Goal: Task Accomplishment & Management: Use online tool/utility

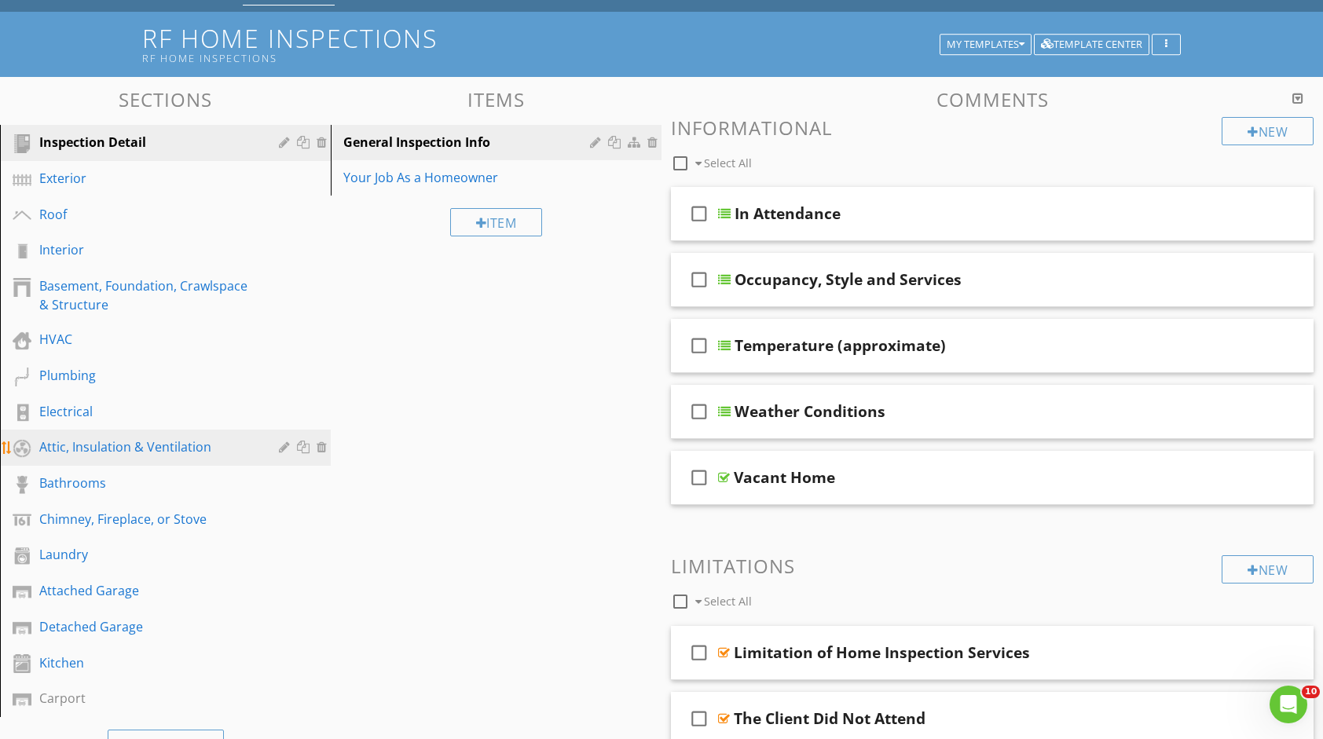
scroll to position [79, 0]
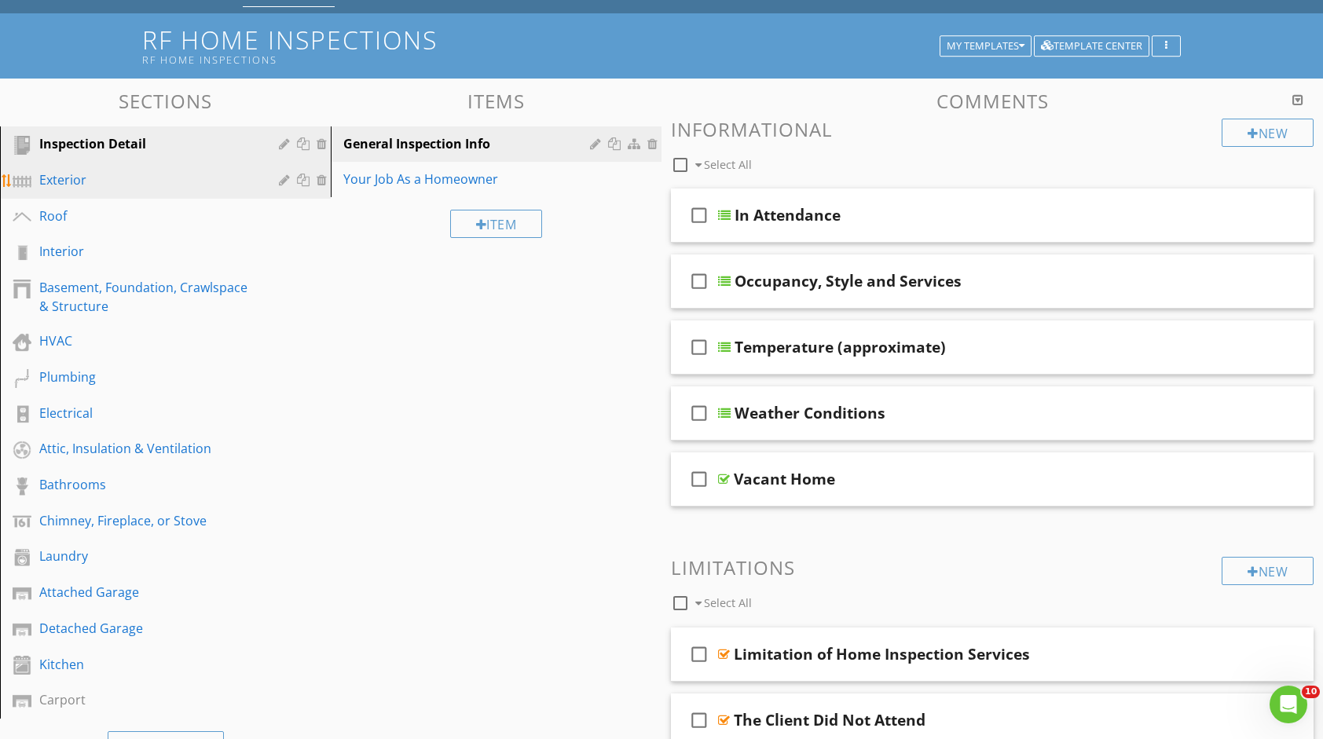
click at [72, 190] on div "Exterior" at bounding box center [177, 181] width 276 height 20
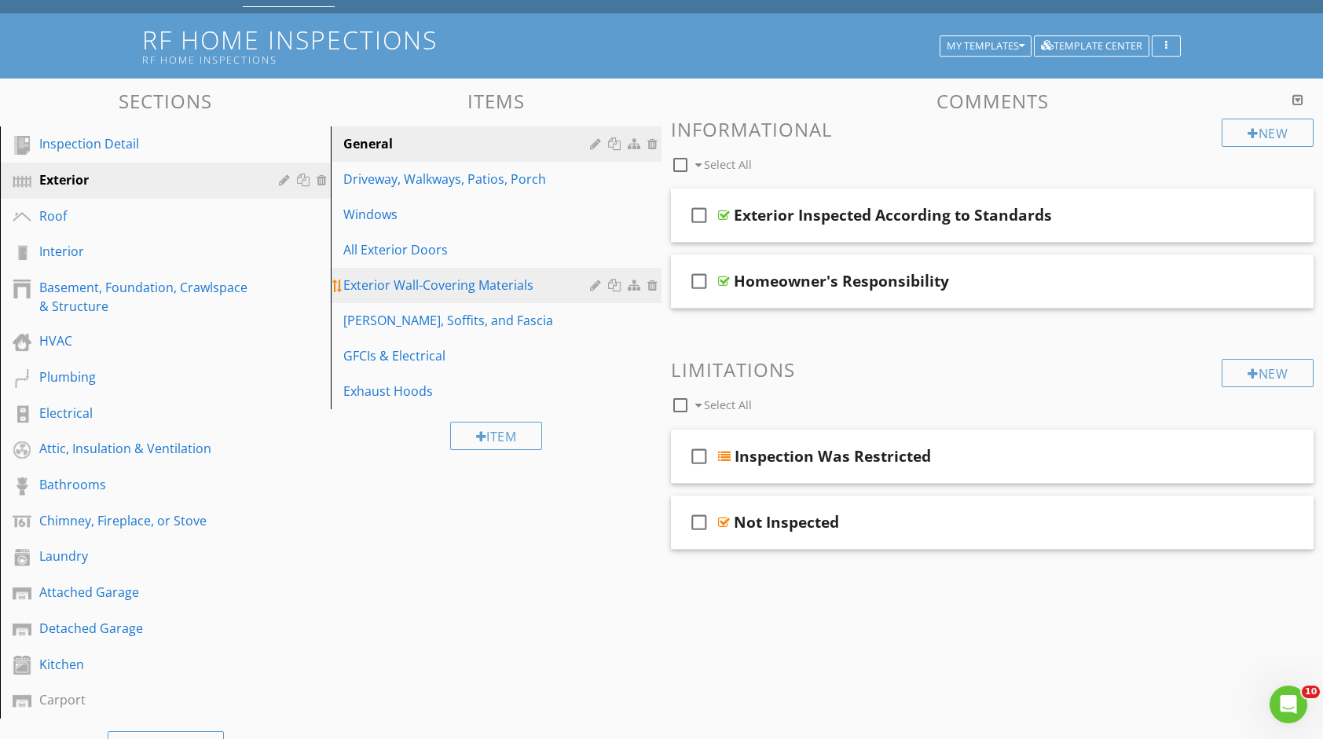
click at [479, 283] on div "Exterior Wall-Covering Materials" at bounding box center [468, 285] width 251 height 19
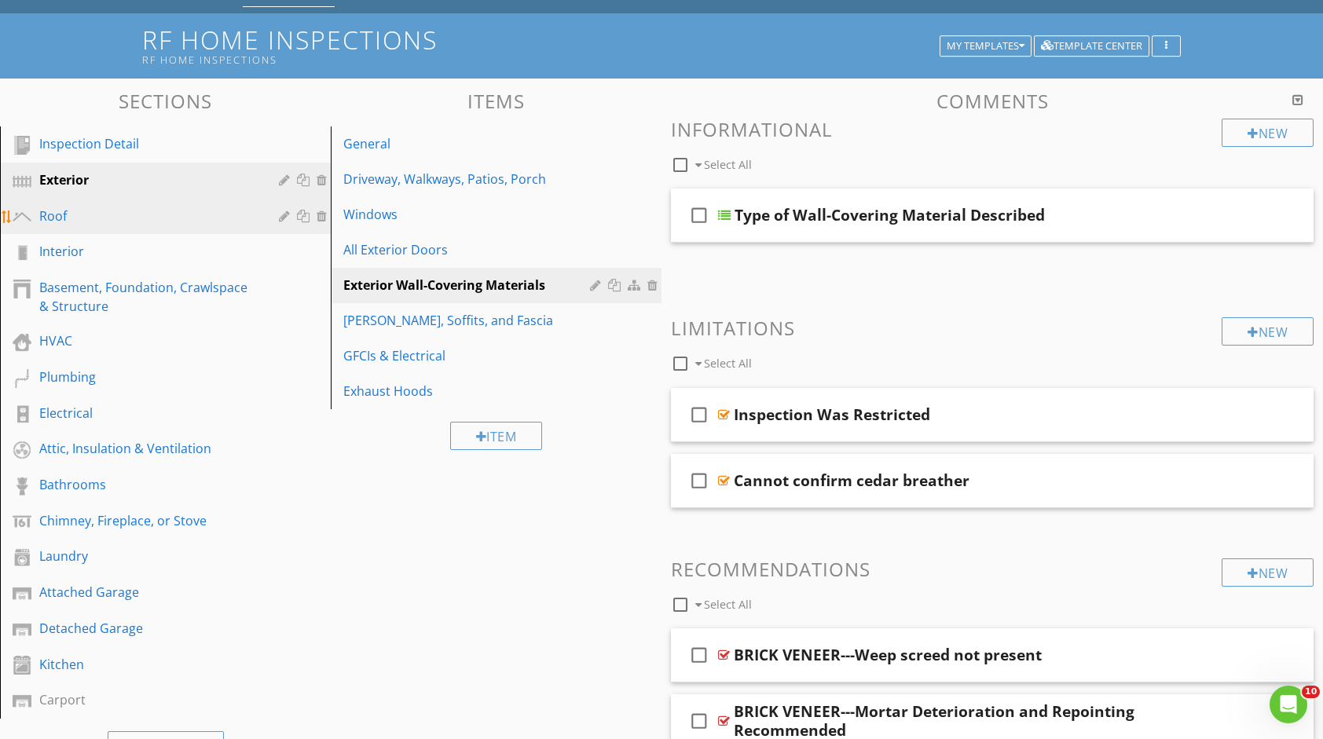
click at [162, 210] on div "Roof" at bounding box center [147, 216] width 217 height 19
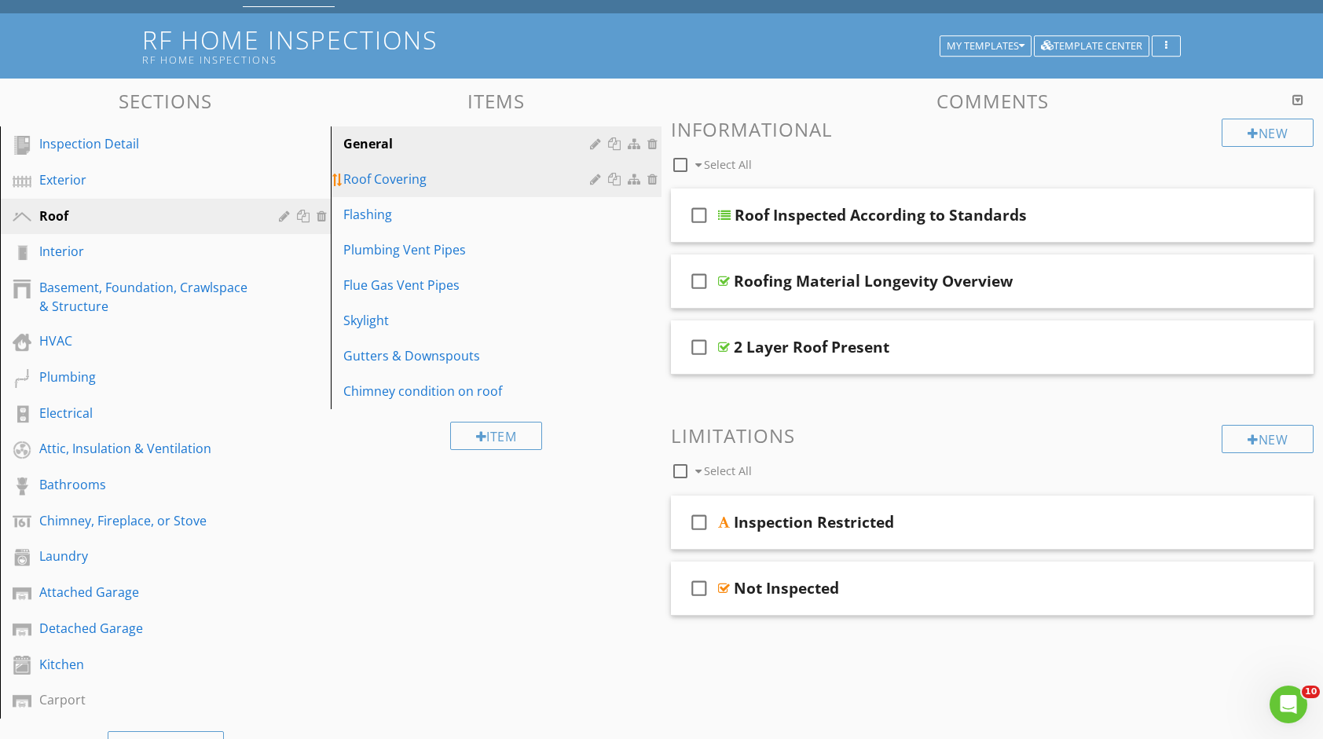
click at [385, 179] on div "Roof Covering" at bounding box center [468, 179] width 251 height 19
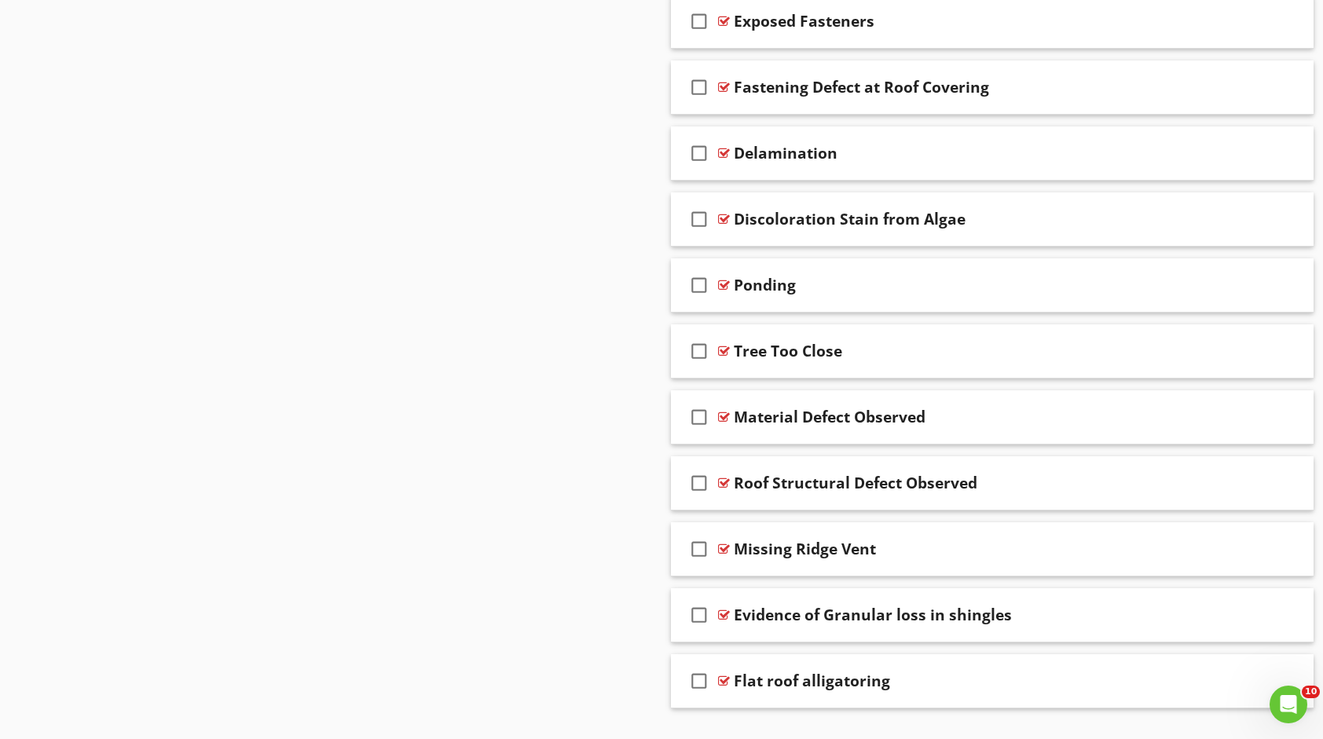
scroll to position [1377, 0]
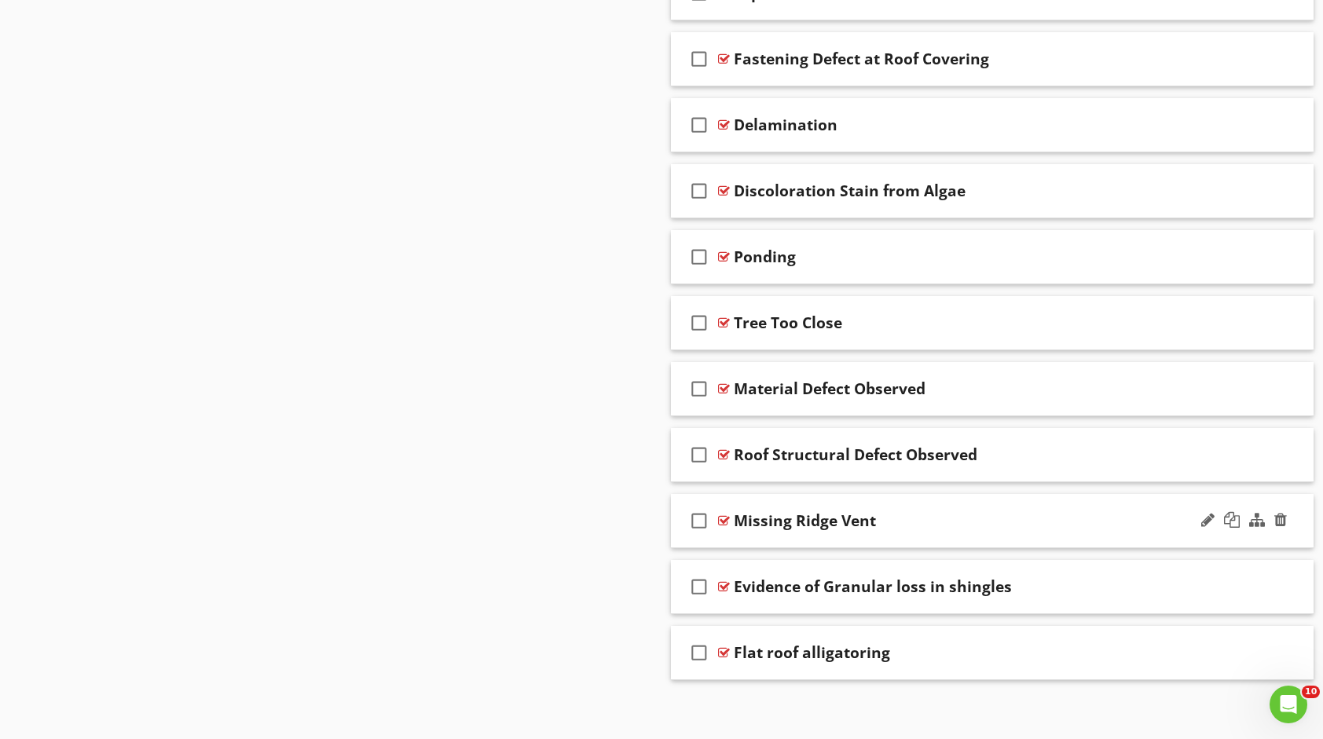
click at [935, 512] on div "Missing Ridge Vent" at bounding box center [963, 521] width 459 height 19
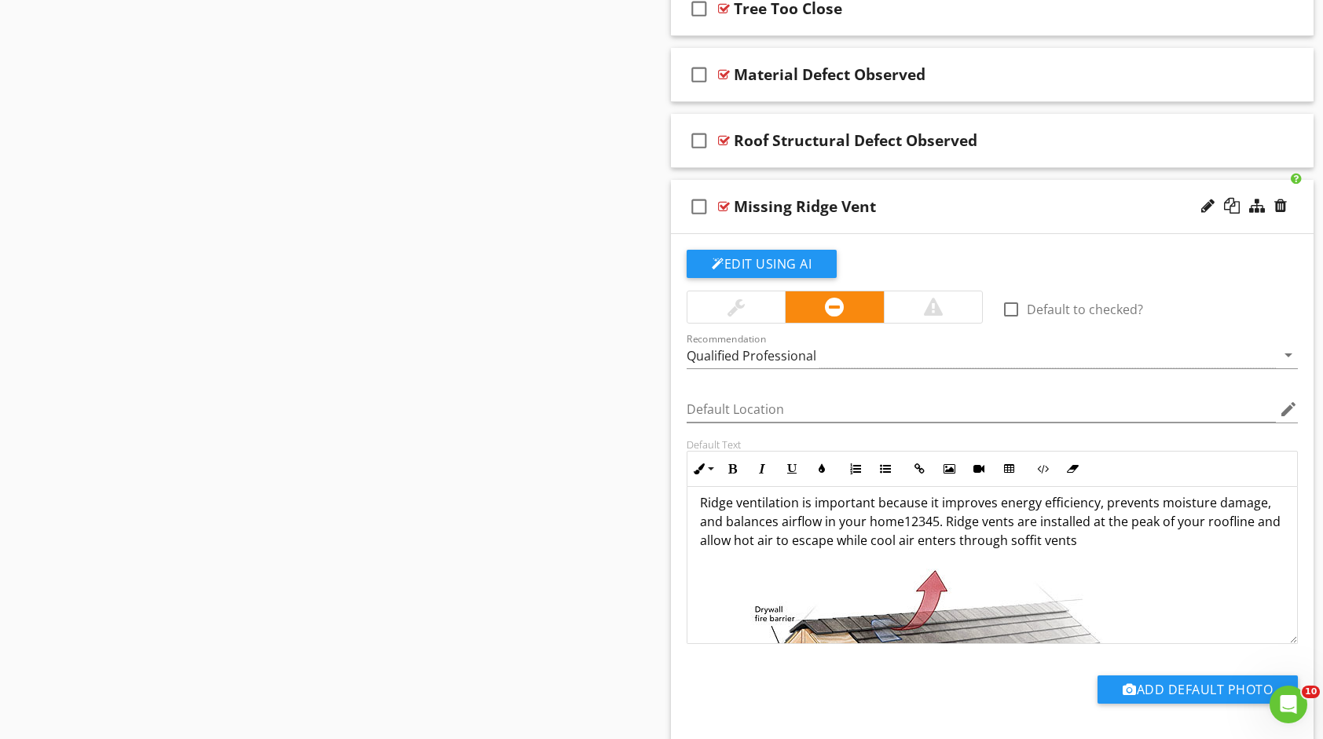
scroll to position [0, 0]
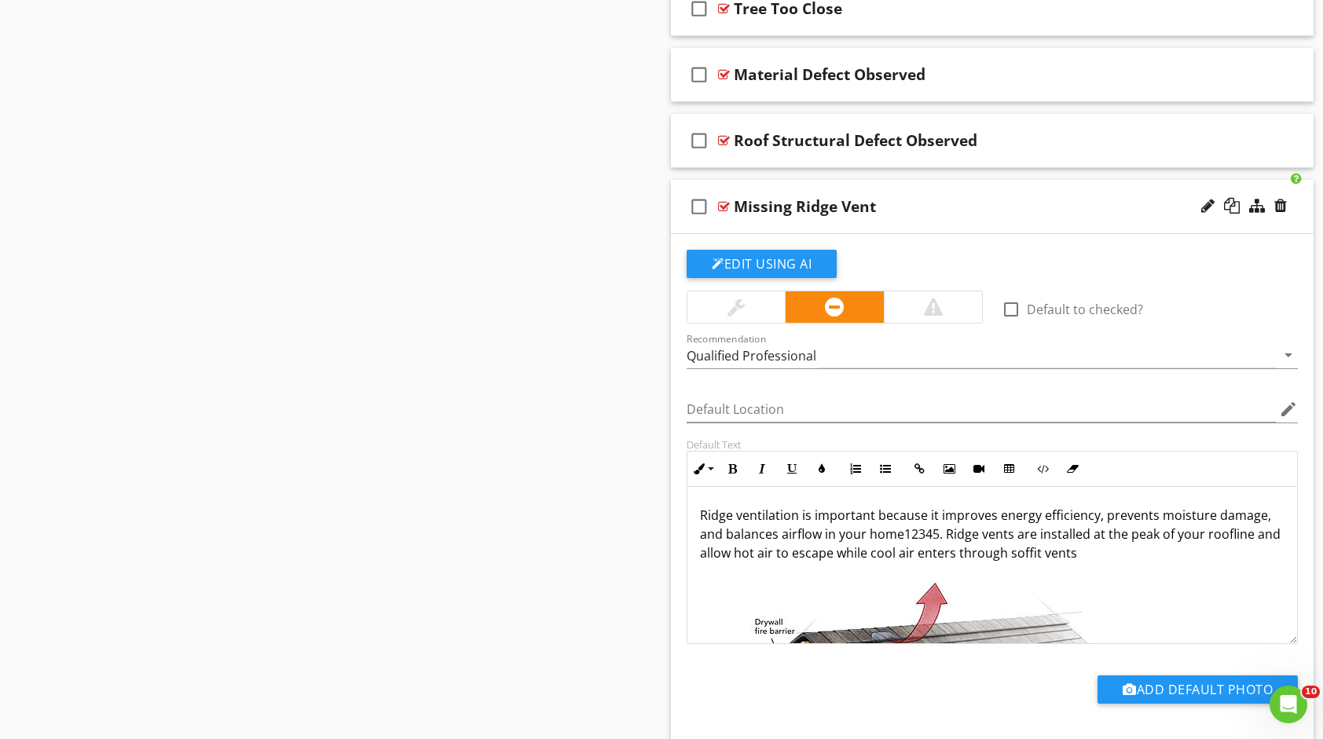
click at [938, 523] on p "Ridge ventilation is important because it improves energy efficiency, prevents …" at bounding box center [992, 534] width 585 height 57
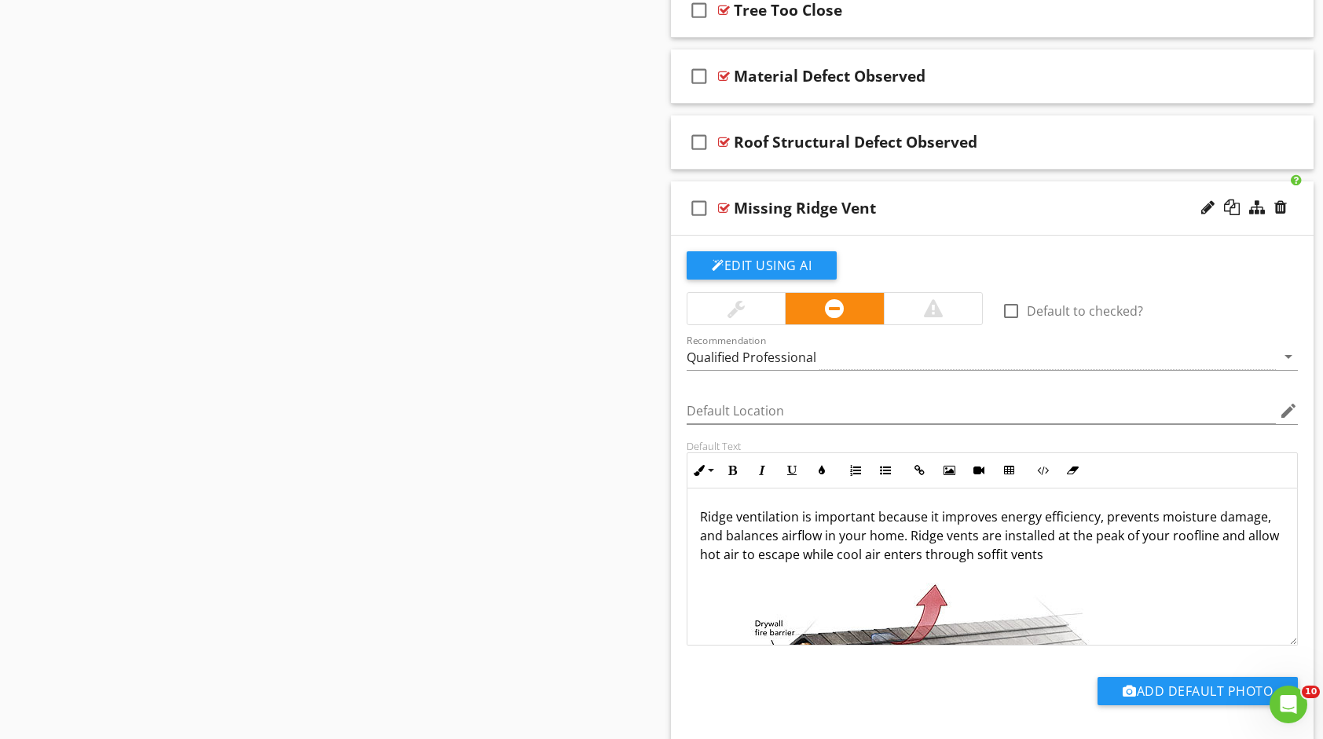
scroll to position [1668, 0]
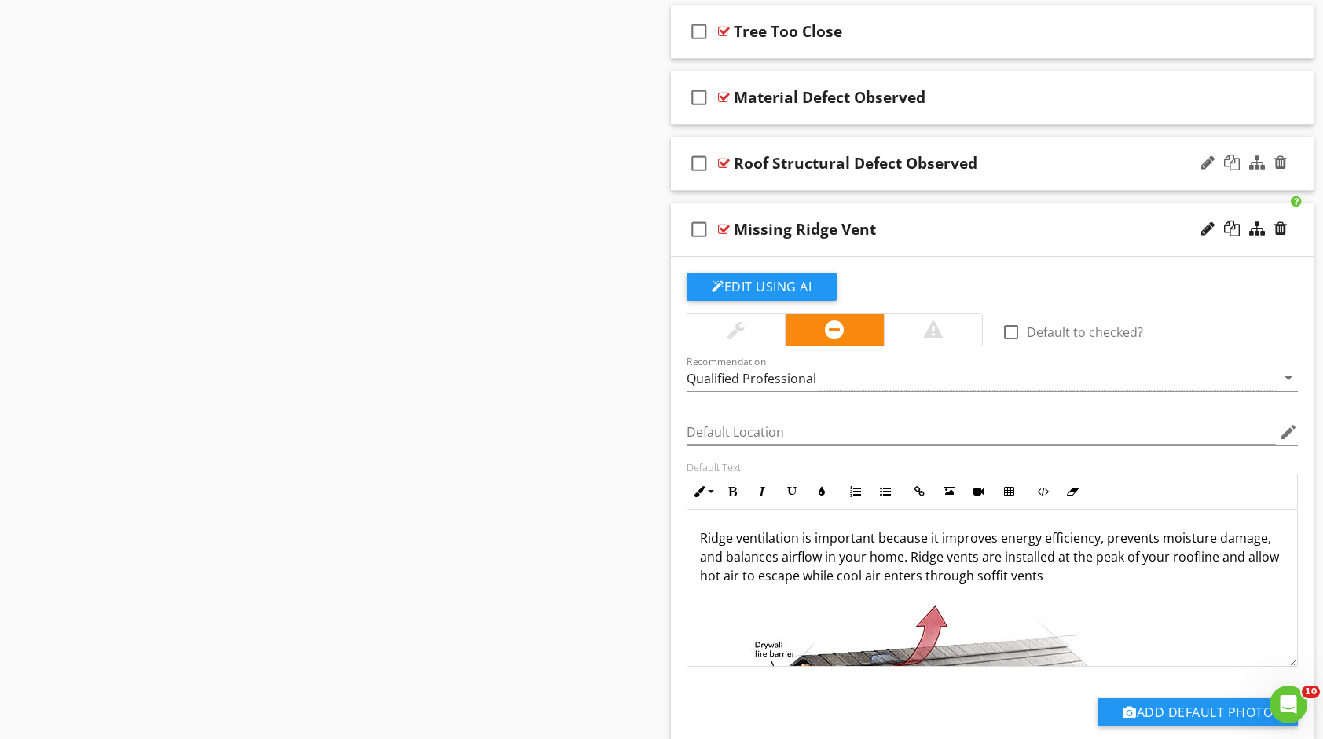
click at [1032, 154] on div "Roof Structural Defect Observed" at bounding box center [963, 163] width 459 height 19
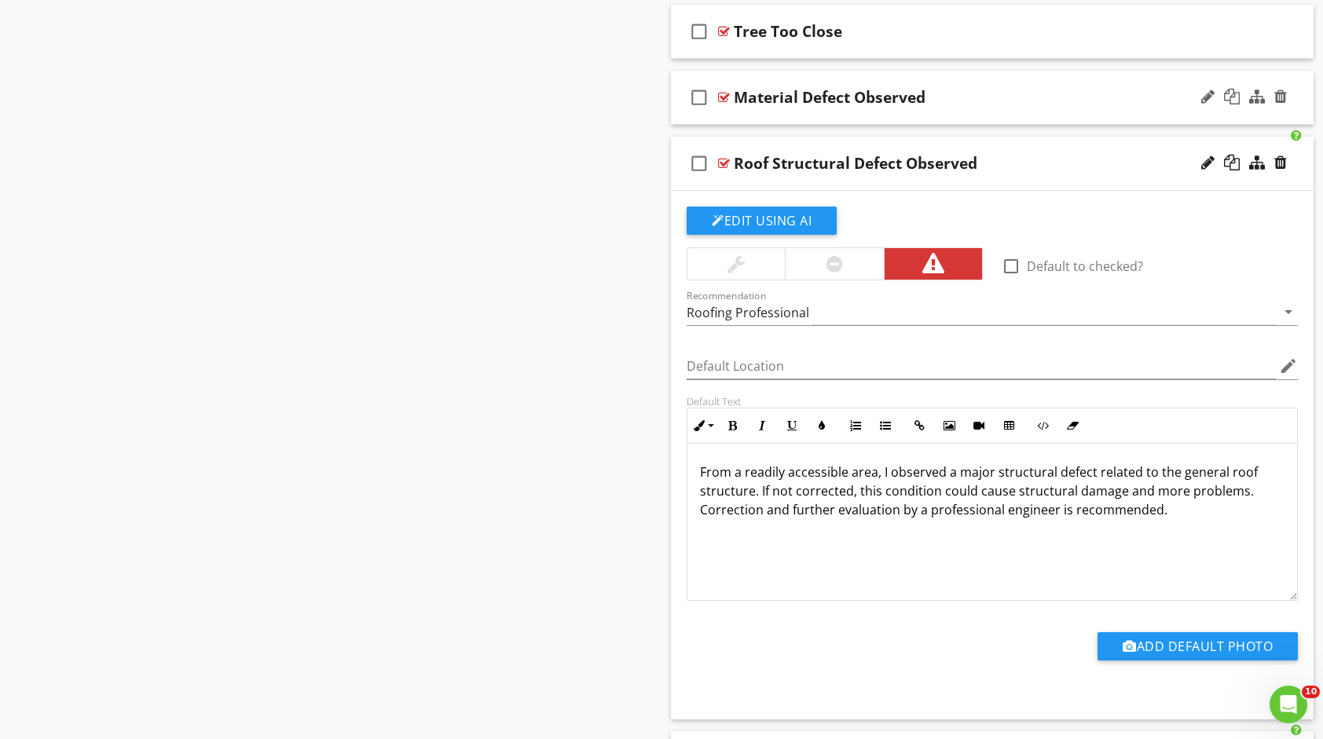
click at [1103, 90] on div "Material Defect Observed" at bounding box center [963, 97] width 459 height 19
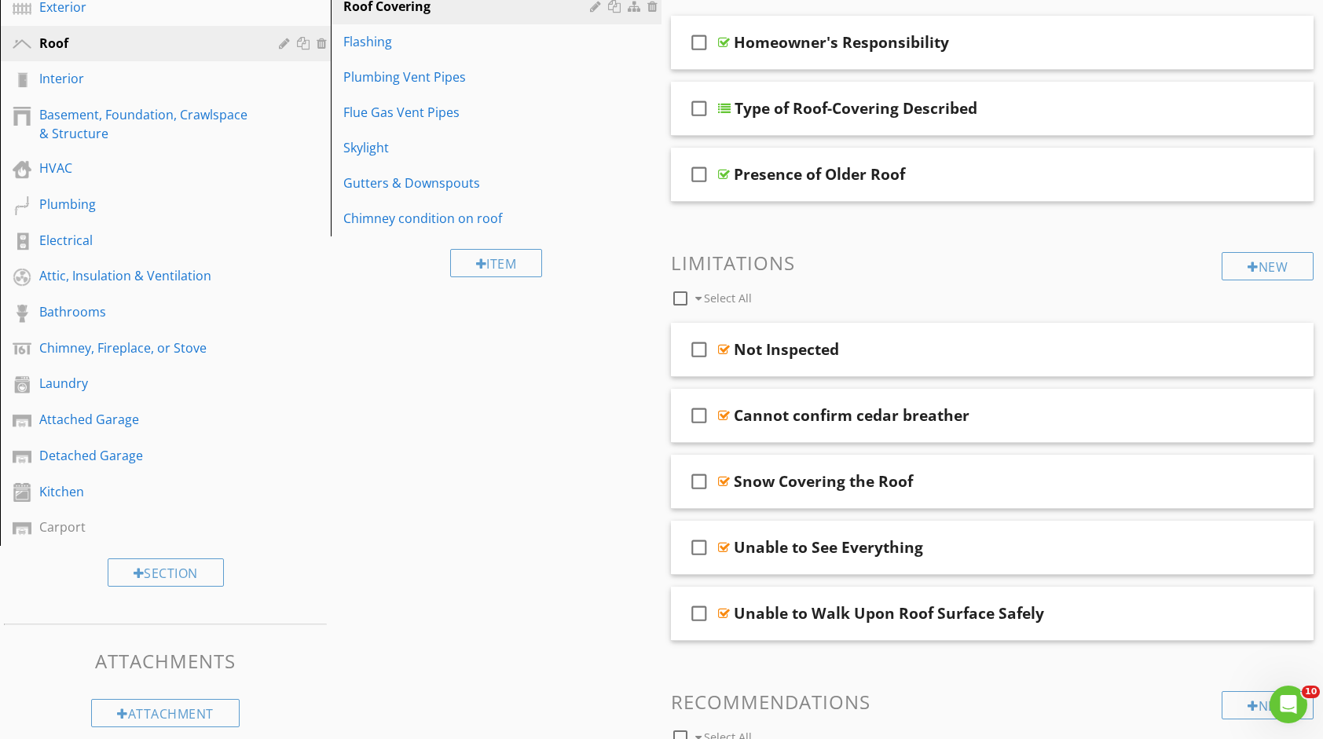
scroll to position [130, 0]
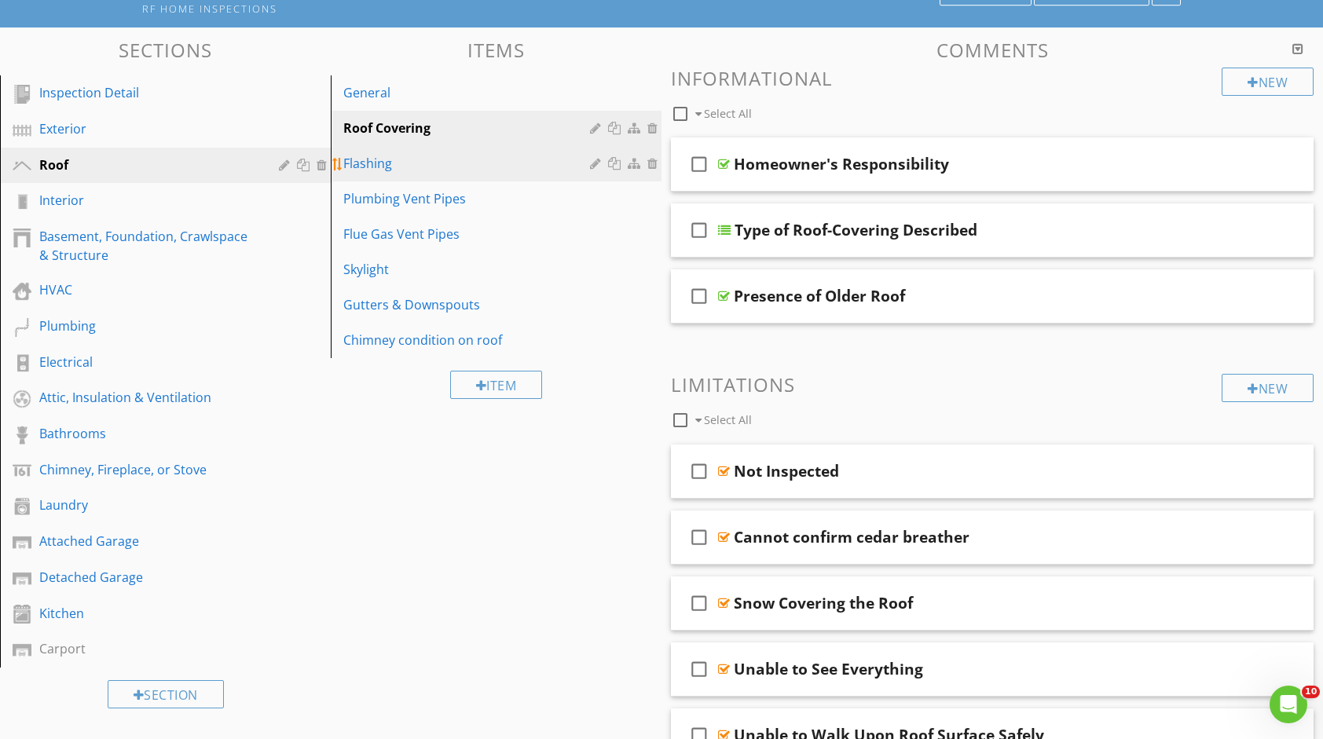
click at [485, 176] on link "Flashing" at bounding box center [499, 163] width 326 height 35
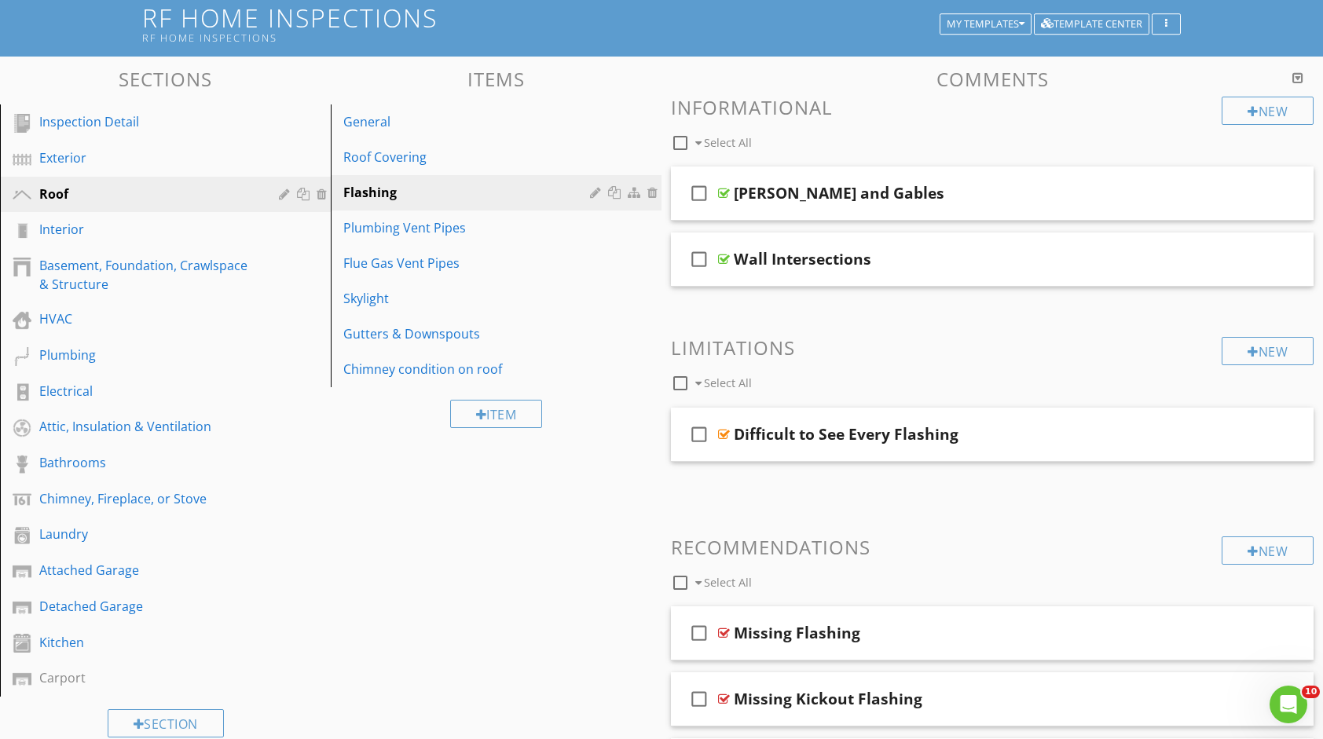
scroll to position [22, 0]
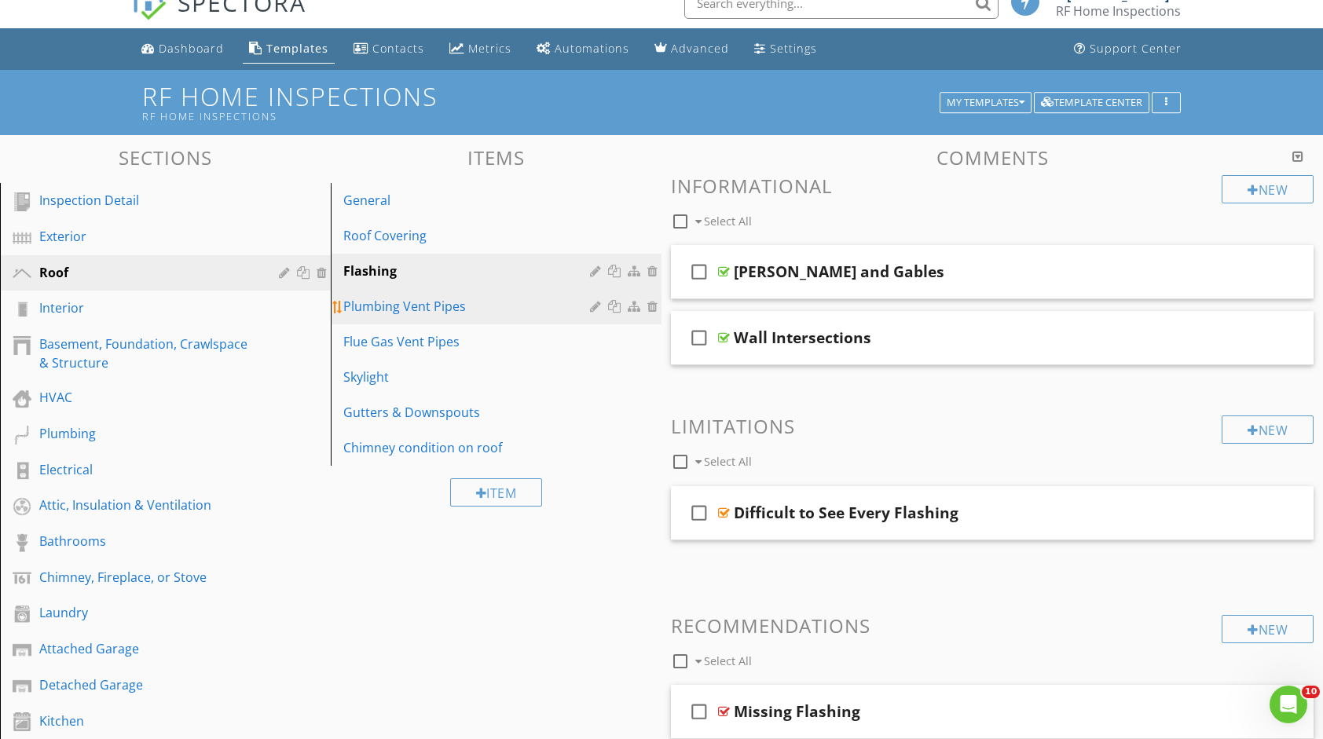
click at [464, 314] on div "Plumbing Vent Pipes" at bounding box center [468, 306] width 251 height 19
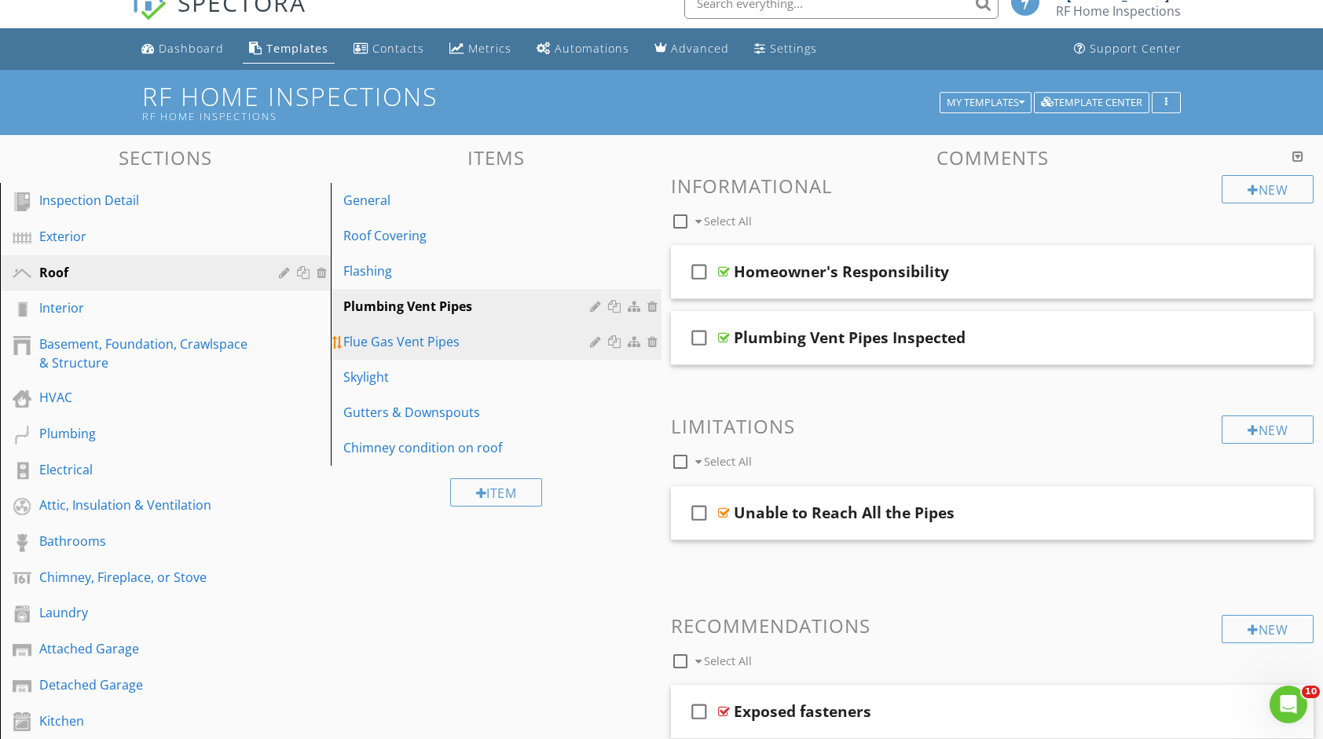
click at [471, 338] on div "Flue Gas Vent Pipes" at bounding box center [468, 341] width 251 height 19
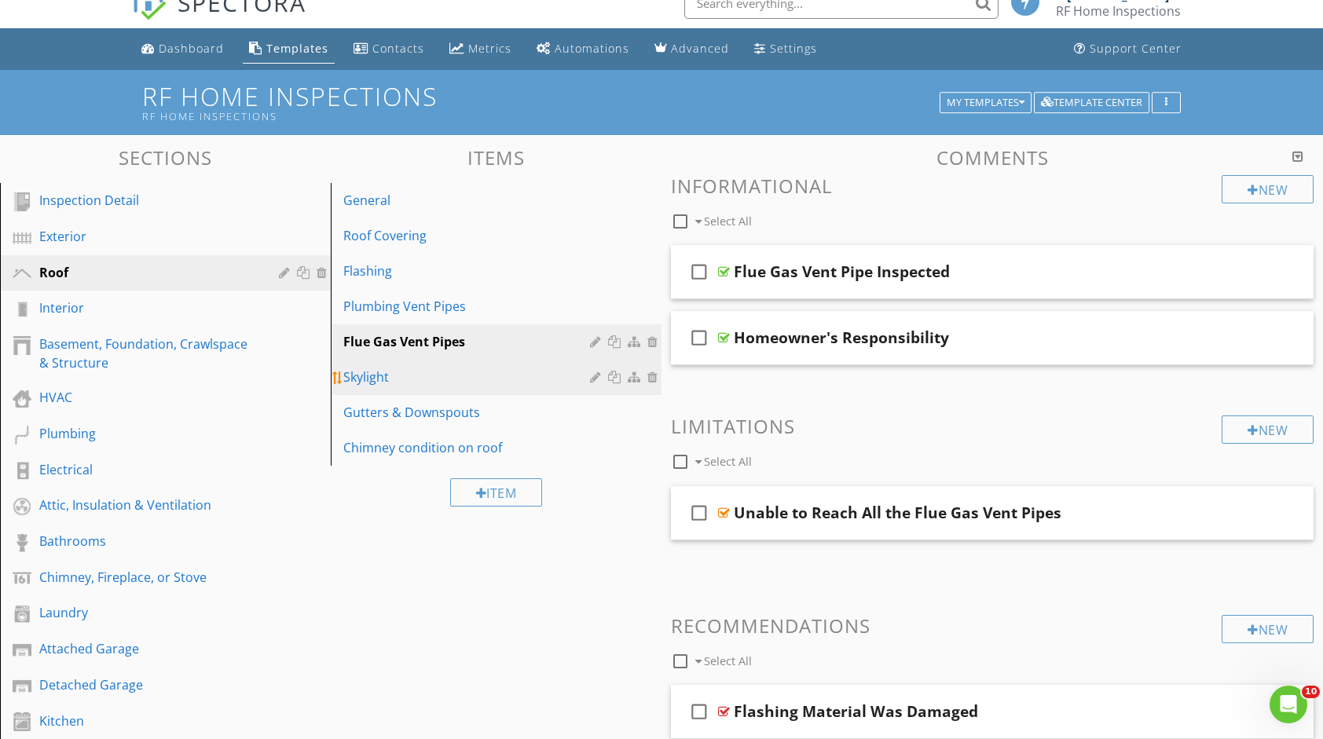
click at [446, 384] on div "Skylight" at bounding box center [468, 377] width 251 height 19
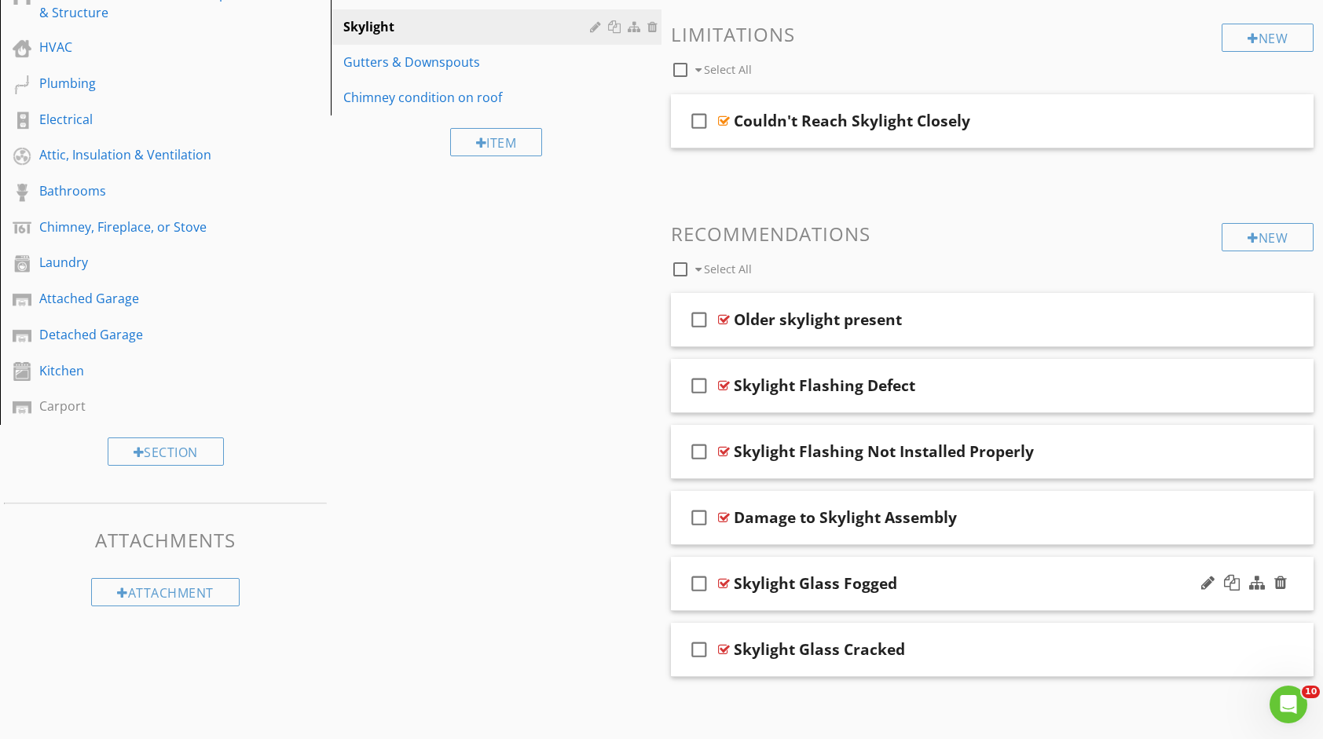
scroll to position [374, 0]
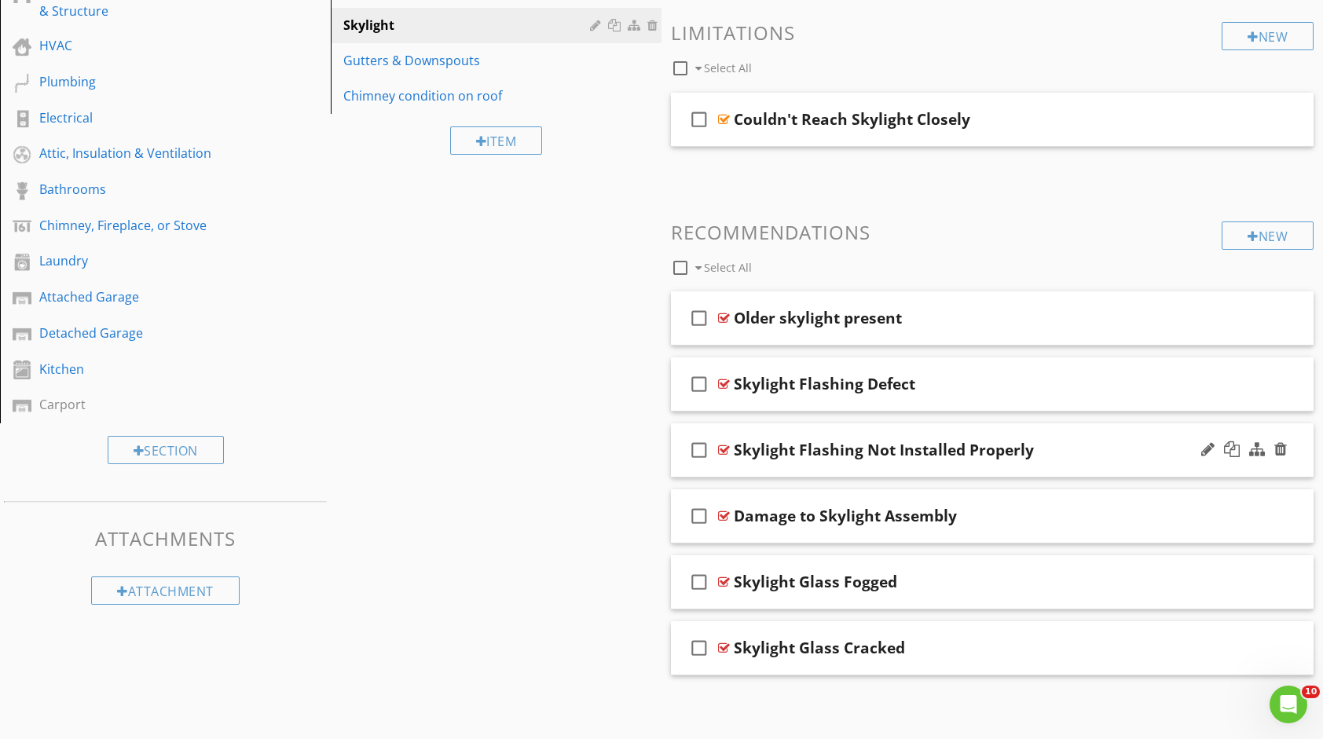
click at [1050, 437] on div "check_box_outline_blank Skylight Flashing Not Installed Properly" at bounding box center [992, 451] width 643 height 54
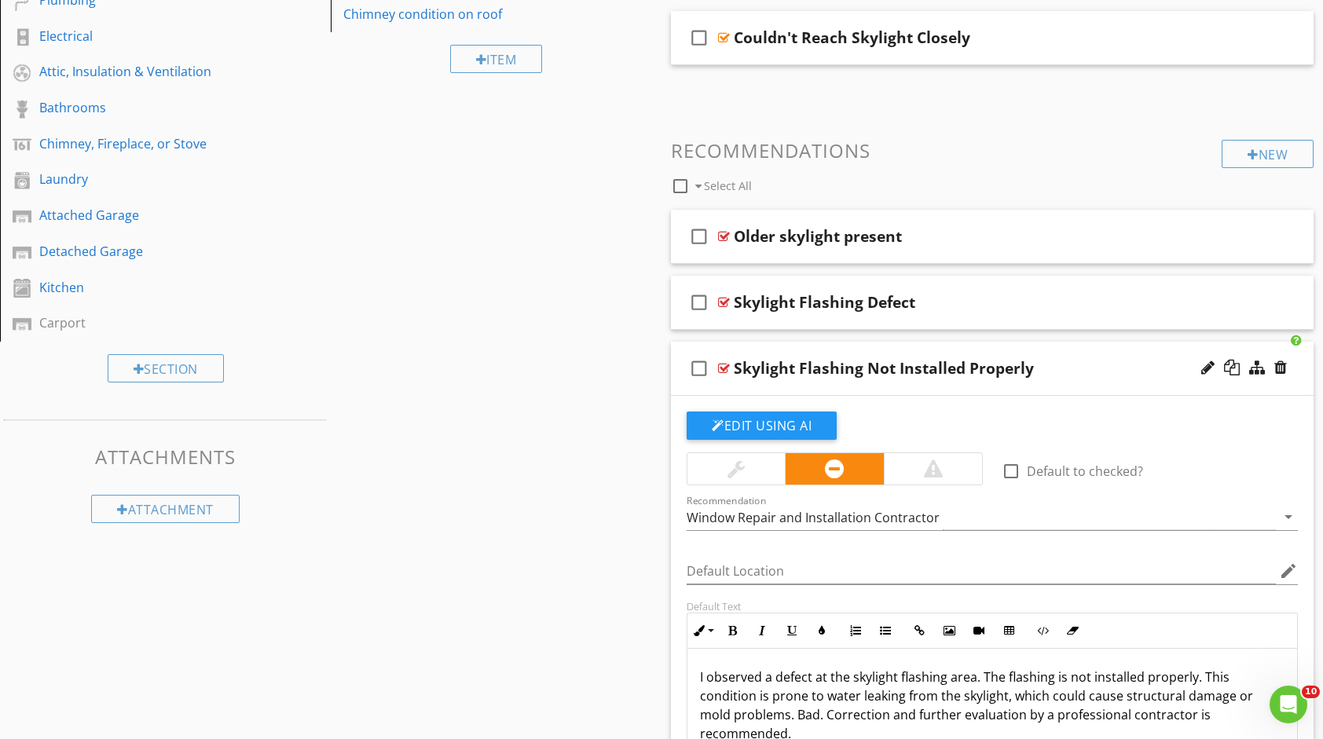
scroll to position [453, 0]
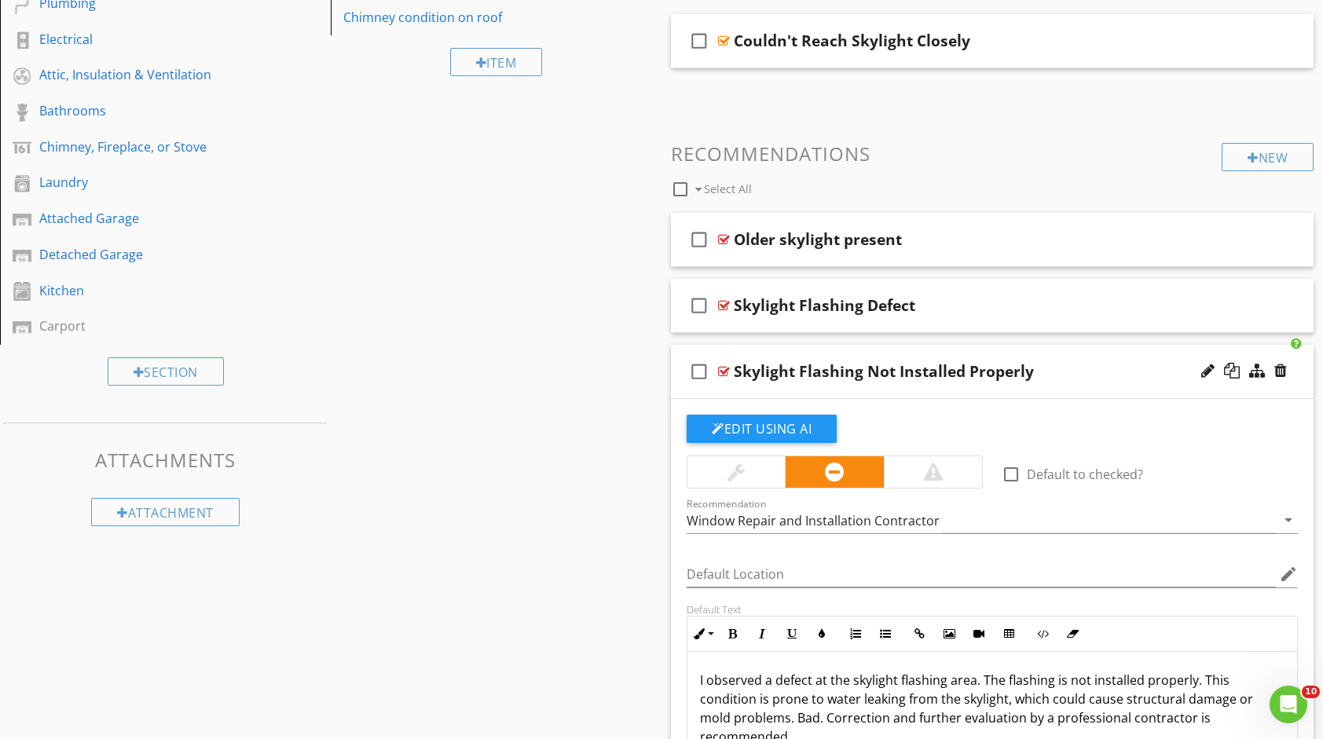
click at [1073, 360] on div "check_box_outline_blank Skylight Flashing Not Installed Properly" at bounding box center [992, 372] width 643 height 54
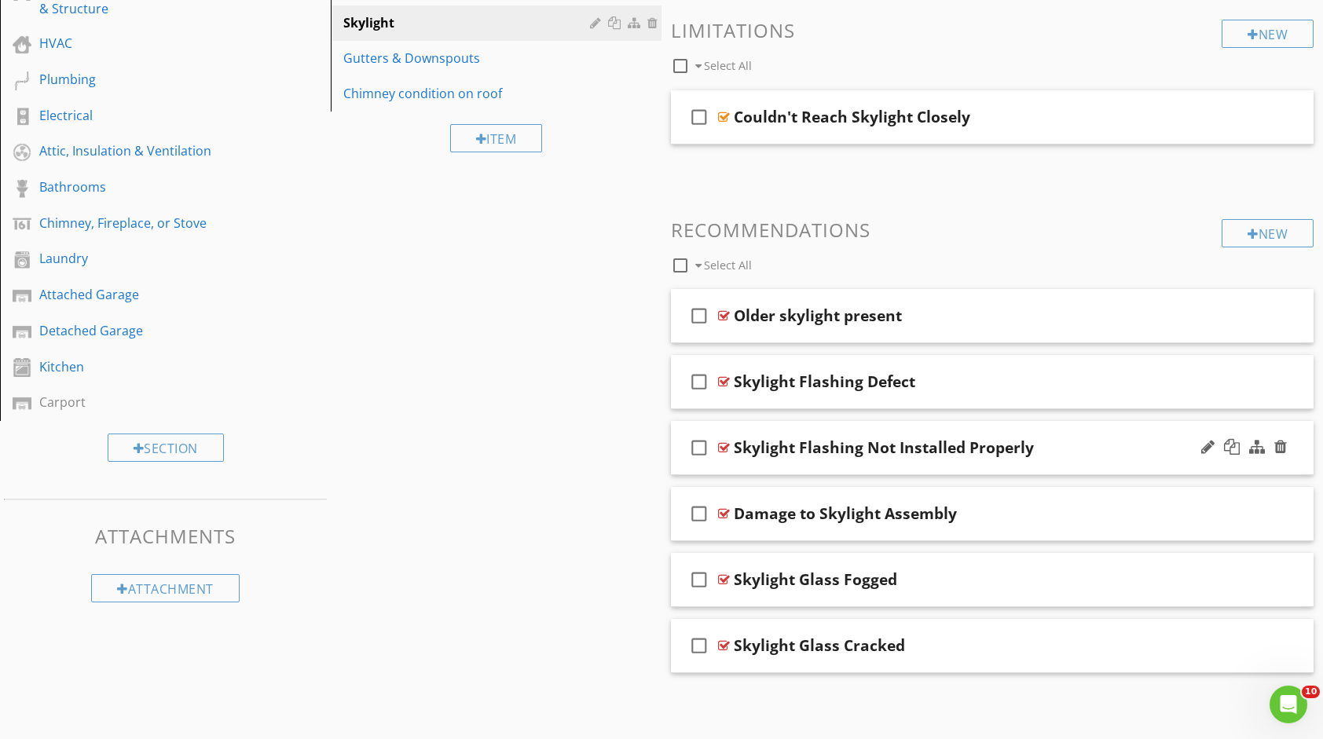
scroll to position [374, 0]
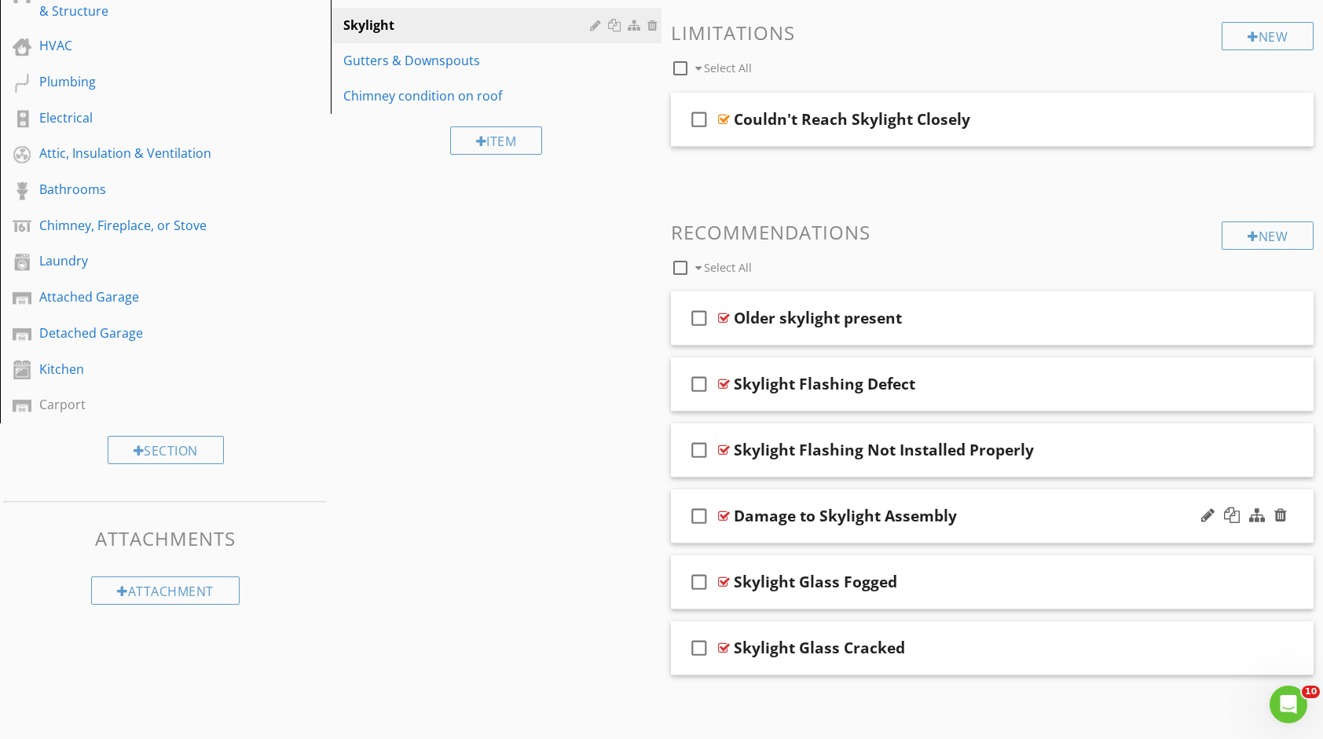
click at [1083, 516] on div "Damage to Skylight Assembly" at bounding box center [963, 516] width 459 height 19
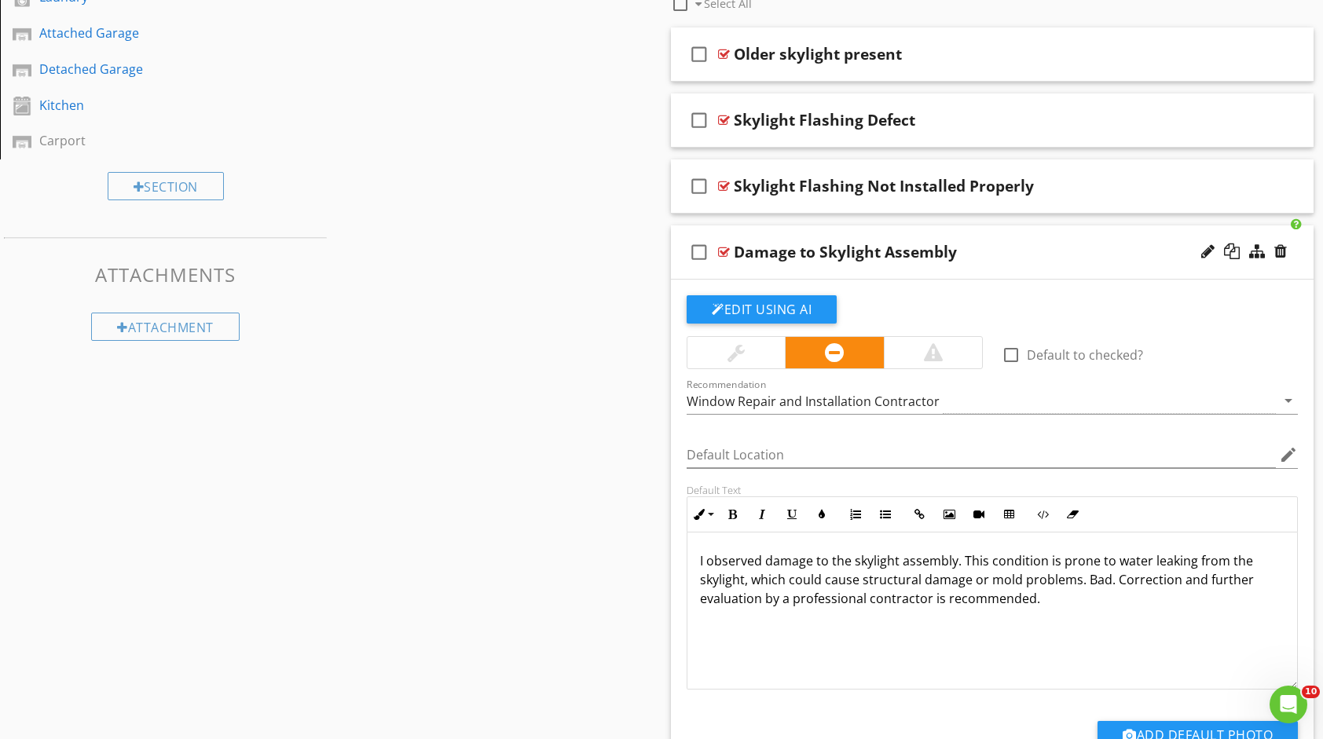
scroll to position [610, 0]
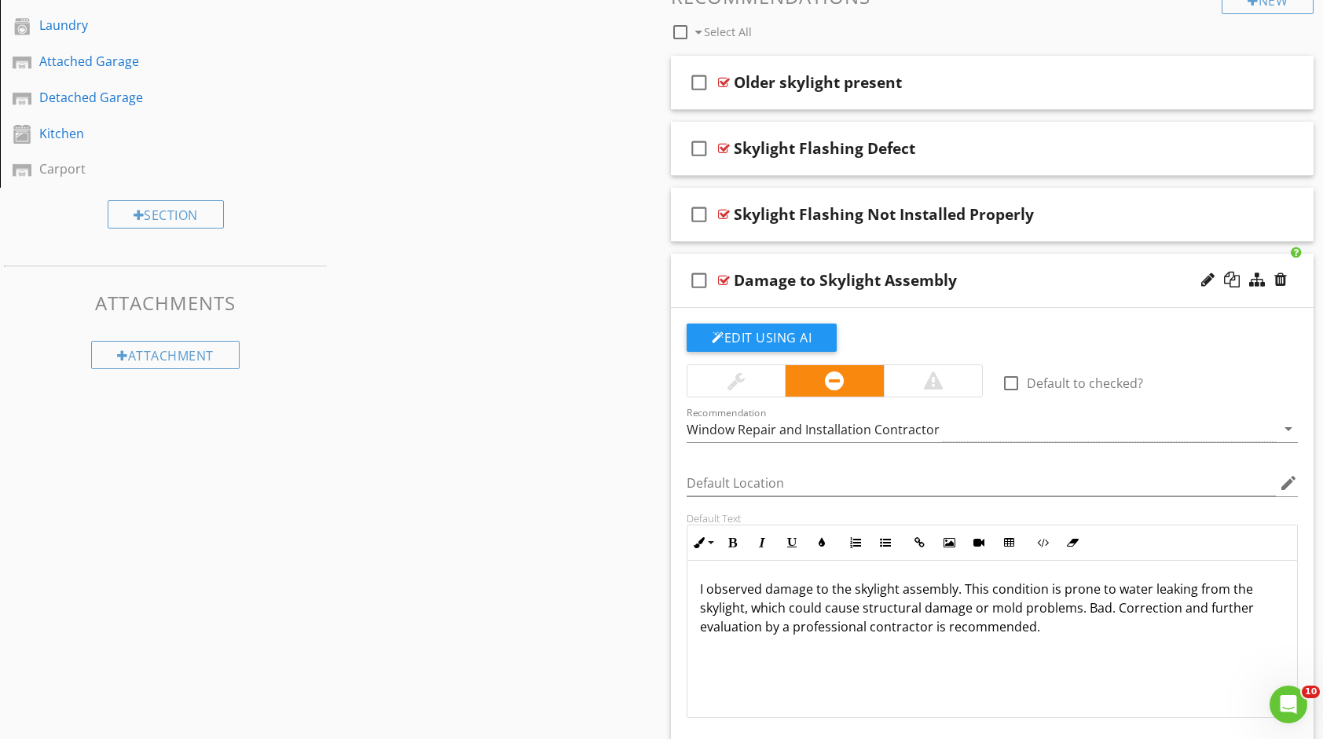
click at [1002, 288] on div "Damage to Skylight Assembly" at bounding box center [963, 280] width 459 height 19
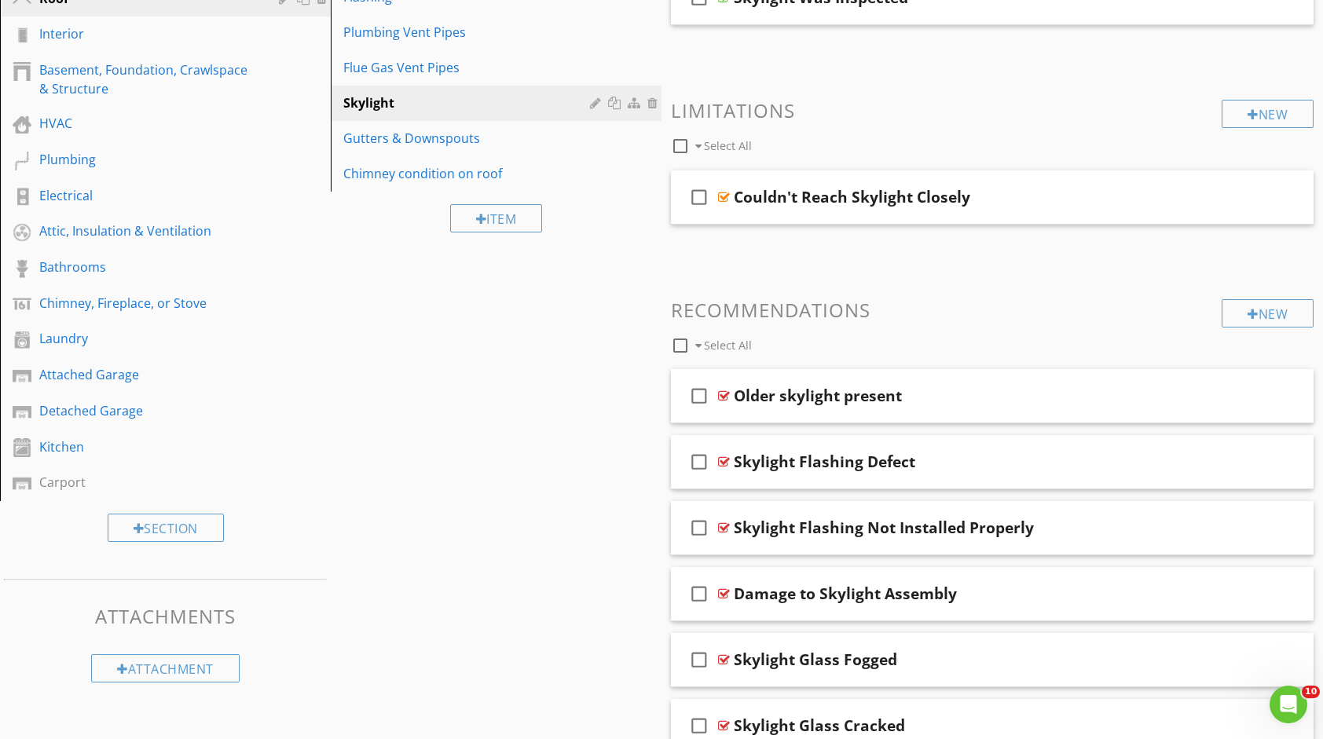
scroll to position [295, 0]
click at [440, 137] on div "Gutters & Downspouts" at bounding box center [468, 139] width 251 height 19
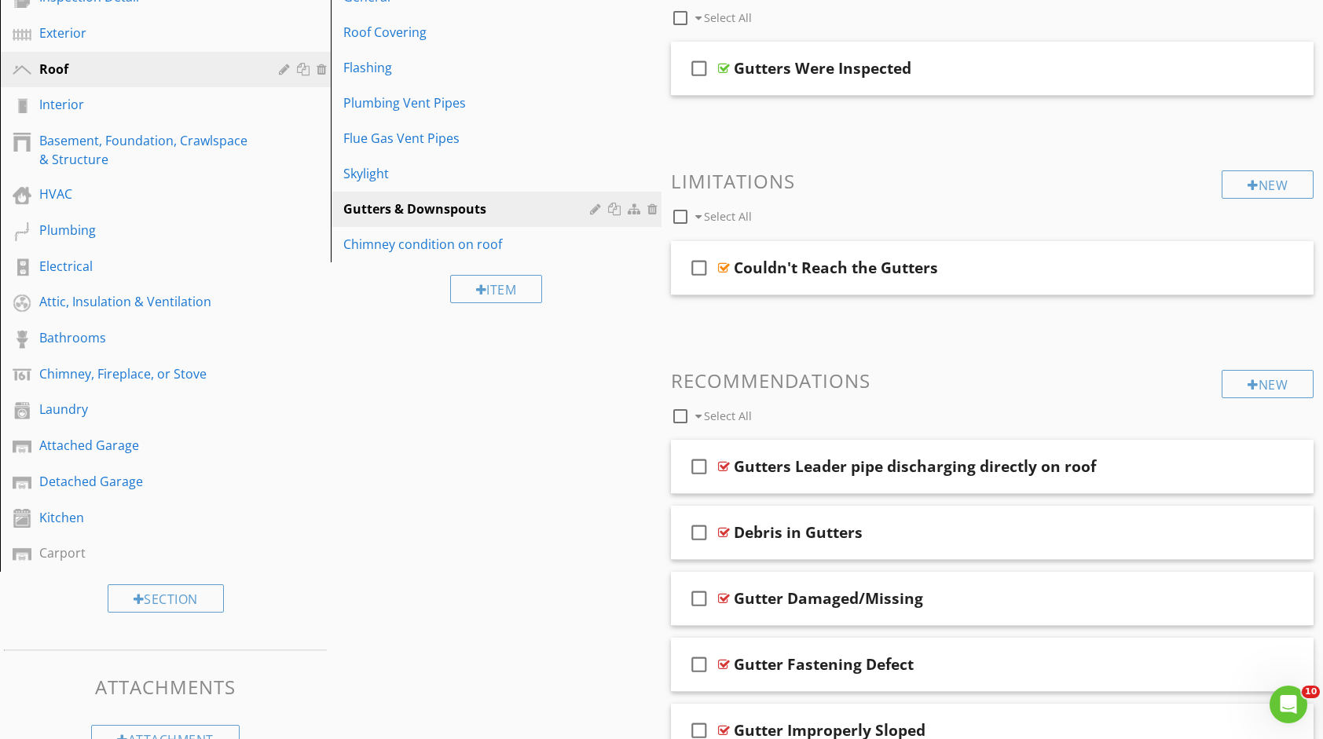
scroll to position [217, 0]
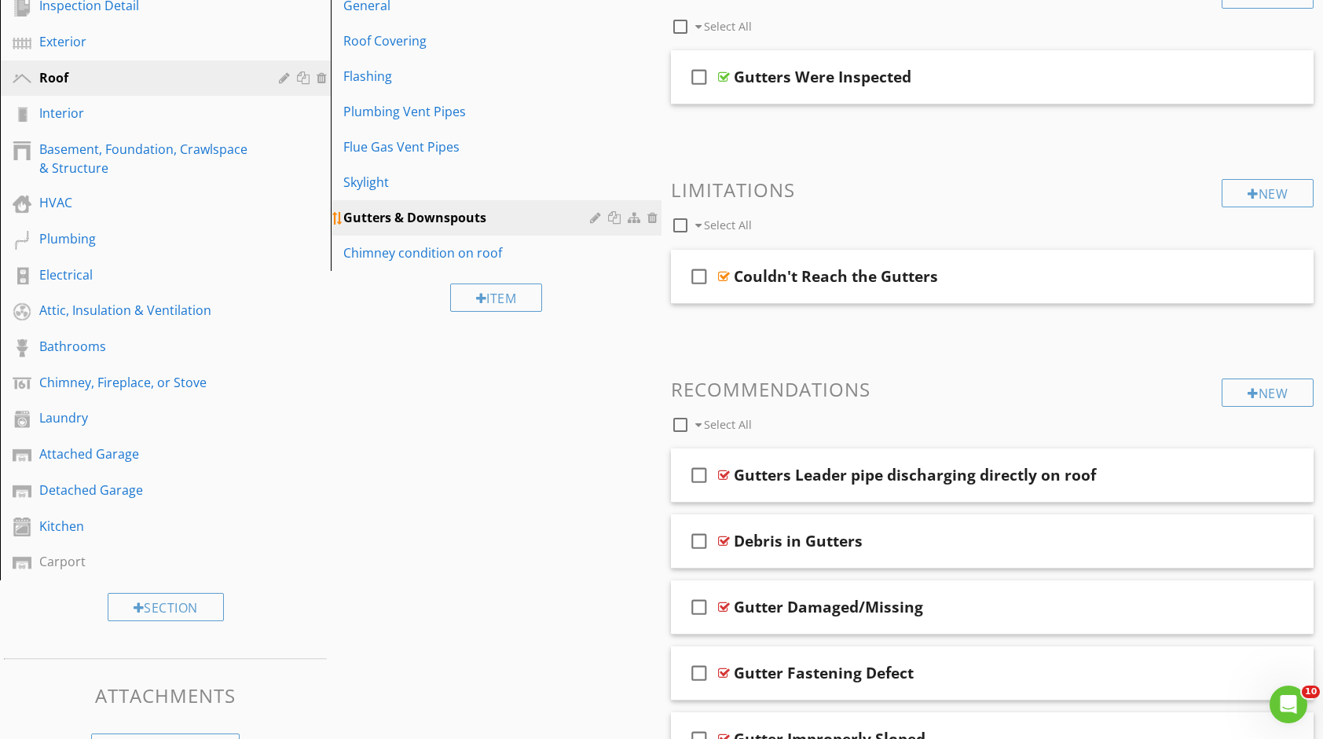
click at [511, 226] on div "Gutters & Downspouts" at bounding box center [468, 217] width 251 height 19
click at [487, 206] on link "Gutters & Downspouts" at bounding box center [499, 217] width 326 height 35
click at [477, 211] on div "Gutters & Downspouts" at bounding box center [468, 217] width 251 height 19
click at [589, 223] on div "Gutters & Downspouts" at bounding box center [468, 217] width 251 height 19
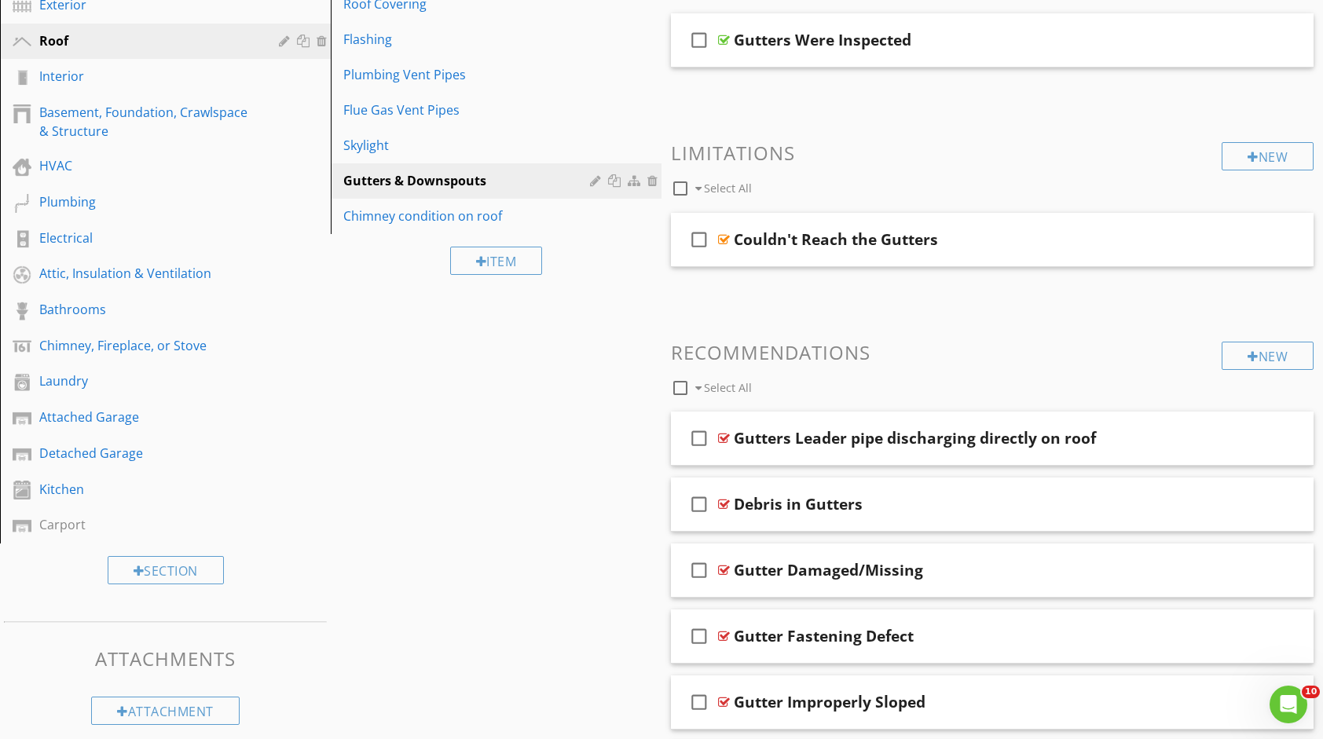
scroll to position [295, 0]
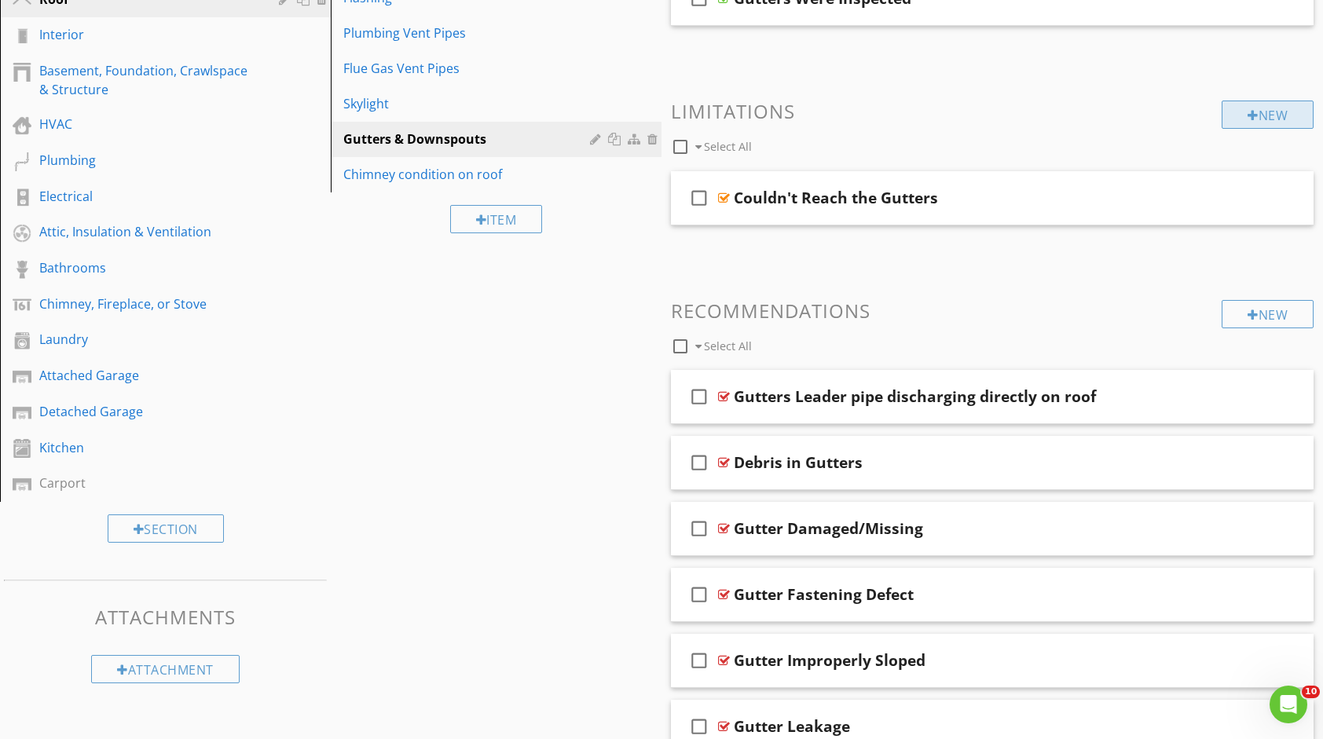
click at [1230, 112] on div "New" at bounding box center [1268, 115] width 92 height 28
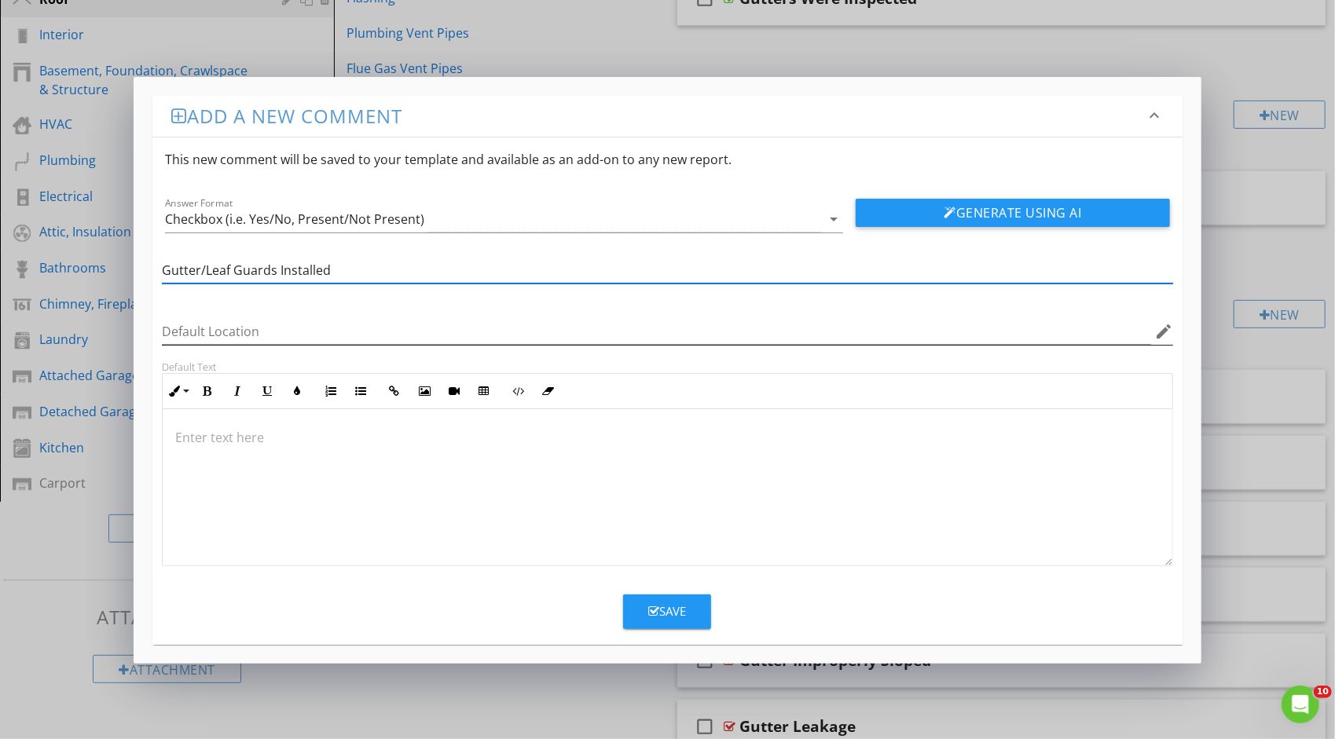
type input "Gutter/Leaf Guards Installed"
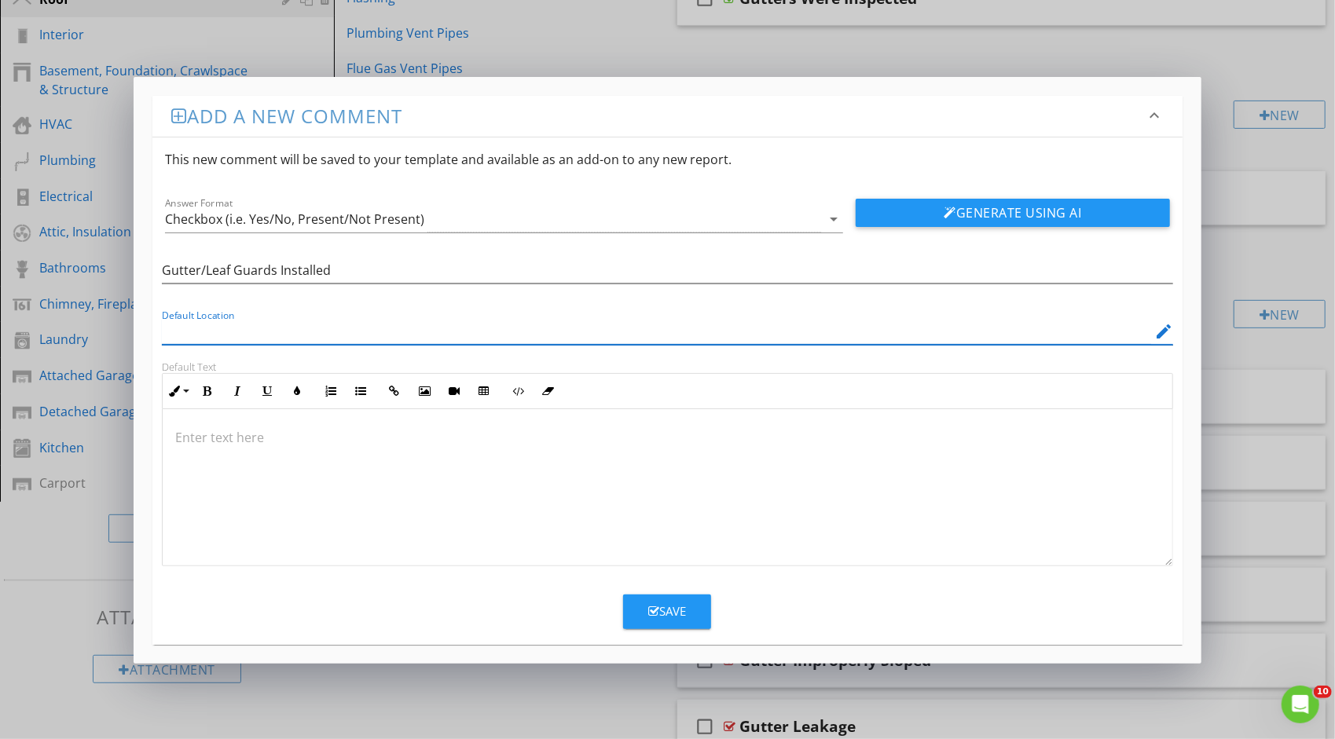
click at [558, 334] on input "Default Location" at bounding box center [656, 332] width 989 height 26
click at [1161, 328] on icon "edit" at bounding box center [1163, 331] width 19 height 19
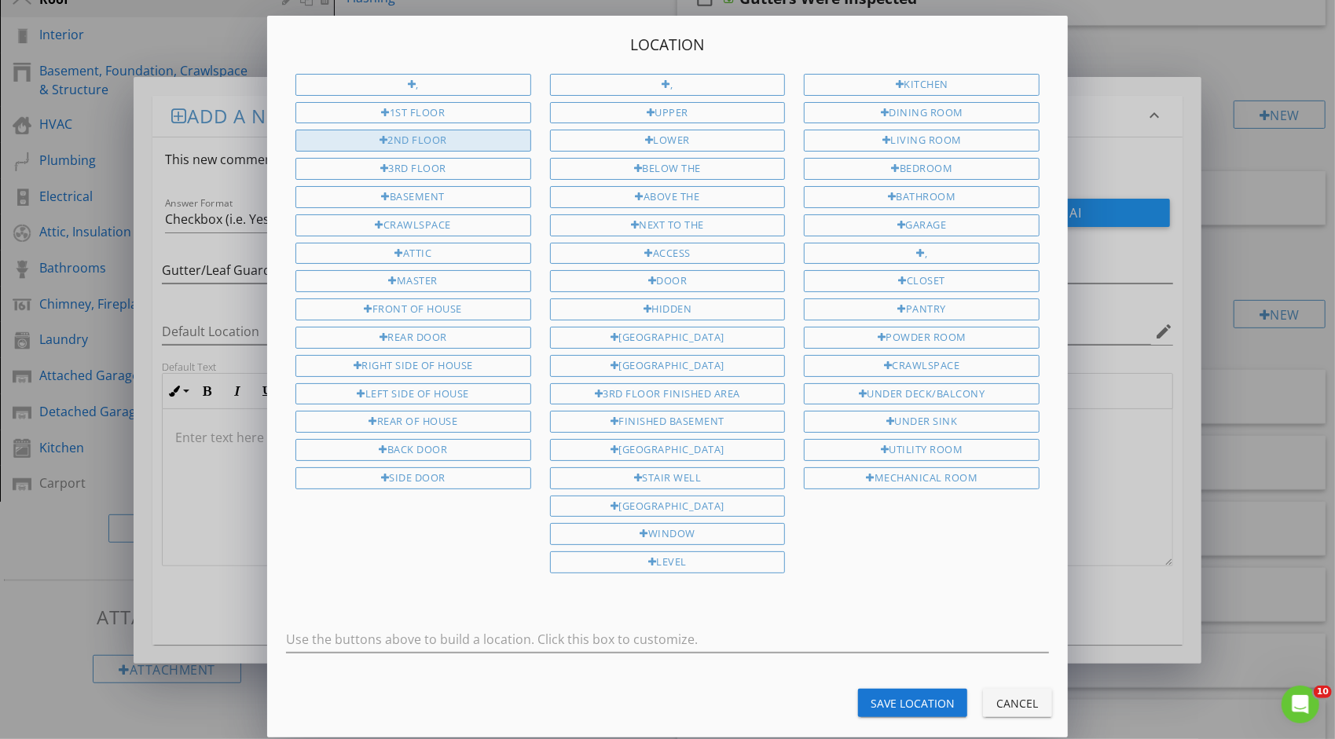
click at [457, 134] on div "2nd Floor" at bounding box center [413, 141] width 236 height 22
type input "2nd Floor"
click at [997, 695] on div "Cancel" at bounding box center [1018, 703] width 44 height 17
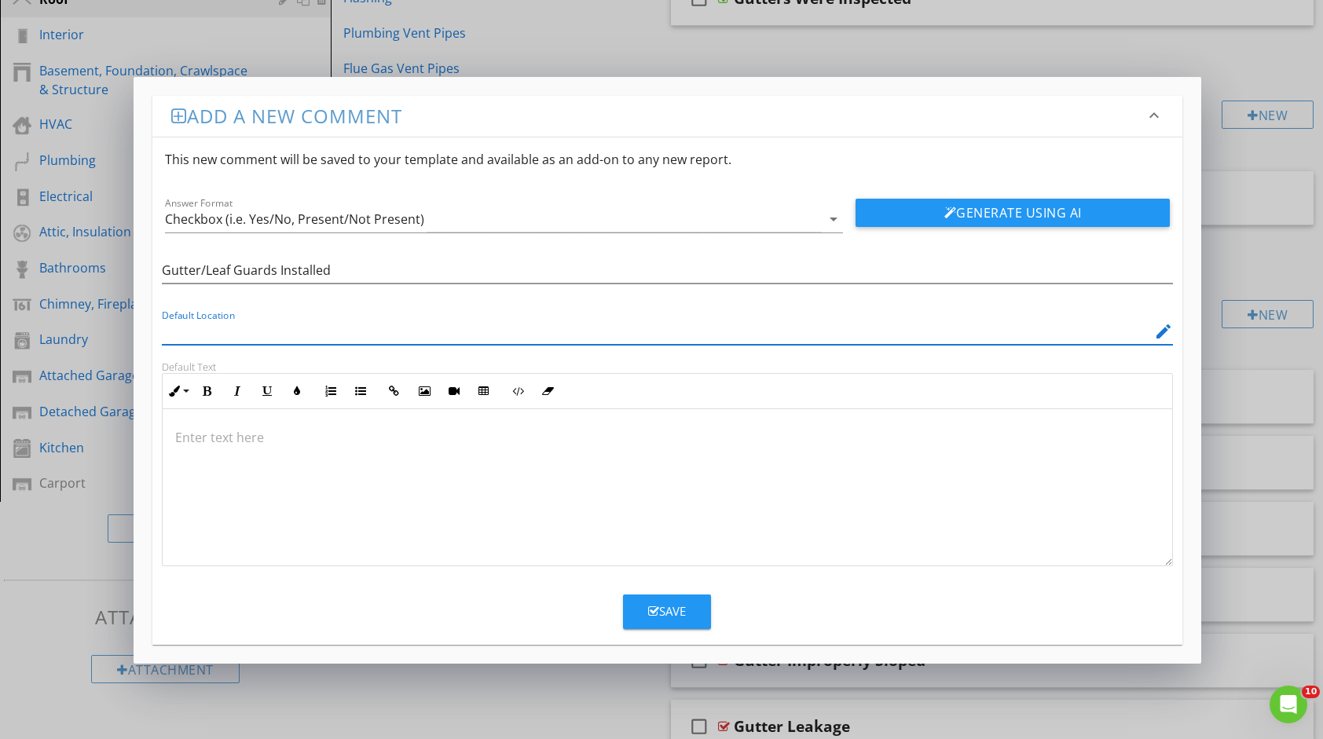
click at [246, 327] on input "Default Location" at bounding box center [656, 332] width 989 height 26
type input "Roof"
click at [377, 443] on p at bounding box center [667, 437] width 985 height 19
click at [530, 494] on div "Installation of gutter/ guards were observed. This will limit my inspection" at bounding box center [668, 487] width 1010 height 157
drag, startPoint x: 561, startPoint y: 436, endPoint x: -3, endPoint y: 394, distance: 565.8
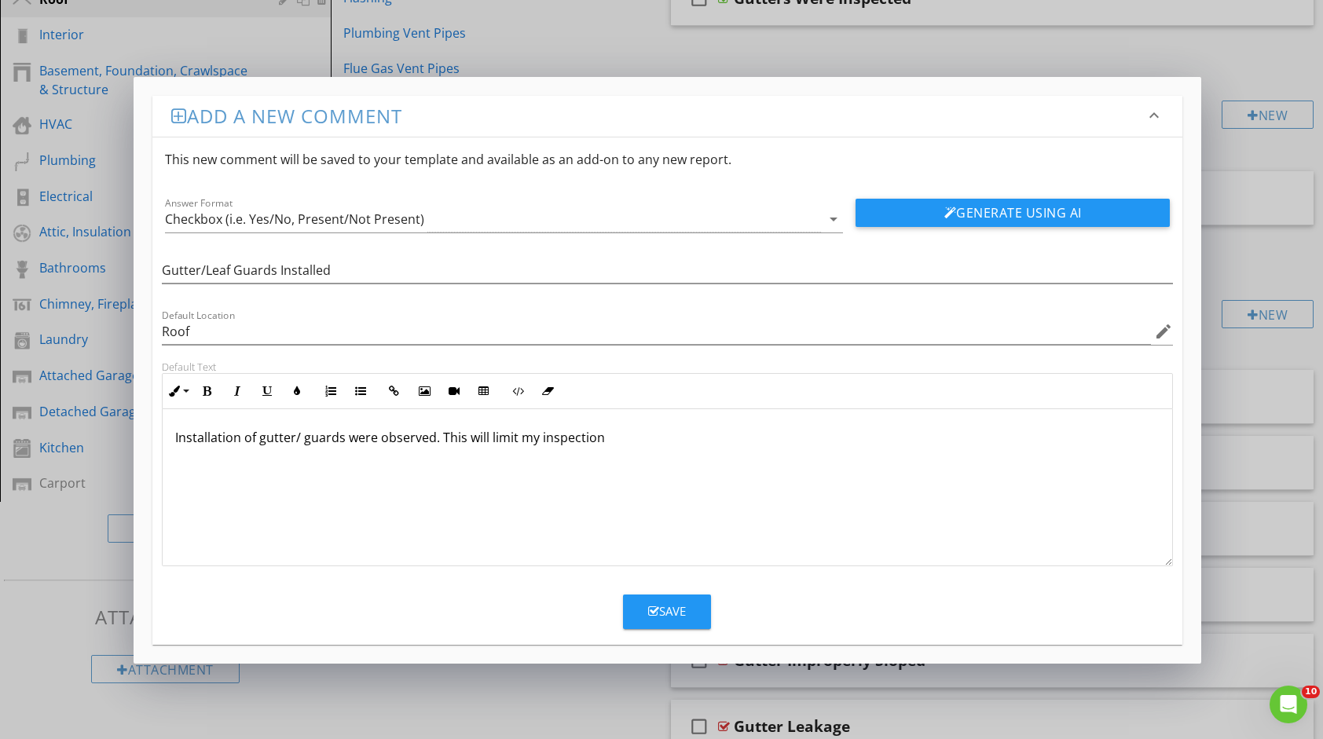
click at [0, 394] on html "SPECTORA [PERSON_NAME] RF Home Inspections Role: Inspector Dashboard New Inspec…" at bounding box center [661, 263] width 1323 height 1116
click at [226, 457] on div at bounding box center [668, 487] width 1010 height 157
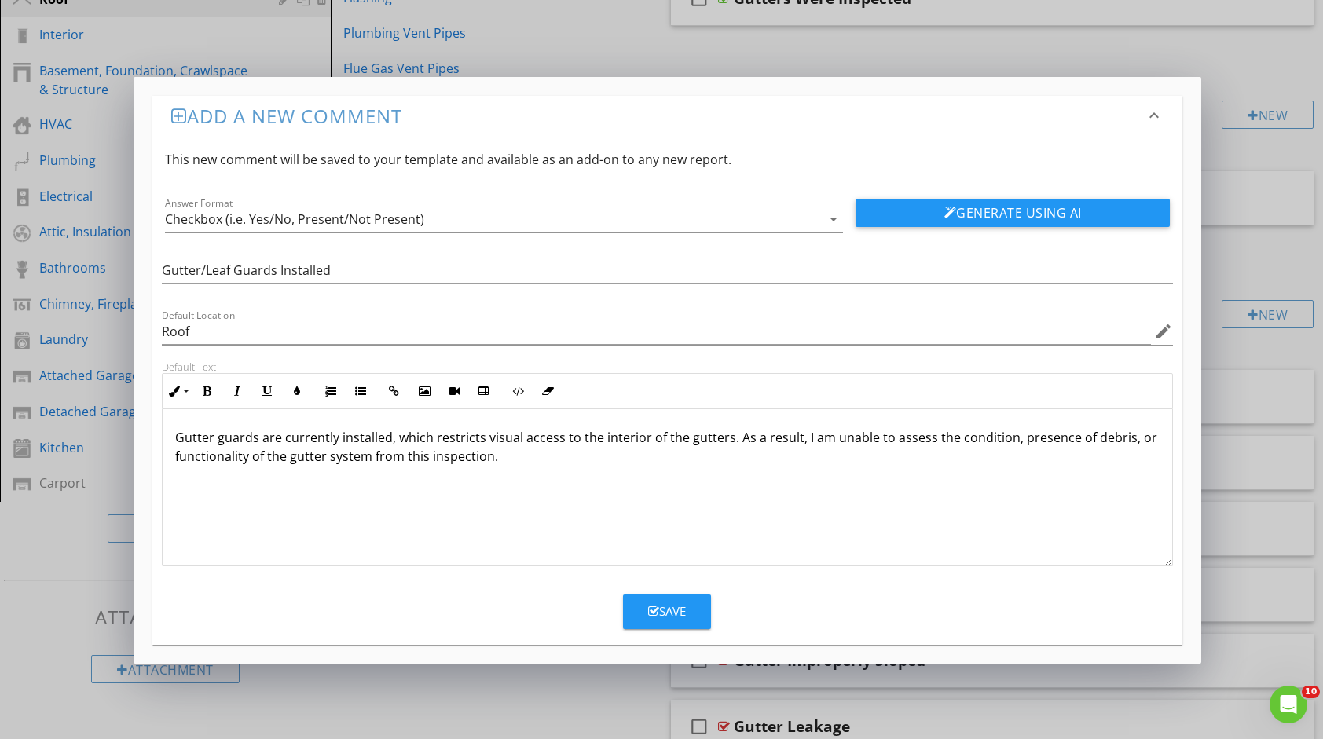
click at [662, 610] on div "Save" at bounding box center [667, 612] width 38 height 18
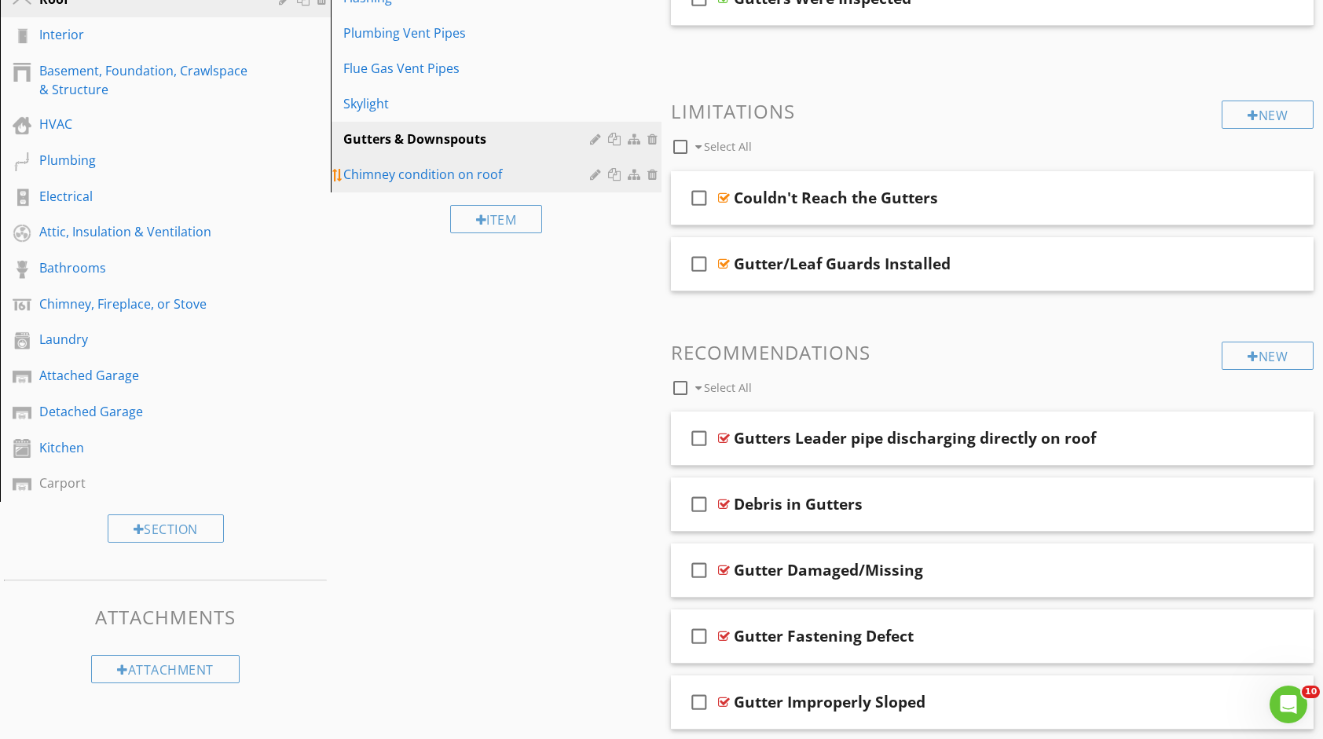
click at [422, 175] on div "Chimney condition on roof" at bounding box center [468, 174] width 251 height 19
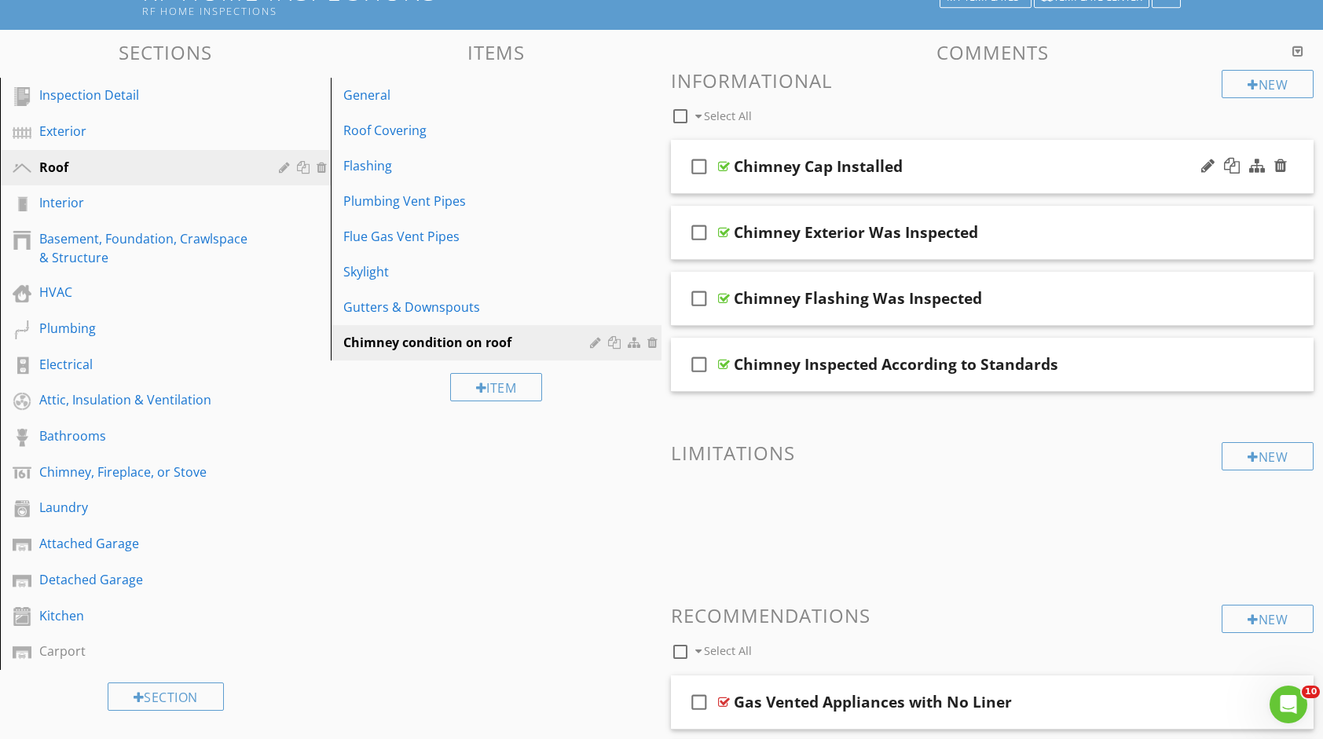
scroll to position [157, 0]
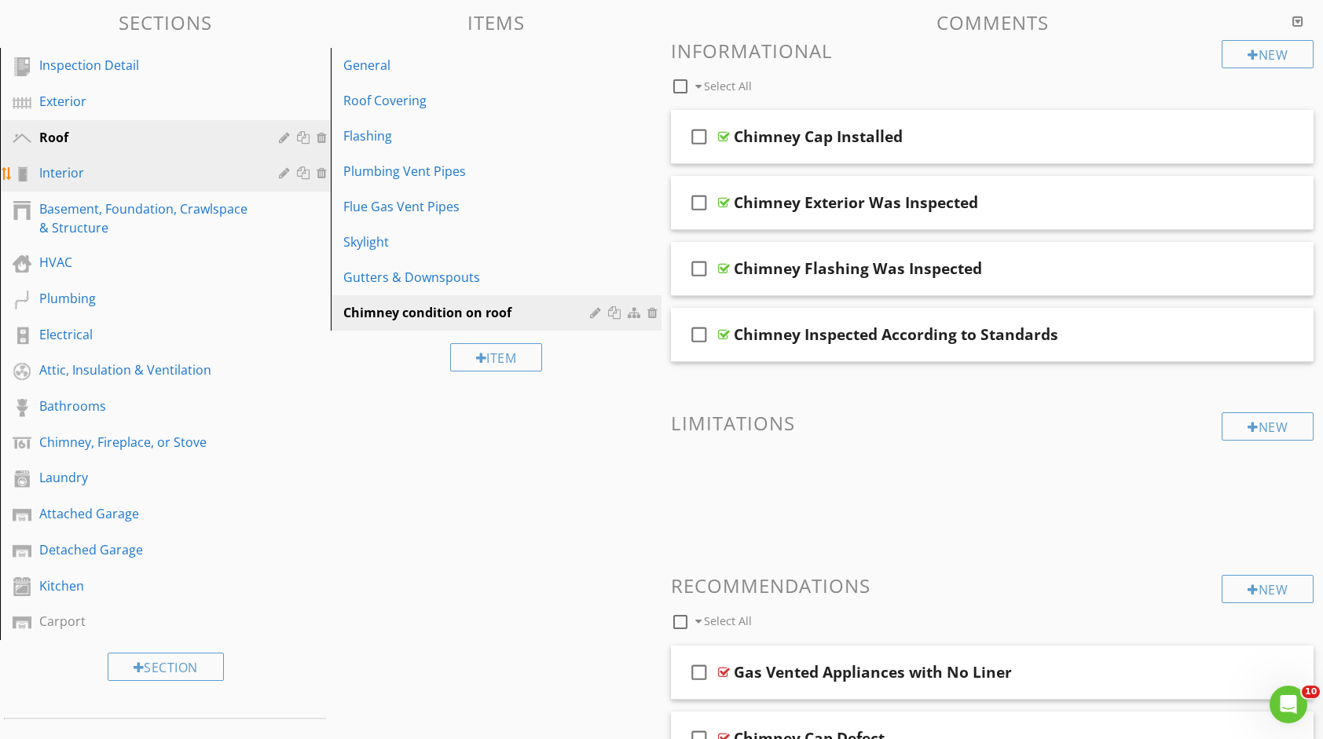
click at [104, 188] on link "Interior" at bounding box center [168, 174] width 326 height 36
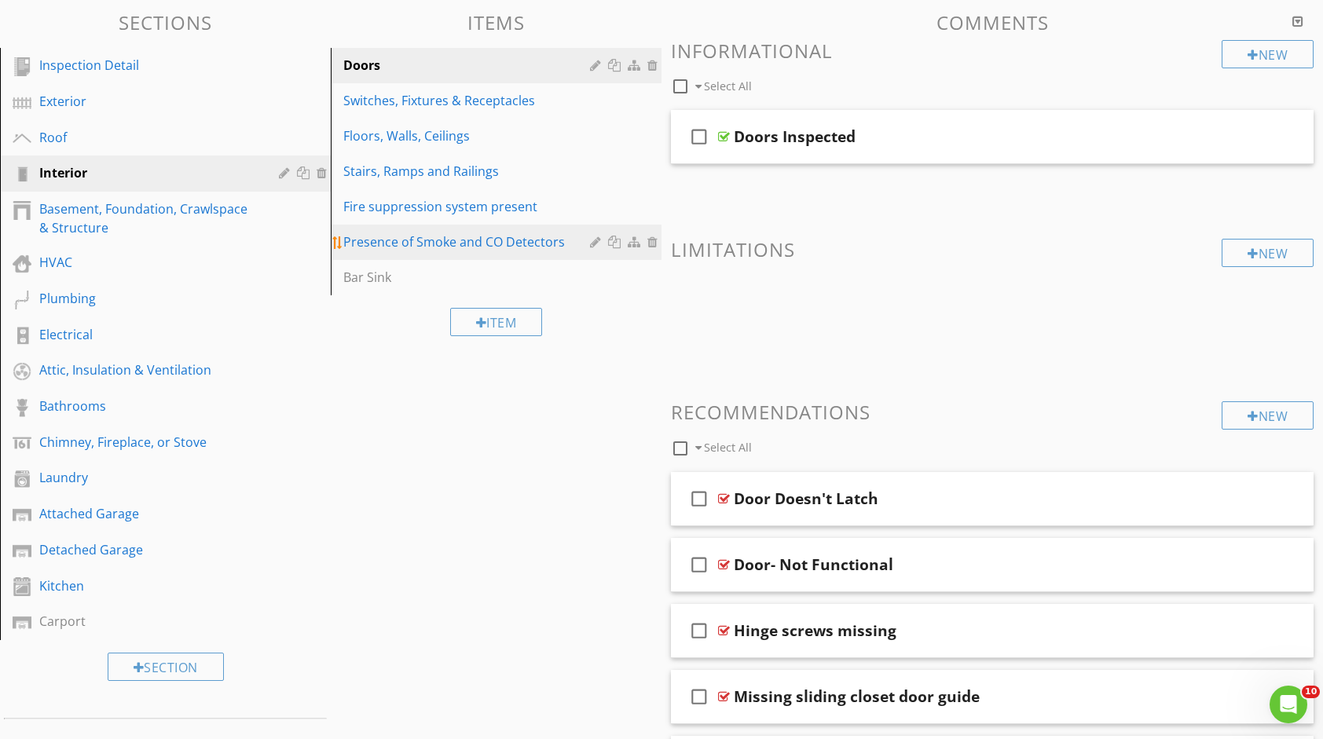
click at [403, 233] on div "Presence of Smoke and CO Detectors" at bounding box center [468, 242] width 251 height 19
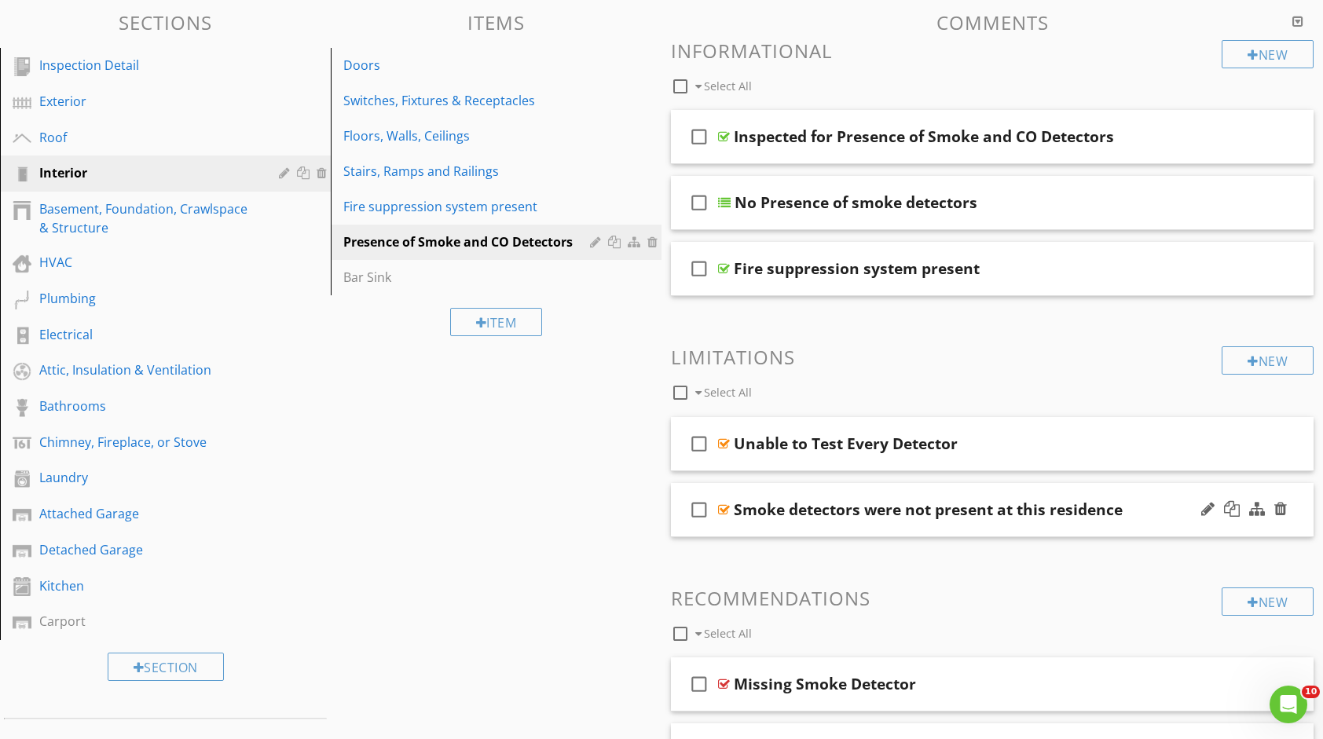
click at [1122, 503] on div "Smoke detectors were not present at this residence" at bounding box center [928, 510] width 389 height 19
click at [1122, 503] on input "Smoke detectors were not present at this residence" at bounding box center [963, 511] width 459 height 26
click at [989, 489] on div "check_box_outline_blank Smoke detectors were not present at this residence" at bounding box center [992, 510] width 643 height 54
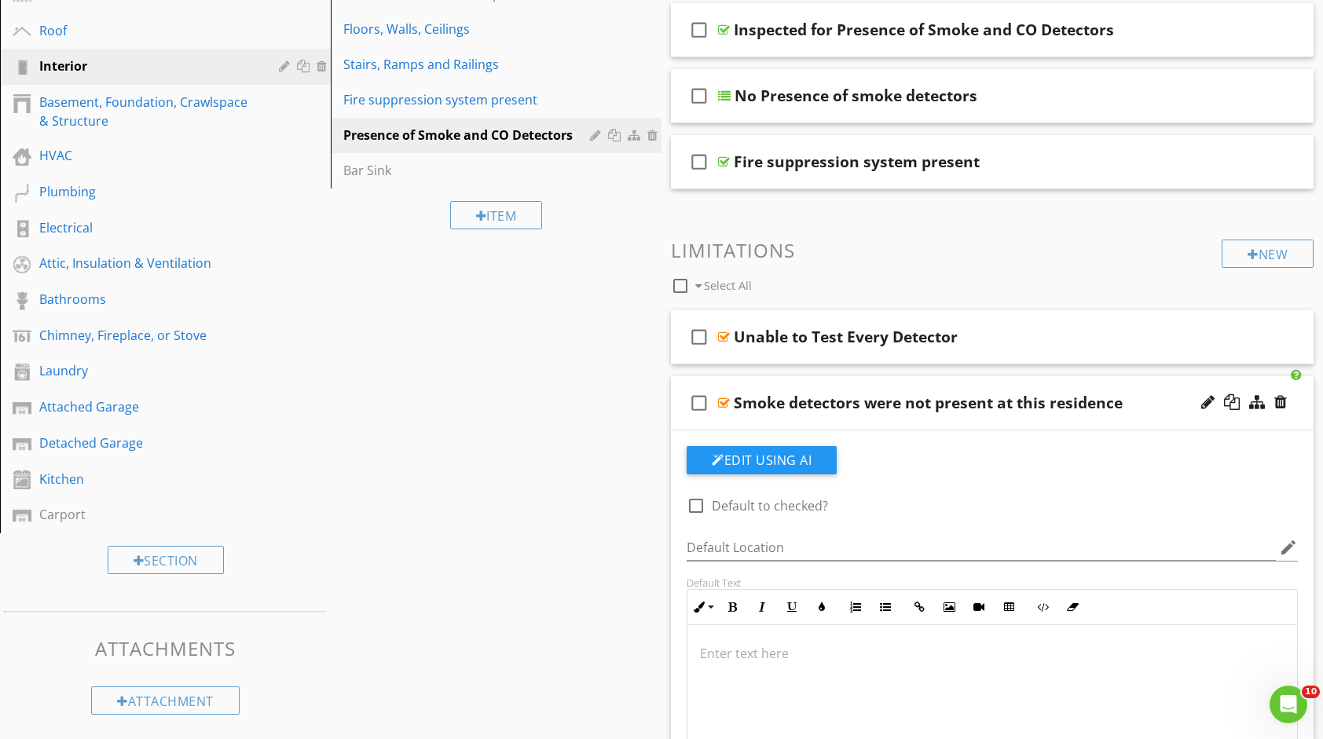
scroll to position [236, 0]
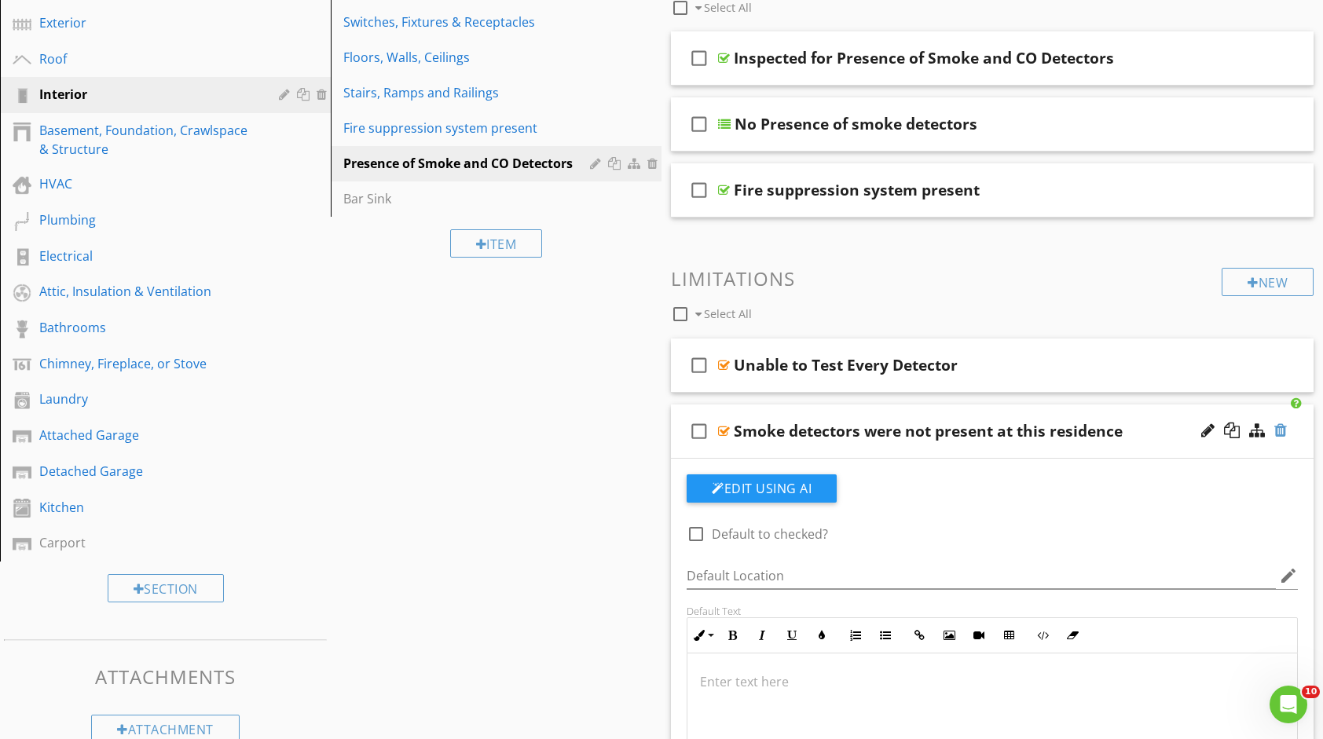
click at [1279, 428] on div at bounding box center [1281, 431] width 13 height 16
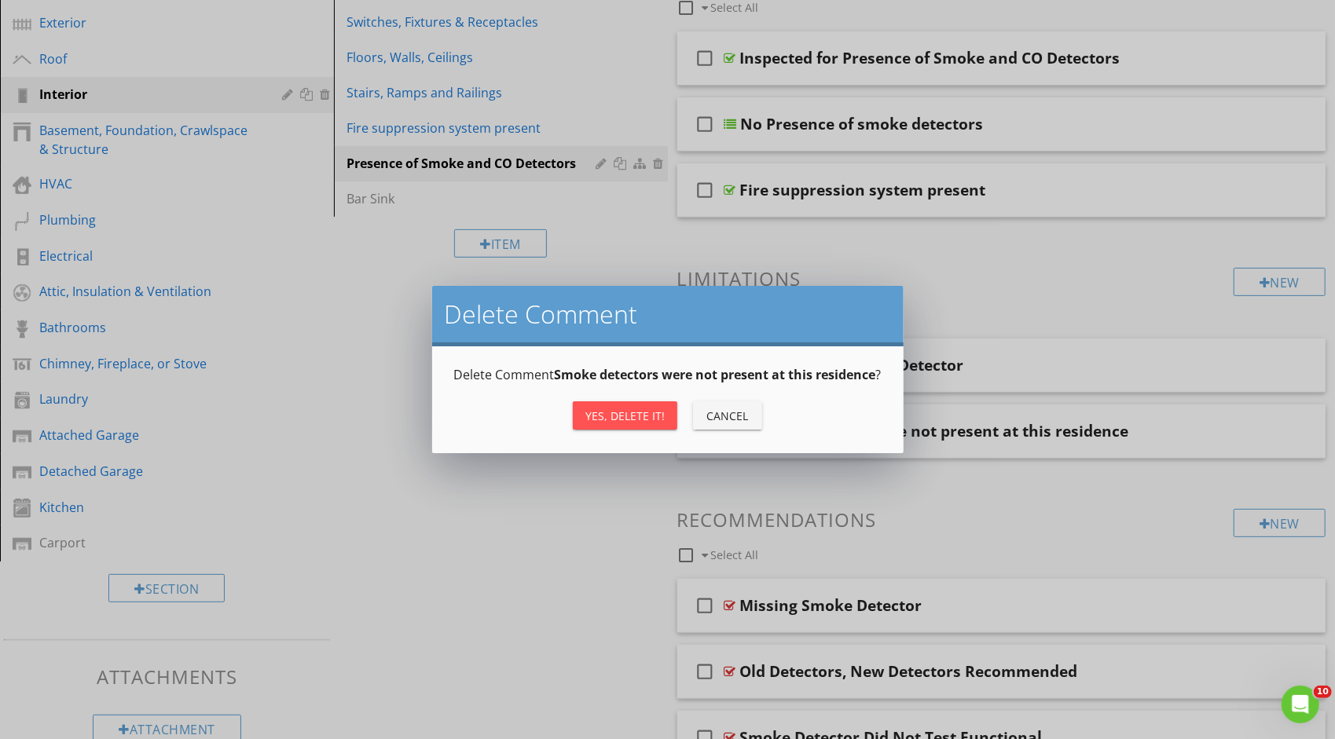
click at [618, 410] on div "Yes, Delete it!" at bounding box center [624, 416] width 79 height 17
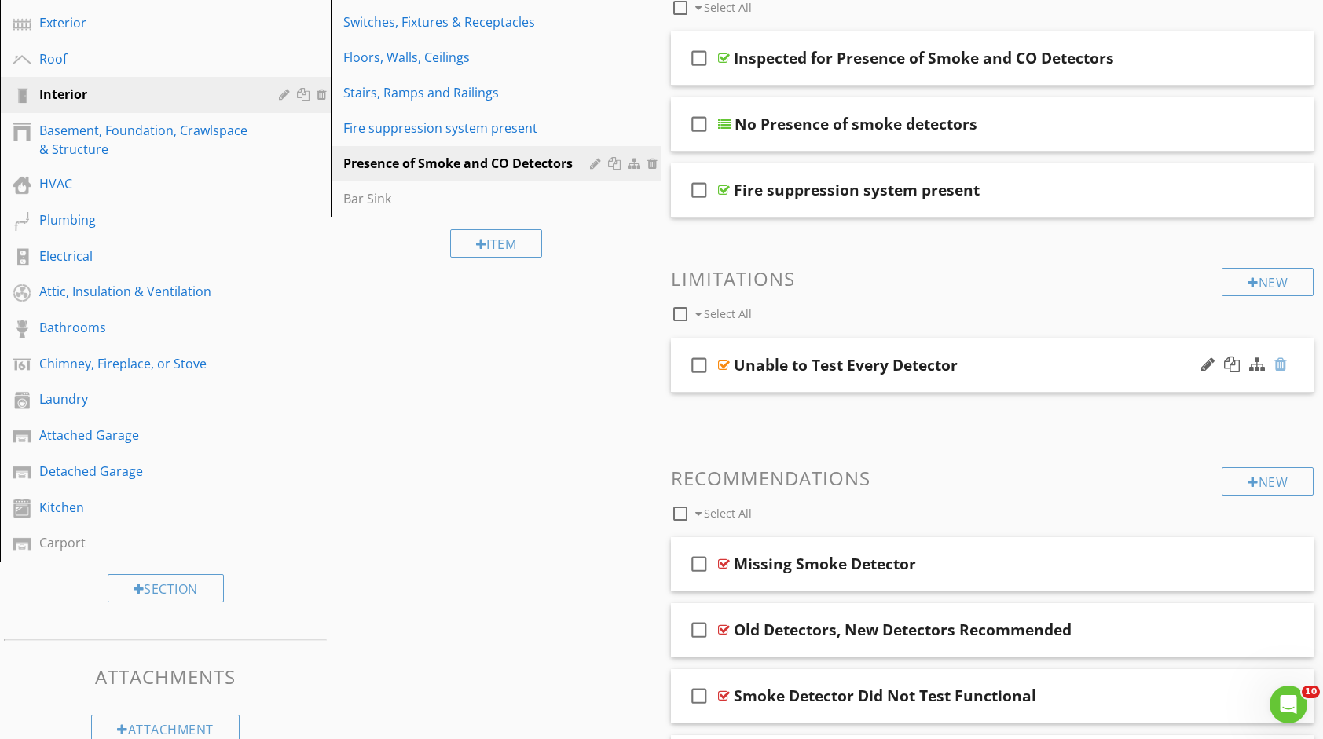
click at [1278, 358] on div at bounding box center [1281, 365] width 13 height 16
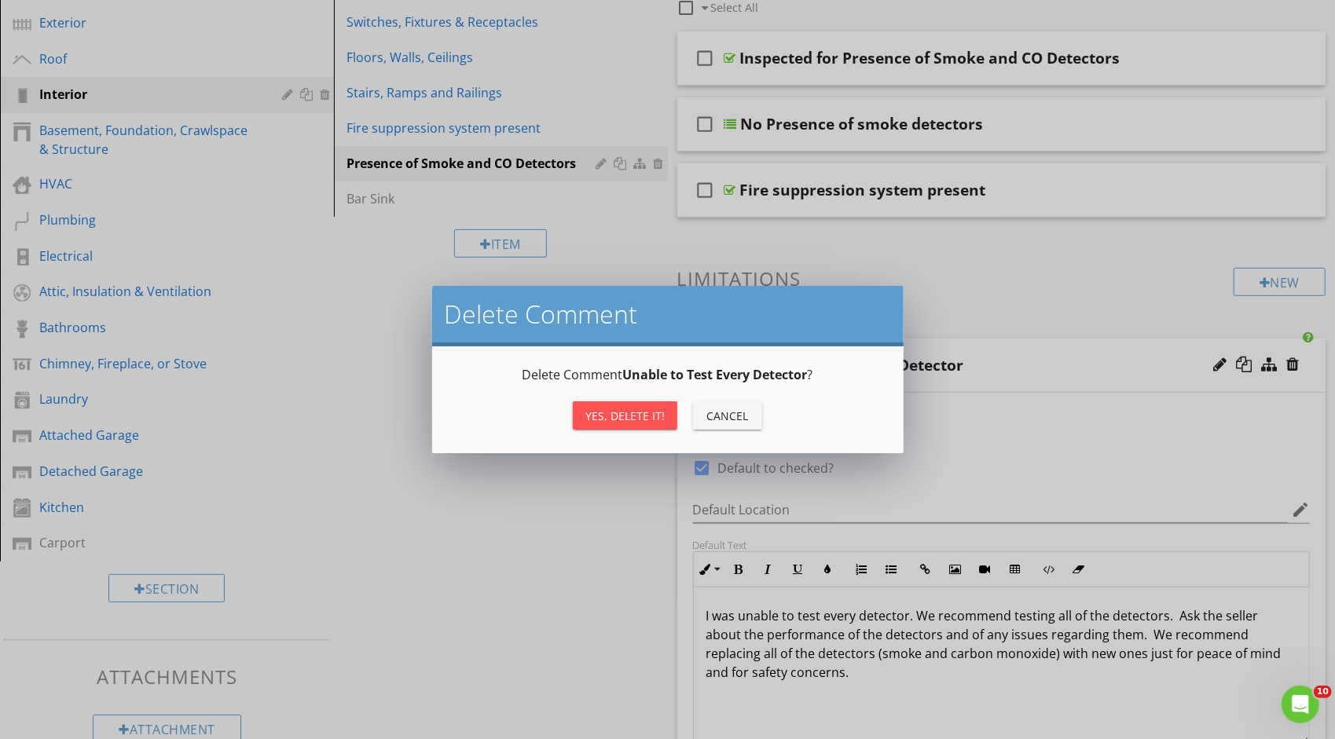
click at [626, 416] on div "Yes, Delete it!" at bounding box center [624, 416] width 79 height 17
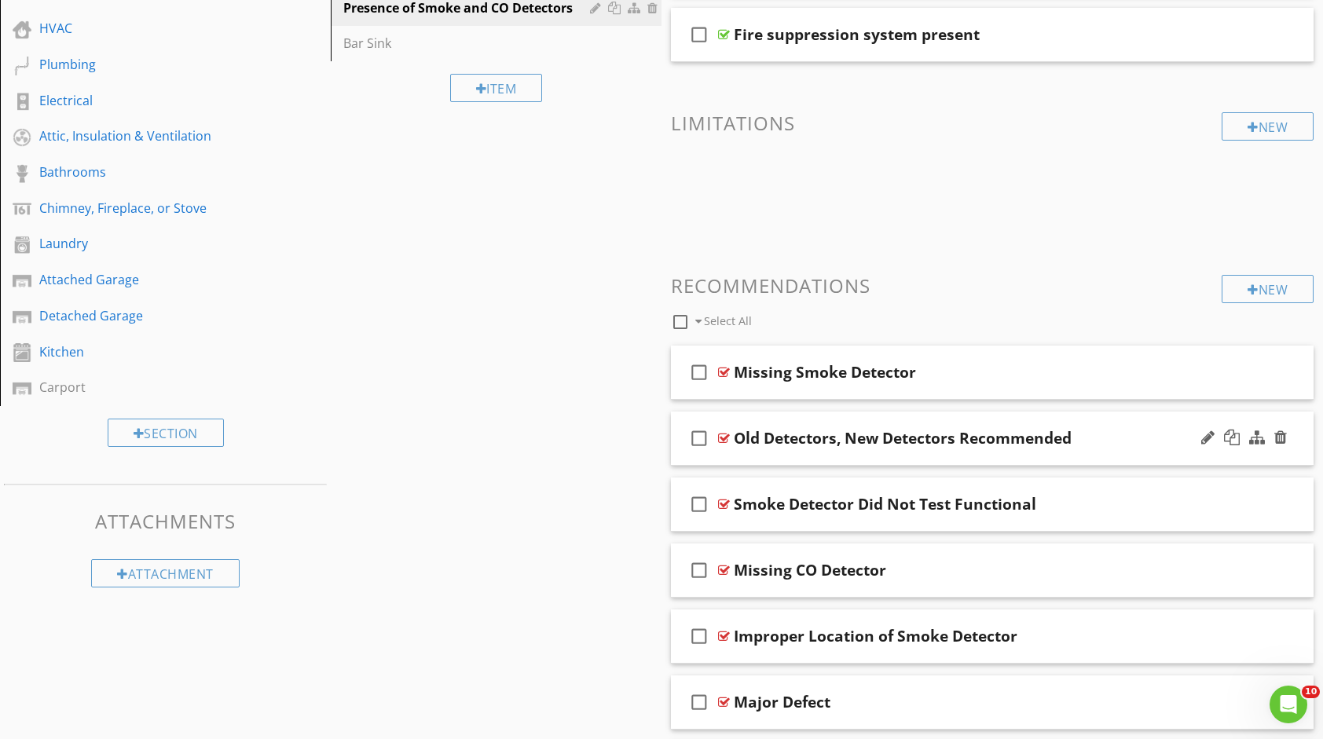
scroll to position [393, 0]
click at [1279, 498] on div at bounding box center [1281, 502] width 13 height 16
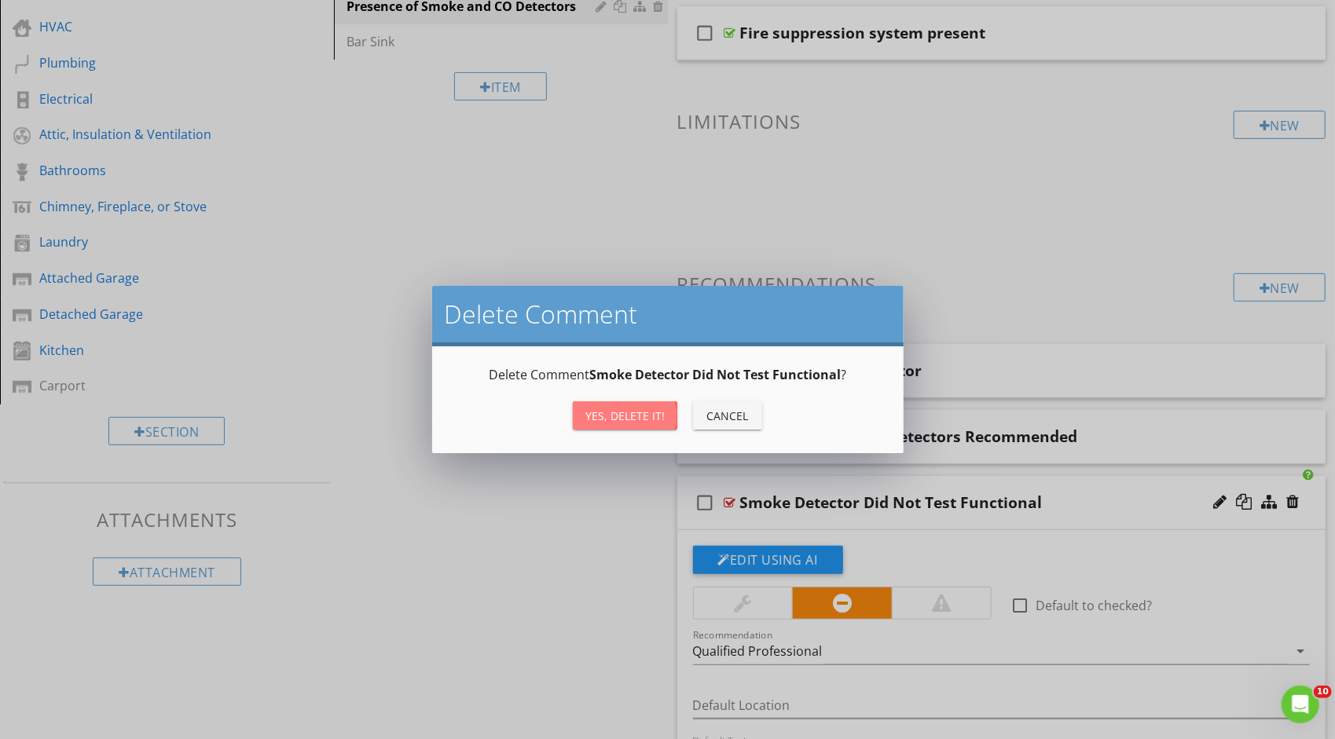
click at [613, 410] on div "Yes, Delete it!" at bounding box center [624, 416] width 79 height 17
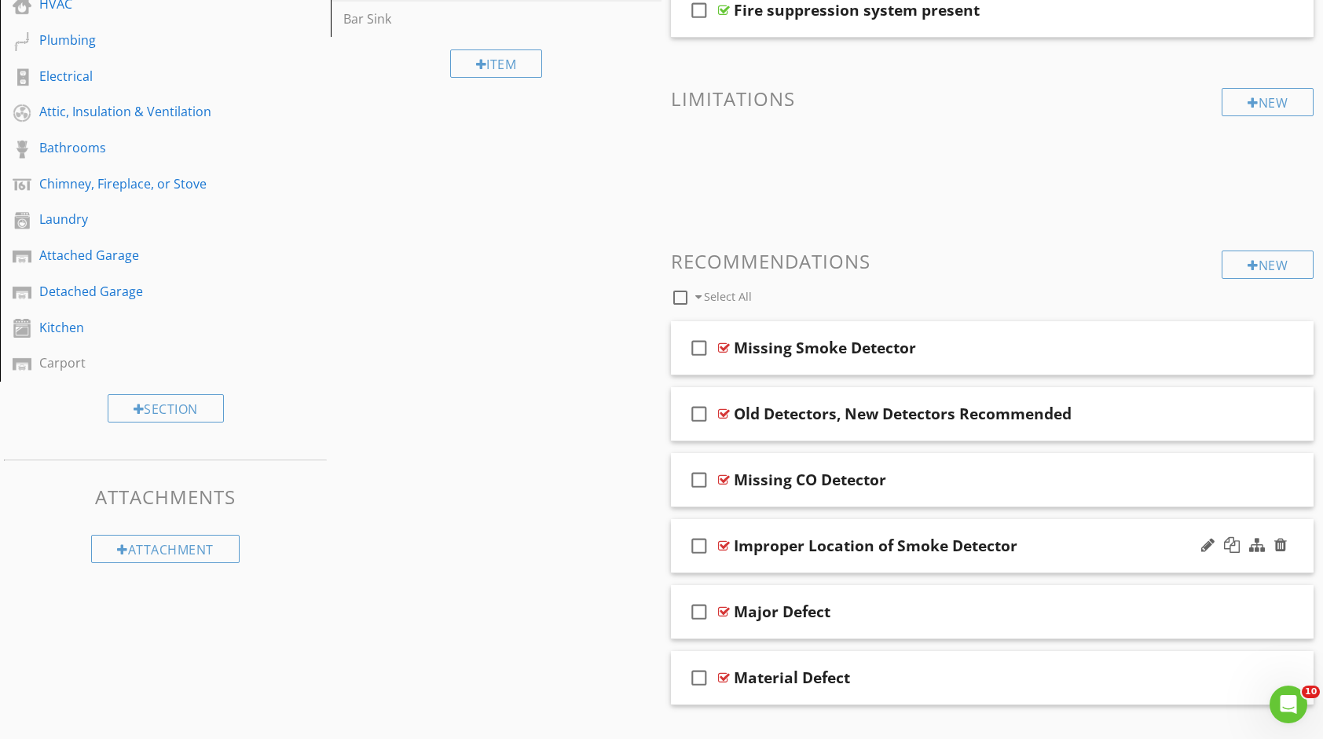
scroll to position [445, 0]
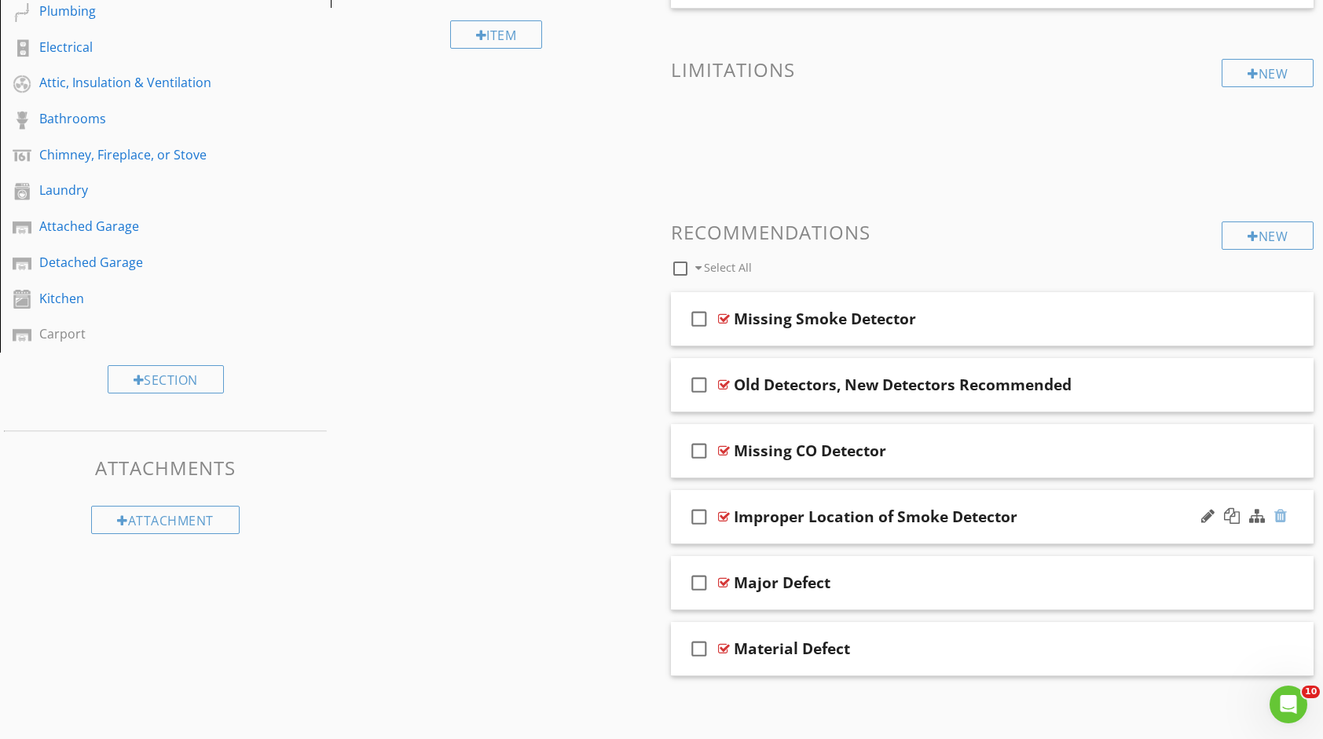
click at [1279, 518] on div at bounding box center [1281, 516] width 13 height 16
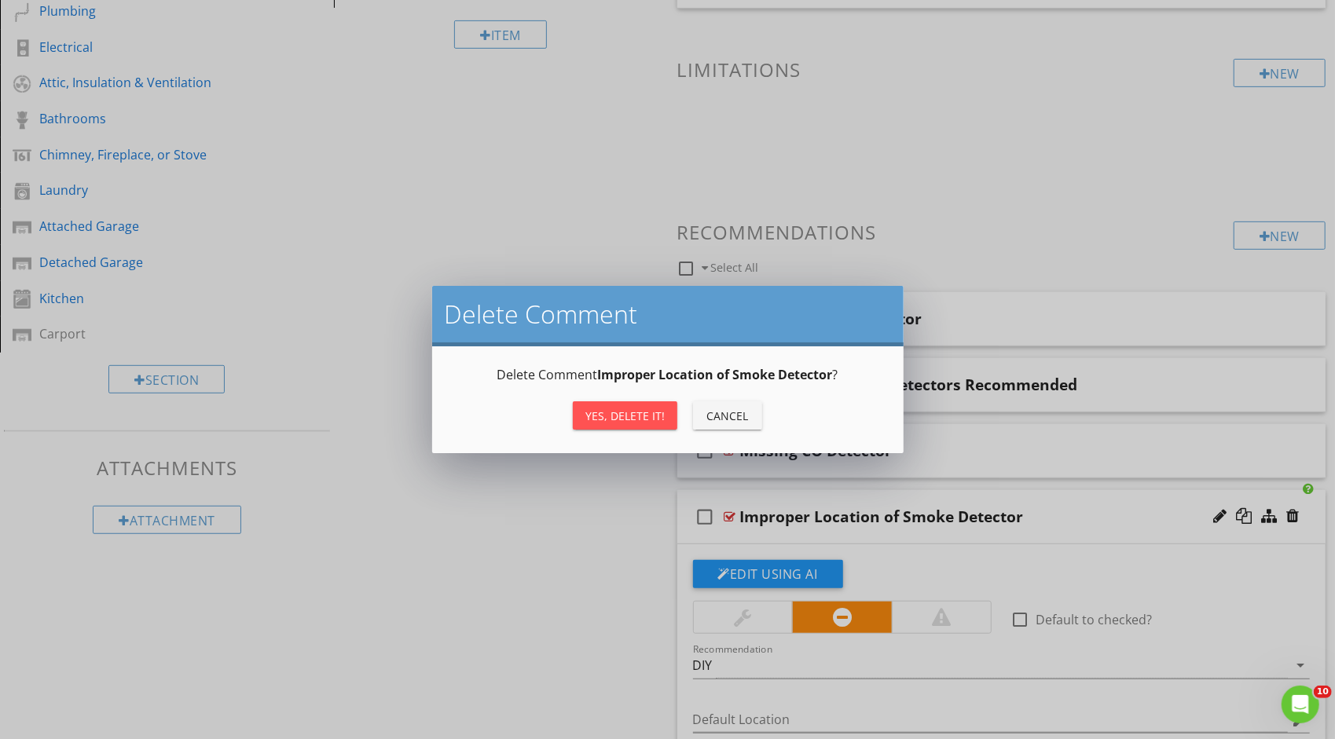
click at [633, 426] on button "Yes, Delete it!" at bounding box center [625, 416] width 105 height 28
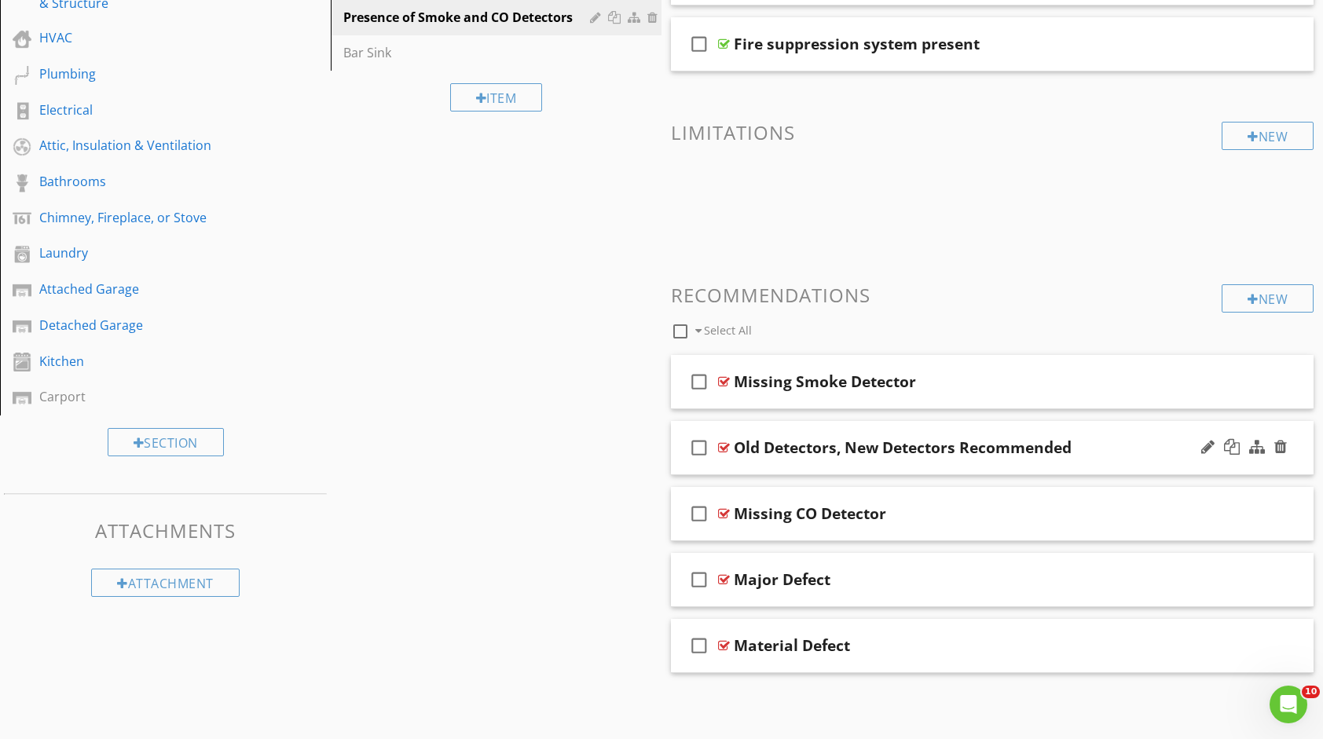
scroll to position [379, 0]
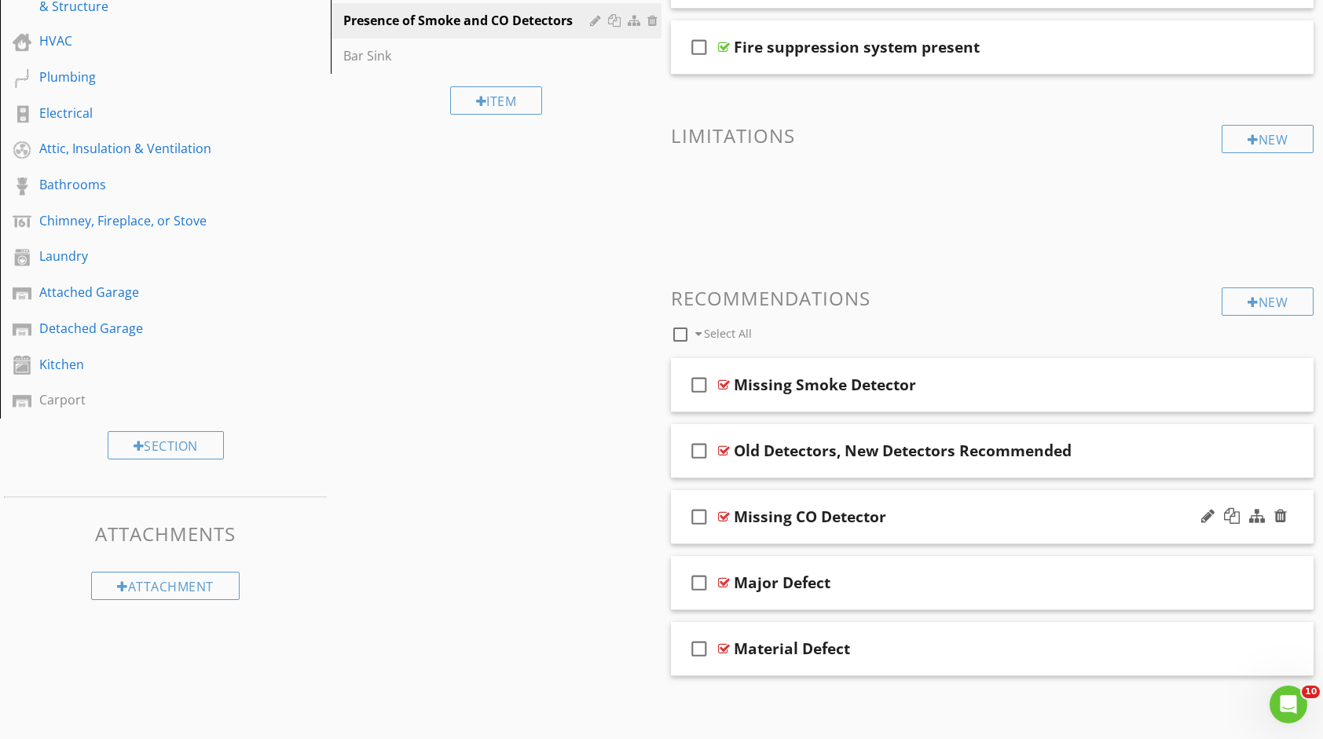
click at [998, 516] on div "Missing CO Detector" at bounding box center [963, 517] width 459 height 19
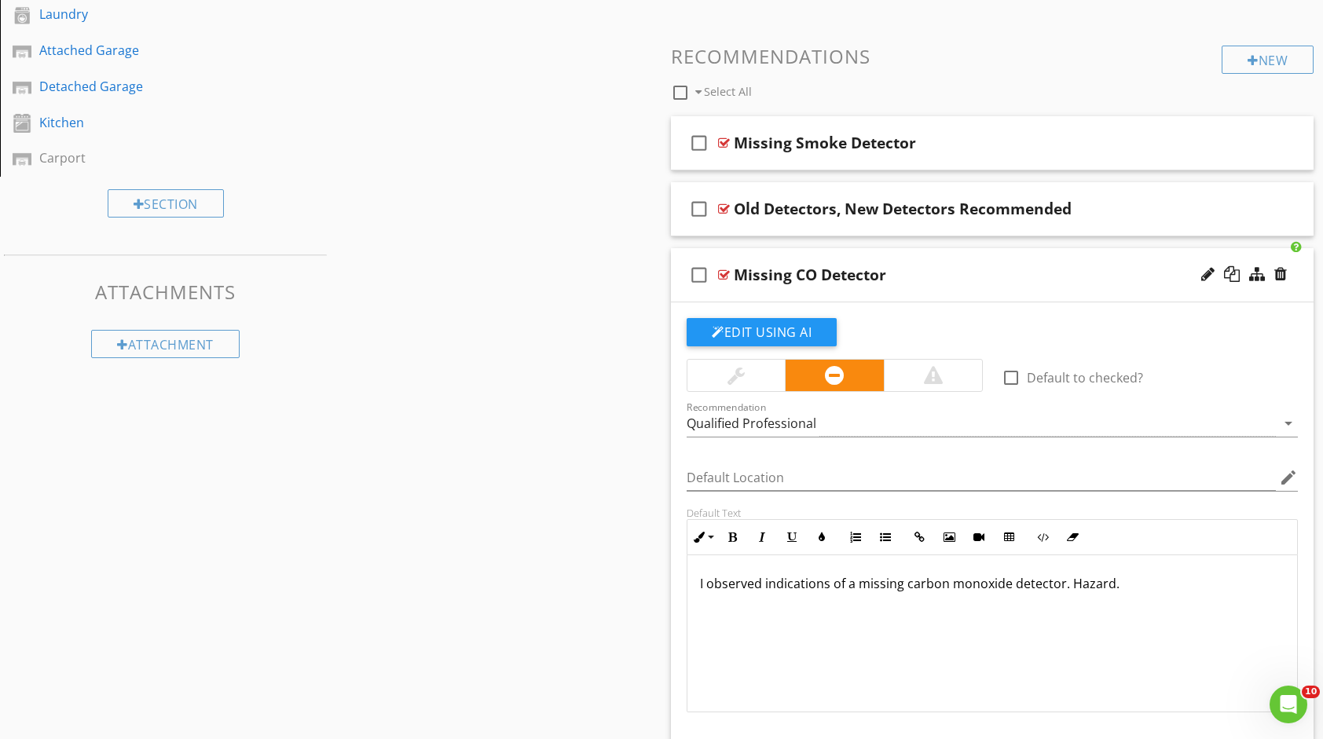
scroll to position [602, 0]
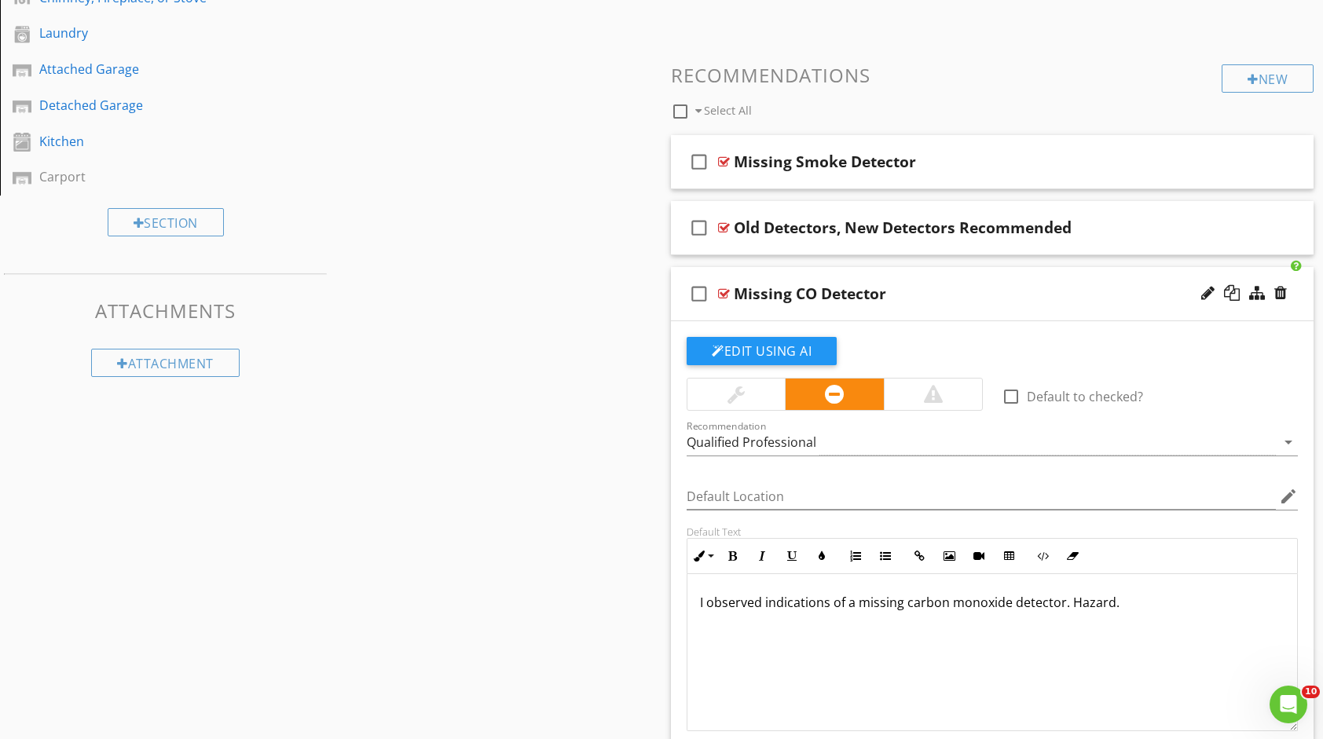
click at [1015, 303] on div "check_box_outline_blank Missing CO Detector" at bounding box center [992, 294] width 643 height 54
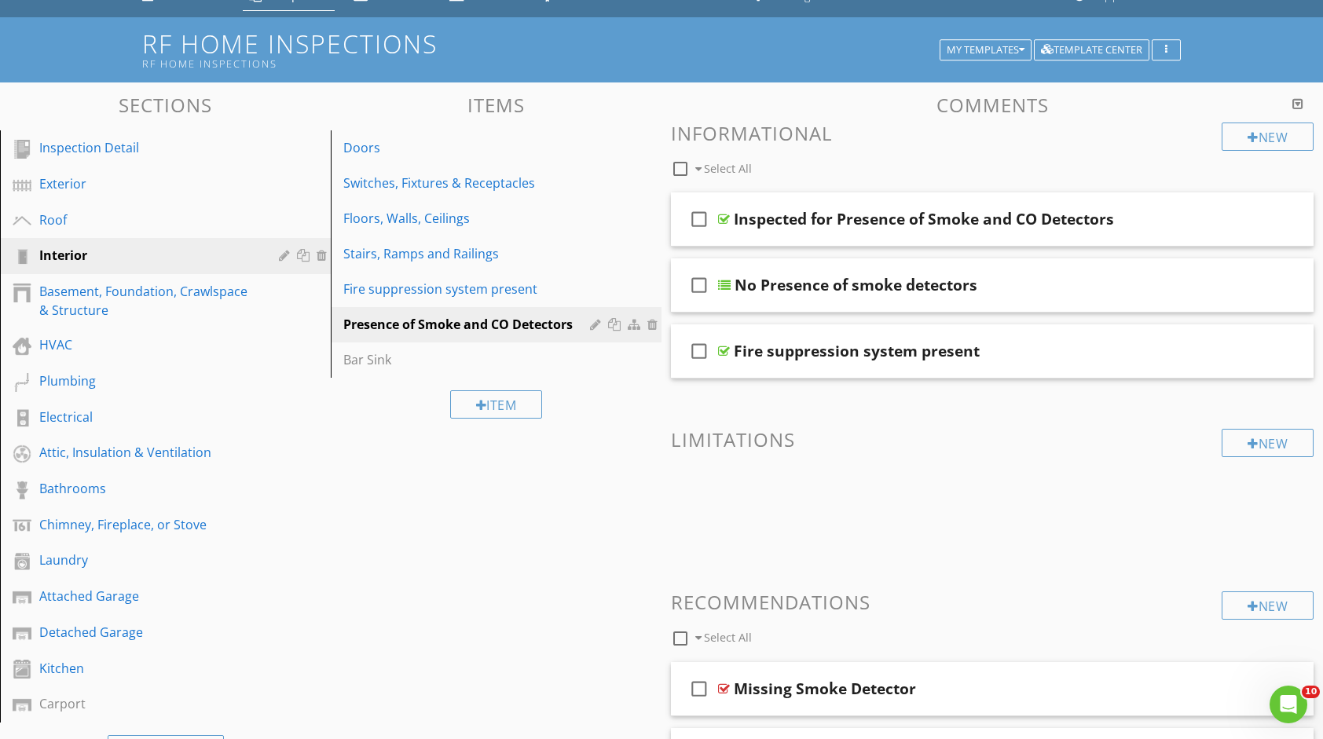
scroll to position [79, 0]
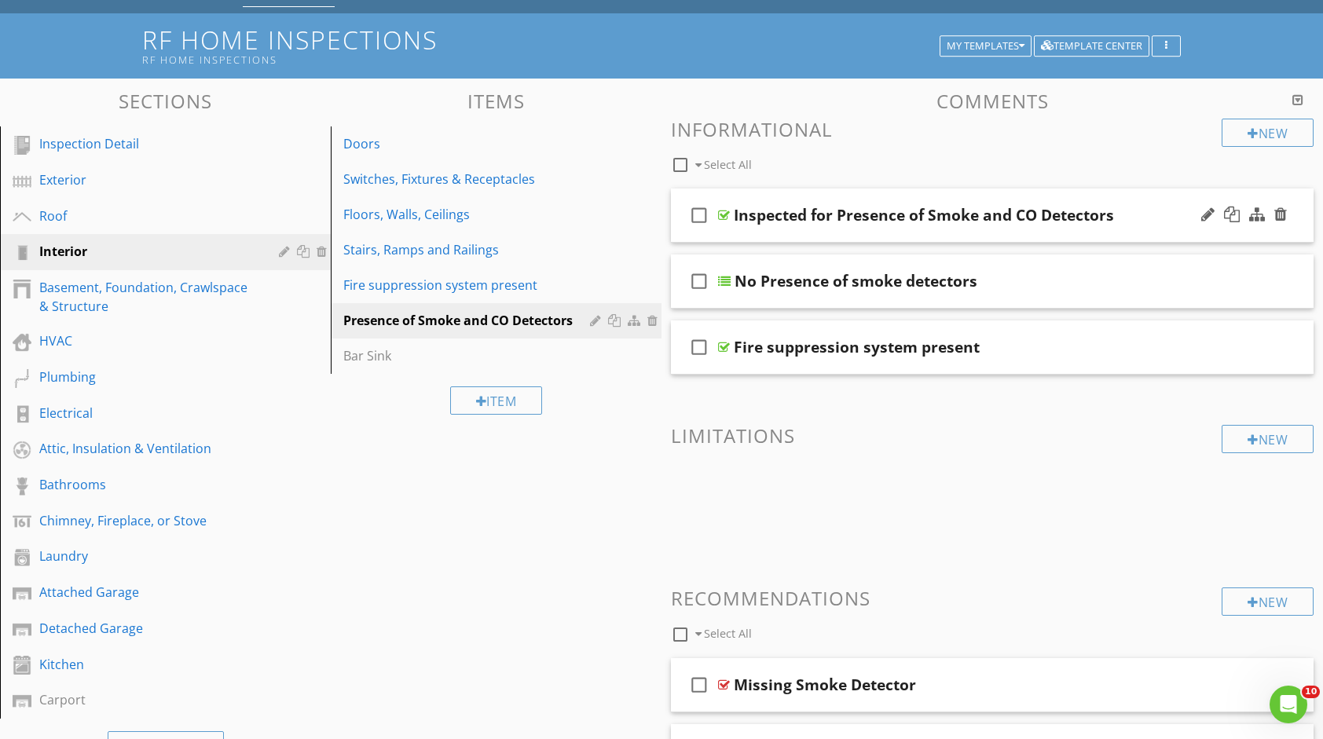
click at [1122, 215] on div "Inspected for Presence of Smoke and CO Detectors" at bounding box center [963, 215] width 459 height 19
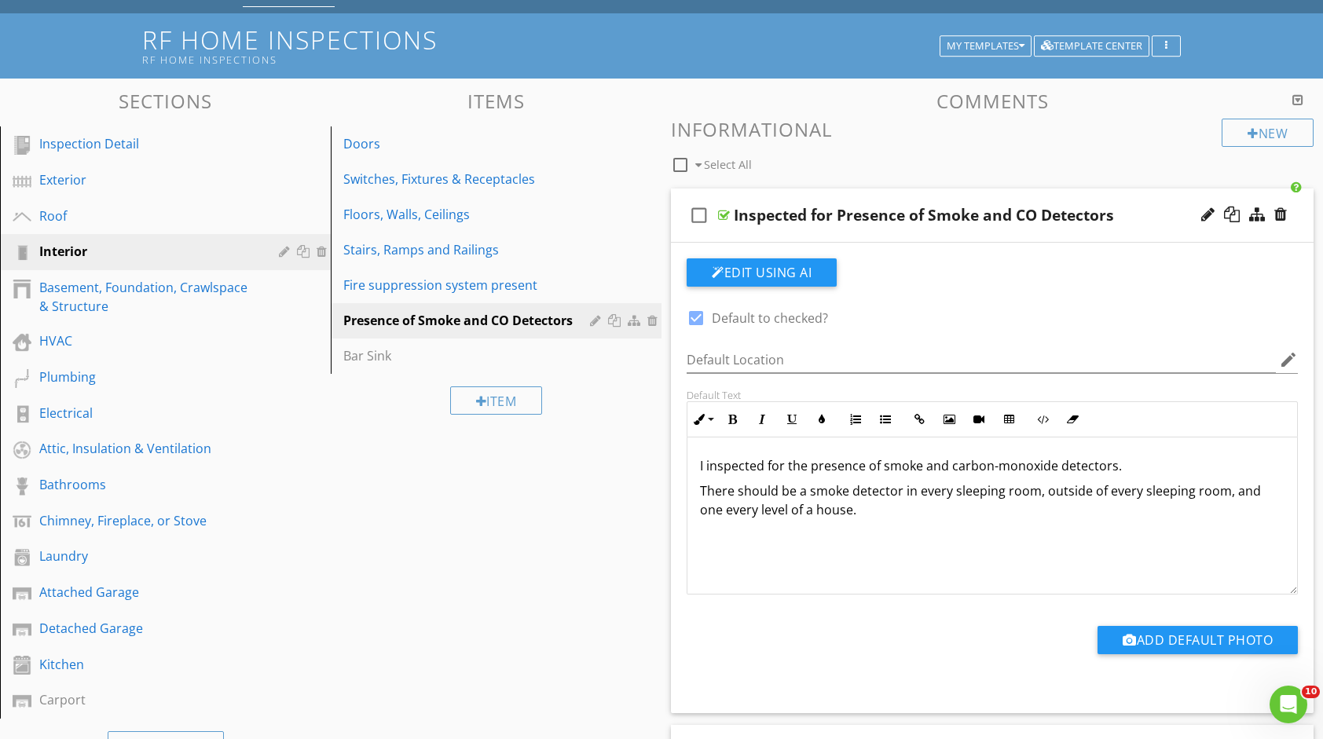
drag, startPoint x: 701, startPoint y: 487, endPoint x: 867, endPoint y: 523, distance: 169.5
click at [867, 523] on div "I inspected for the presence of smoke and carbon-monoxide detectors. There shou…" at bounding box center [993, 516] width 610 height 157
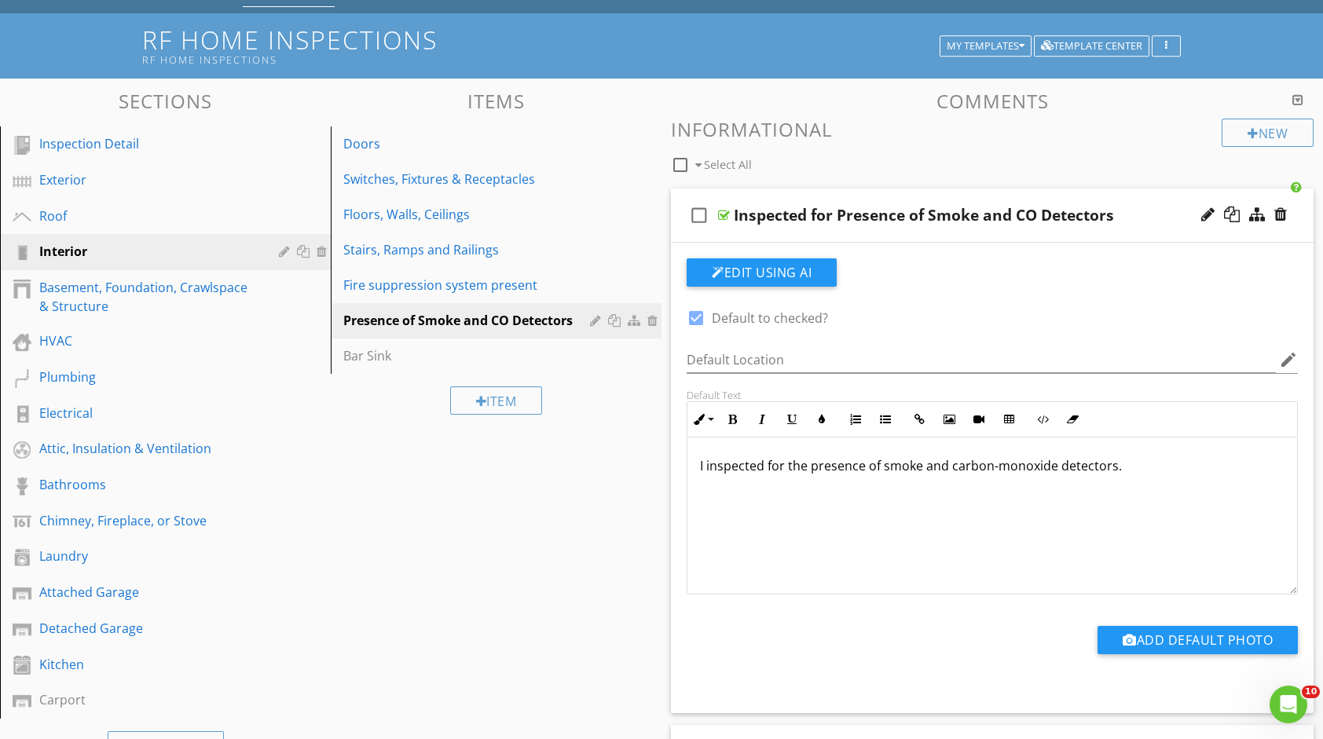
click at [705, 505] on div "I inspected for the presence of smoke and carbon-monoxide detectors." at bounding box center [993, 516] width 610 height 157
drag, startPoint x: 705, startPoint y: 505, endPoint x: 716, endPoint y: 520, distance: 18.5
click at [716, 520] on div "I inspected for the presence of smoke and carbon-monoxide detectors." at bounding box center [993, 516] width 610 height 157
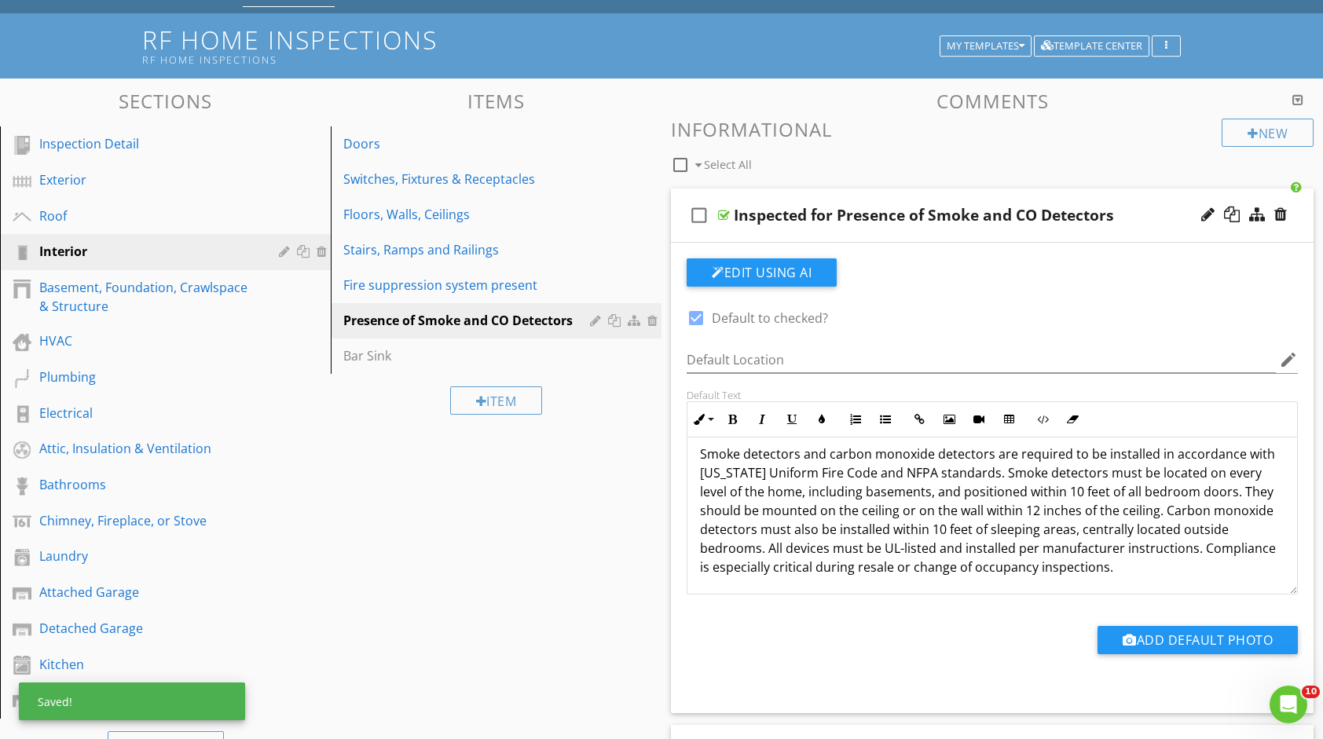
scroll to position [63, 0]
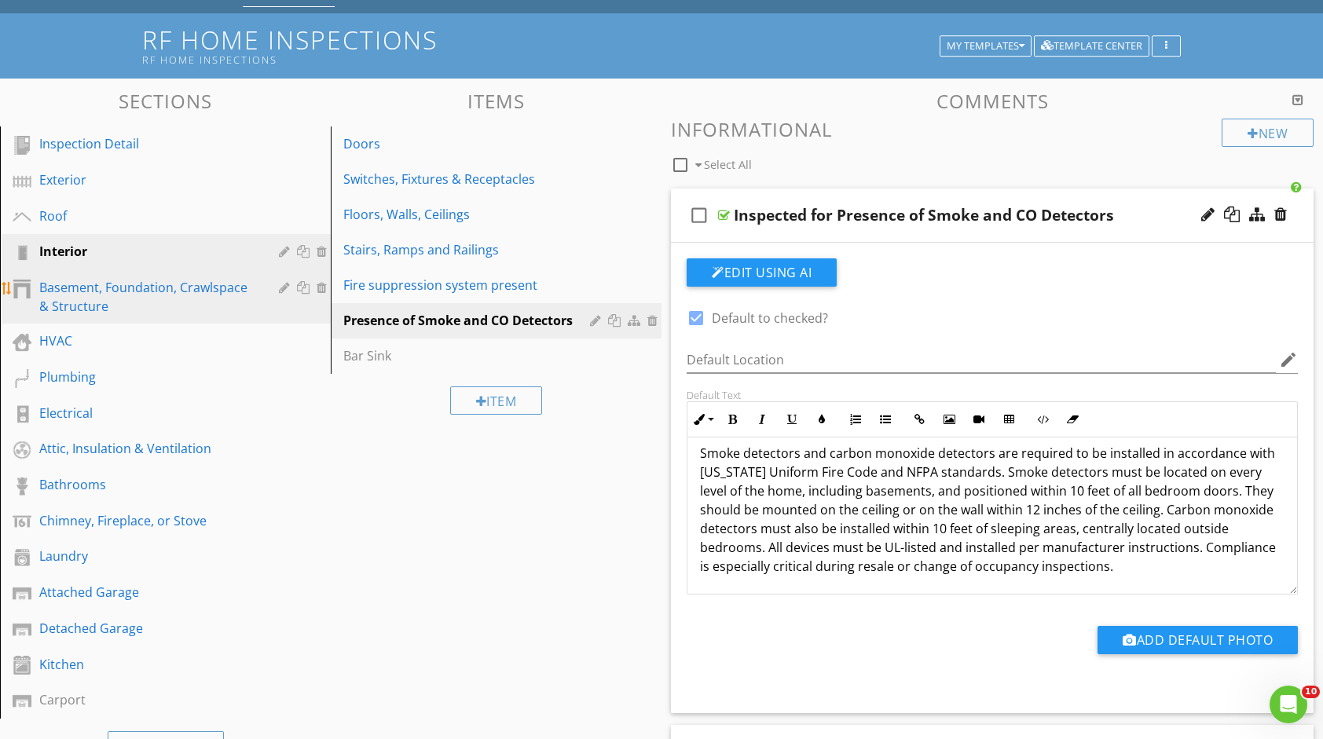
click at [209, 299] on div "Basement, Foundation, Crawlspace & Structure" at bounding box center [147, 297] width 217 height 38
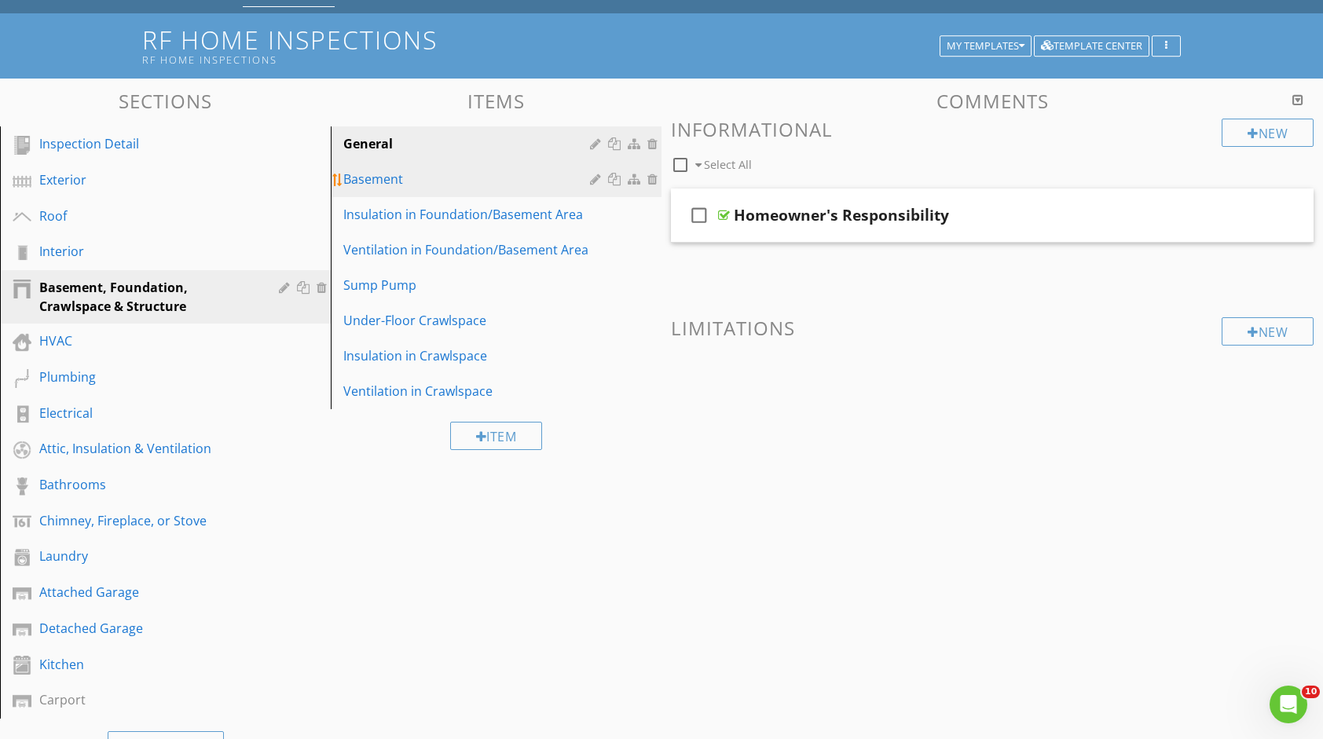
click at [411, 192] on link "Basement" at bounding box center [499, 179] width 326 height 35
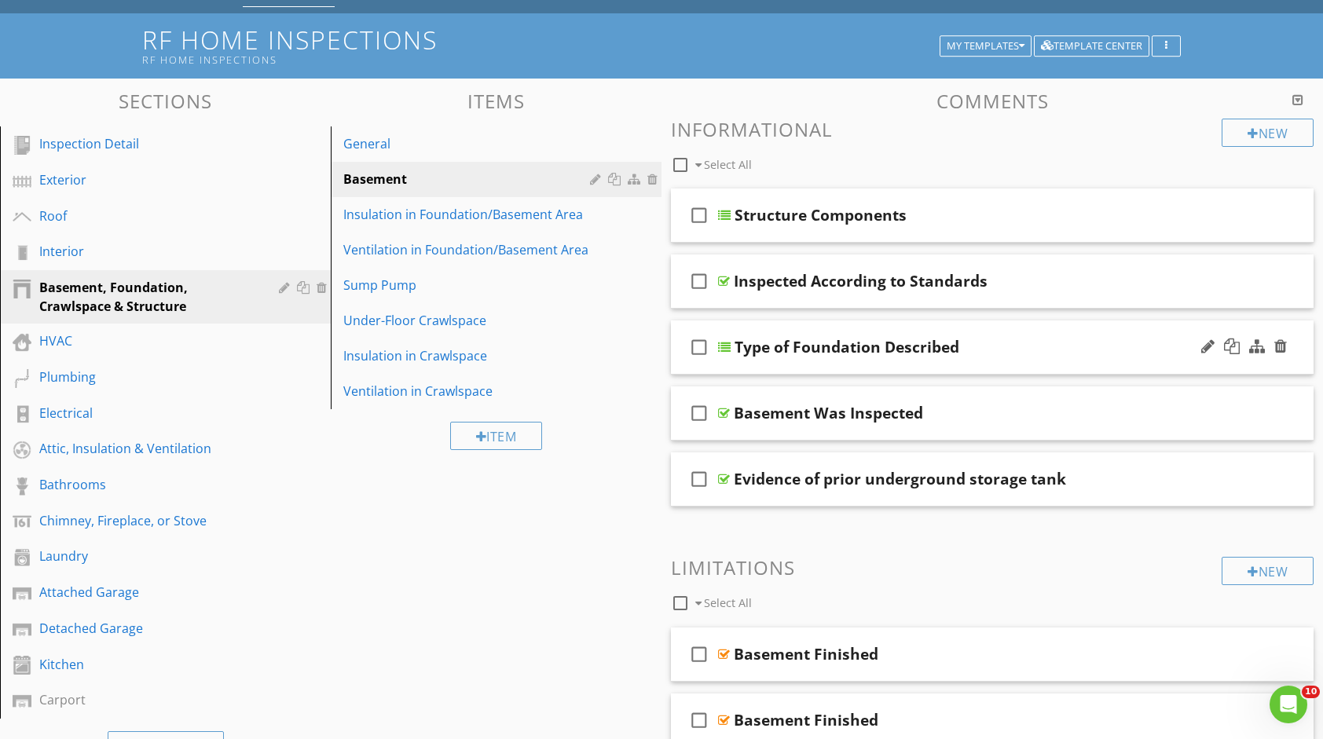
click at [764, 338] on div "Type of Foundation Described" at bounding box center [847, 347] width 225 height 19
click at [901, 354] on input "Type of Foundation Described" at bounding box center [964, 349] width 459 height 26
click at [949, 348] on input "Type of Foundation Described" at bounding box center [964, 349] width 459 height 26
click at [731, 349] on div "check_box_outline_blank Type of Foundation Described" at bounding box center [992, 348] width 643 height 54
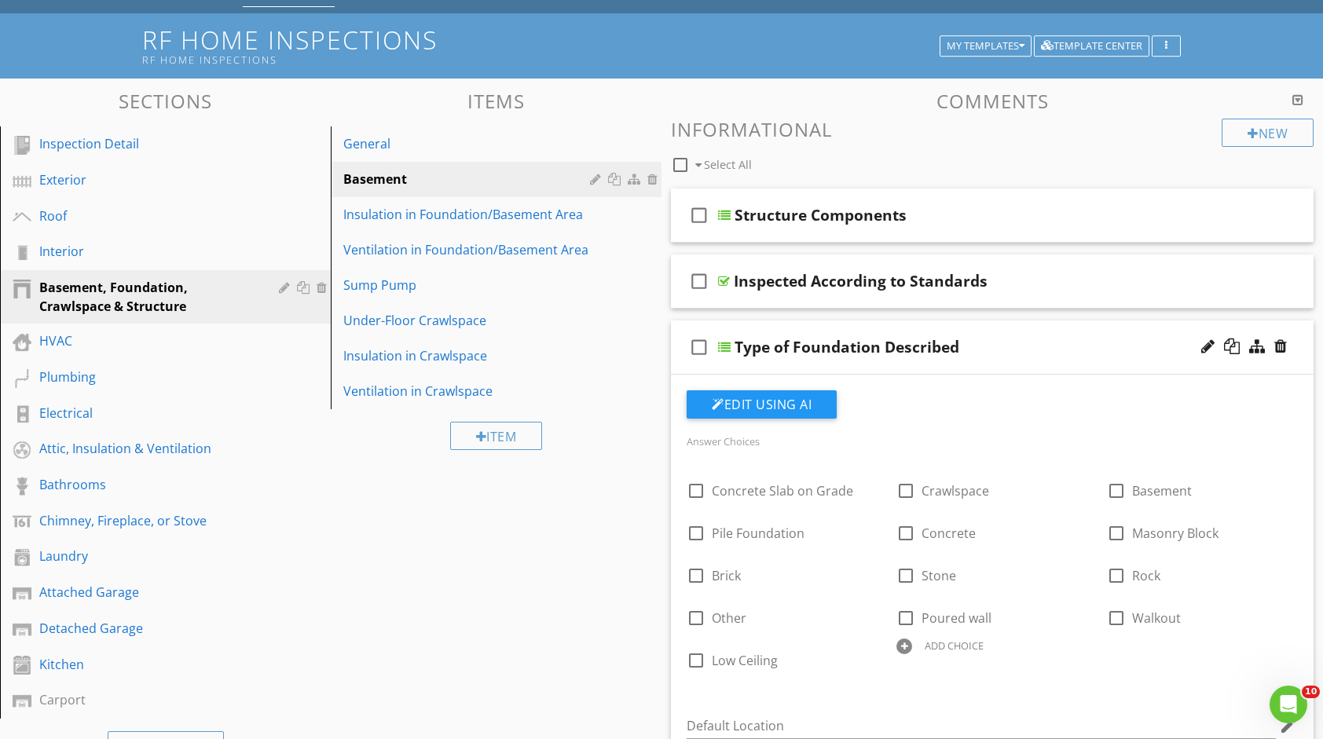
click at [1050, 351] on div "Type of Foundation Described" at bounding box center [964, 347] width 459 height 19
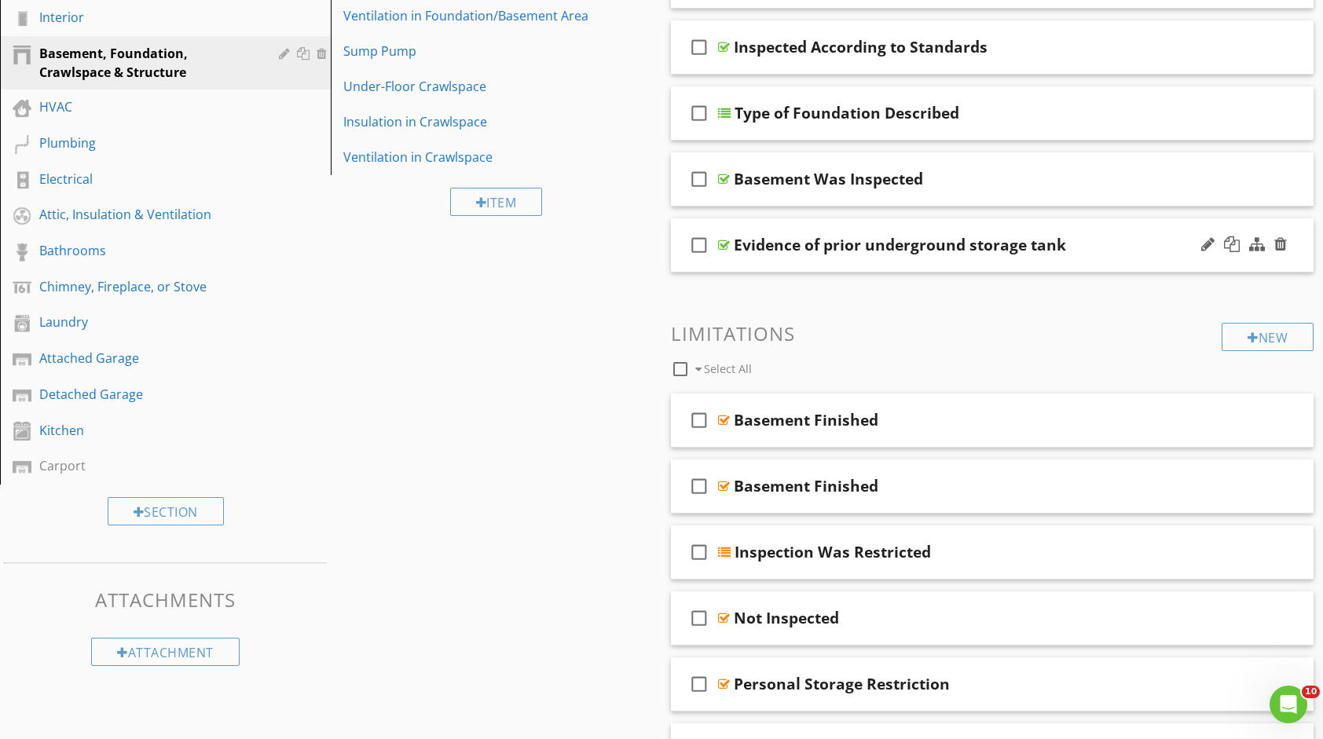
scroll to position [314, 0]
click at [1278, 413] on div at bounding box center [1281, 418] width 13 height 16
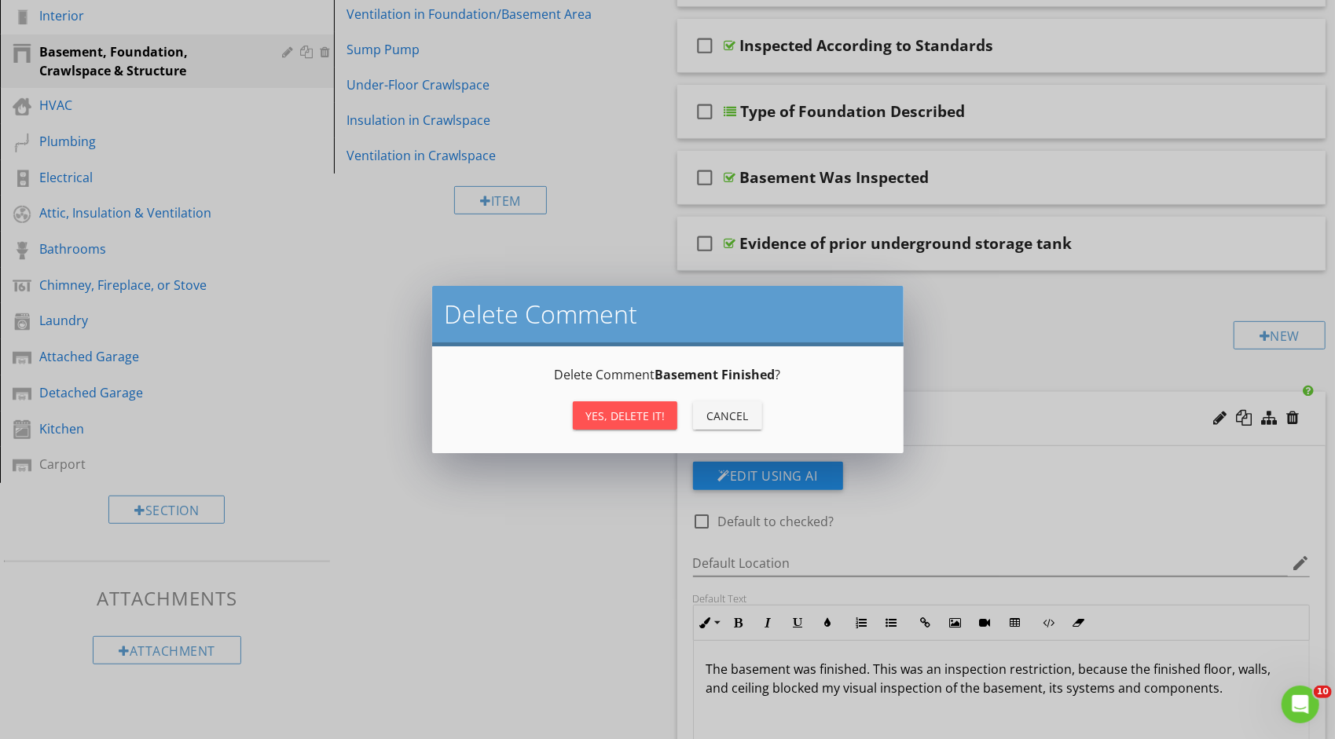
click at [629, 405] on button "Yes, Delete it!" at bounding box center [625, 416] width 105 height 28
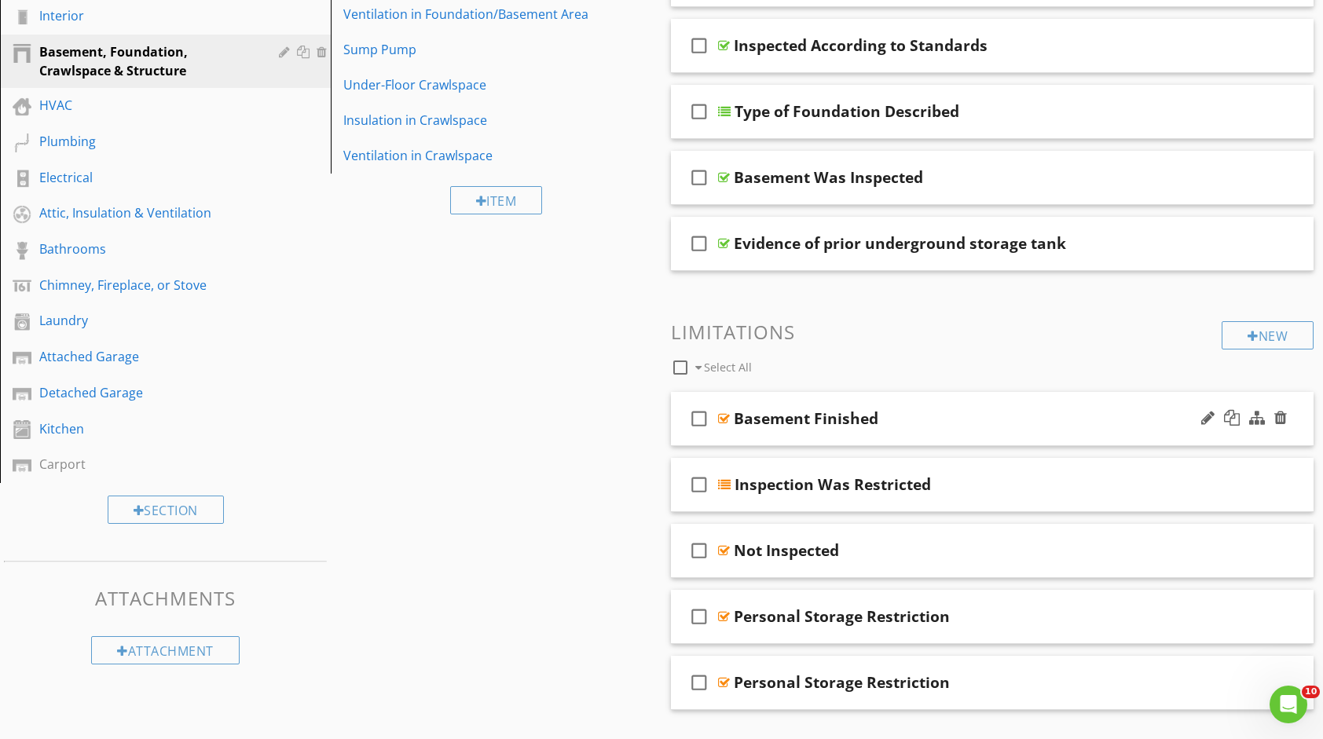
click at [924, 412] on div "Basement Finished" at bounding box center [963, 418] width 459 height 19
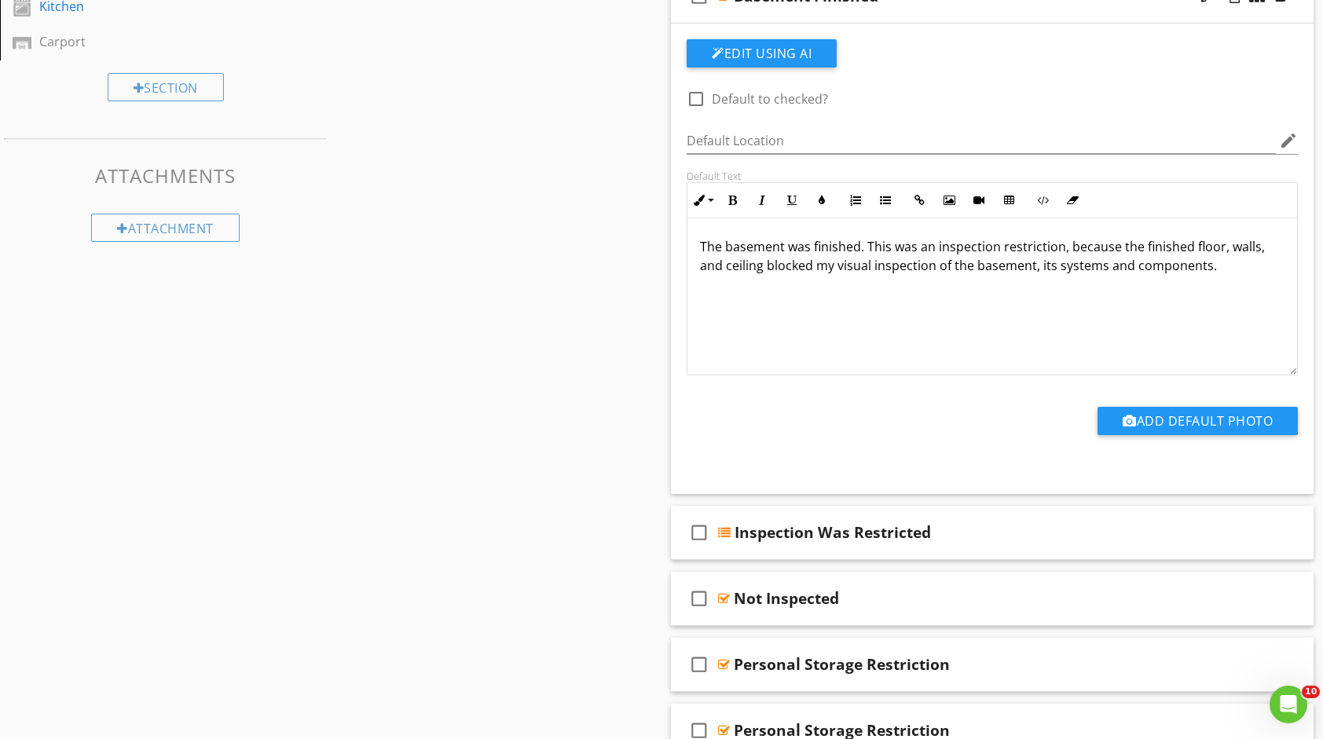
scroll to position [786, 0]
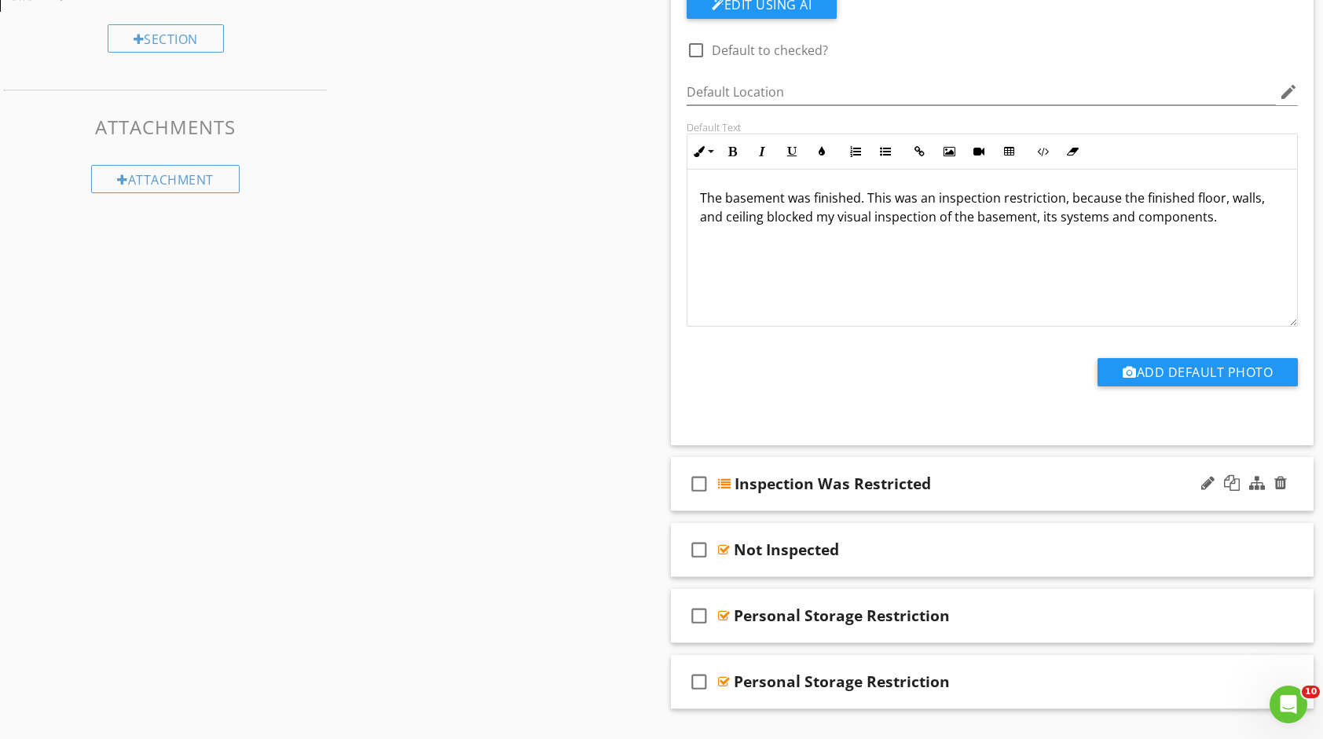
click at [985, 475] on div "Inspection Was Restricted" at bounding box center [964, 484] width 459 height 19
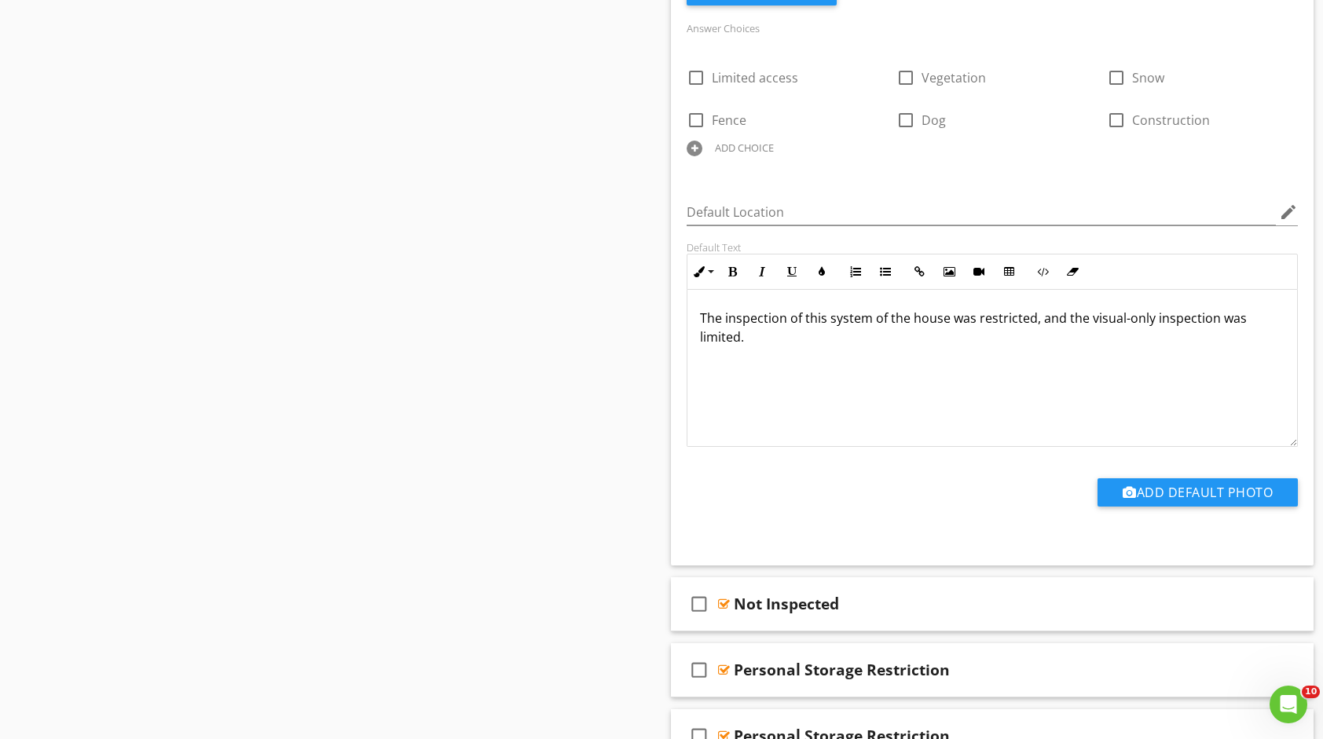
scroll to position [0, 0]
click at [1037, 596] on div "Not Inspected" at bounding box center [963, 604] width 459 height 19
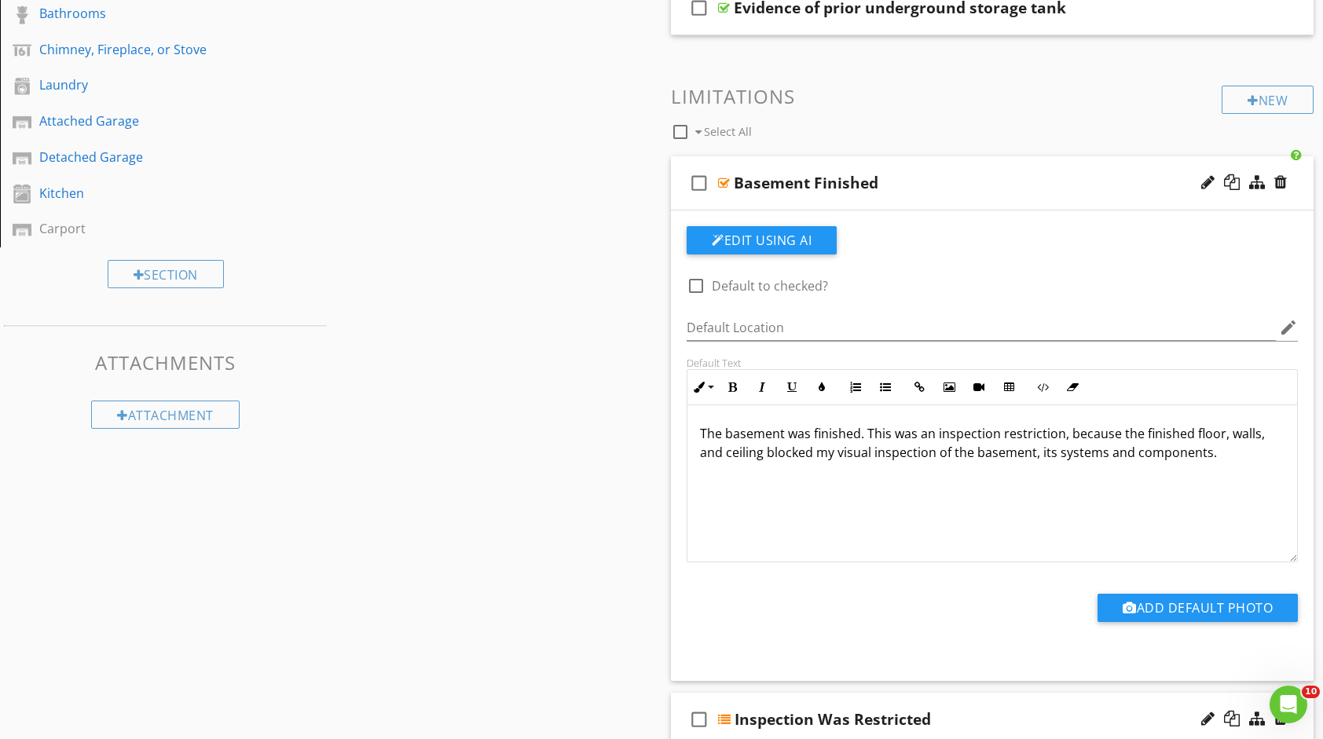
click at [1008, 179] on div "Basement Finished" at bounding box center [963, 183] width 459 height 19
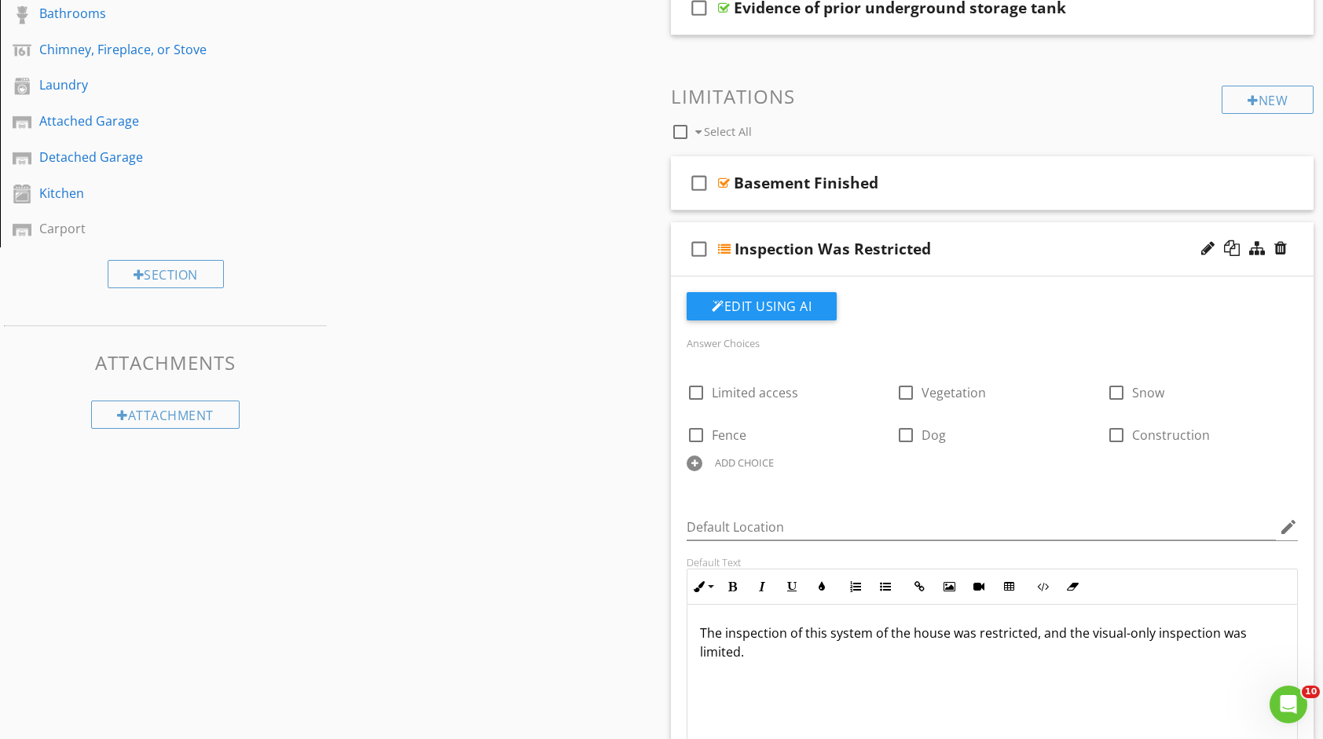
click at [1027, 240] on div "Inspection Was Restricted" at bounding box center [964, 249] width 459 height 19
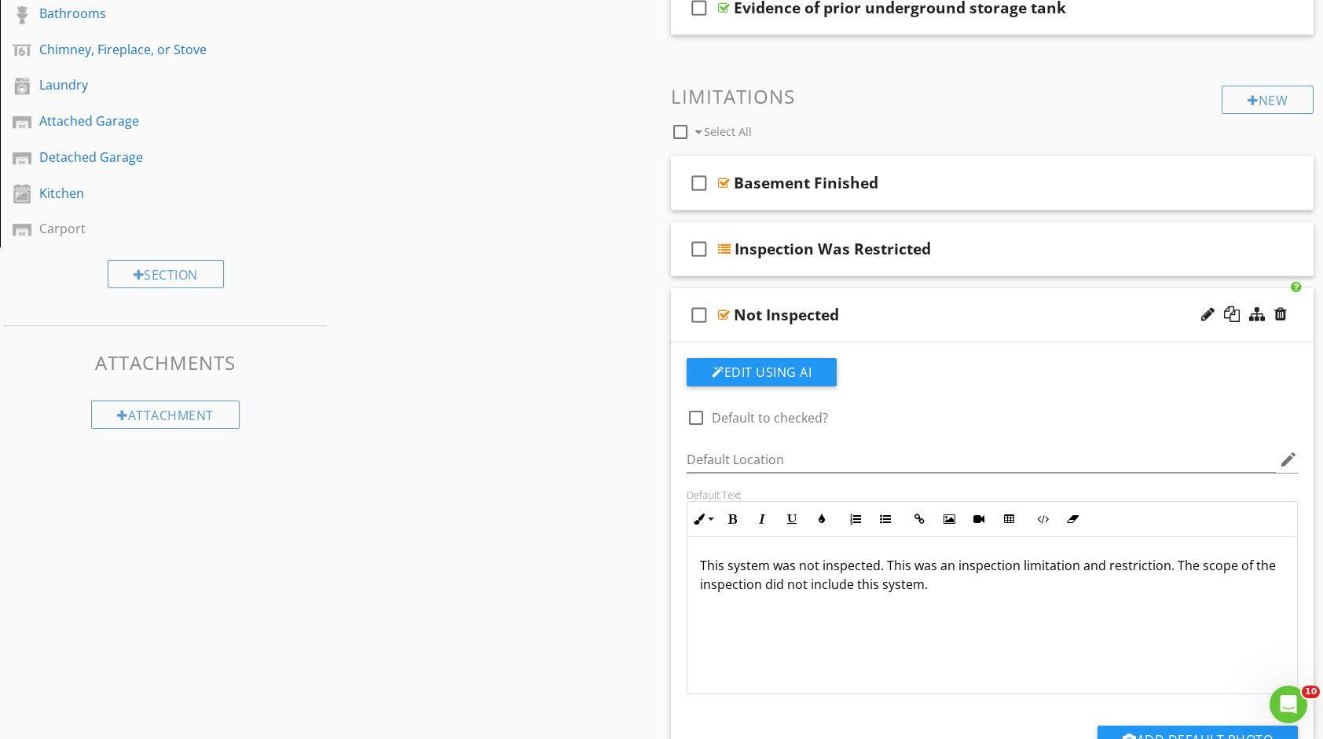
click at [1012, 308] on div "Not Inspected" at bounding box center [963, 315] width 459 height 19
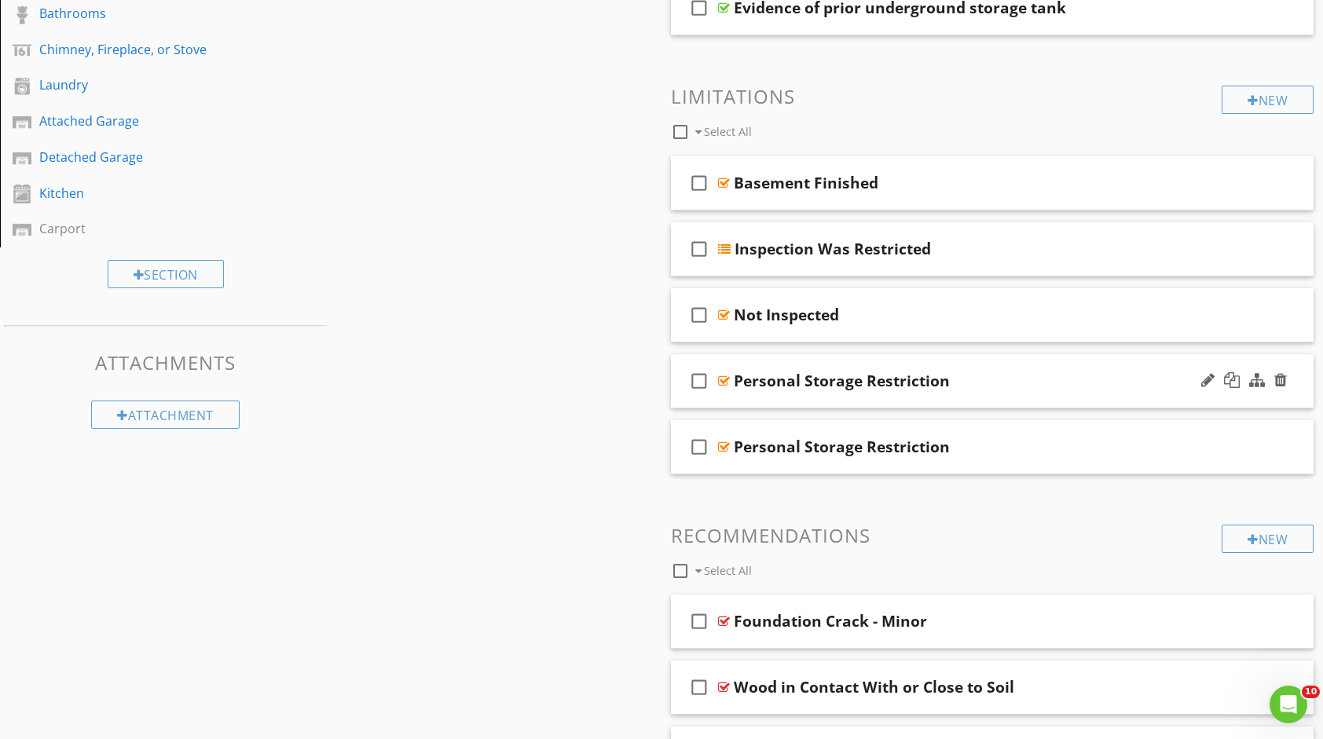
click at [1021, 374] on div "Personal Storage Restriction" at bounding box center [963, 381] width 459 height 19
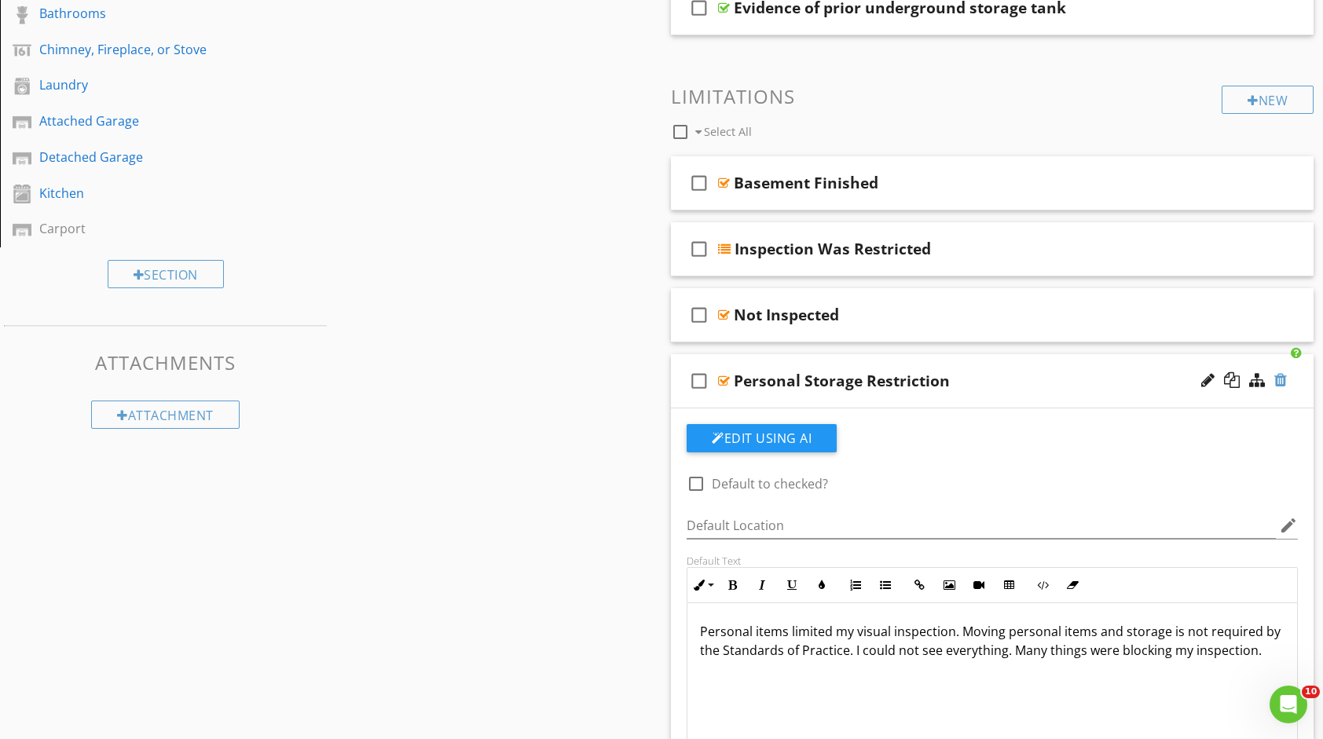
click at [1278, 376] on div at bounding box center [1281, 380] width 13 height 16
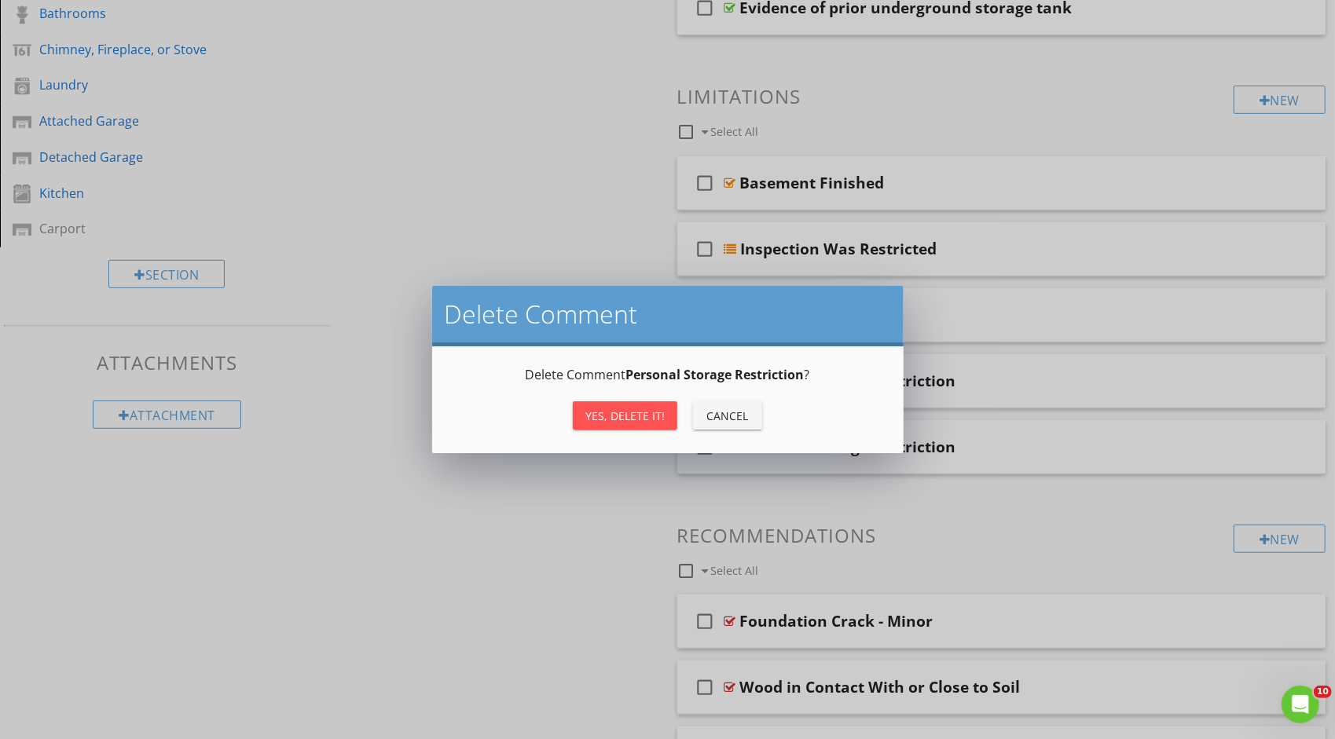
click at [637, 405] on button "Yes, Delete it!" at bounding box center [625, 416] width 105 height 28
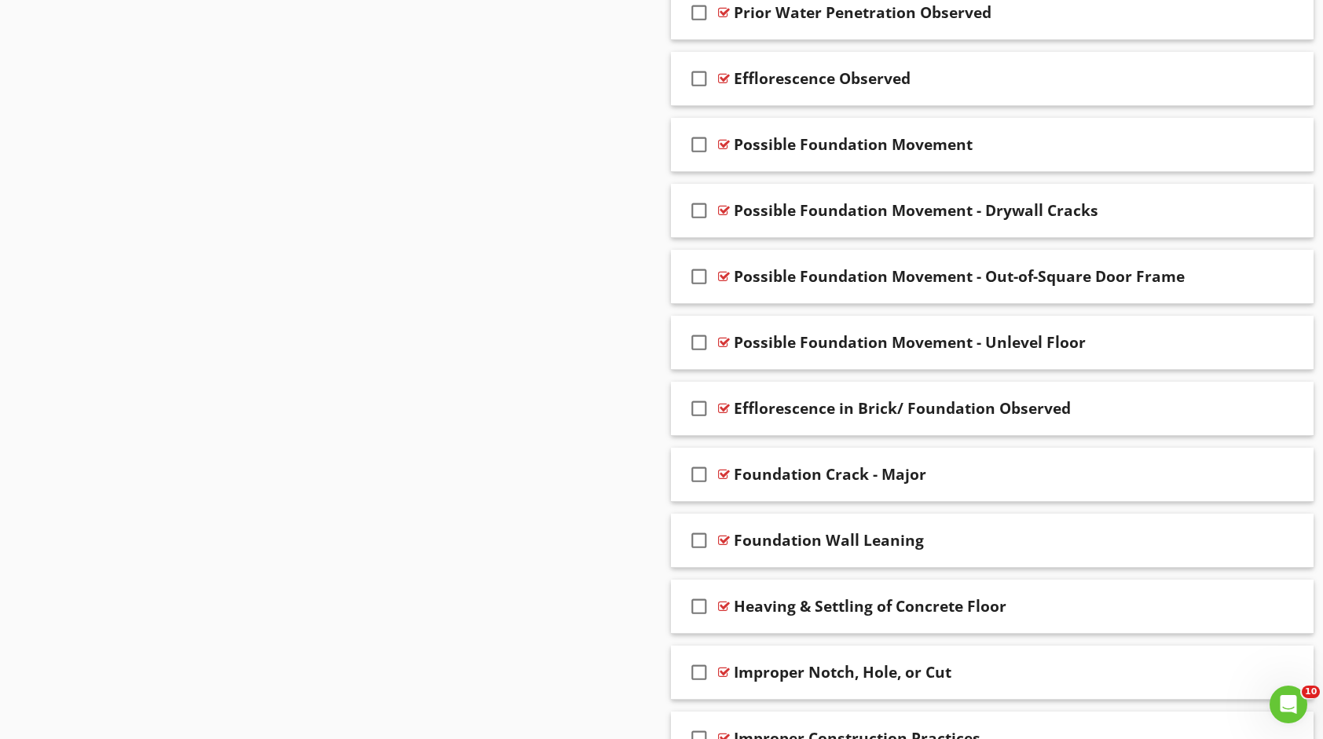
scroll to position [1336, 0]
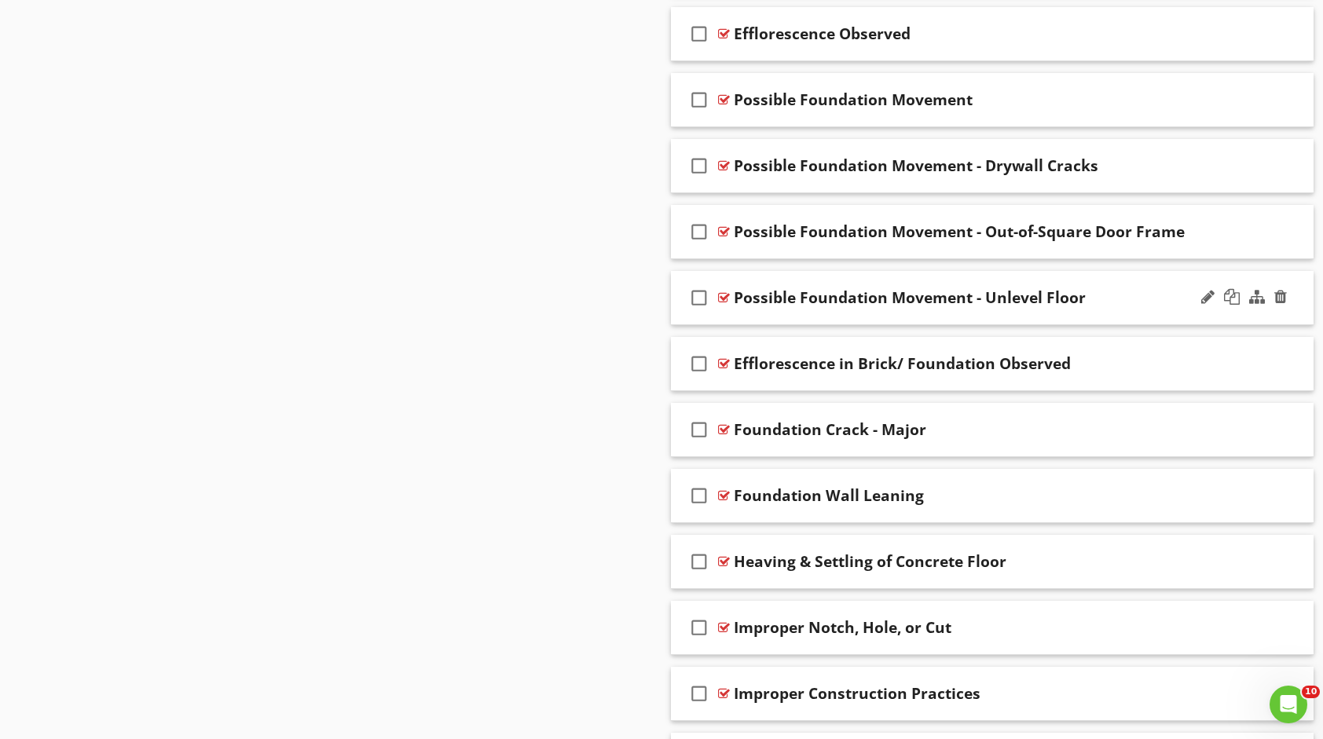
click at [1088, 288] on div "Possible Foundation Movement - Unlevel Floor" at bounding box center [963, 297] width 459 height 19
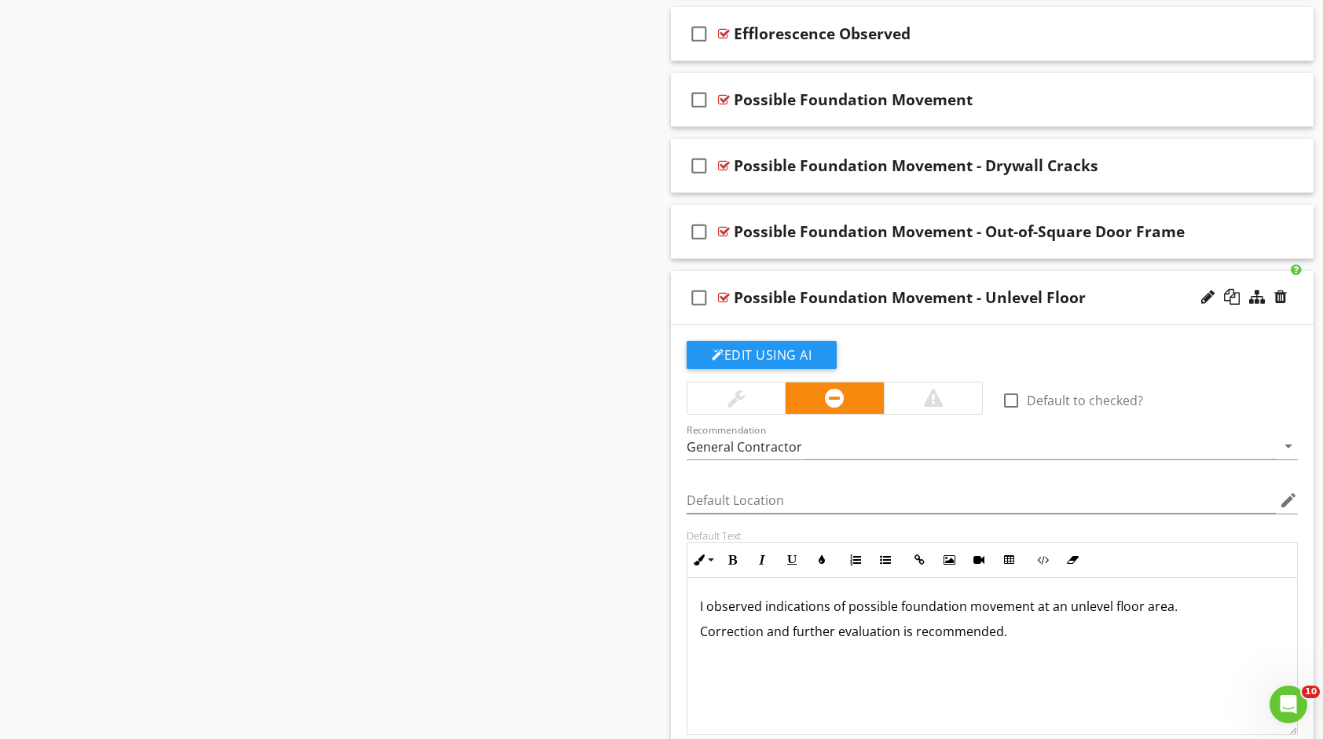
click at [633, 358] on div "Sections Inspection Detail Exterior Roof Interior Basement, Foundation, Crawlsp…" at bounding box center [661, 192] width 1323 height 2743
click at [1121, 288] on div "Possible Foundation Movement - Unlevel Floor" at bounding box center [963, 297] width 459 height 19
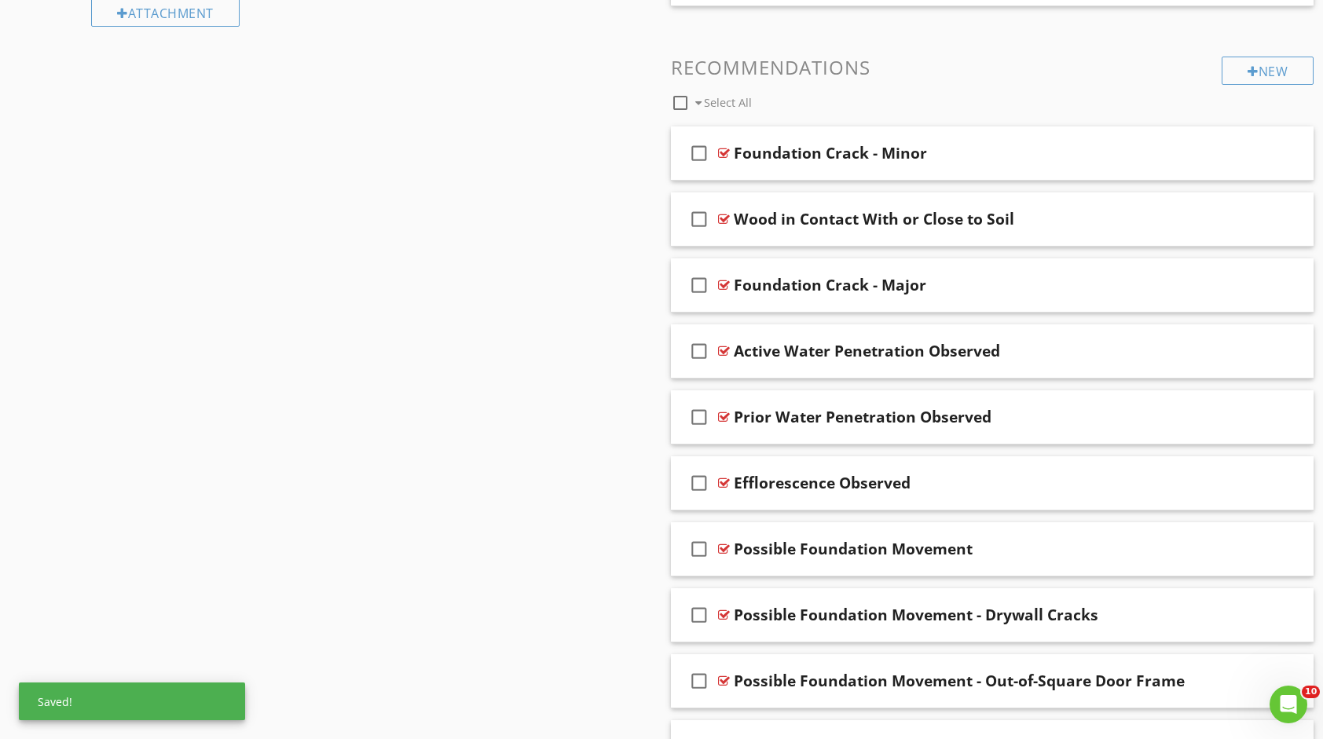
scroll to position [943, 0]
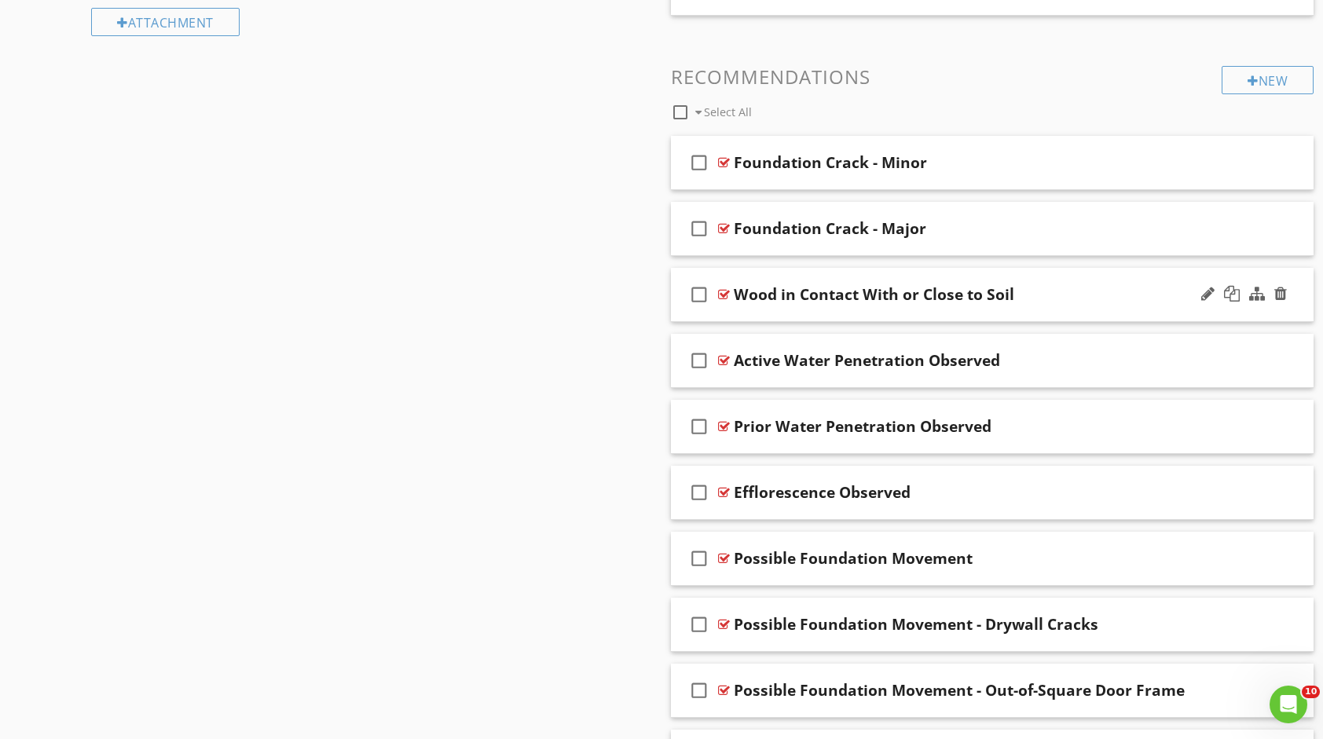
click at [1040, 288] on div "Wood in Contact With or Close to Soil" at bounding box center [963, 294] width 459 height 19
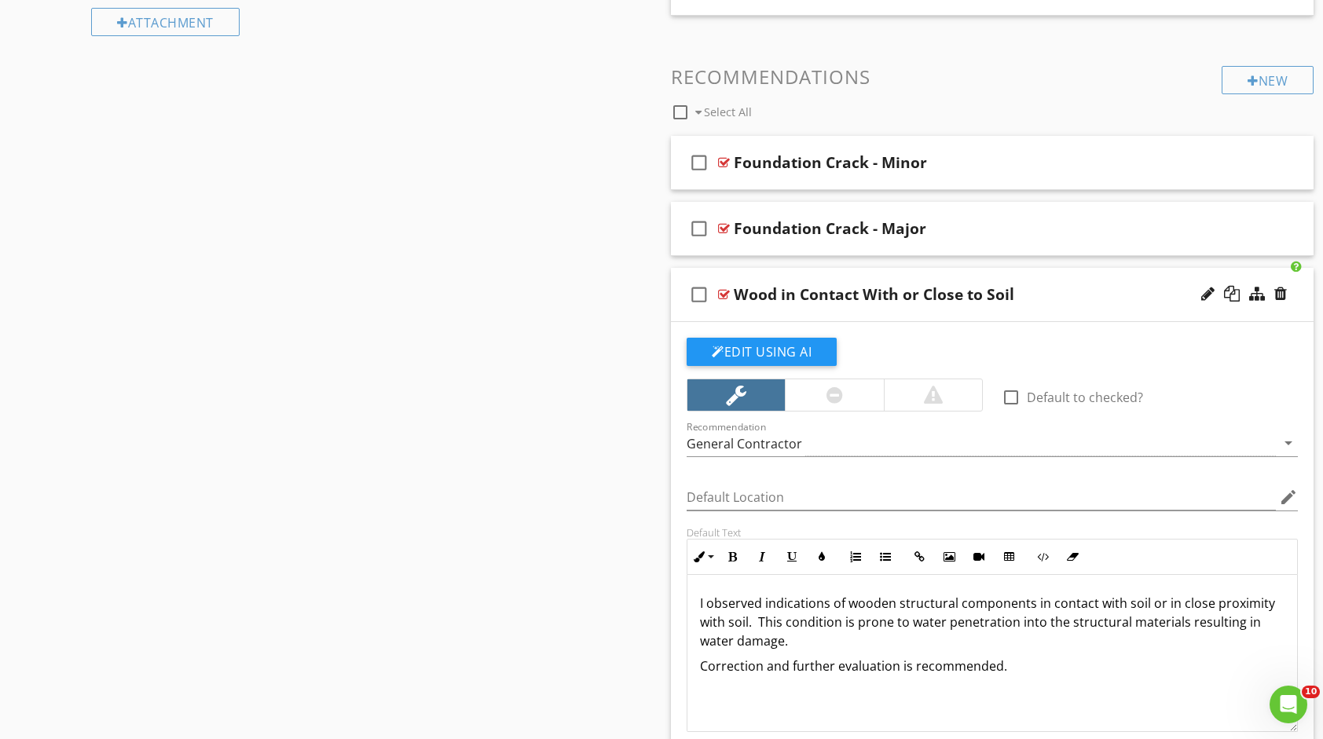
click at [1040, 288] on div "Wood in Contact With or Close to Soil" at bounding box center [963, 294] width 459 height 19
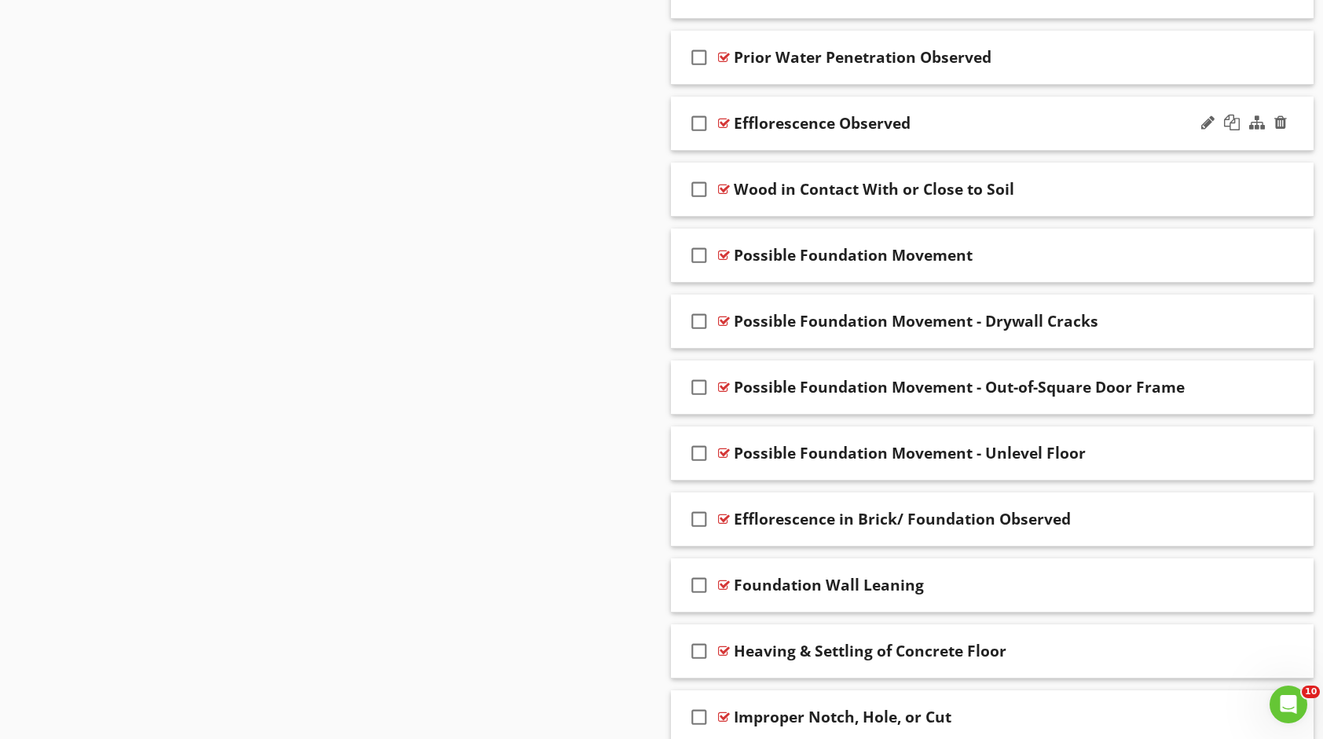
scroll to position [1257, 0]
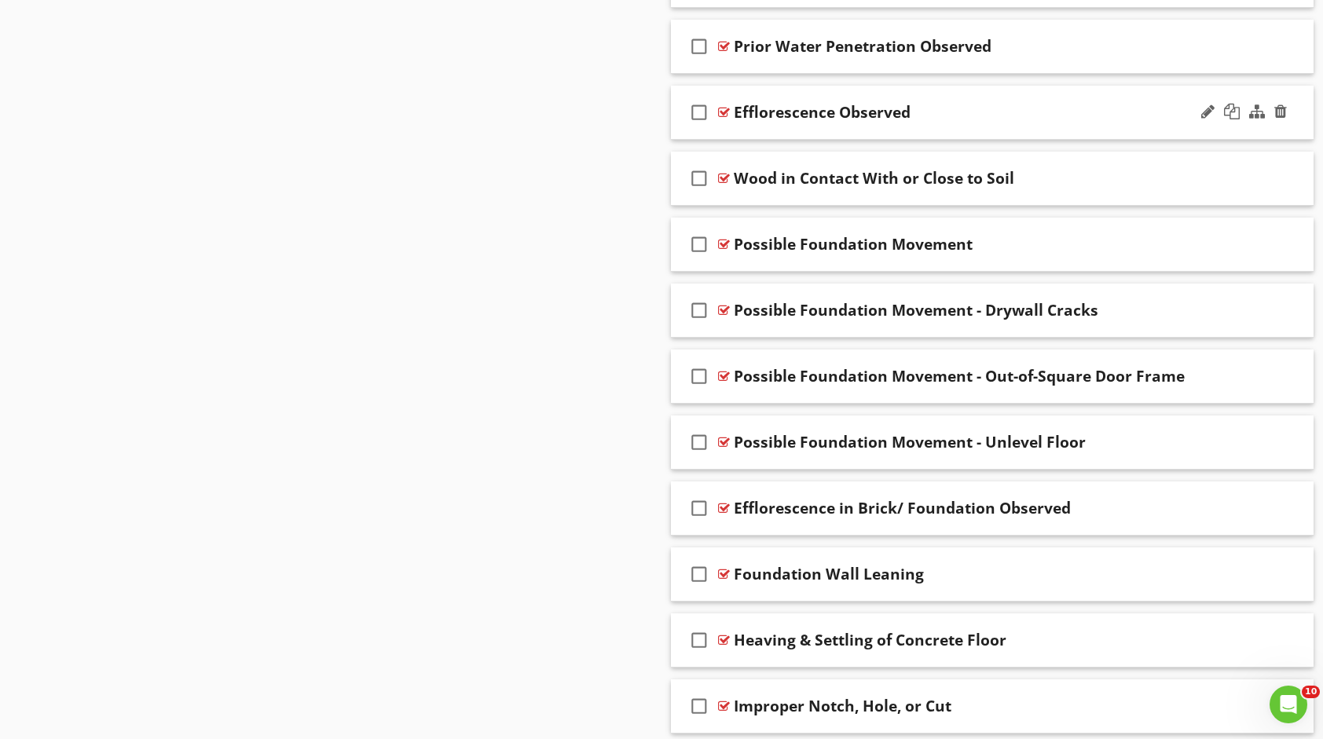
click at [943, 105] on div "Efflorescence Observed" at bounding box center [963, 112] width 459 height 19
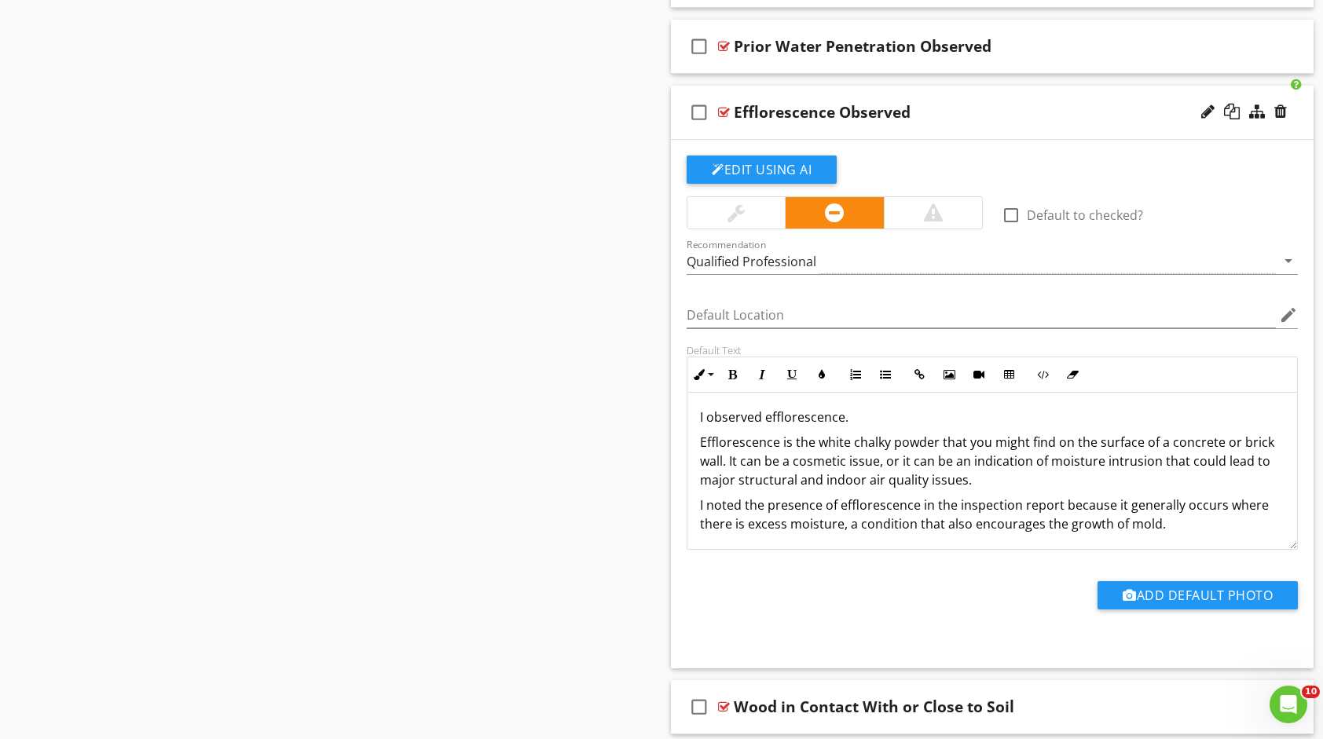
scroll to position [6, 0]
click at [979, 105] on div "Efflorescence Observed" at bounding box center [963, 112] width 459 height 19
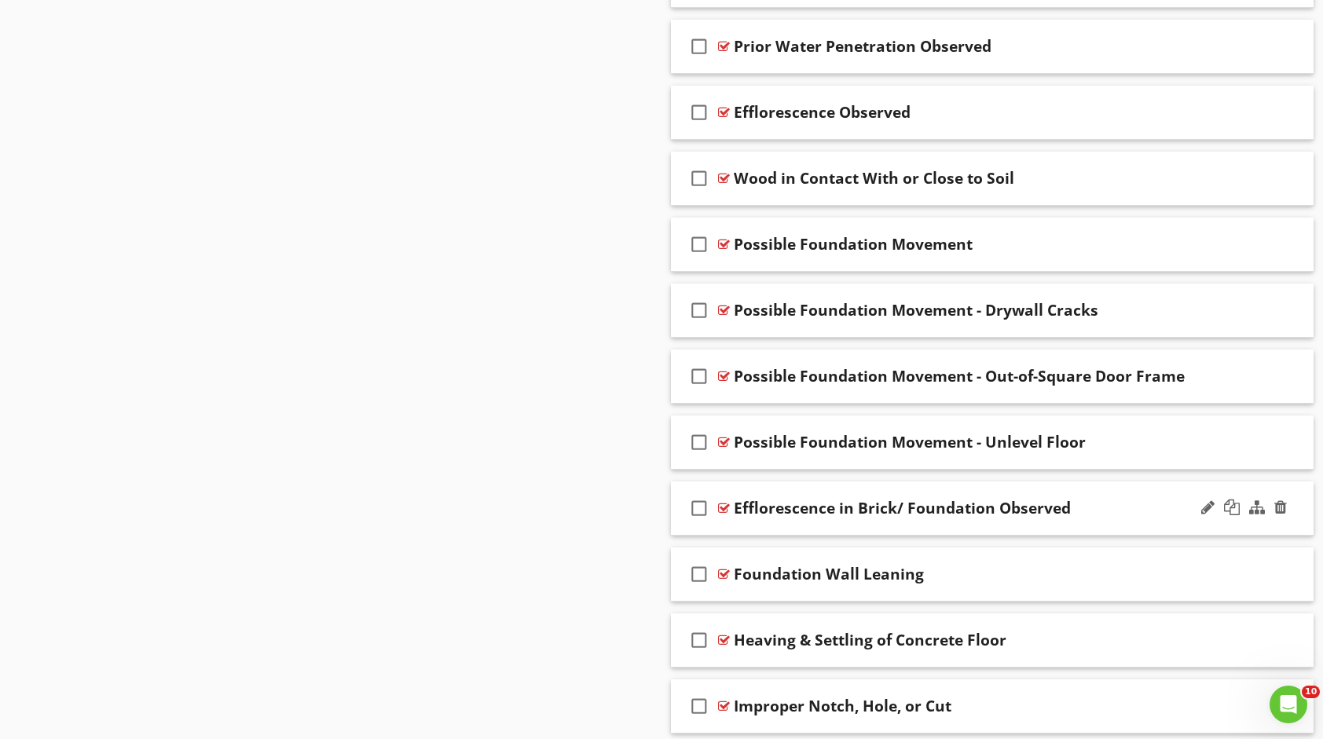
click at [1103, 511] on div "Efflorescence in Brick/ Foundation Observed" at bounding box center [963, 508] width 459 height 19
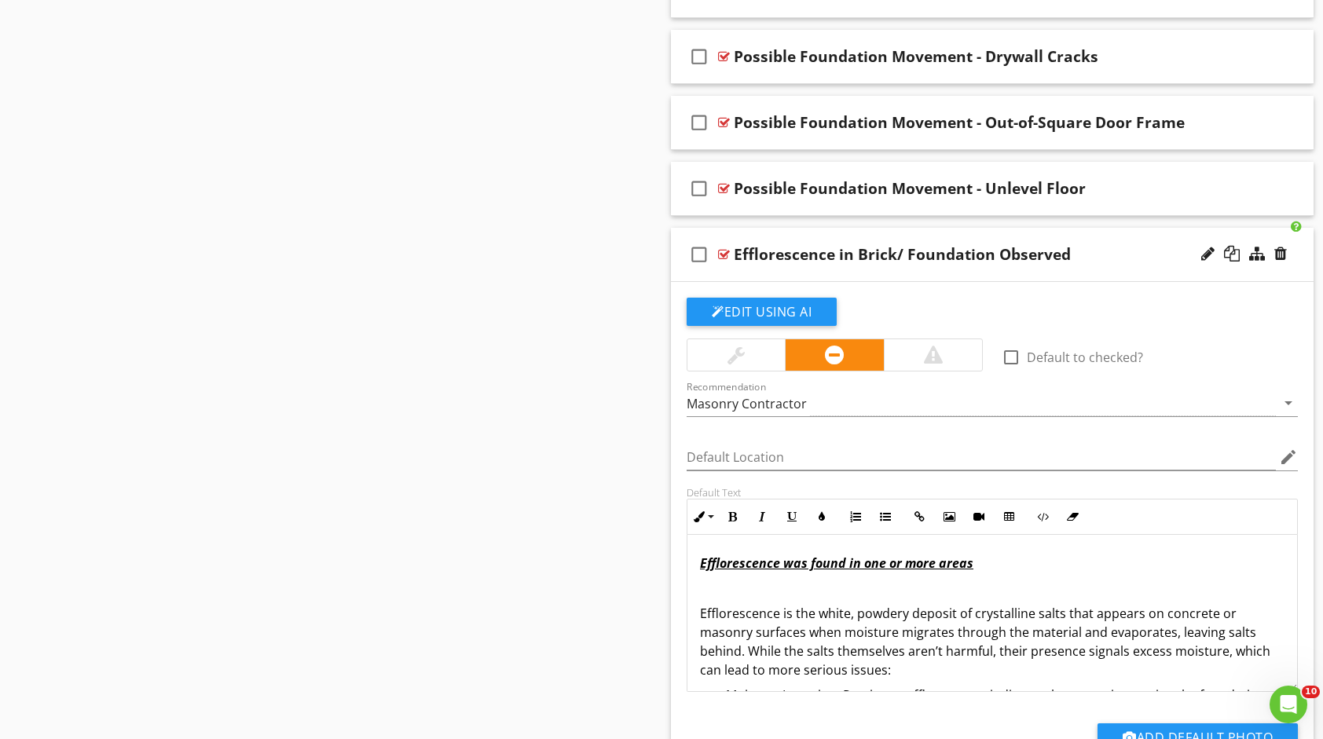
scroll to position [1493, 0]
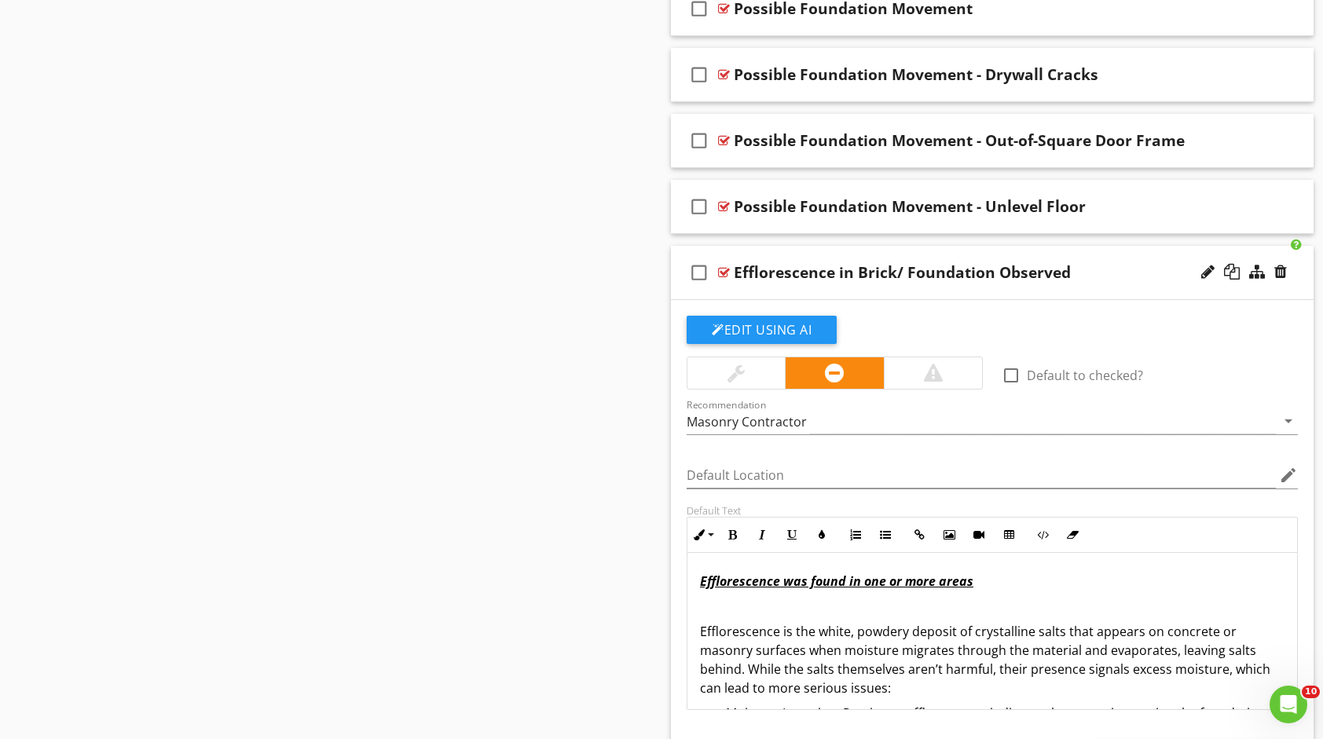
click at [1083, 264] on div "Efflorescence in Brick/ Foundation Observed" at bounding box center [963, 272] width 459 height 19
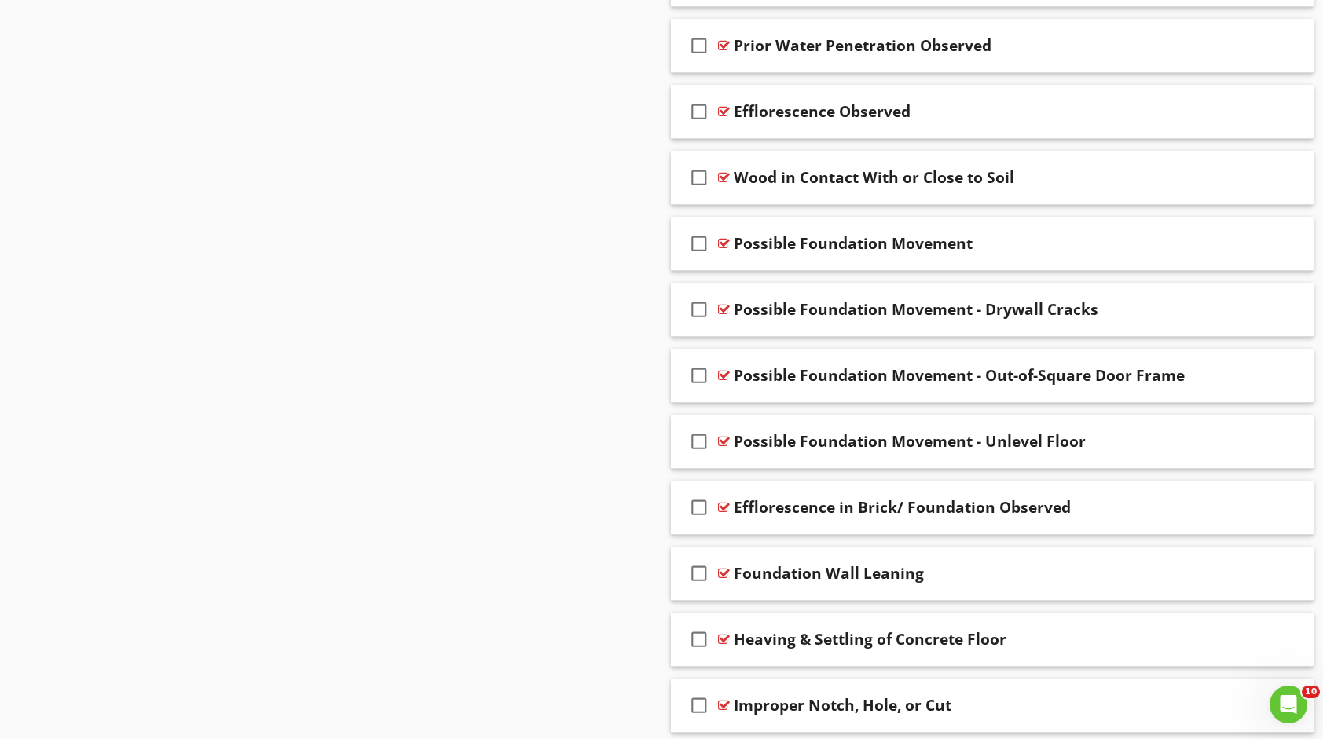
scroll to position [1257, 0]
click at [1282, 110] on div at bounding box center [1281, 112] width 13 height 16
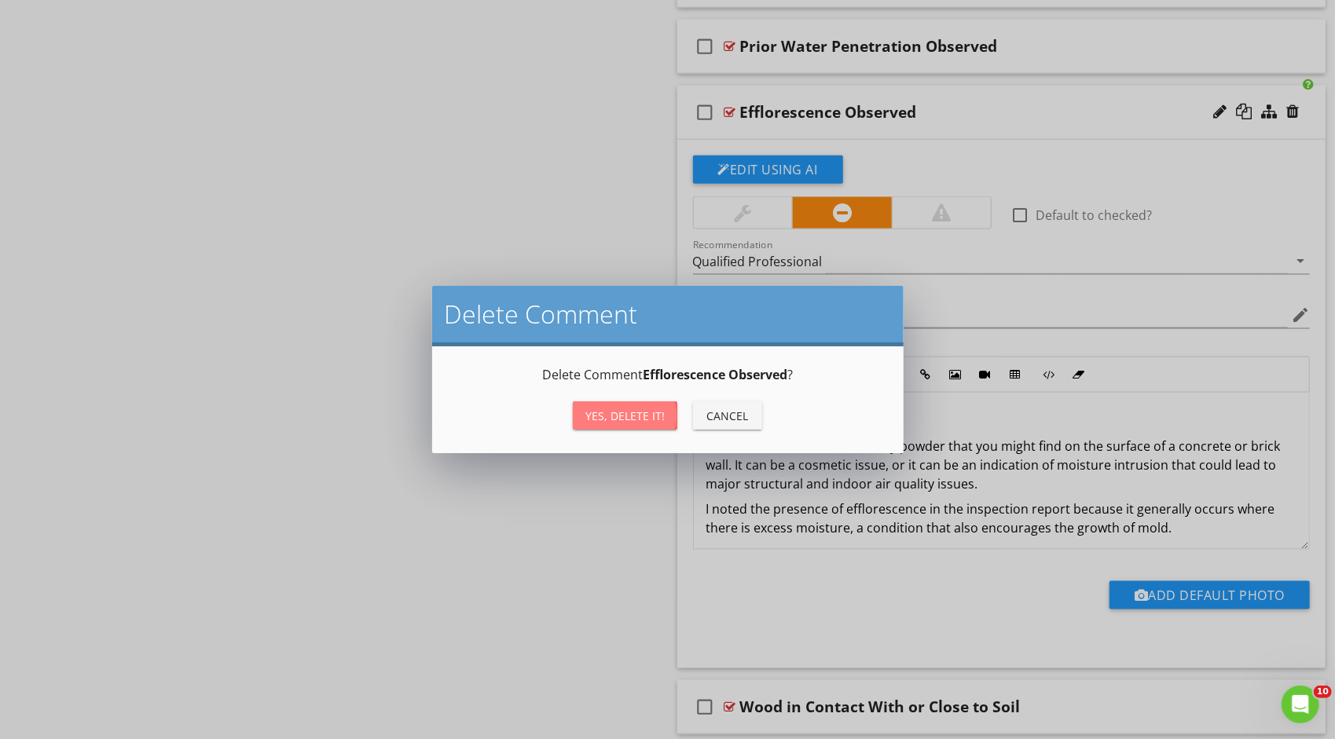
click at [638, 422] on div "Yes, Delete it!" at bounding box center [624, 416] width 79 height 17
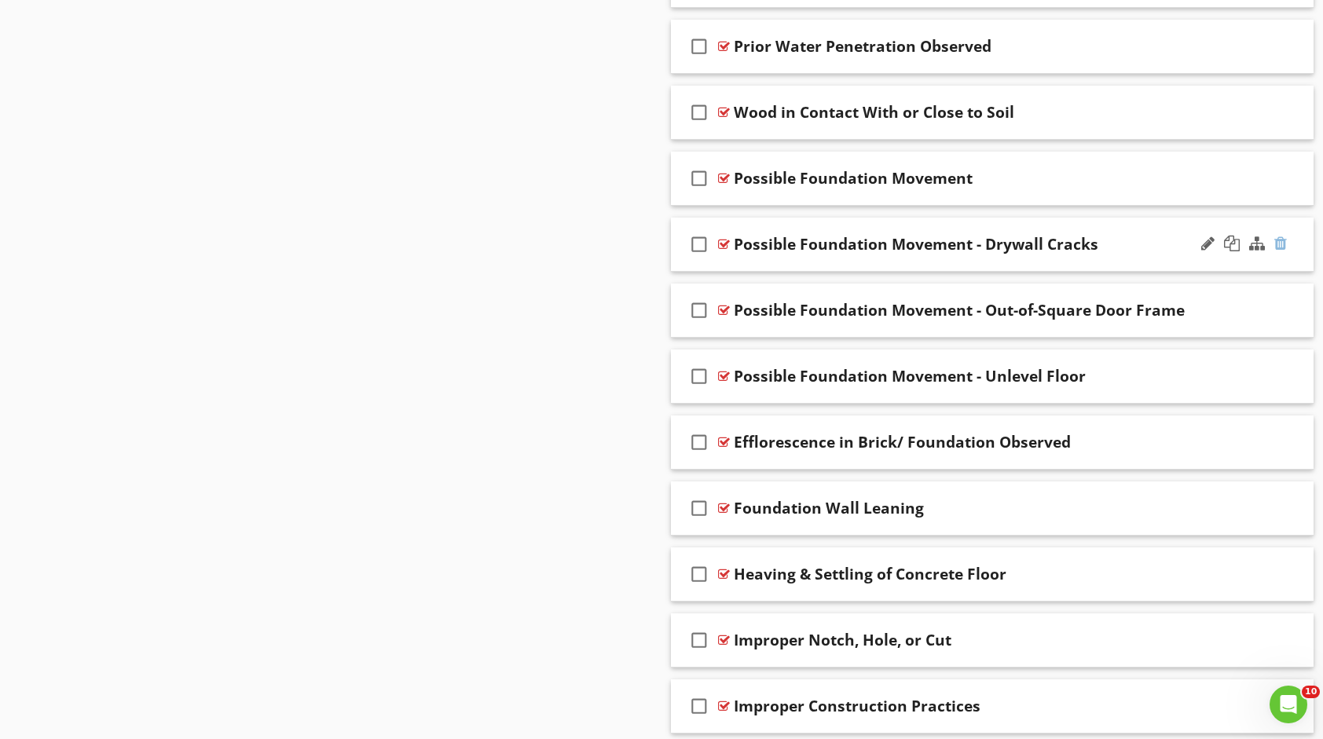
click at [1279, 236] on div at bounding box center [1281, 244] width 13 height 16
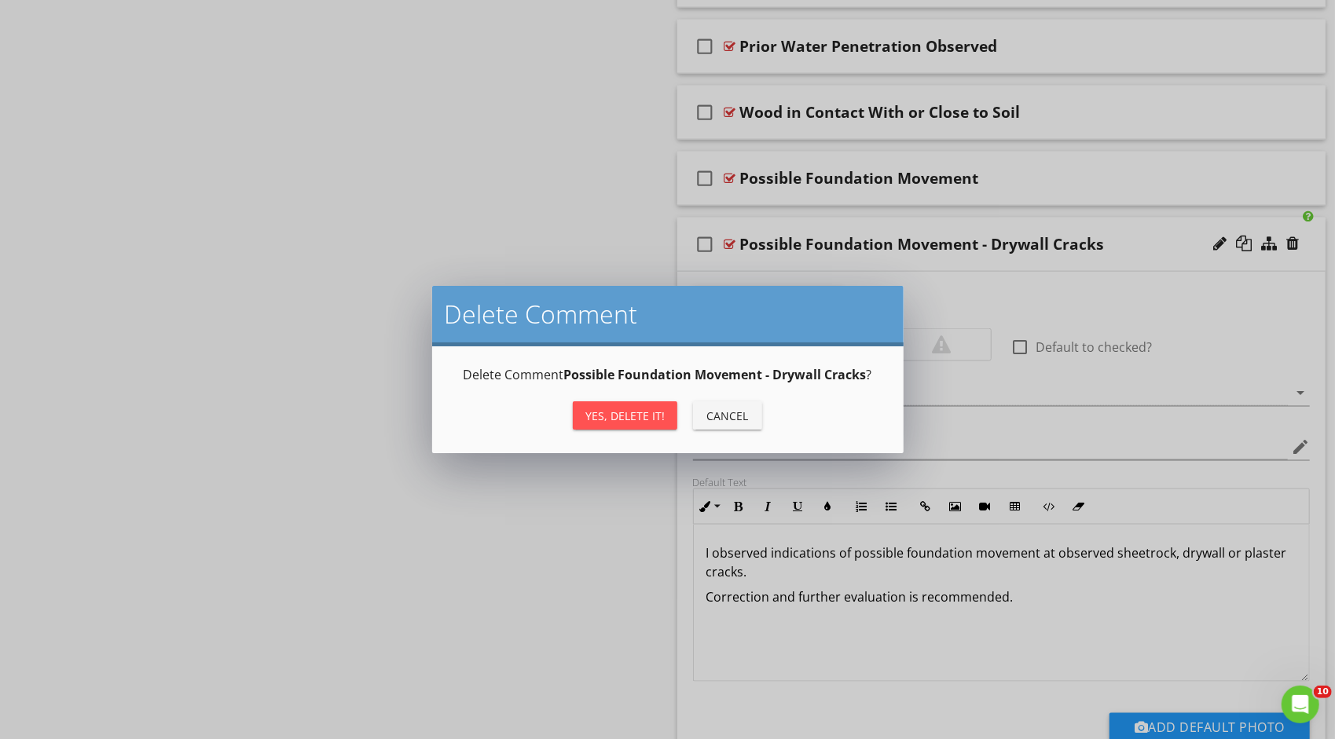
click at [639, 415] on div "Yes, Delete it!" at bounding box center [624, 416] width 79 height 17
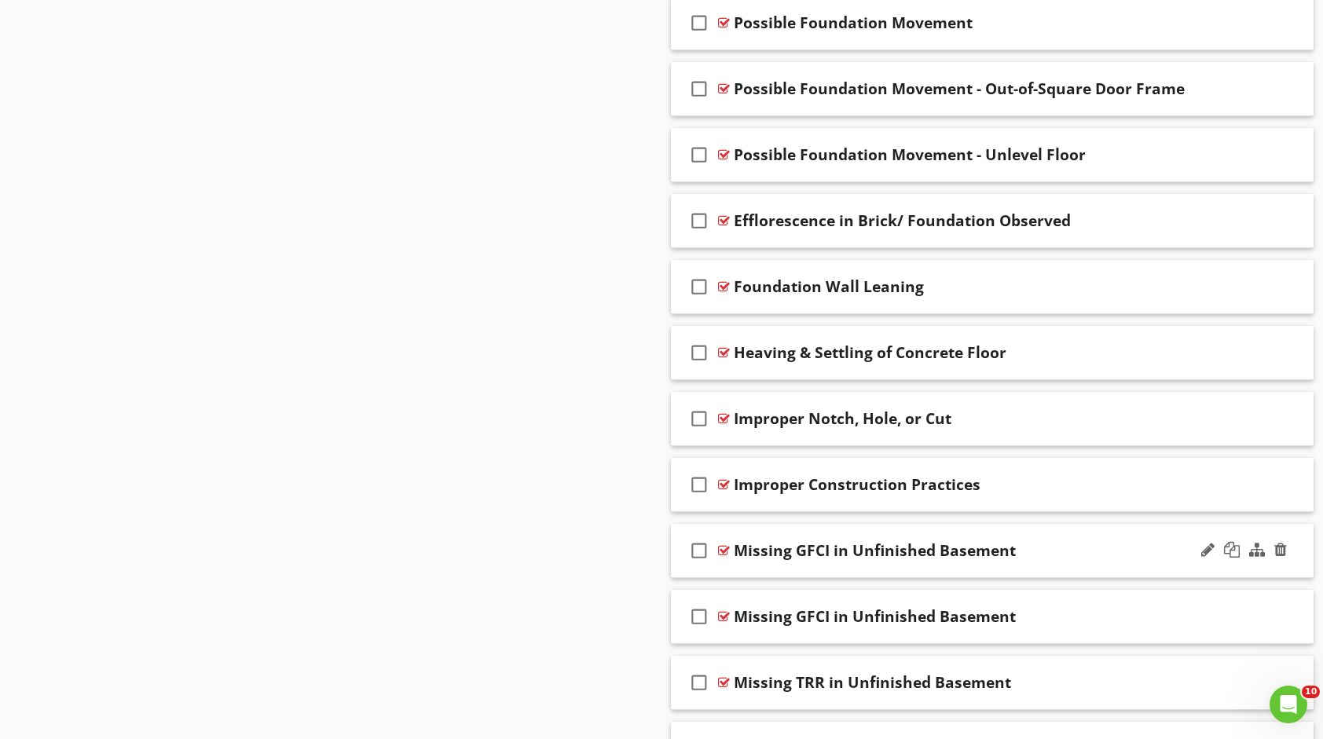
scroll to position [1493, 0]
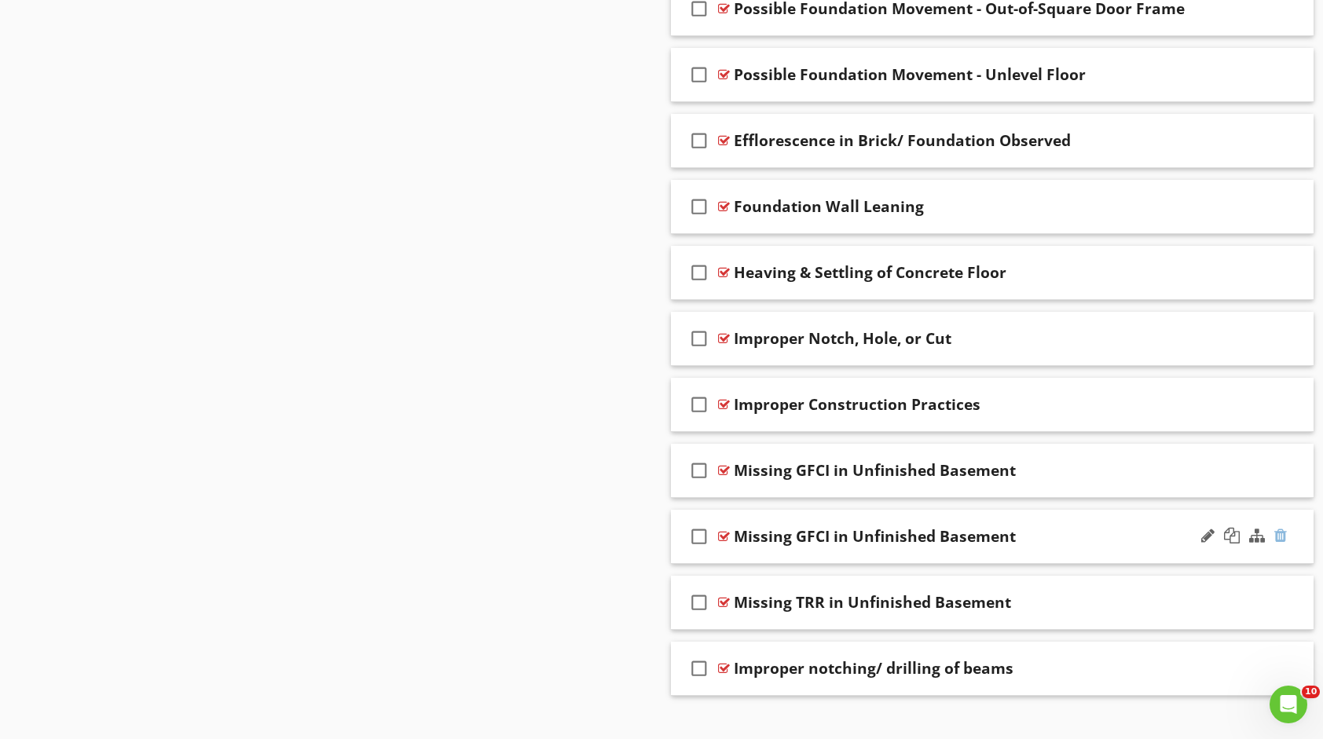
click at [1283, 531] on div at bounding box center [1281, 536] width 13 height 16
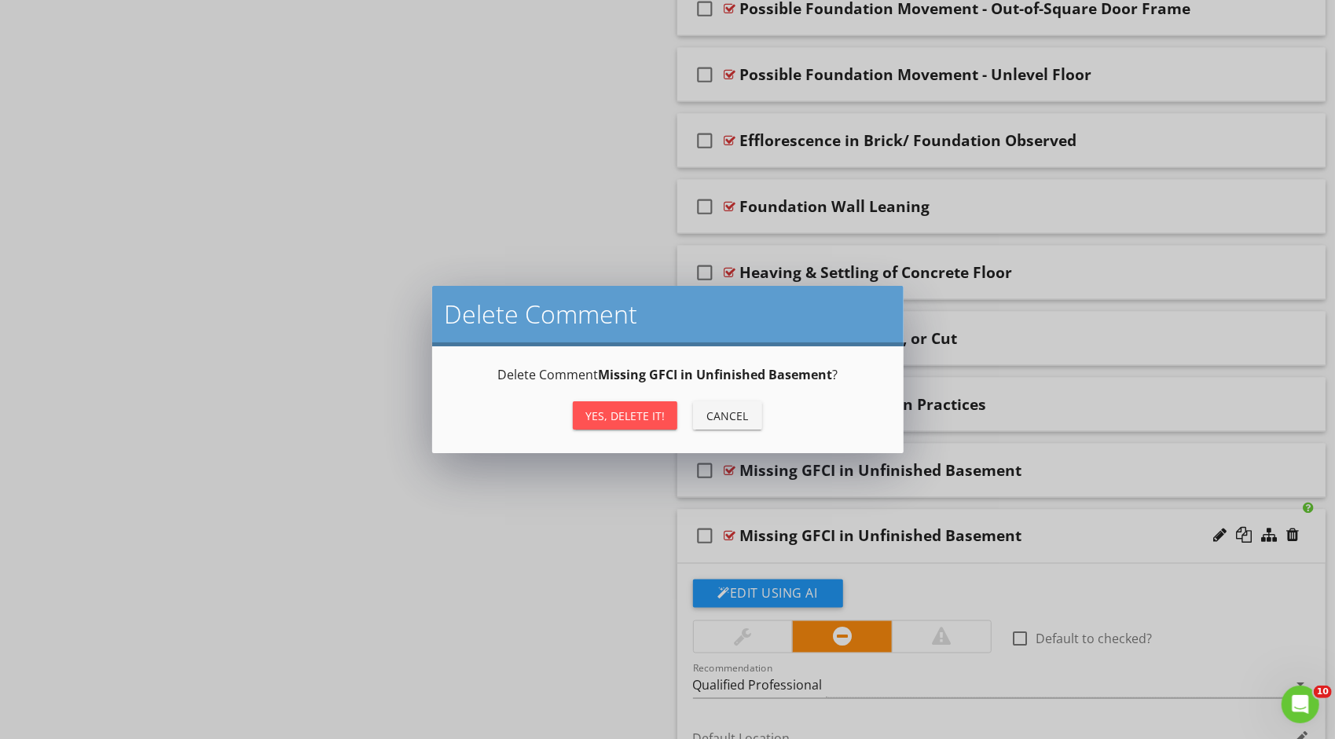
click at [657, 409] on div "Yes, Delete it!" at bounding box center [624, 416] width 79 height 17
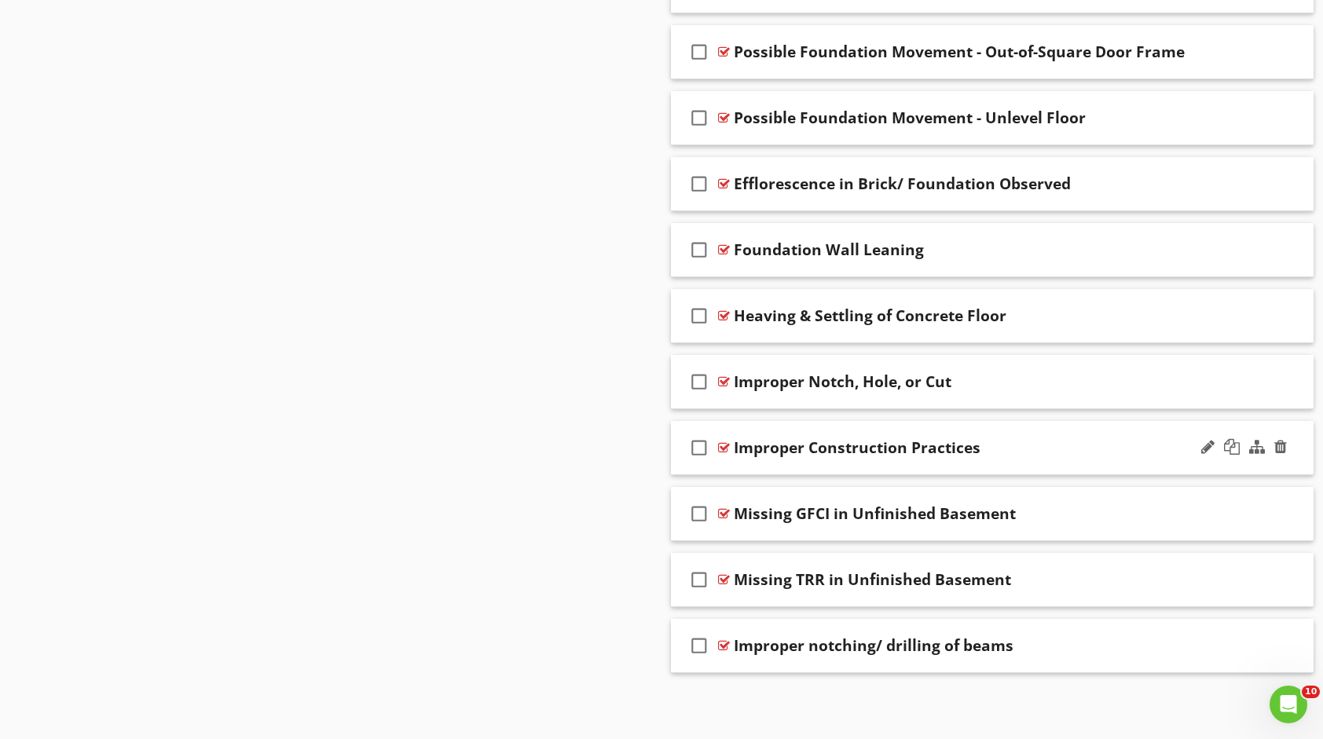
scroll to position [1443, 0]
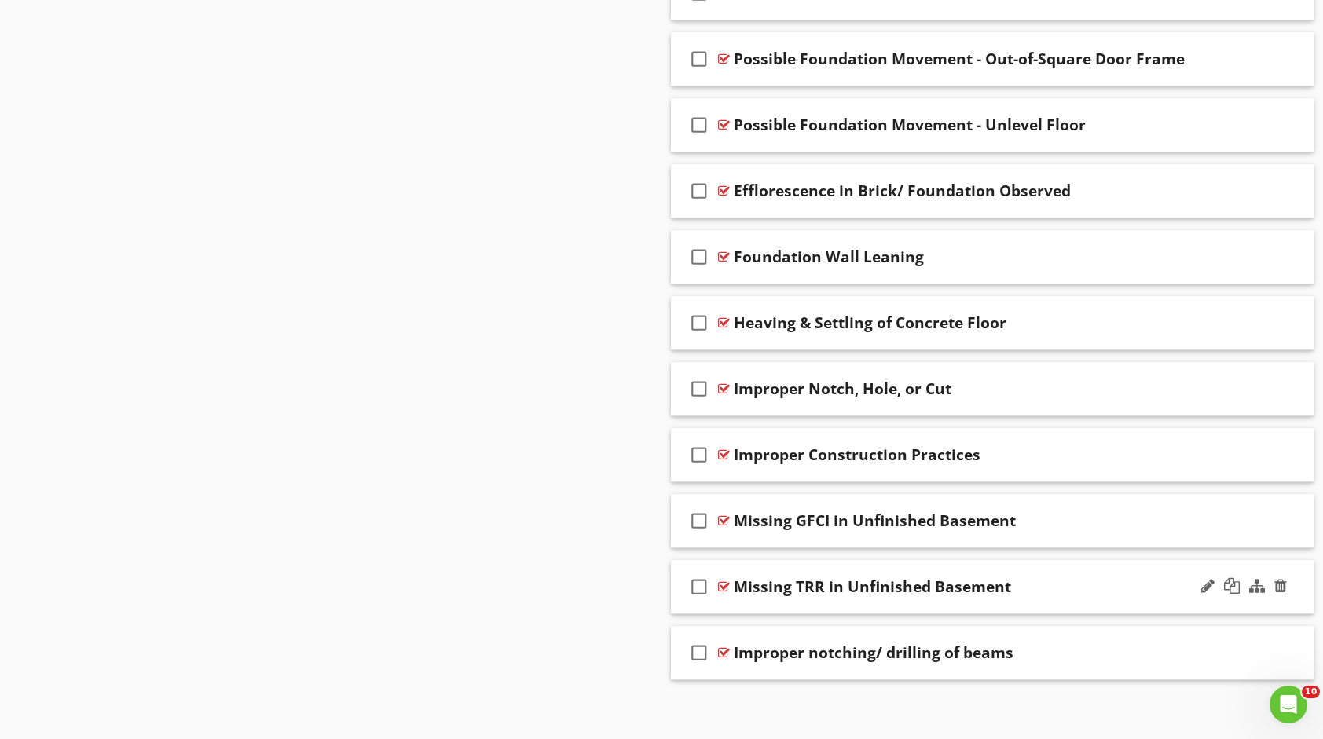
click at [833, 578] on div "Missing TRR in Unfinished Basement" at bounding box center [872, 587] width 277 height 19
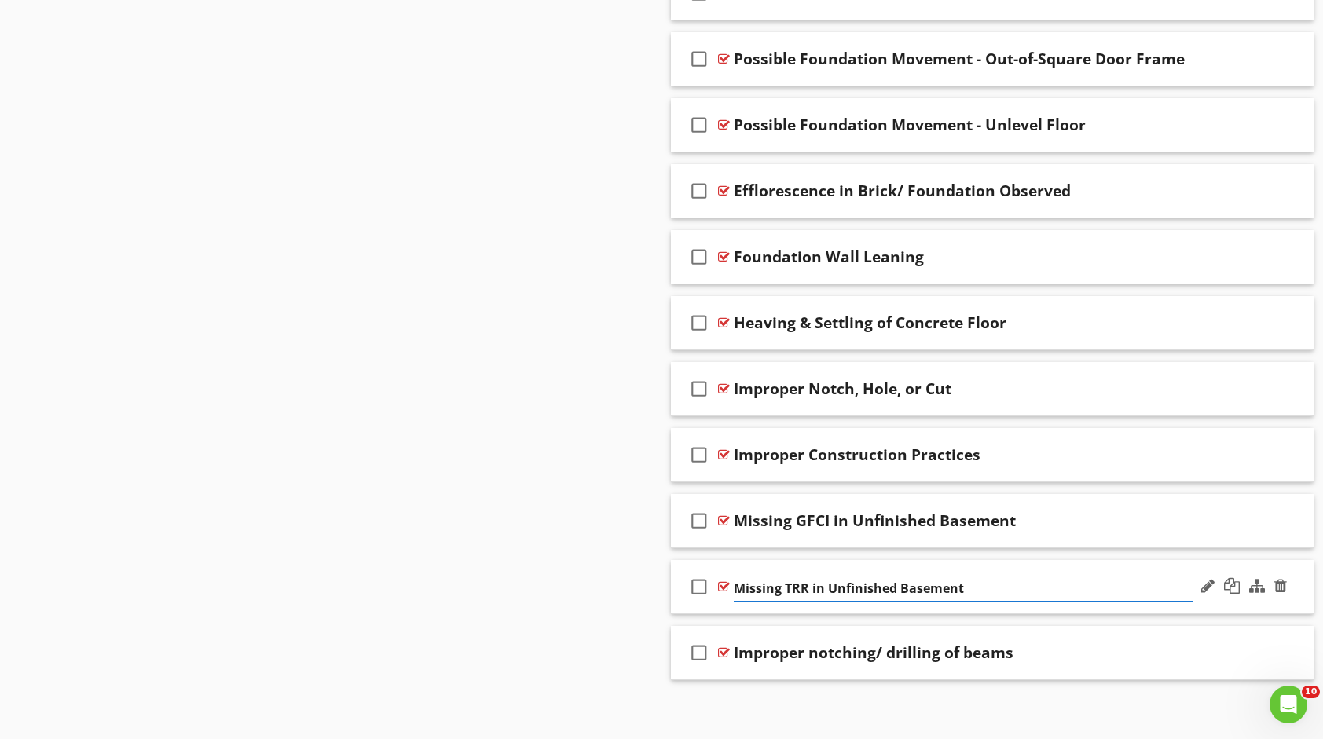
click at [989, 595] on div "Missing TRR in Unfinished Basement" at bounding box center [963, 589] width 459 height 26
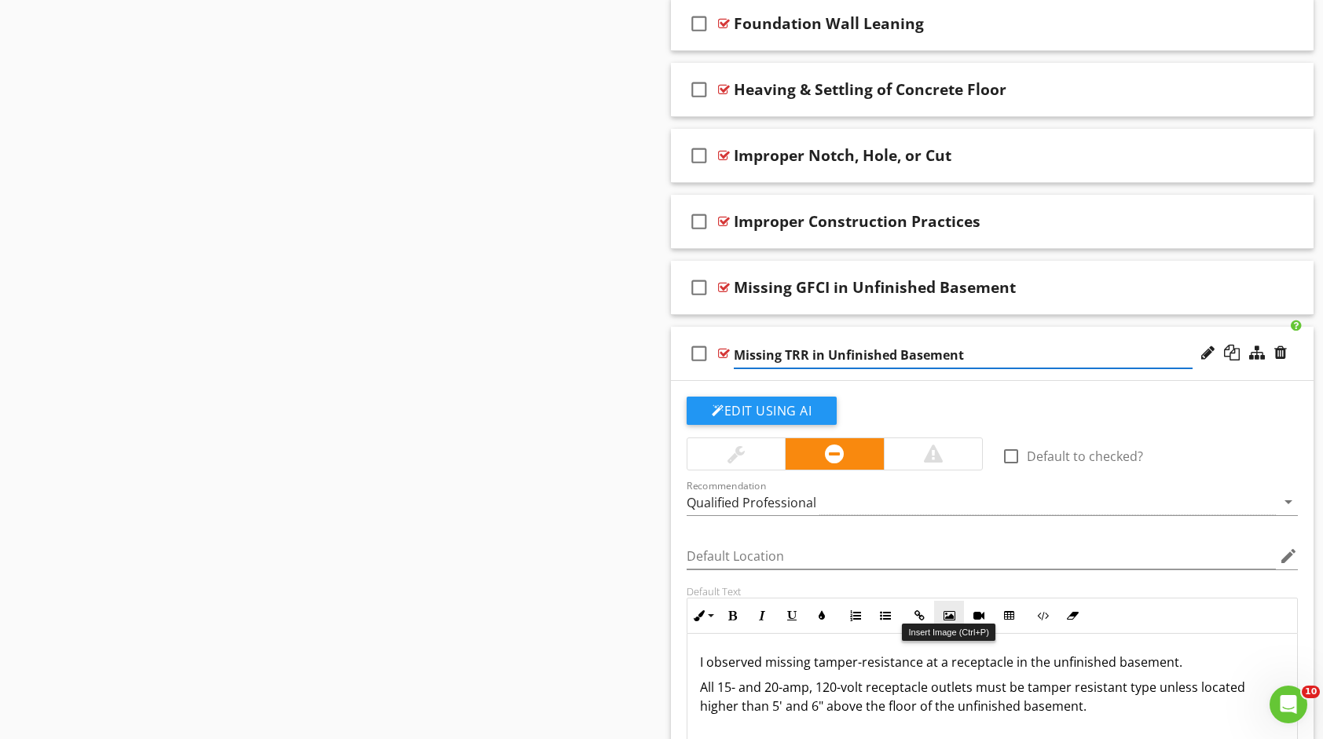
scroll to position [1679, 0]
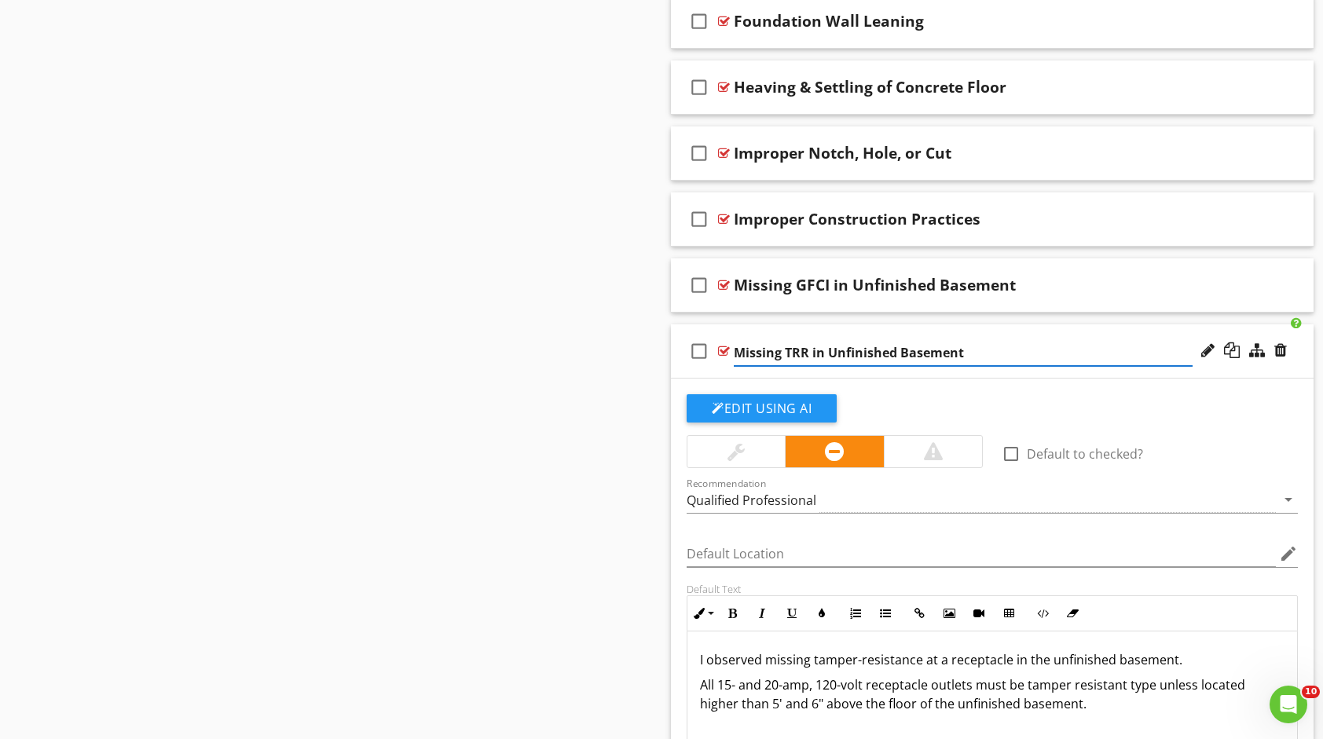
click at [1020, 346] on input "Missing TRR in Unfinished Basement" at bounding box center [963, 353] width 459 height 26
click at [1040, 349] on input "Missing TRR in Unfinished Basement" at bounding box center [963, 353] width 459 height 26
click at [1110, 347] on input "Missing TRR in Unfinished Basement" at bounding box center [963, 353] width 459 height 26
drag, startPoint x: 1009, startPoint y: 347, endPoint x: 998, endPoint y: 347, distance: 11.0
click at [1008, 347] on input "Missing TRR in Unfinished Basement" at bounding box center [963, 353] width 459 height 26
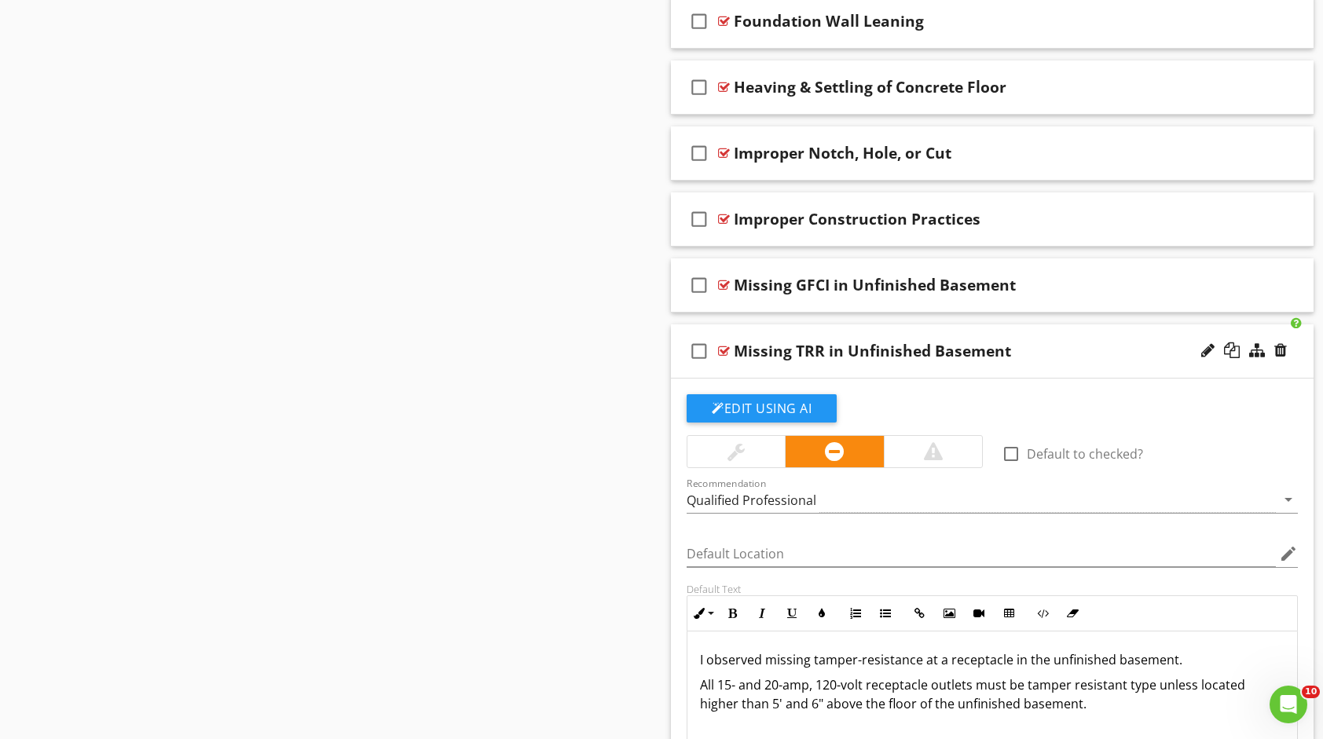
click at [1128, 347] on div "Missing TRR in Unfinished Basement" at bounding box center [963, 351] width 459 height 19
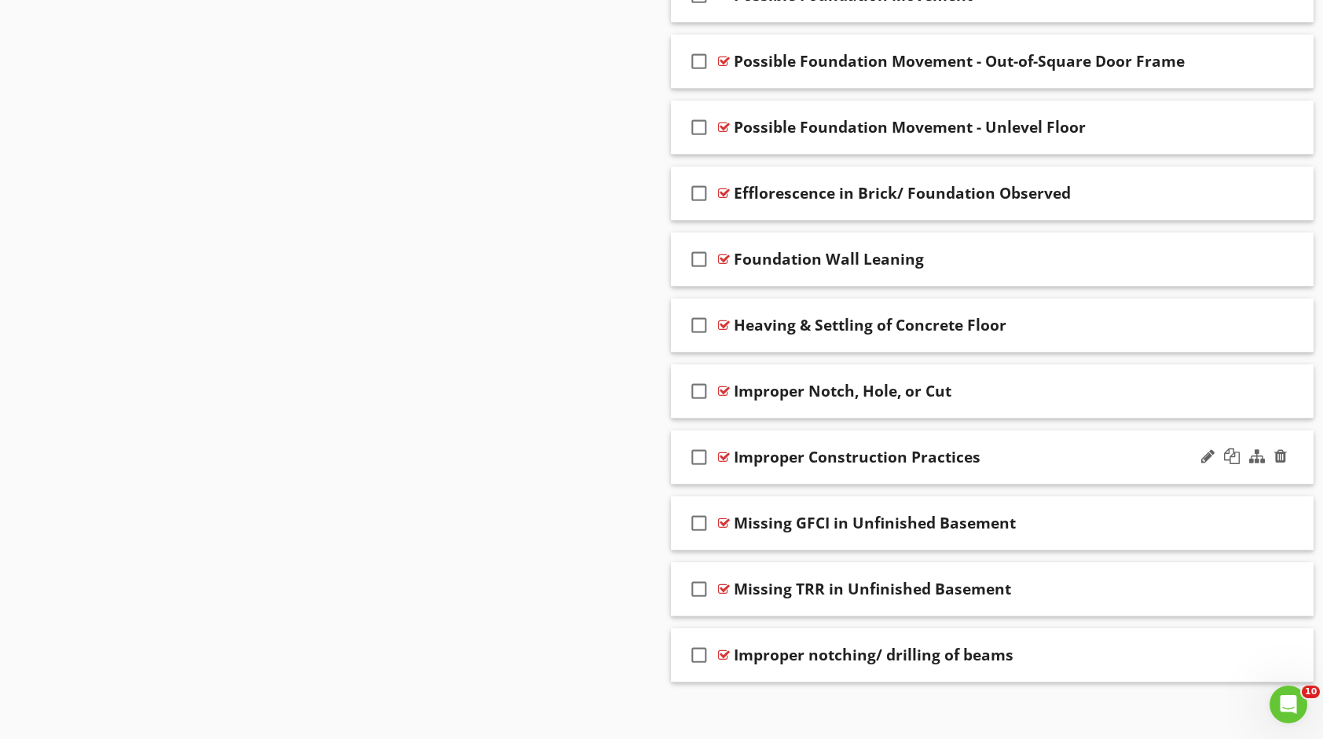
scroll to position [1443, 0]
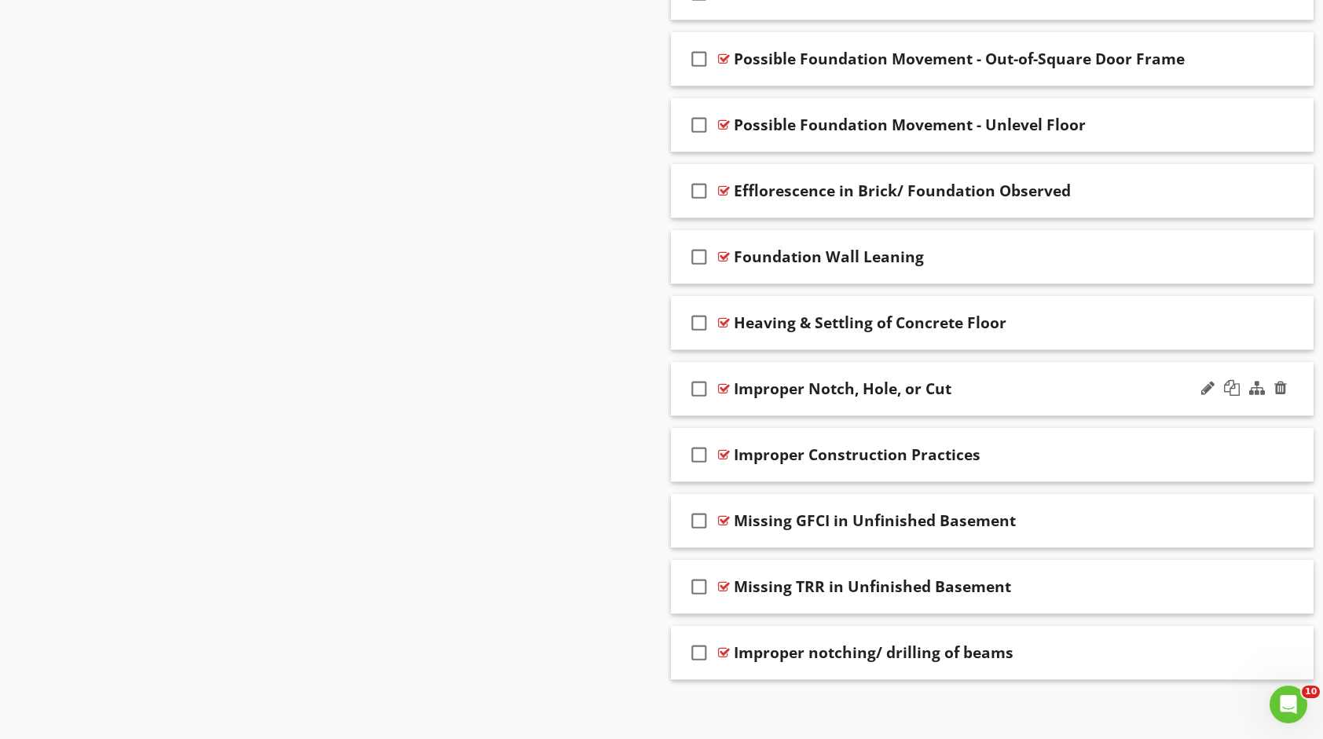
click at [1025, 388] on div "Improper Notch, Hole, or Cut" at bounding box center [963, 389] width 459 height 19
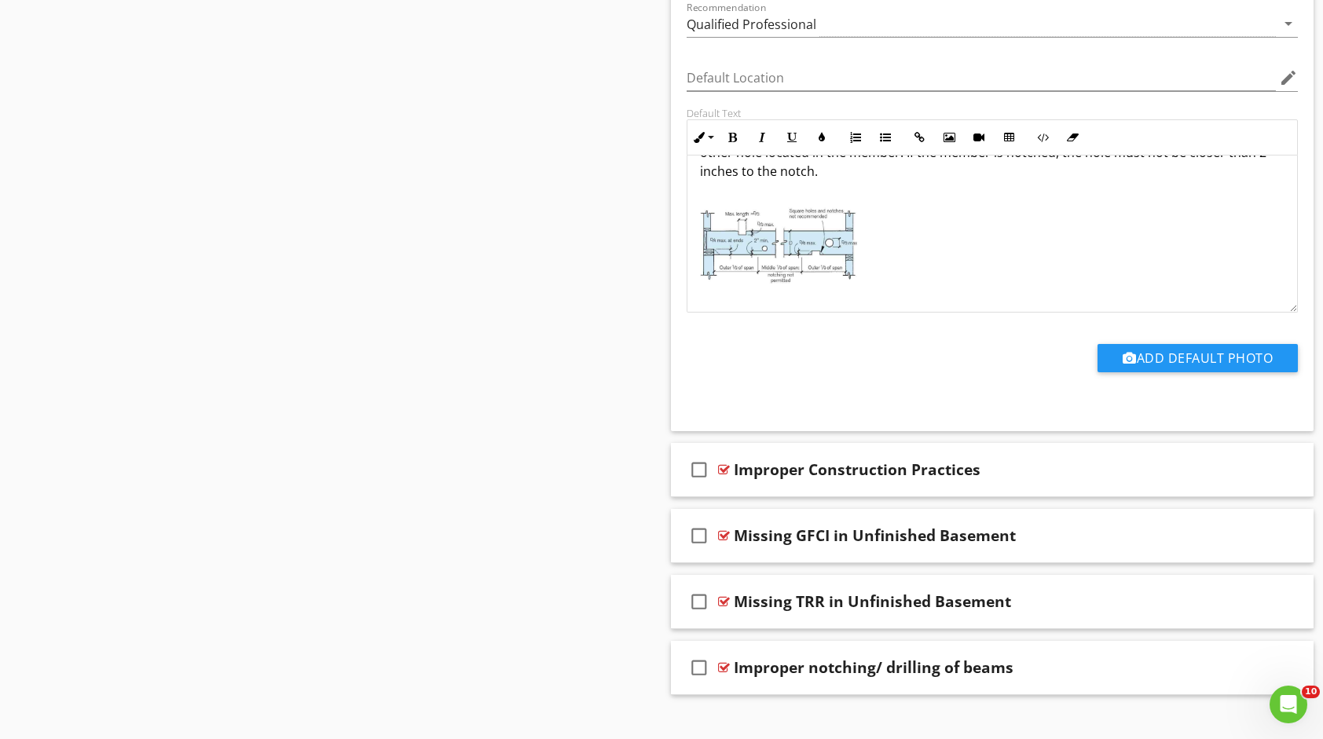
scroll to position [1970, 0]
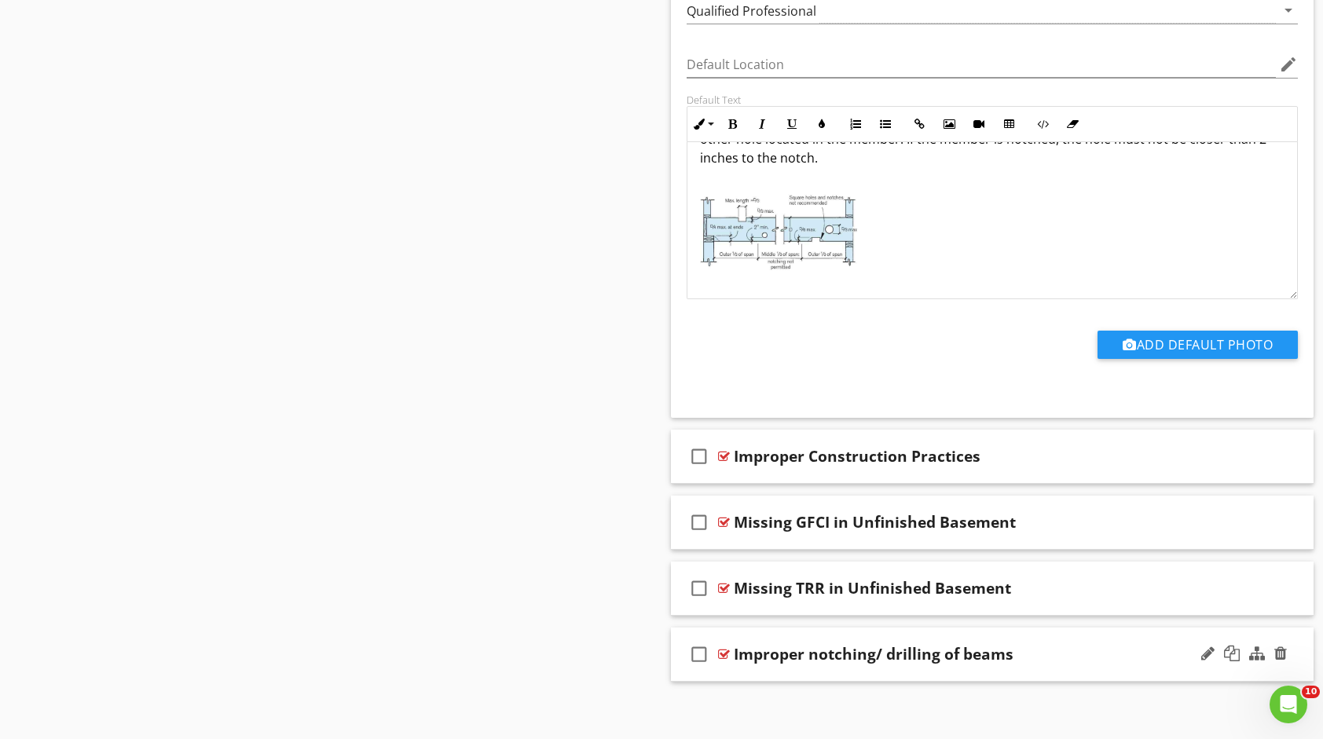
click at [1074, 645] on div "Improper notching/ drilling of beams" at bounding box center [963, 654] width 459 height 19
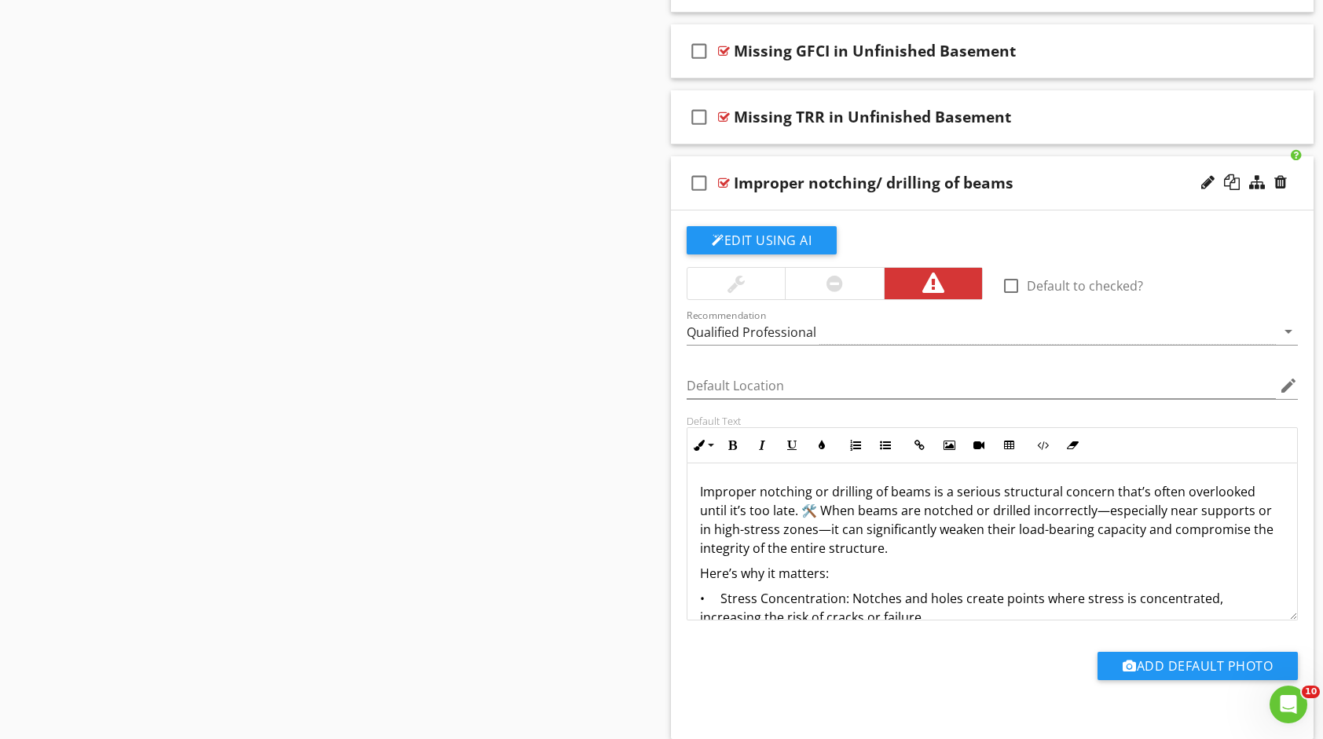
scroll to position [0, 0]
click at [814, 501] on p "Improper notching or drilling of beams is a serious structural concern that’s o…" at bounding box center [992, 520] width 585 height 75
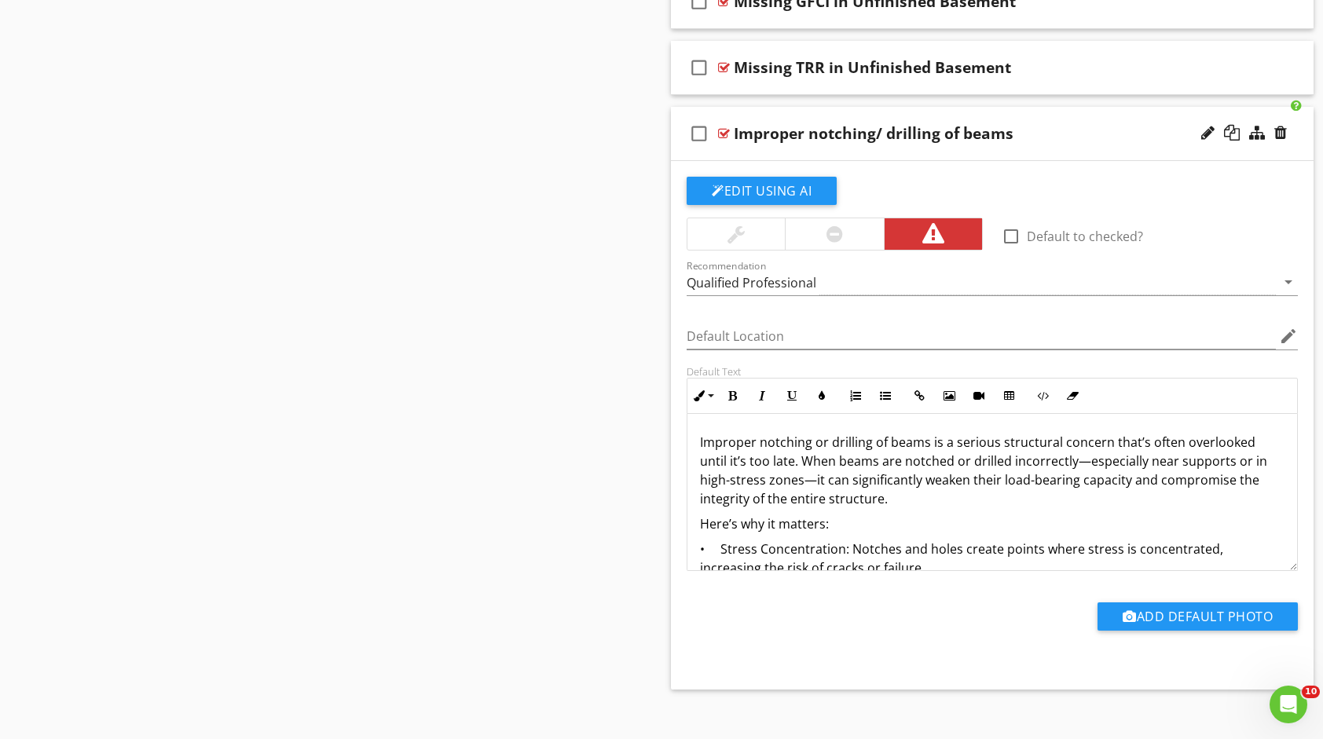
scroll to position [2497, 0]
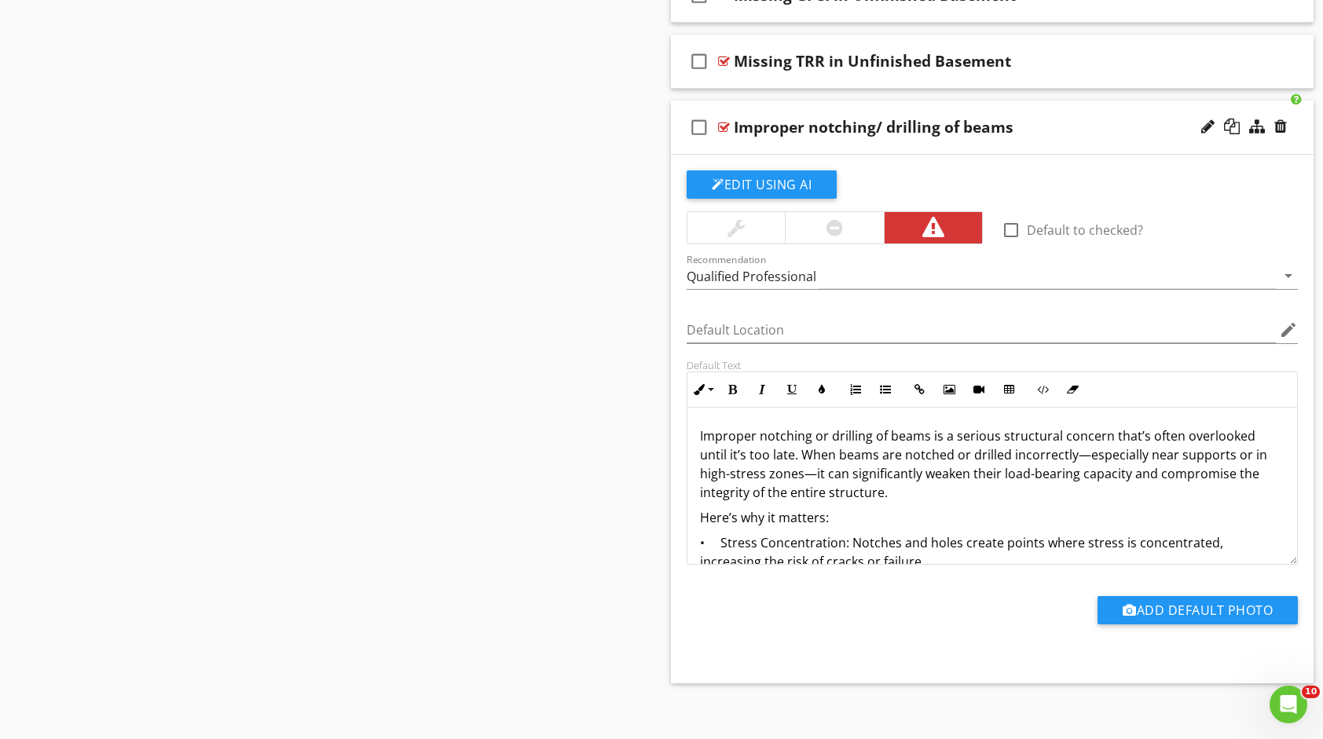
click at [964, 508] on p "Here’s why it matters:" at bounding box center [992, 517] width 585 height 19
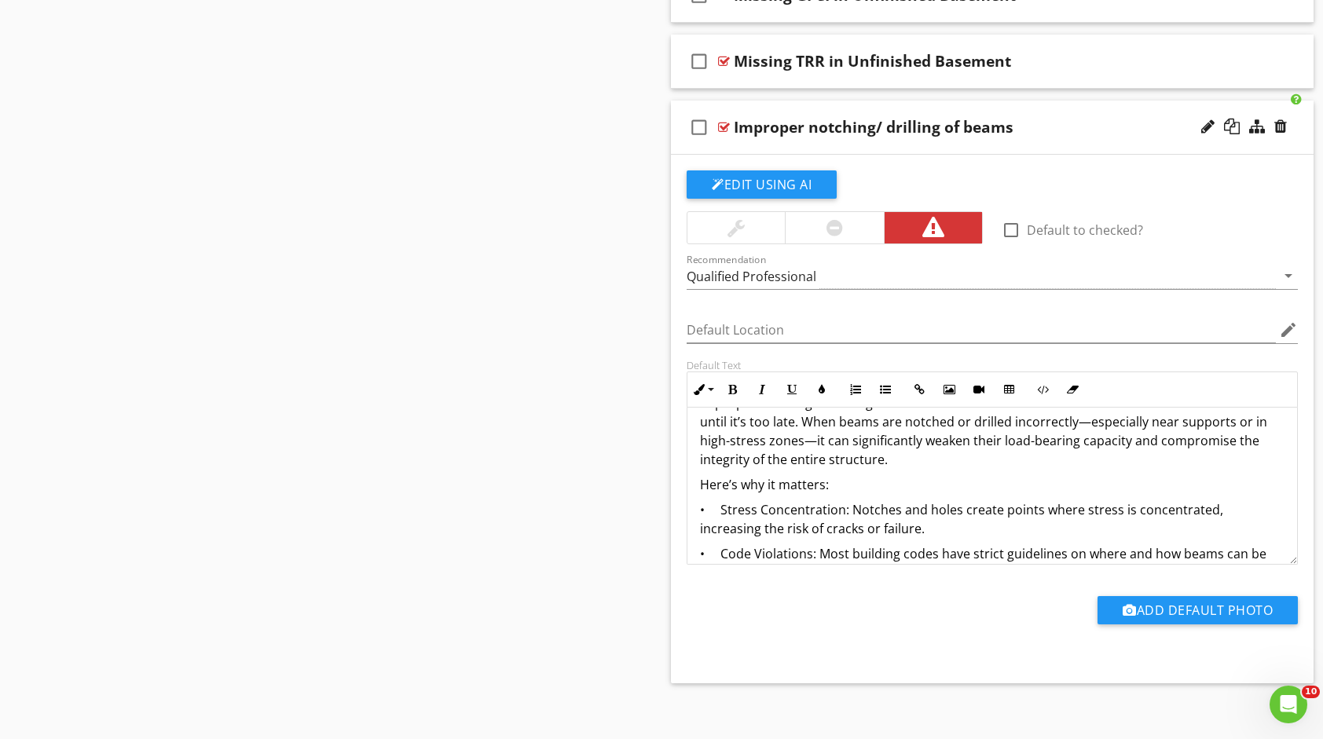
scroll to position [0, 0]
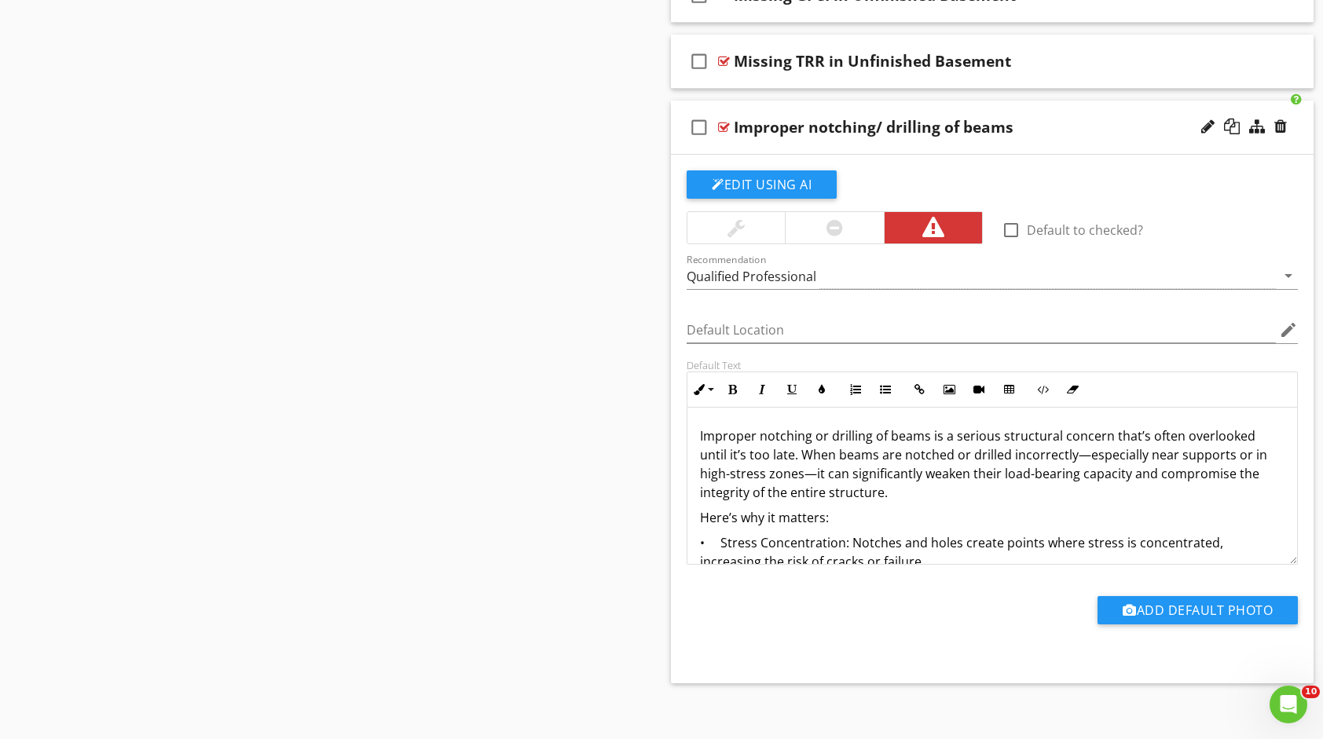
click at [1067, 119] on div "Improper notching/ drilling of beams" at bounding box center [963, 127] width 459 height 19
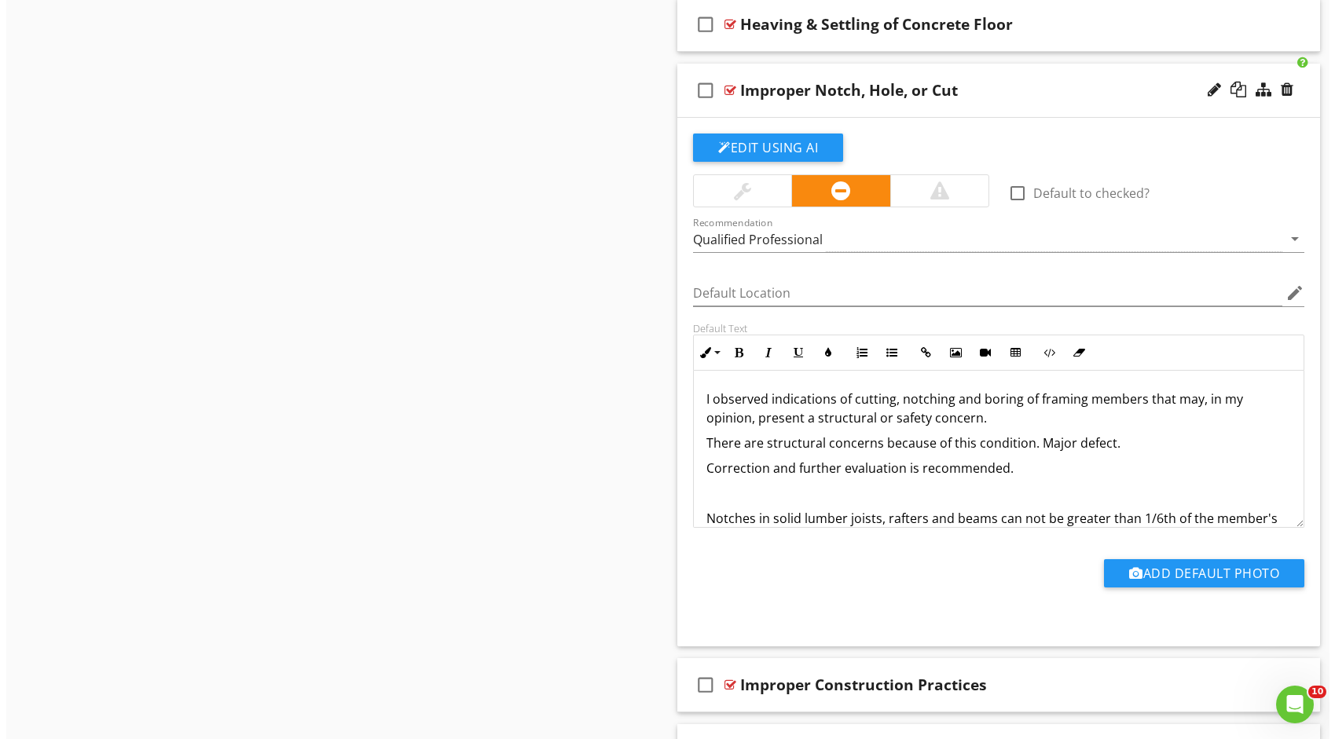
scroll to position [1734, 0]
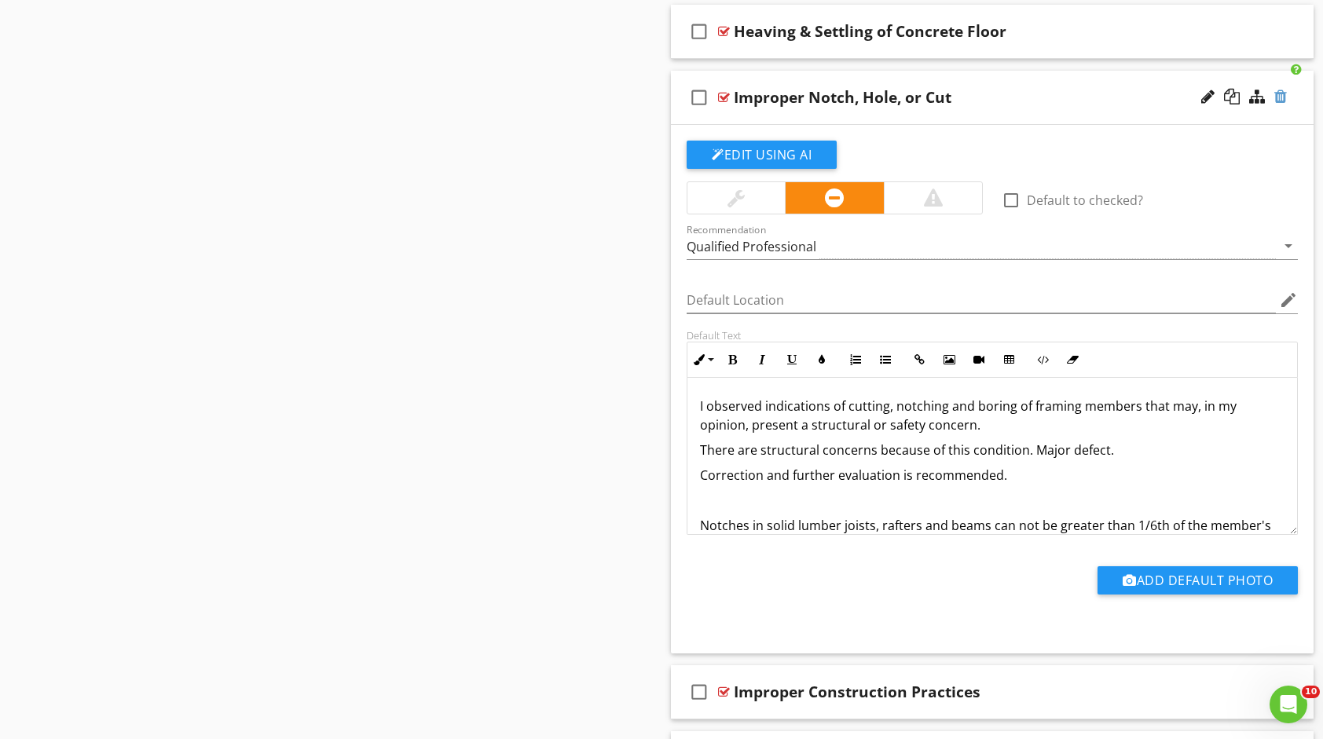
click at [1278, 89] on div at bounding box center [1281, 97] width 13 height 16
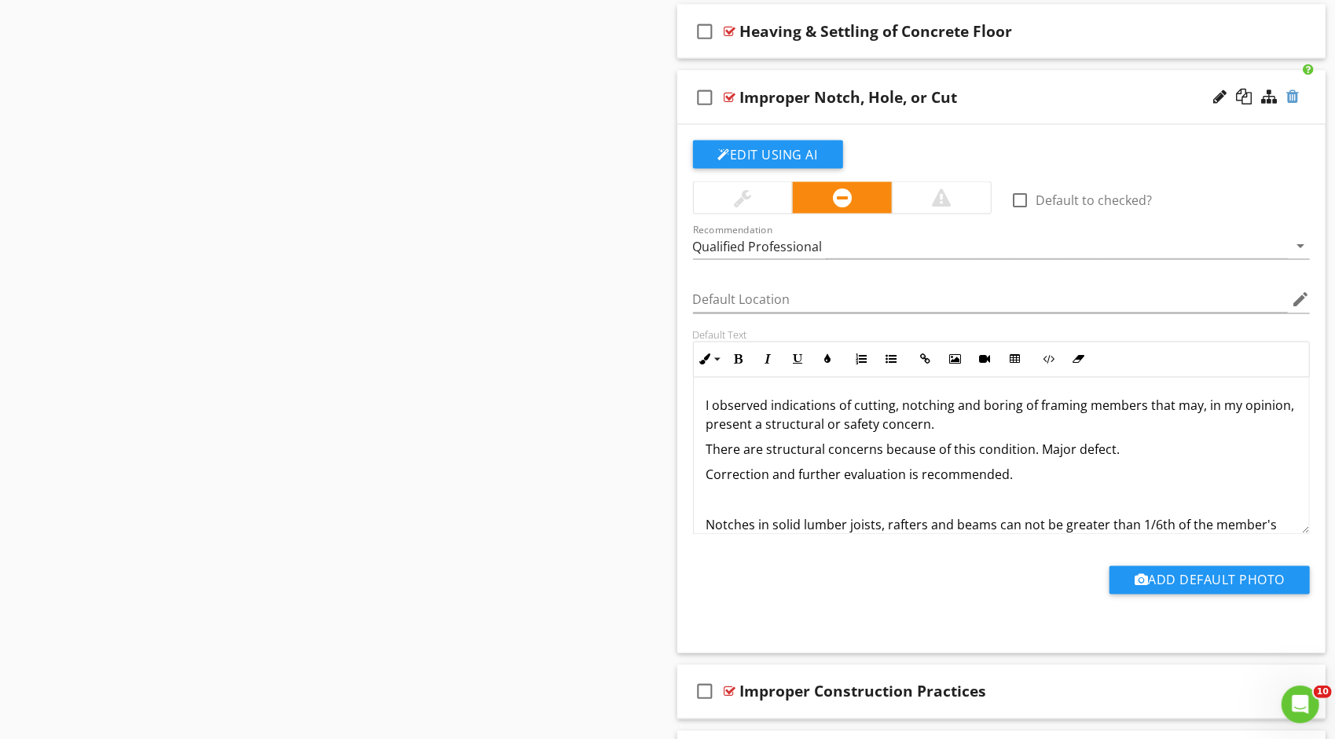
type textarea "<p>I observed indications of cutting, notching and boring of framing members th…"
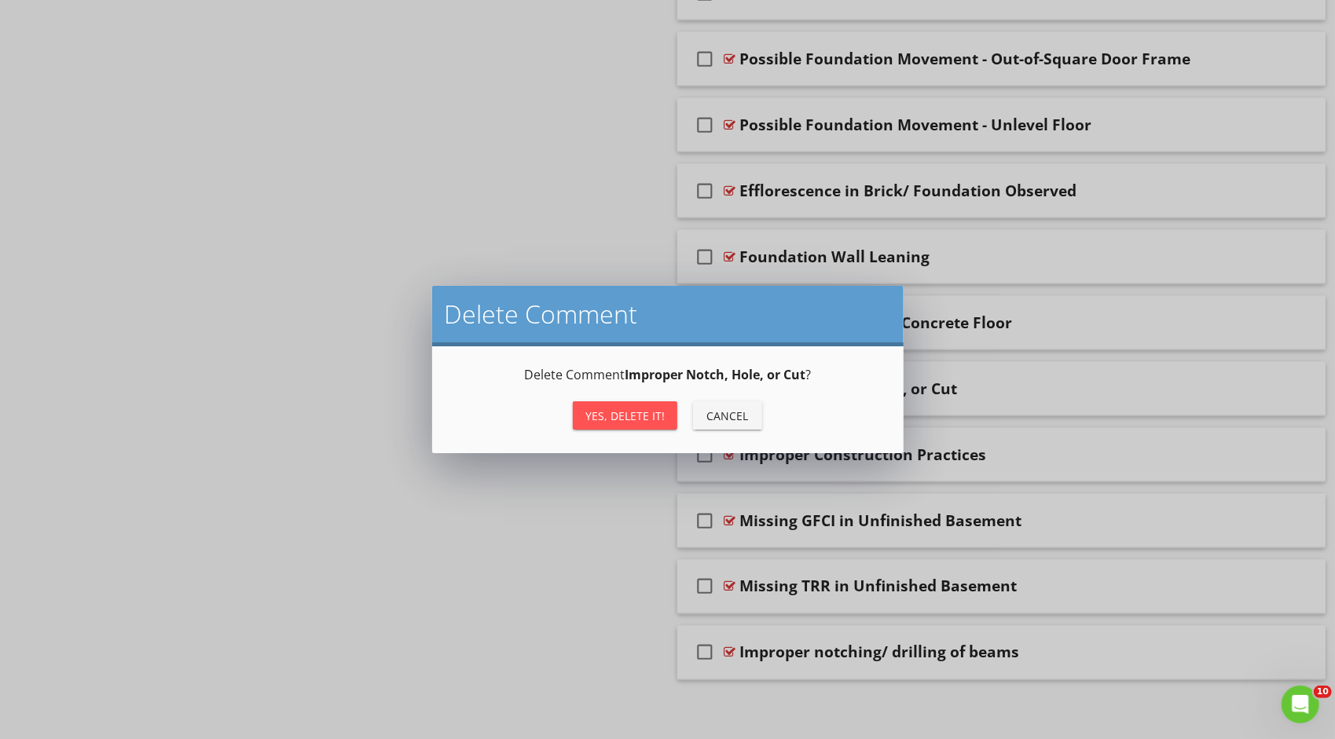
click at [630, 418] on div "Yes, Delete it!" at bounding box center [624, 416] width 79 height 17
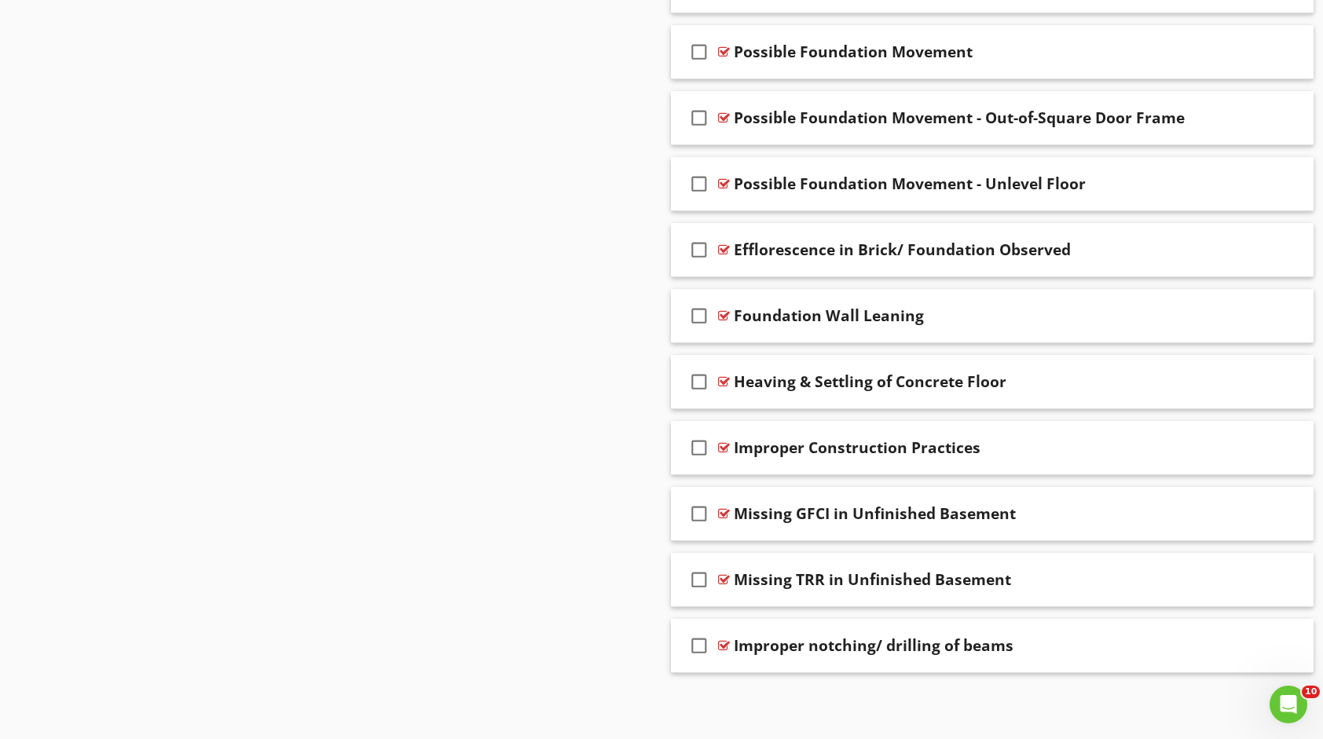
scroll to position [1377, 0]
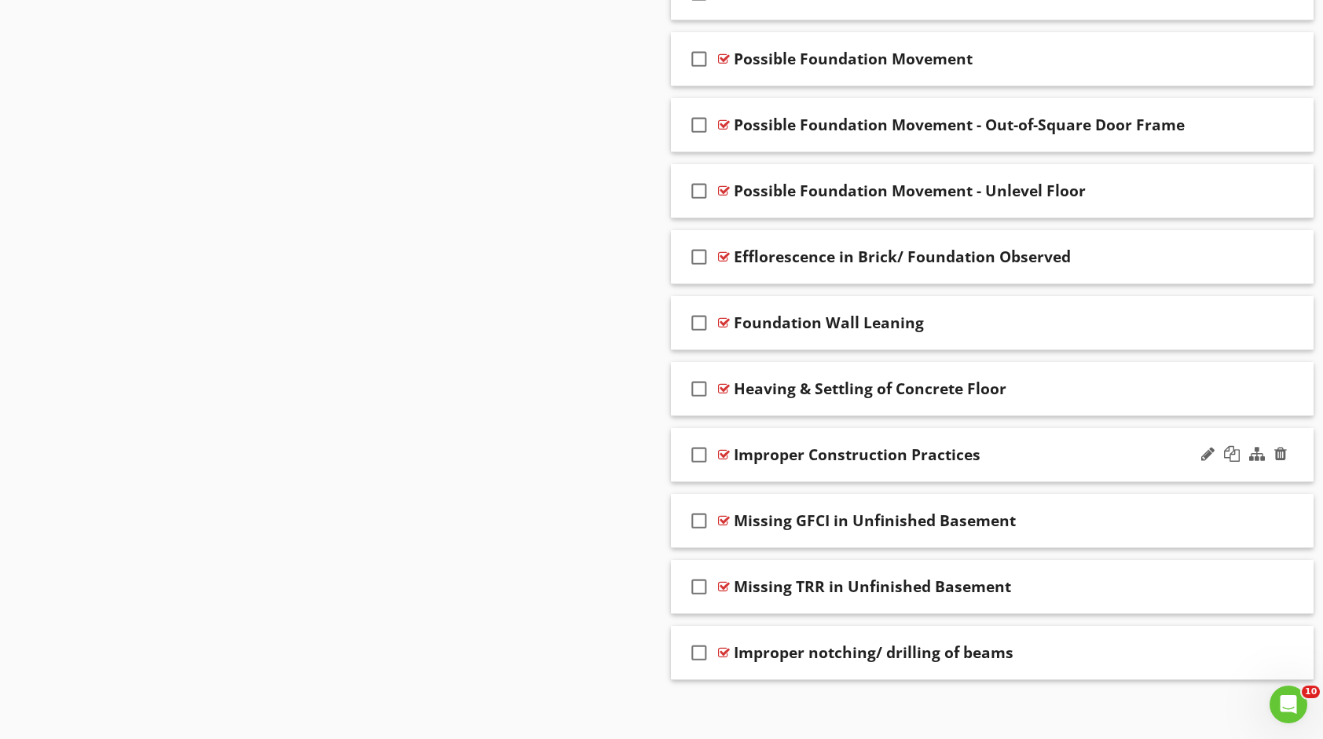
click at [1042, 439] on div "check_box_outline_blank Improper Construction Practices" at bounding box center [992, 455] width 643 height 54
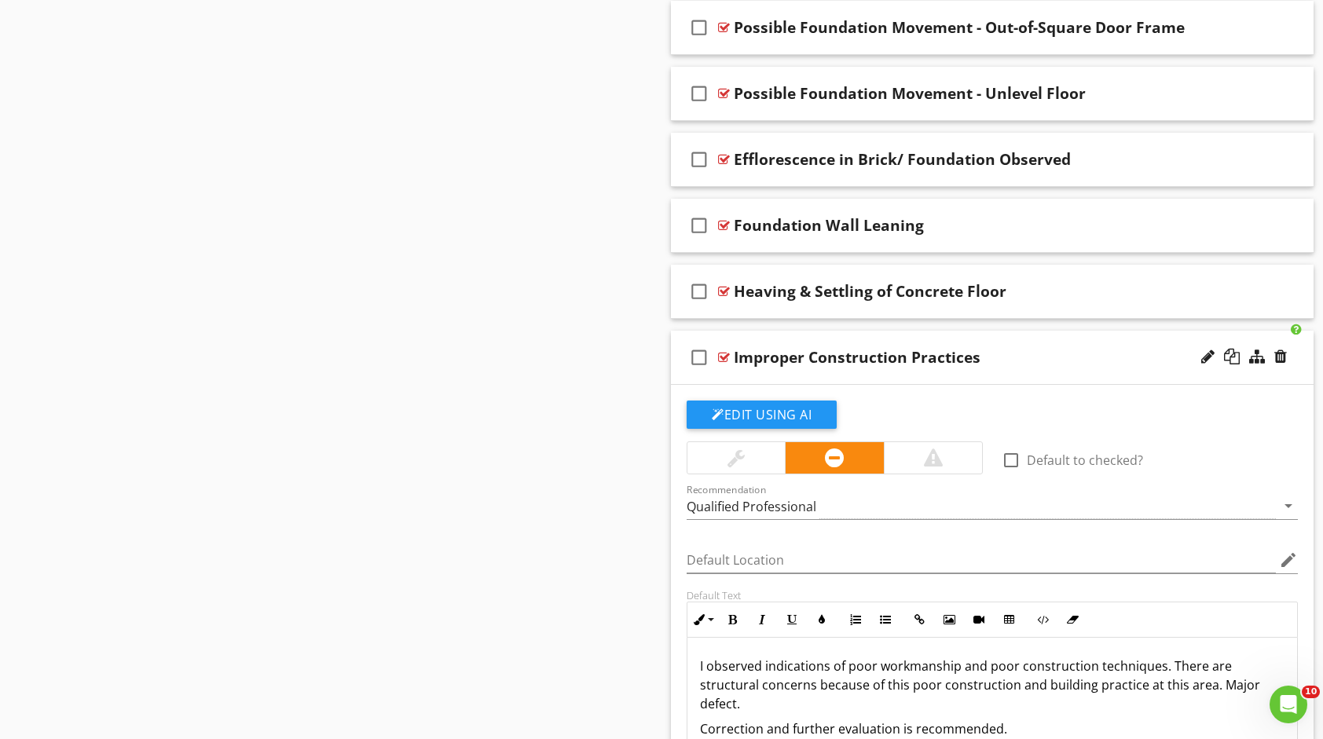
scroll to position [1600, 0]
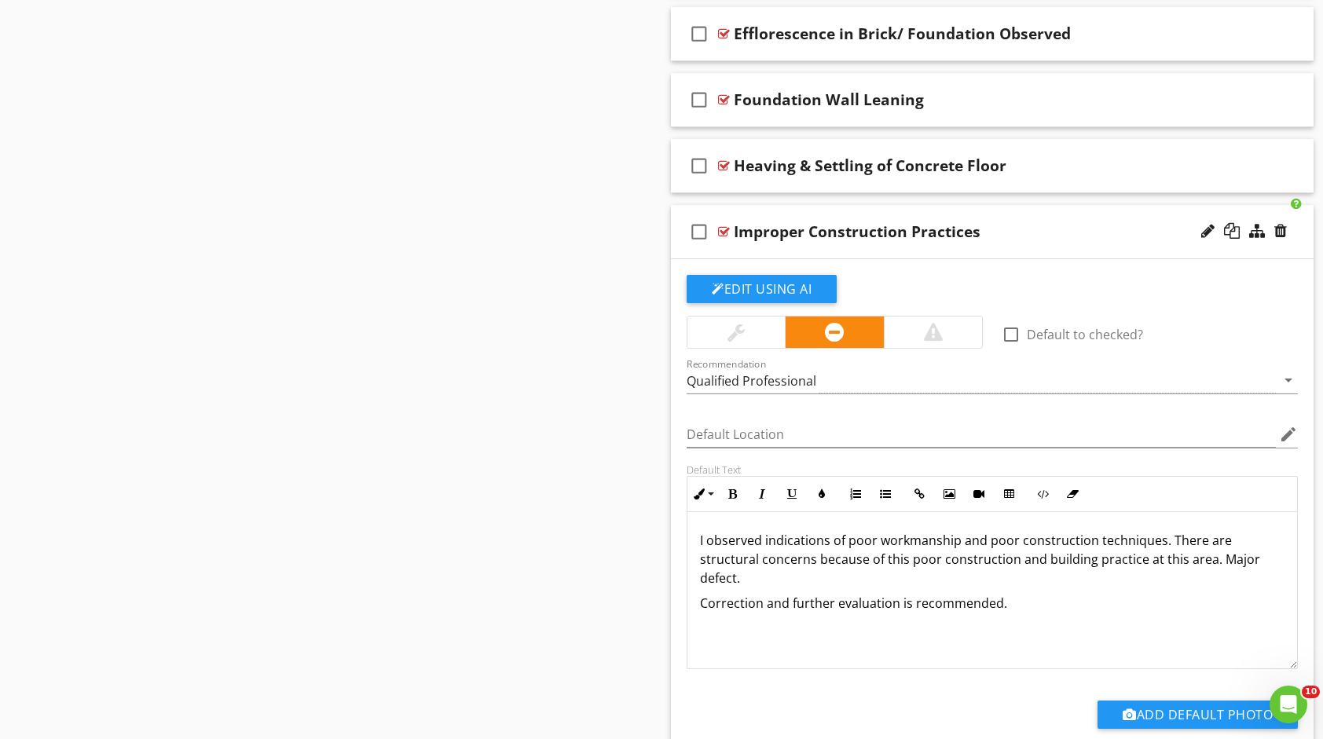
click at [1006, 222] on div "Improper Construction Practices" at bounding box center [963, 231] width 459 height 19
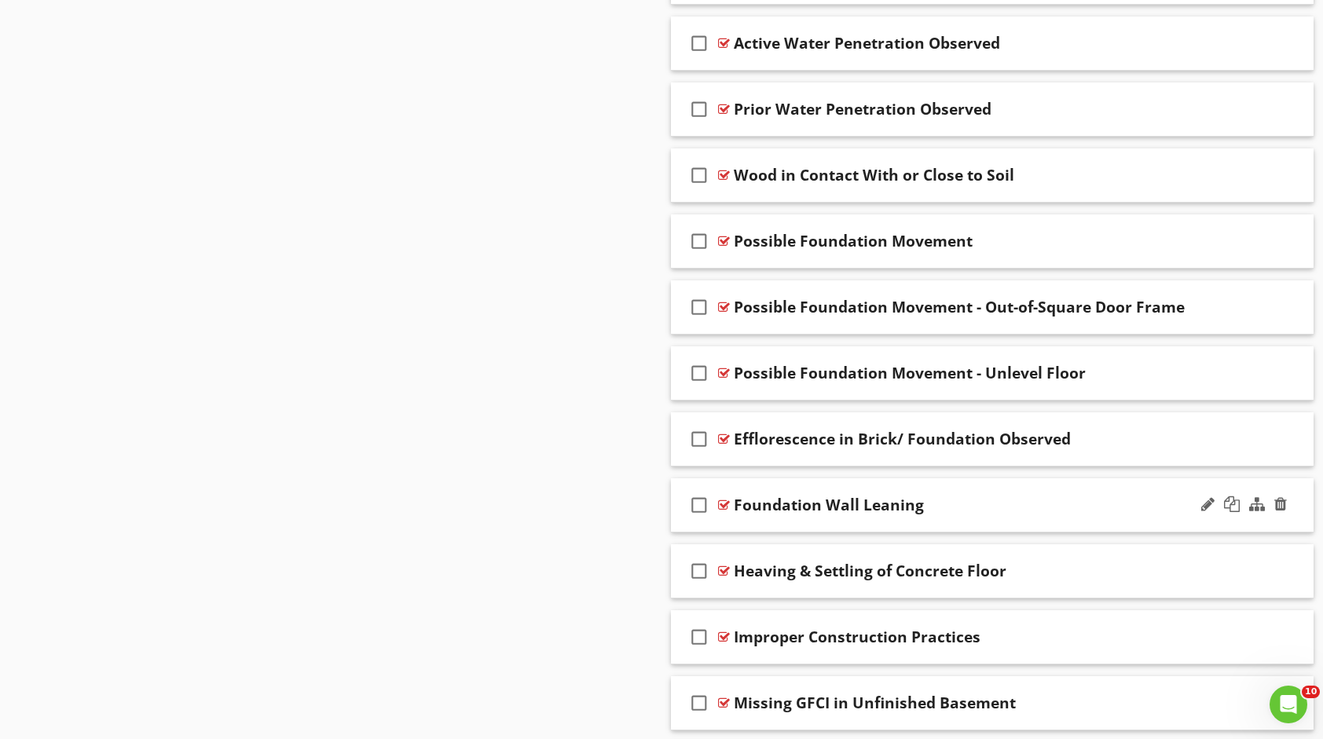
scroll to position [1141, 0]
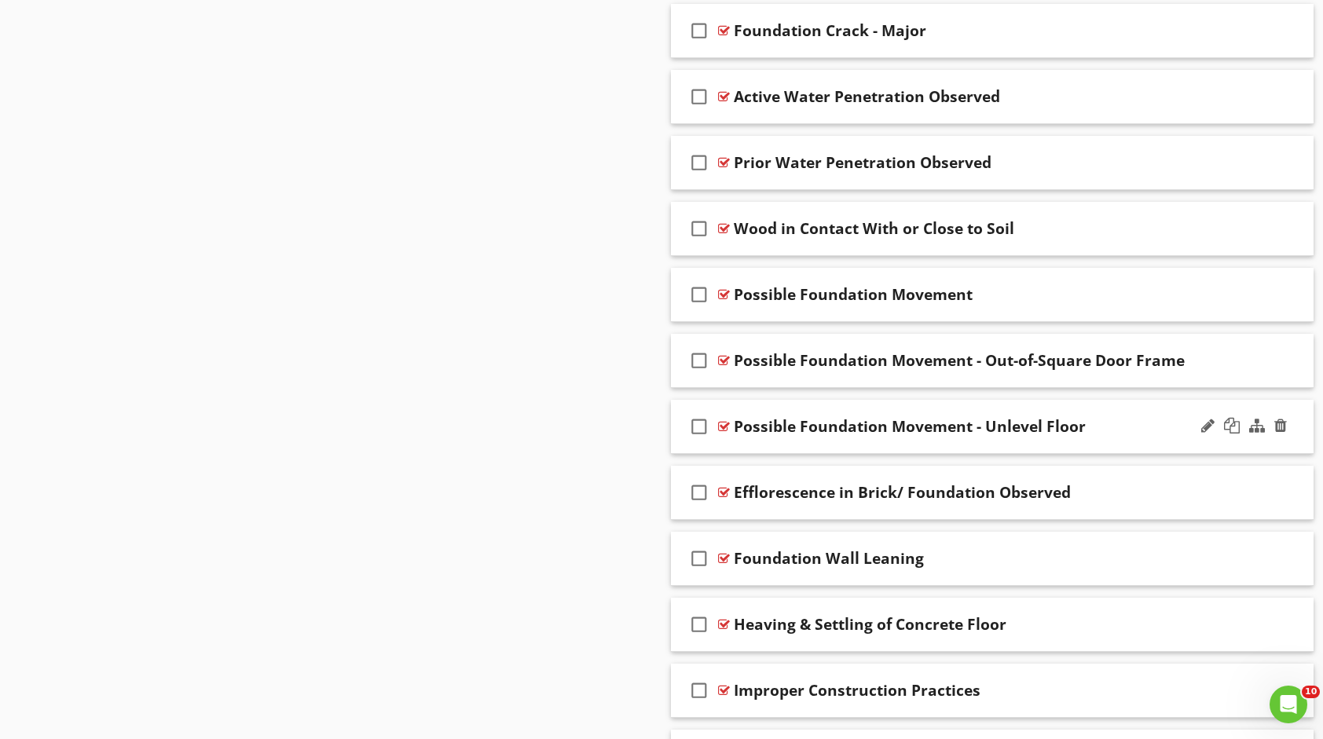
click at [1135, 426] on div "Possible Foundation Movement - Unlevel Floor" at bounding box center [963, 426] width 459 height 19
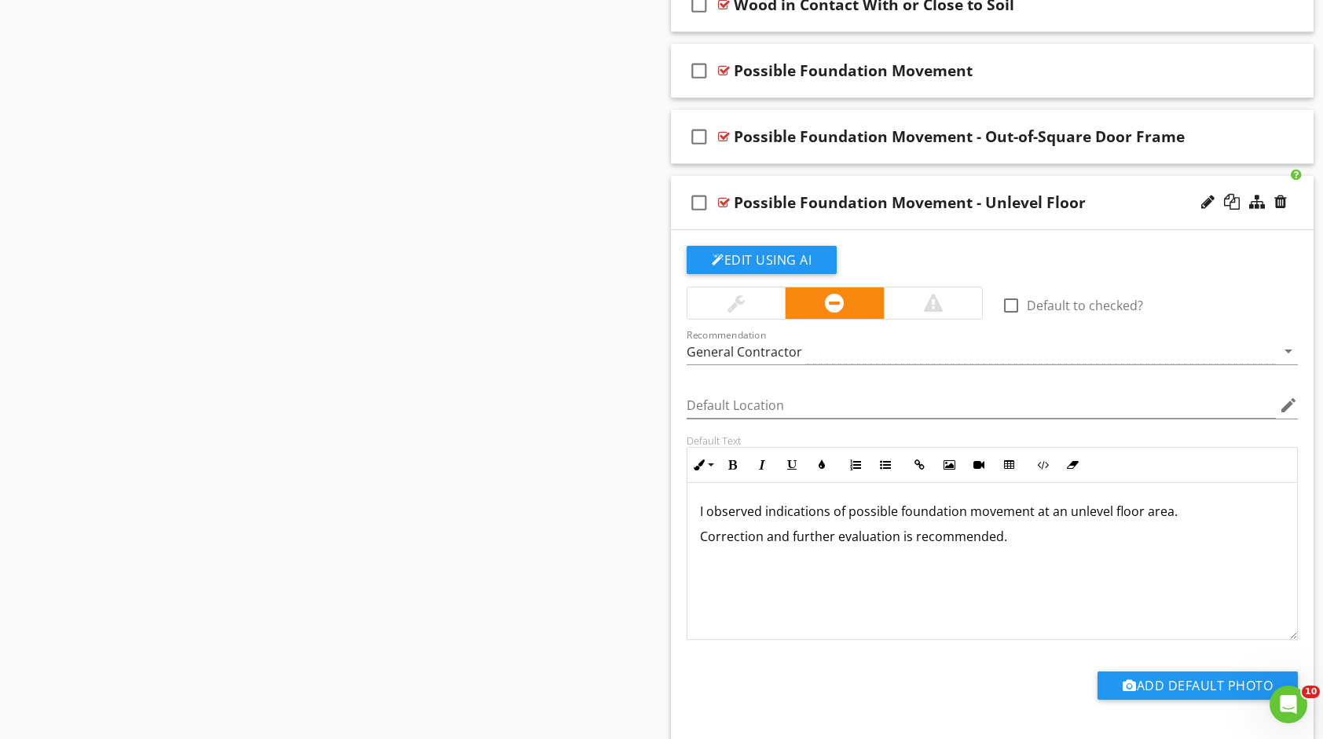
scroll to position [1377, 0]
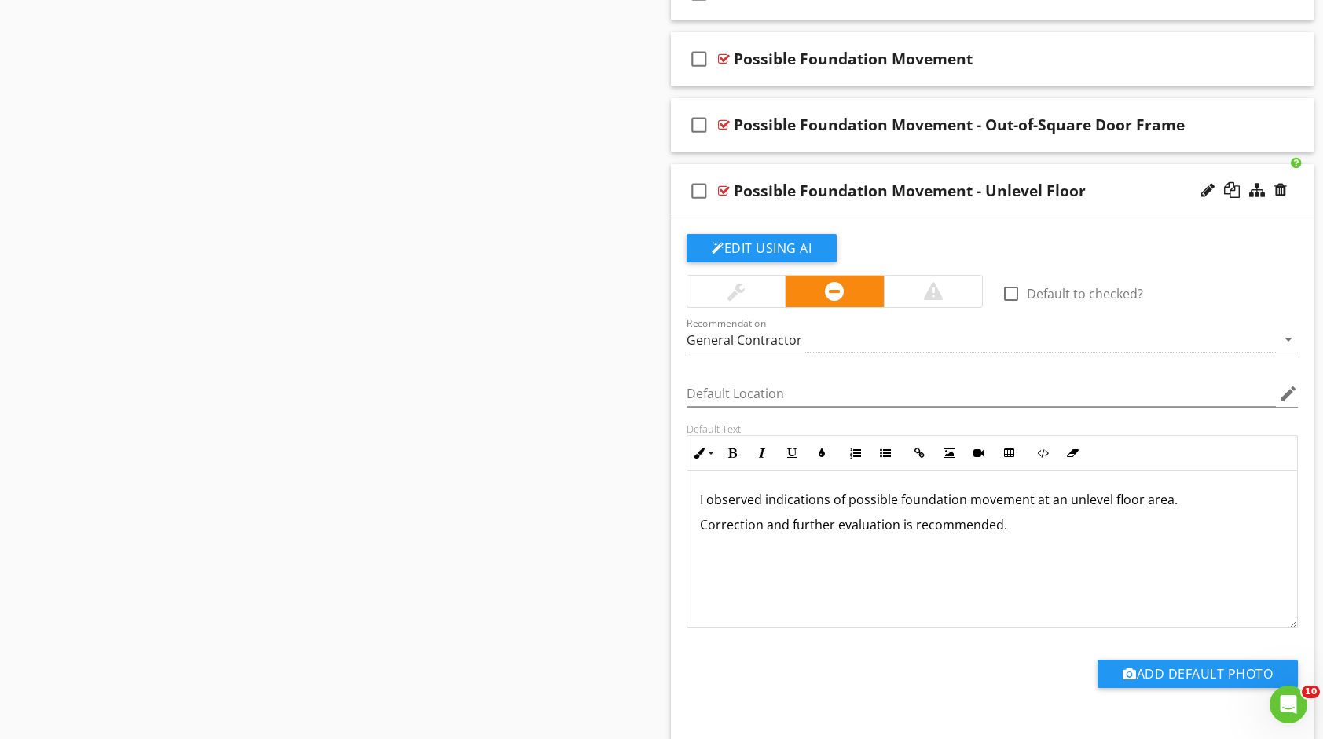
click at [1135, 192] on div "Possible Foundation Movement - Unlevel Floor" at bounding box center [963, 191] width 459 height 19
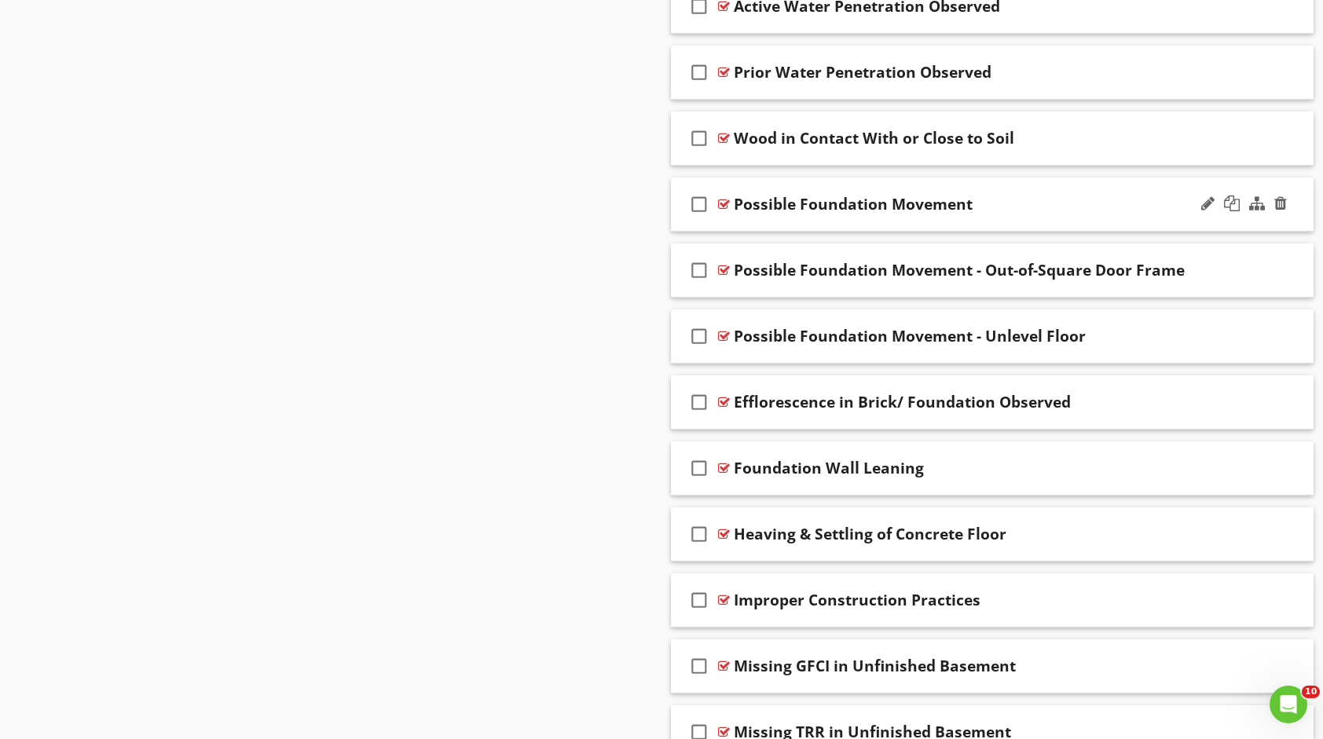
scroll to position [1220, 0]
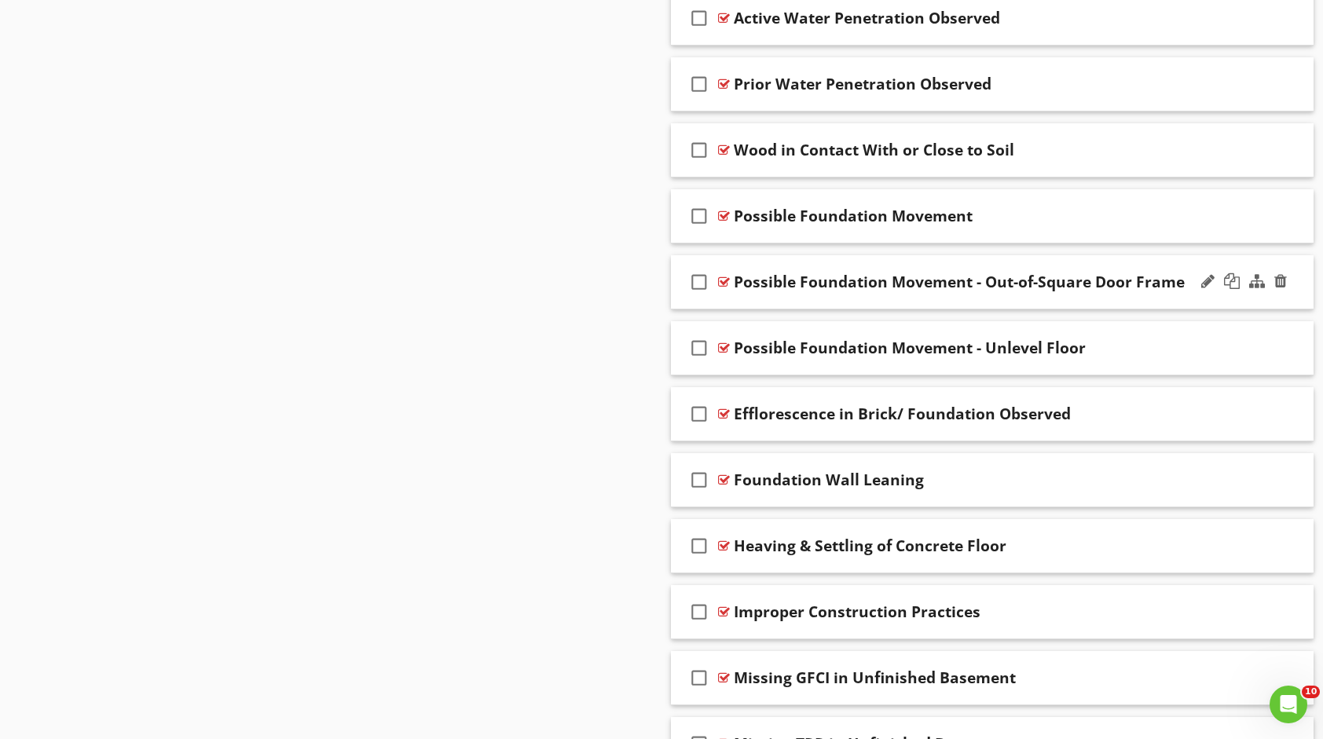
click at [1101, 262] on div "check_box_outline_blank Possible Foundation Movement - Out-of-Square Door Frame" at bounding box center [992, 282] width 643 height 54
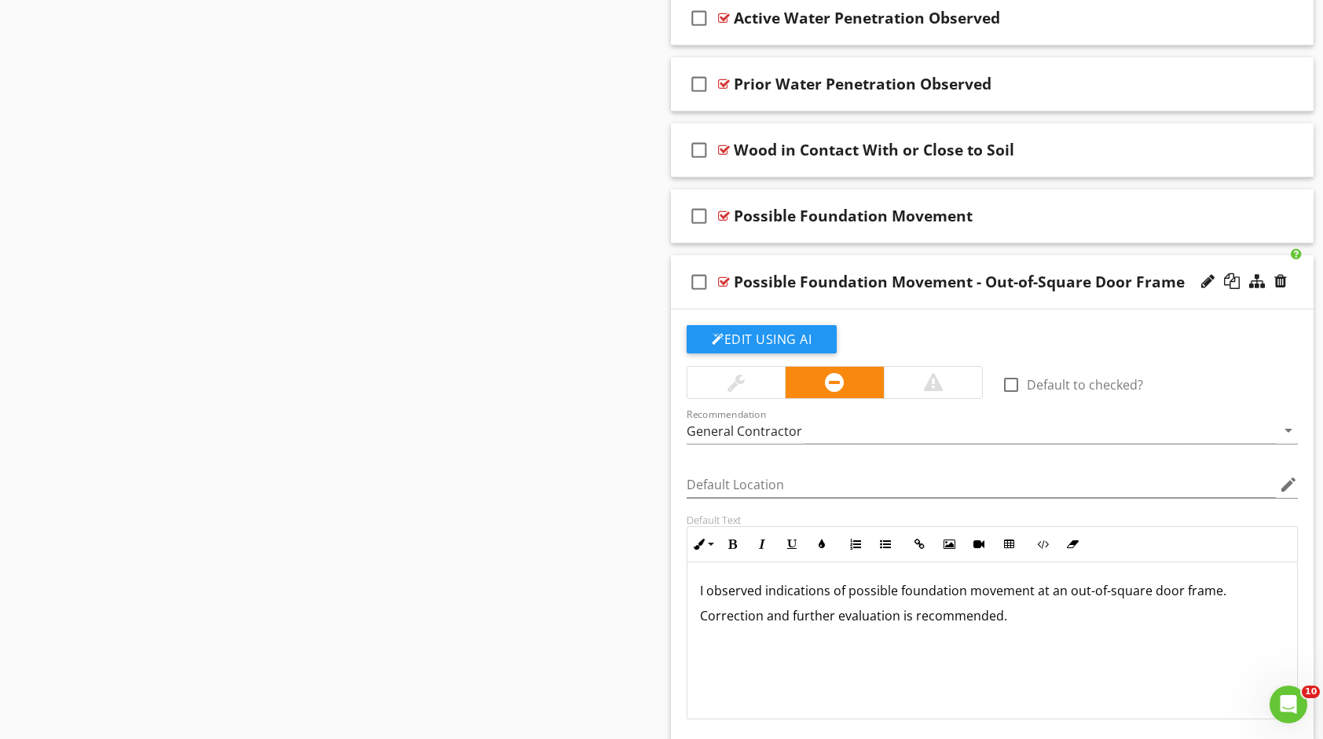
click at [1043, 262] on div "check_box_outline_blank Possible Foundation Movement - Out-of-Square Door Frame" at bounding box center [992, 282] width 643 height 54
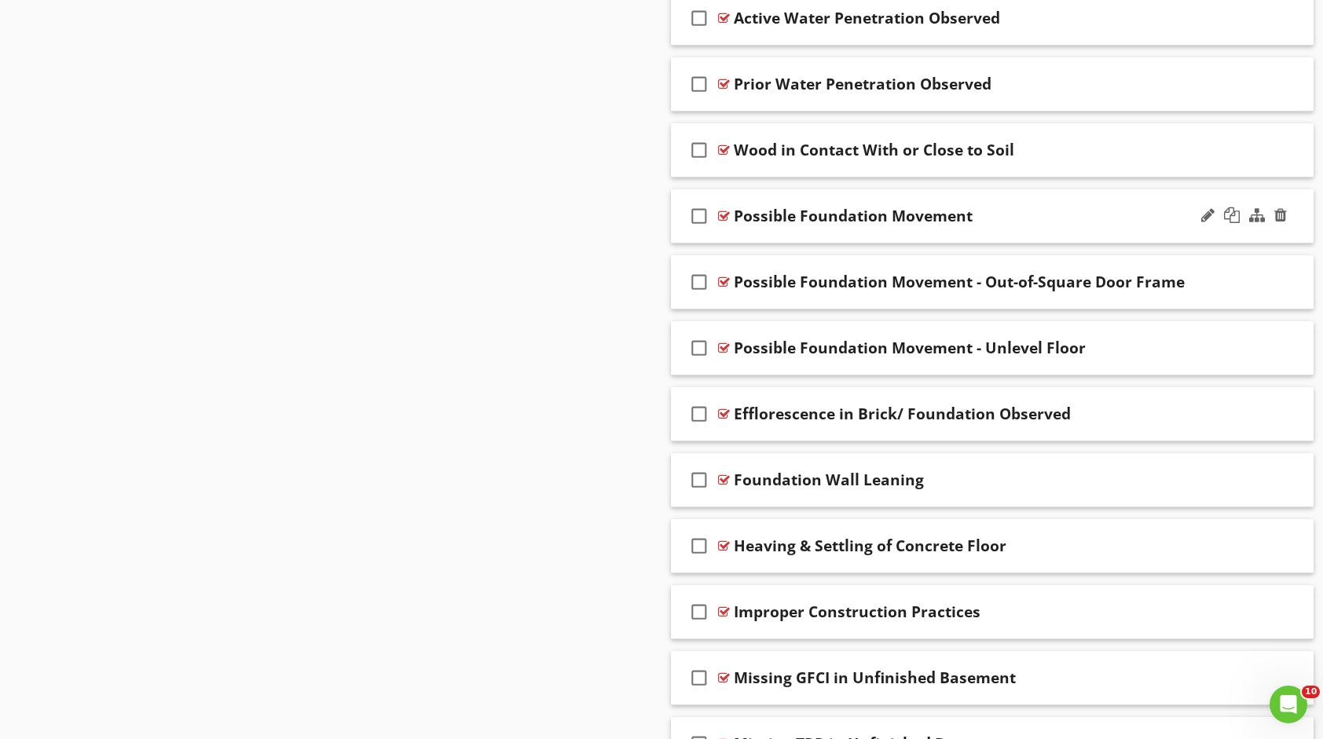
click at [1002, 210] on div "Possible Foundation Movement" at bounding box center [963, 216] width 459 height 19
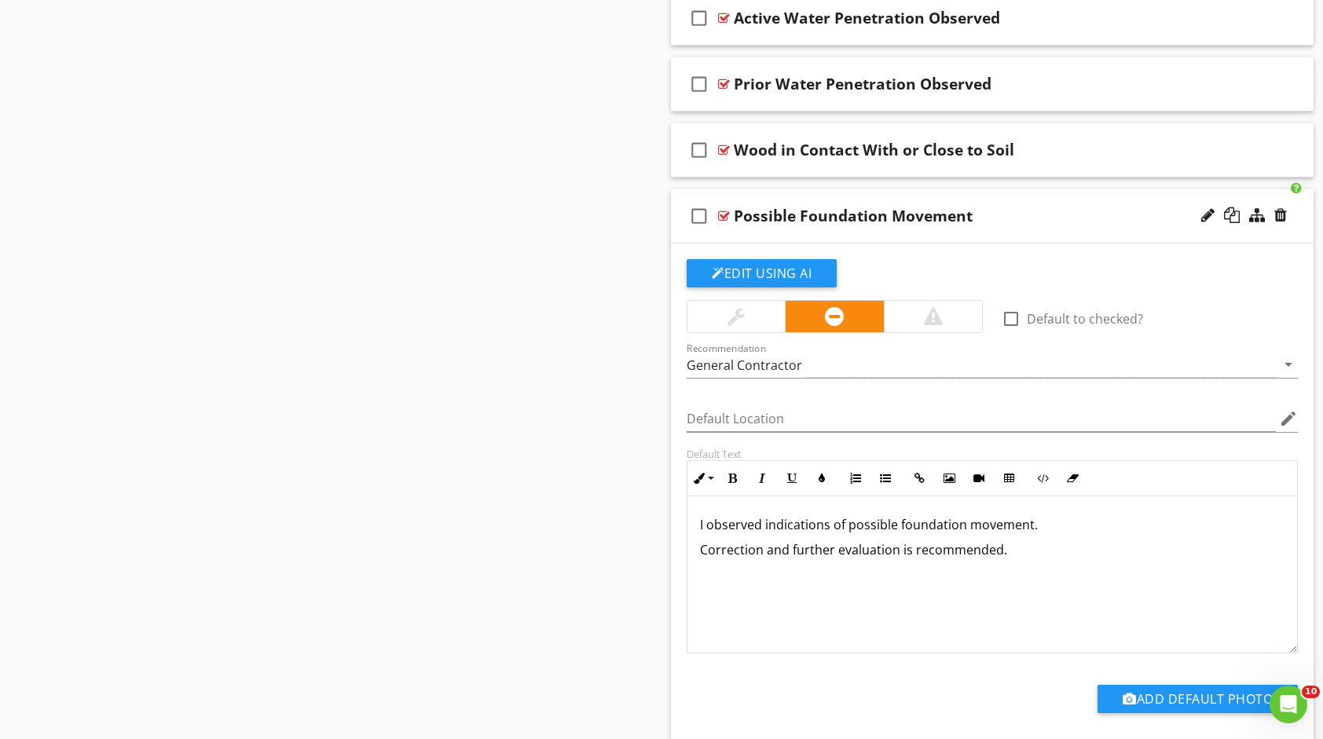
click at [992, 216] on div "Possible Foundation Movement" at bounding box center [963, 216] width 459 height 19
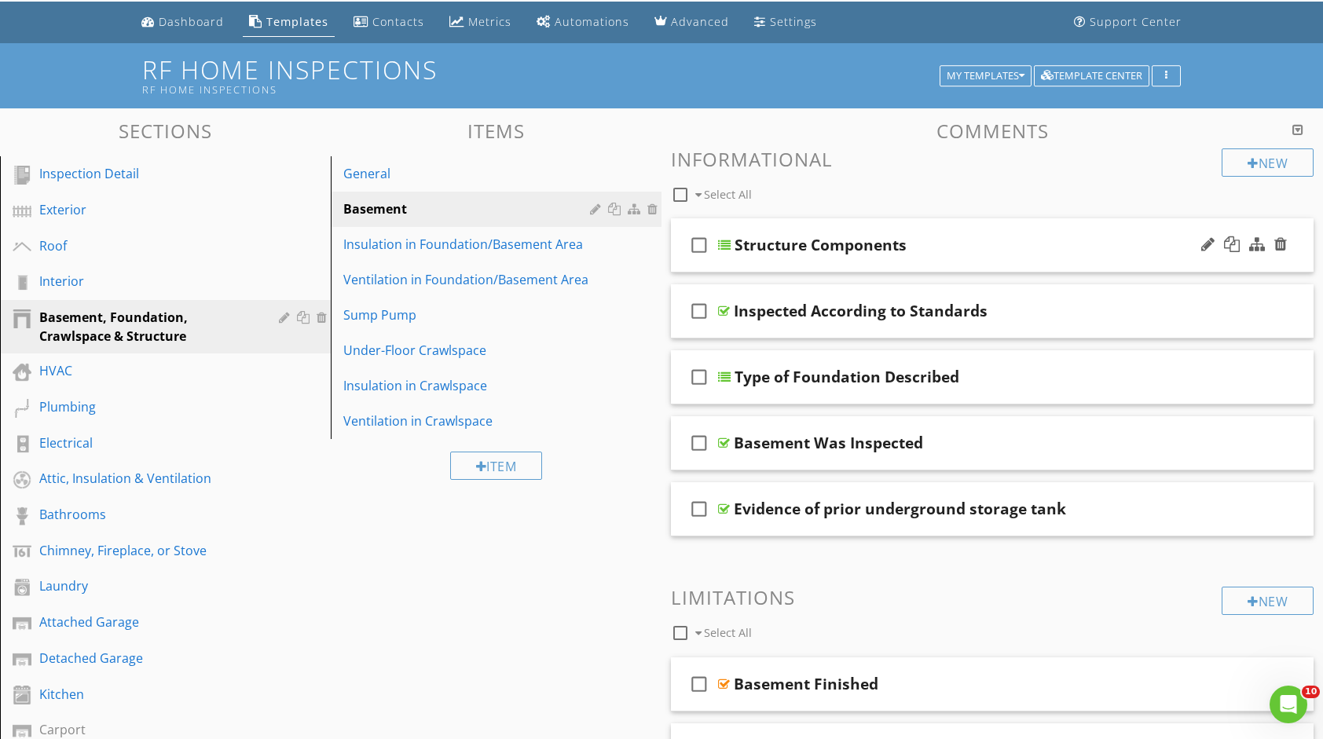
scroll to position [41, 0]
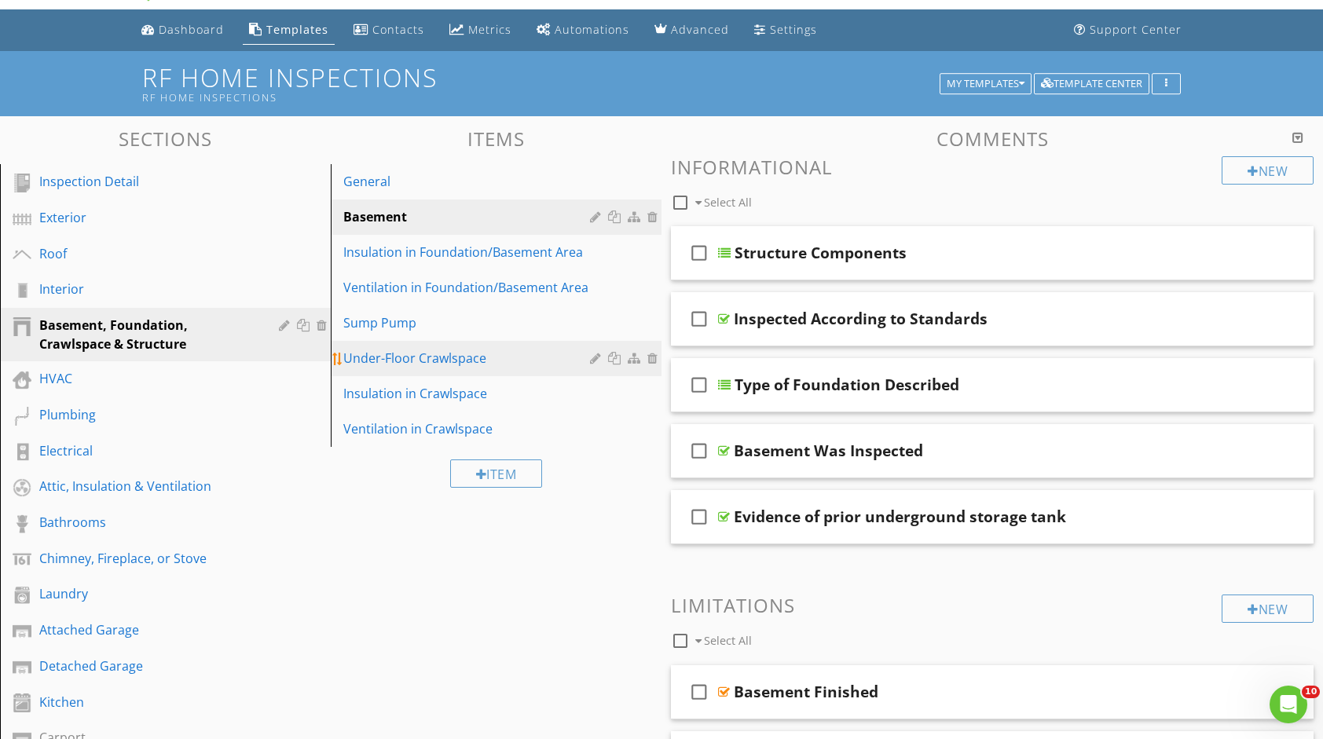
click at [449, 350] on div "Under-Floor Crawlspace" at bounding box center [468, 358] width 251 height 19
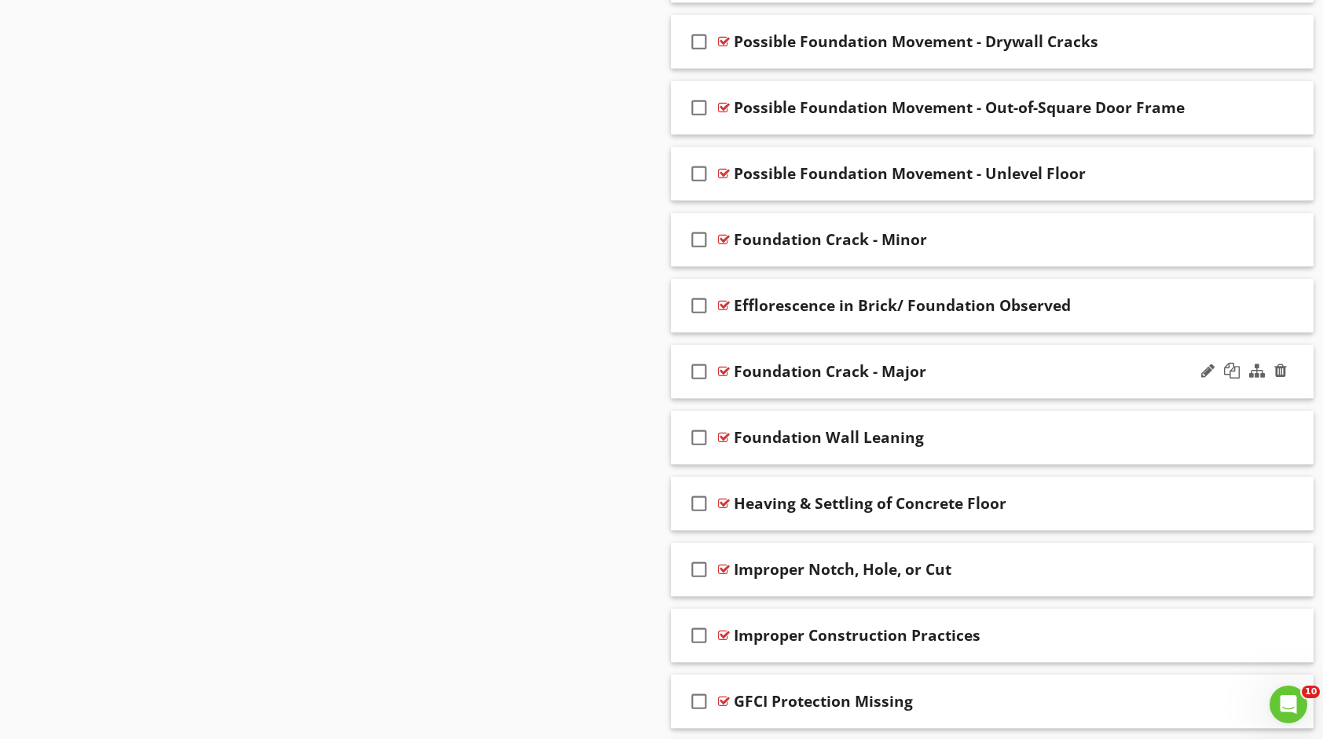
scroll to position [1443, 0]
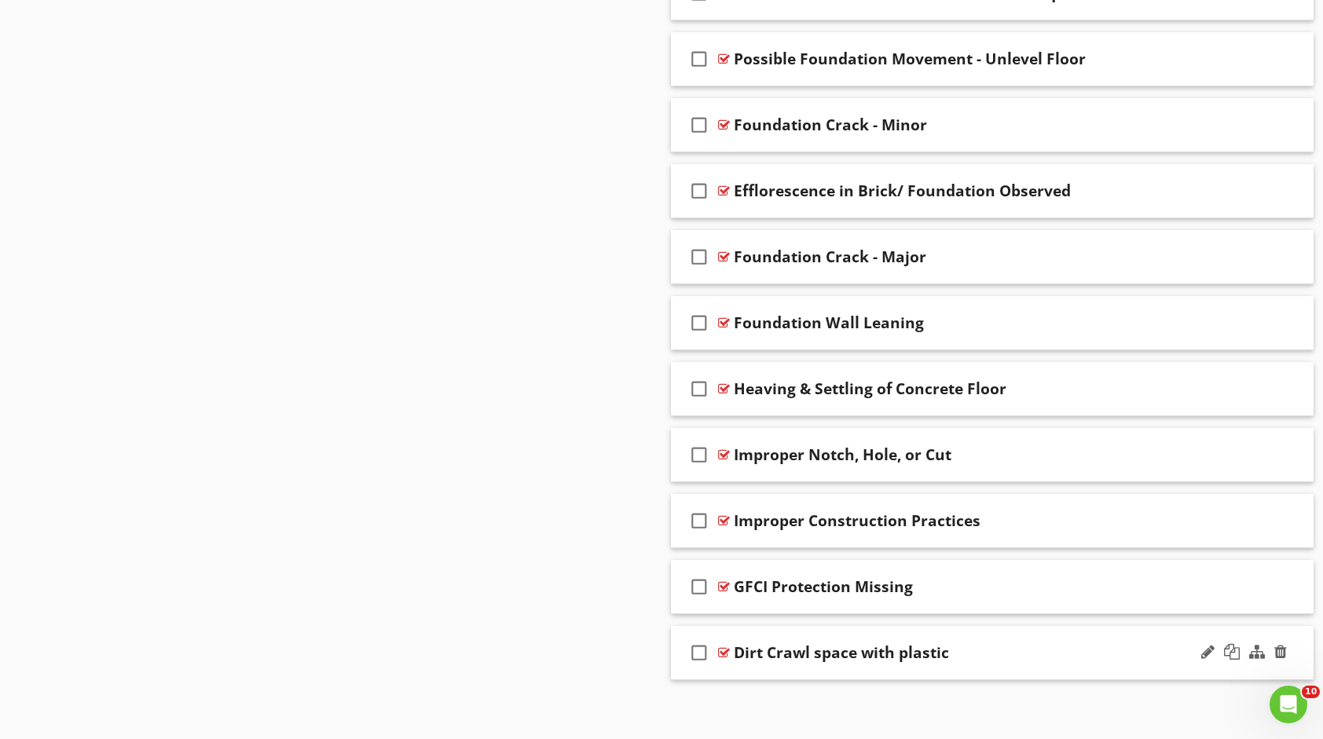
click at [1008, 649] on div "Dirt Crawl space with plastic" at bounding box center [963, 653] width 459 height 19
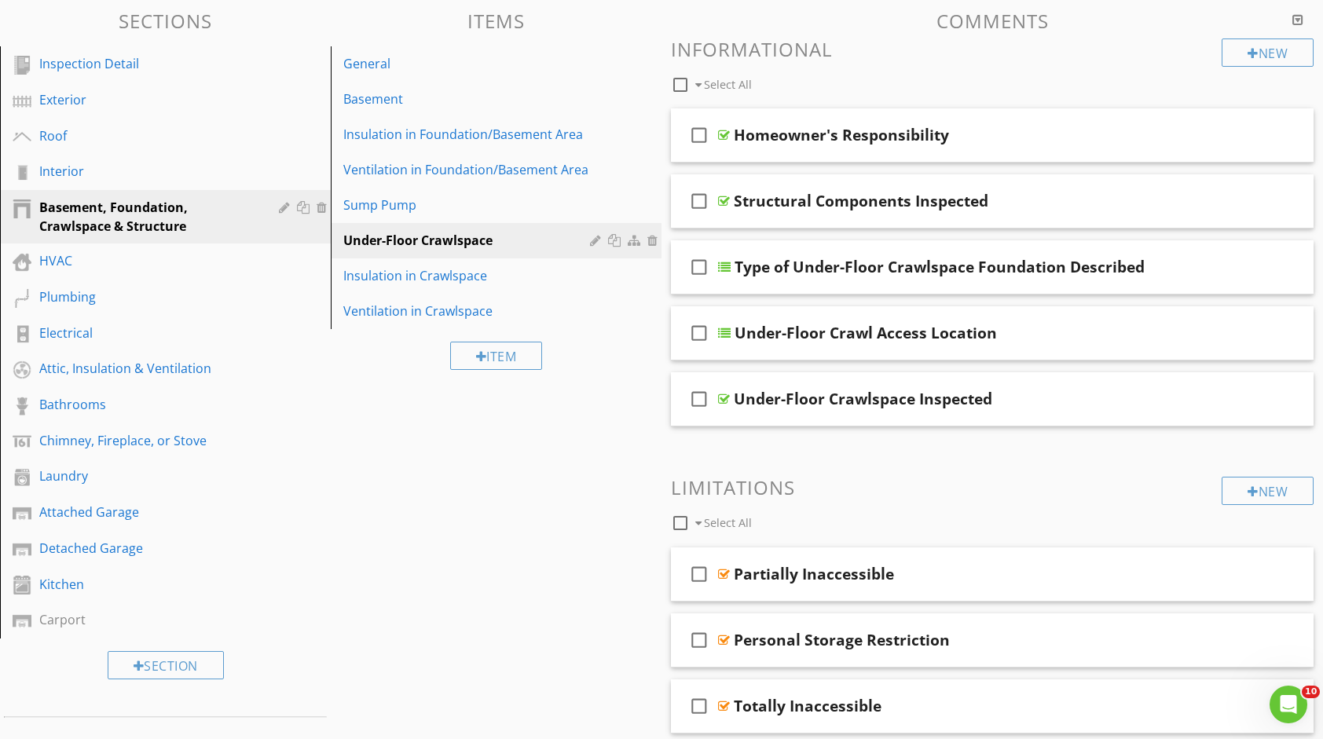
scroll to position [107, 0]
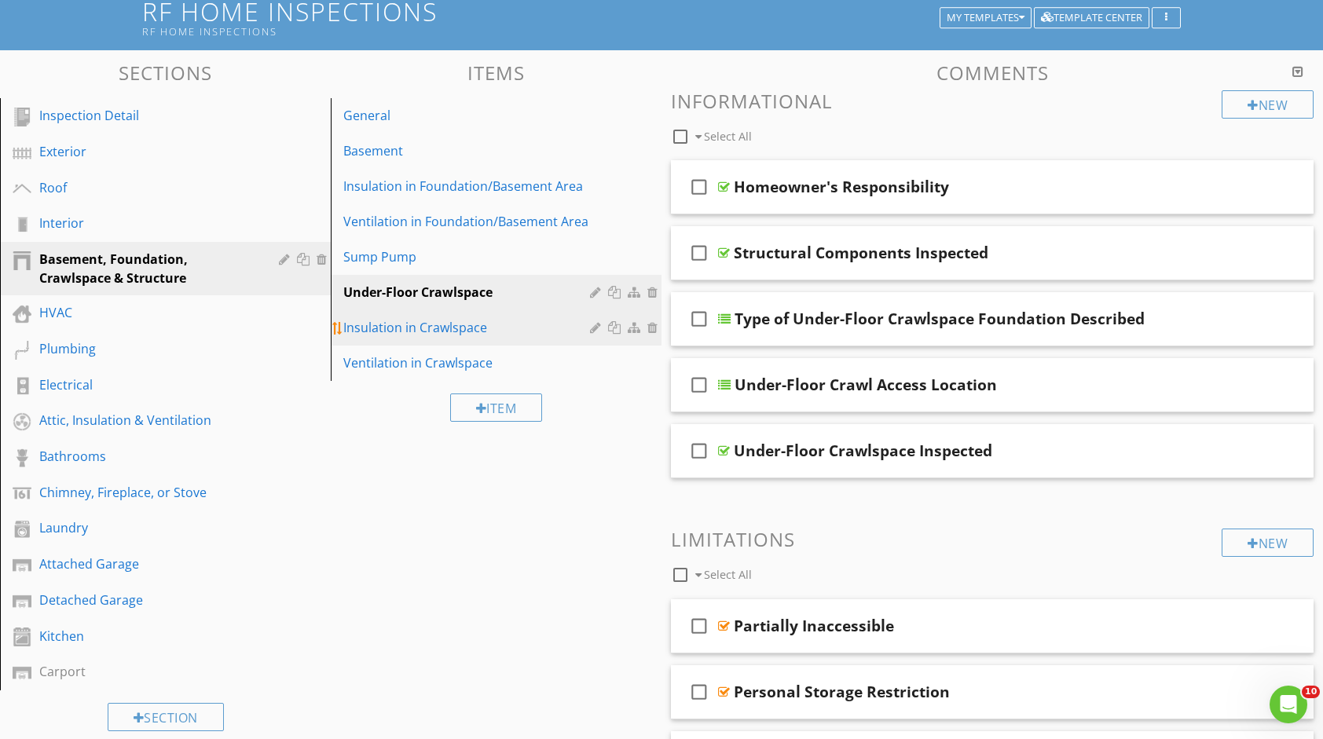
click at [478, 319] on div "Insulation in Crawlspace" at bounding box center [468, 327] width 251 height 19
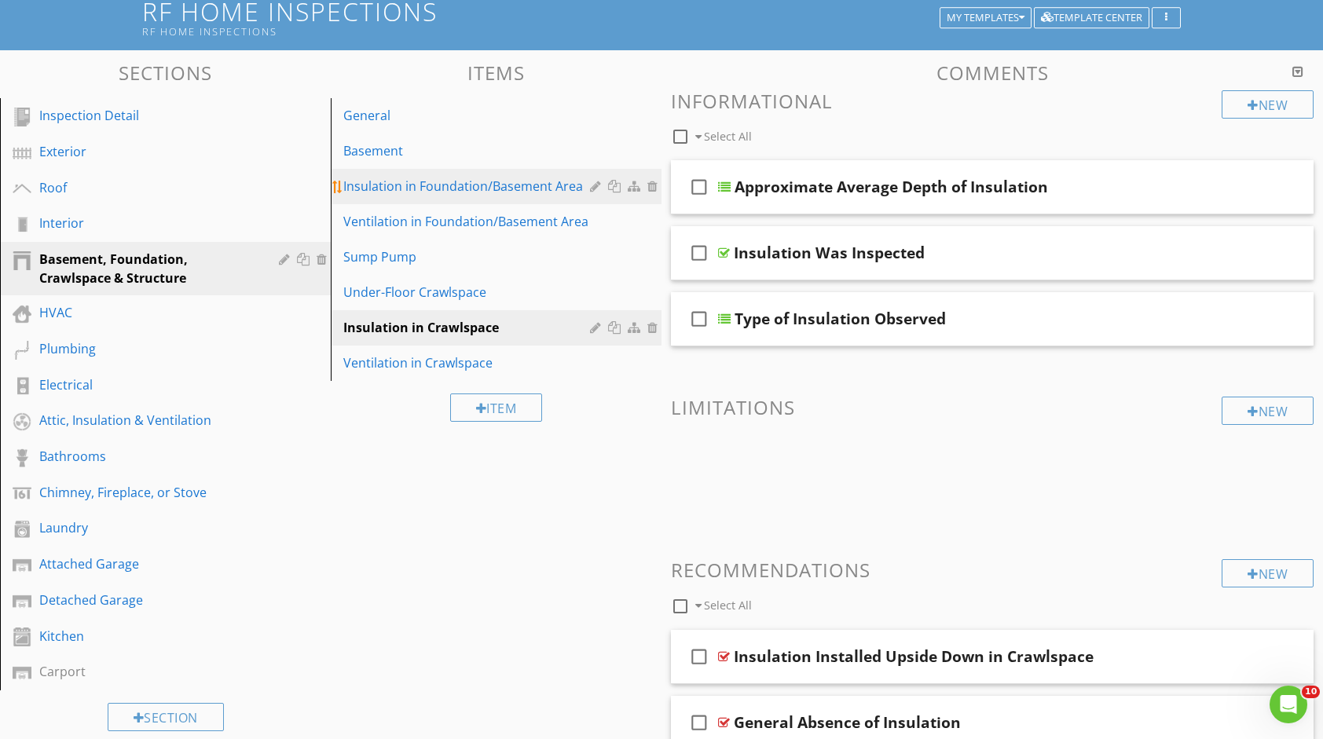
click at [523, 185] on div "Insulation in Foundation/Basement Area" at bounding box center [468, 186] width 251 height 19
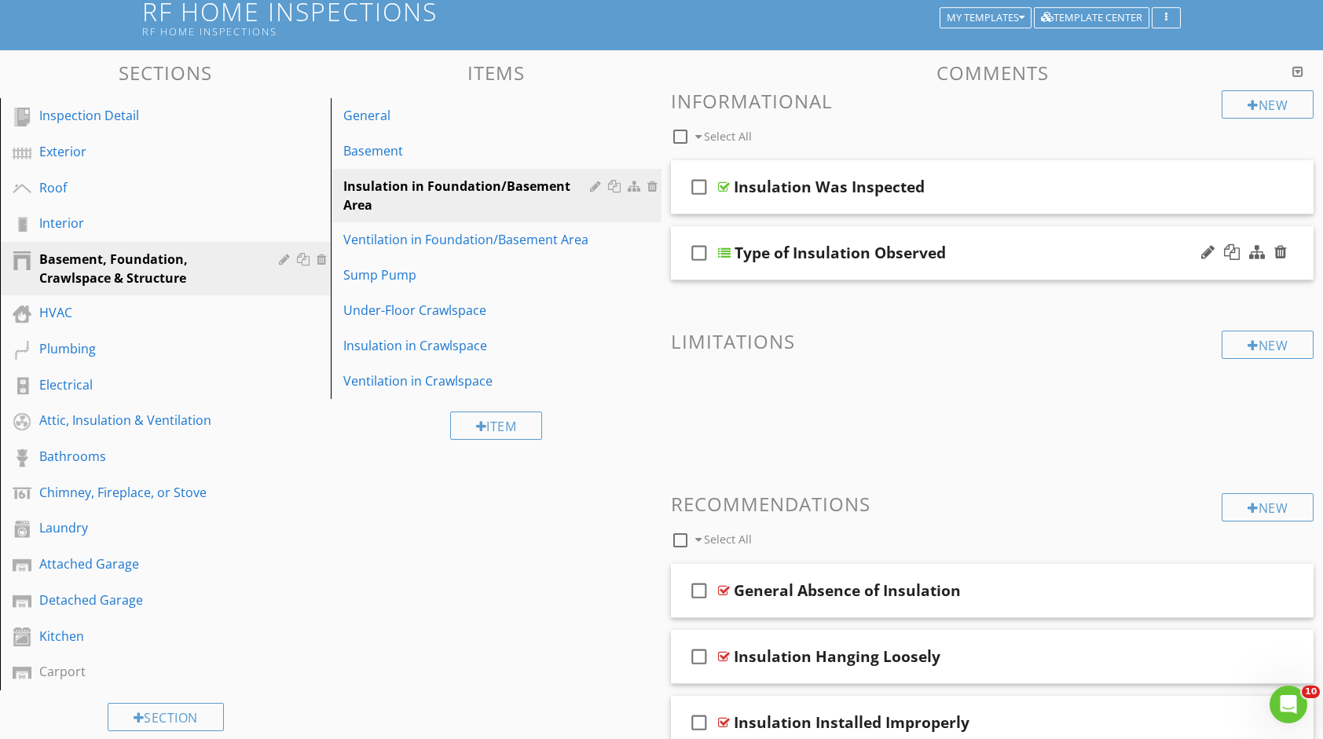
click at [940, 247] on div "Type of Insulation Observed" at bounding box center [840, 253] width 211 height 19
click at [941, 247] on input "Type of Insulation Observed" at bounding box center [964, 255] width 459 height 26
click at [904, 259] on input "Type of Insulation Observed" at bounding box center [964, 255] width 459 height 26
click at [982, 270] on div "check_box_outline_blank Type of Insulation Observed" at bounding box center [992, 253] width 643 height 54
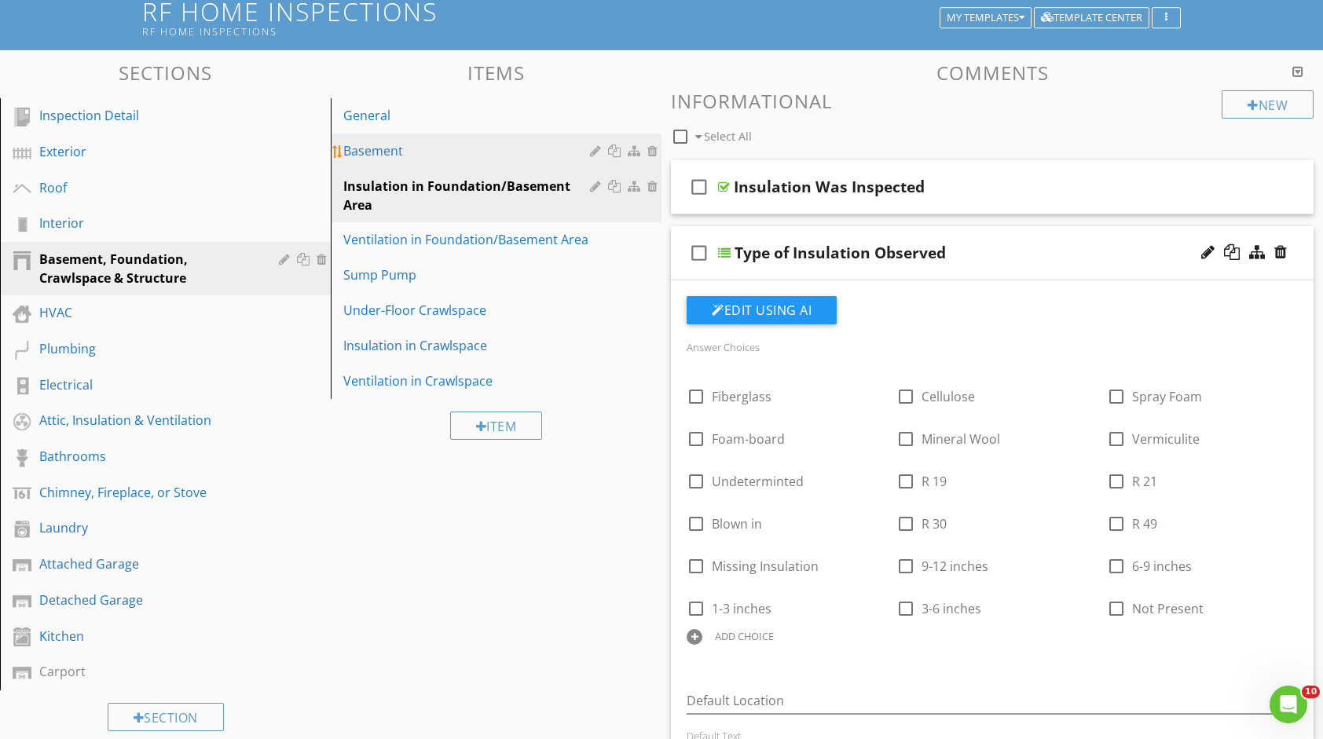
click at [472, 160] on link "Basement" at bounding box center [499, 151] width 326 height 35
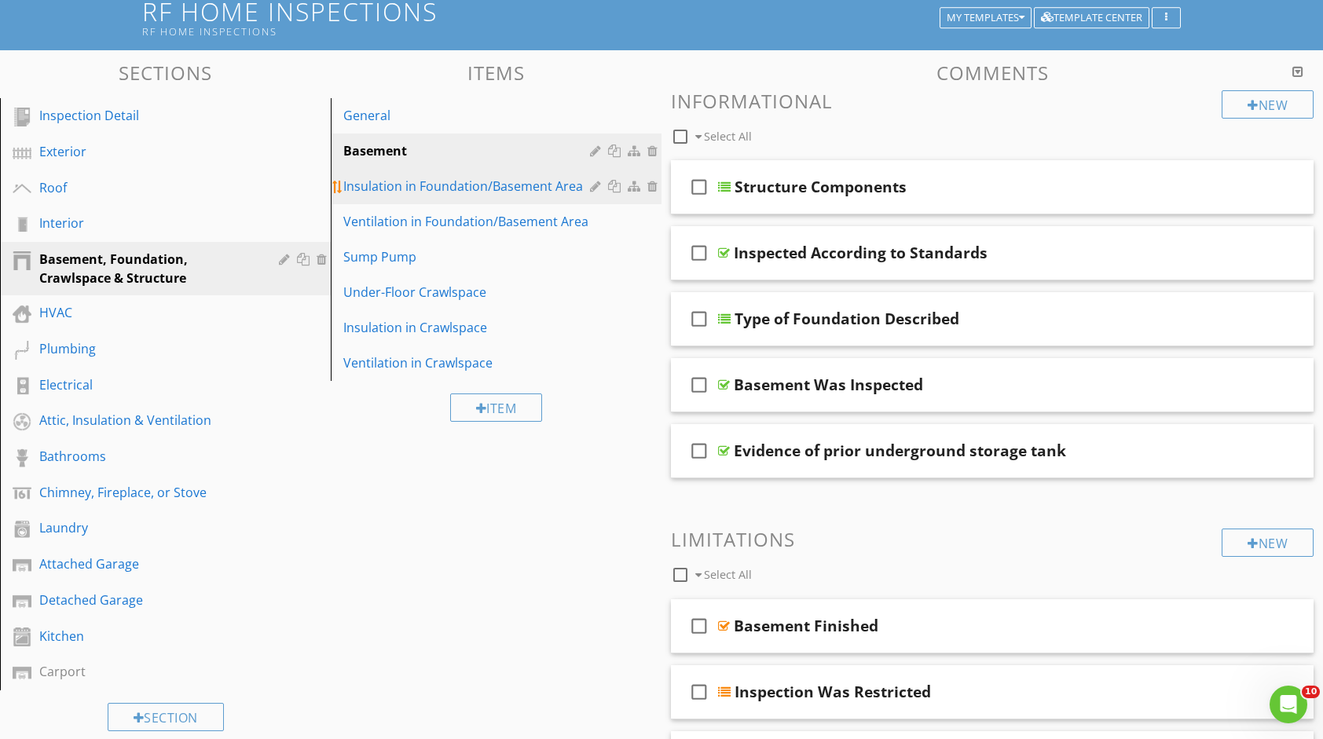
click at [472, 182] on div "Insulation in Foundation/Basement Area" at bounding box center [468, 186] width 251 height 19
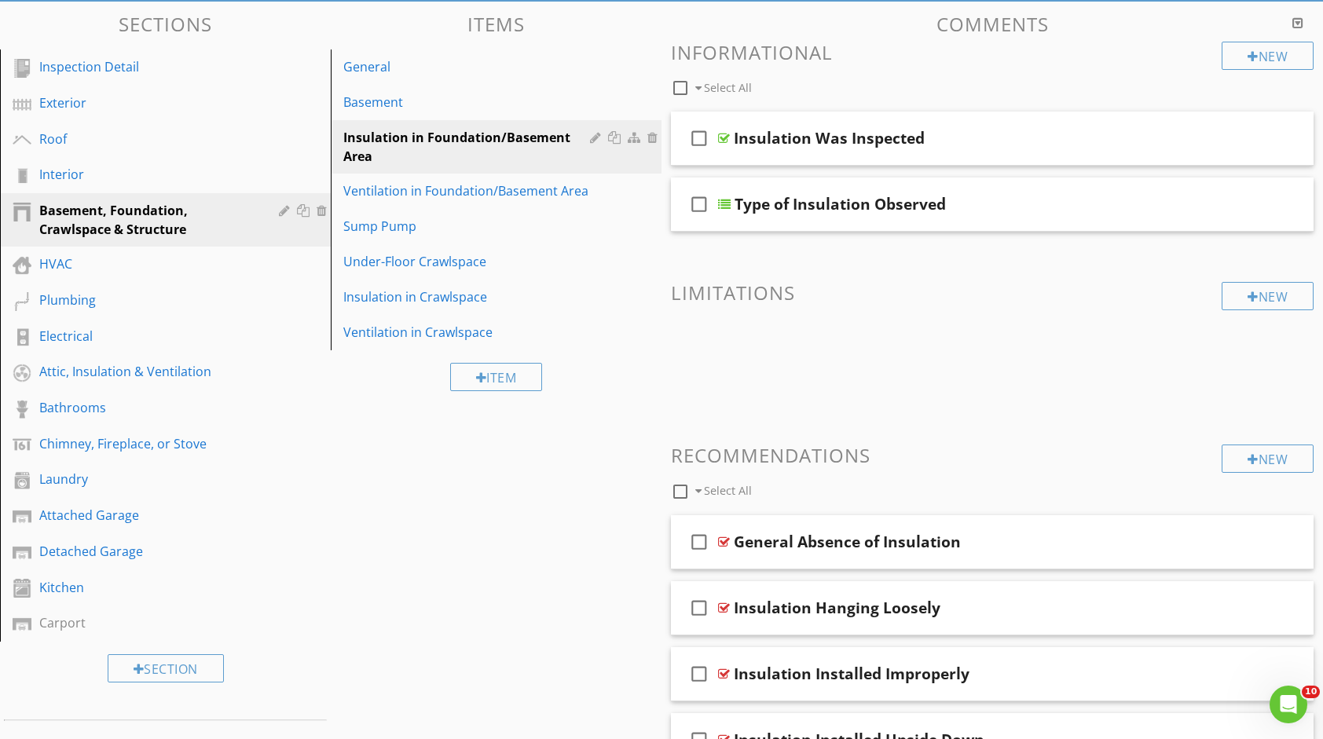
scroll to position [266, 0]
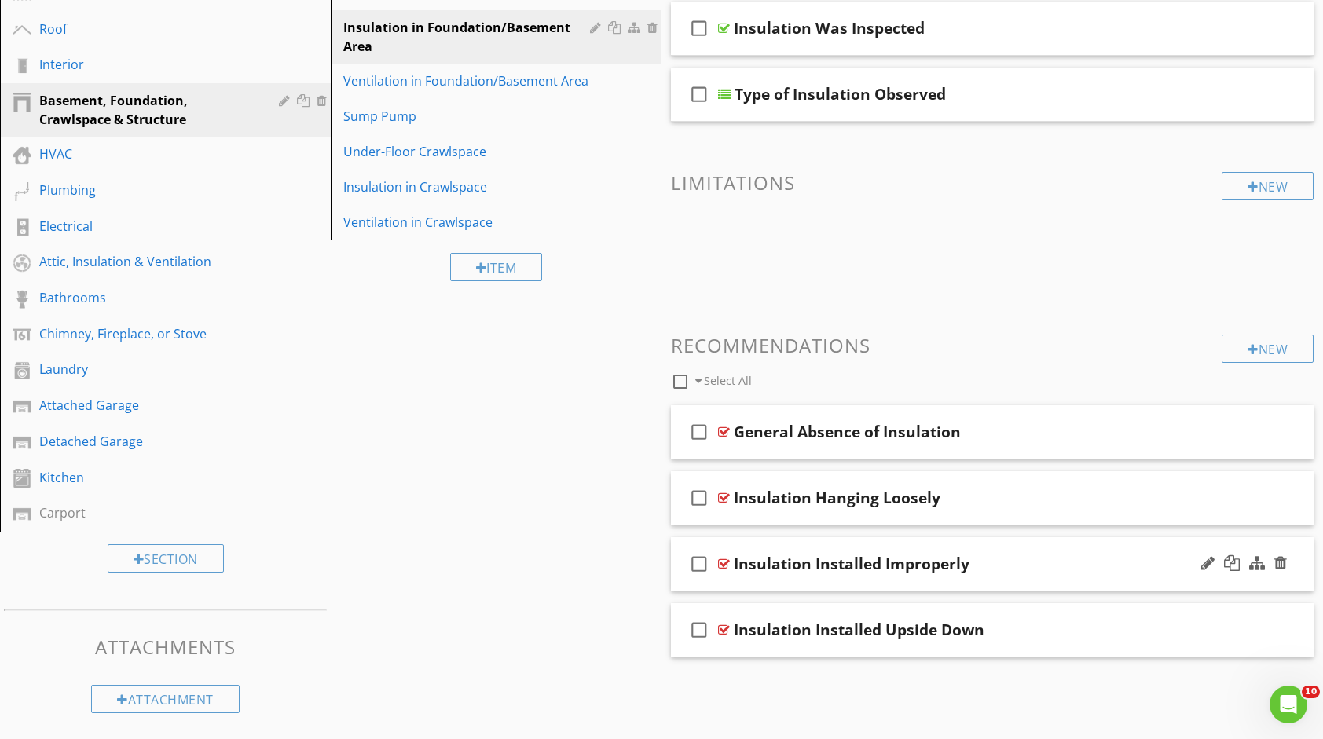
click at [993, 560] on div "Insulation Installed Improperly" at bounding box center [963, 564] width 459 height 19
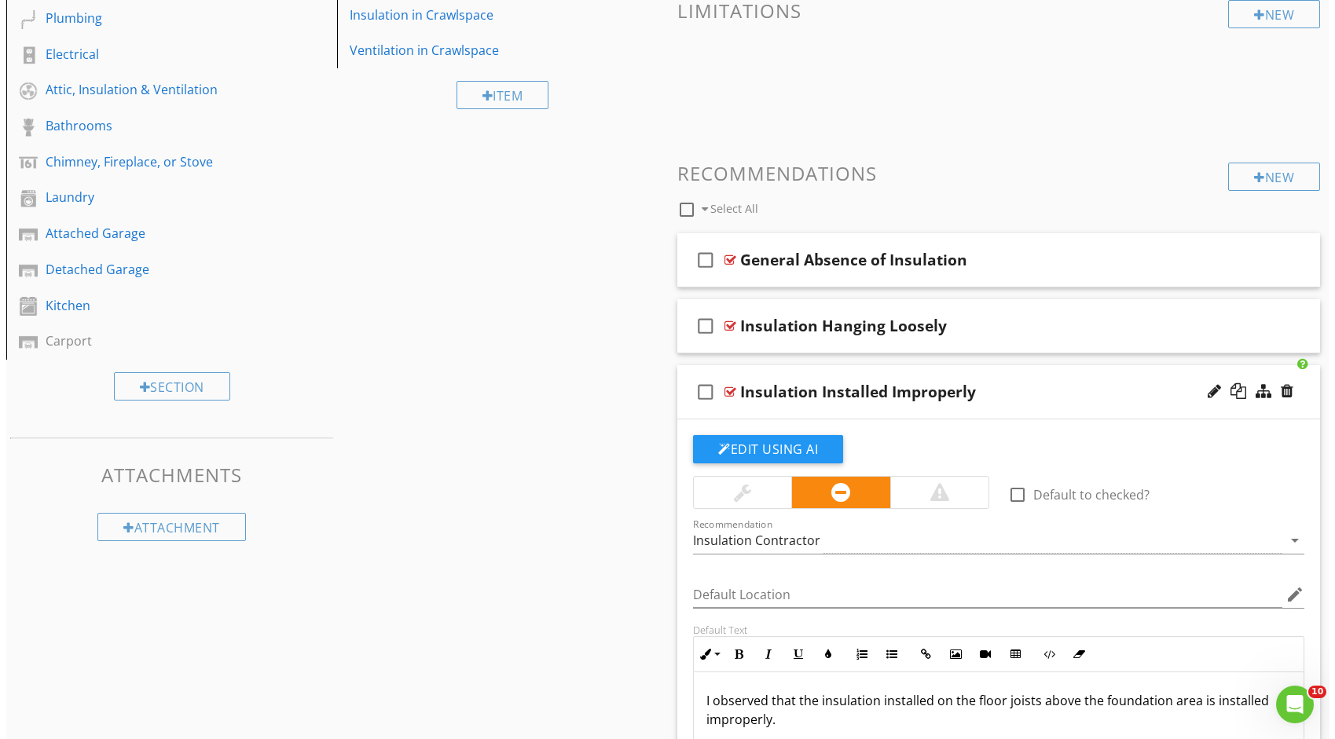
scroll to position [344, 0]
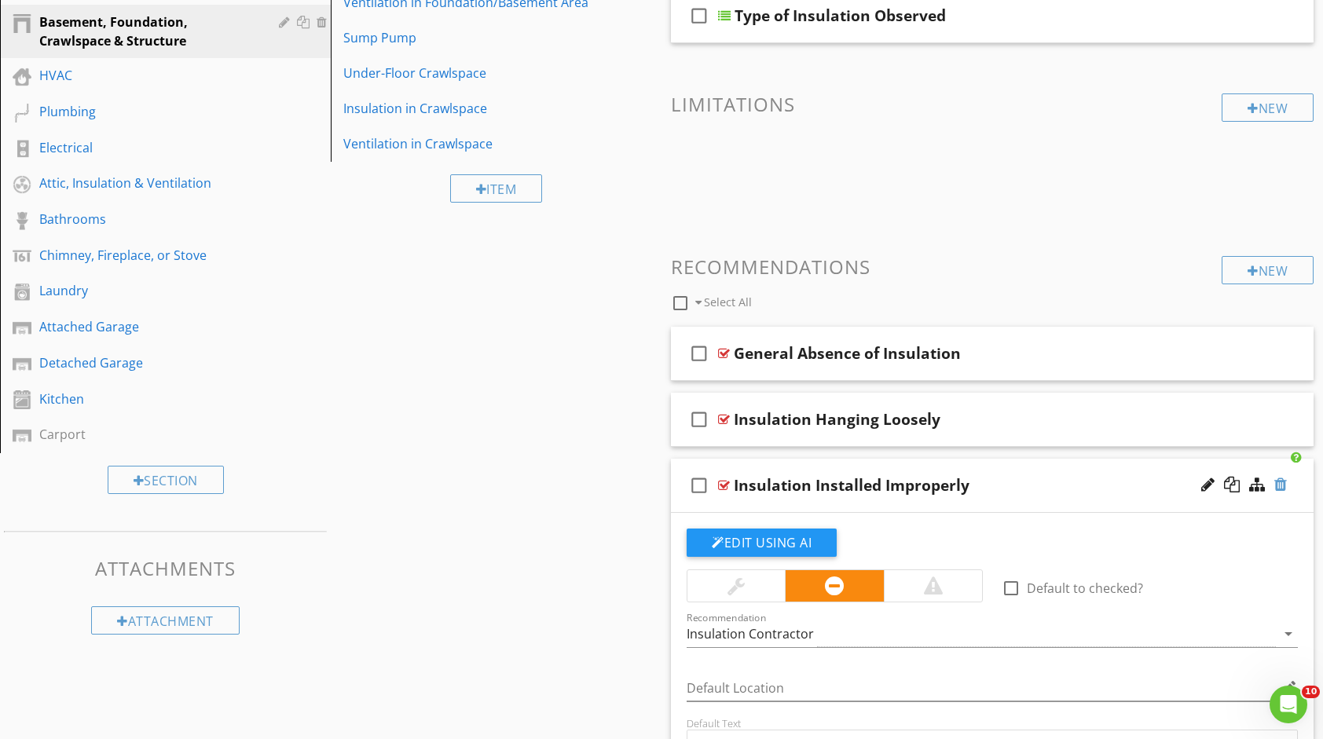
click at [1278, 486] on div at bounding box center [1281, 485] width 13 height 16
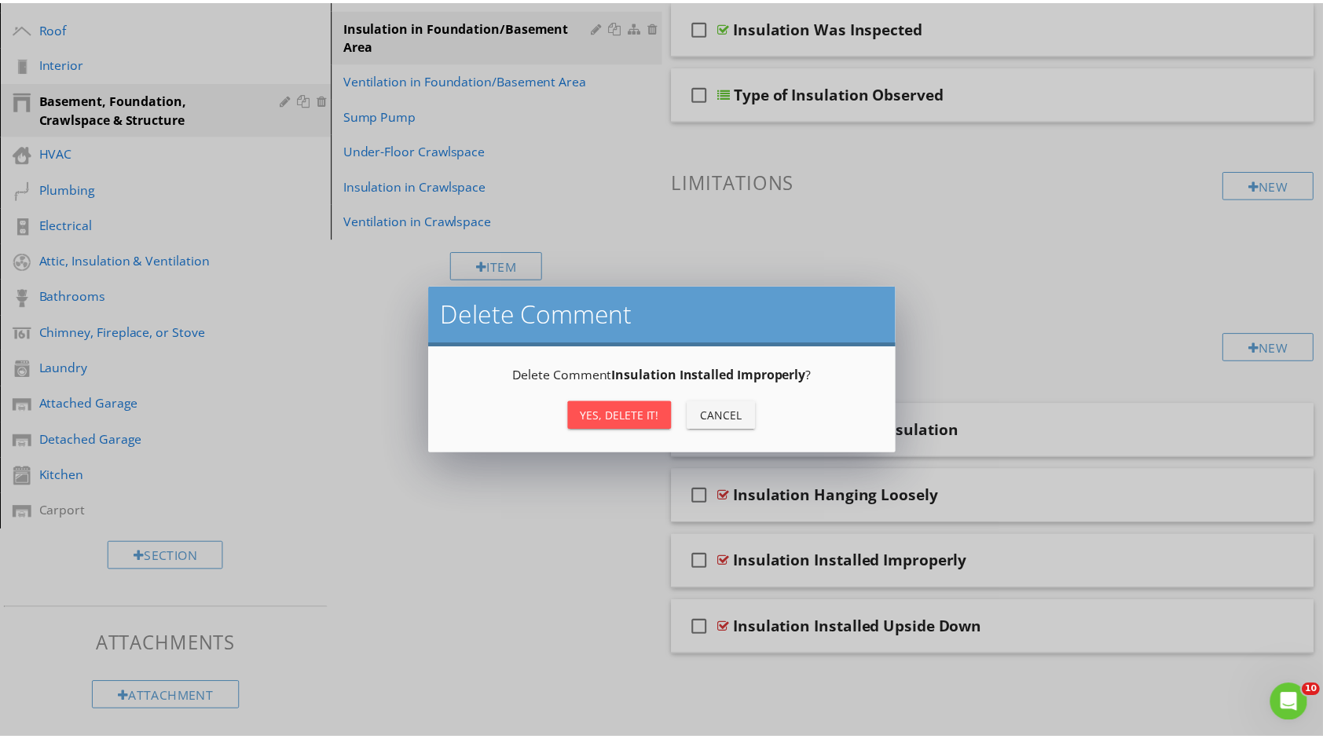
scroll to position [266, 0]
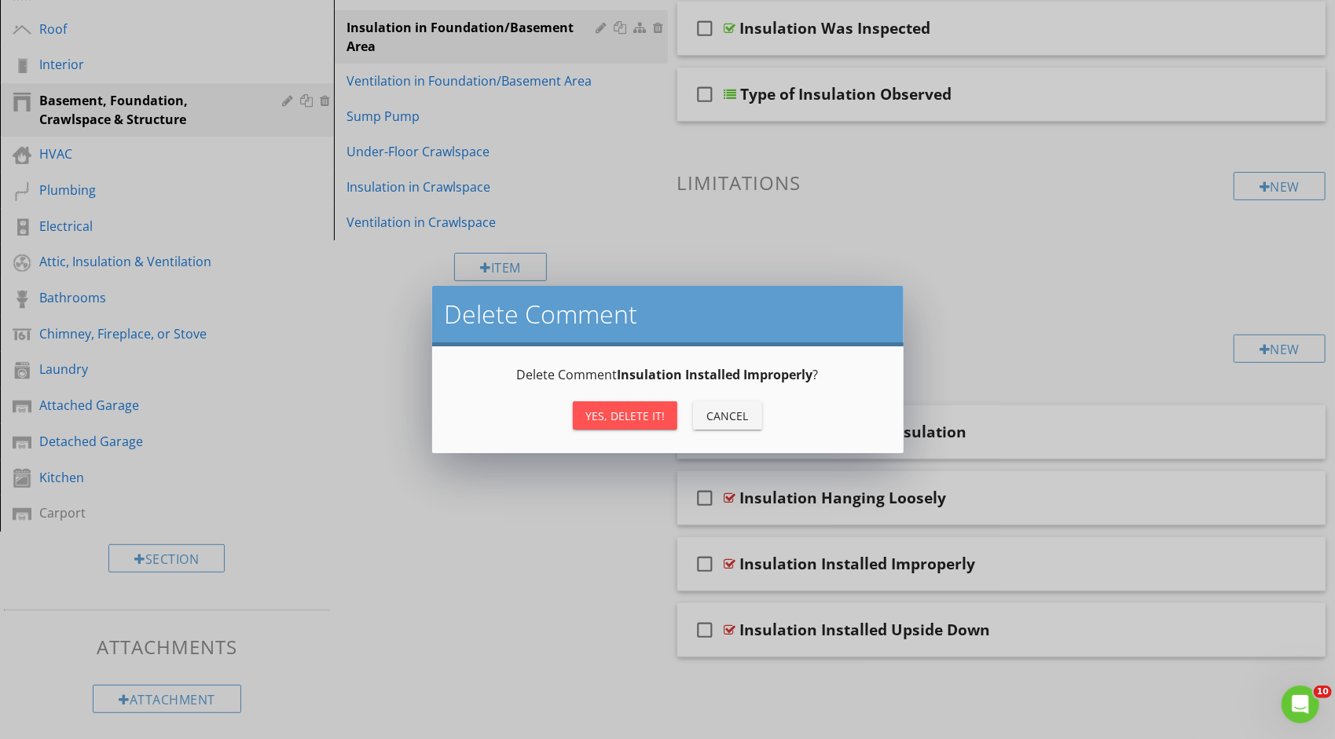
click at [635, 412] on div "Yes, Delete it!" at bounding box center [624, 416] width 79 height 17
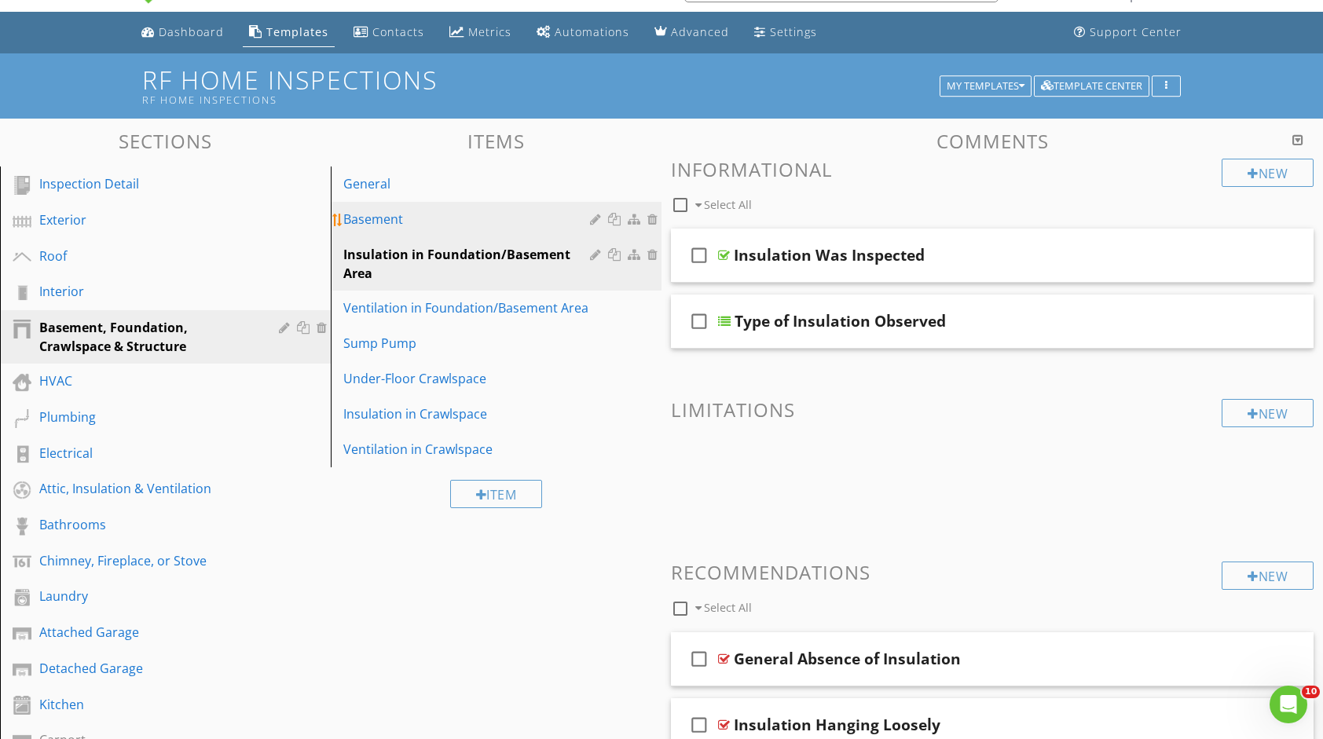
scroll to position [30, 0]
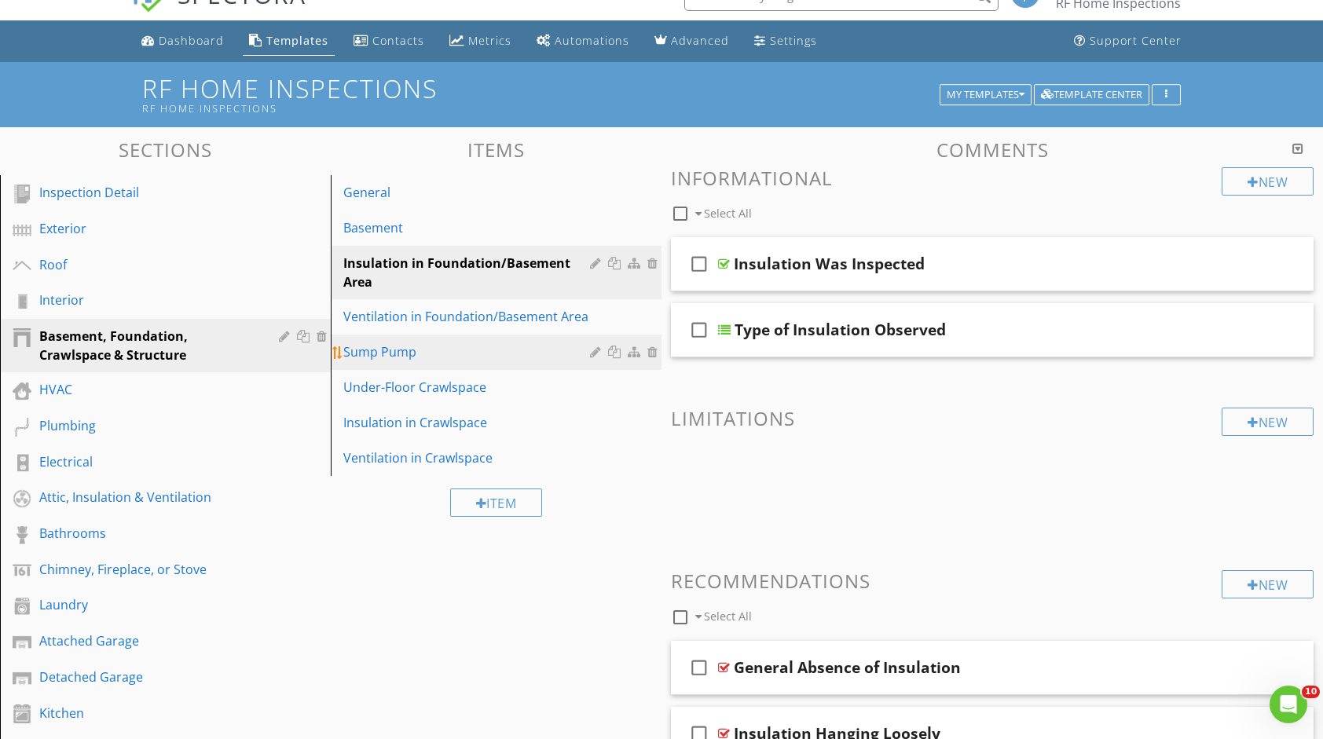
click at [390, 338] on link "Sump Pump" at bounding box center [499, 352] width 326 height 35
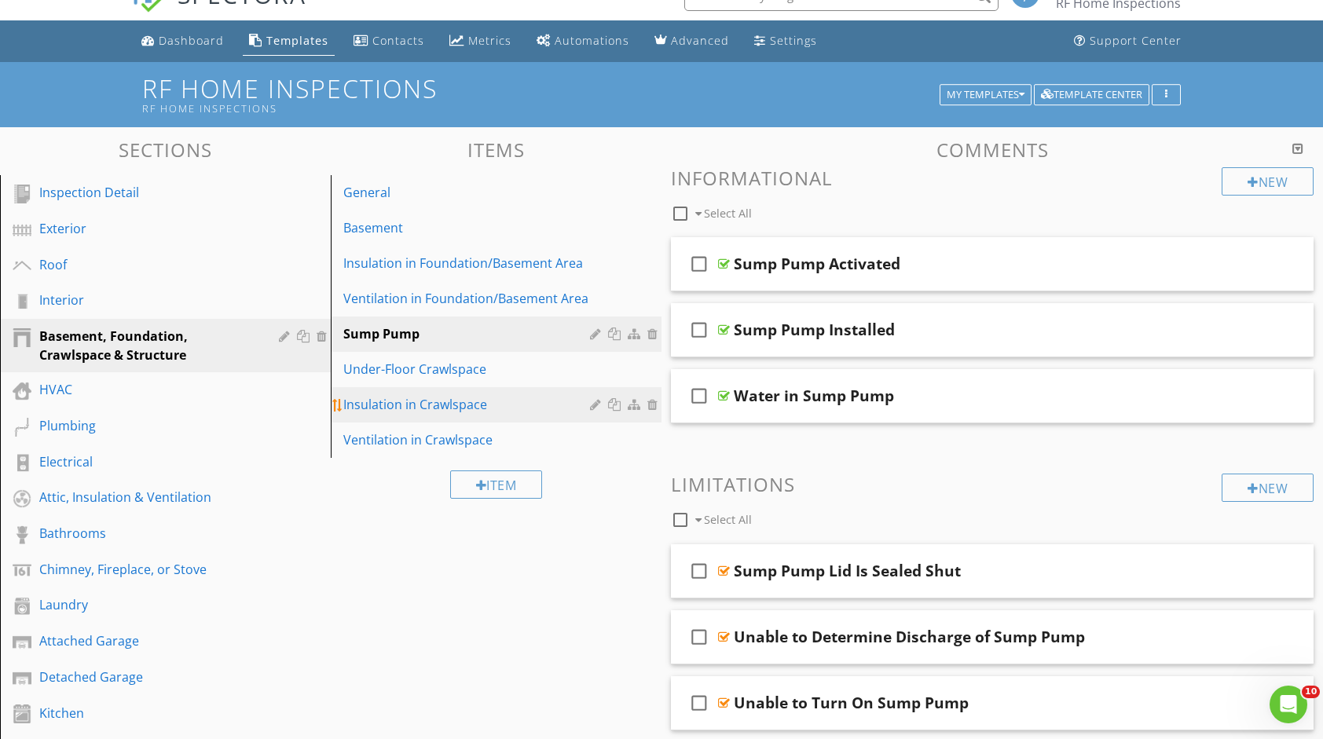
click at [489, 399] on div "Insulation in Crawlspace" at bounding box center [468, 404] width 251 height 19
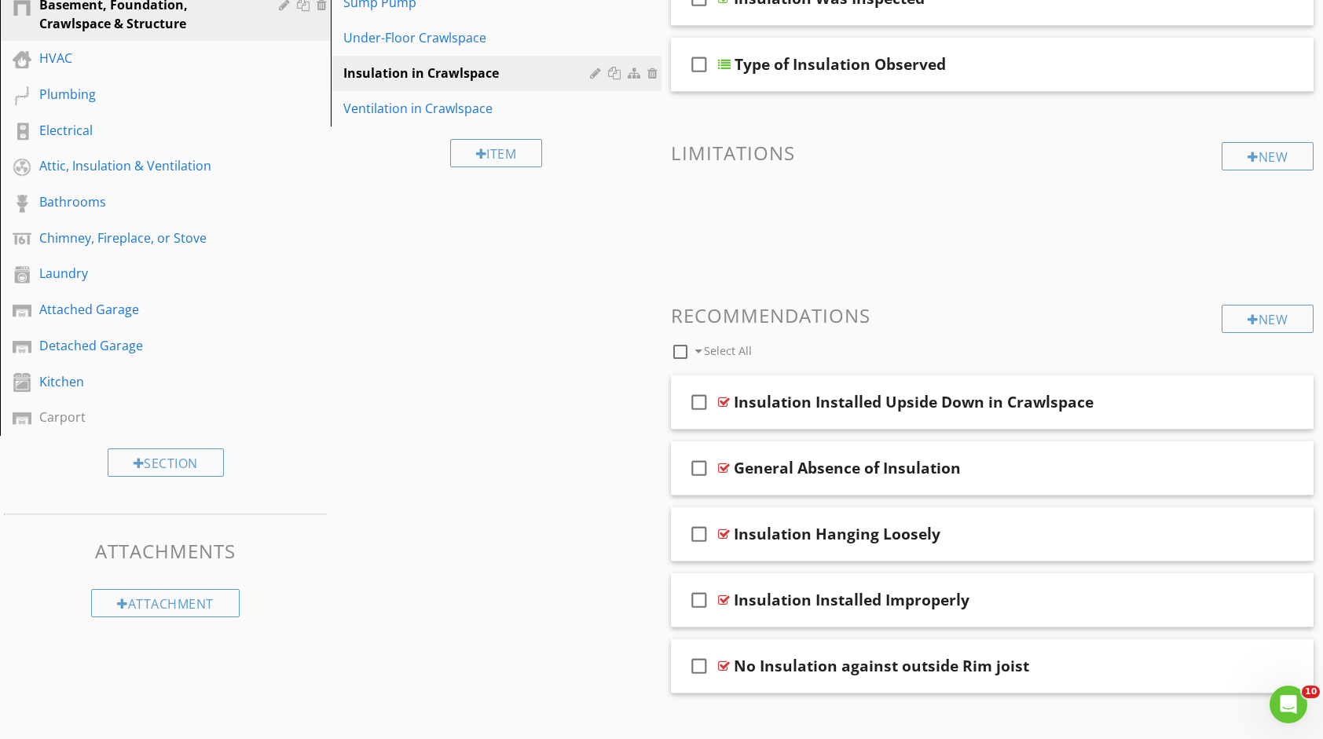
scroll to position [379, 0]
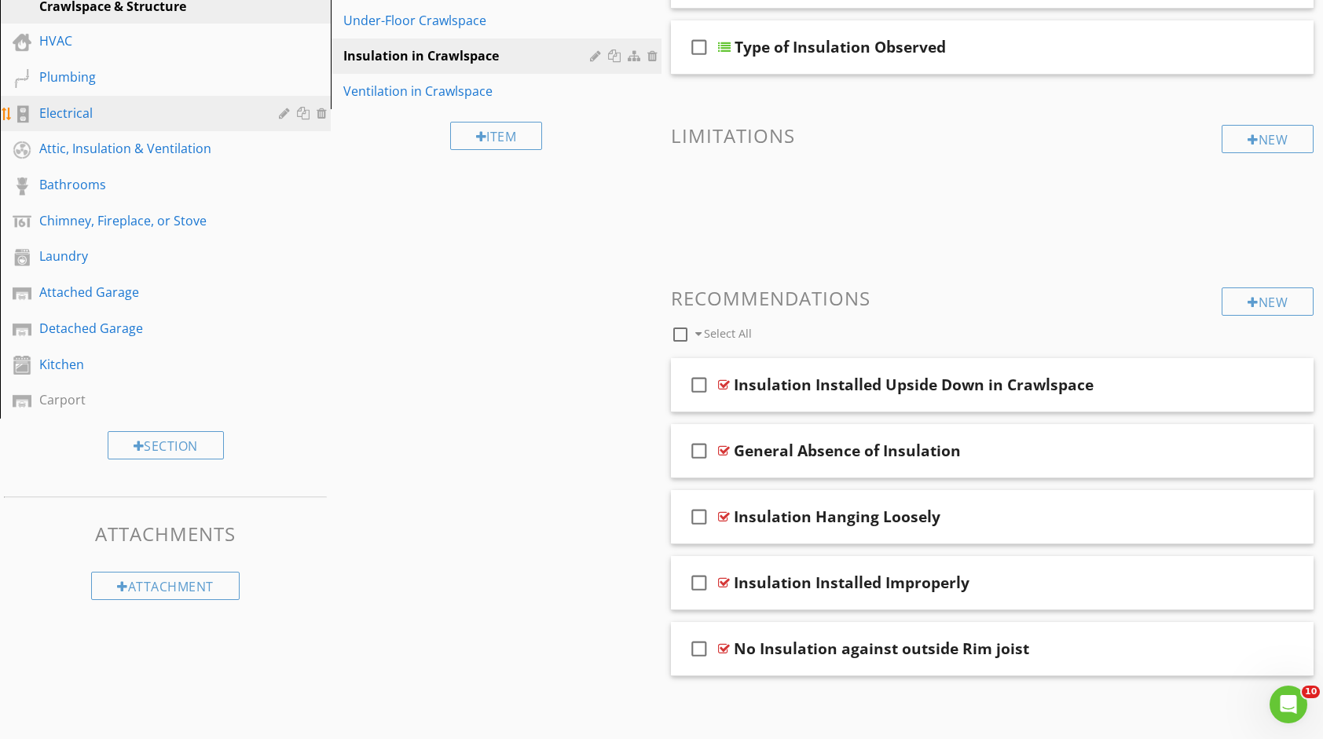
click at [115, 109] on div "Electrical" at bounding box center [147, 113] width 217 height 19
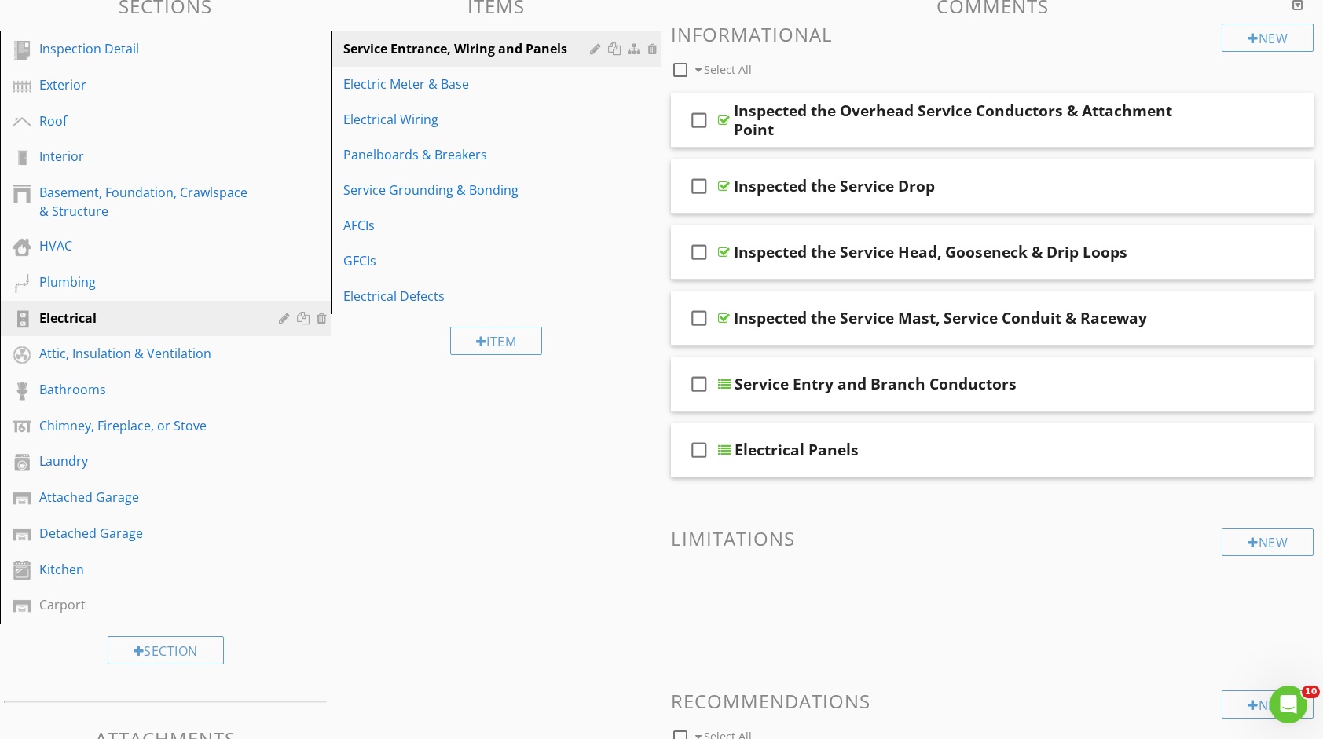
scroll to position [143, 0]
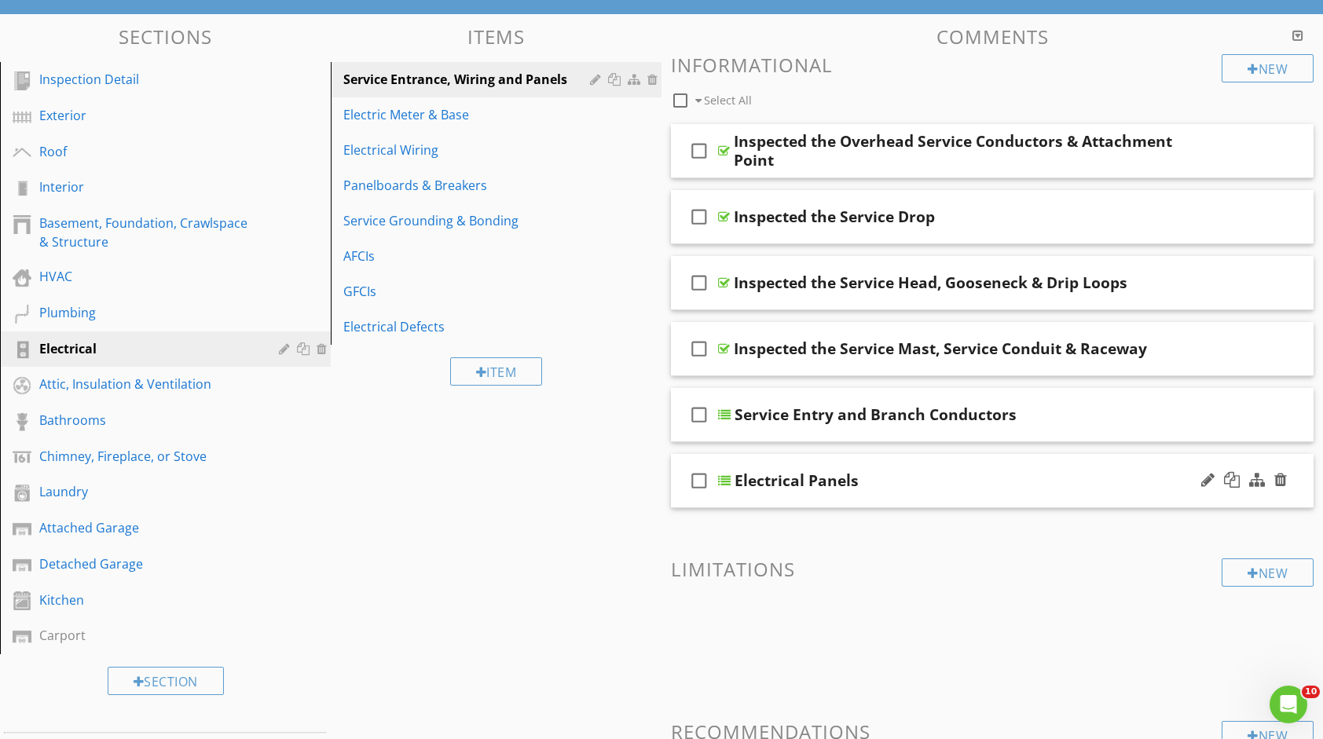
click at [940, 484] on div "Electrical Panels" at bounding box center [964, 481] width 459 height 19
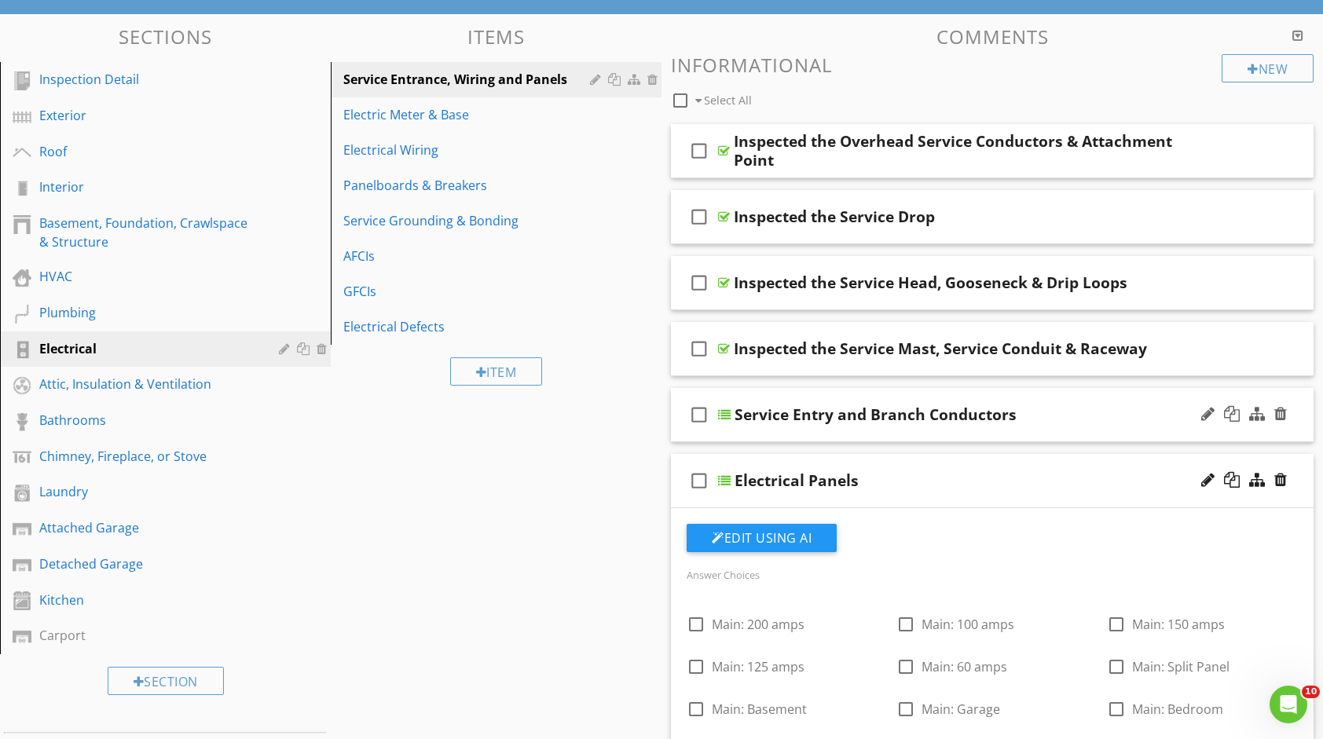
click at [876, 409] on div "Service Entry and Branch Conductors" at bounding box center [876, 414] width 282 height 19
click at [1042, 405] on input "Service Entry and Branch Conductors" at bounding box center [964, 417] width 459 height 26
click at [1037, 413] on input "Service Entry and Branch Conductors" at bounding box center [964, 417] width 459 height 26
click at [1283, 346] on div at bounding box center [1281, 348] width 13 height 16
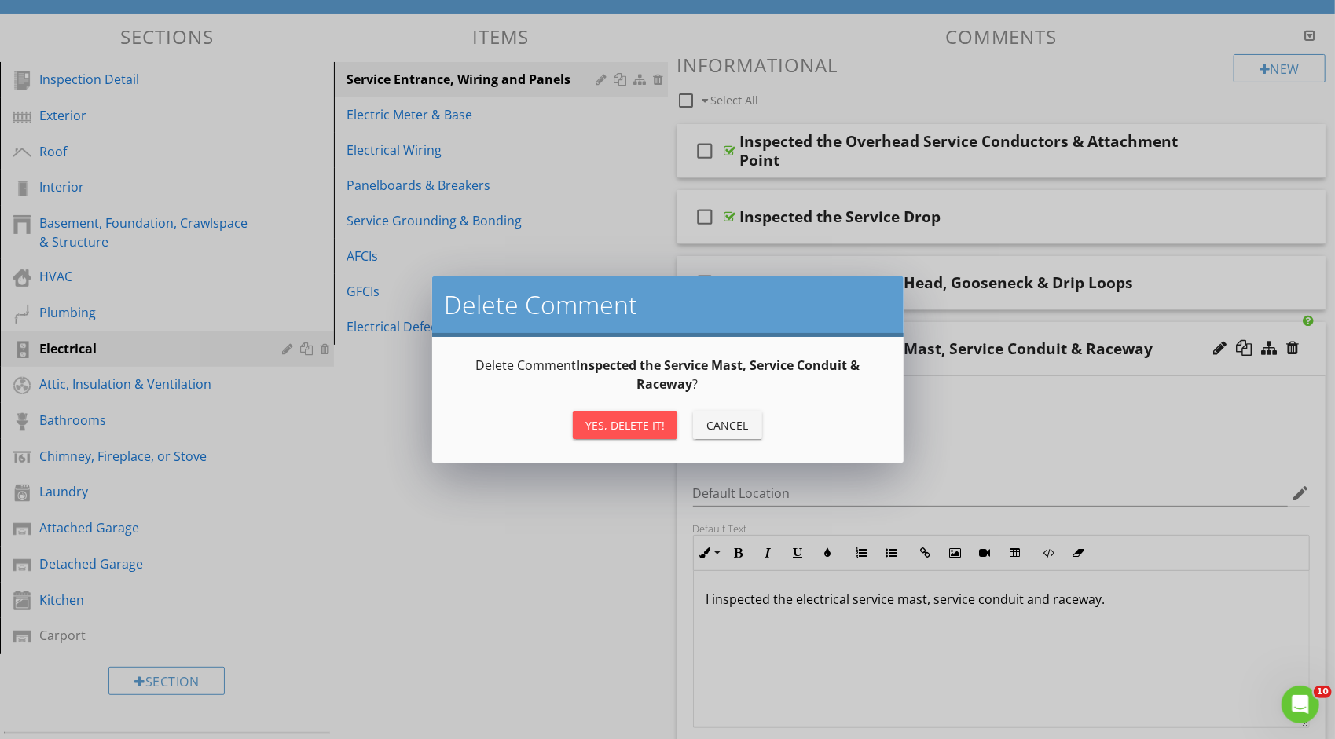
click at [595, 428] on div "Yes, Delete it!" at bounding box center [624, 425] width 79 height 17
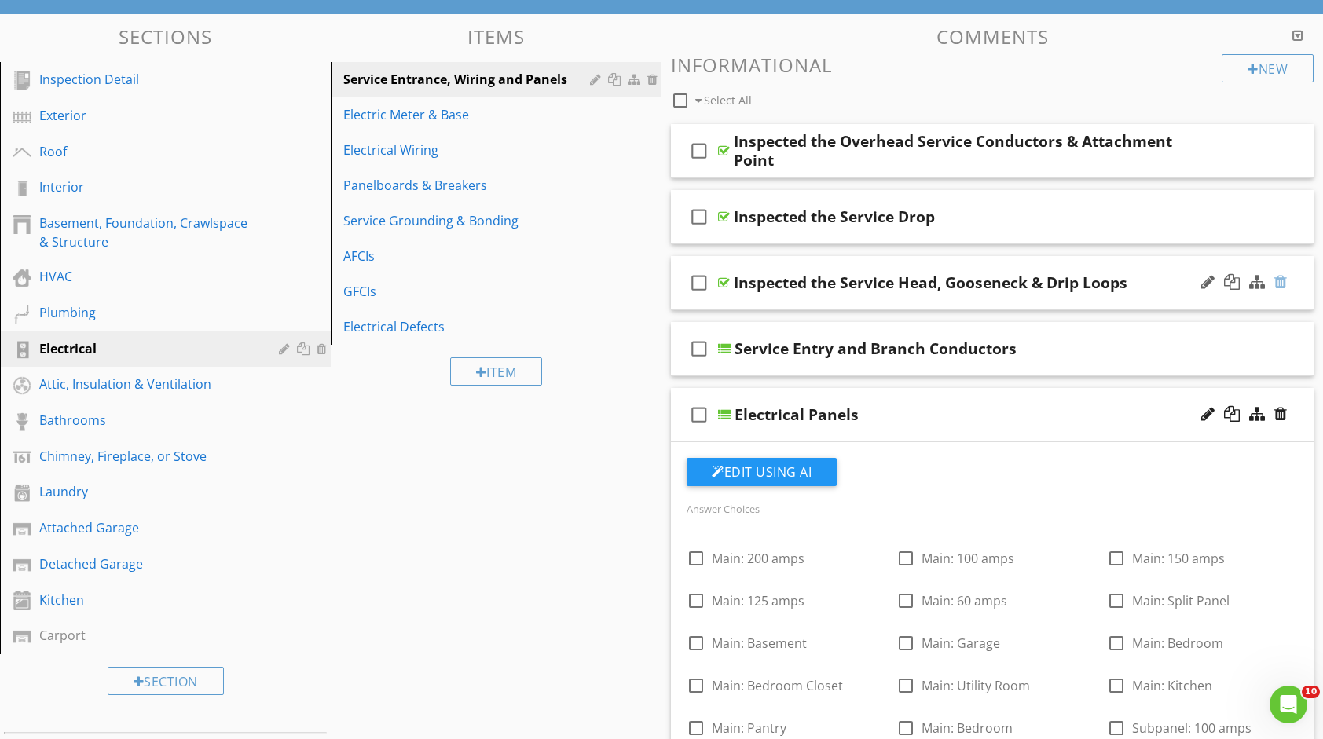
click at [1281, 277] on div at bounding box center [1281, 282] width 13 height 16
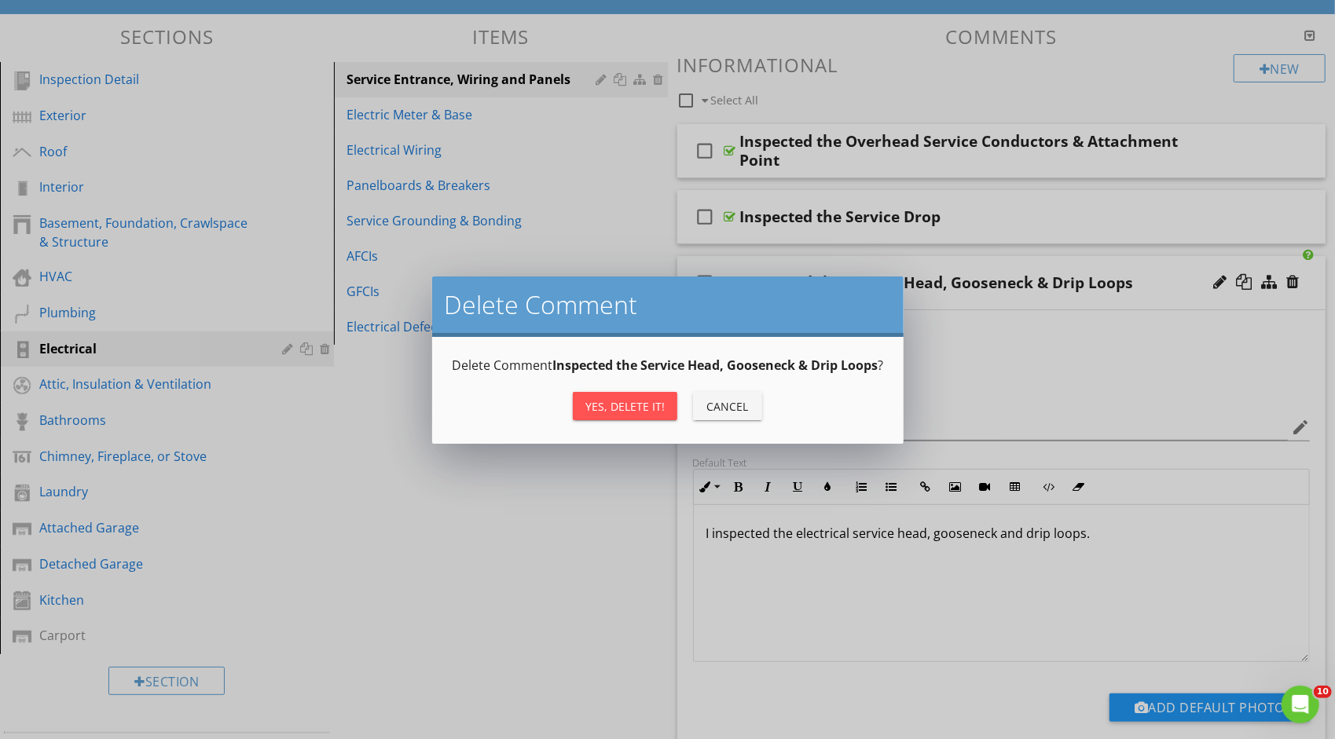
click at [651, 415] on div "Yes, Delete it!" at bounding box center [624, 406] width 79 height 17
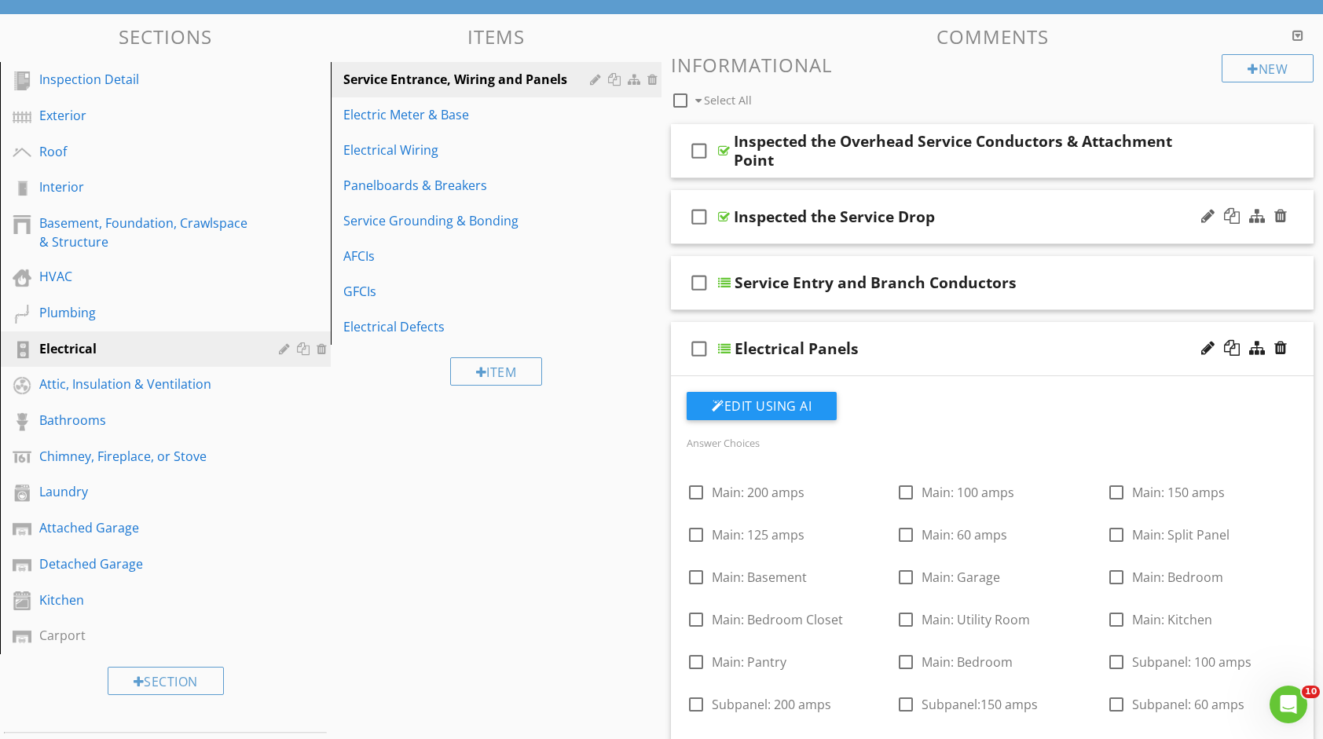
click at [1287, 211] on div at bounding box center [1244, 217] width 92 height 38
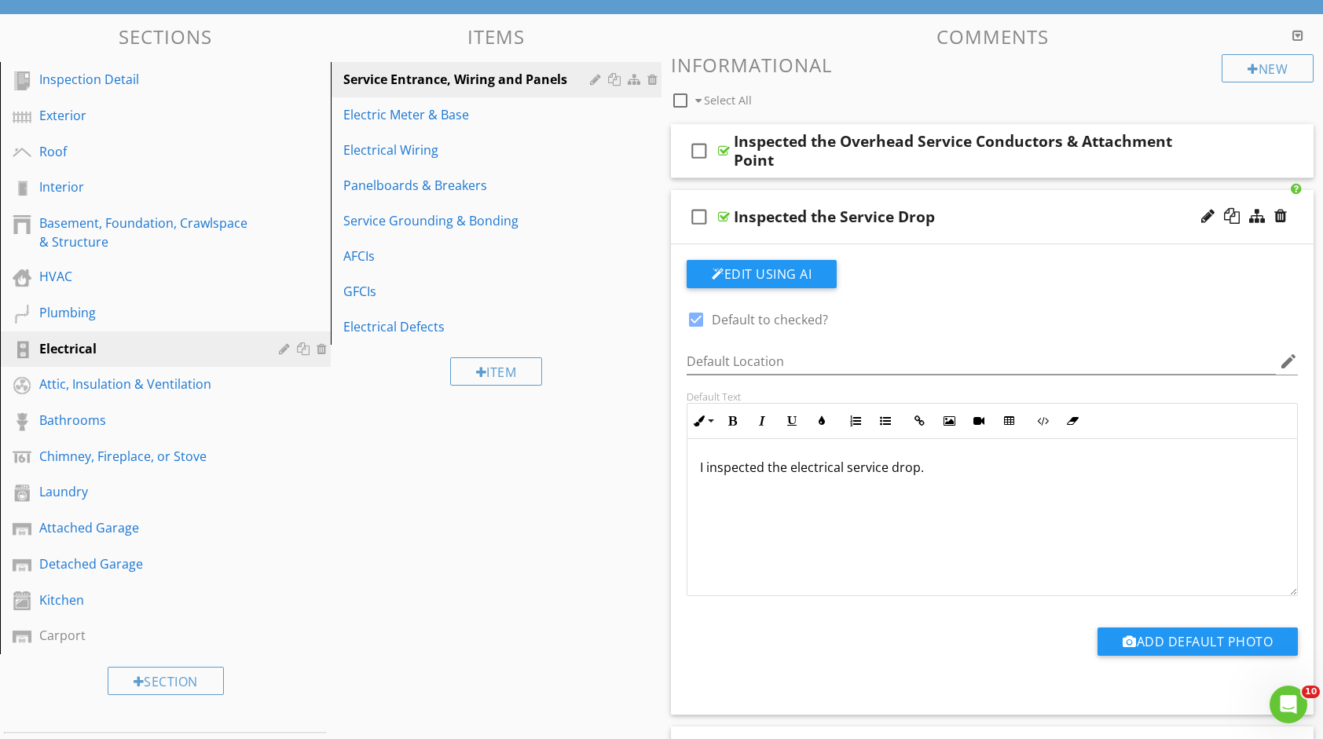
click at [1281, 223] on div at bounding box center [1244, 217] width 92 height 38
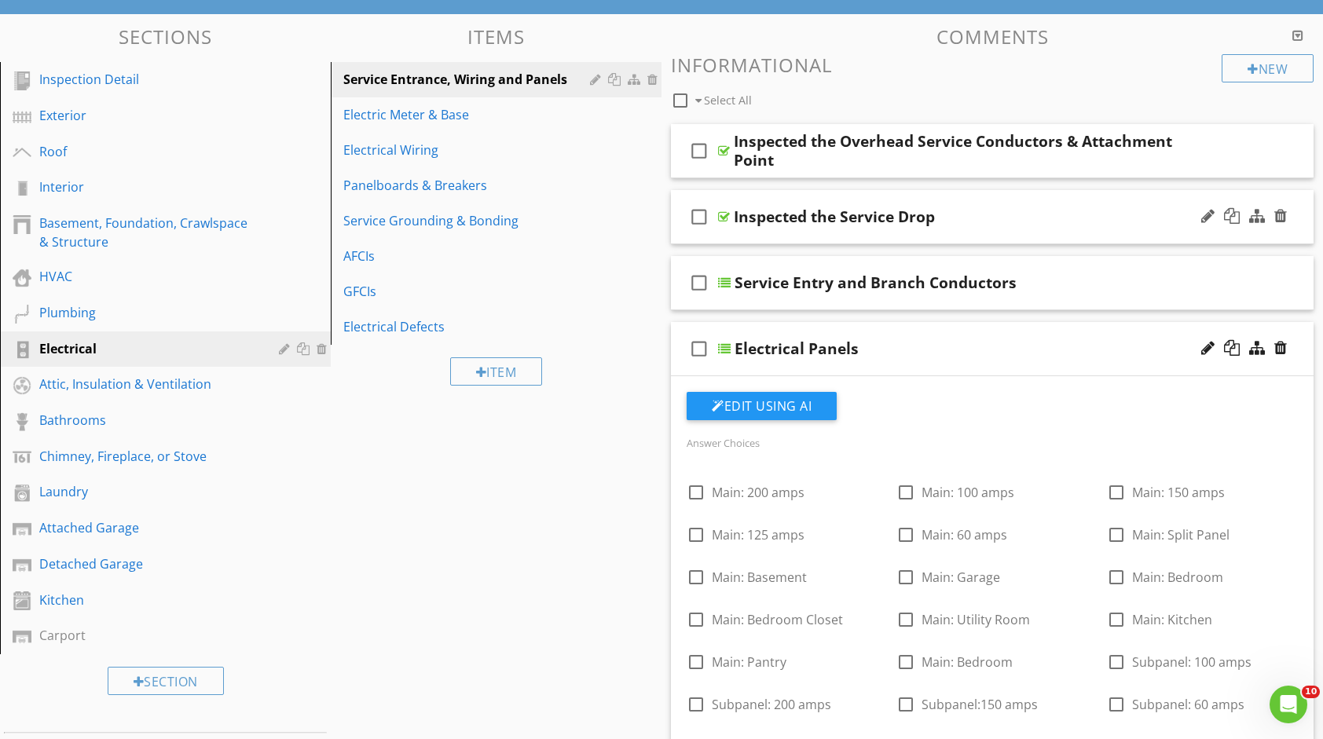
click at [1283, 224] on div at bounding box center [1244, 217] width 92 height 38
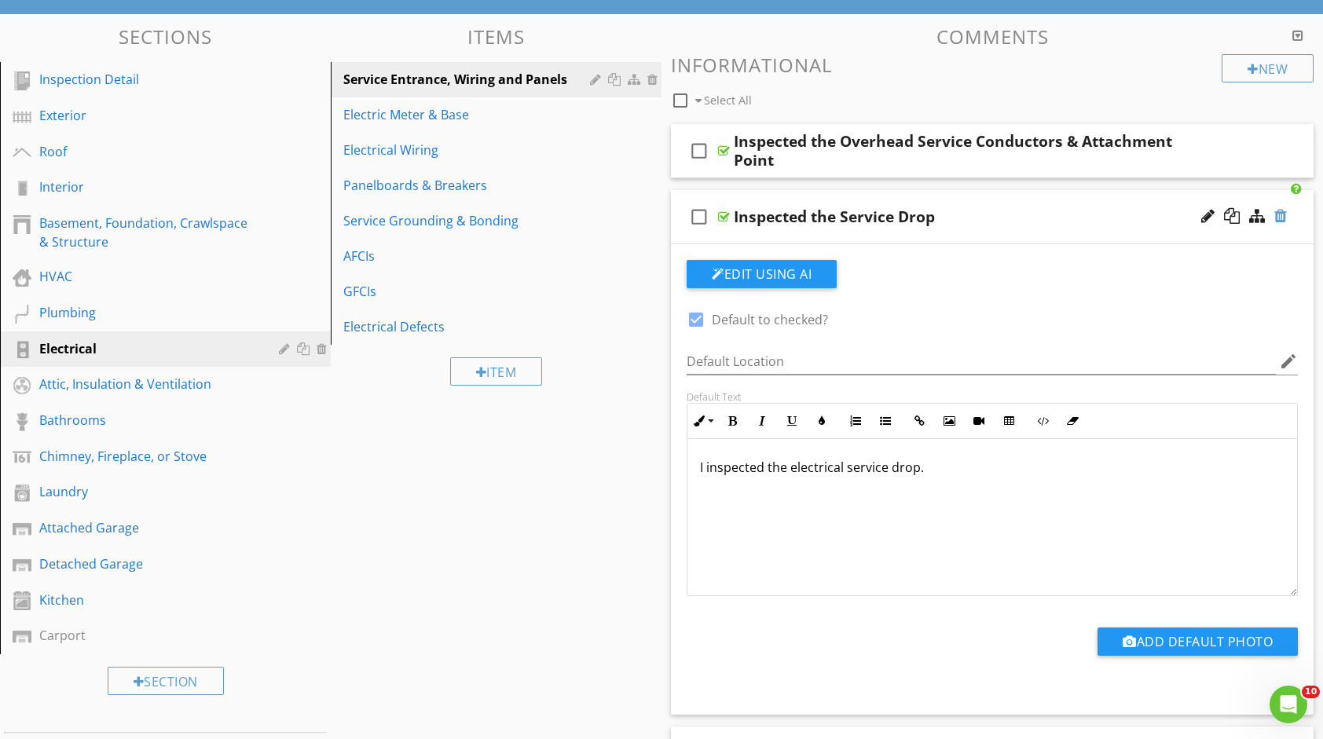
click at [1285, 215] on div at bounding box center [1281, 216] width 13 height 16
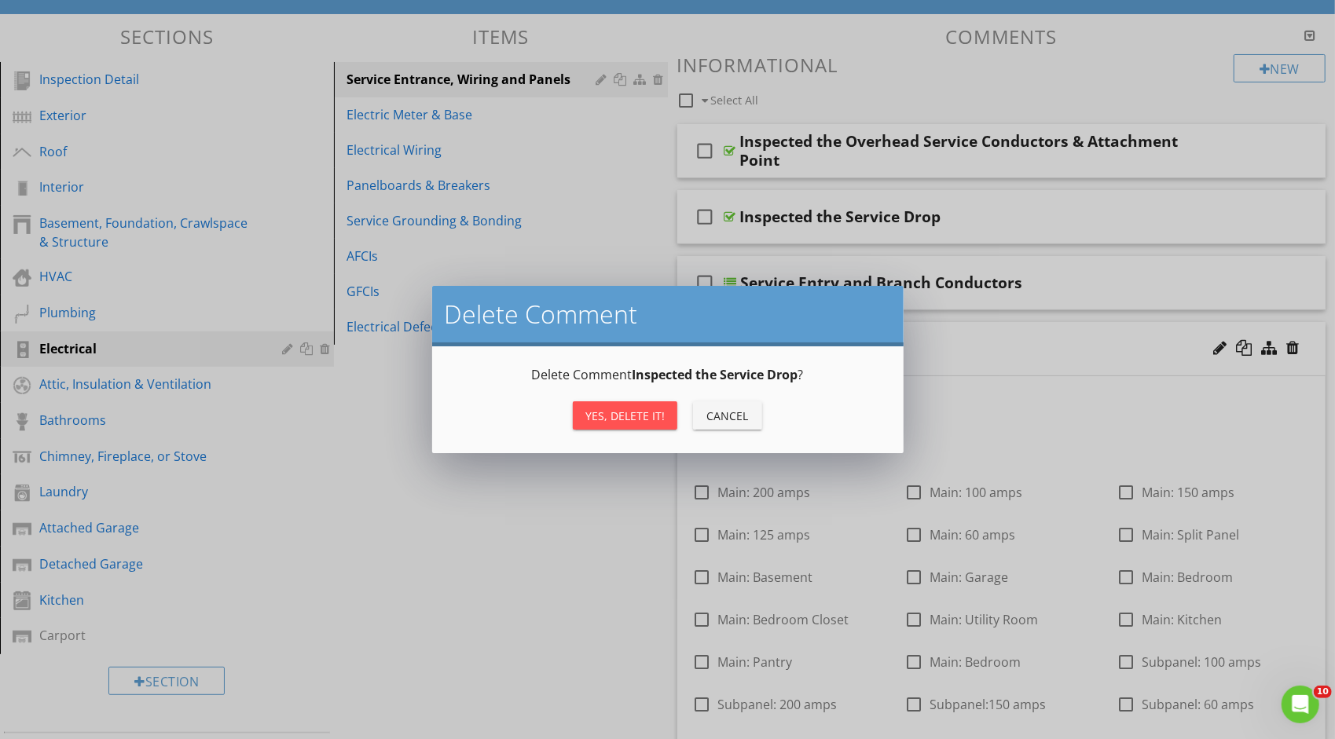
click at [640, 412] on div "Yes, Delete it!" at bounding box center [624, 416] width 79 height 17
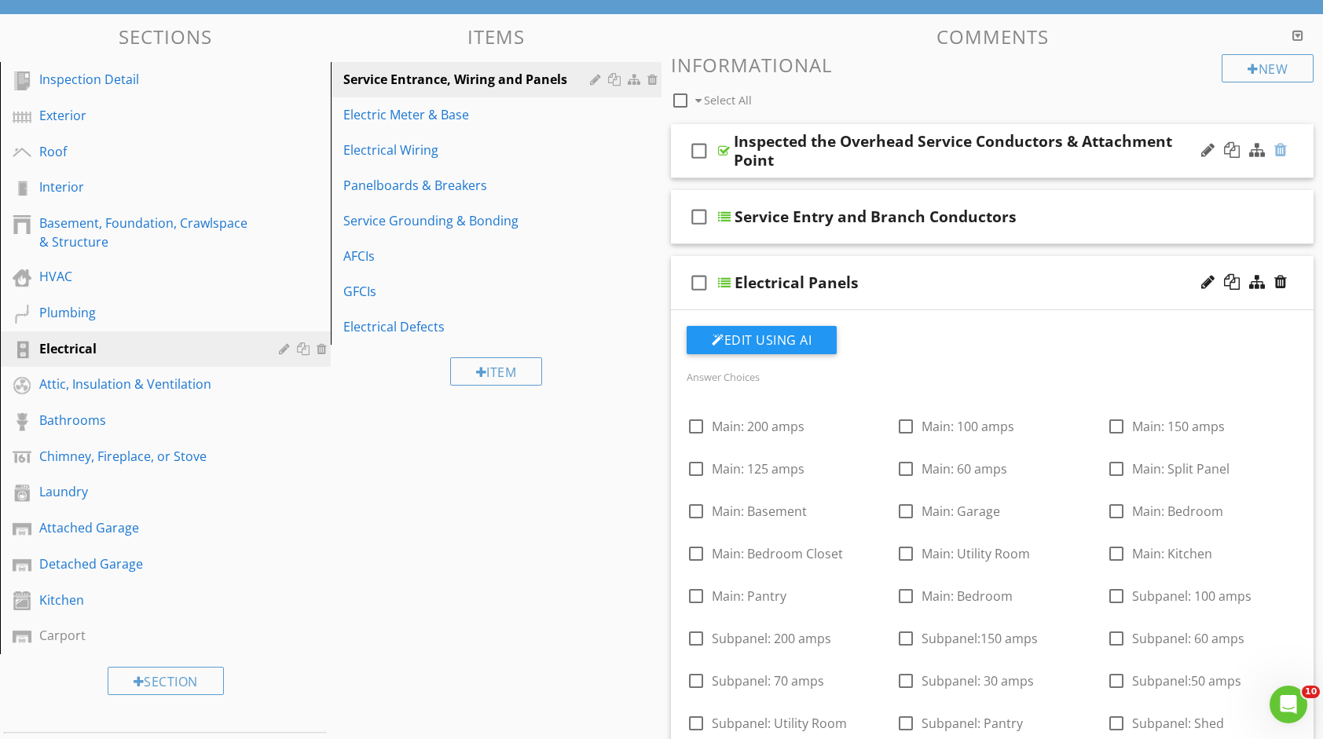
click at [1286, 154] on div at bounding box center [1281, 150] width 13 height 16
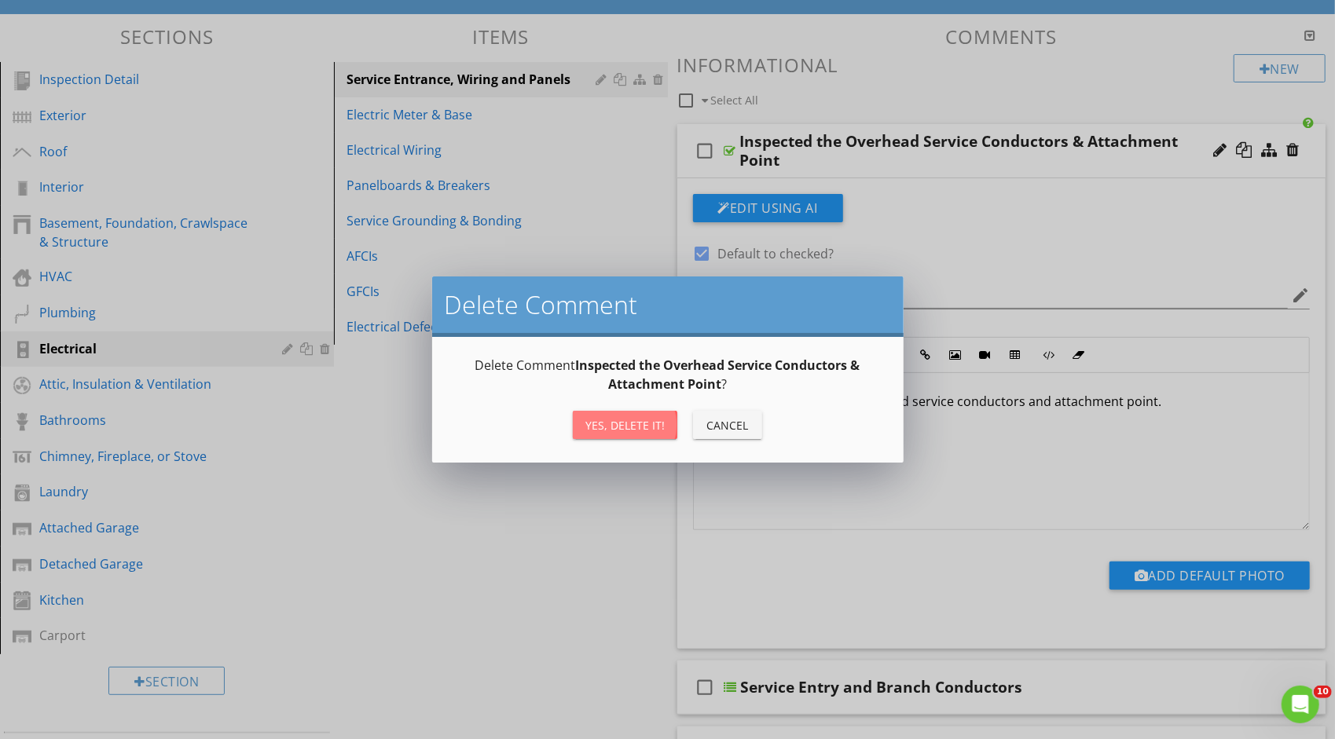
click at [638, 428] on div "Yes, Delete it!" at bounding box center [624, 425] width 79 height 17
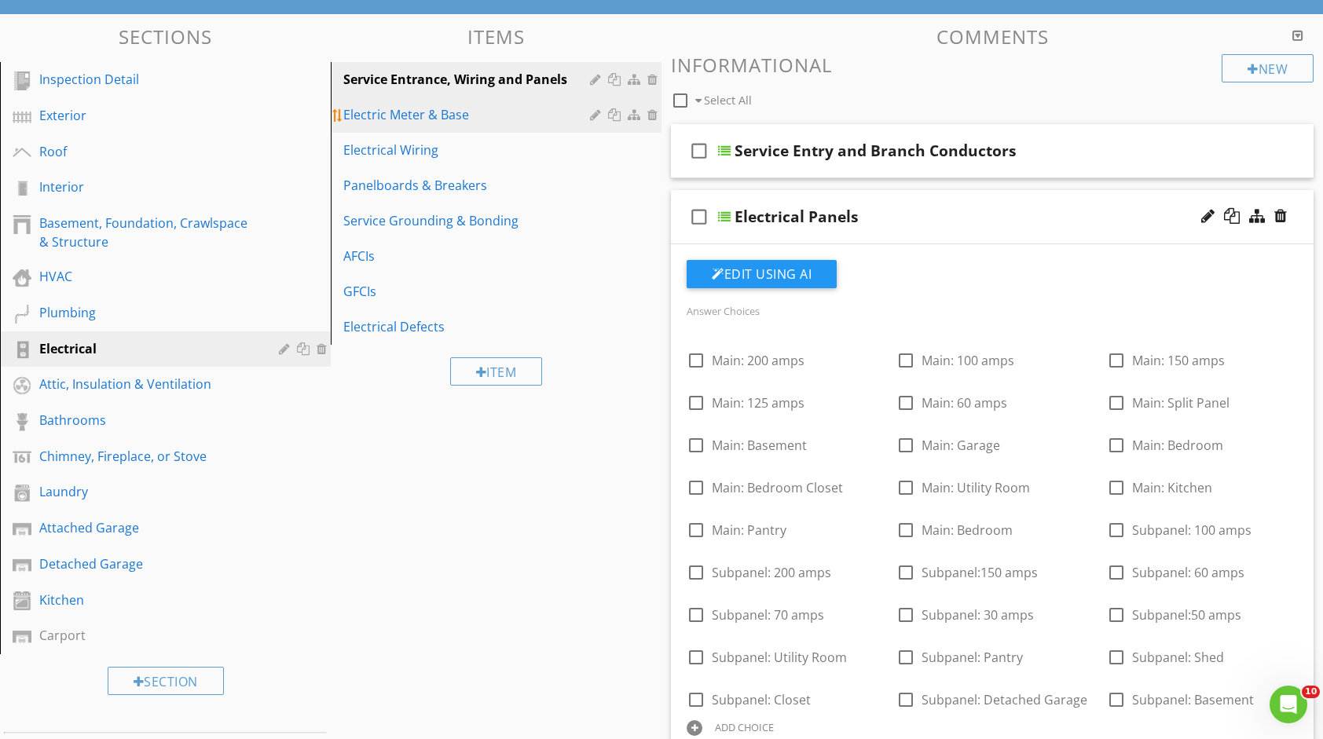
click at [474, 121] on div "Electric Meter & Base" at bounding box center [468, 114] width 251 height 19
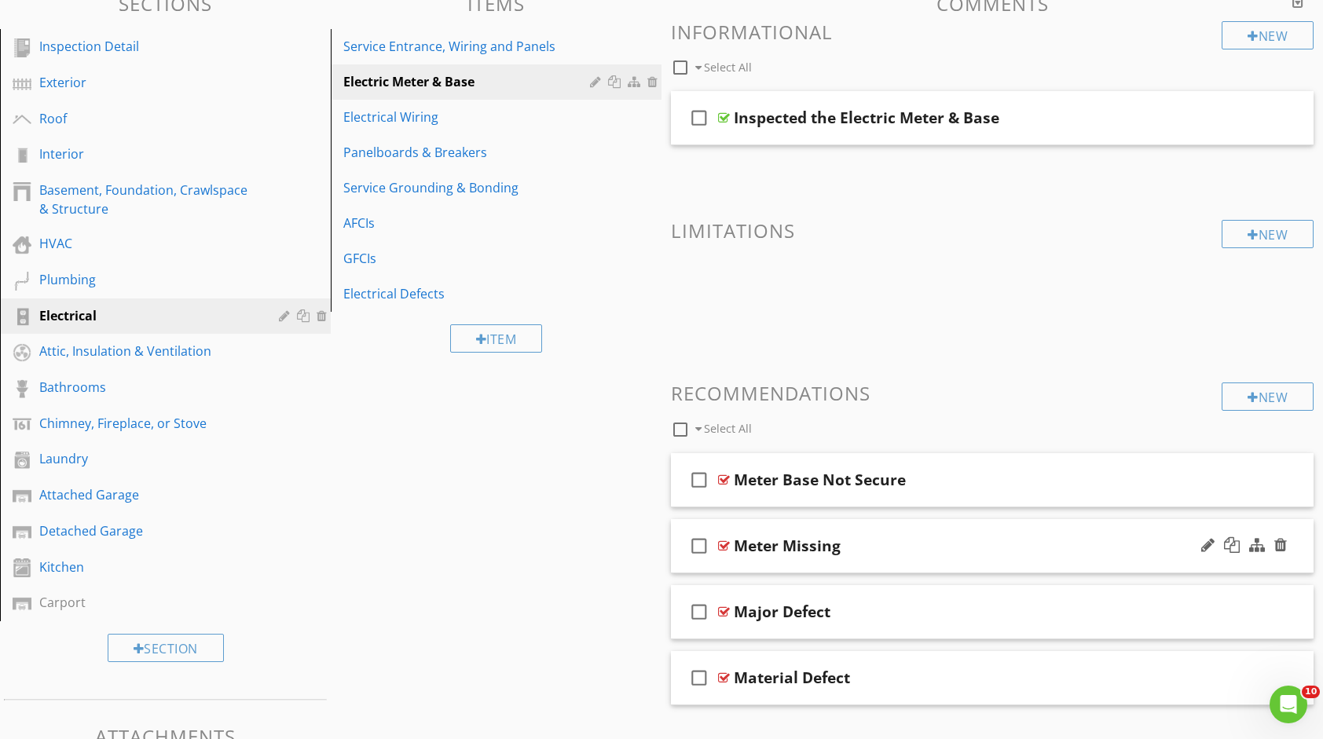
scroll to position [0, 0]
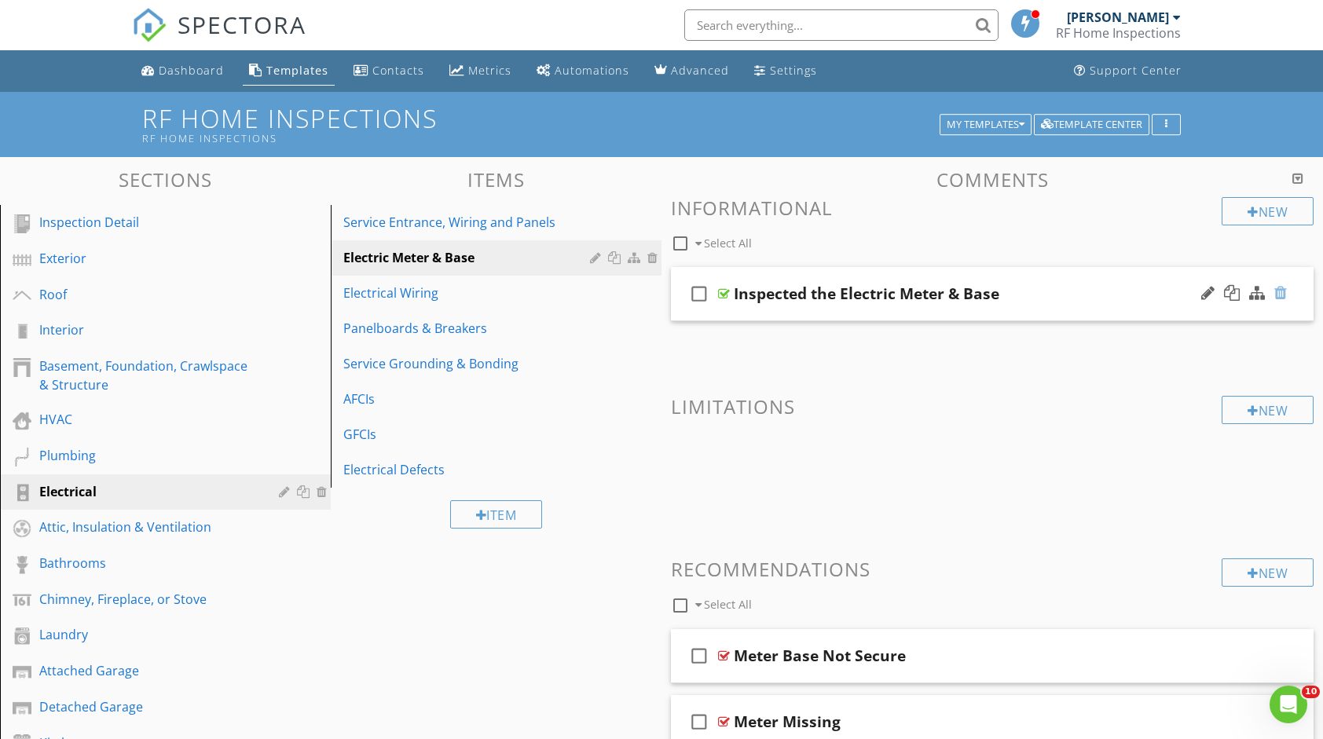
click at [1277, 299] on div at bounding box center [1281, 293] width 13 height 16
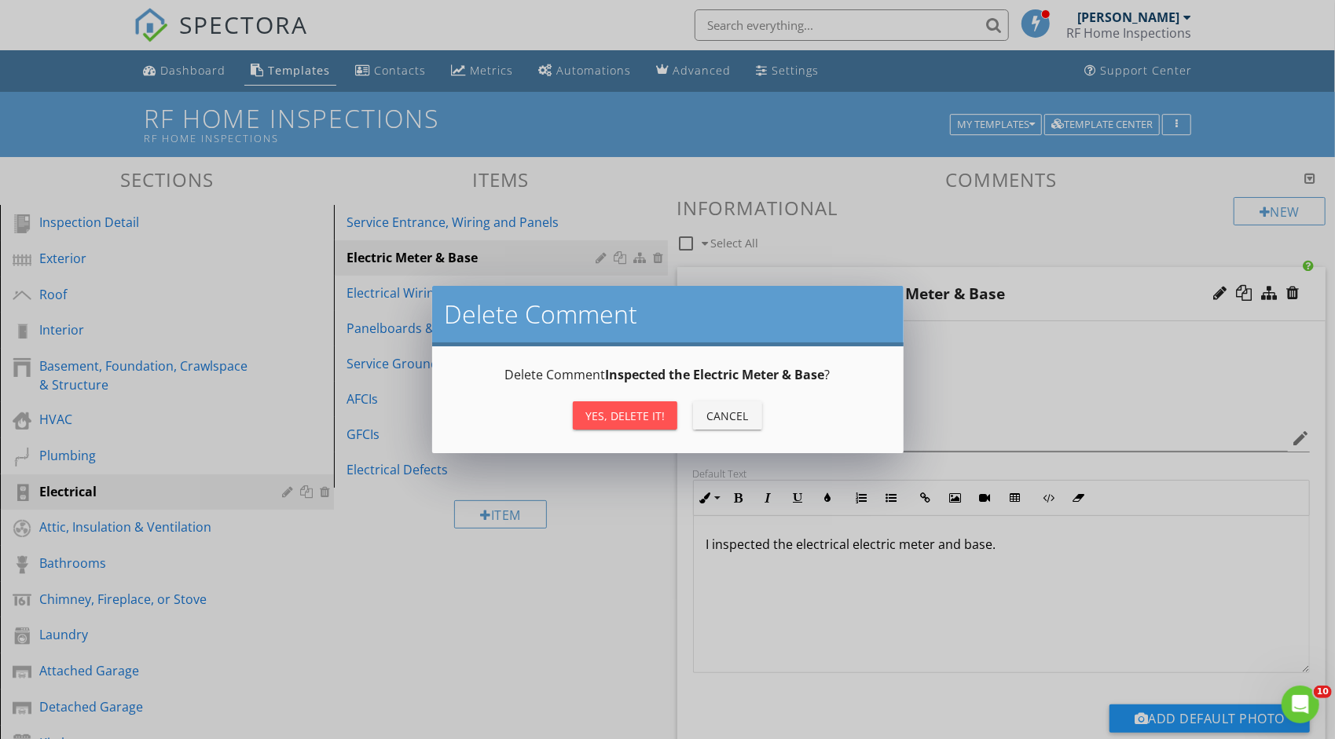
click at [632, 404] on button "Yes, Delete it!" at bounding box center [625, 416] width 105 height 28
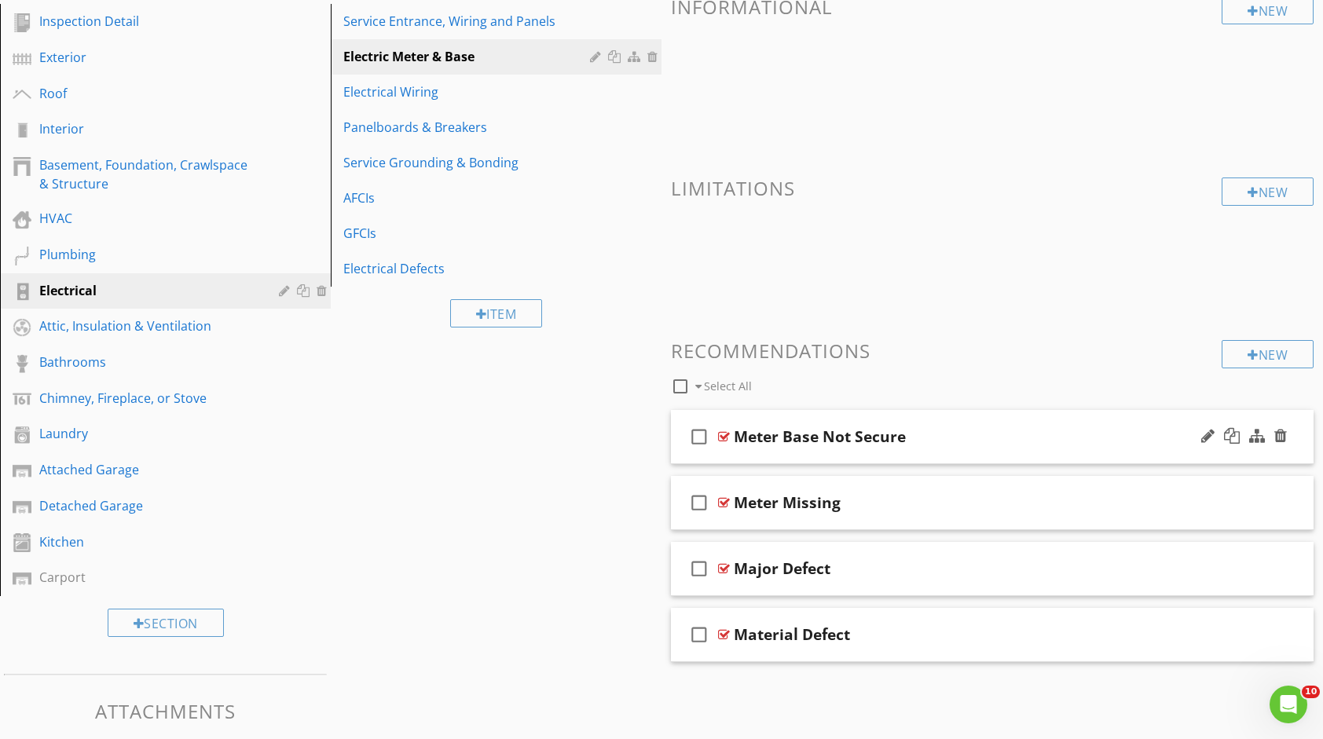
scroll to position [236, 0]
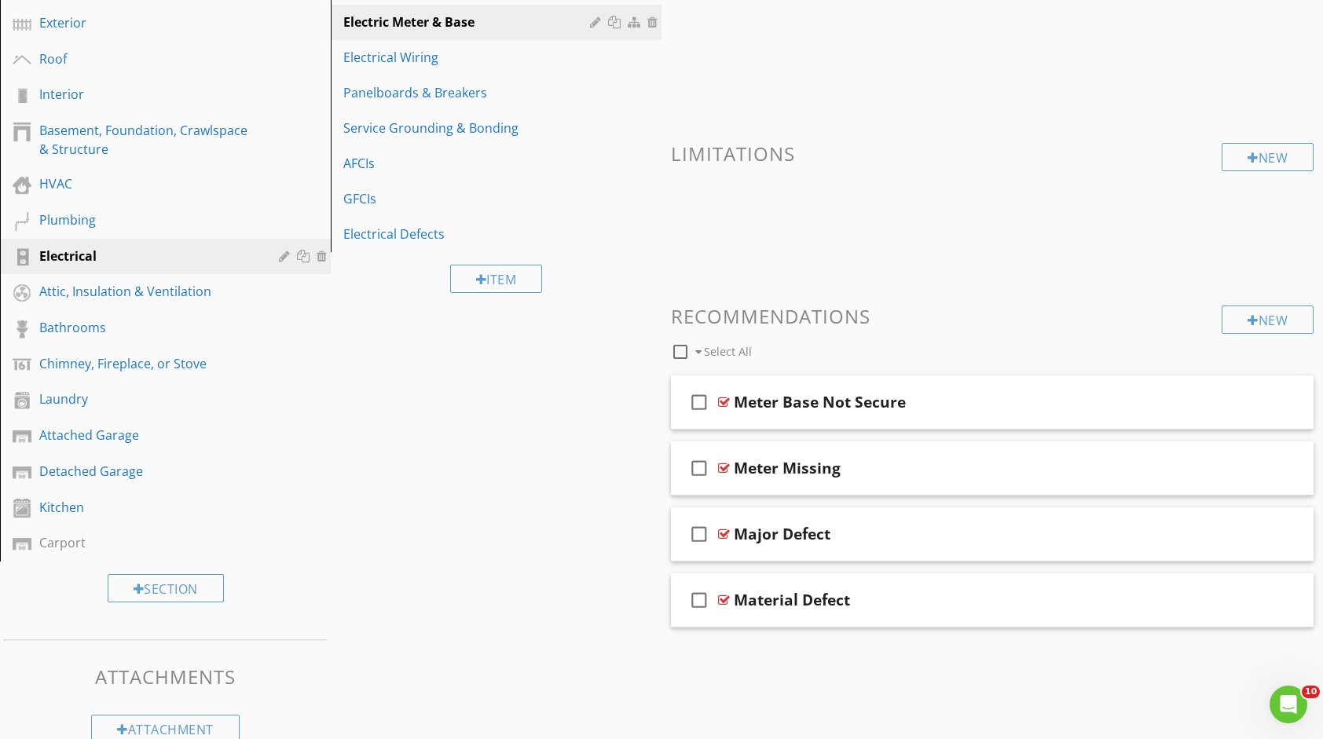
click at [682, 347] on div at bounding box center [680, 352] width 27 height 27
checkbox input "true"
click at [796, 350] on div at bounding box center [796, 351] width 13 height 13
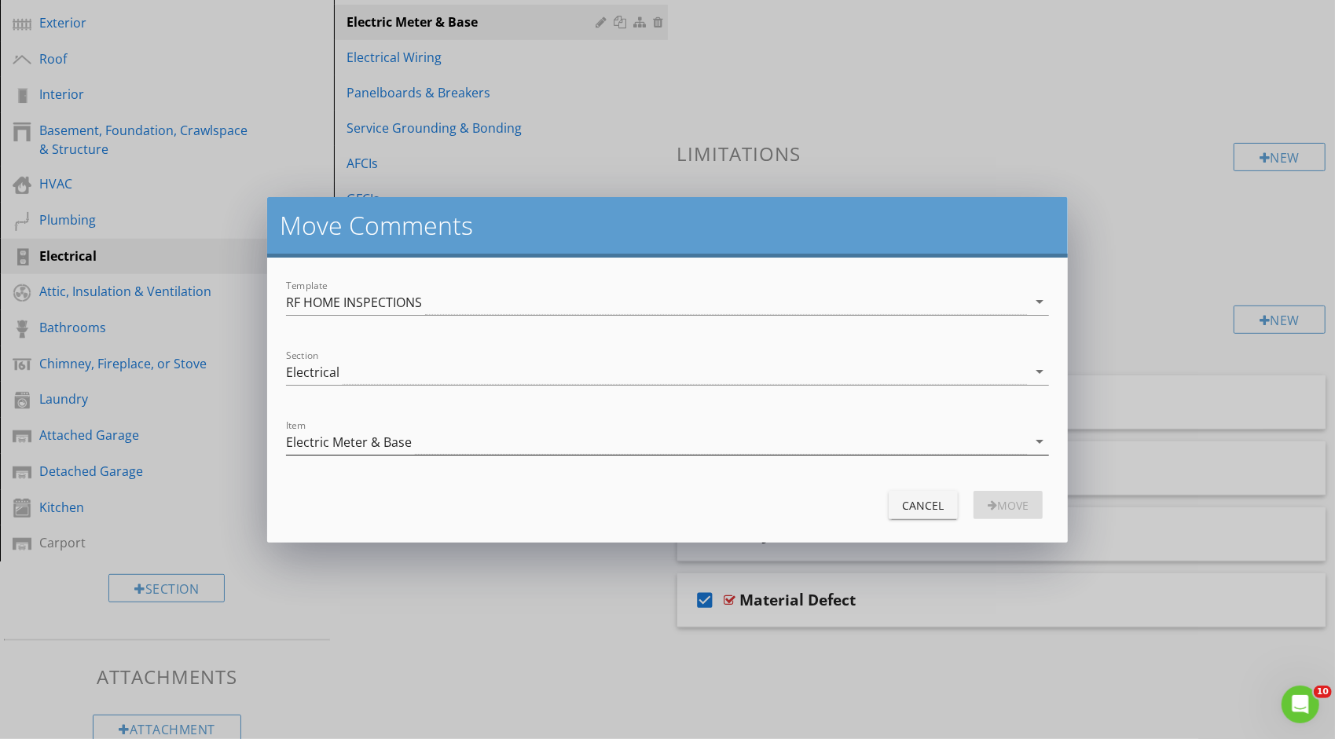
click at [1044, 443] on icon "arrow_drop_down" at bounding box center [1039, 441] width 19 height 19
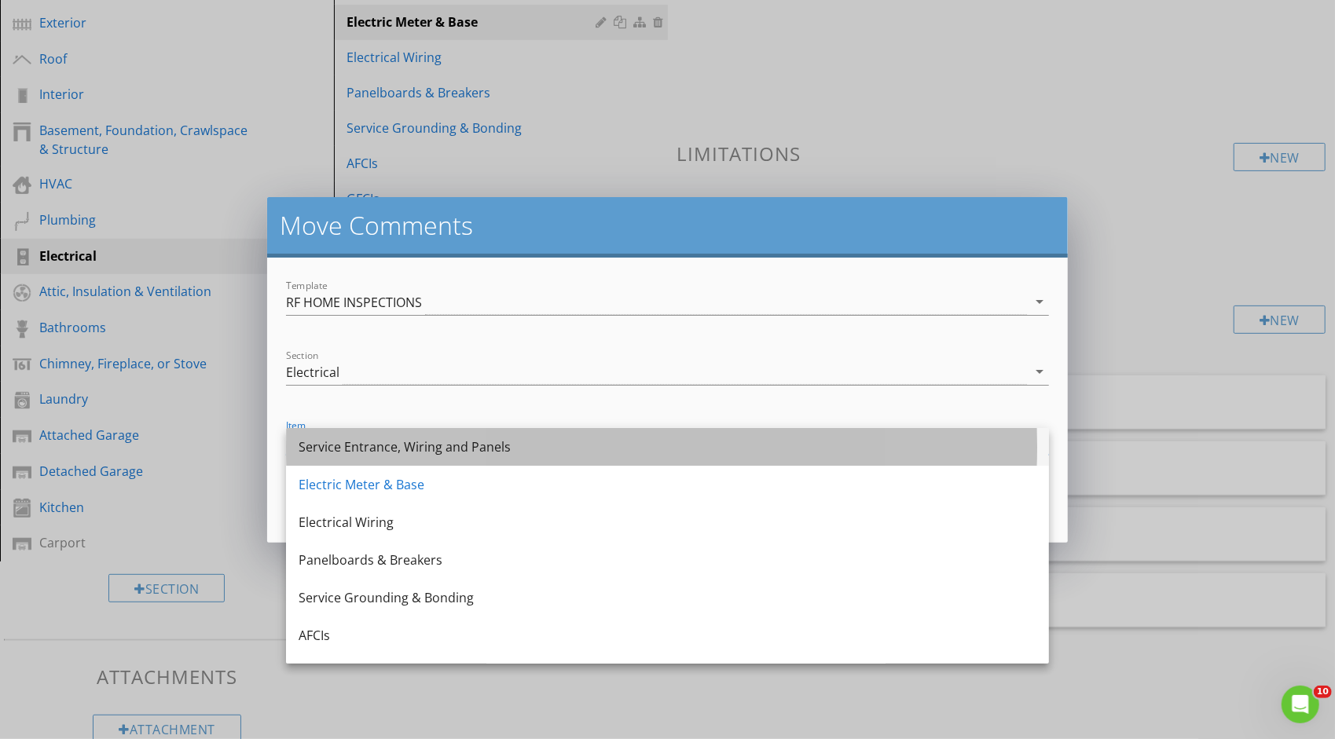
click at [836, 454] on div "Service Entrance, Wiring and Panels" at bounding box center [668, 447] width 738 height 19
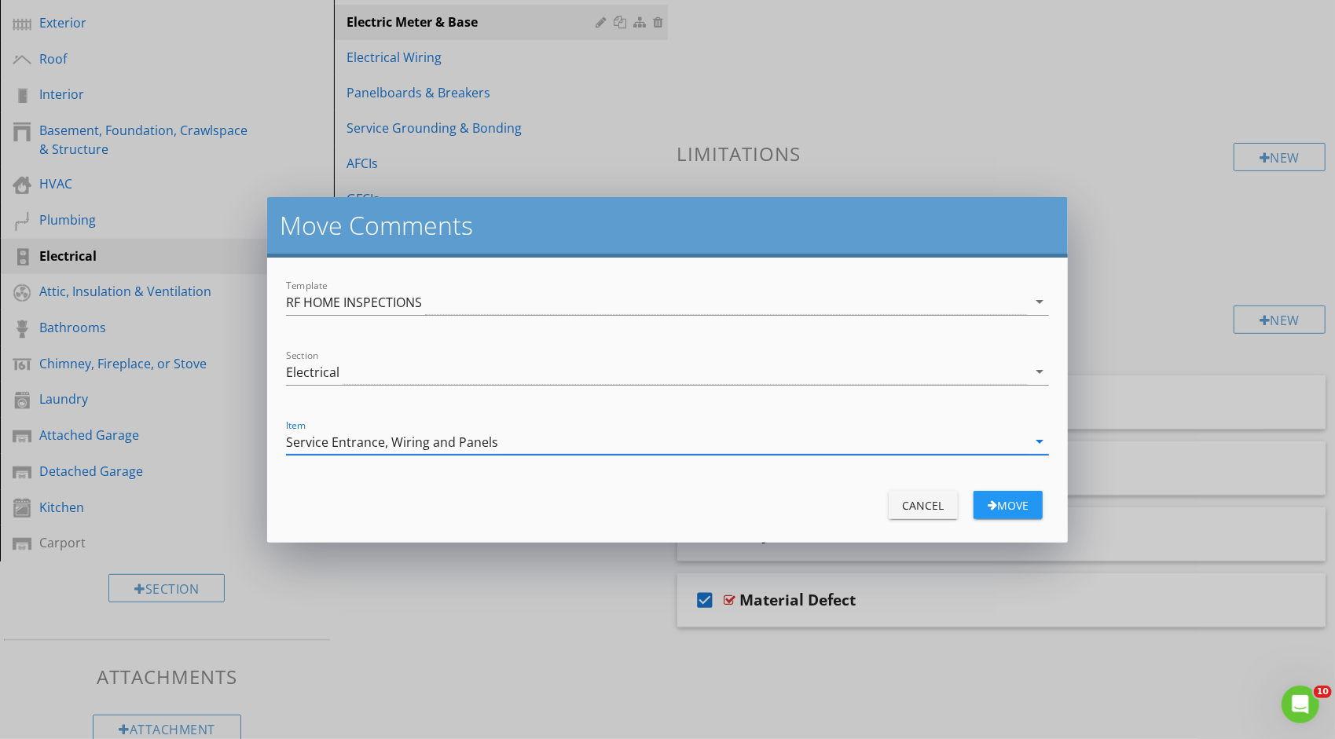
click at [1010, 509] on div "move" at bounding box center [1008, 505] width 44 height 17
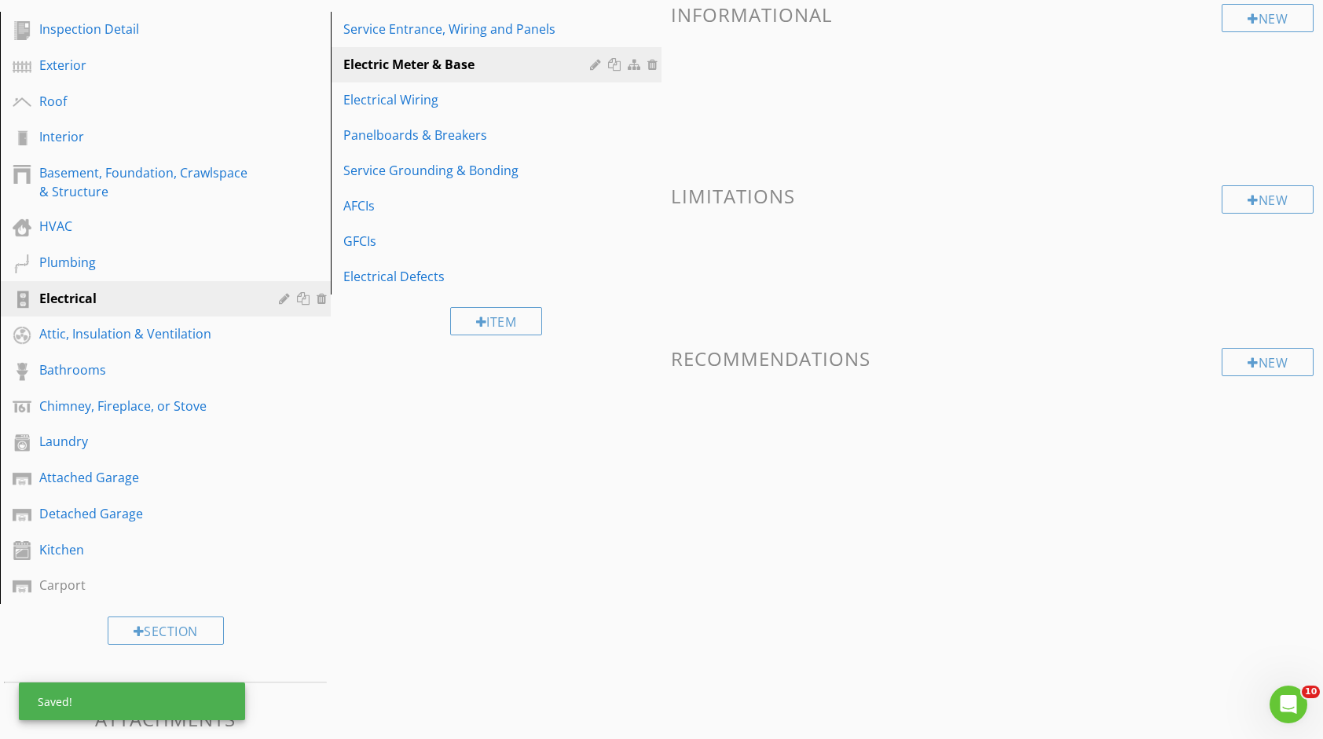
scroll to position [0, 0]
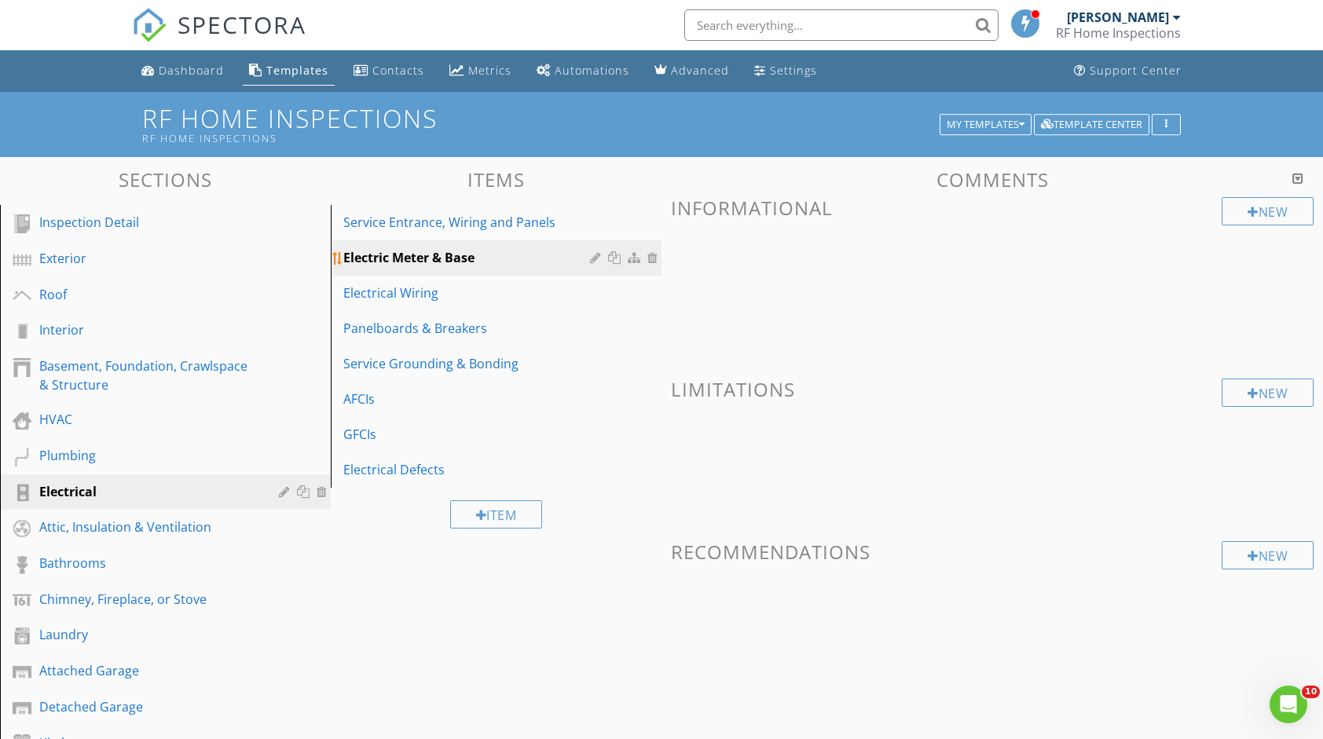
click at [655, 259] on div at bounding box center [655, 257] width 14 height 13
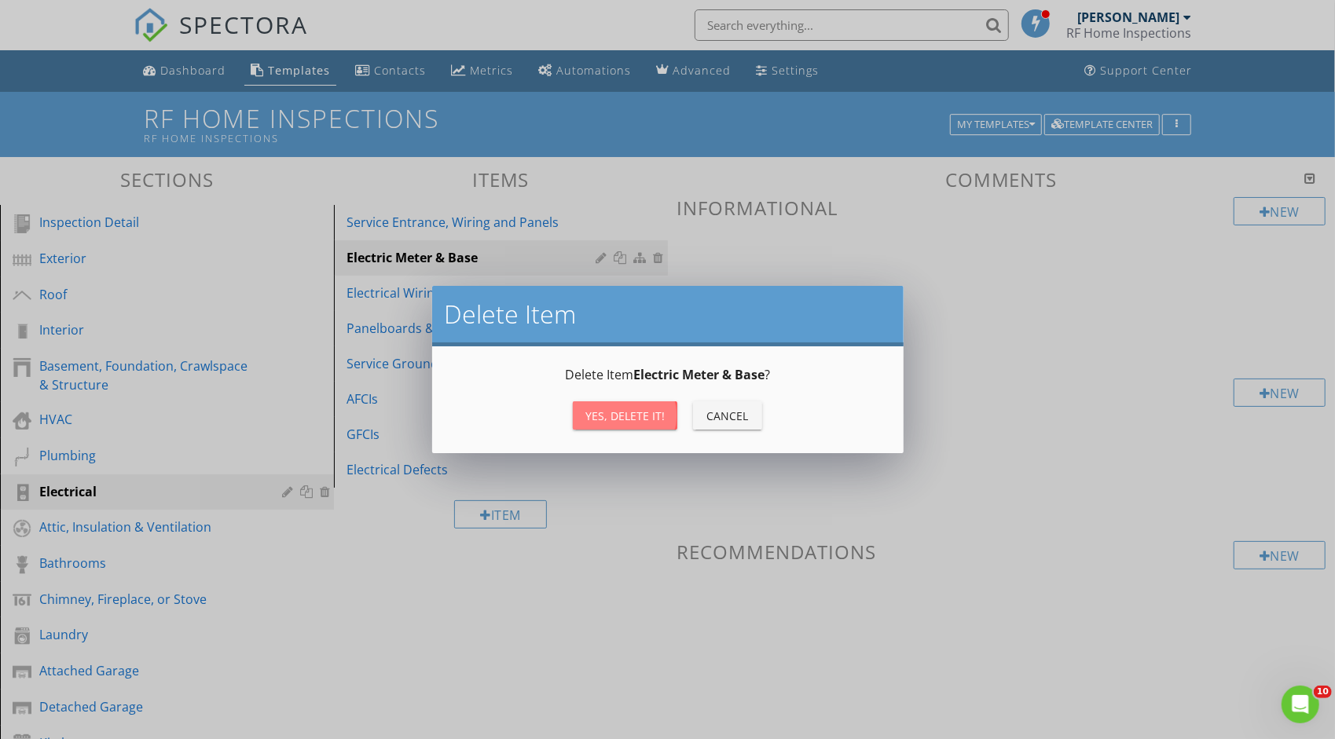
click at [648, 410] on div "Yes, Delete it!" at bounding box center [624, 416] width 79 height 17
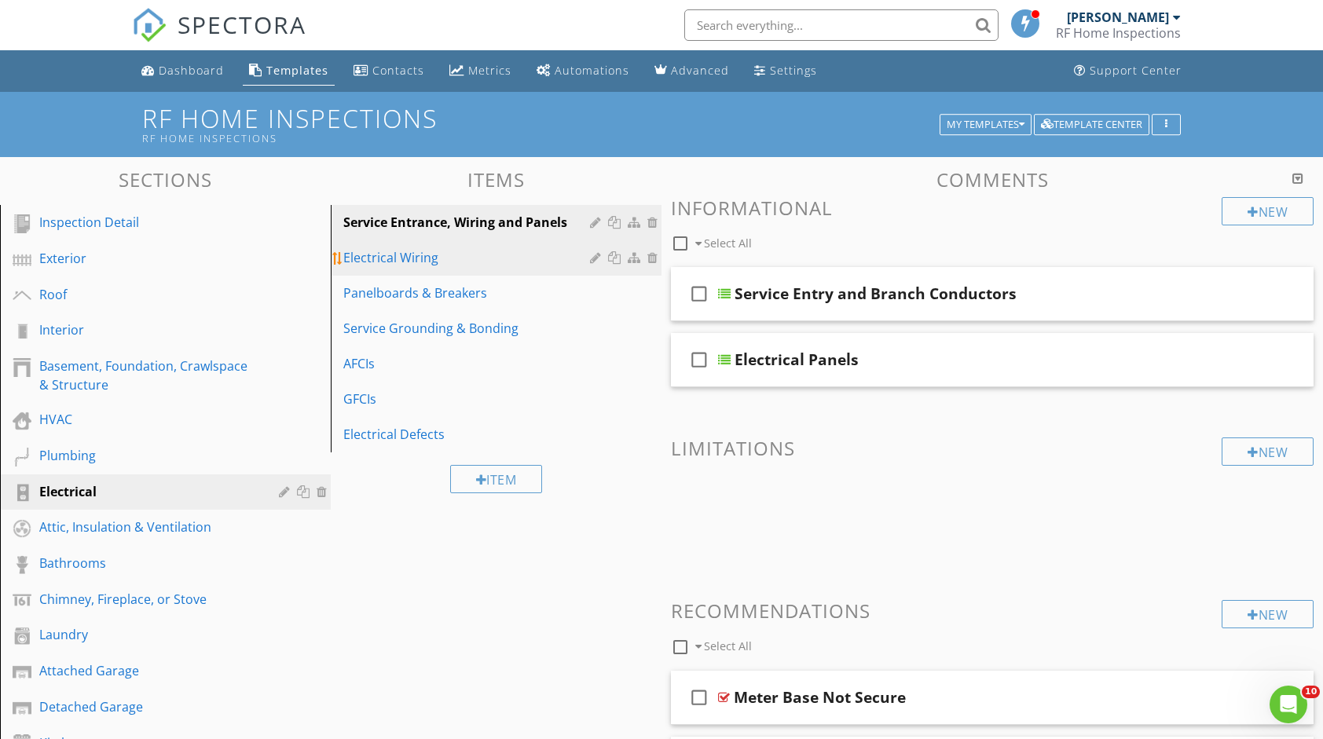
click at [489, 267] on link "Electrical Wiring" at bounding box center [499, 257] width 326 height 35
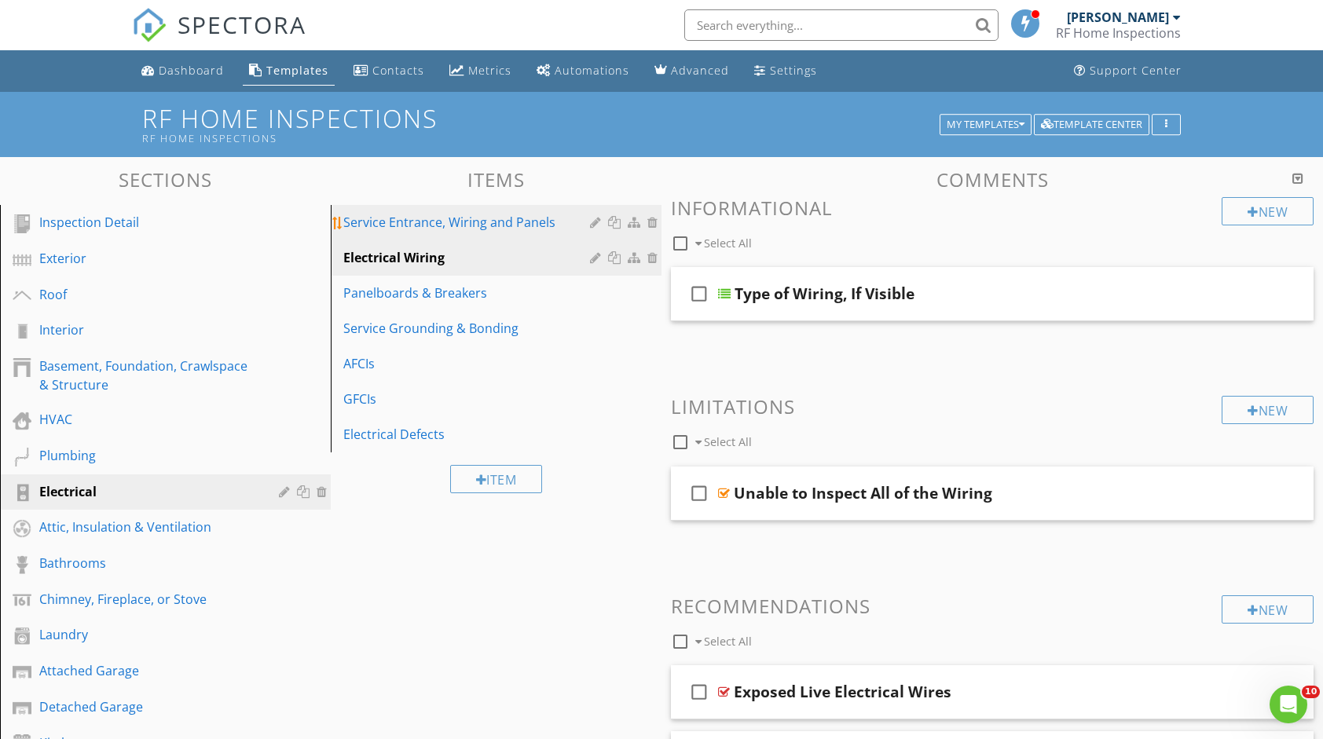
click at [395, 211] on link "Service Entrance, Wiring and Panels" at bounding box center [499, 222] width 326 height 35
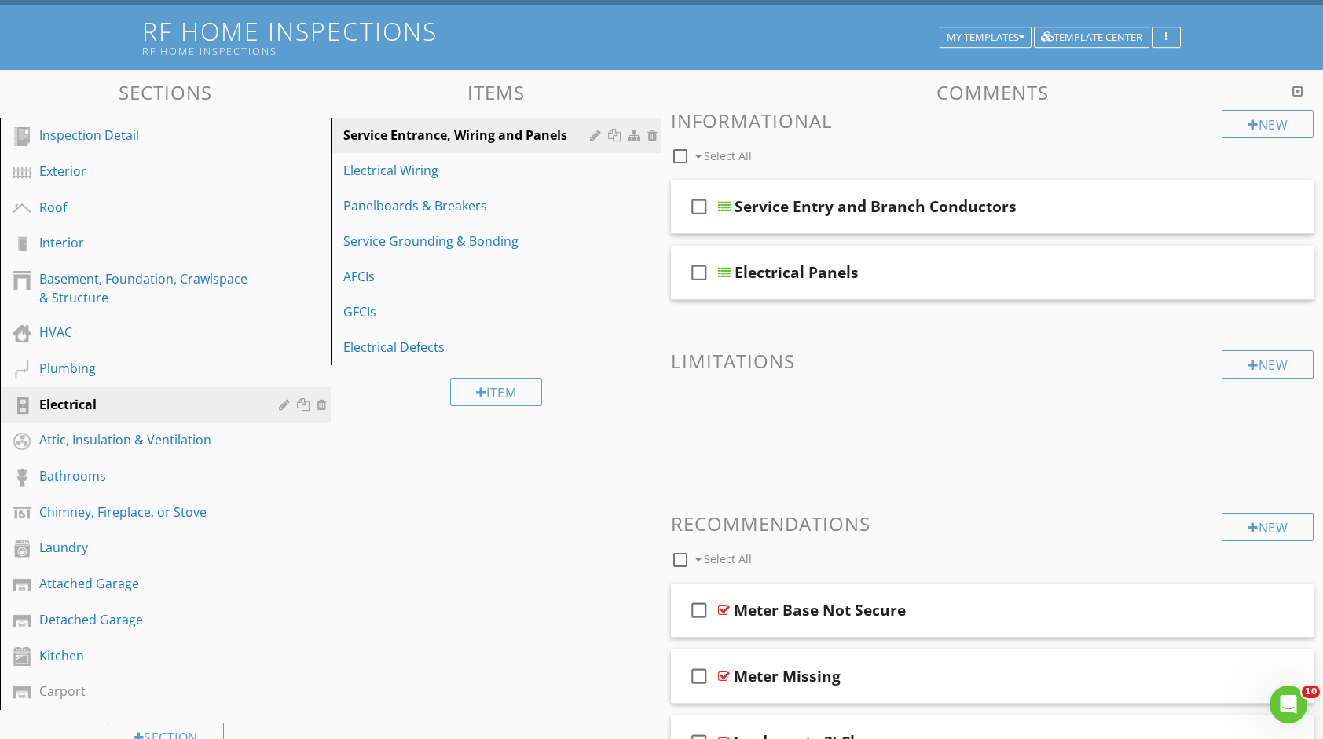
scroll to position [66, 0]
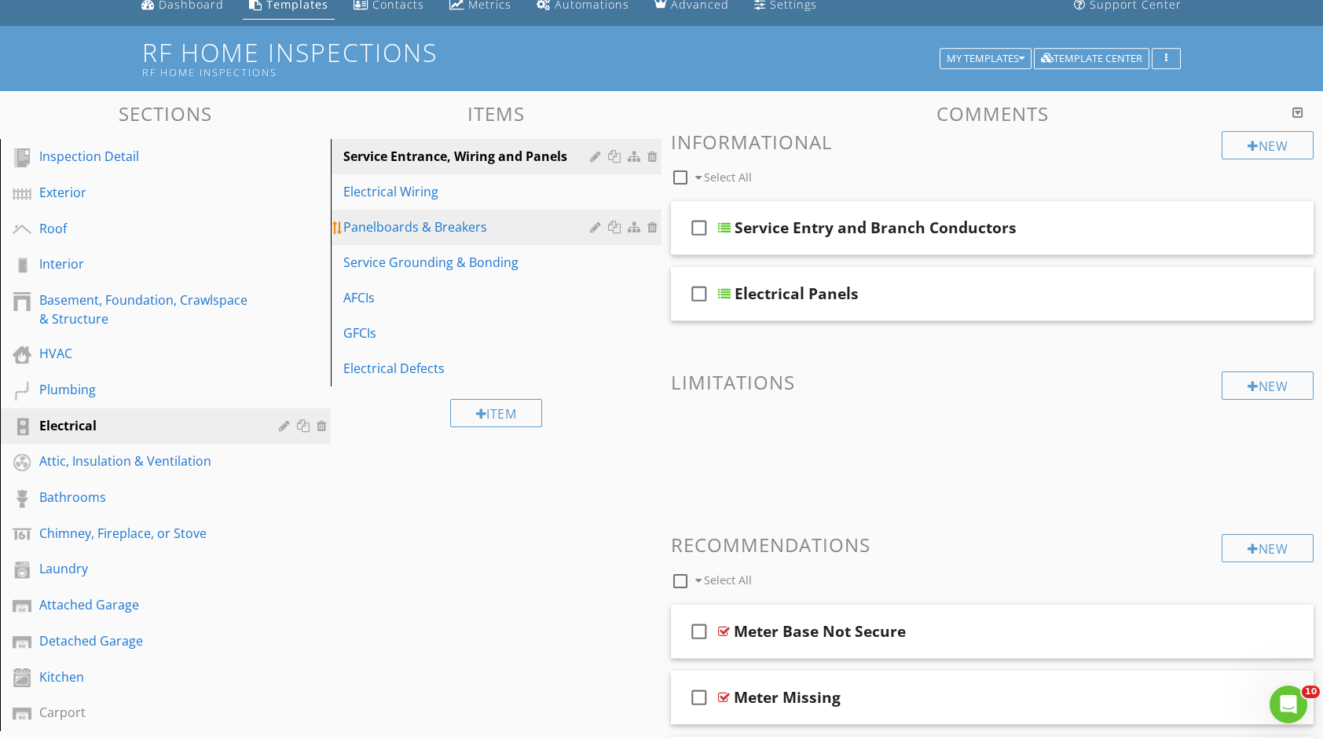
click at [419, 222] on div "Panelboards & Breakers" at bounding box center [468, 227] width 251 height 19
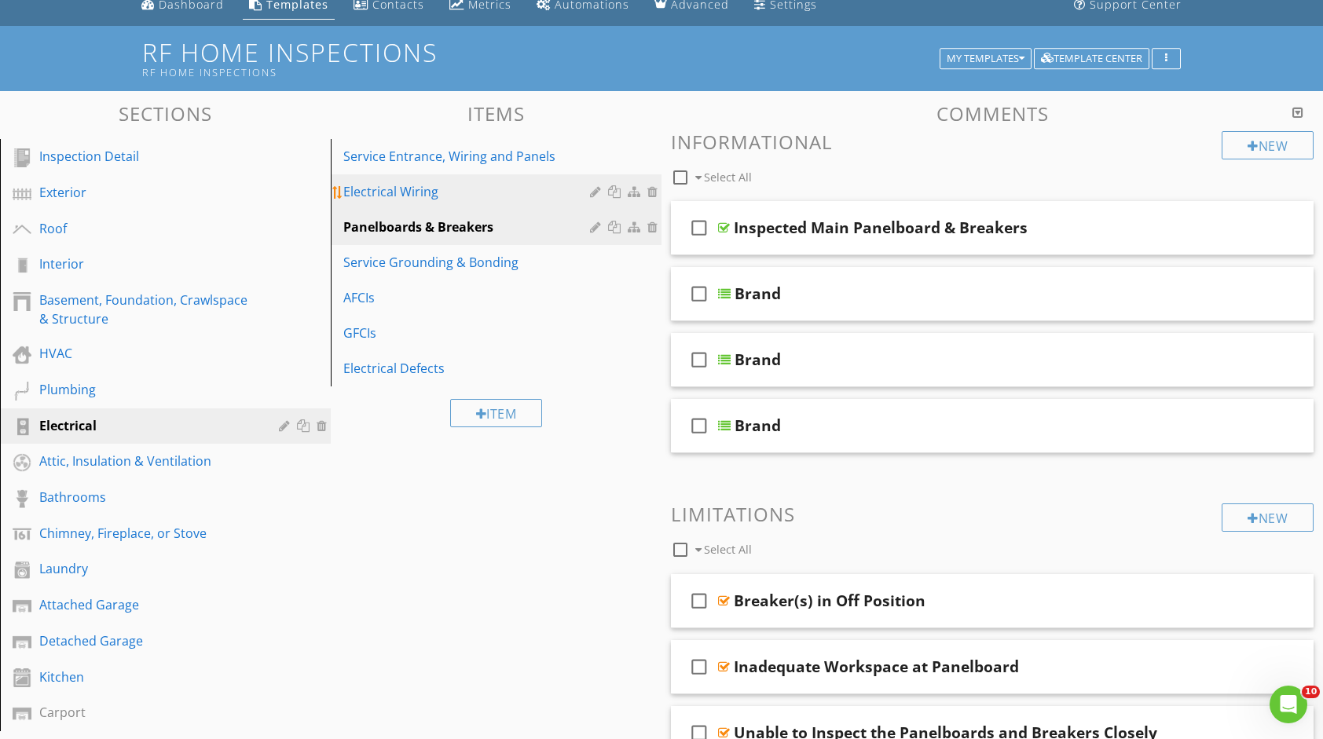
click at [423, 195] on div "Electrical Wiring" at bounding box center [468, 191] width 251 height 19
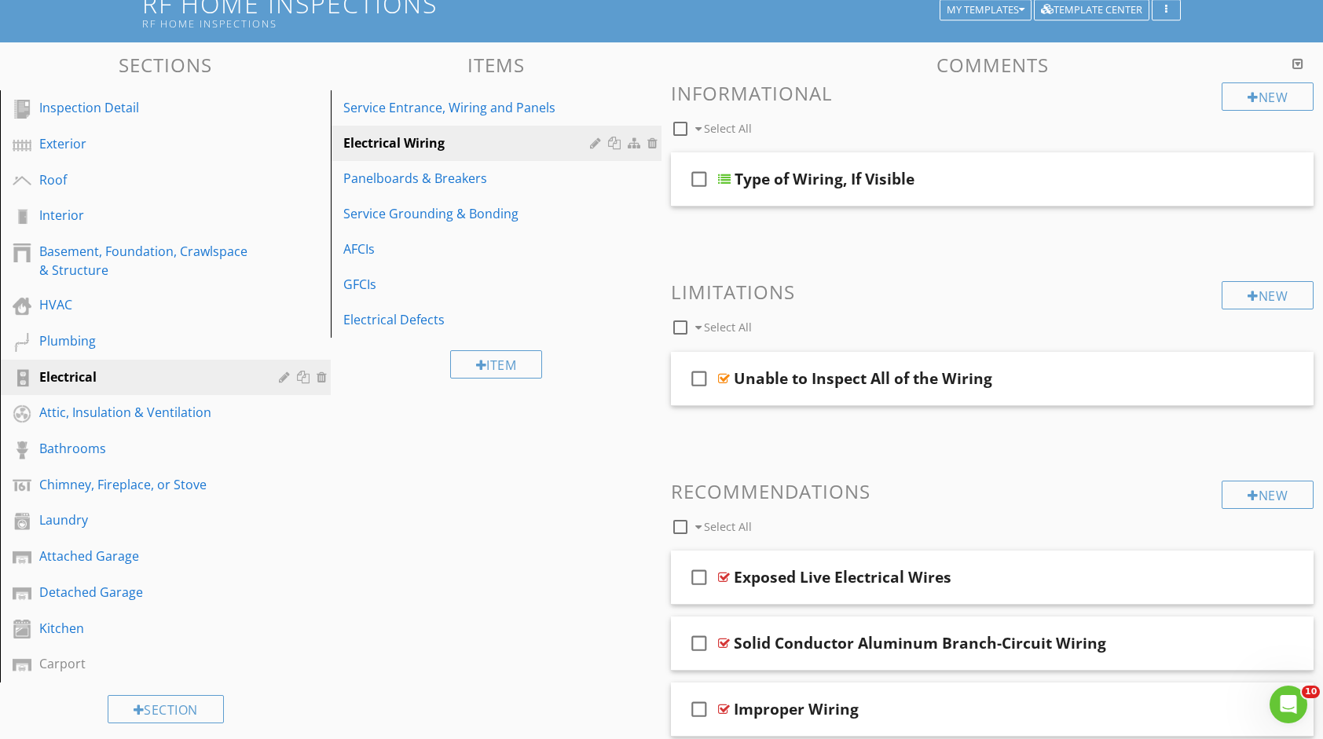
scroll to position [113, 0]
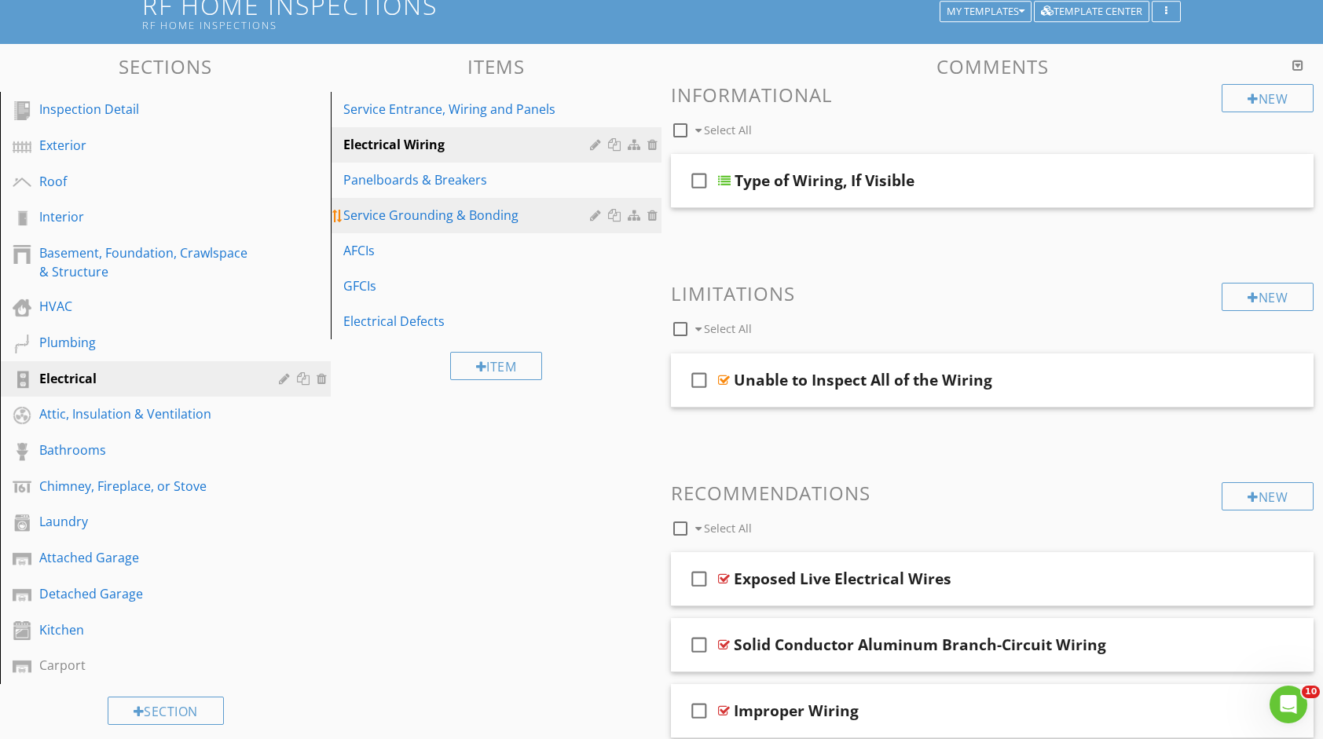
click at [559, 213] on div "Service Grounding & Bonding" at bounding box center [468, 215] width 251 height 19
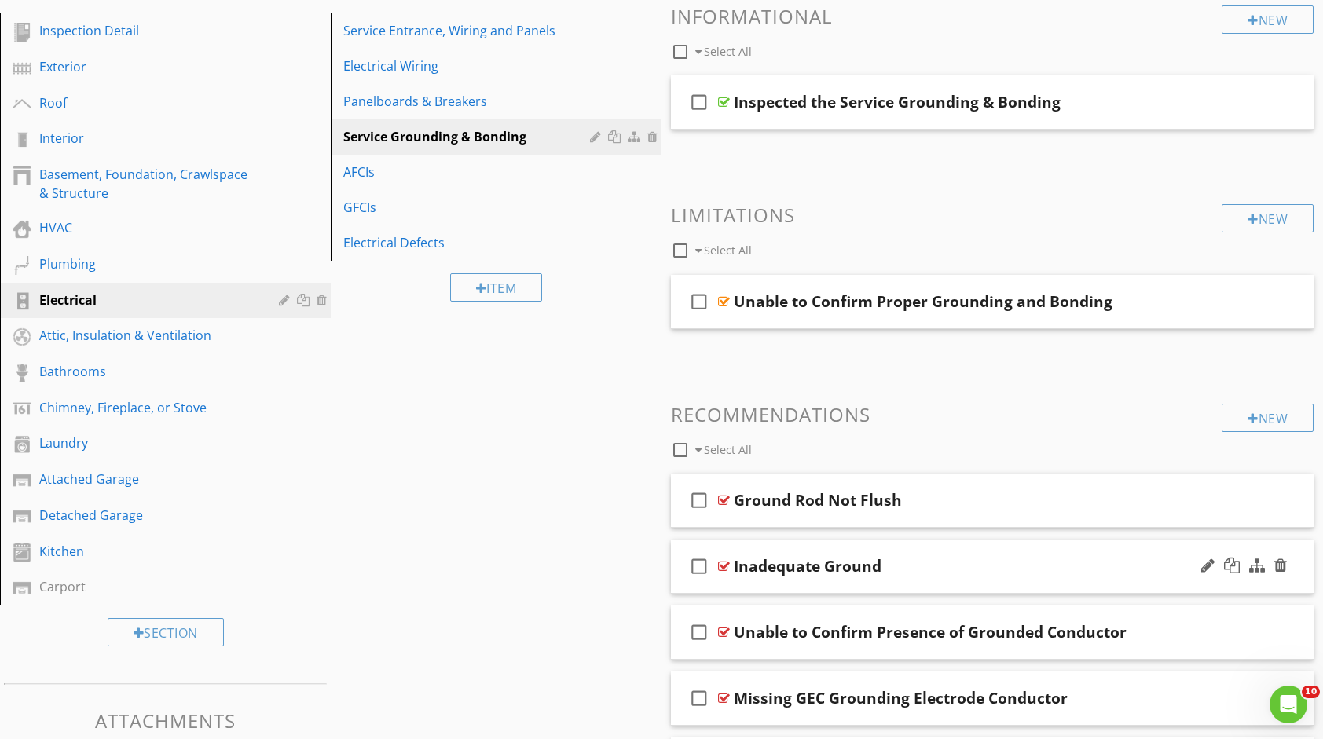
scroll to position [192, 0]
click at [681, 448] on div at bounding box center [680, 450] width 27 height 27
checkbox input "true"
click at [799, 446] on div at bounding box center [796, 449] width 13 height 13
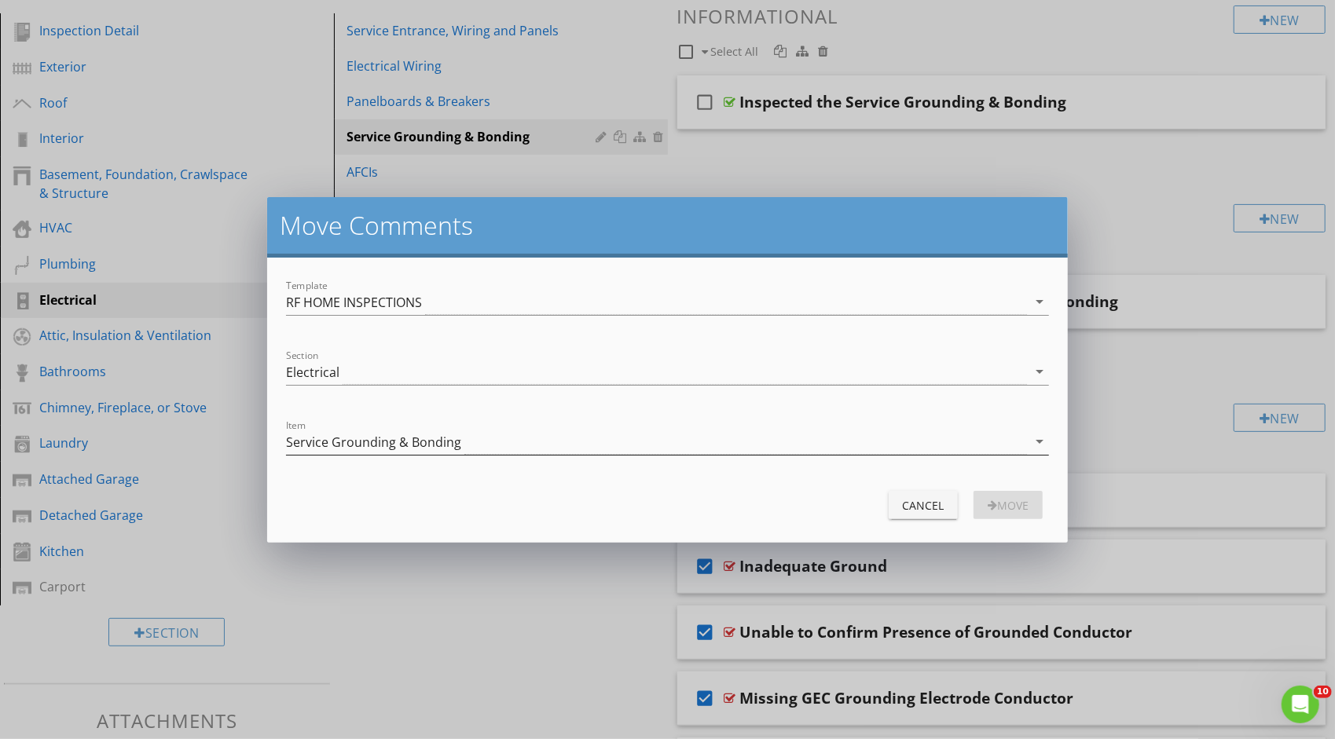
click at [773, 446] on div "Service Grounding & Bonding" at bounding box center [656, 442] width 741 height 26
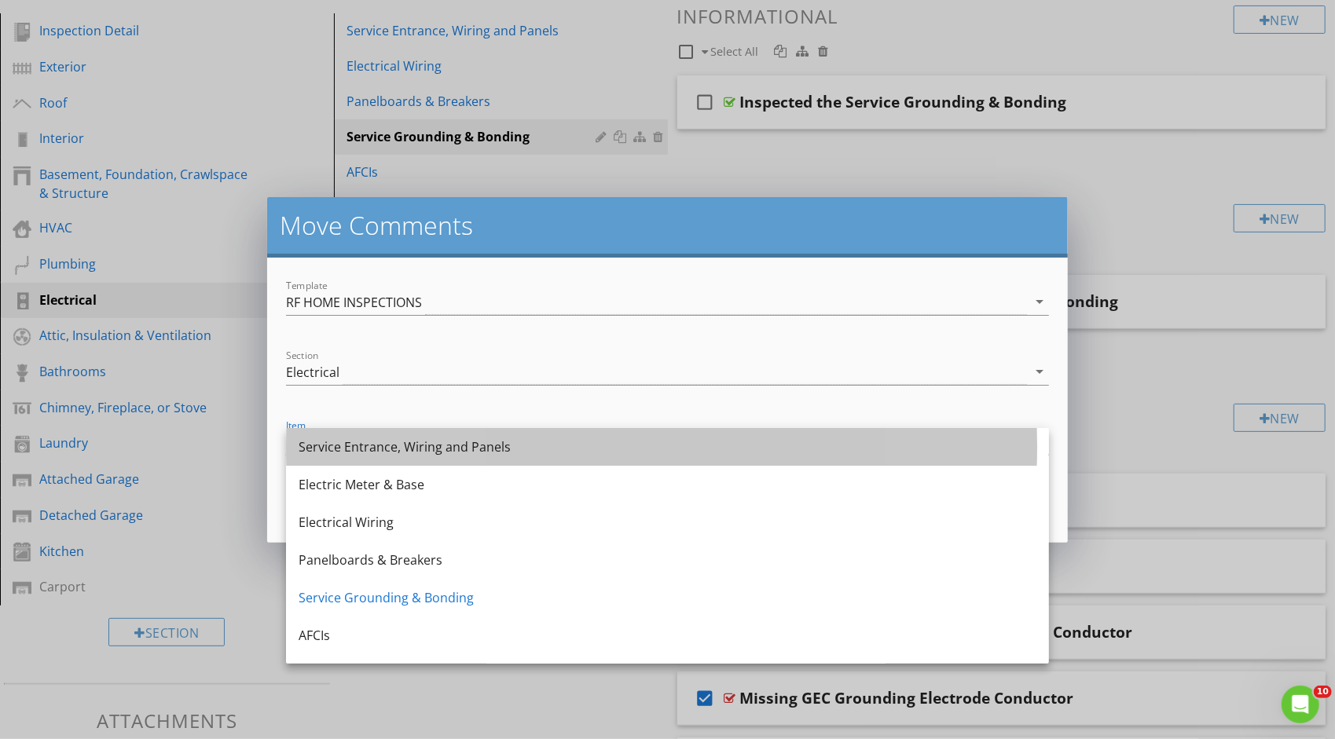
click at [773, 446] on div "Service Entrance, Wiring and Panels" at bounding box center [668, 447] width 738 height 19
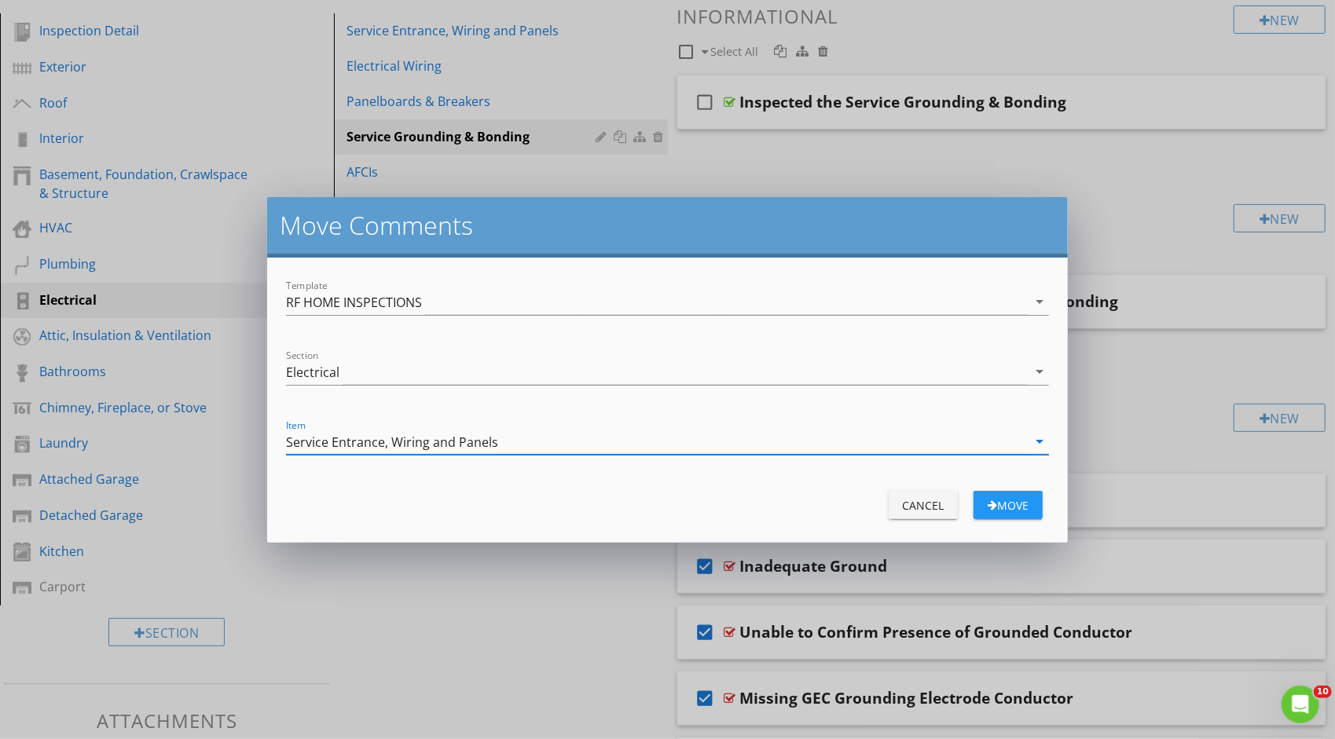
click at [993, 500] on div "button" at bounding box center [992, 505] width 9 height 11
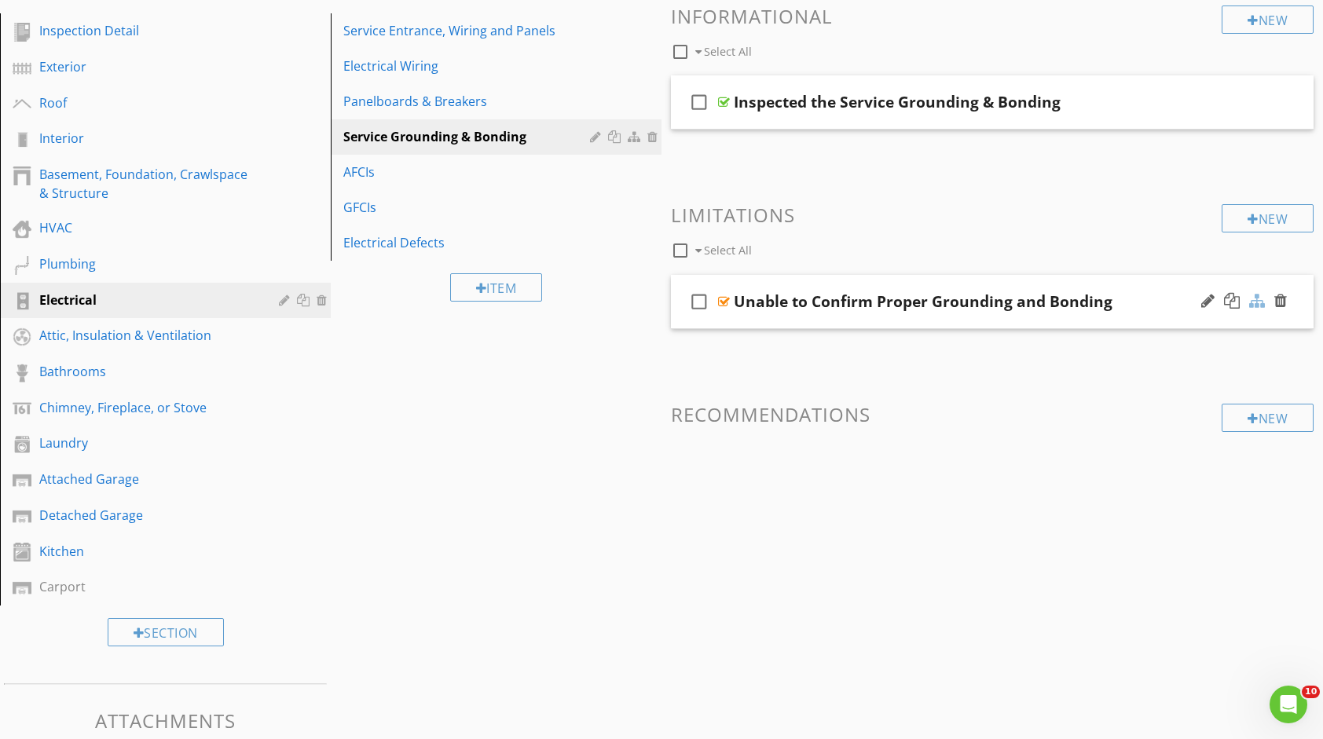
click at [1257, 306] on div at bounding box center [1257, 301] width 16 height 16
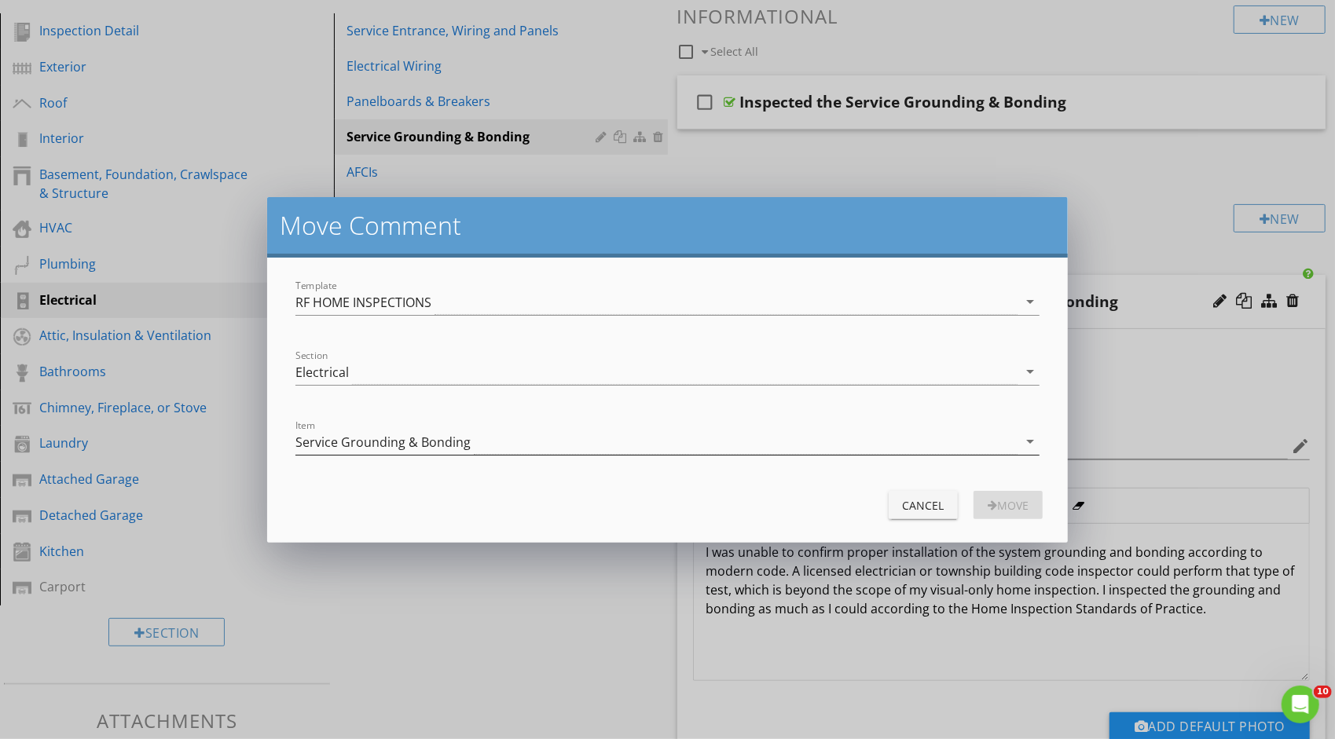
click at [930, 443] on div "Service Grounding & Bonding" at bounding box center [656, 442] width 722 height 26
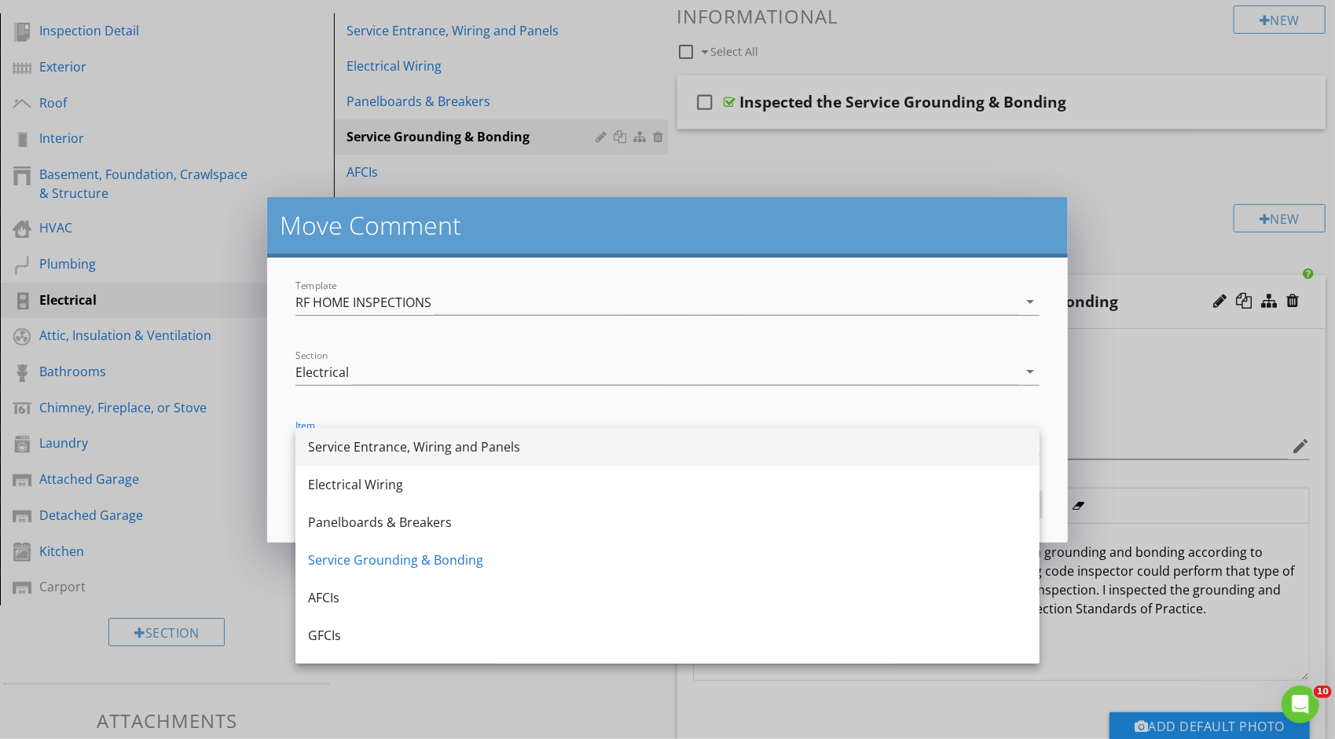
click at [823, 449] on div "Service Entrance, Wiring and Panels" at bounding box center [667, 447] width 719 height 19
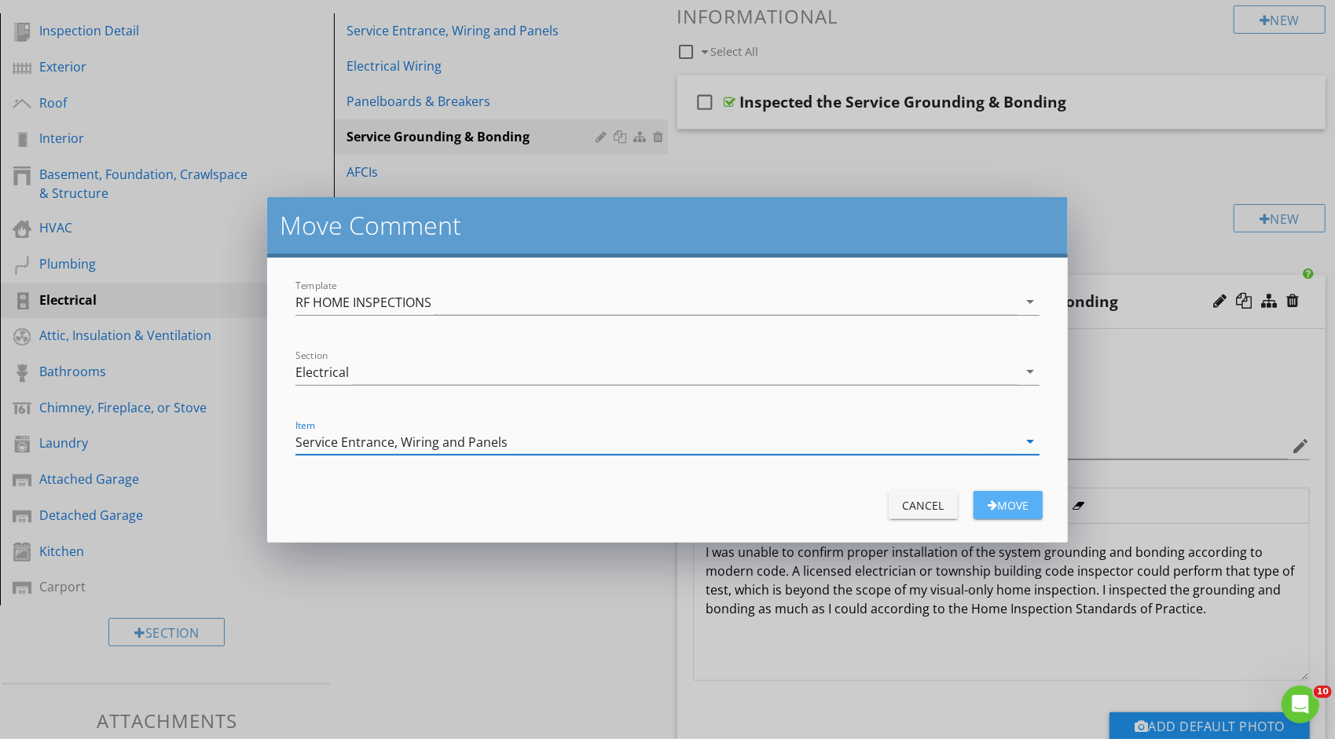
click at [1015, 495] on button "Move" at bounding box center [1008, 505] width 69 height 28
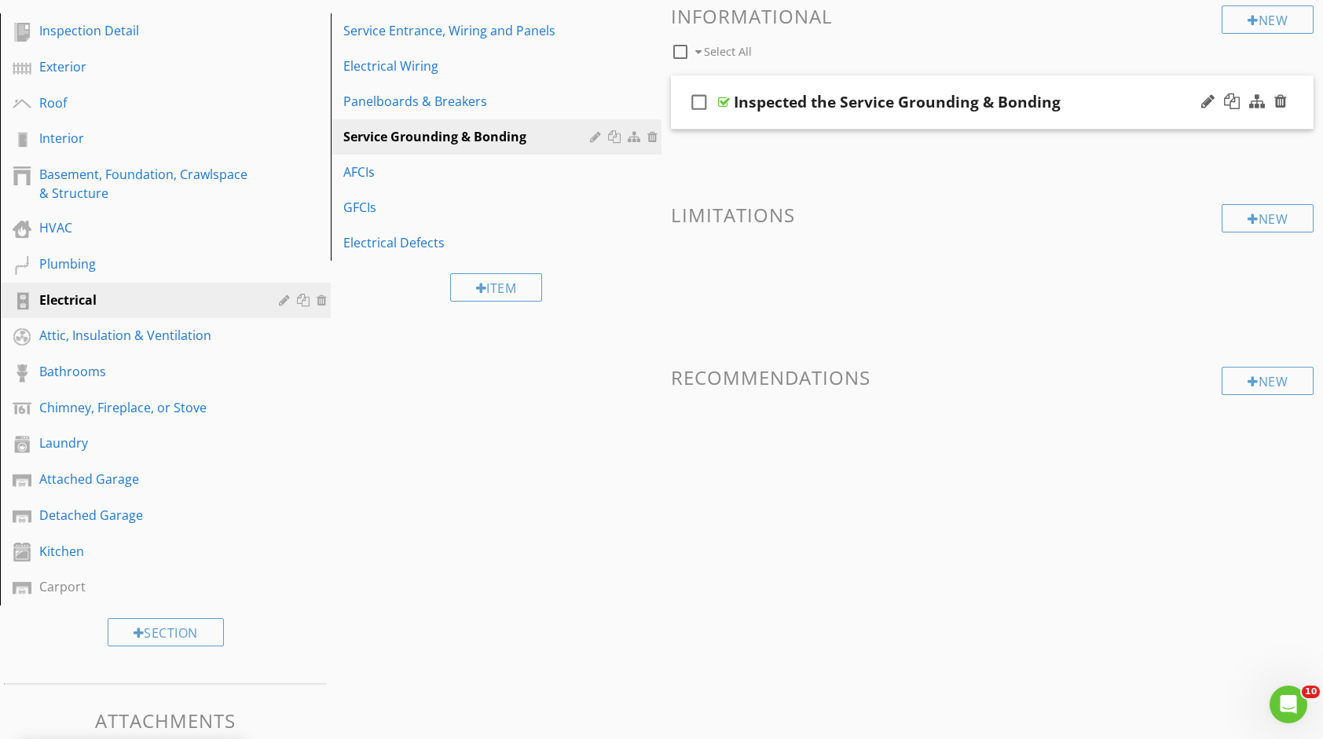
click at [1275, 109] on div at bounding box center [1244, 102] width 92 height 38
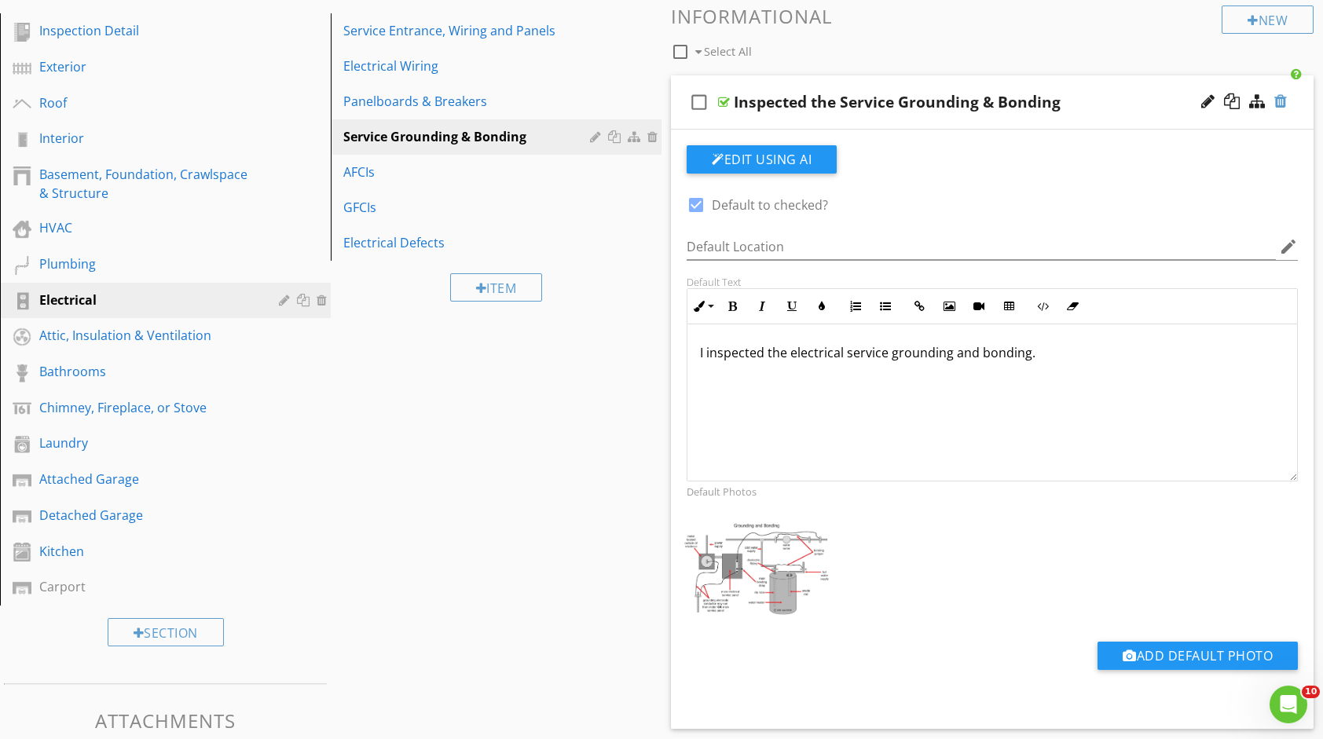
click at [1282, 95] on div at bounding box center [1281, 102] width 13 height 16
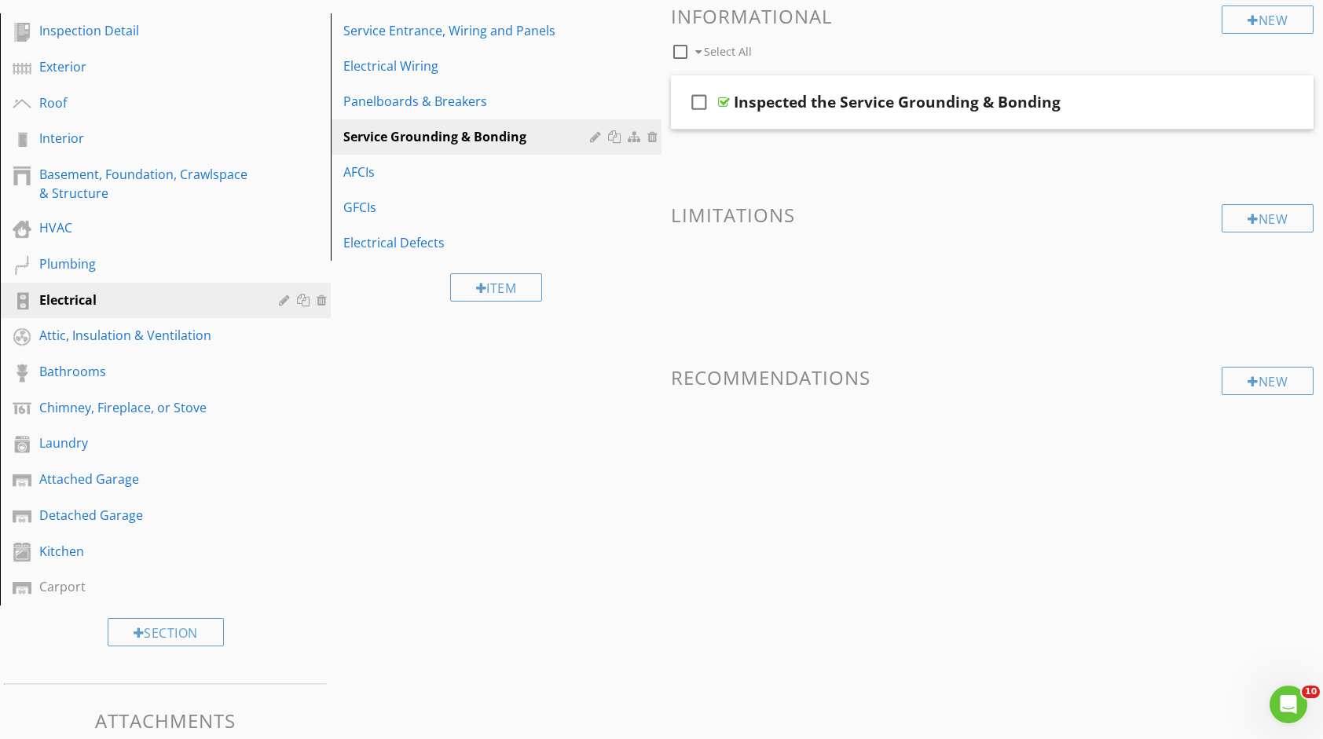
click at [1070, 187] on div at bounding box center [661, 369] width 1323 height 739
click at [1042, 108] on div "Inspected the Service Grounding & Bonding" at bounding box center [897, 102] width 327 height 19
click at [1074, 104] on input "Inspected the Service Grounding & Bonding" at bounding box center [963, 104] width 459 height 26
click at [944, 82] on div "check_box_outline_blank Inspected the Service Grounding & Bonding" at bounding box center [992, 102] width 643 height 54
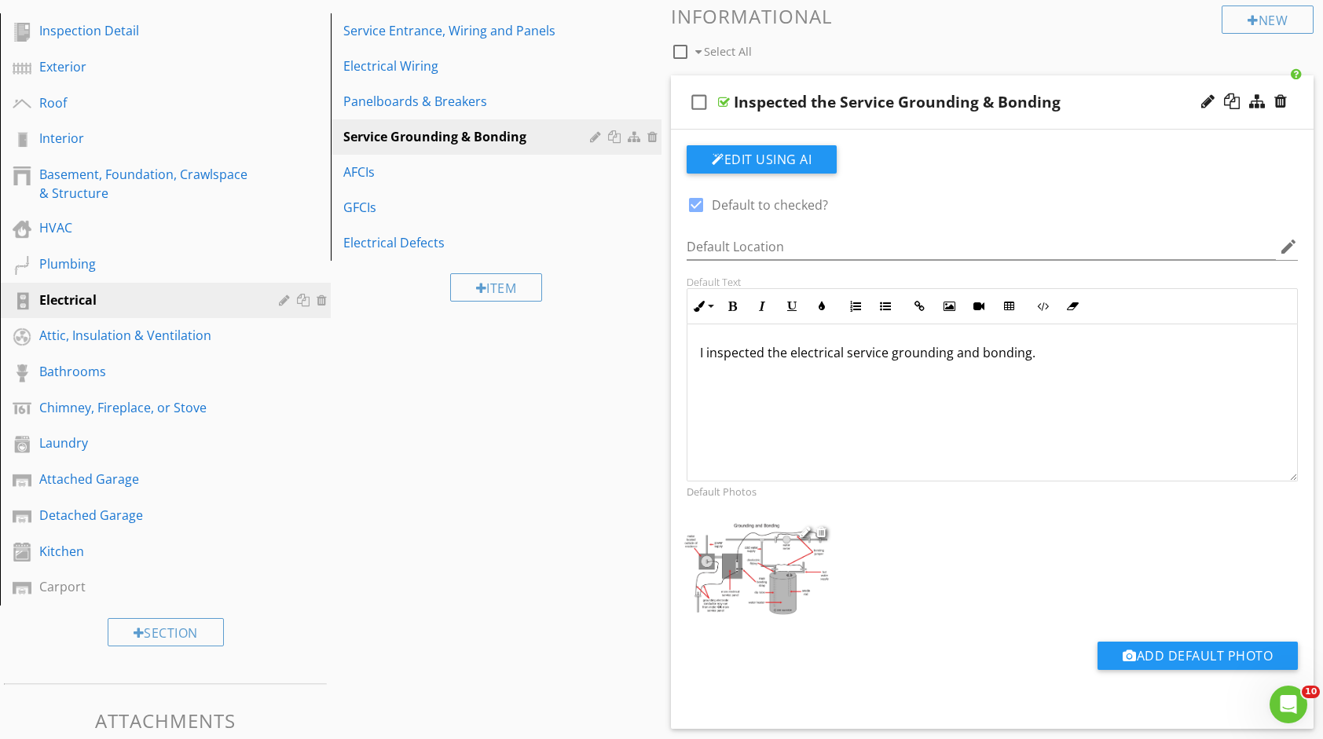
click at [739, 565] on img at bounding box center [756, 568] width 150 height 97
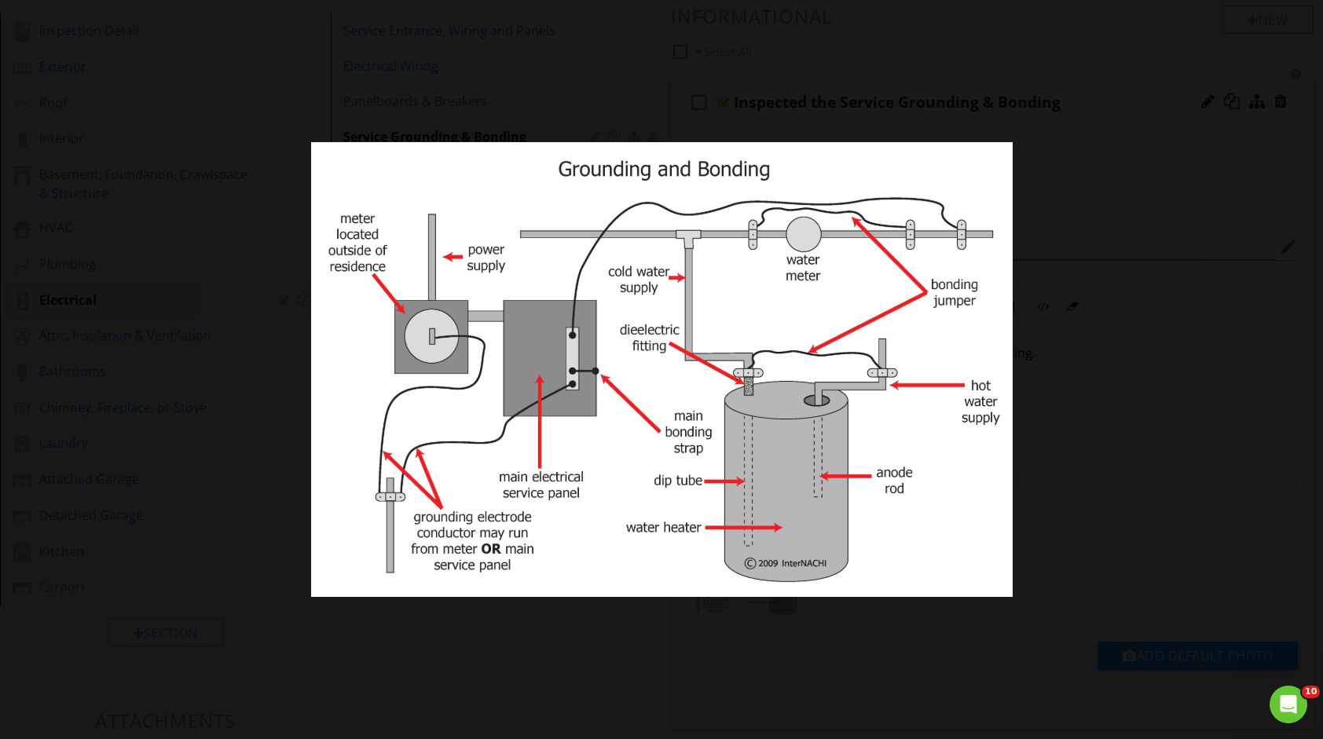
click at [1125, 79] on div at bounding box center [661, 369] width 1323 height 739
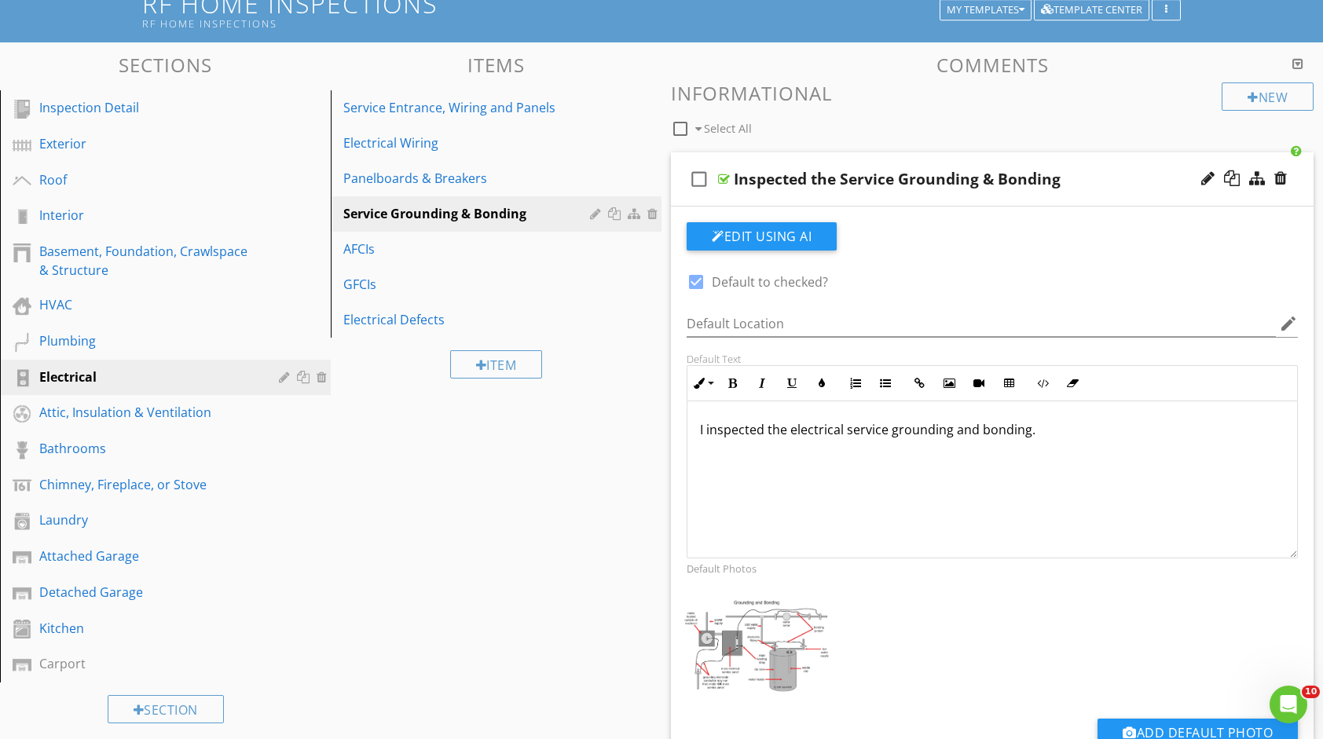
scroll to position [113, 0]
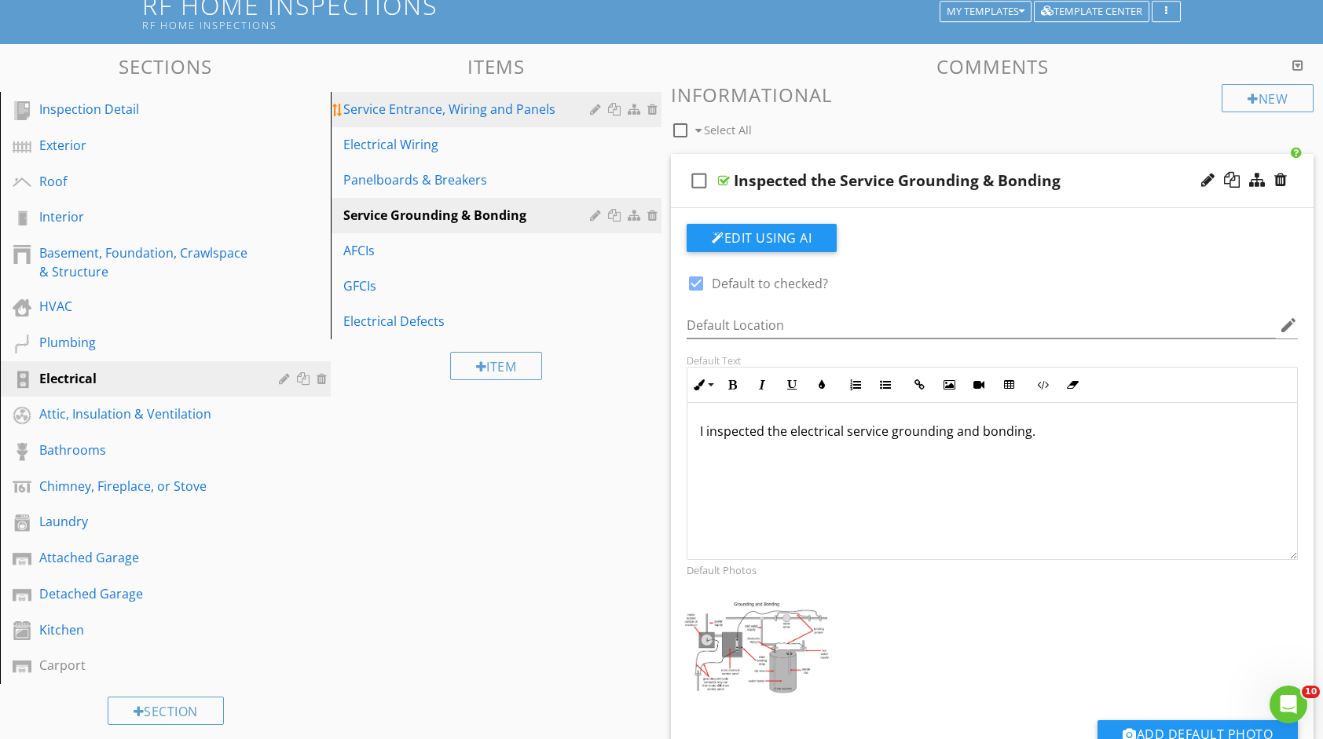
click at [536, 98] on link "Service Entrance, Wiring and Panels" at bounding box center [499, 109] width 326 height 35
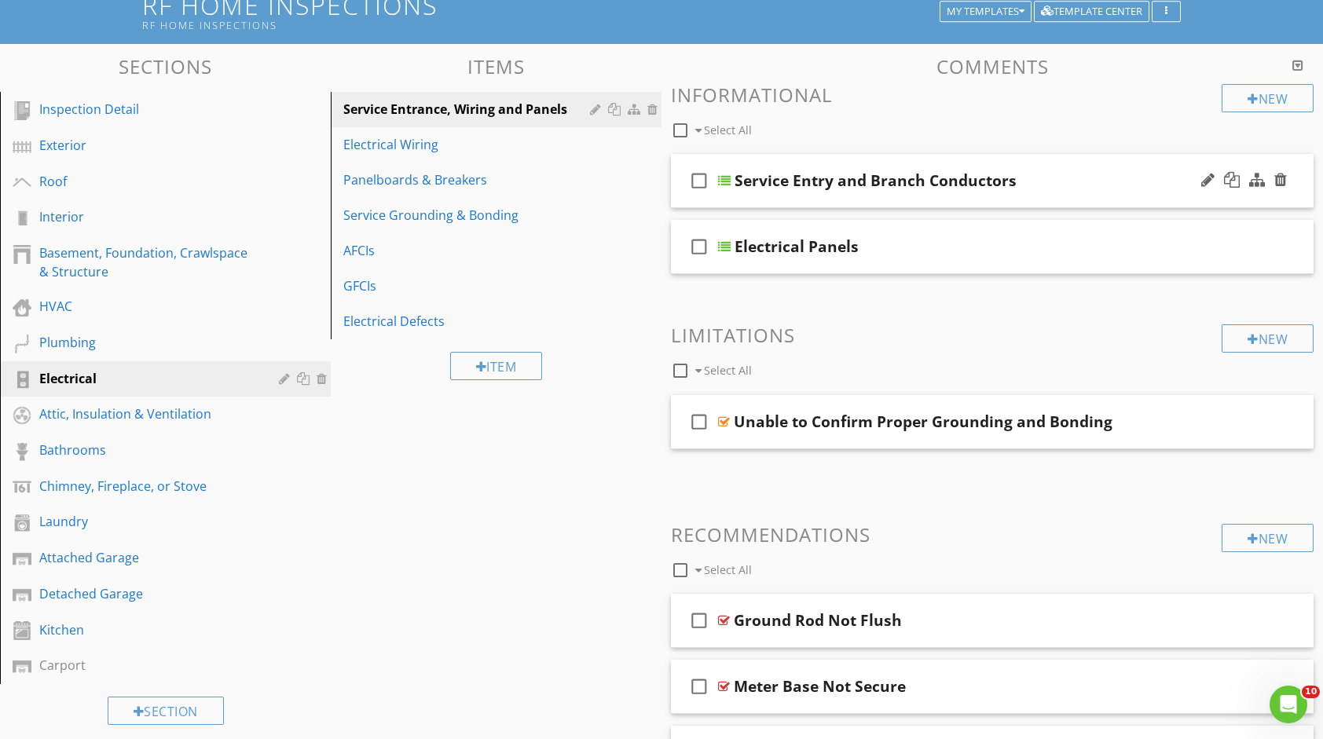
click at [905, 184] on div "Service Entry and Branch Conductors" at bounding box center [876, 180] width 282 height 19
click at [1039, 182] on input "Service Entry and Branch Conductors" at bounding box center [964, 183] width 459 height 26
click at [894, 156] on div "check_box_outline_blank Service Entry and Branch Conductors" at bounding box center [992, 181] width 643 height 54
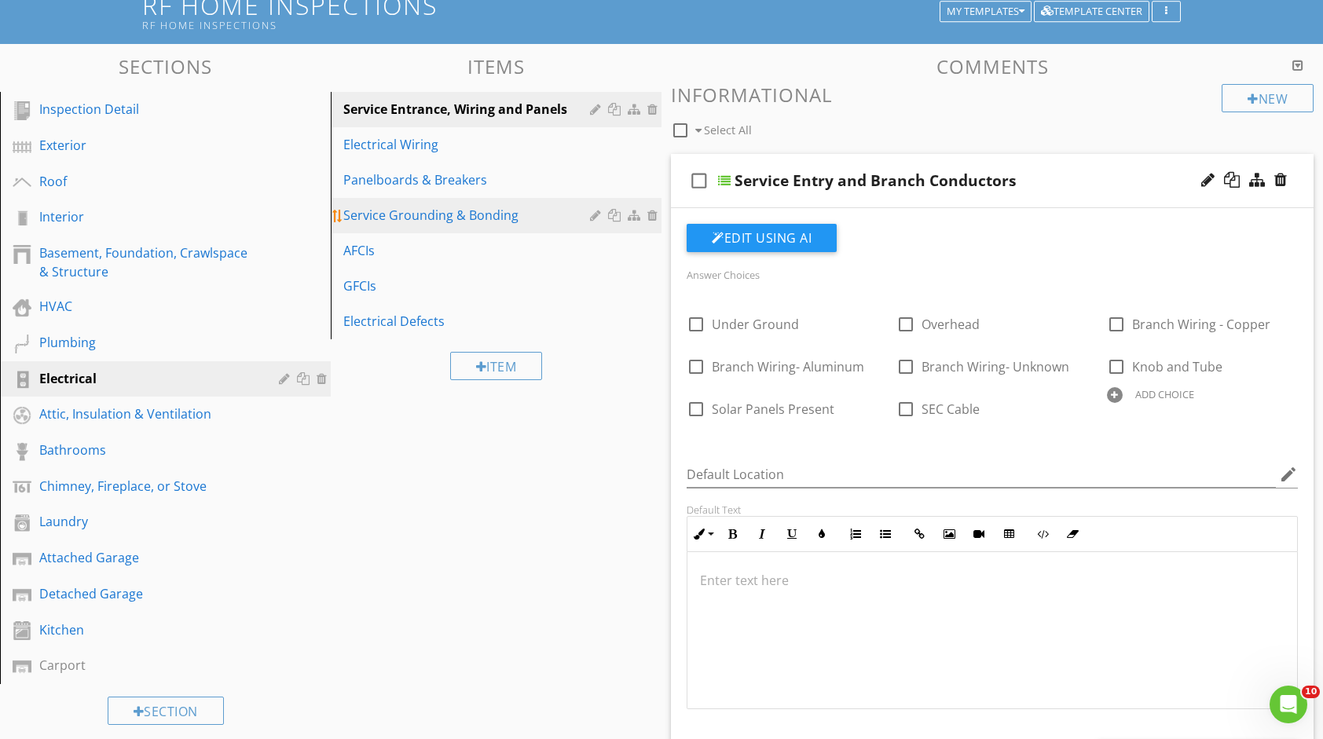
click at [629, 215] on div at bounding box center [636, 215] width 17 height 13
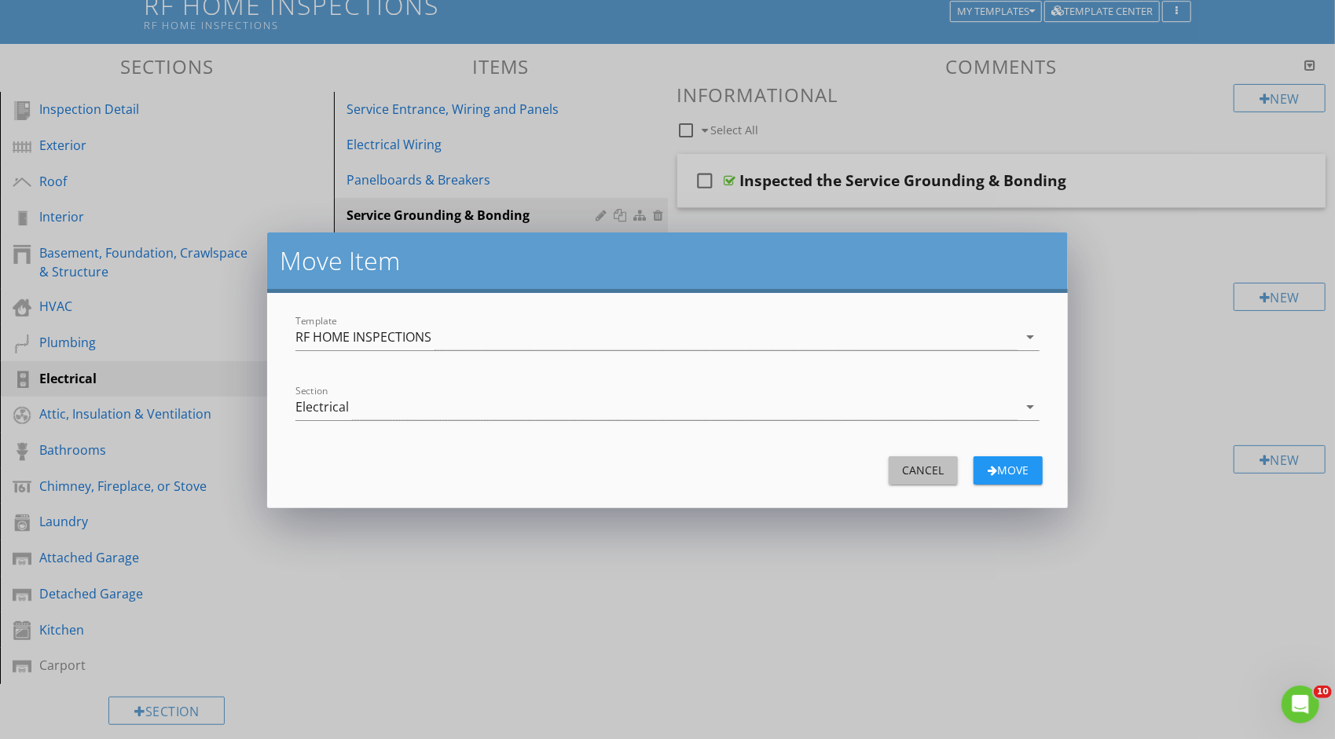
click at [910, 464] on div "Cancel" at bounding box center [923, 470] width 44 height 17
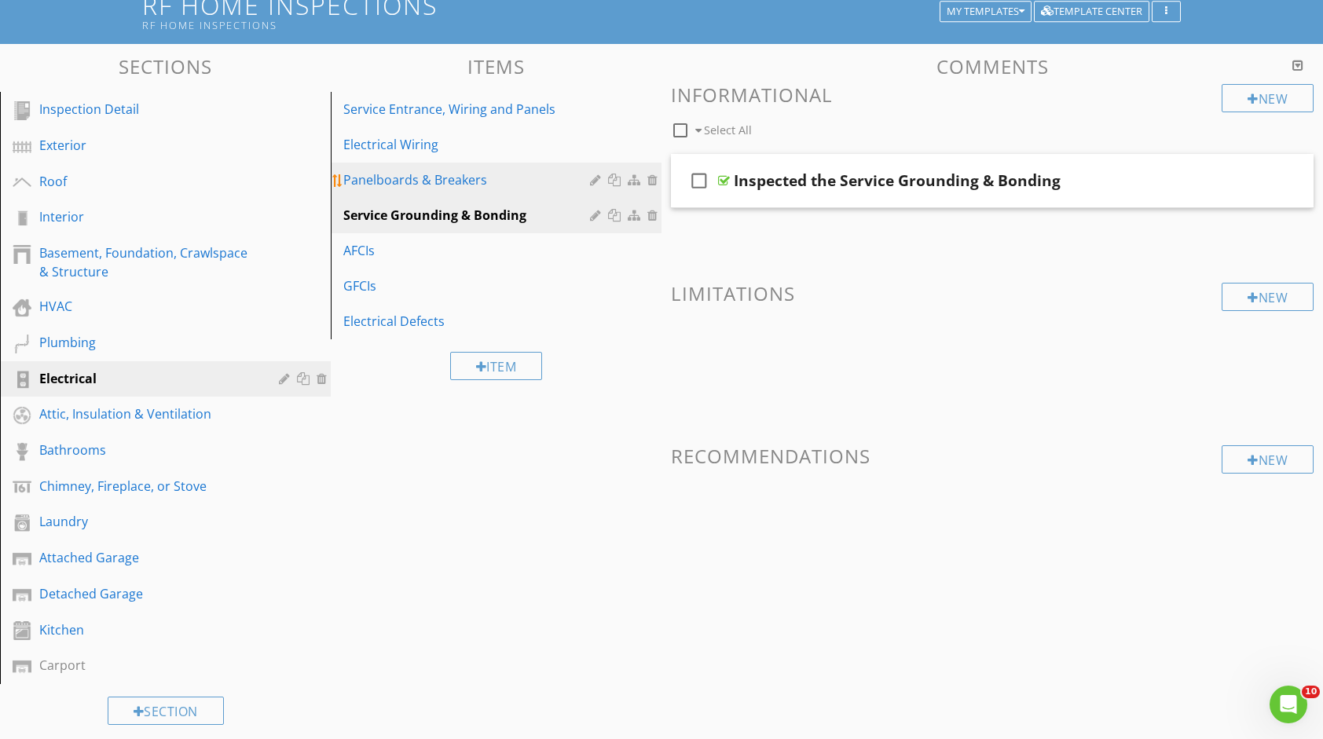
click at [470, 180] on div "Panelboards & Breakers" at bounding box center [468, 180] width 251 height 19
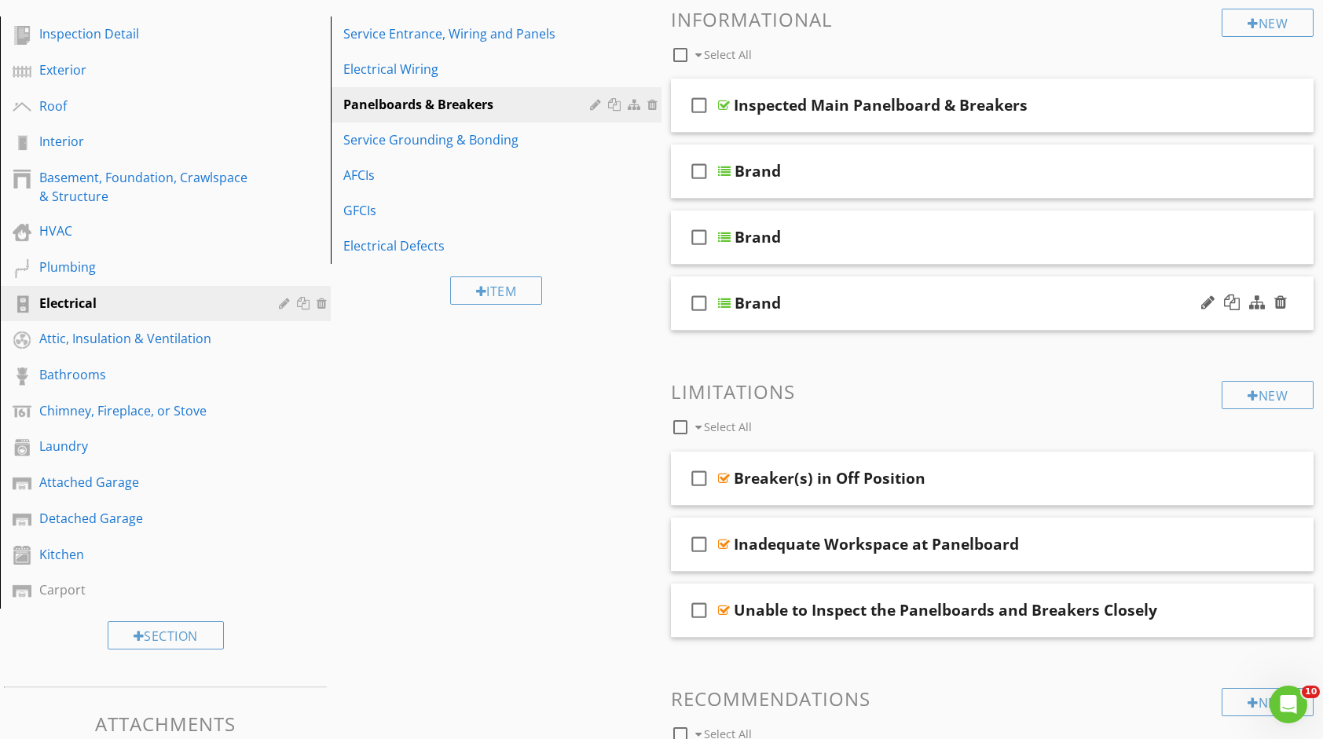
scroll to position [192, 0]
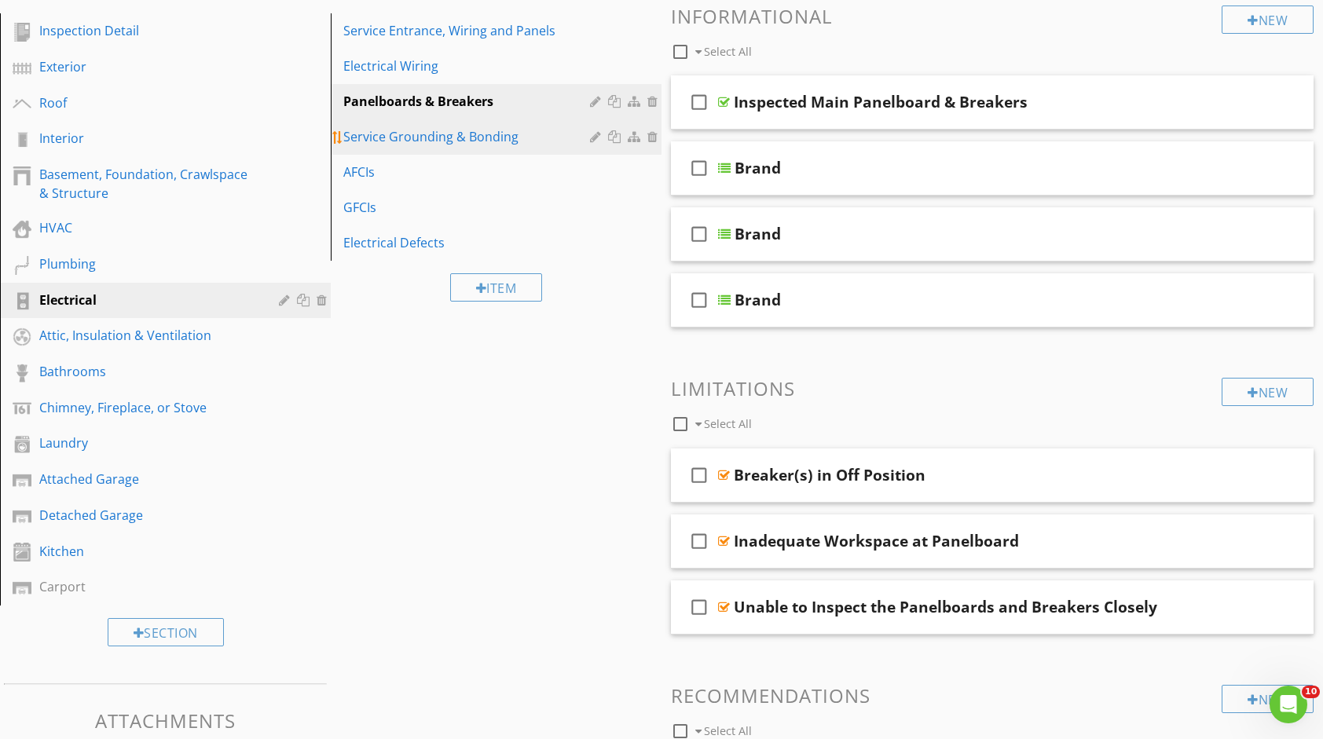
click at [490, 139] on div "Service Grounding & Bonding" at bounding box center [468, 136] width 251 height 19
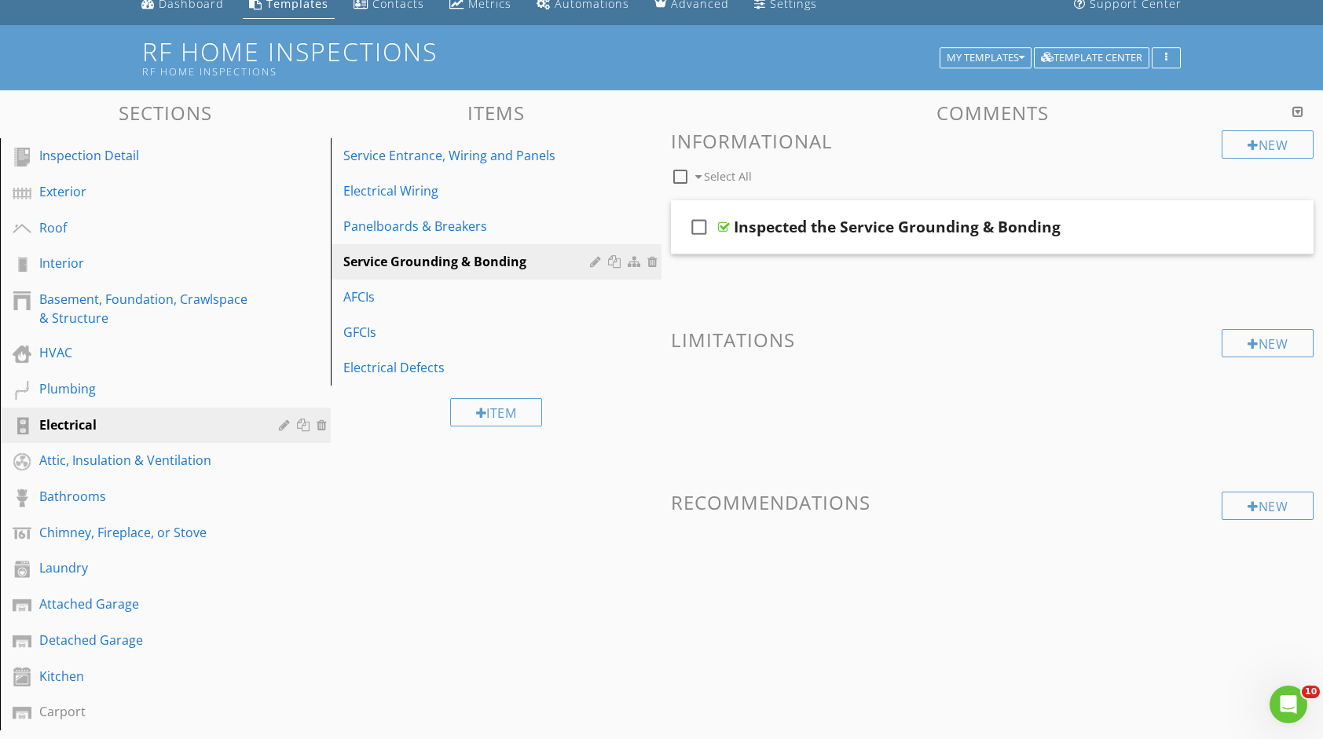
scroll to position [30, 0]
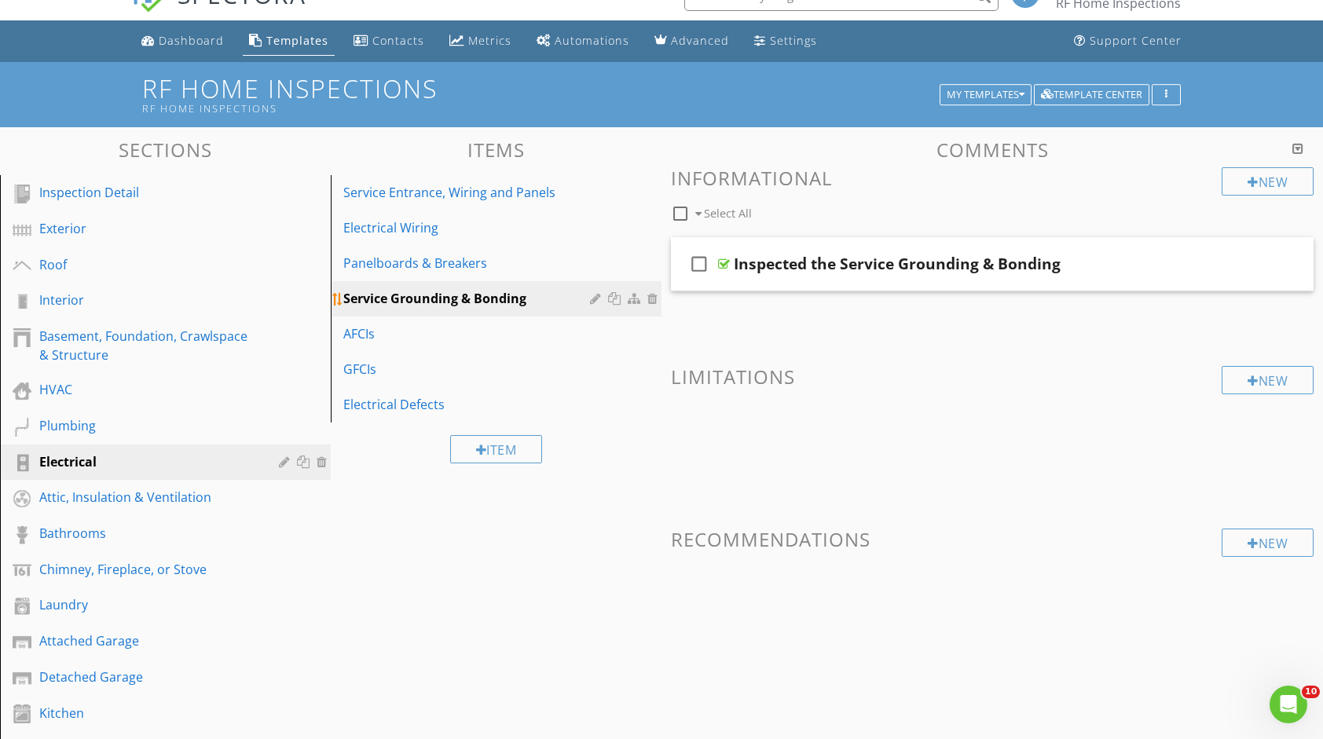
click at [653, 299] on div at bounding box center [655, 298] width 14 height 13
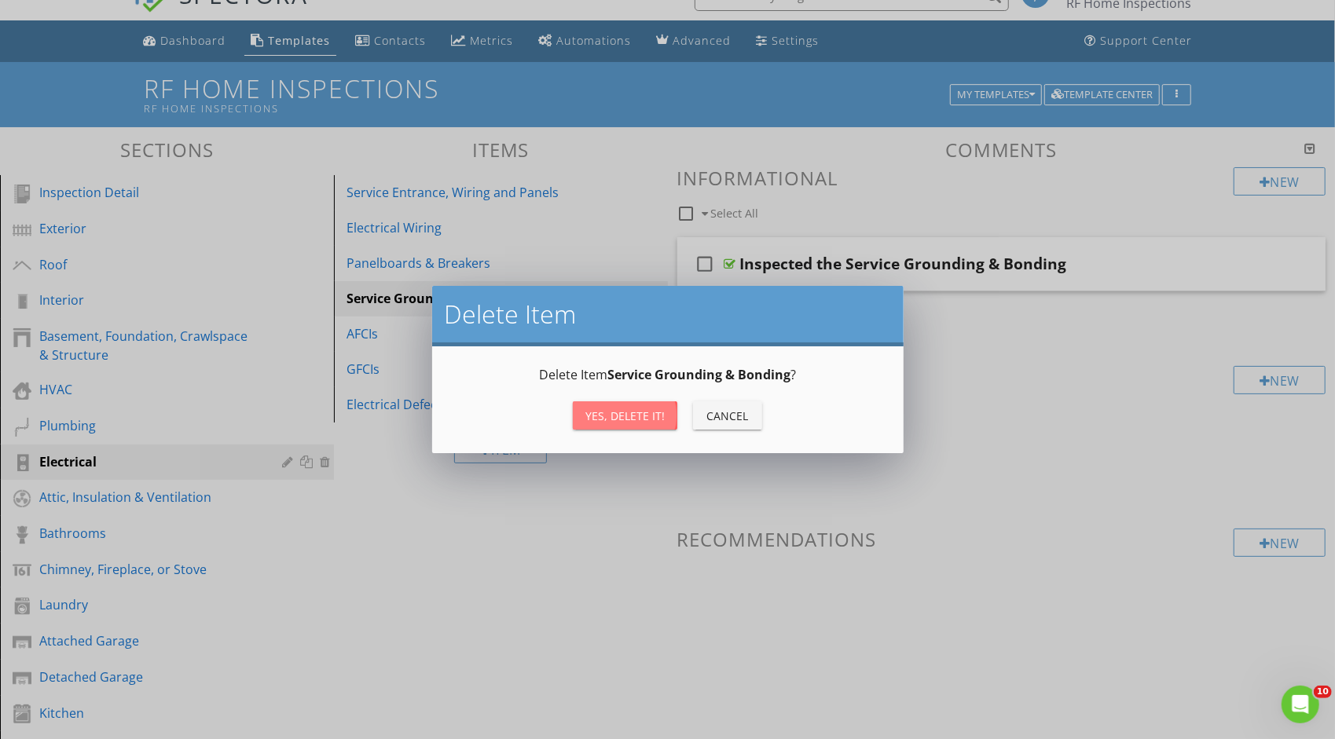
click at [665, 408] on button "Yes, Delete it!" at bounding box center [625, 416] width 105 height 28
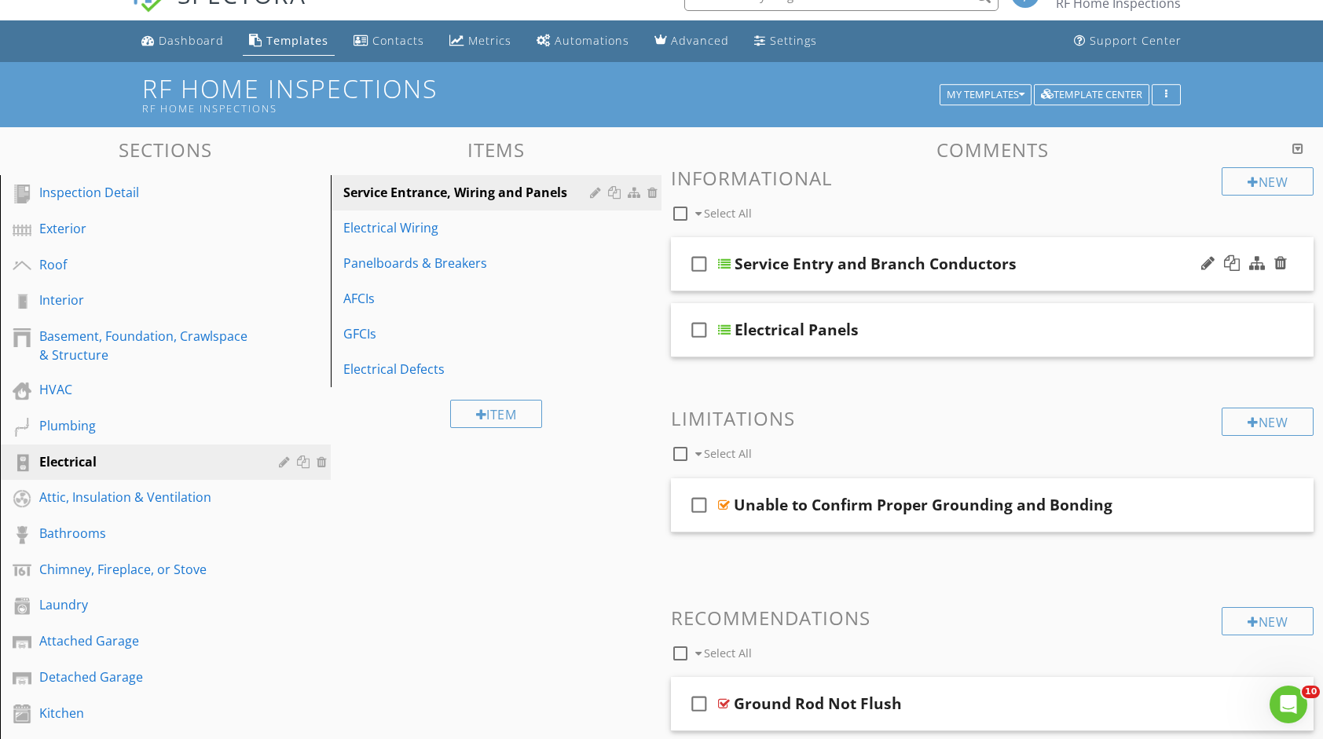
click at [1092, 264] on div "Service Entry and Branch Conductors" at bounding box center [964, 264] width 459 height 19
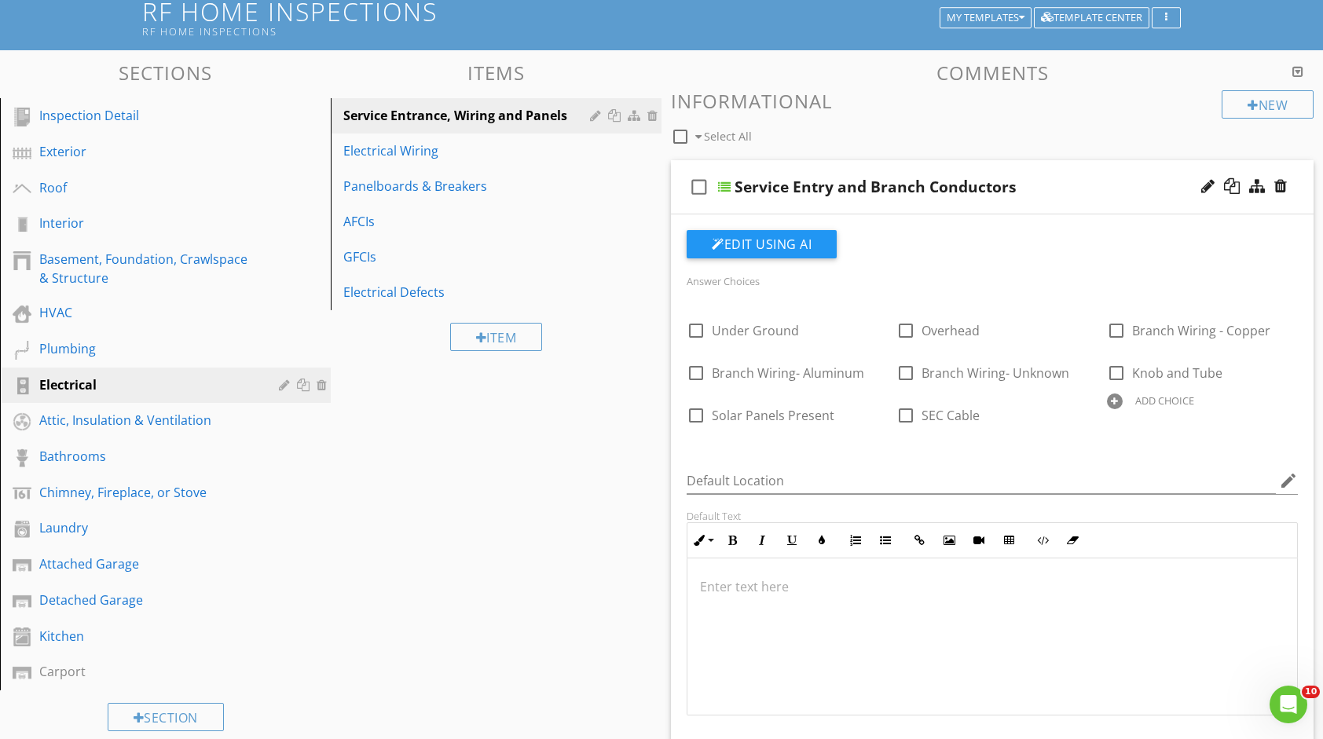
scroll to position [108, 0]
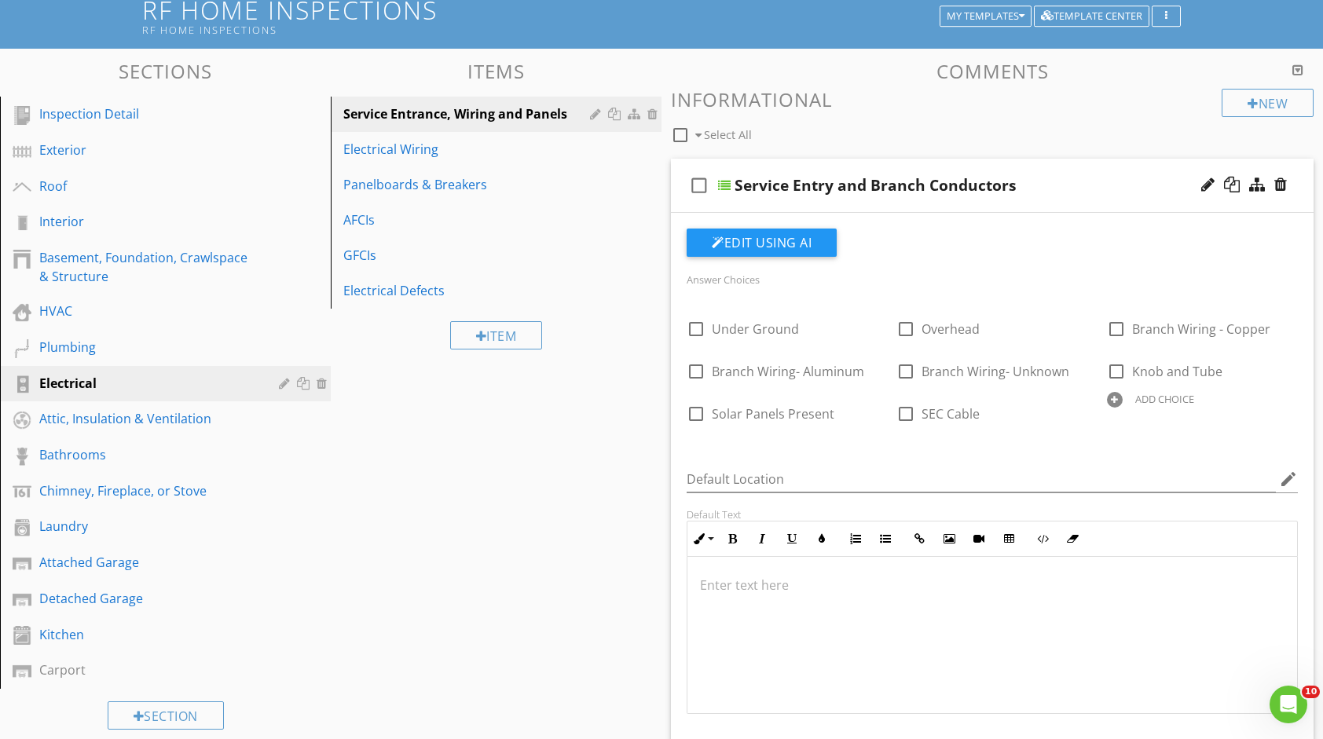
click at [1115, 394] on div at bounding box center [1115, 400] width 16 height 16
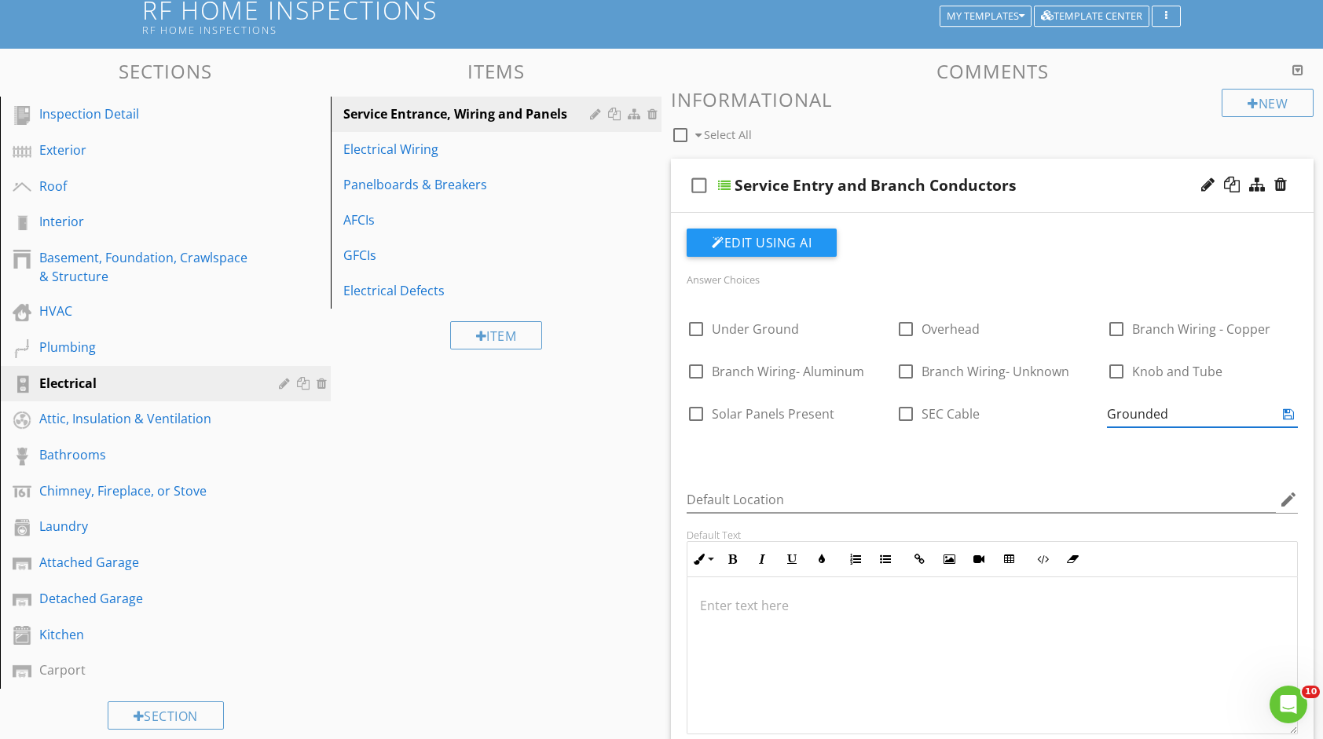
click at [1286, 409] on icon at bounding box center [1288, 414] width 11 height 13
click at [688, 443] on div at bounding box center [695, 443] width 16 height 16
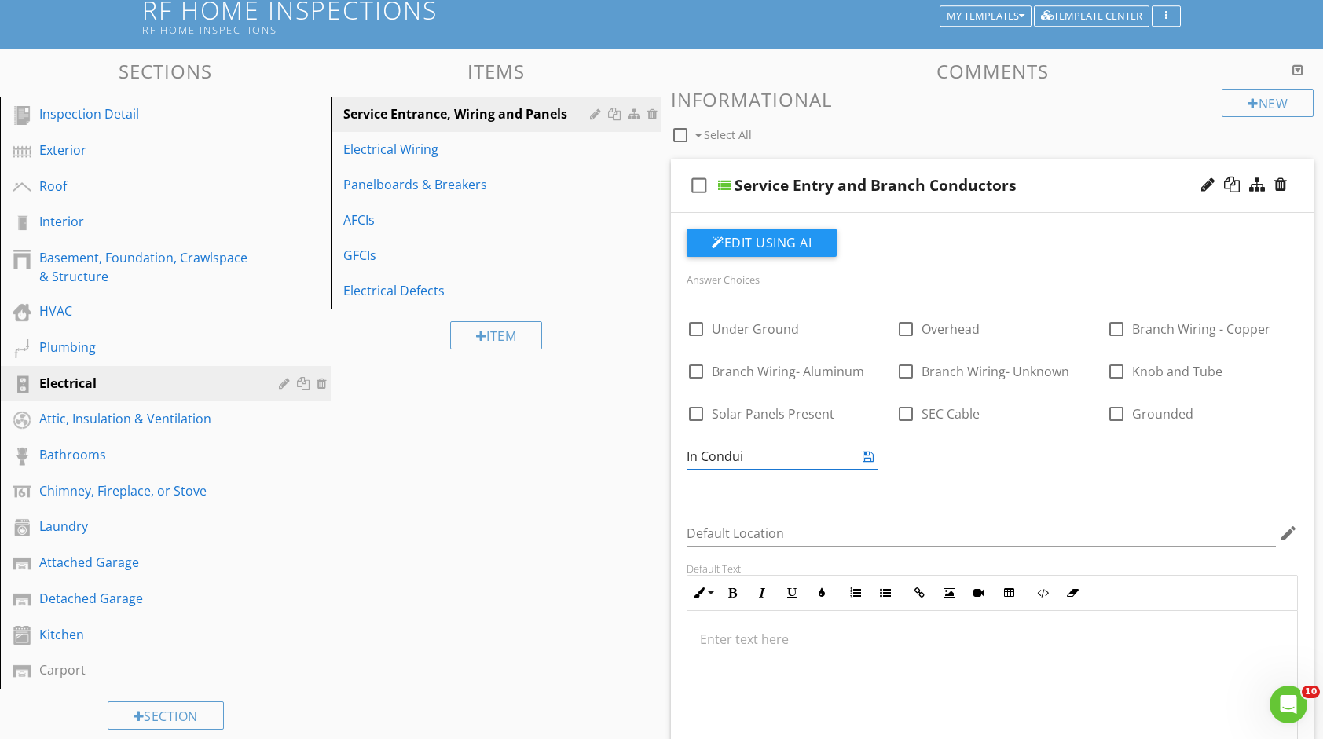
type input "In Conduit"
click at [866, 452] on icon at bounding box center [868, 456] width 11 height 13
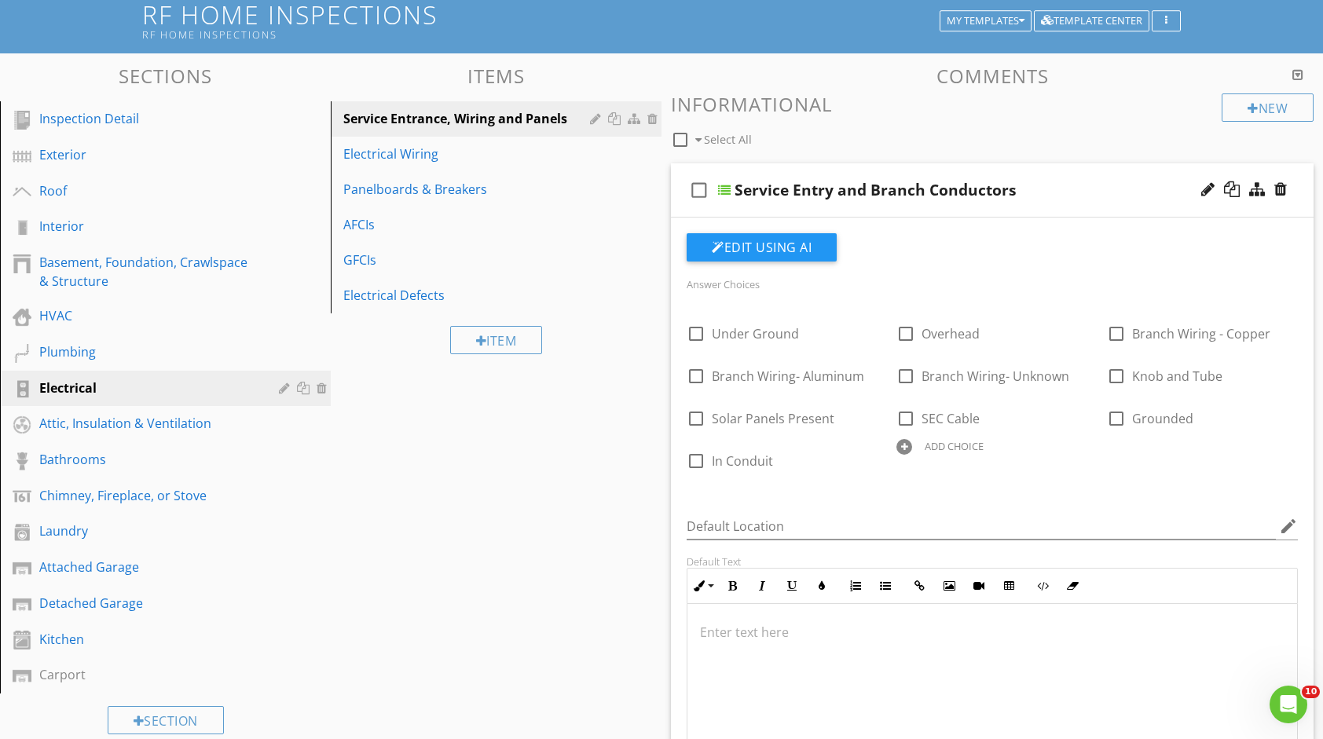
scroll to position [30, 0]
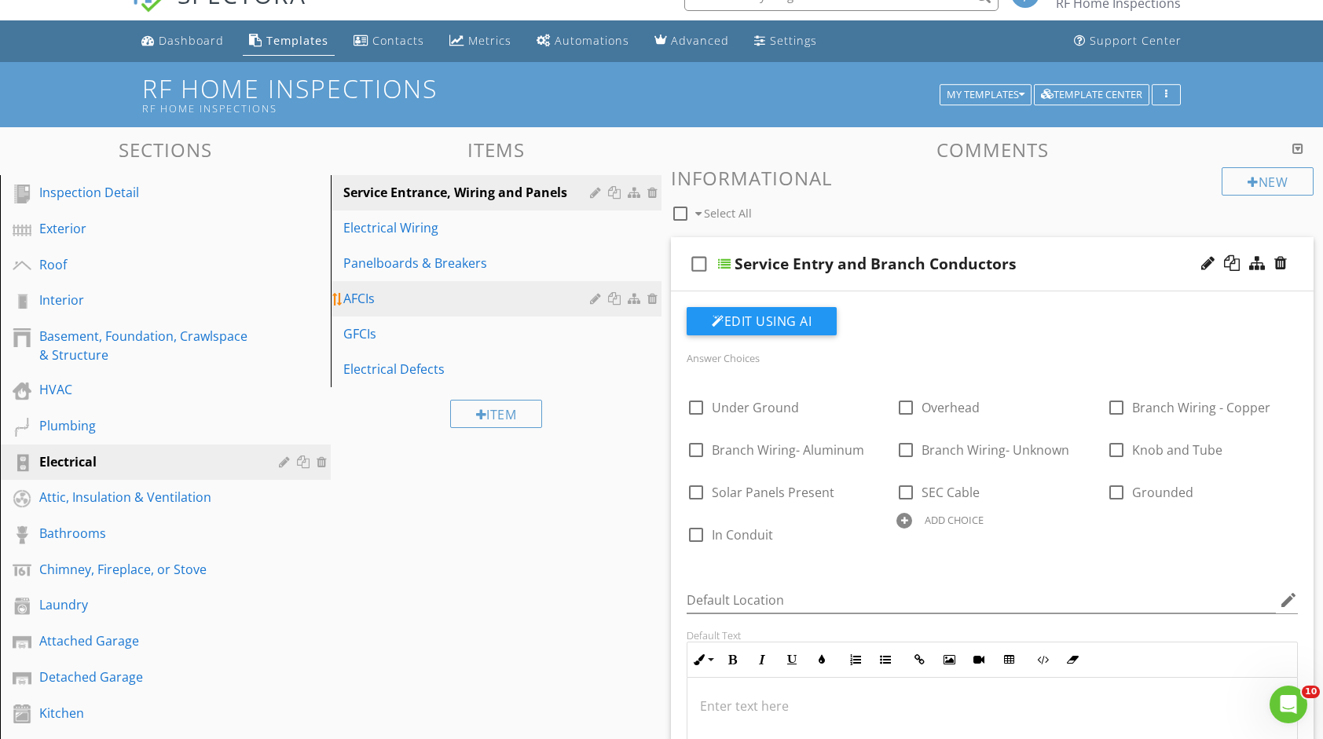
click at [412, 295] on div "AFCIs" at bounding box center [468, 298] width 251 height 19
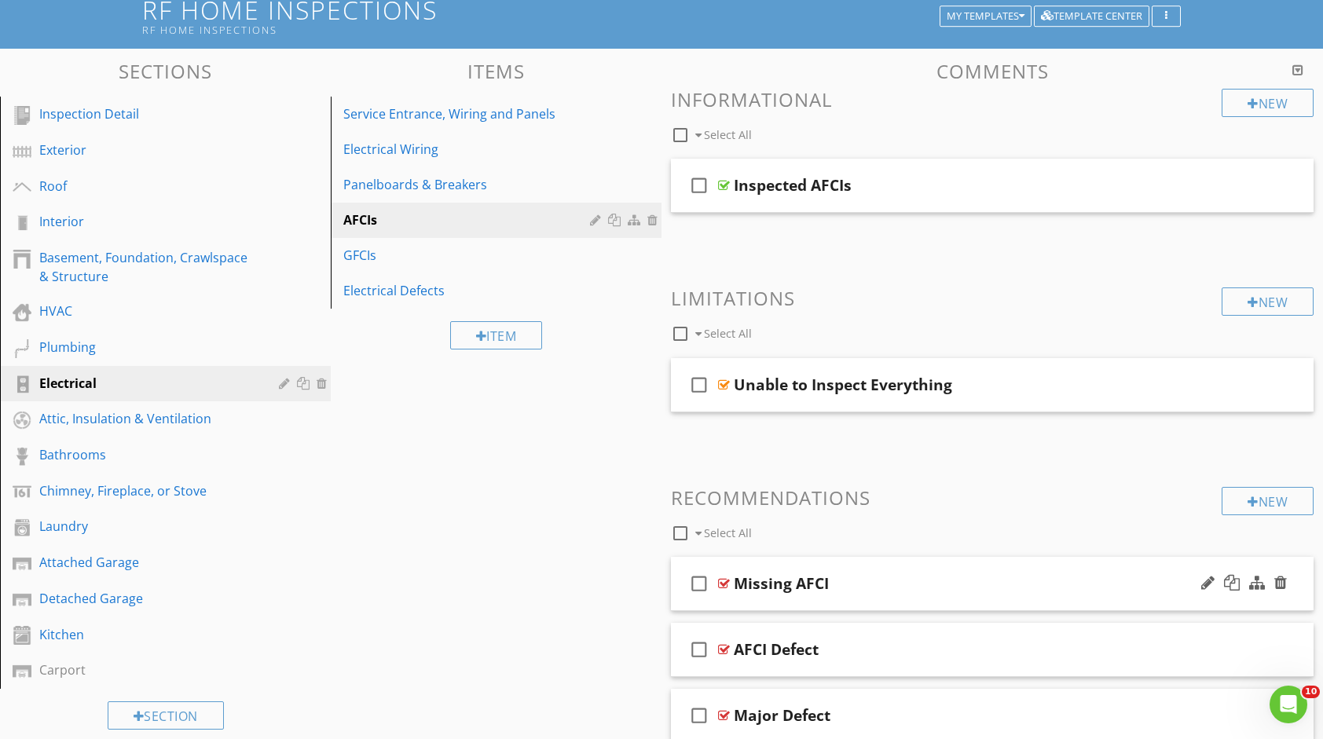
scroll to position [87, 0]
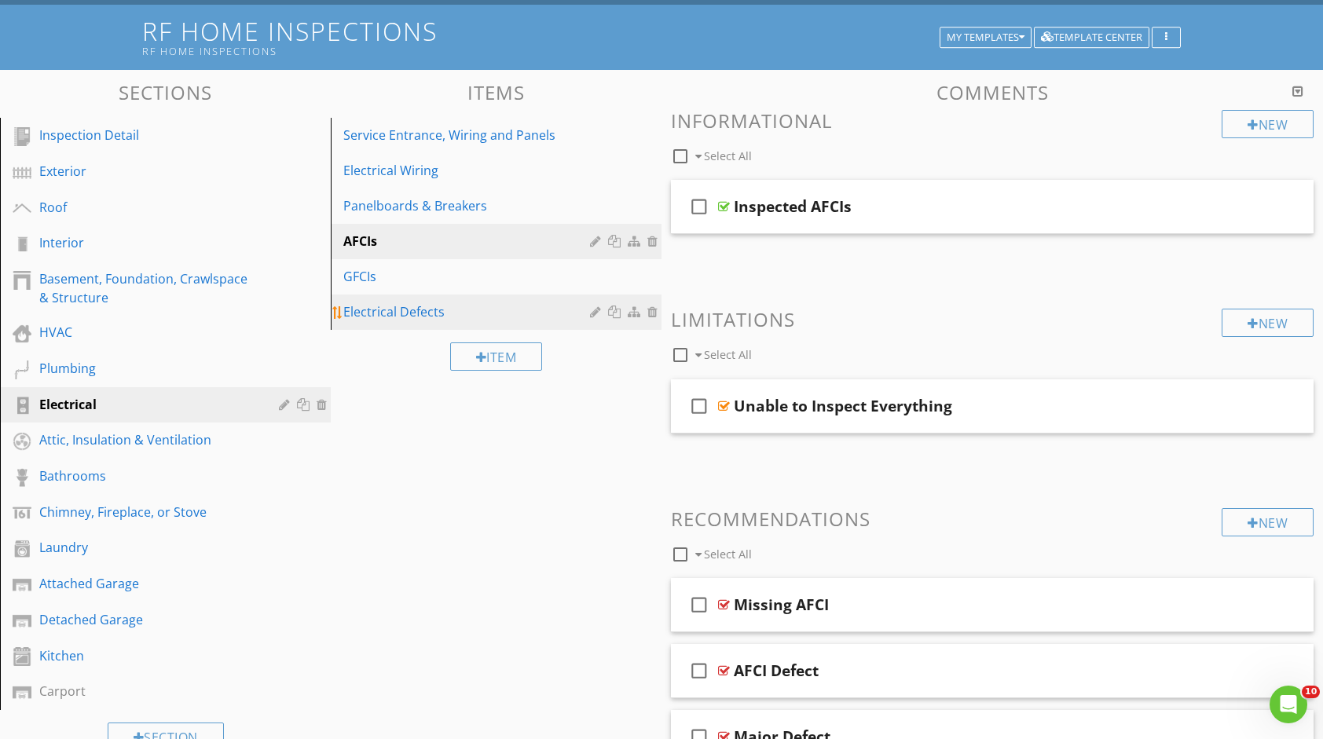
click at [464, 312] on div "Electrical Defects" at bounding box center [468, 312] width 251 height 19
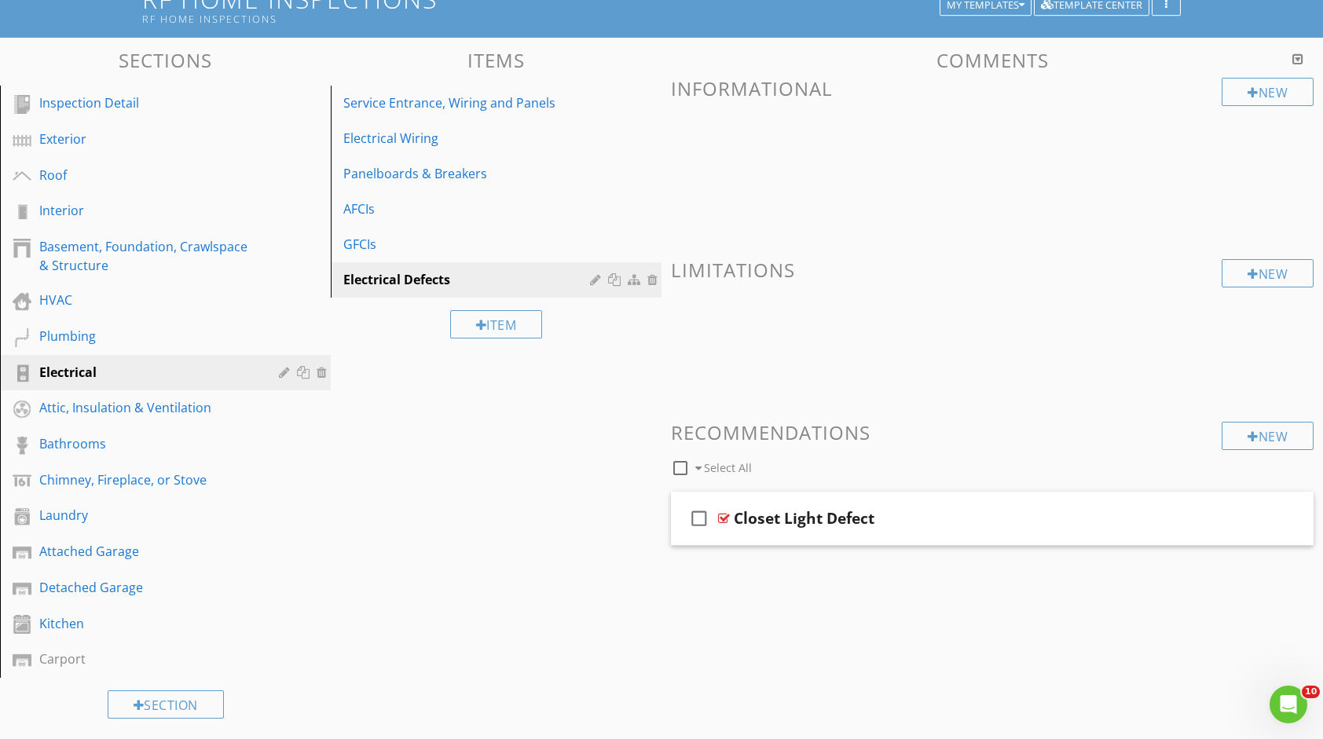
scroll to position [108, 0]
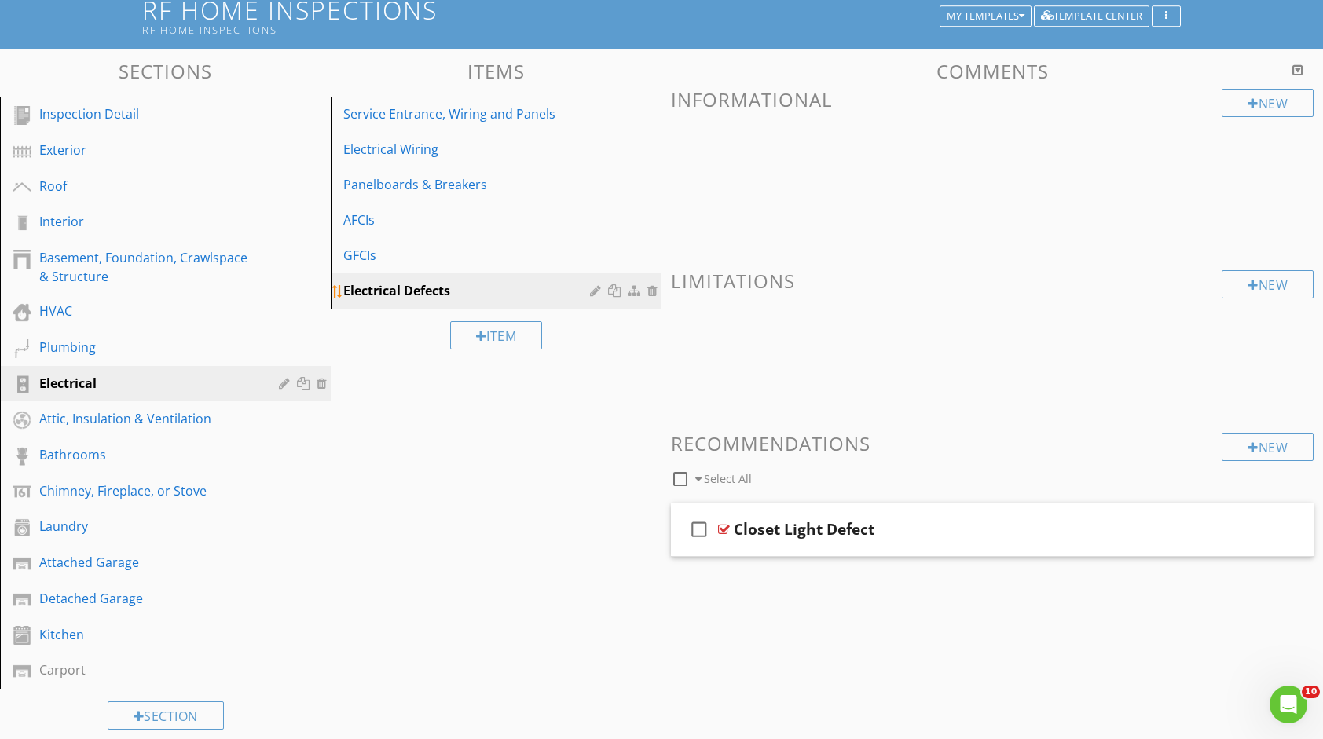
click at [655, 293] on div at bounding box center [655, 290] width 14 height 13
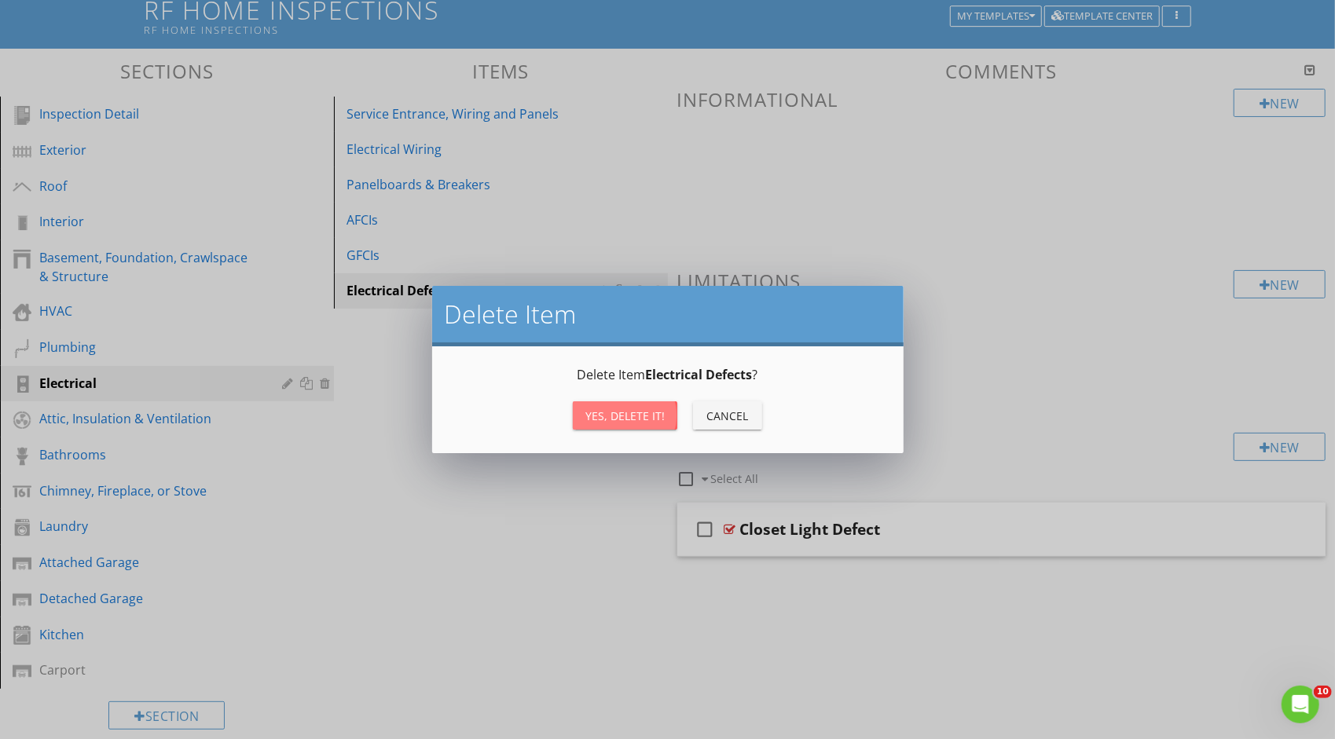
click at [659, 408] on div "Yes, Delete it!" at bounding box center [624, 416] width 79 height 17
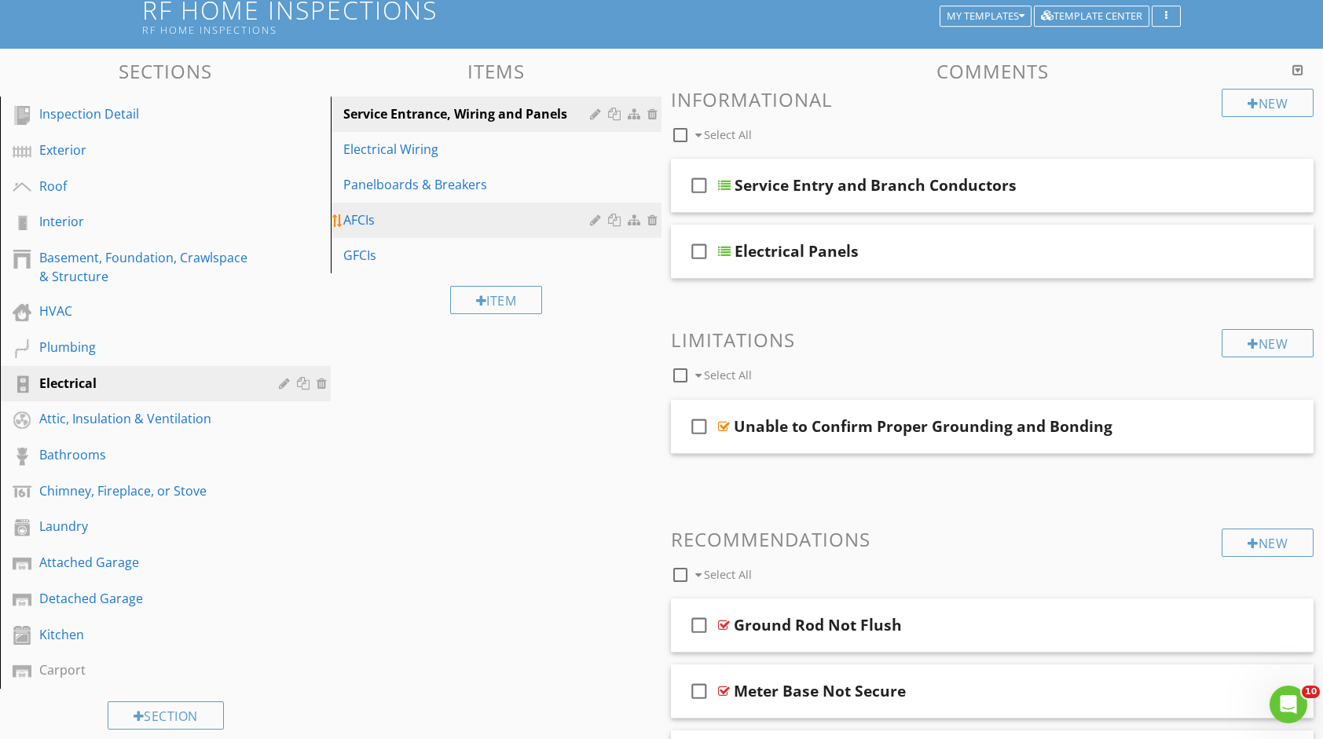
click at [398, 223] on div "AFCIs" at bounding box center [468, 220] width 251 height 19
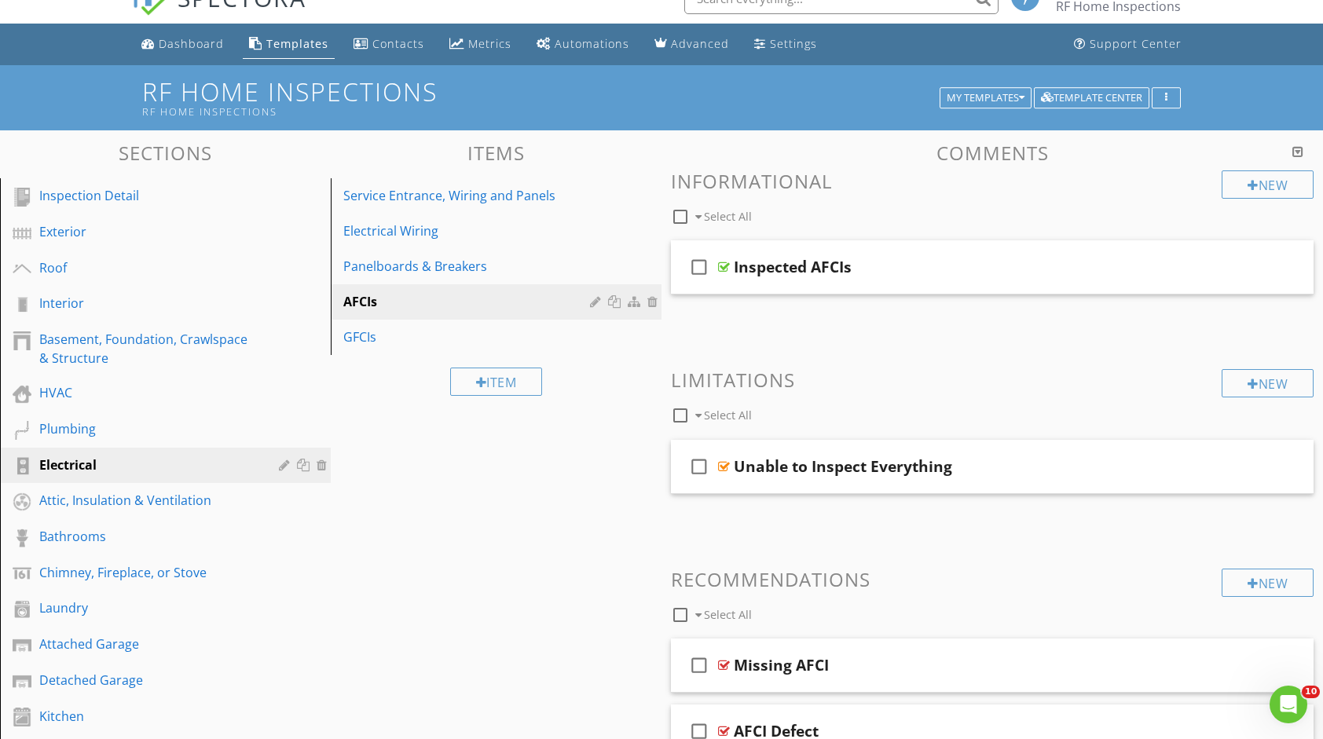
scroll to position [0, 0]
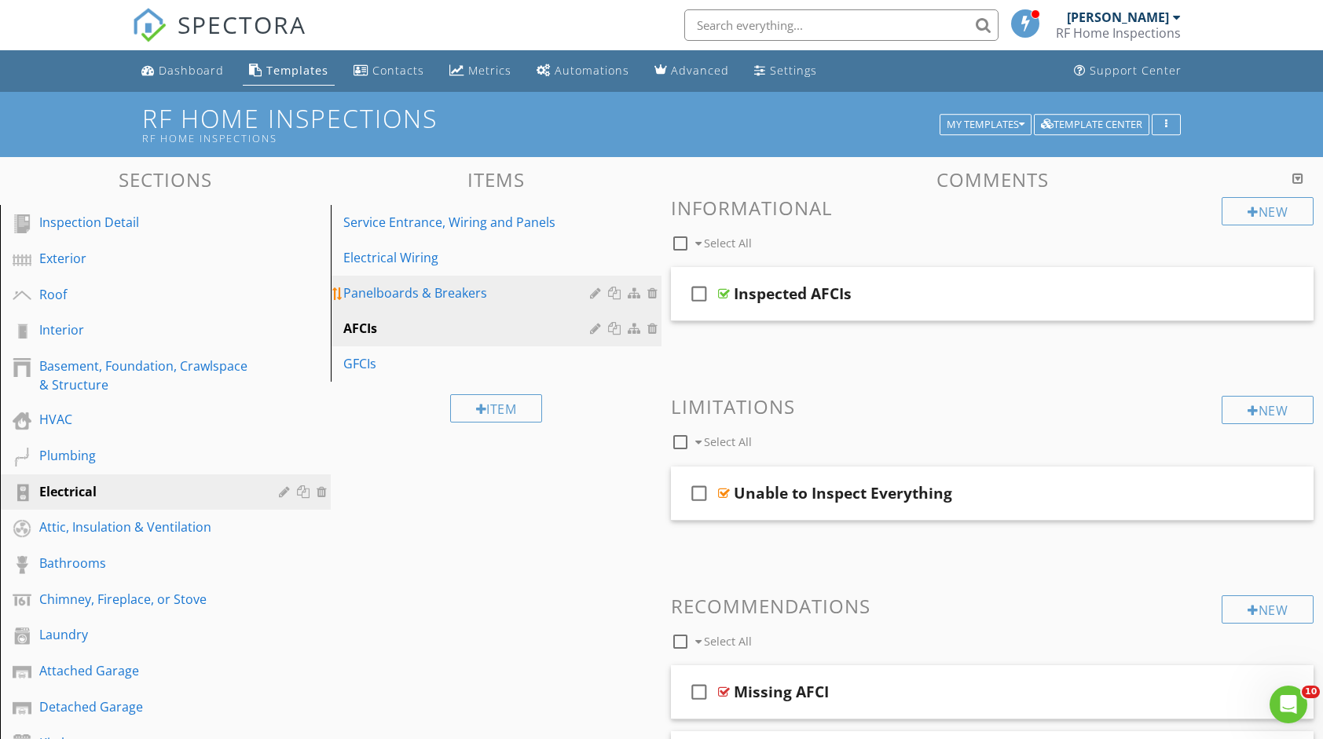
click at [483, 281] on link "Panelboards & Breakers" at bounding box center [499, 293] width 326 height 35
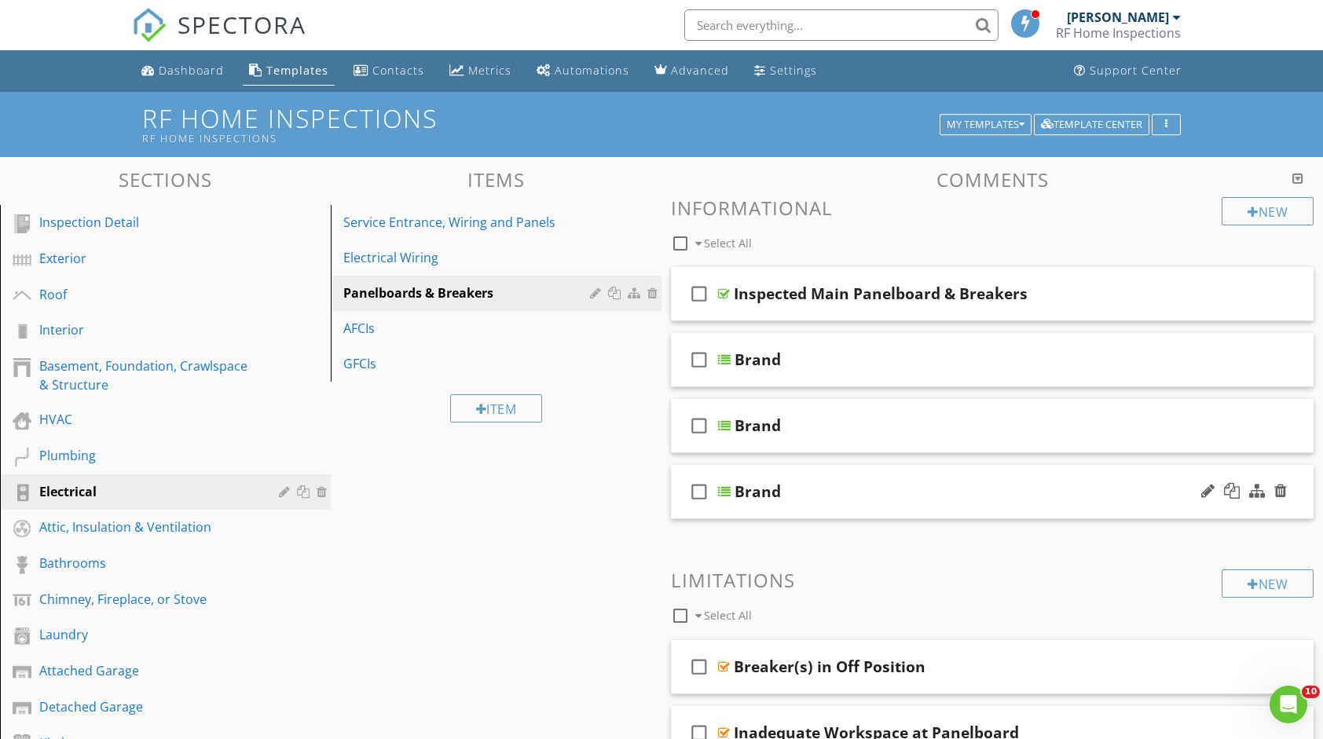
click at [943, 484] on div "Brand" at bounding box center [964, 492] width 459 height 19
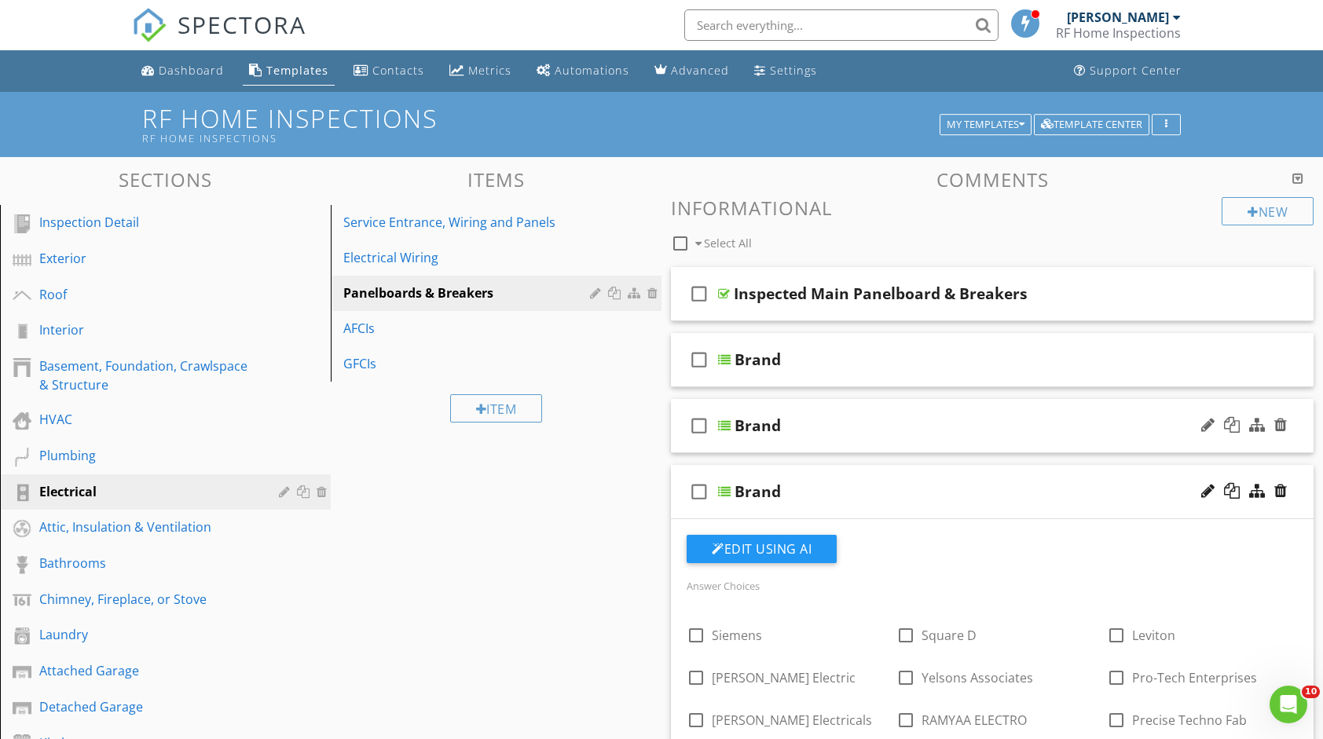
click at [945, 428] on div "Brand" at bounding box center [964, 425] width 459 height 19
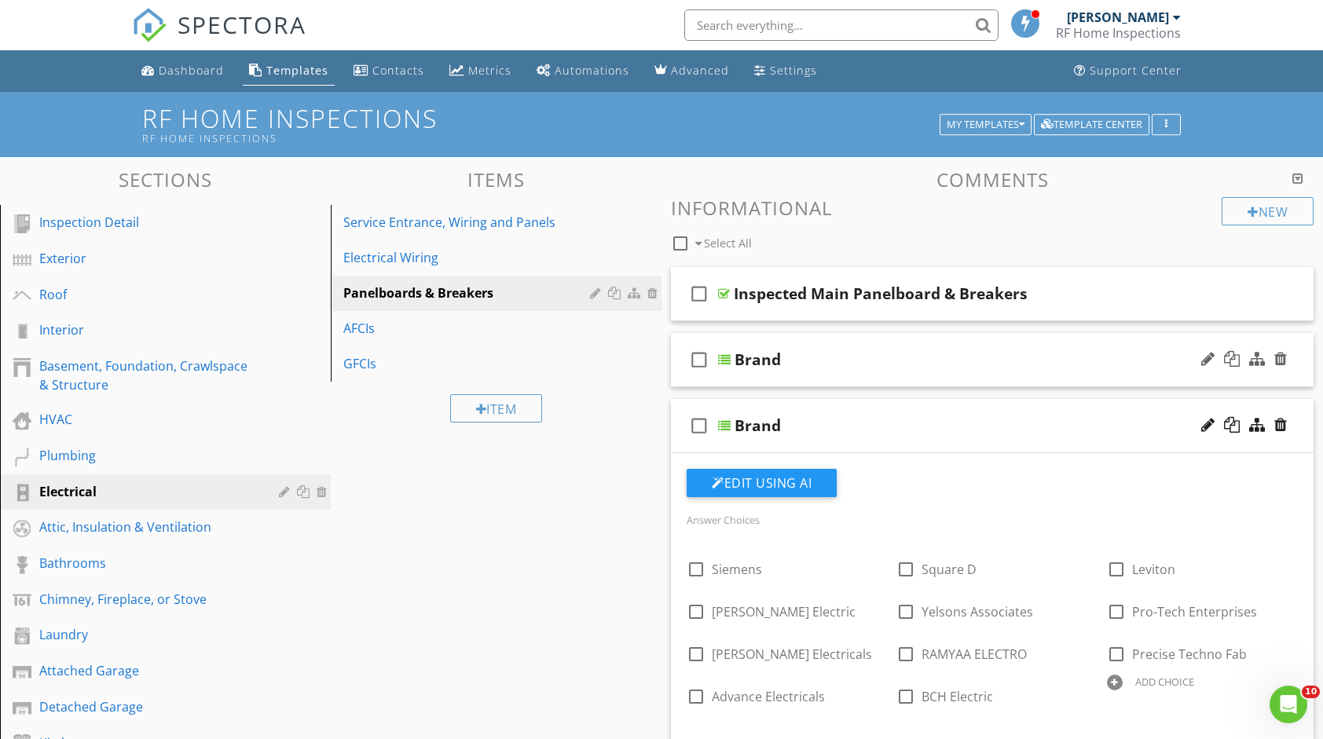
click at [945, 371] on div "check_box_outline_blank Brand" at bounding box center [992, 360] width 643 height 54
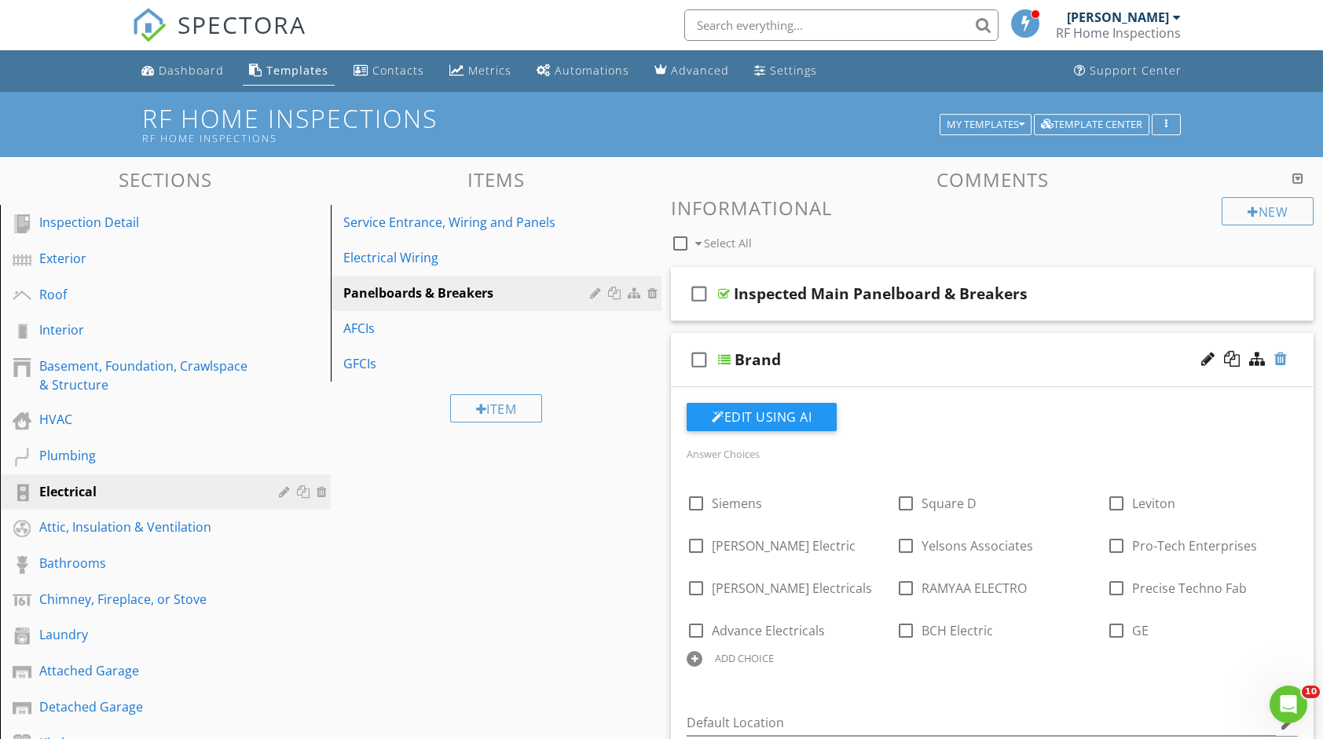
click at [1287, 356] on div at bounding box center [1244, 360] width 92 height 38
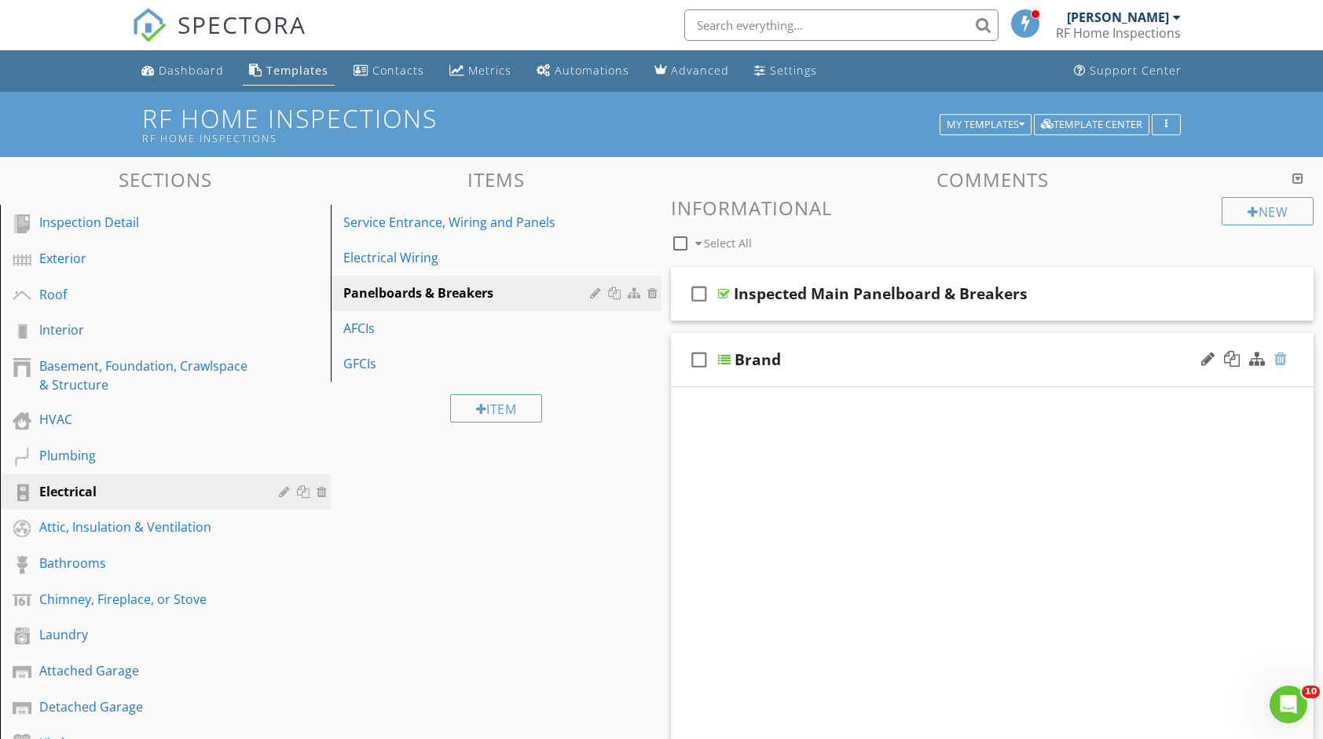
click at [1284, 357] on div at bounding box center [1281, 359] width 13 height 16
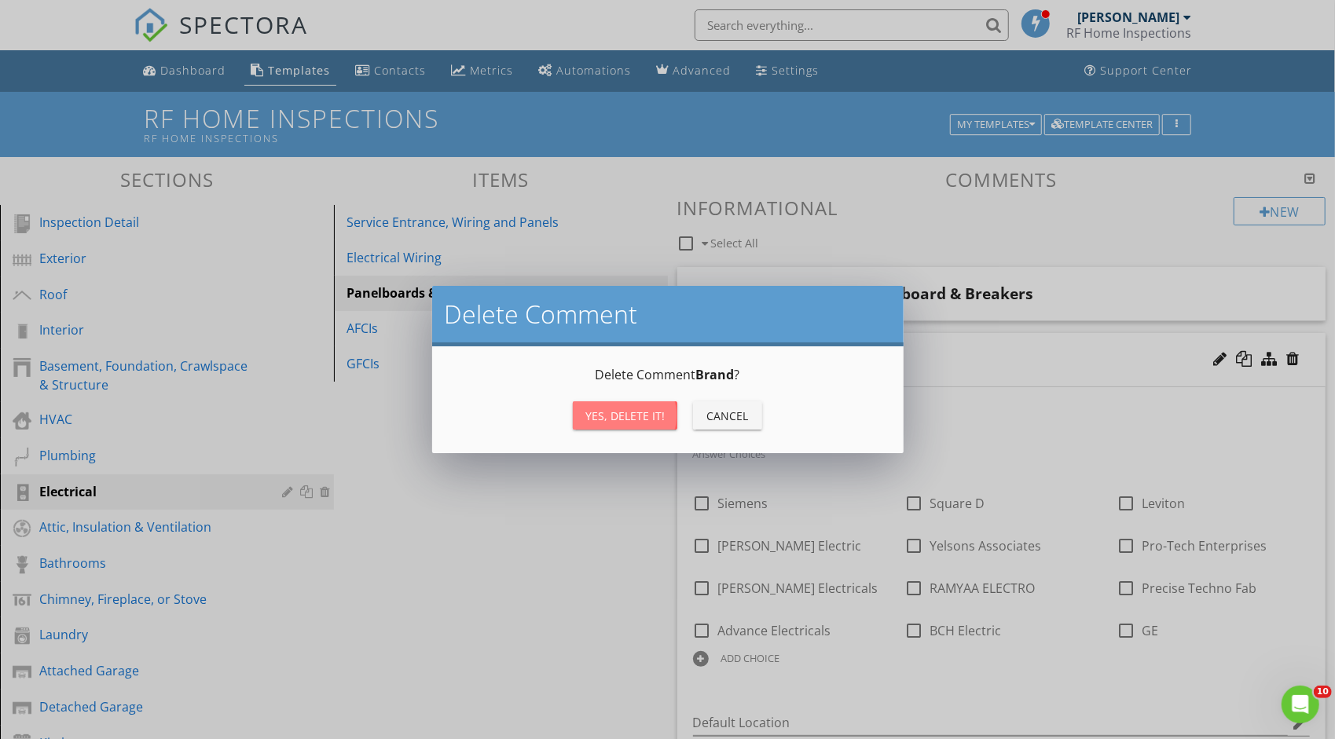
click at [655, 406] on button "Yes, Delete it!" at bounding box center [625, 416] width 105 height 28
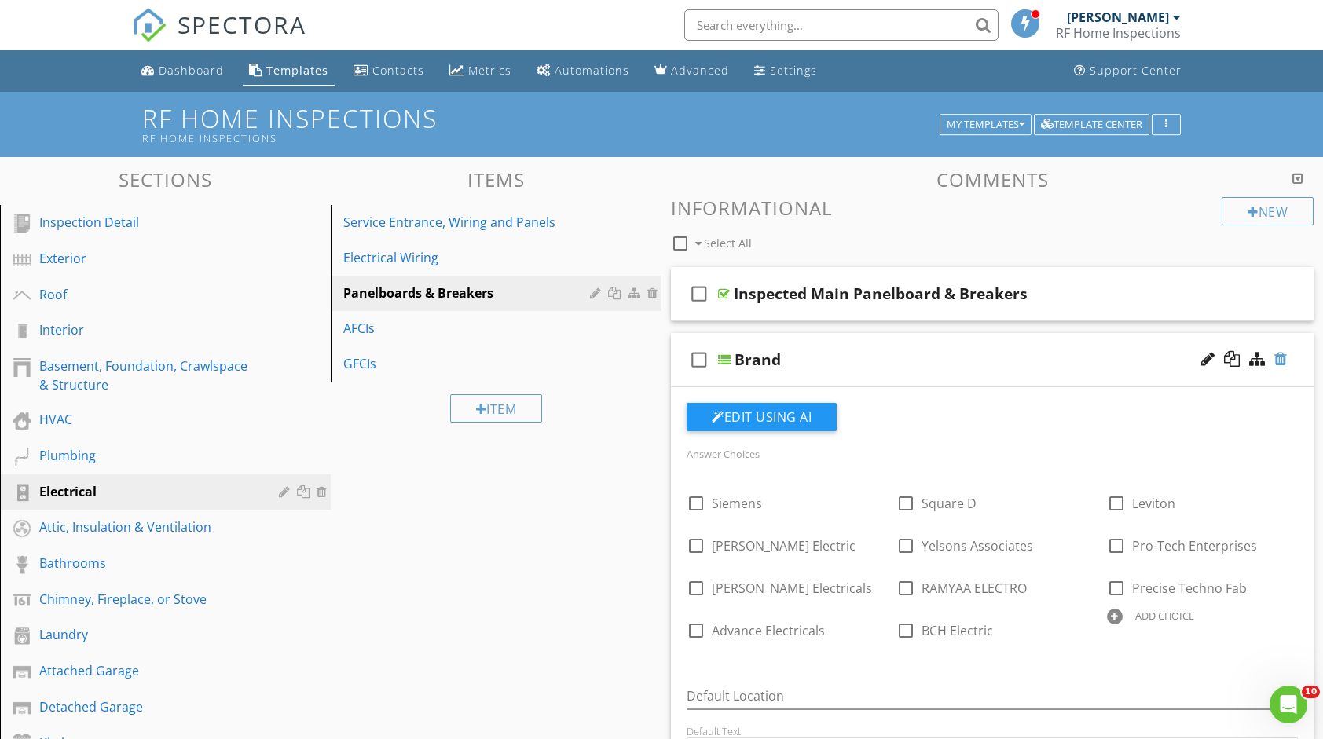
click at [1281, 365] on div at bounding box center [1281, 359] width 13 height 16
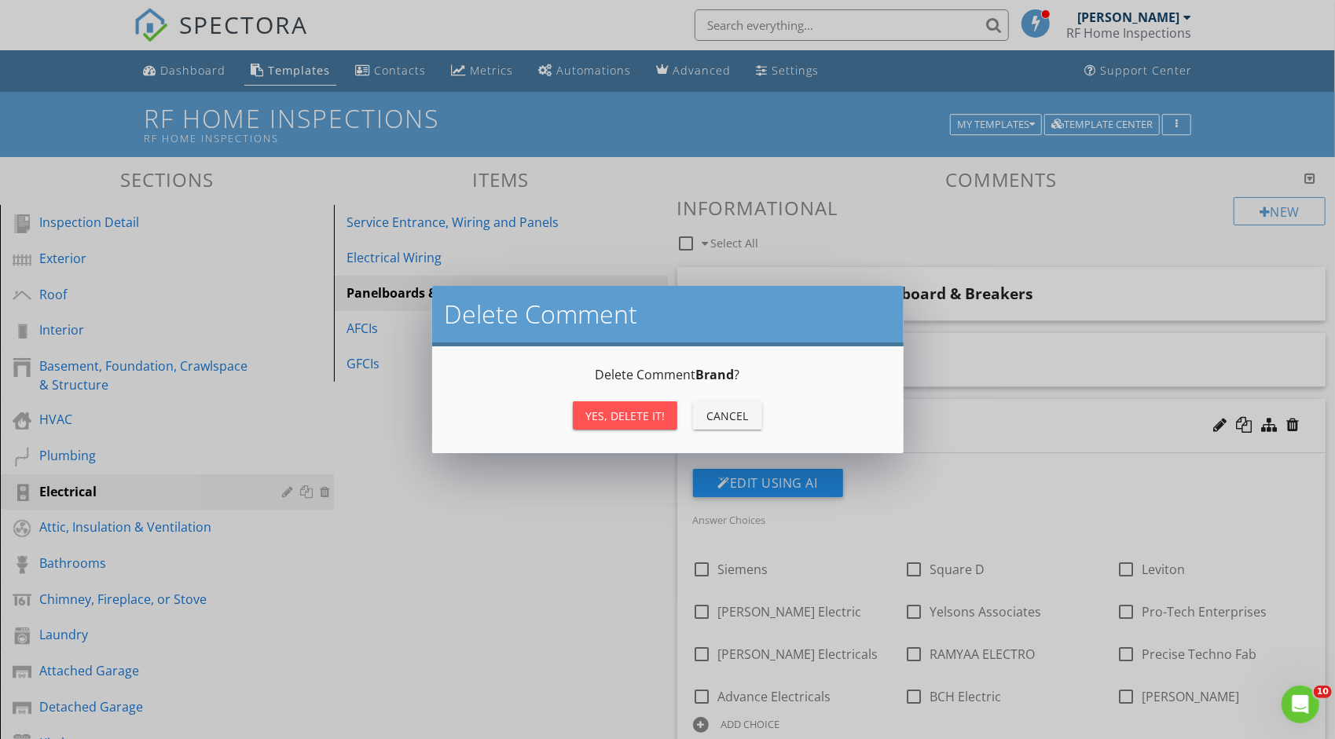
click at [652, 406] on button "Yes, Delete it!" at bounding box center [625, 416] width 105 height 28
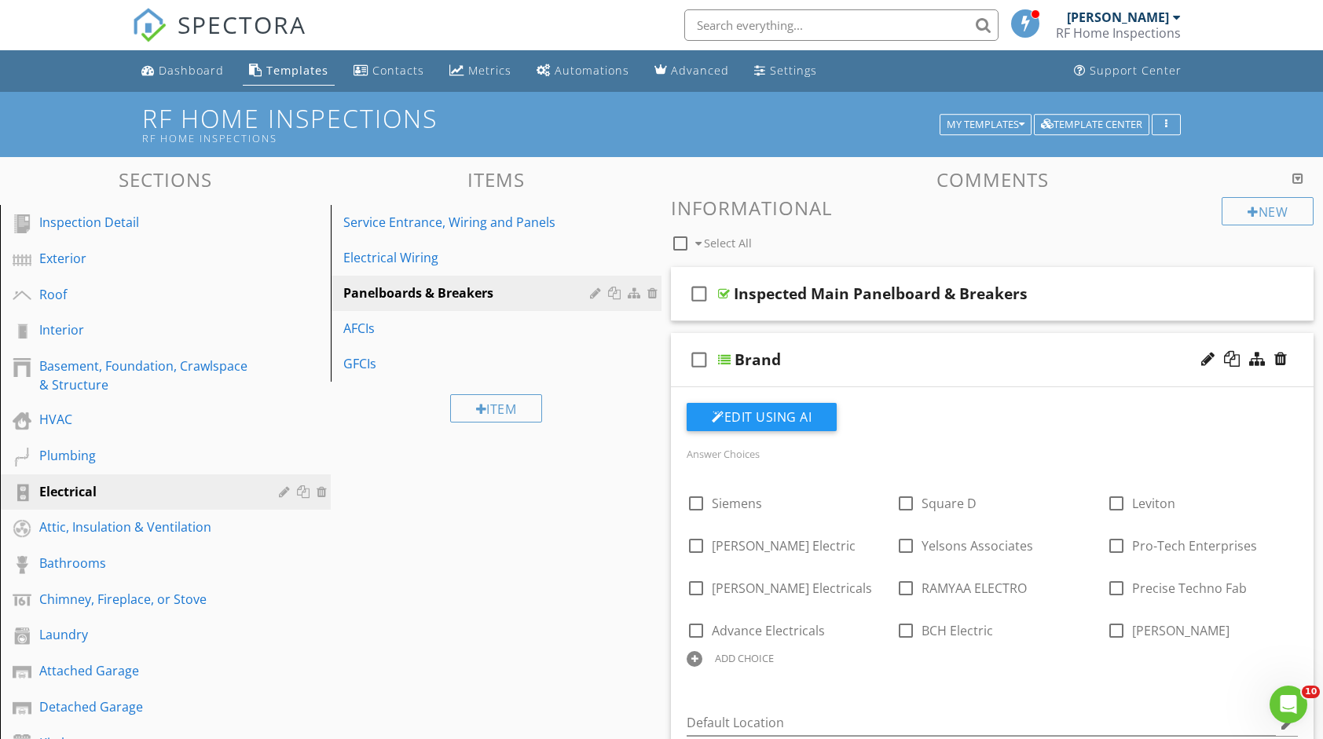
click at [912, 363] on div "Brand" at bounding box center [964, 359] width 459 height 19
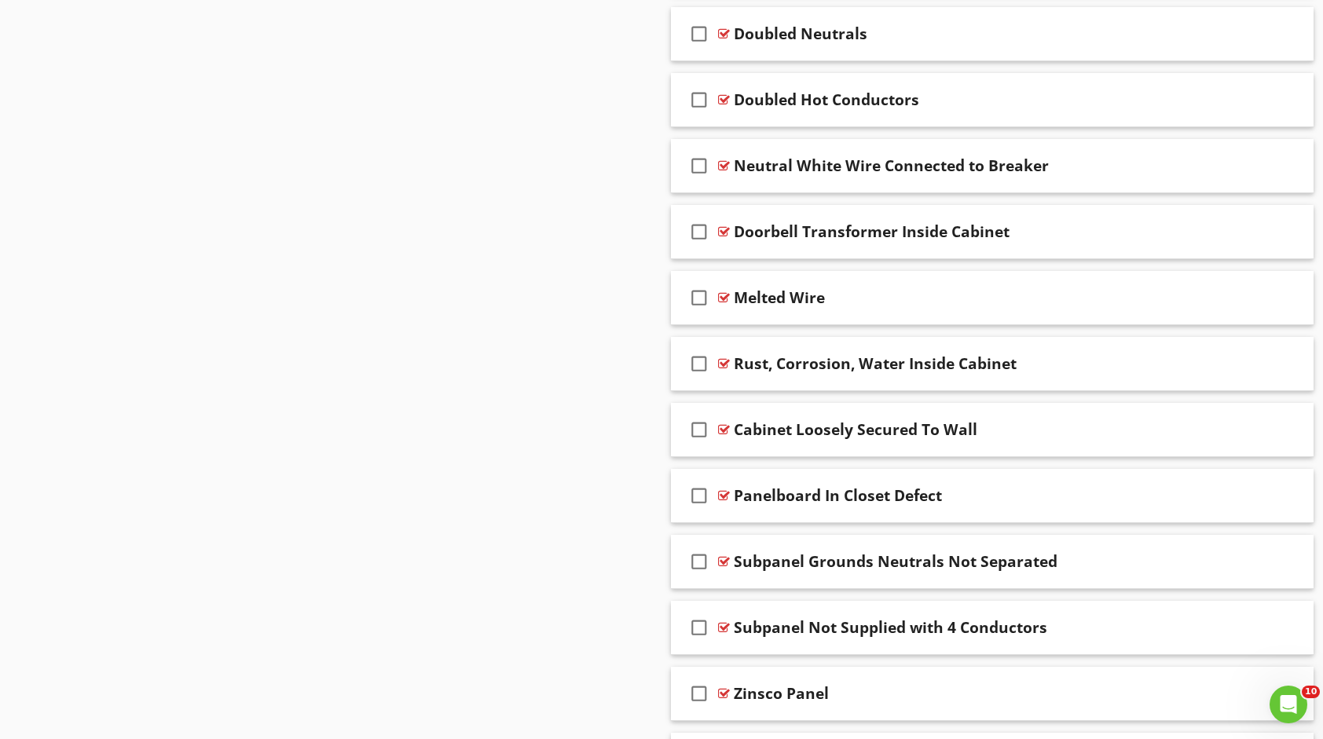
scroll to position [2043, 0]
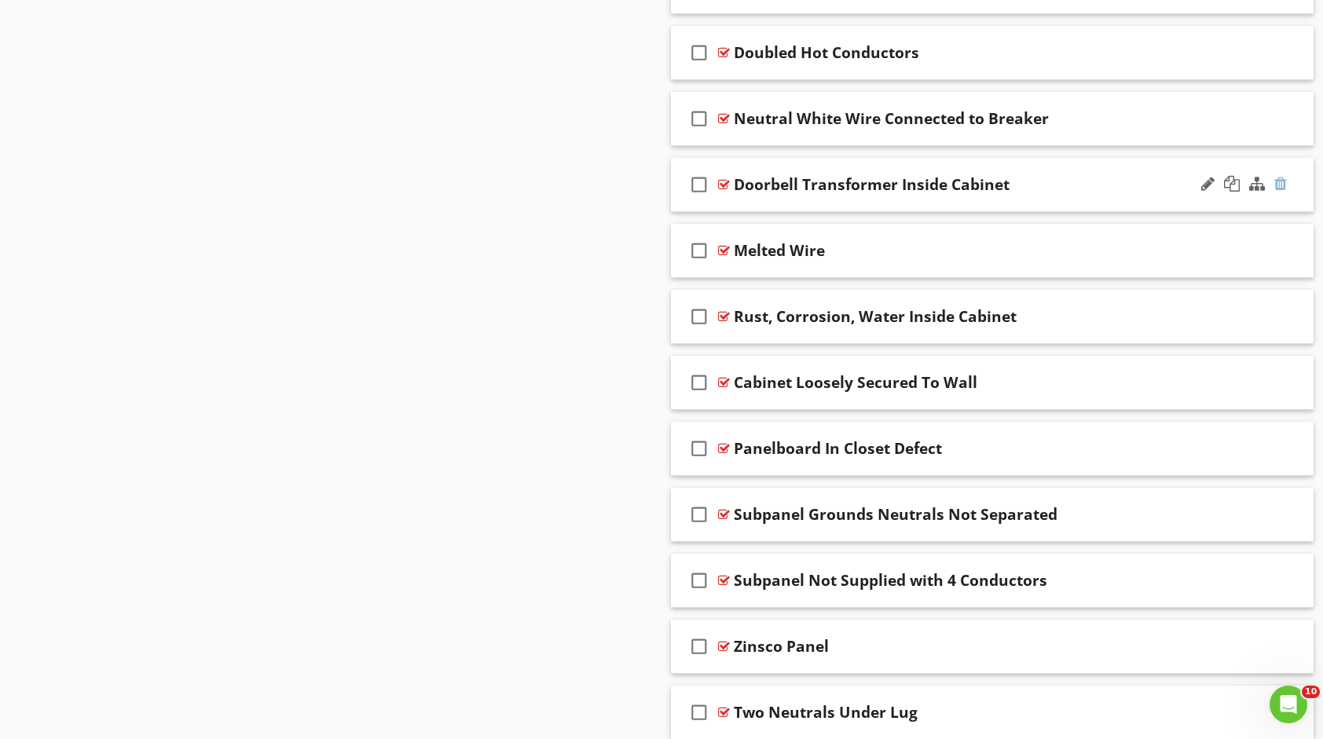
click at [1276, 178] on div at bounding box center [1281, 184] width 13 height 16
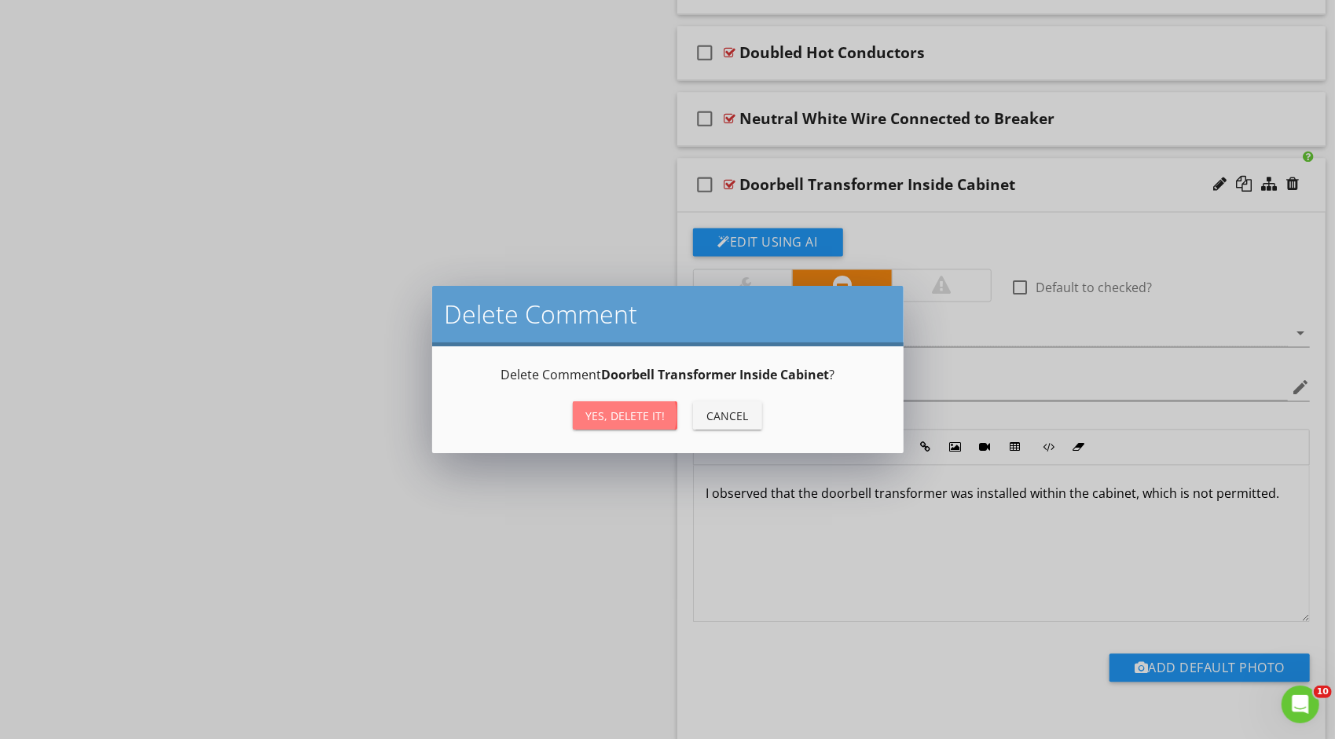
click at [644, 410] on div "Yes, Delete it!" at bounding box center [624, 416] width 79 height 17
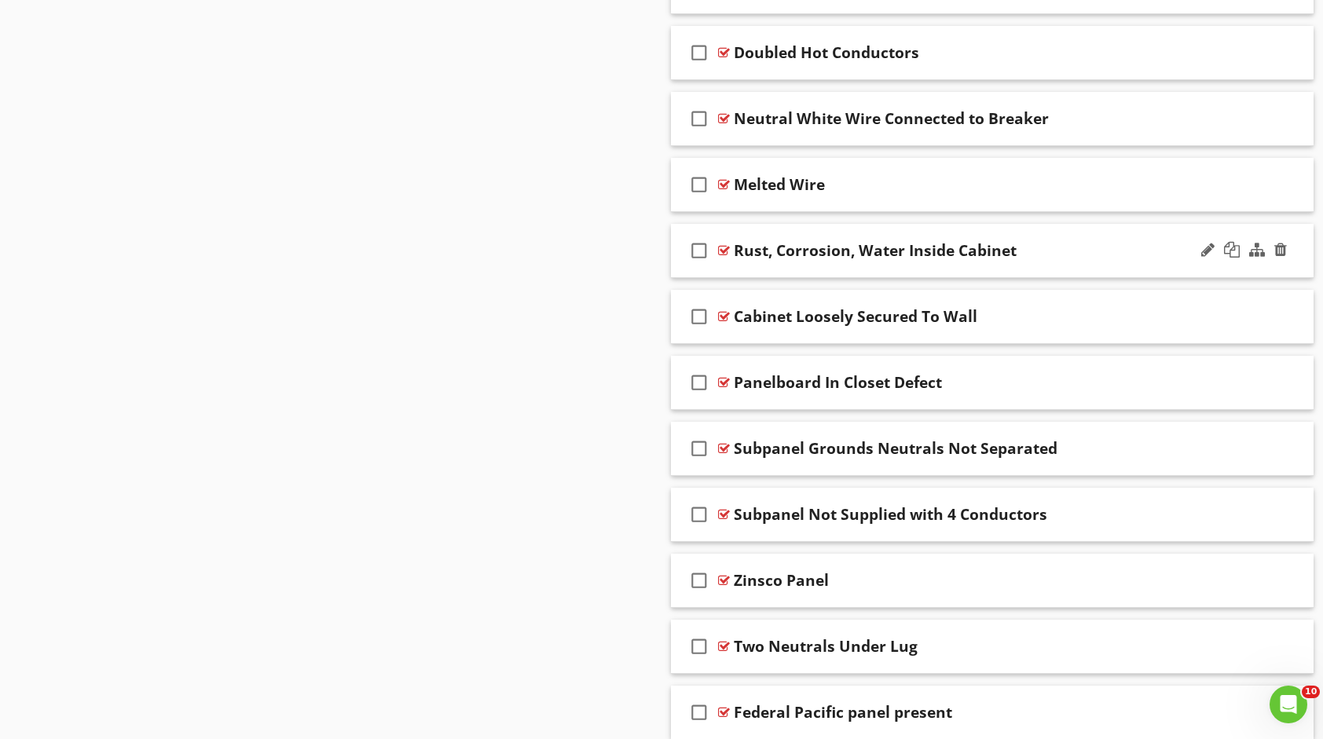
click at [1048, 248] on div "Rust, Corrosion, Water Inside Cabinet" at bounding box center [963, 250] width 459 height 19
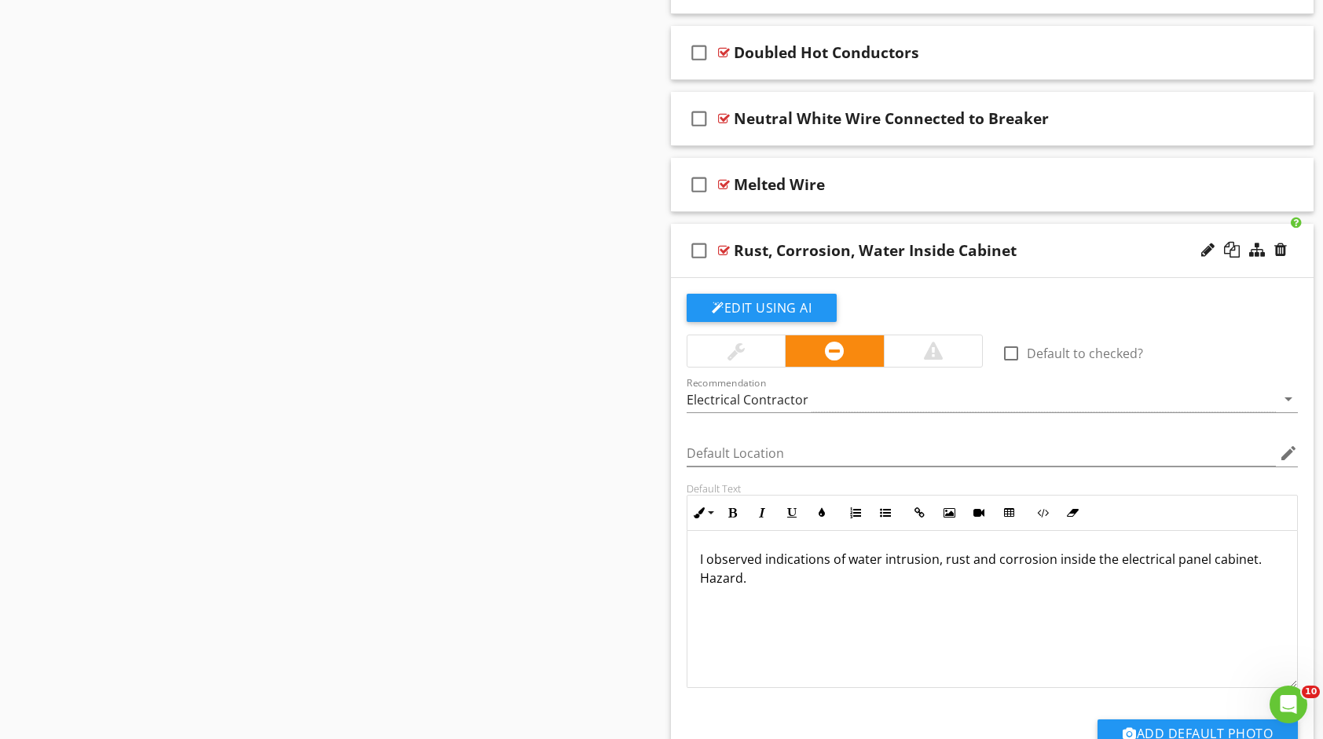
click at [1105, 246] on div "Rust, Corrosion, Water Inside Cabinet" at bounding box center [963, 250] width 459 height 19
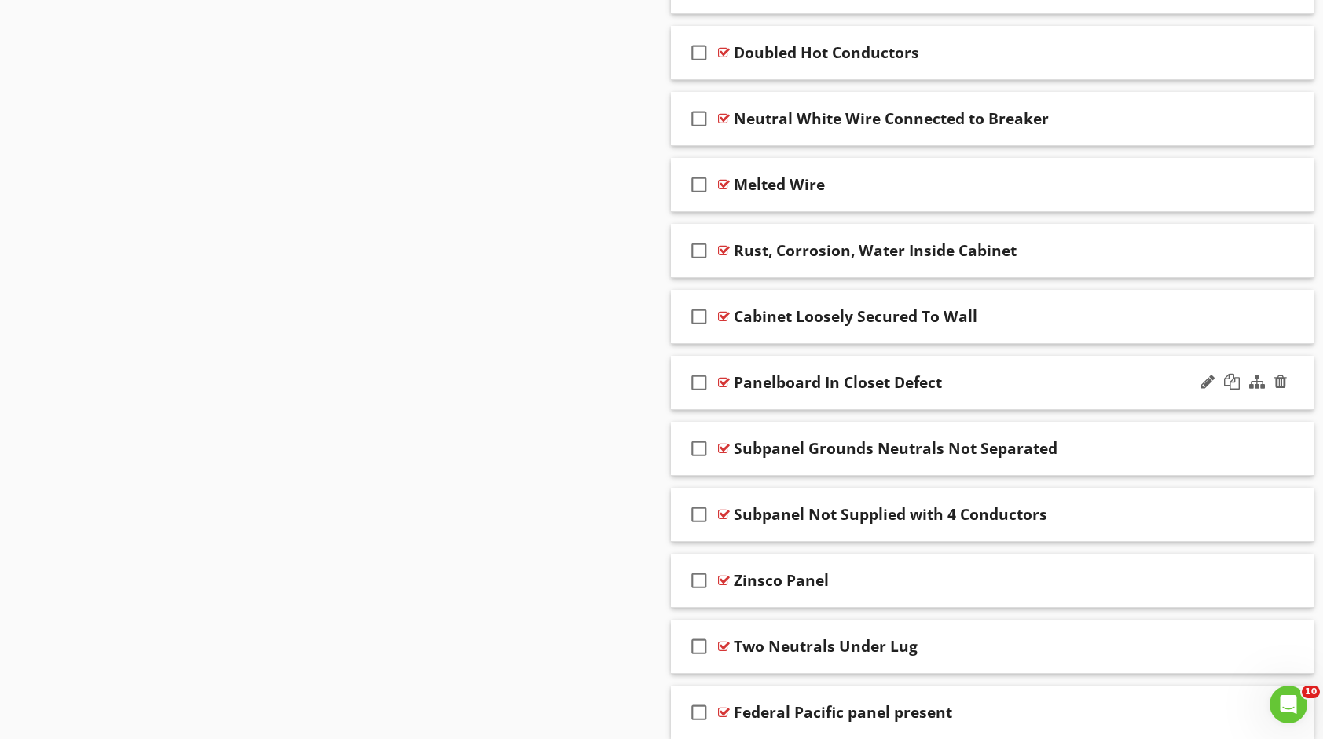
click at [1050, 373] on div "Panelboard In Closet Defect" at bounding box center [963, 382] width 459 height 19
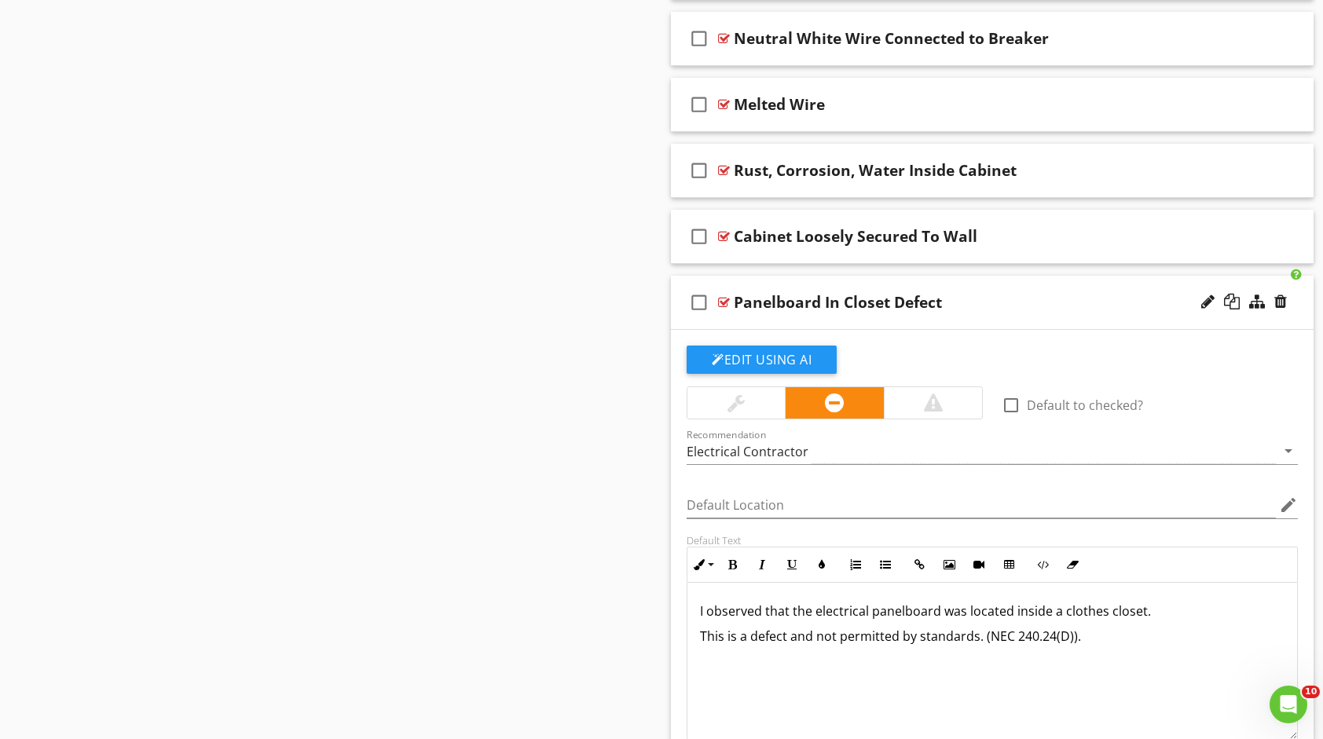
scroll to position [2122, 0]
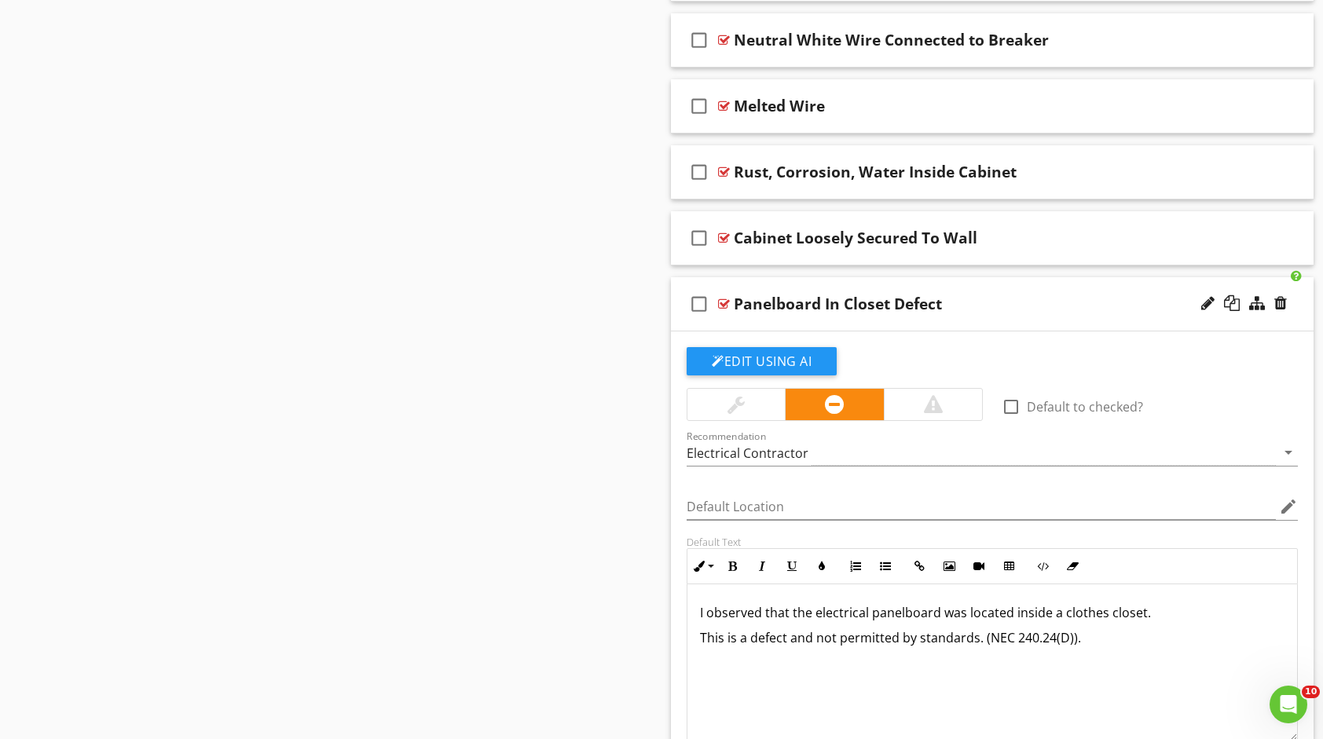
click at [1020, 298] on div "Panelboard In Closet Defect" at bounding box center [963, 304] width 459 height 19
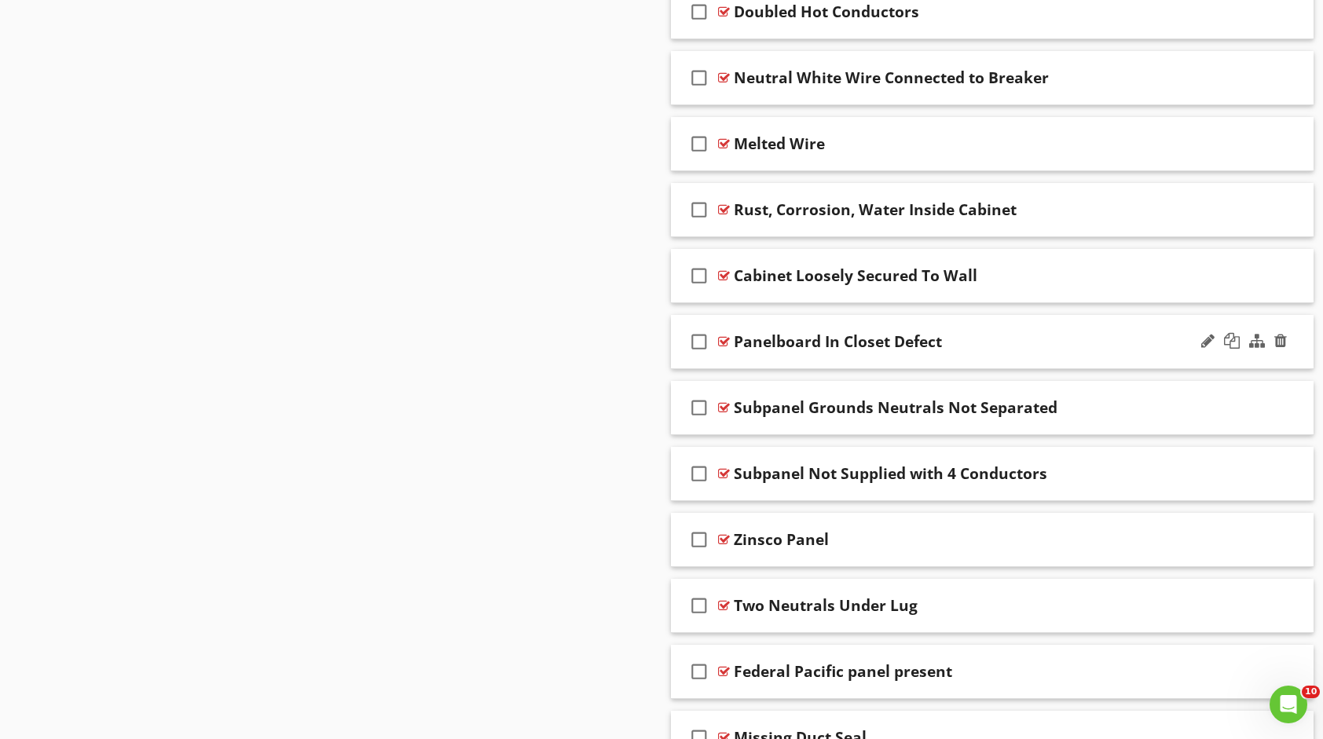
scroll to position [2087, 0]
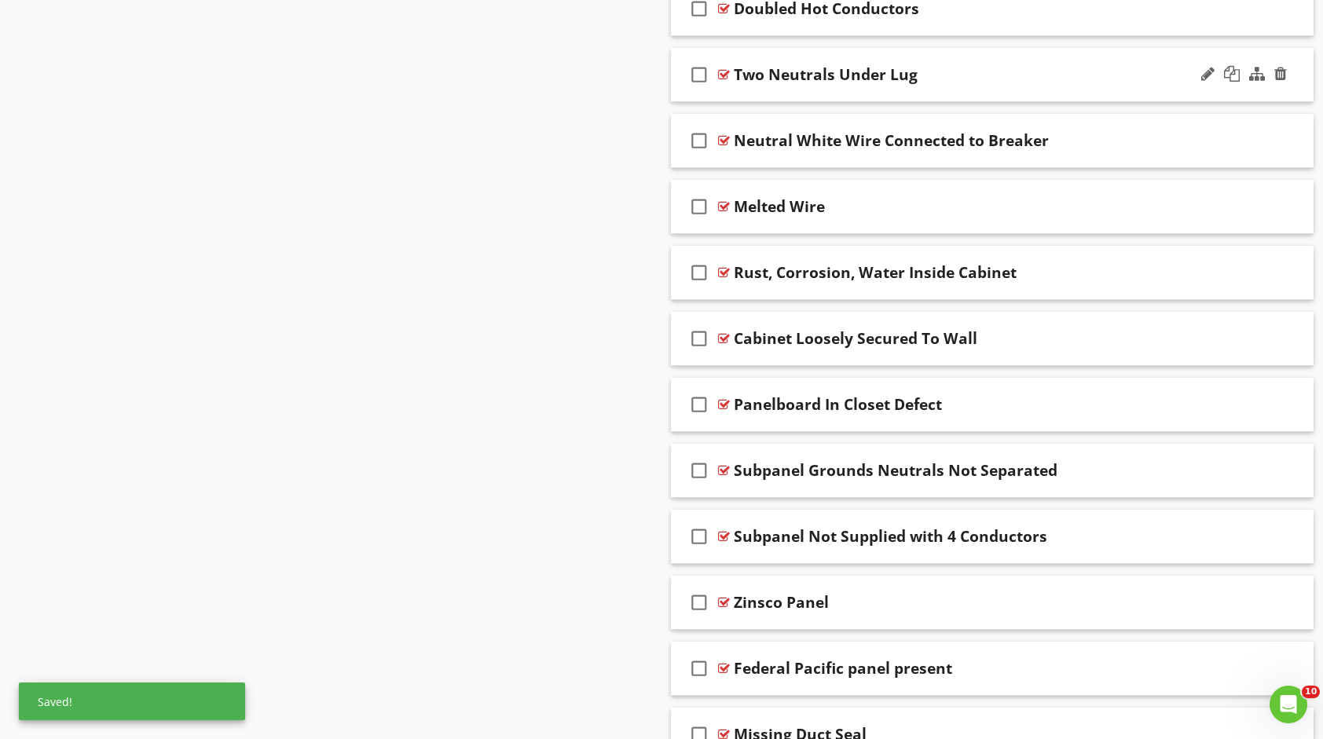
click at [1025, 65] on div "Two Neutrals Under Lug" at bounding box center [963, 74] width 459 height 19
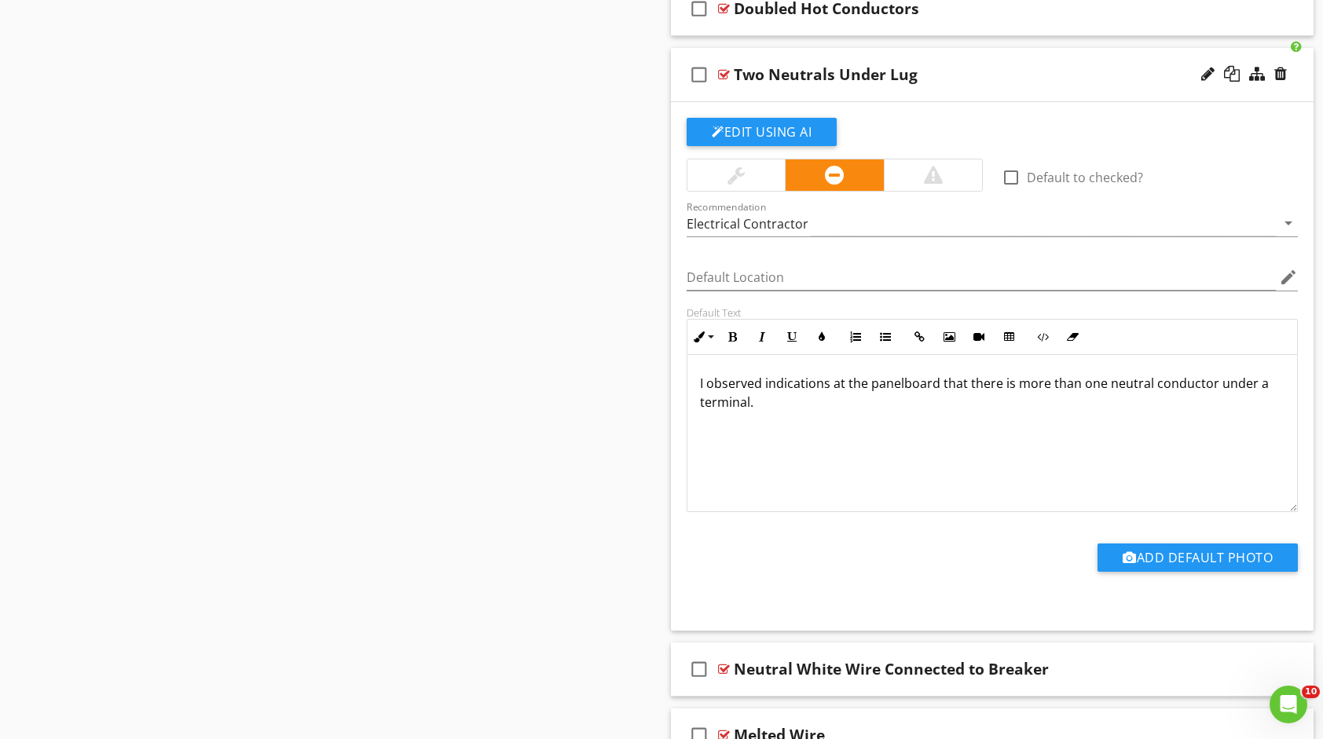
click at [1004, 55] on div "check_box_outline_blank Two Neutrals Under Lug" at bounding box center [992, 75] width 643 height 54
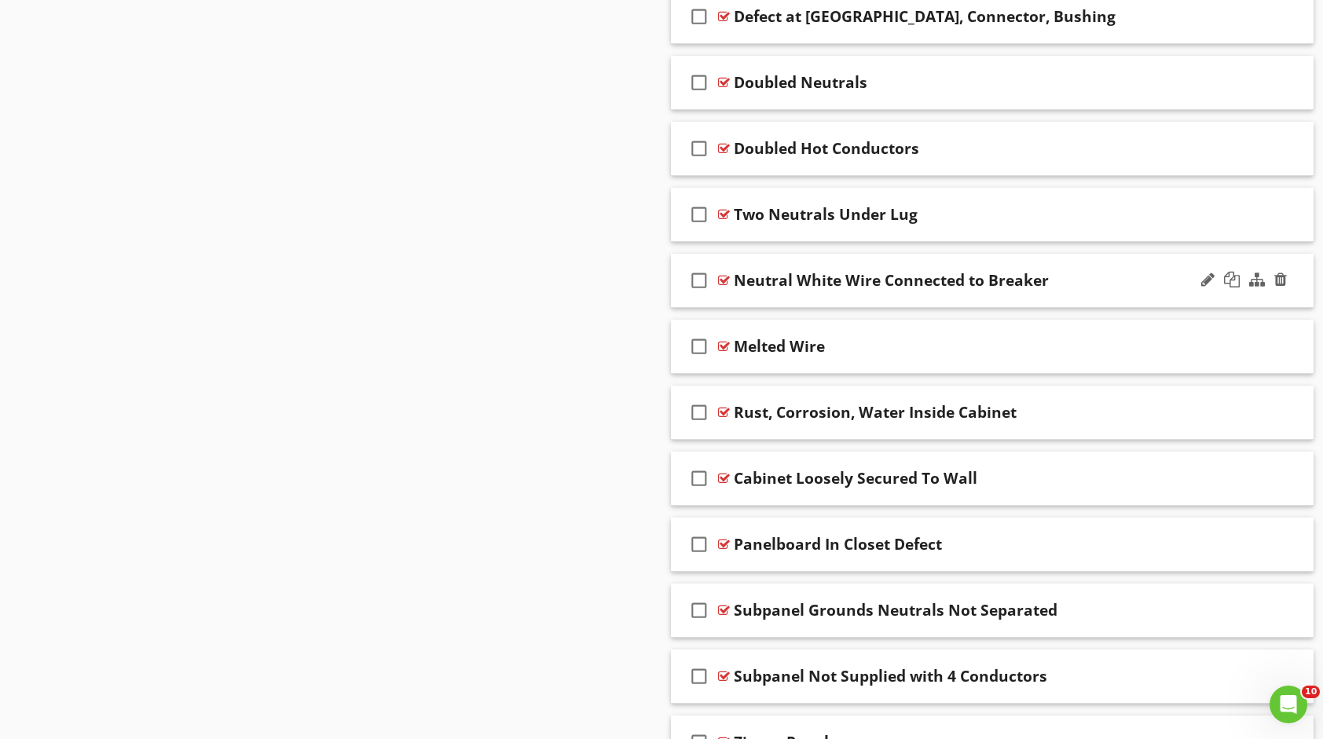
scroll to position [1930, 0]
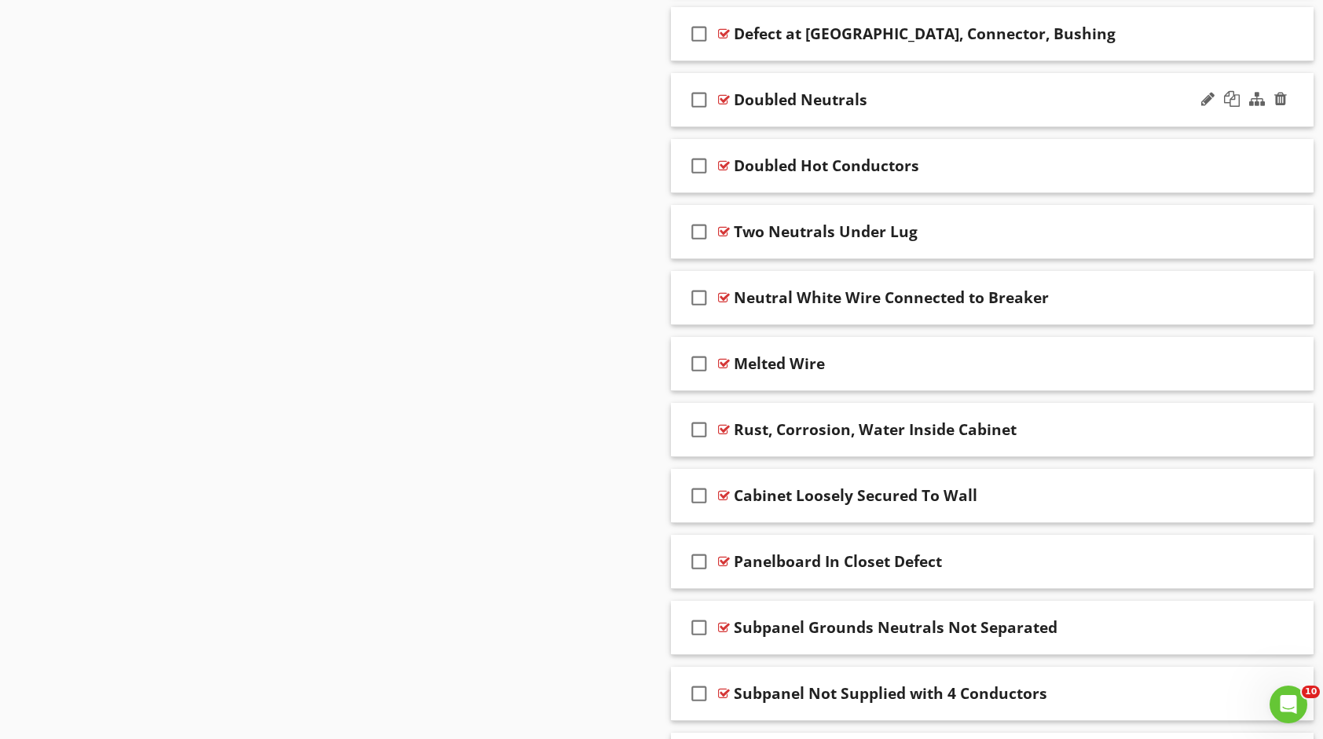
click at [1009, 90] on div "Doubled Neutrals" at bounding box center [963, 99] width 459 height 19
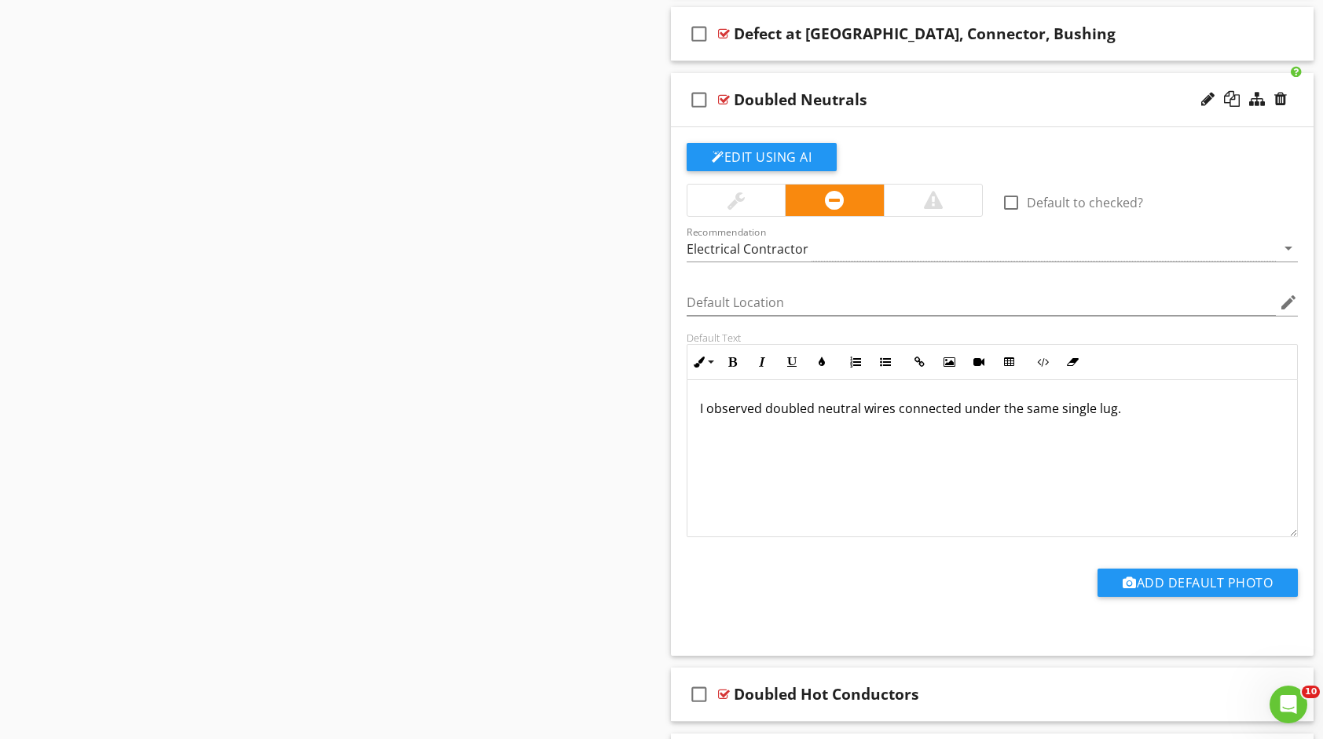
click at [1061, 94] on div "Doubled Neutrals" at bounding box center [963, 99] width 459 height 19
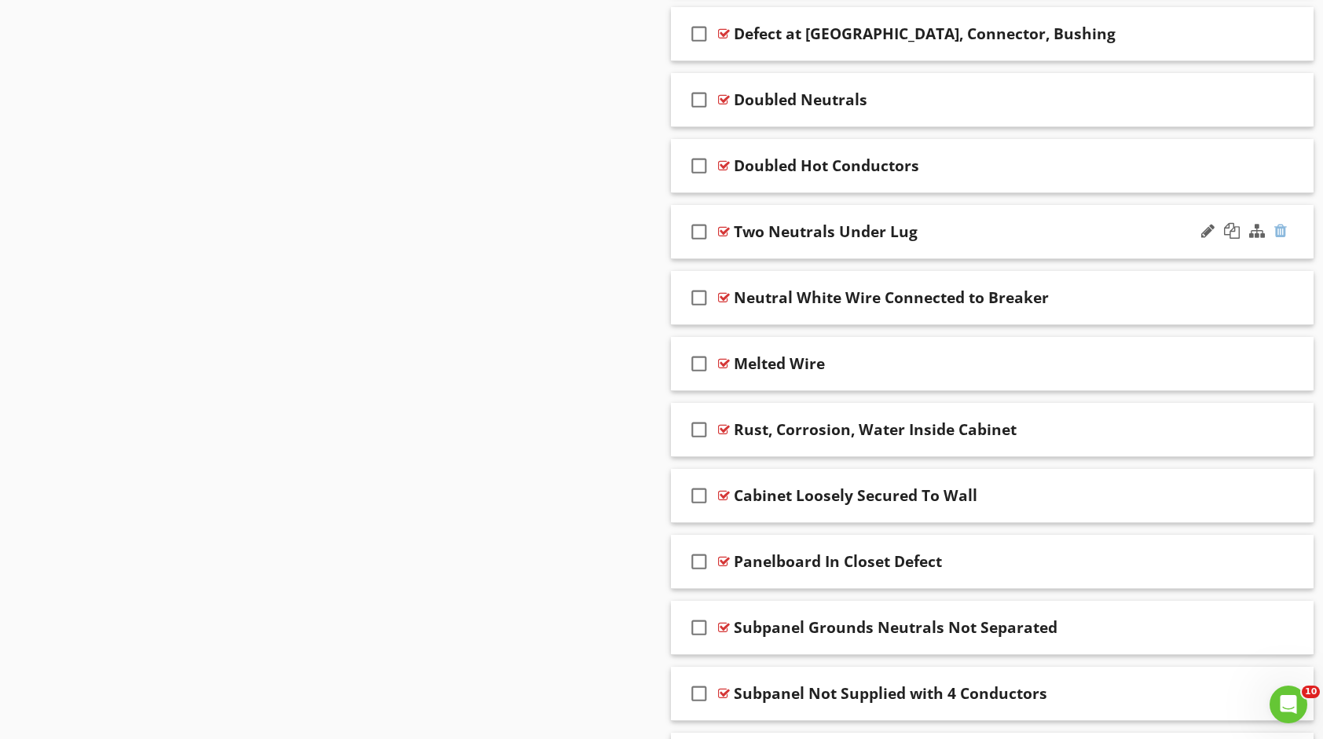
click at [1278, 226] on div at bounding box center [1281, 231] width 13 height 16
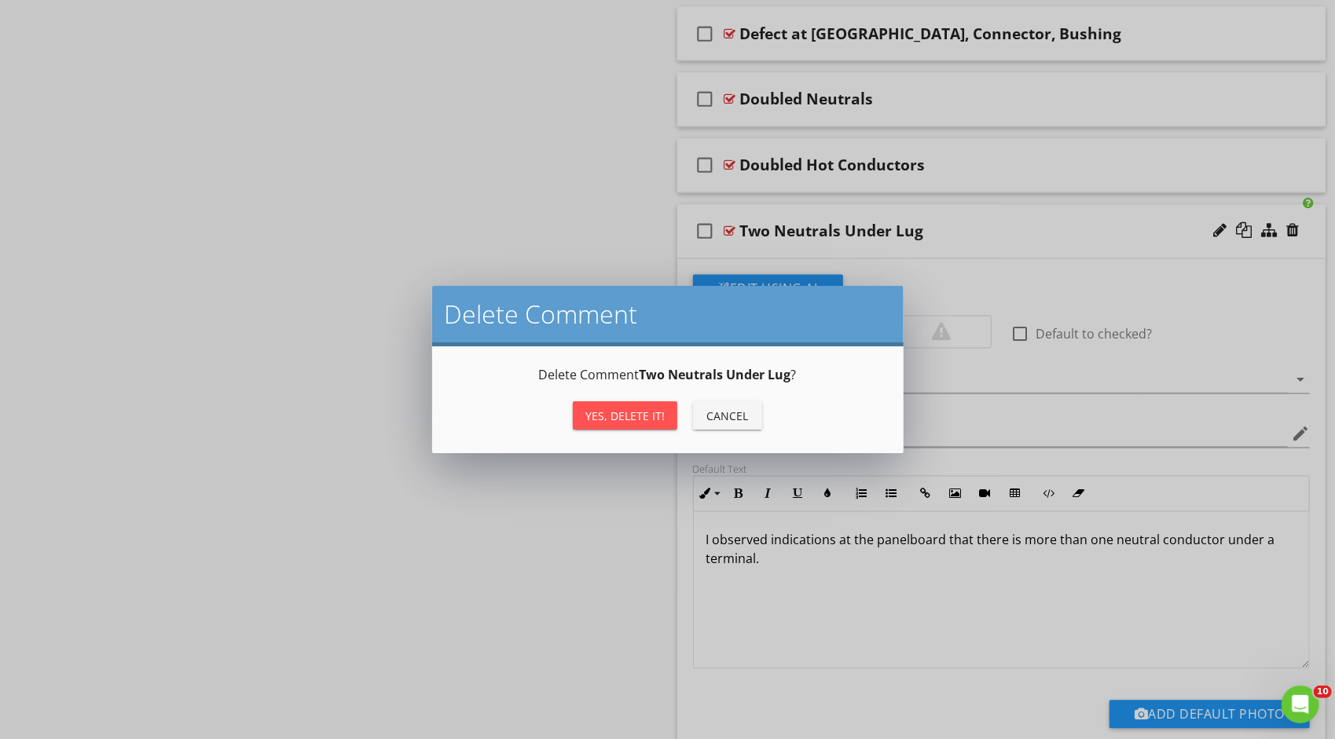
click at [662, 415] on div "Yes, Delete it!" at bounding box center [624, 416] width 79 height 17
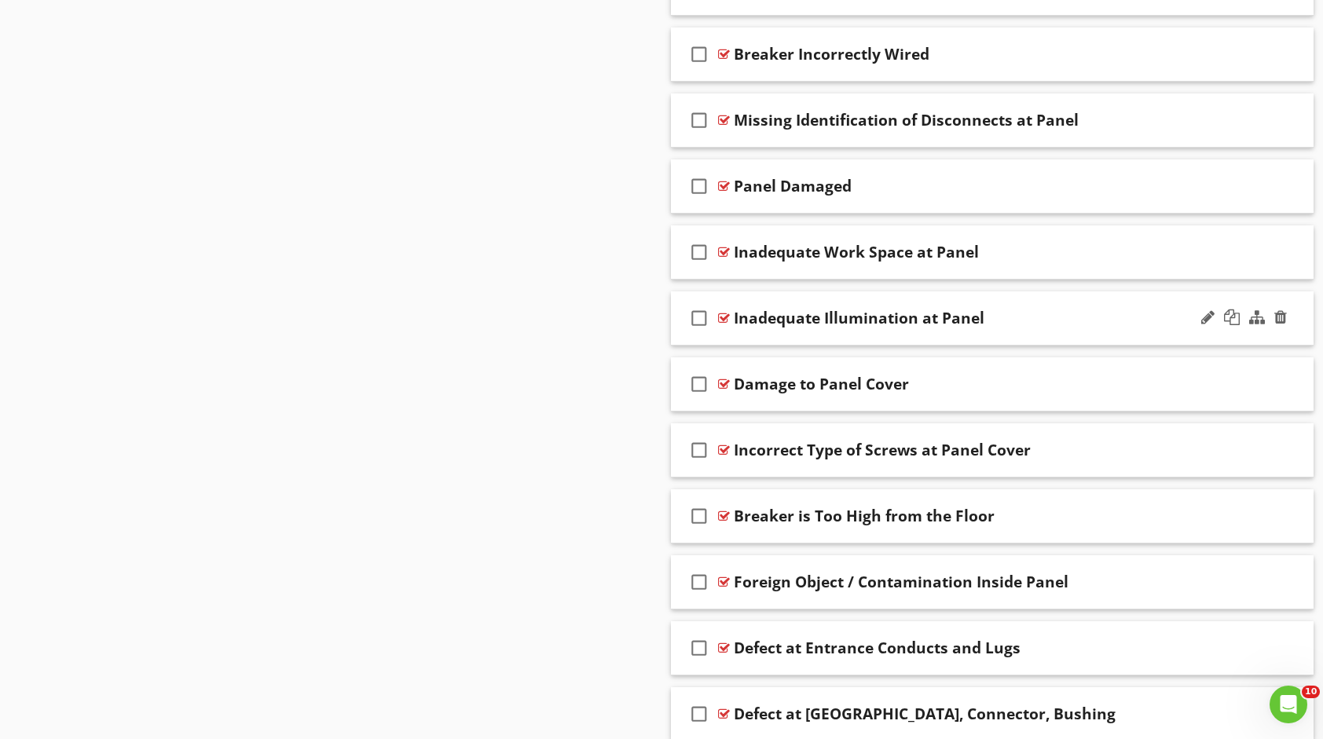
scroll to position [1223, 0]
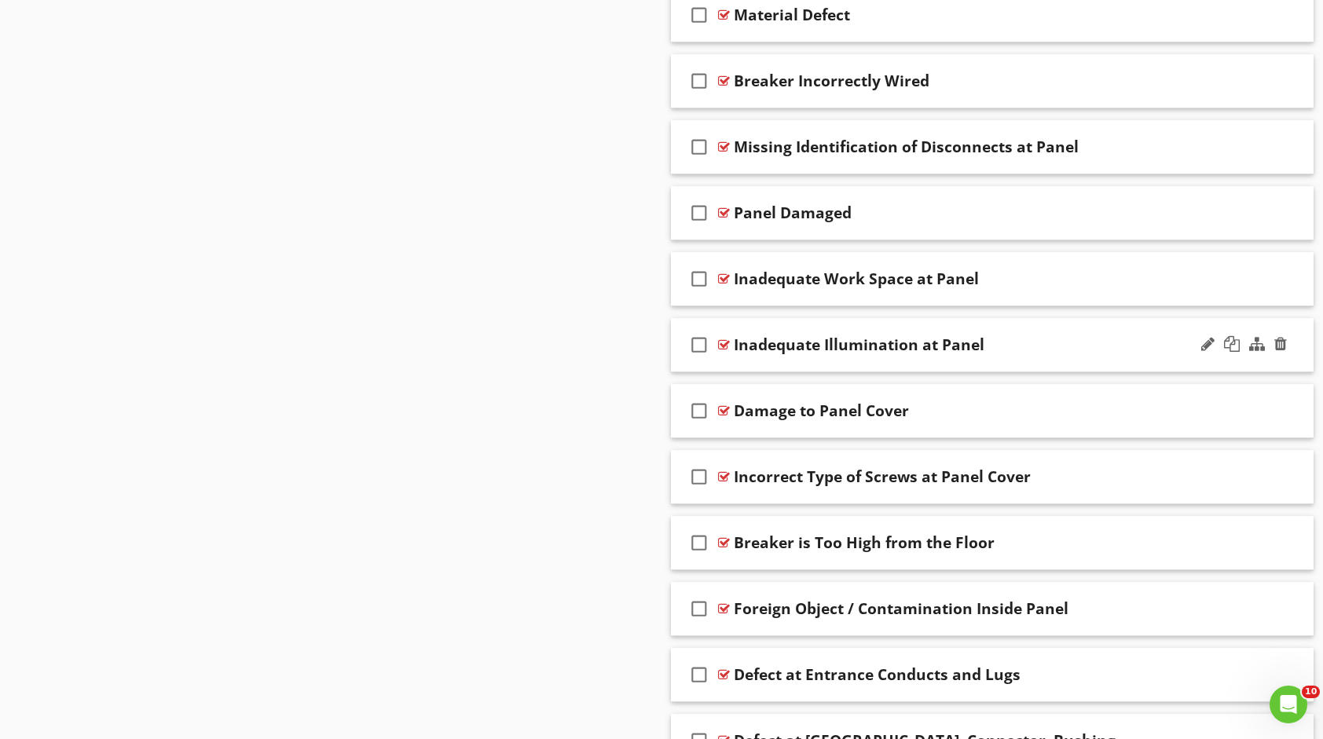
click at [1033, 330] on div "check_box_outline_blank Inadequate Illumination at Panel" at bounding box center [992, 345] width 643 height 54
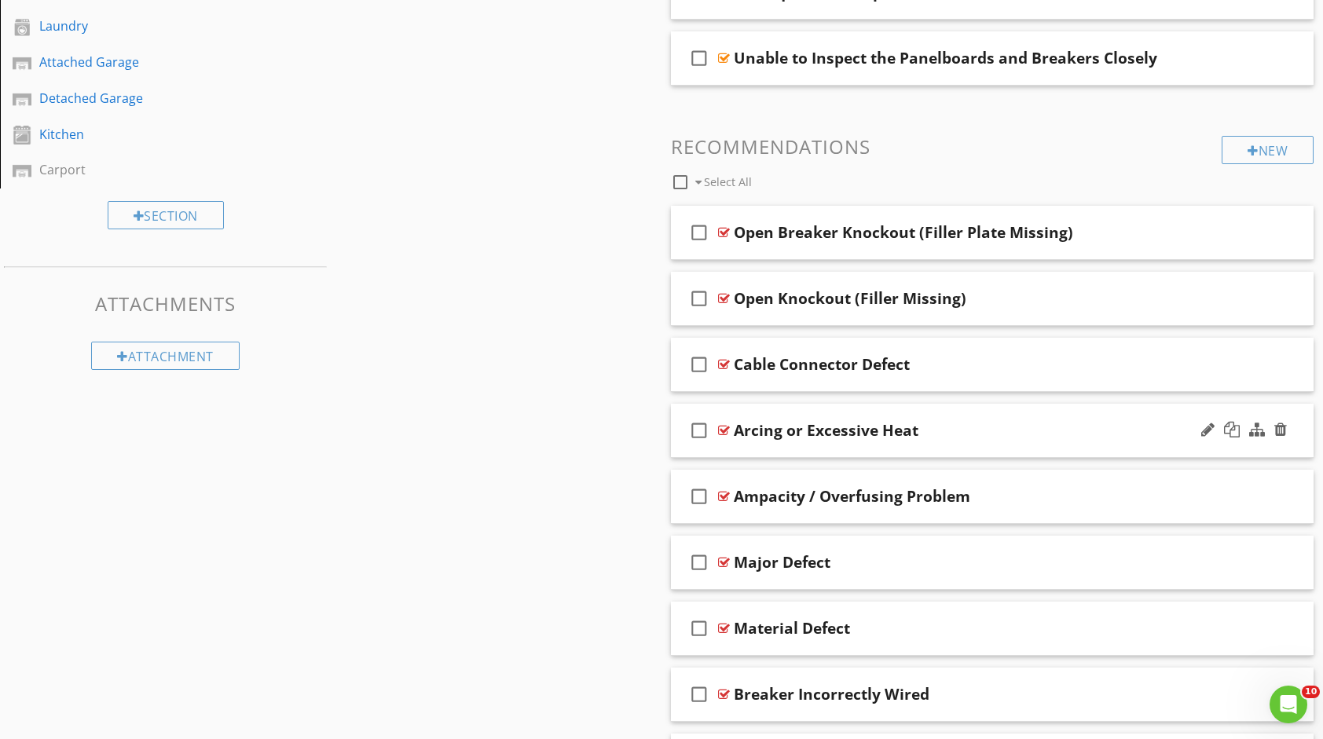
scroll to position [594, 0]
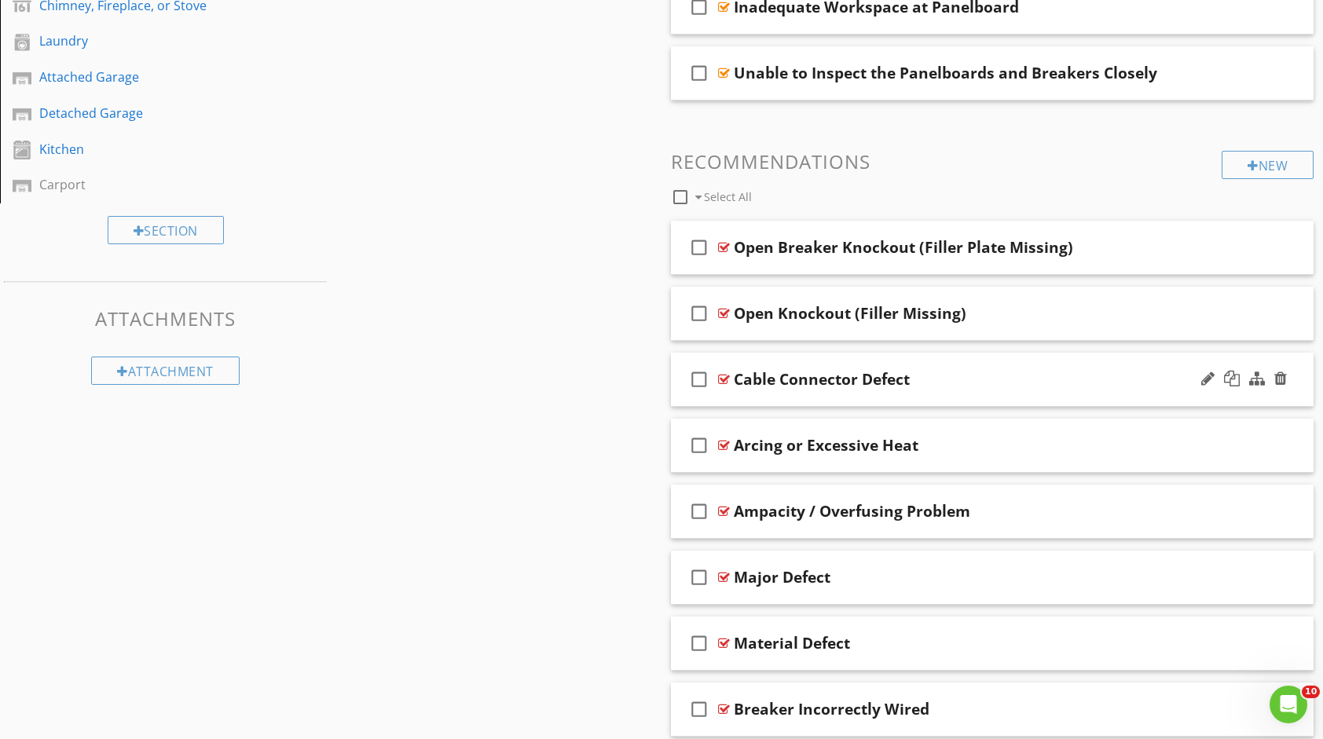
click at [1034, 376] on div "Cable Connector Defect" at bounding box center [963, 379] width 459 height 19
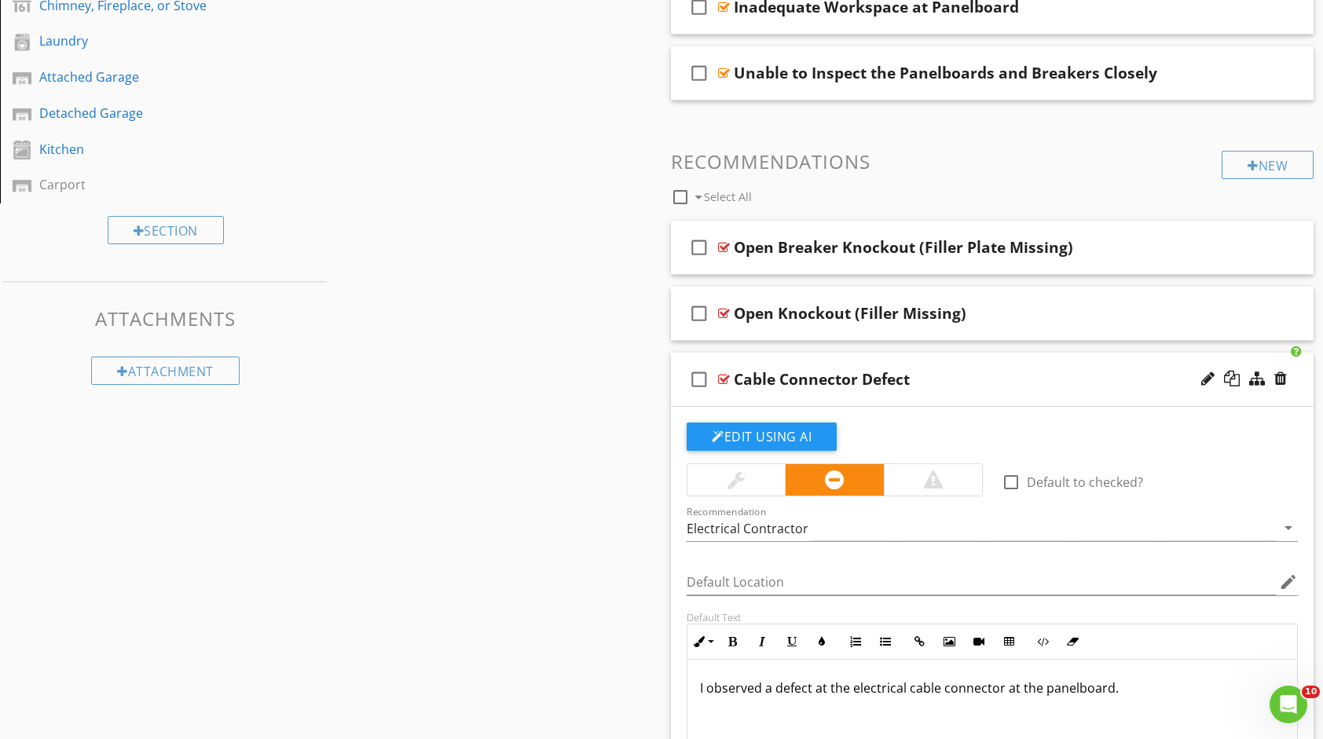
click at [1288, 373] on div at bounding box center [1244, 380] width 92 height 38
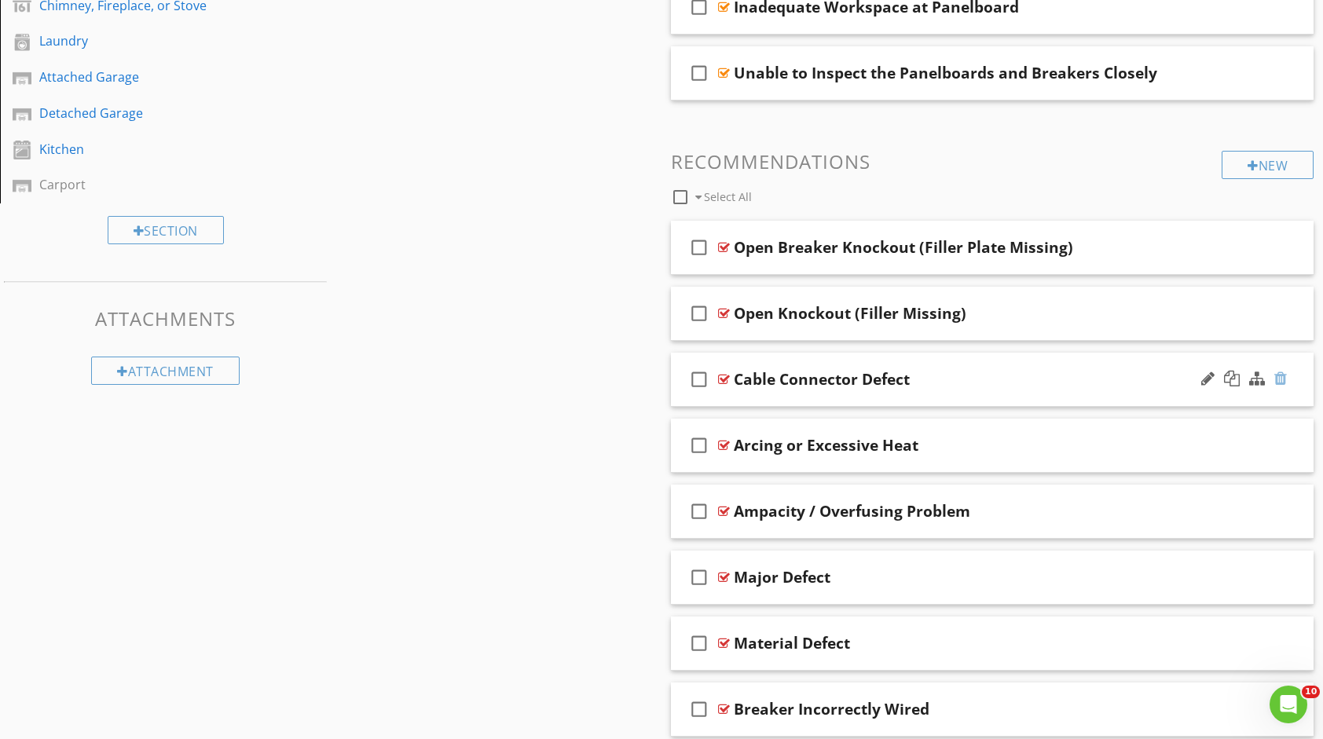
click at [1280, 376] on div at bounding box center [1281, 379] width 13 height 16
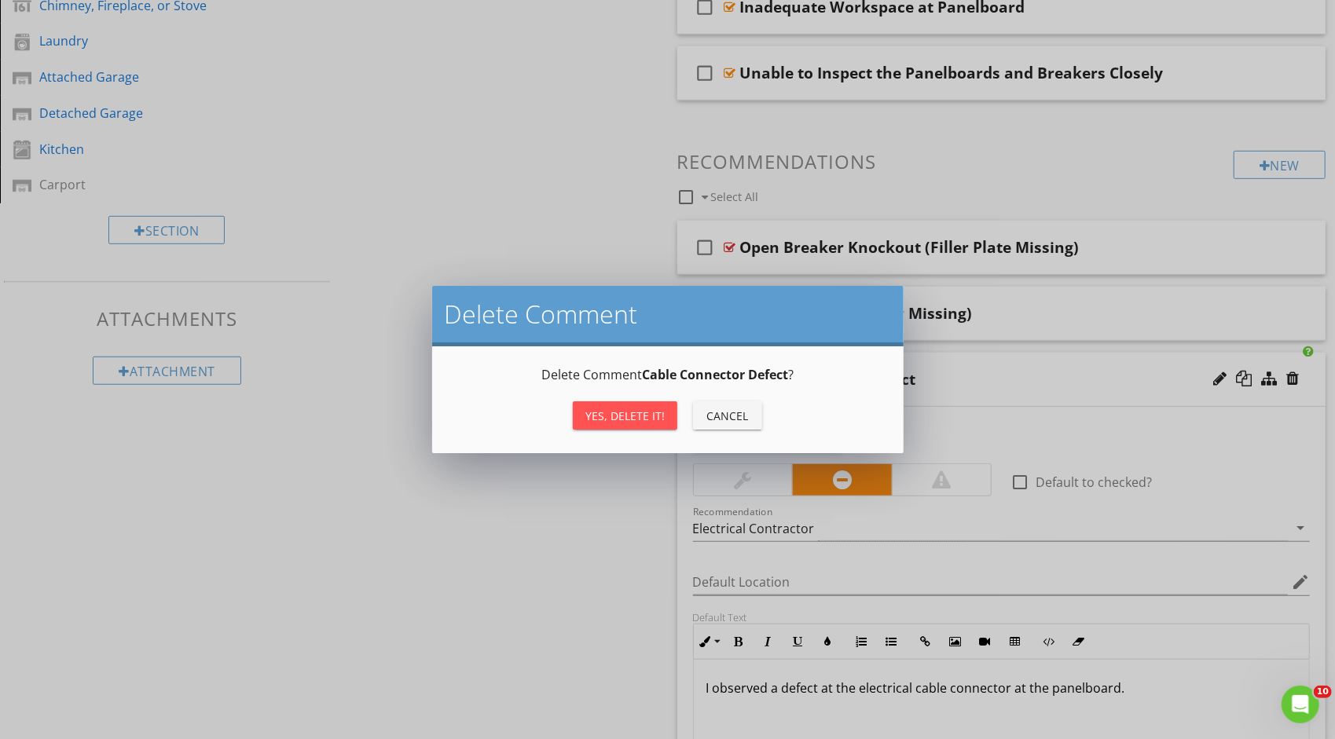
click at [639, 406] on button "Yes, Delete it!" at bounding box center [625, 416] width 105 height 28
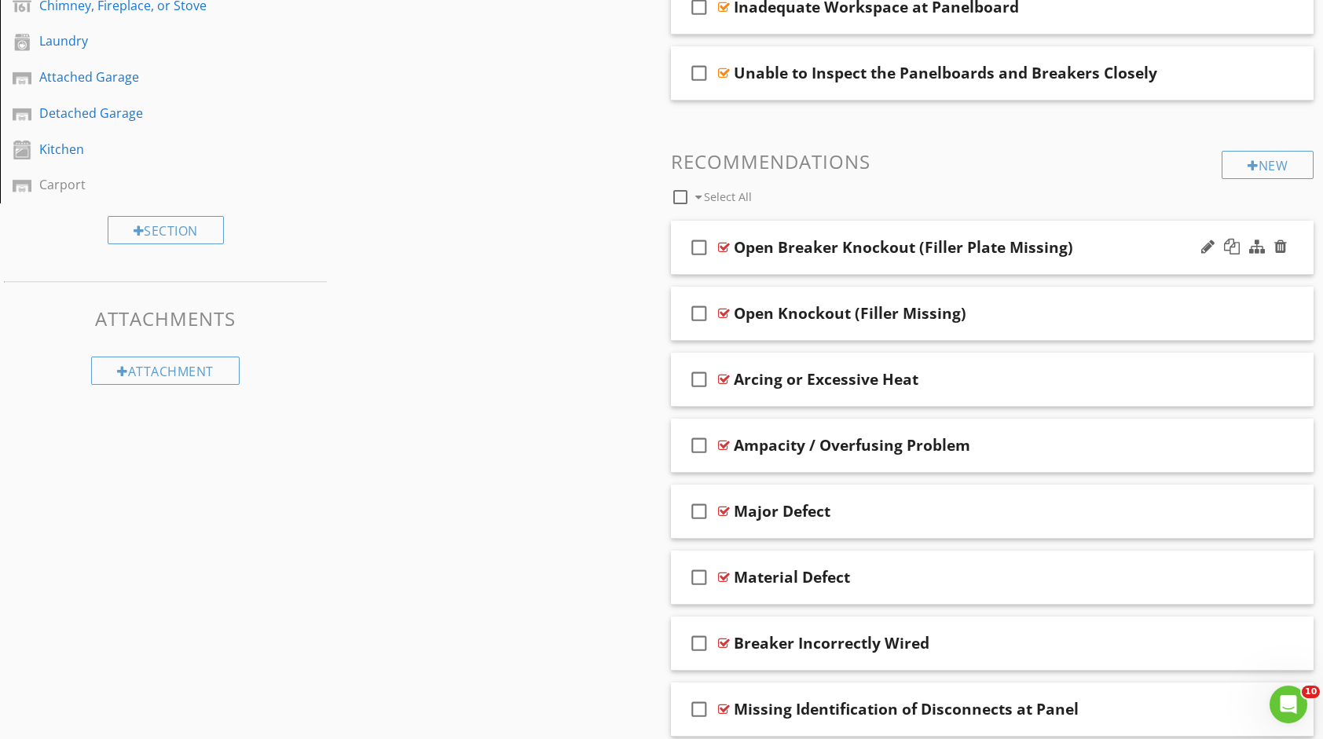
click at [1080, 247] on div "Open Breaker Knockout (Filler Plate Missing)" at bounding box center [963, 247] width 459 height 19
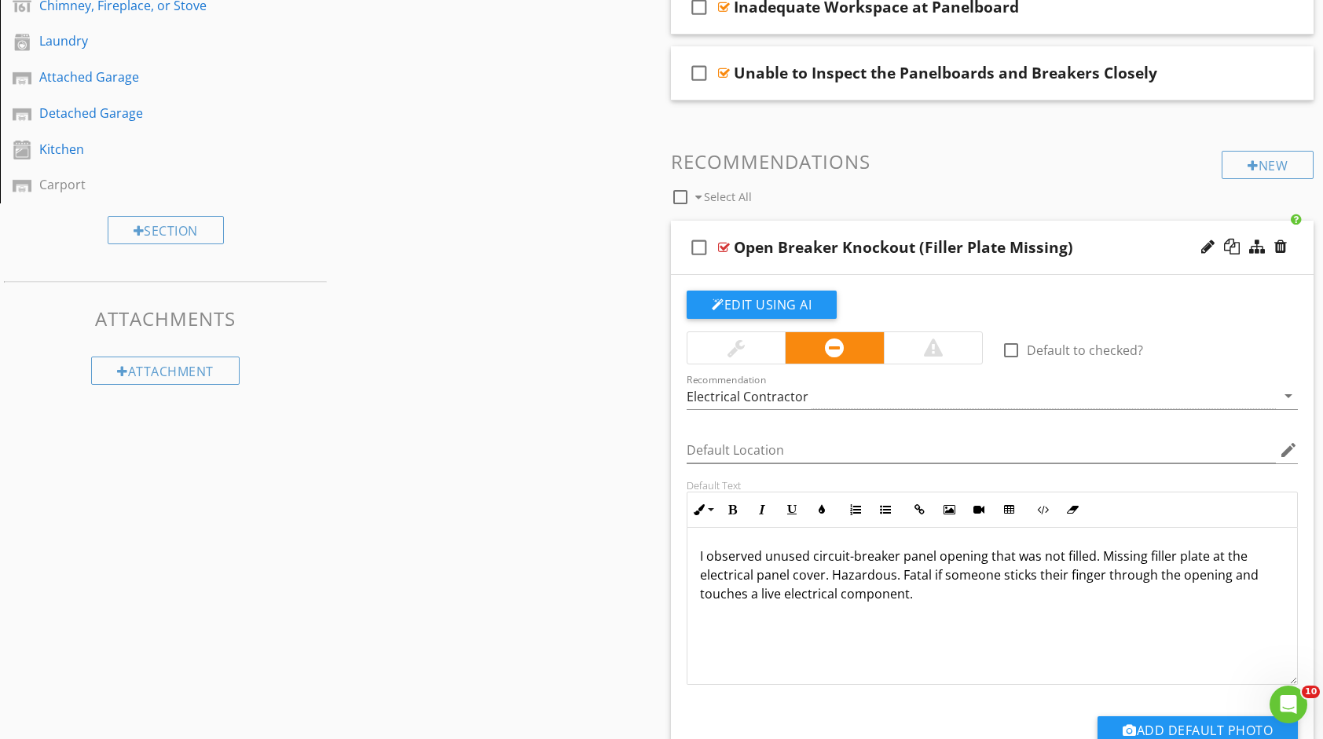
click at [1080, 249] on div "Open Breaker Knockout (Filler Plate Missing)" at bounding box center [963, 247] width 459 height 19
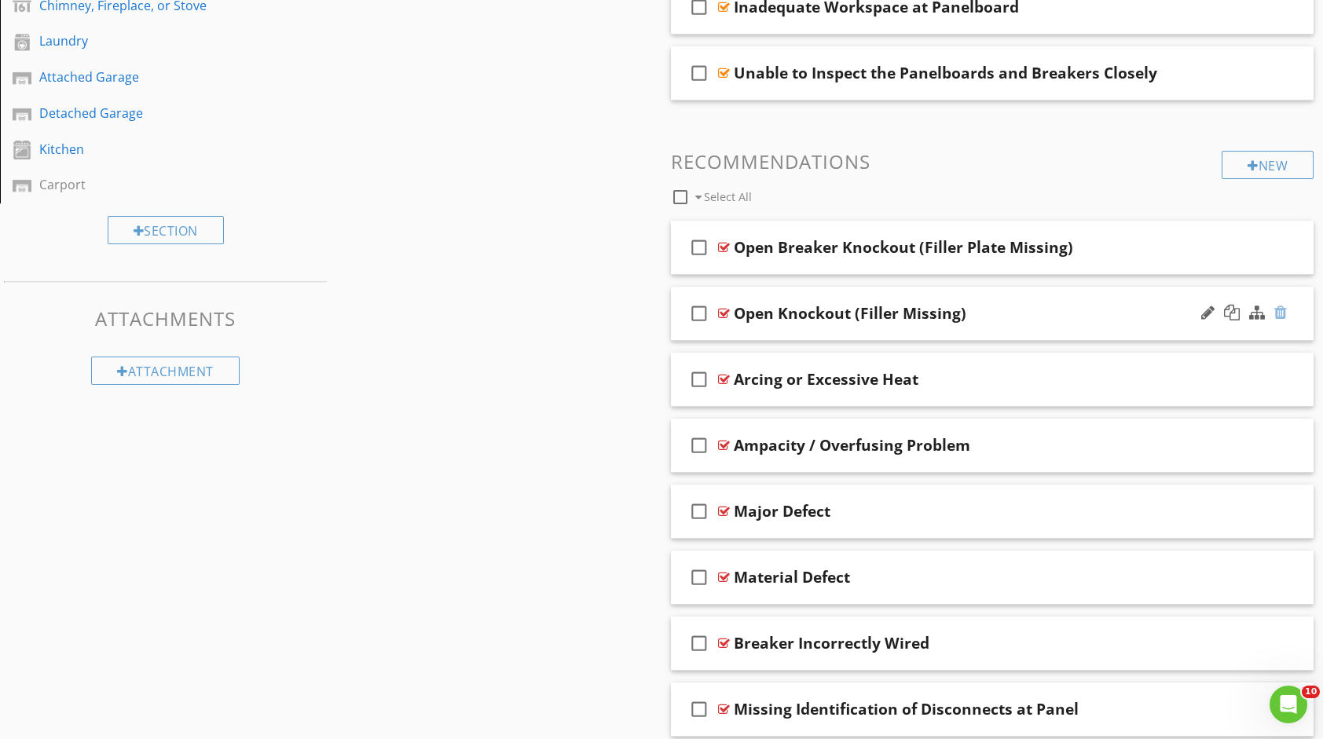
click at [1281, 310] on div at bounding box center [1281, 313] width 13 height 16
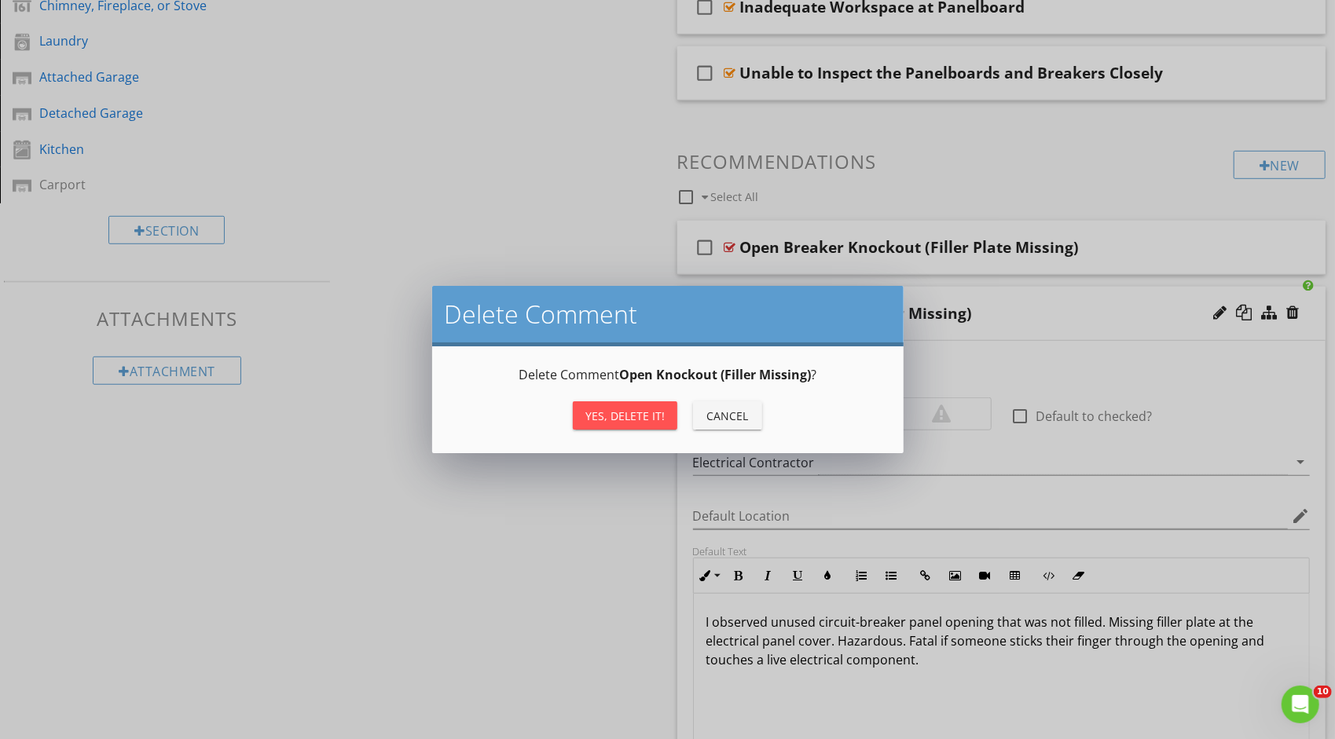
click at [652, 414] on div "Yes, Delete it!" at bounding box center [624, 416] width 79 height 17
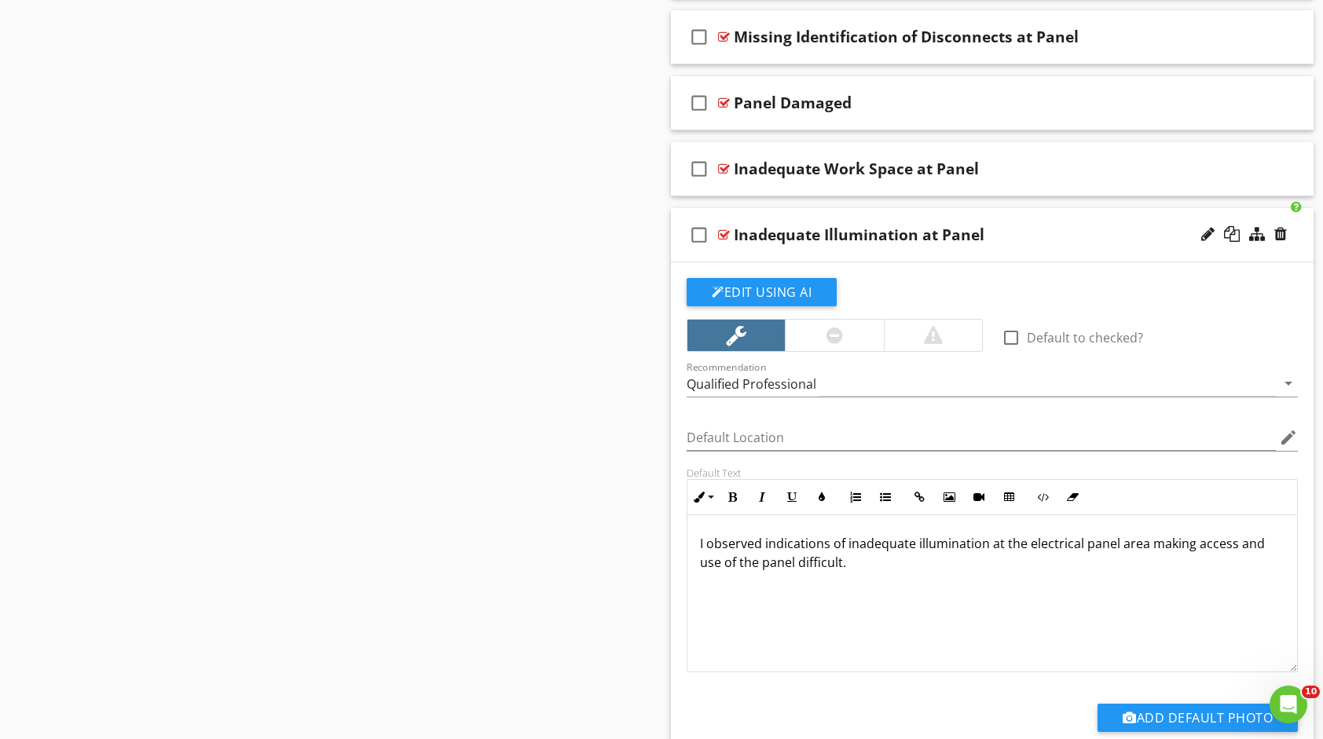
scroll to position [1223, 0]
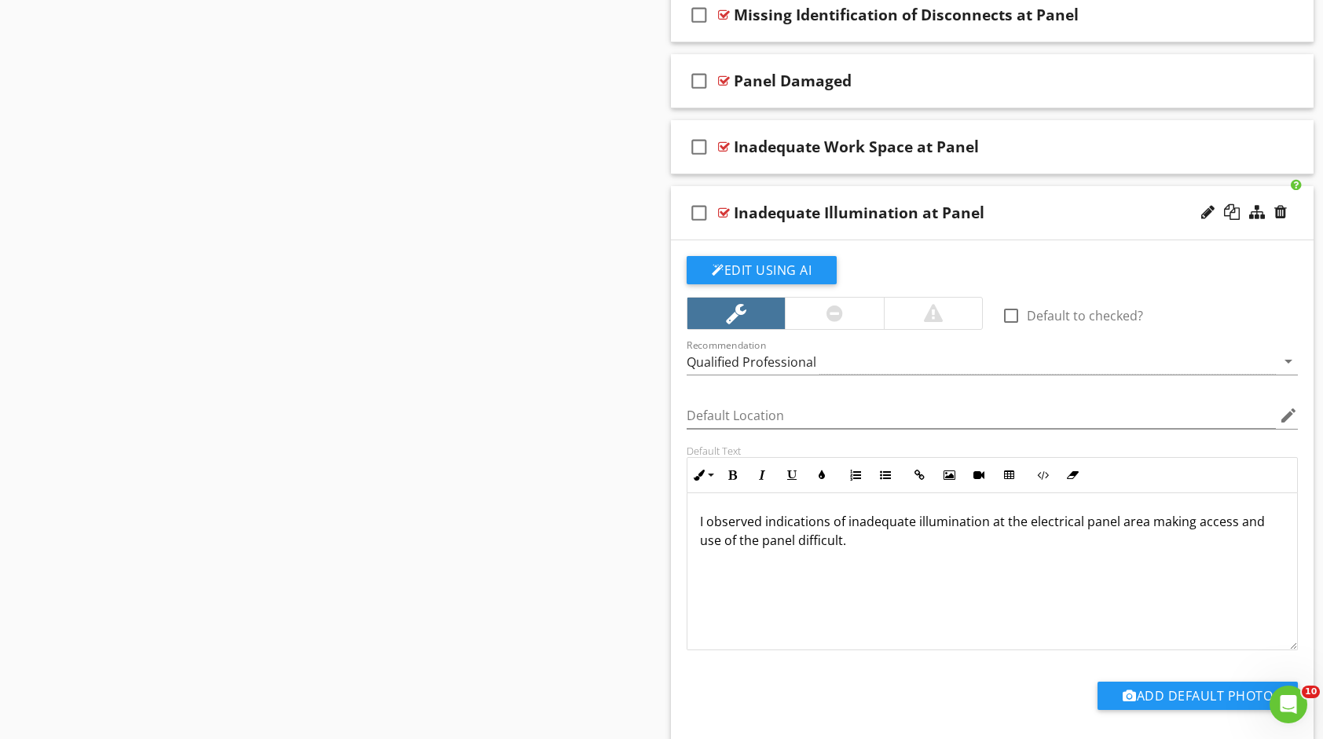
click at [1010, 207] on div "Inadequate Illumination at Panel" at bounding box center [963, 213] width 459 height 19
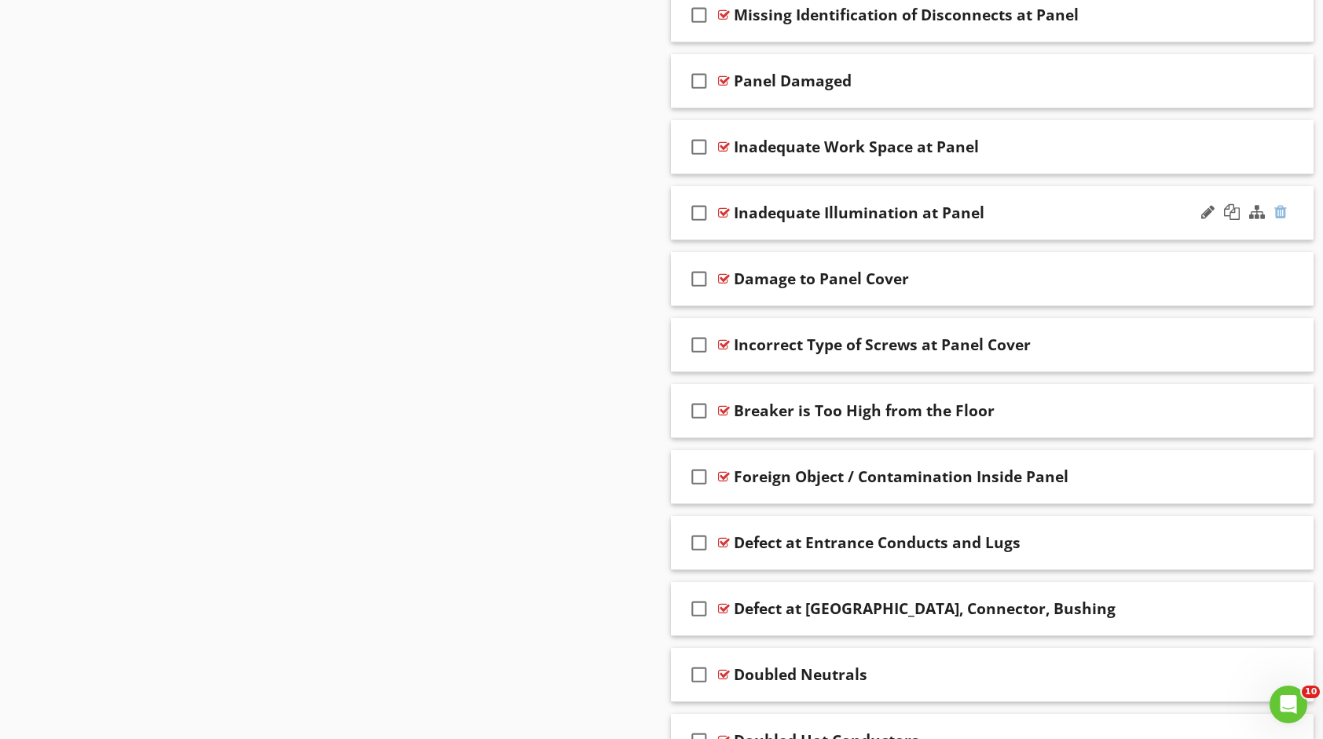
click at [1279, 205] on div at bounding box center [1281, 212] width 13 height 16
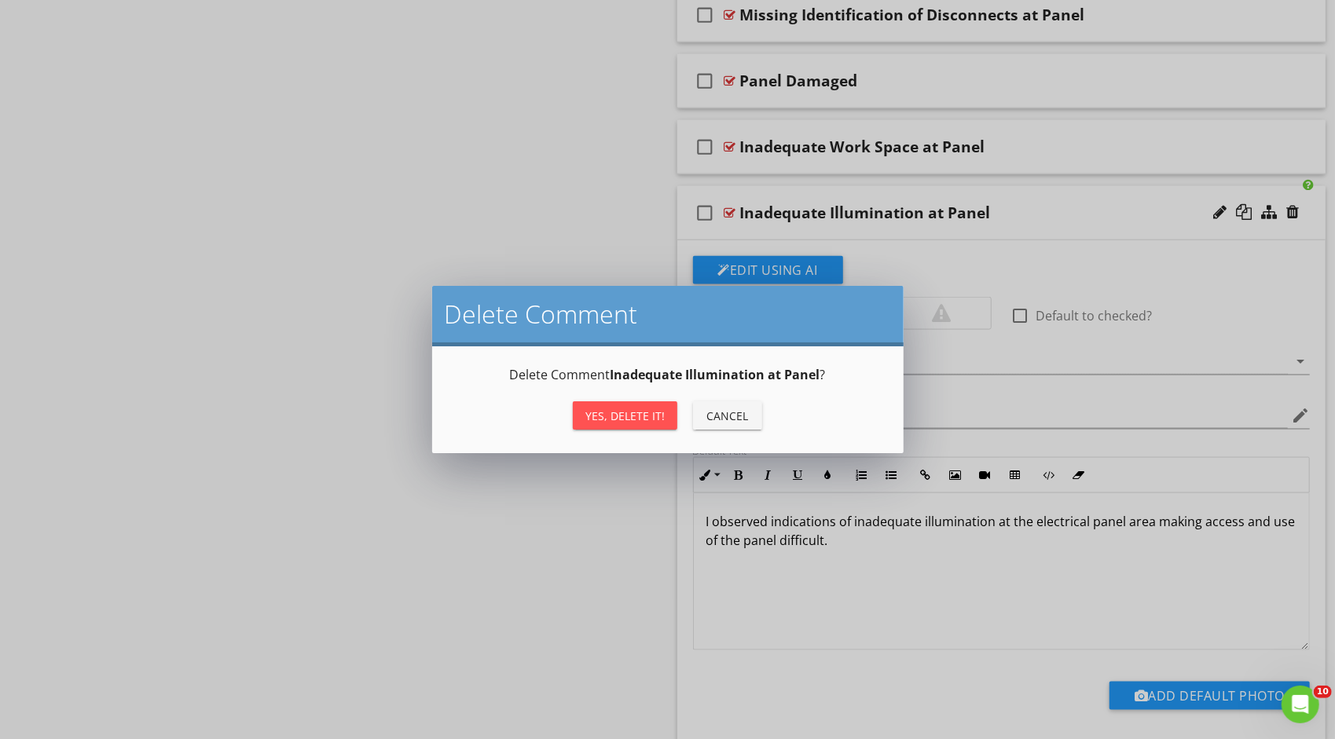
click at [622, 415] on div "Yes, Delete it!" at bounding box center [624, 416] width 79 height 17
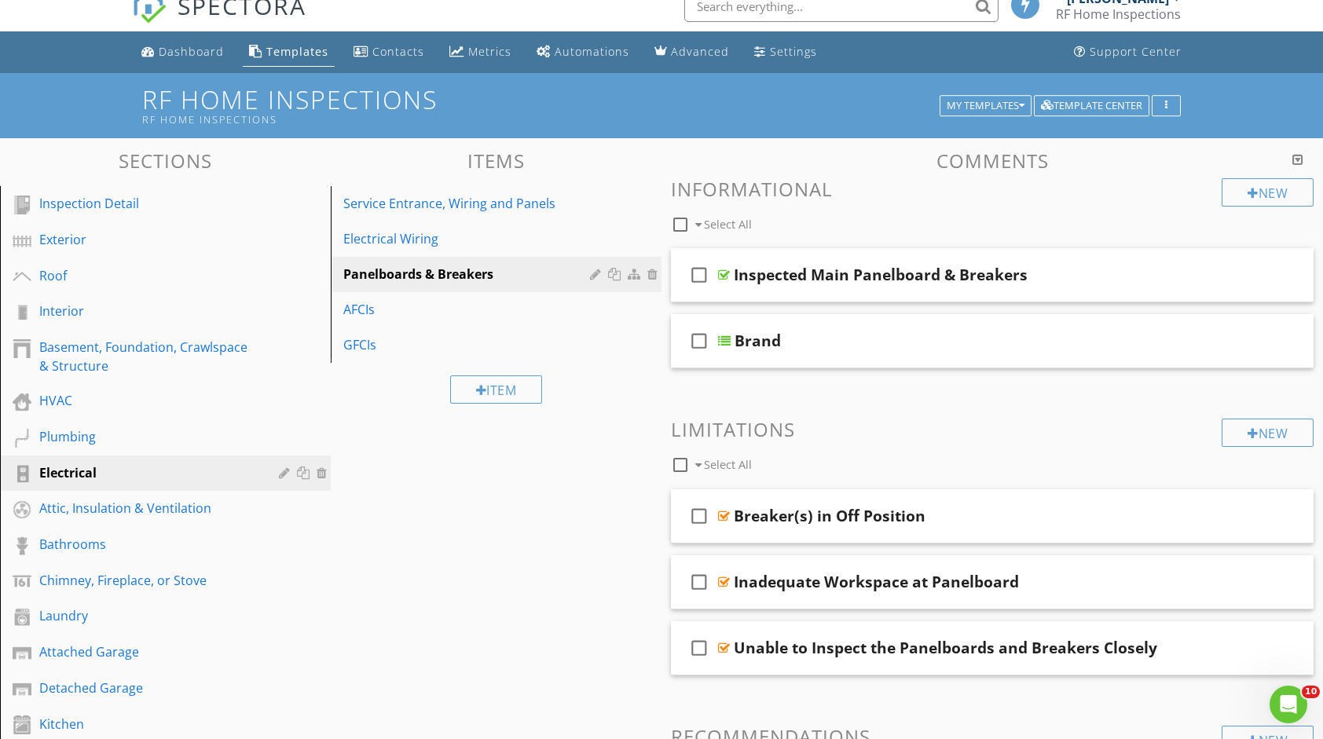
scroll to position [17, 0]
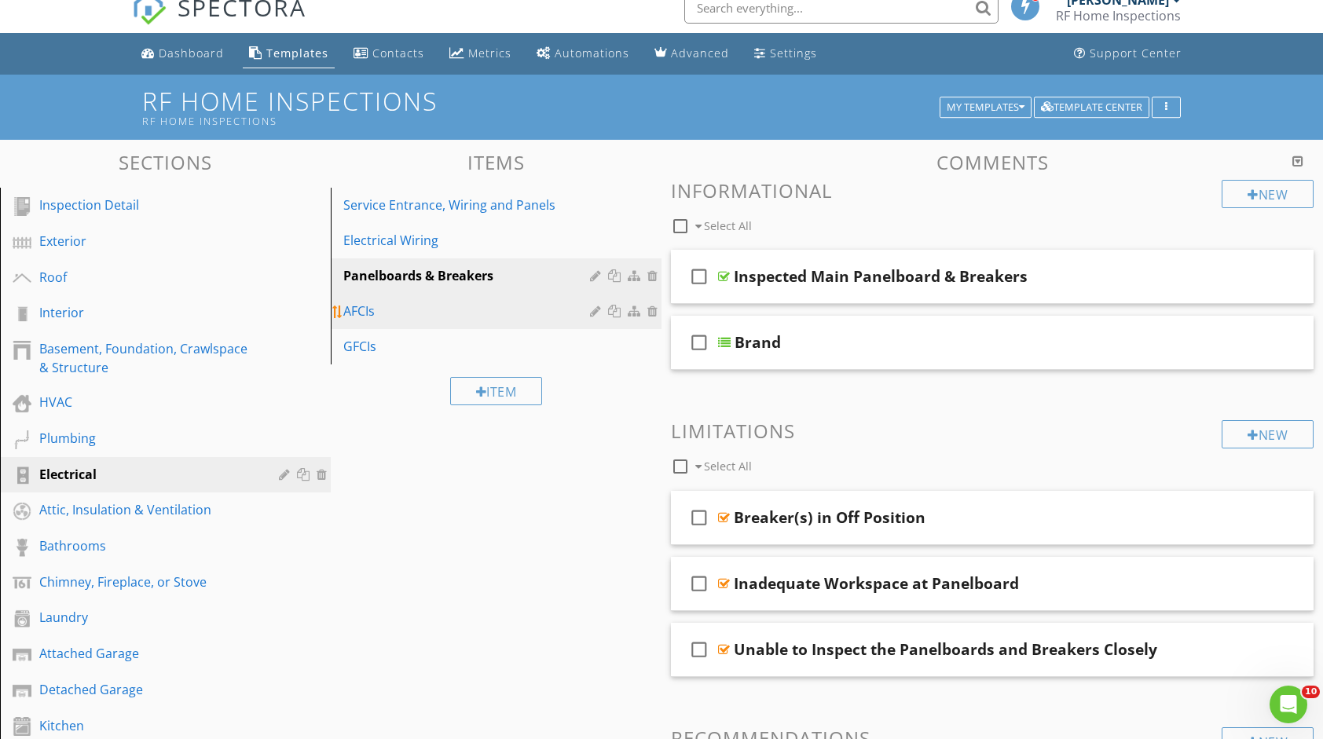
click at [486, 319] on div "AFCIs" at bounding box center [468, 311] width 251 height 19
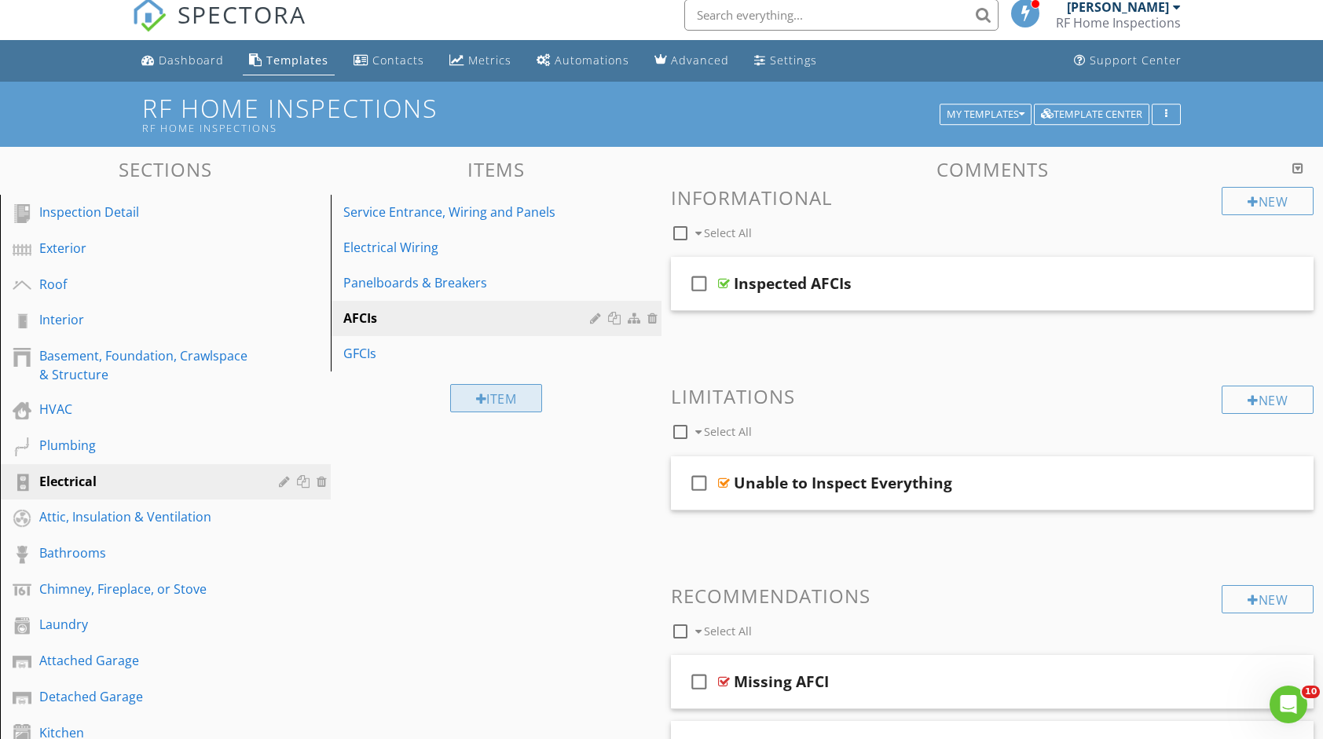
scroll to position [0, 0]
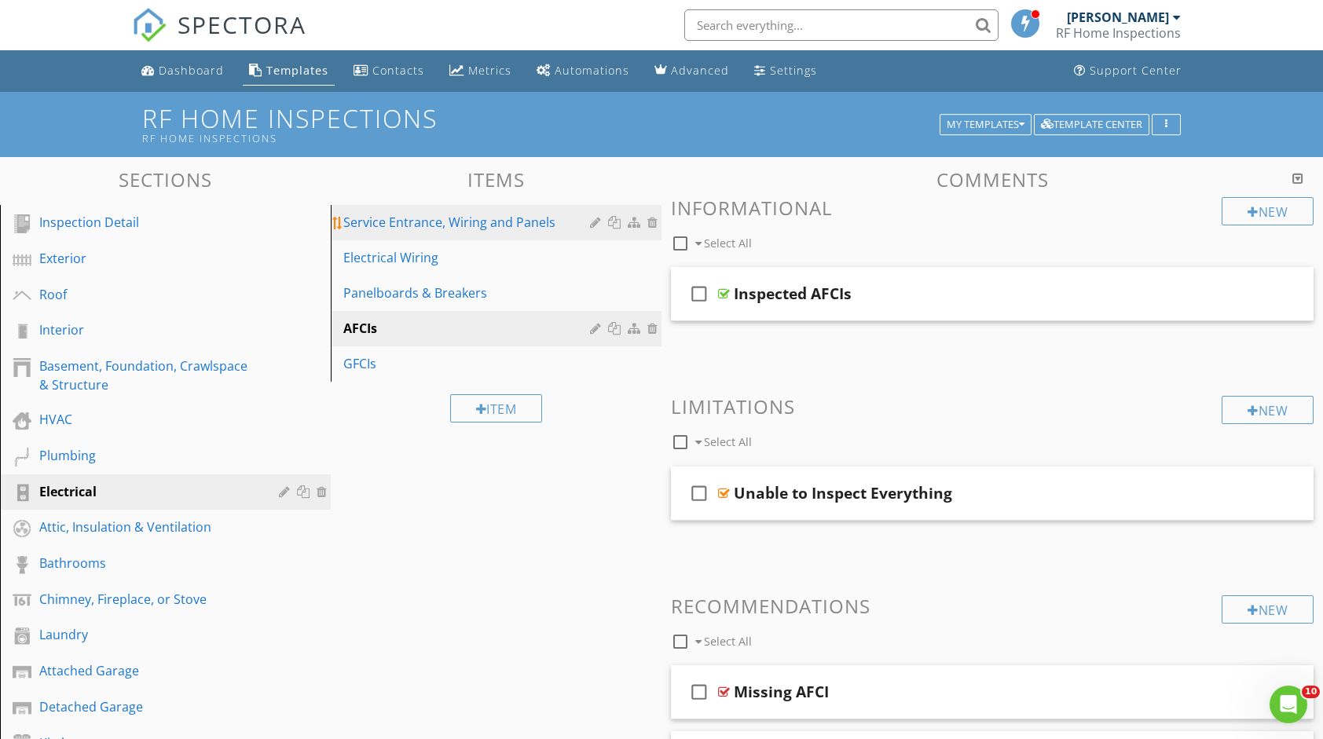
click at [486, 232] on link "Service Entrance, Wiring and Panels" at bounding box center [499, 222] width 326 height 35
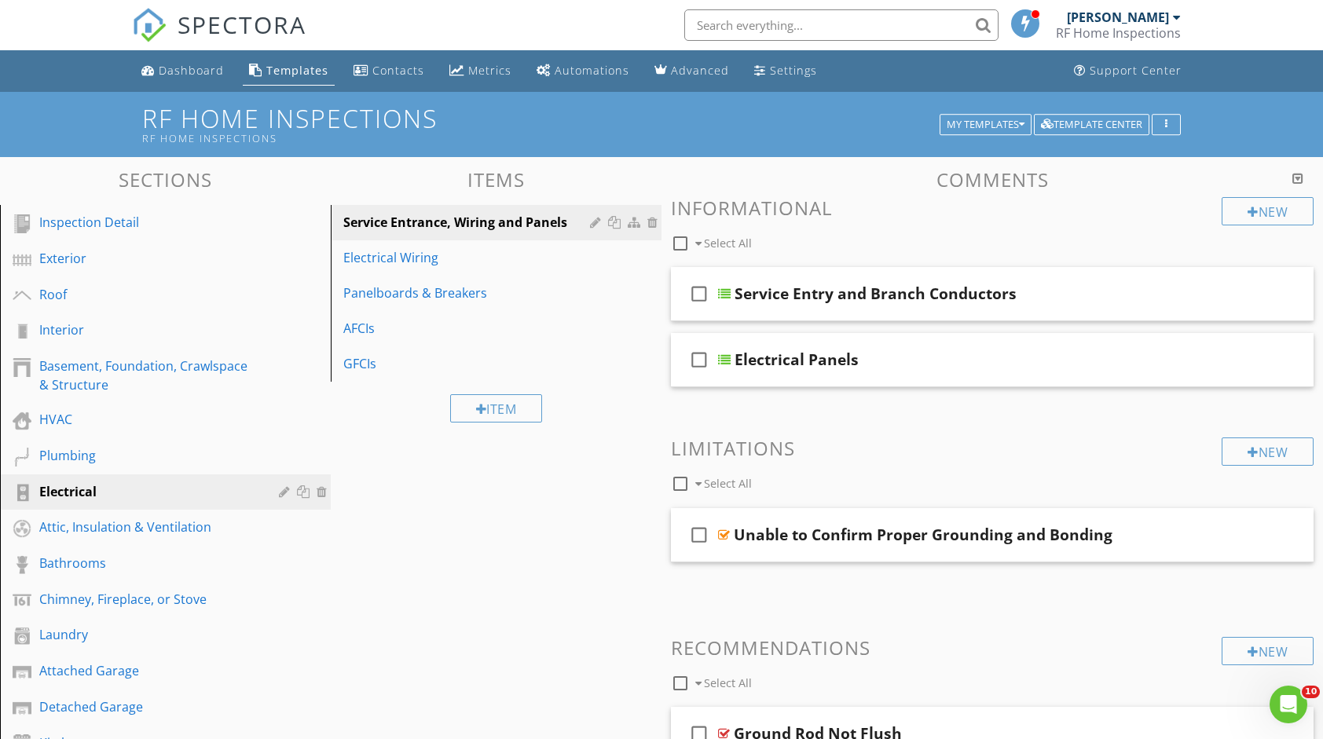
click at [1264, 221] on div "New" at bounding box center [1268, 211] width 92 height 28
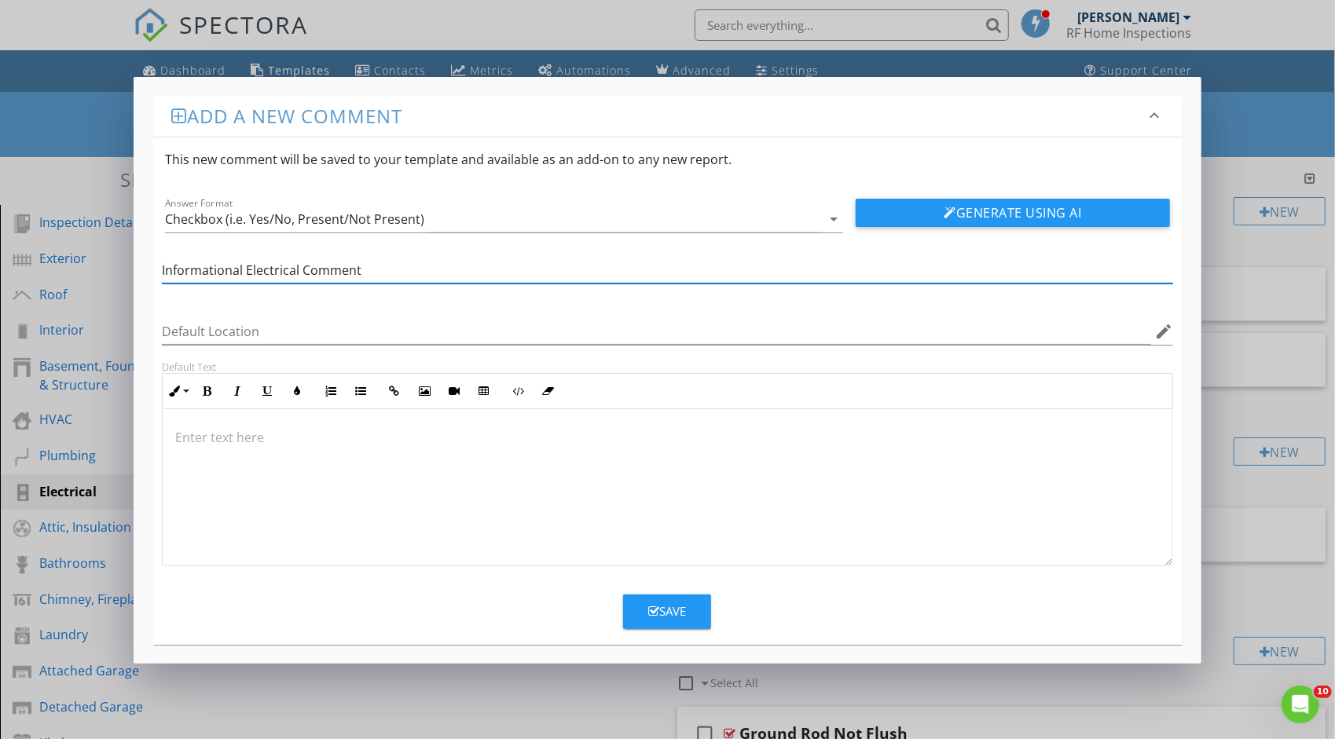
type input "Informational Electrical Comment"
click at [318, 461] on div at bounding box center [668, 487] width 1010 height 157
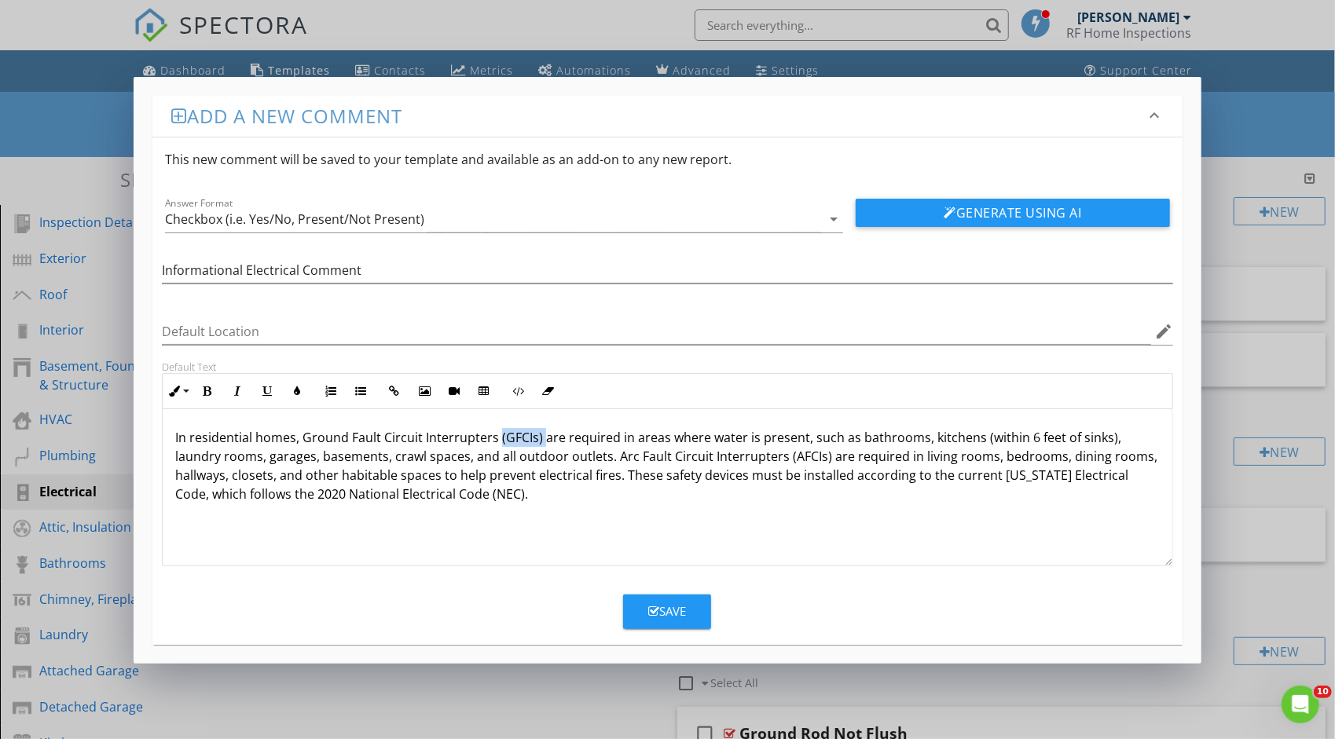
drag, startPoint x: 495, startPoint y: 436, endPoint x: 541, endPoint y: 435, distance: 45.6
click at [541, 435] on p "In residential homes, Ground Fault Circuit Interrupters (GFCIs) are required in…" at bounding box center [667, 465] width 985 height 75
click at [217, 380] on button "Bold" at bounding box center [208, 391] width 30 height 30
drag, startPoint x: 778, startPoint y: 453, endPoint x: 824, endPoint y: 455, distance: 45.6
click at [824, 455] on p "In residential homes, Ground Fault Circuit Interrupters (GFCIs) are required in…" at bounding box center [667, 465] width 985 height 75
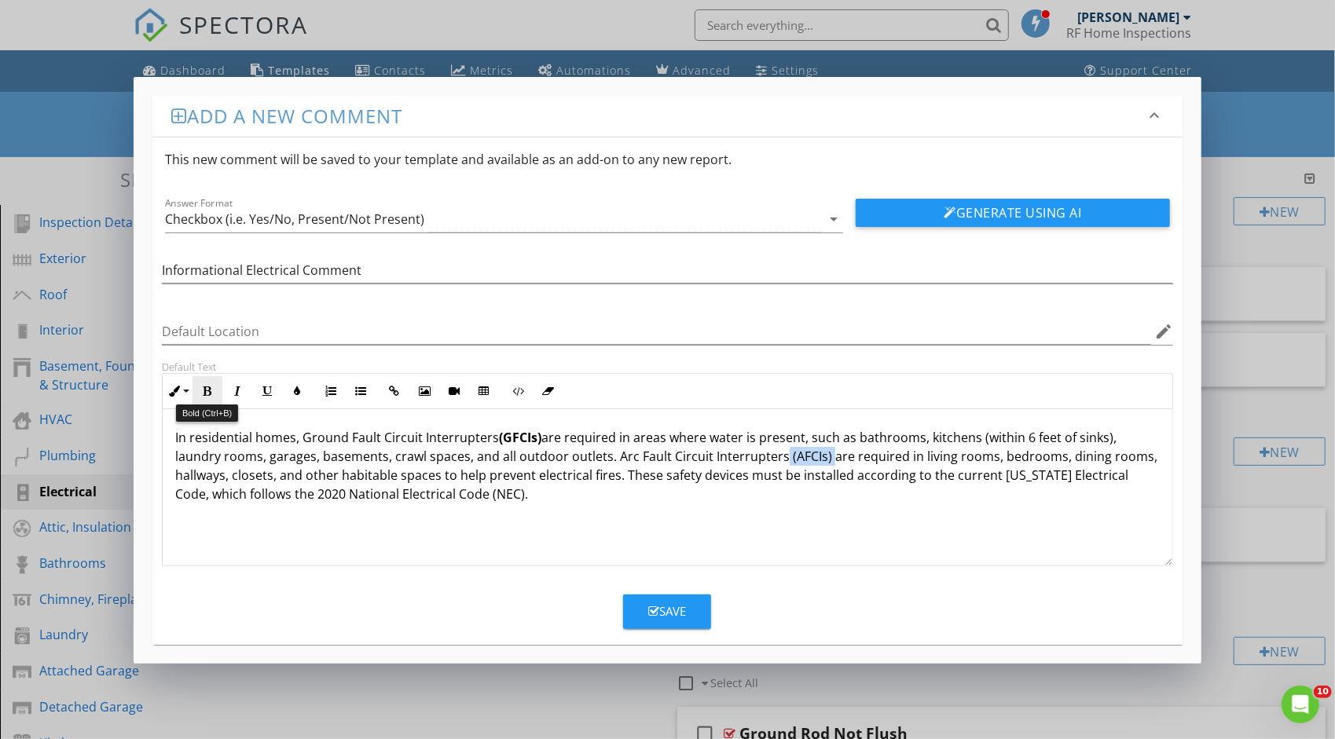
click at [205, 387] on icon "button" at bounding box center [207, 391] width 11 height 11
click at [844, 499] on p "In residential homes, Ground Fault Circuit Interrupters (GFCIs) are required in…" at bounding box center [667, 465] width 985 height 75
click at [608, 454] on p "In residential homes, Ground Fault Circuit Interrupters (GFCIs) are required in…" at bounding box center [667, 465] width 985 height 75
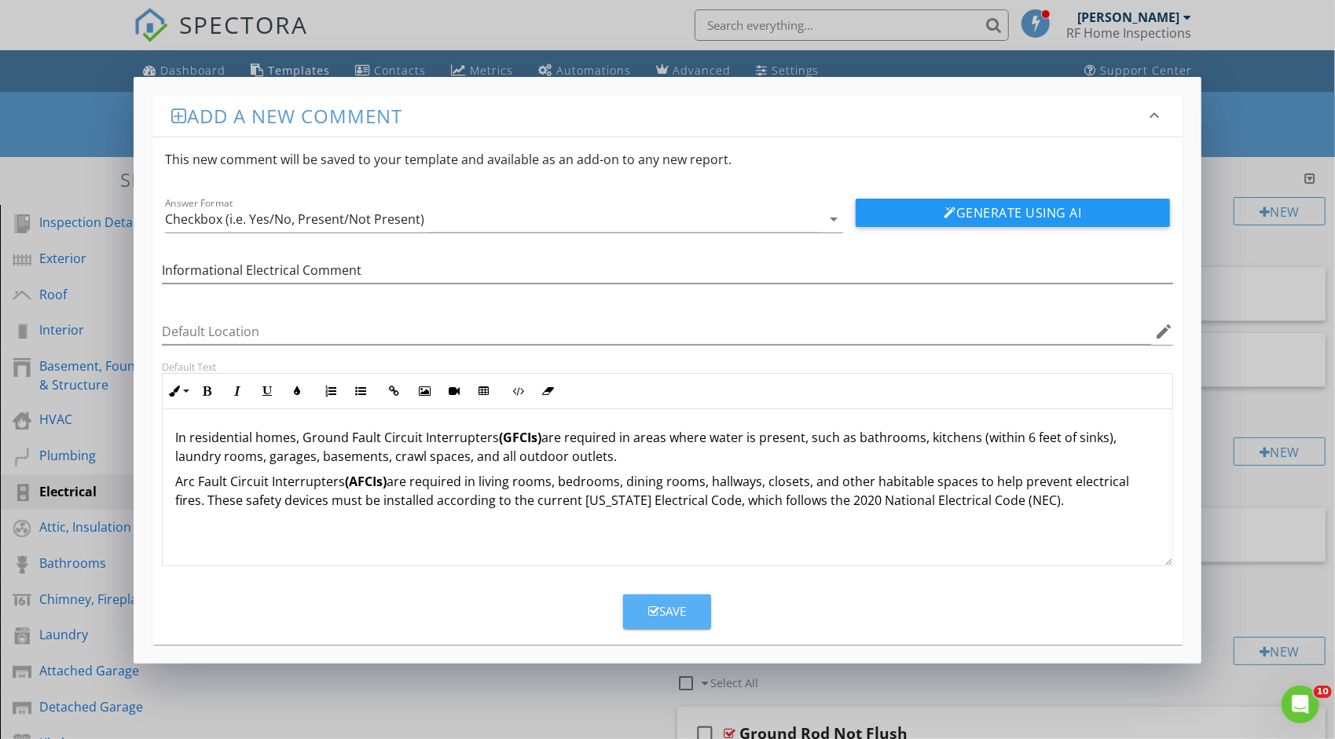
click at [666, 597] on button "Save" at bounding box center [667, 612] width 88 height 35
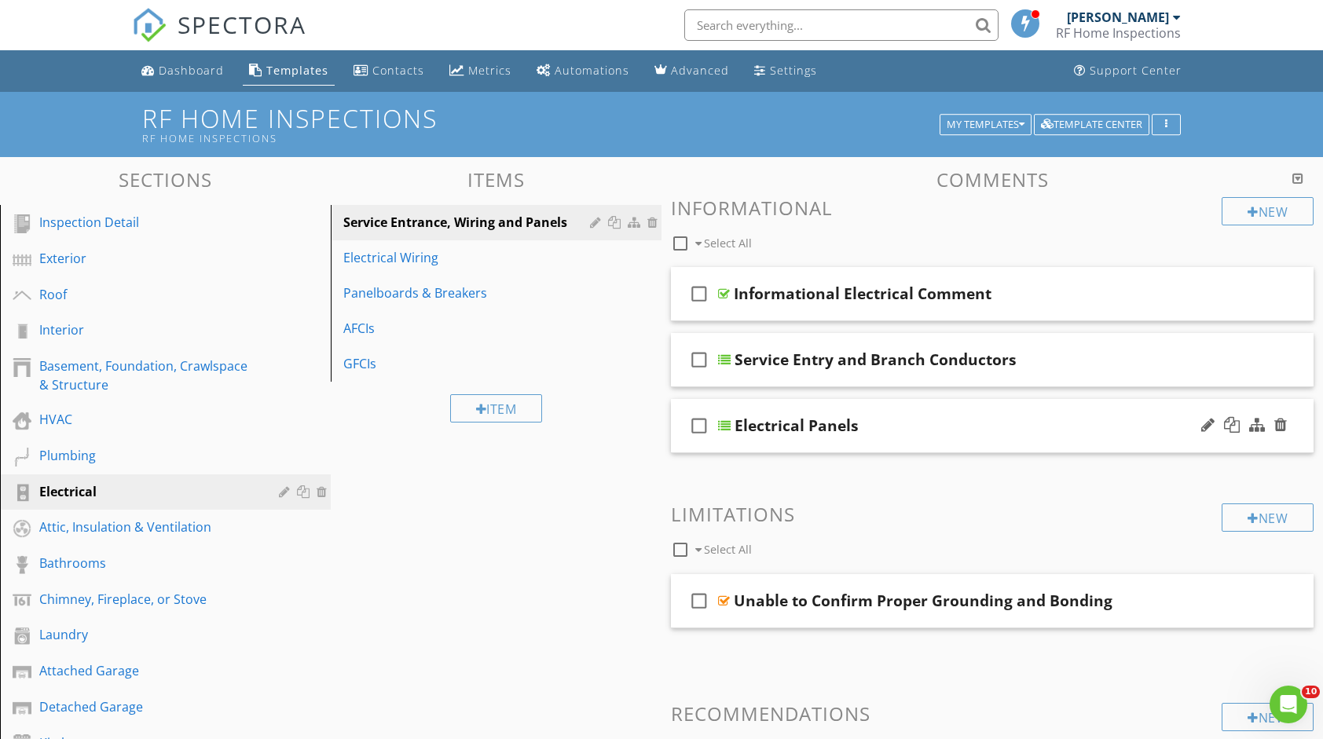
click at [699, 432] on icon "check_box_outline_blank" at bounding box center [699, 426] width 25 height 38
click at [896, 423] on div "Electrical Panels" at bounding box center [964, 425] width 459 height 19
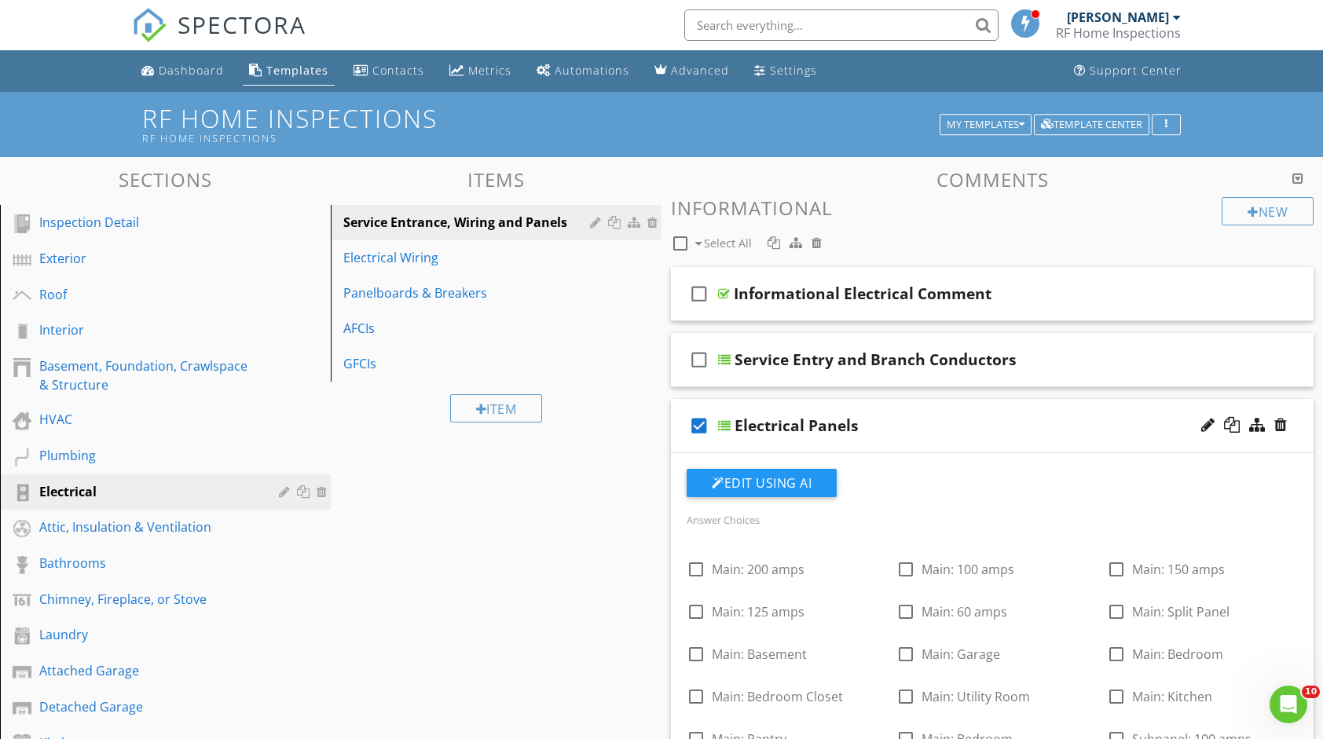
click at [701, 428] on icon "check_box" at bounding box center [699, 426] width 25 height 38
click at [695, 290] on icon "check_box_outline_blank" at bounding box center [699, 294] width 25 height 38
click at [695, 291] on icon "check_box" at bounding box center [699, 294] width 25 height 38
click at [1069, 284] on div "Informational Electrical Comment" at bounding box center [963, 293] width 459 height 19
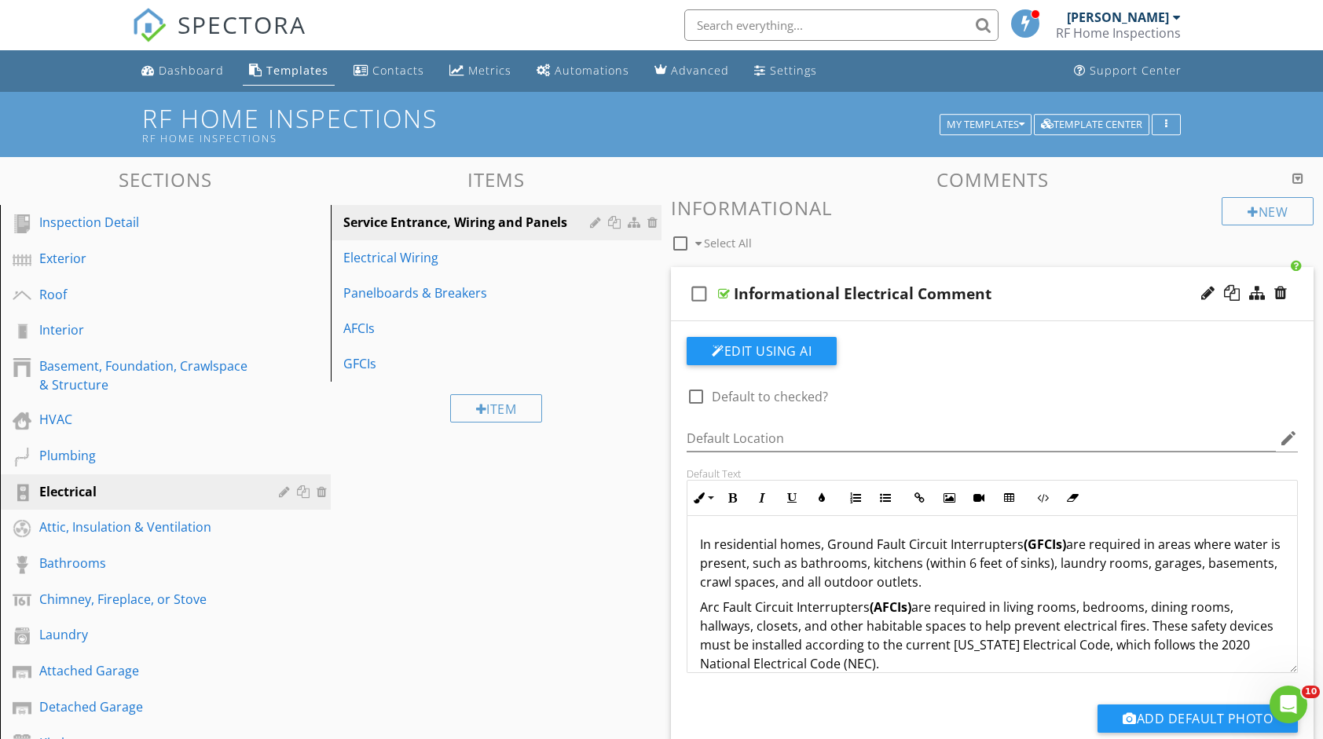
click at [696, 399] on div at bounding box center [696, 396] width 27 height 27
checkbox input "true"
click at [223, 542] on link "Attic, Insulation & Ventilation" at bounding box center [168, 528] width 326 height 36
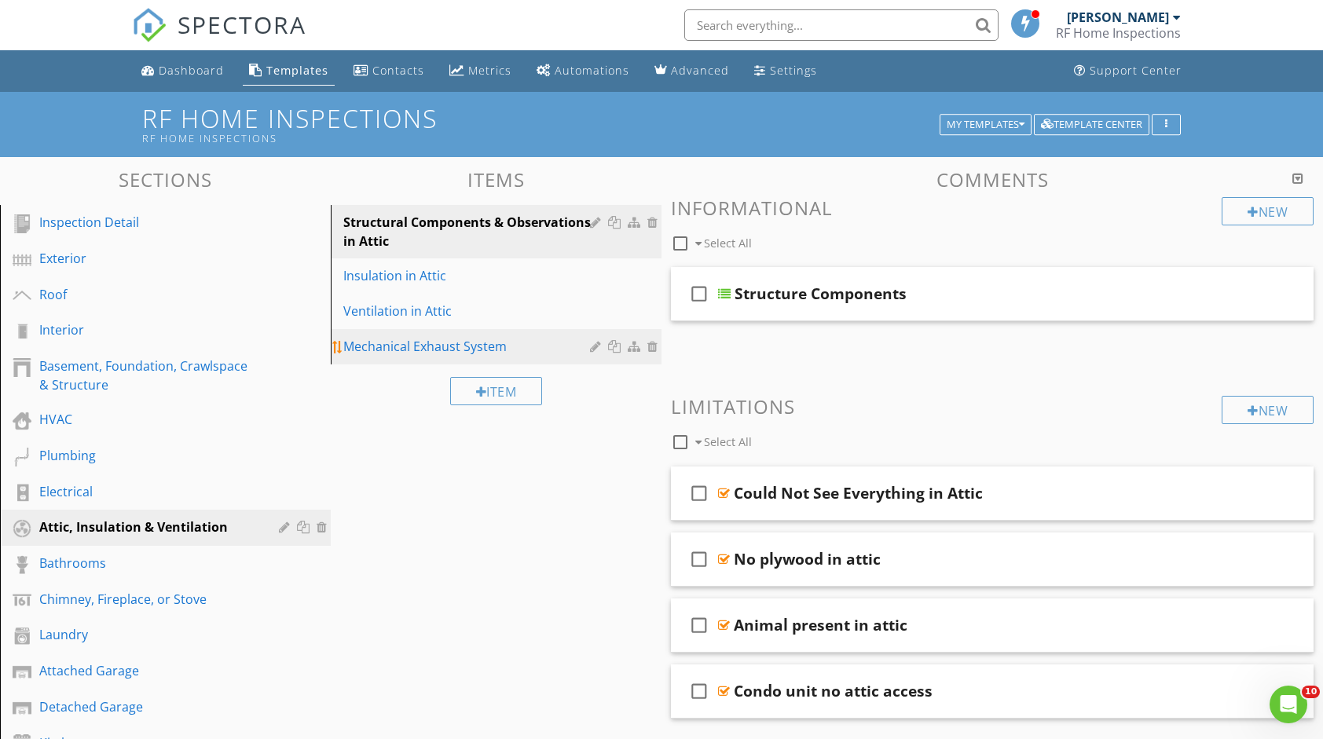
click at [391, 351] on div "Mechanical Exhaust System" at bounding box center [468, 346] width 251 height 19
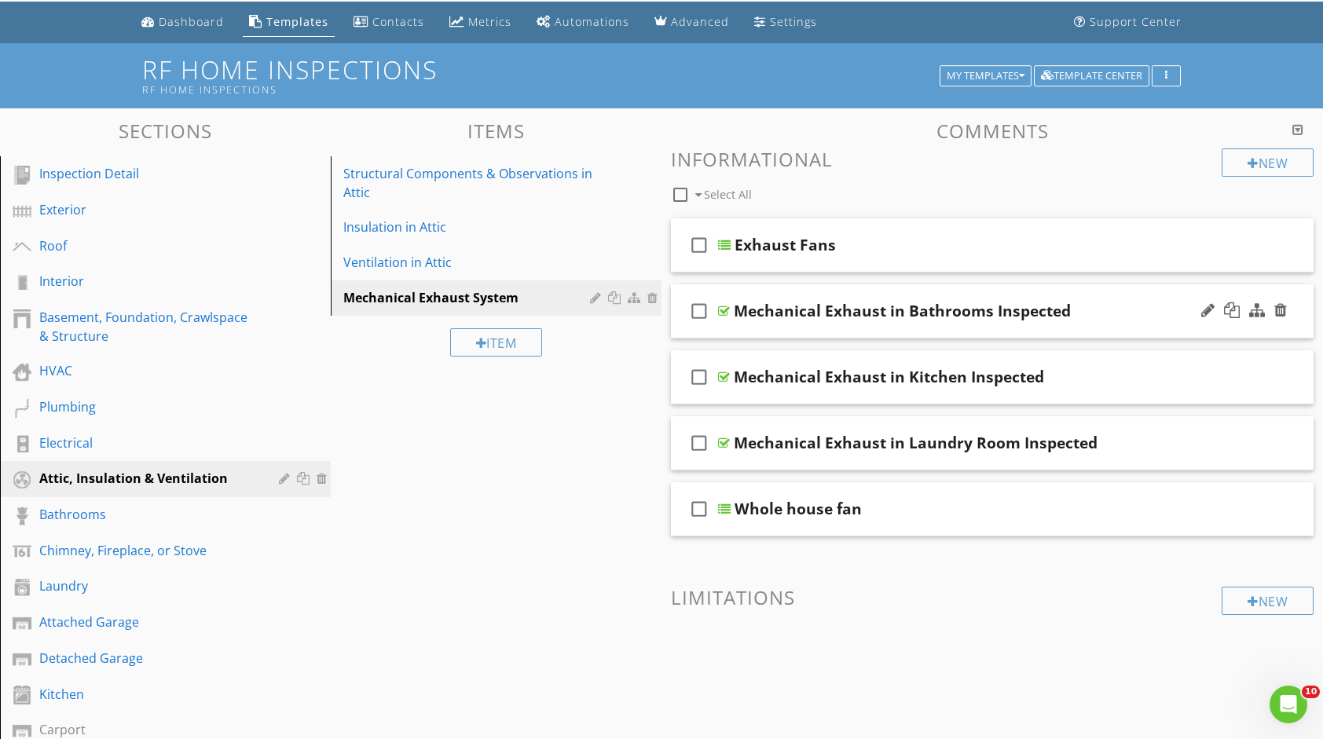
scroll to position [79, 0]
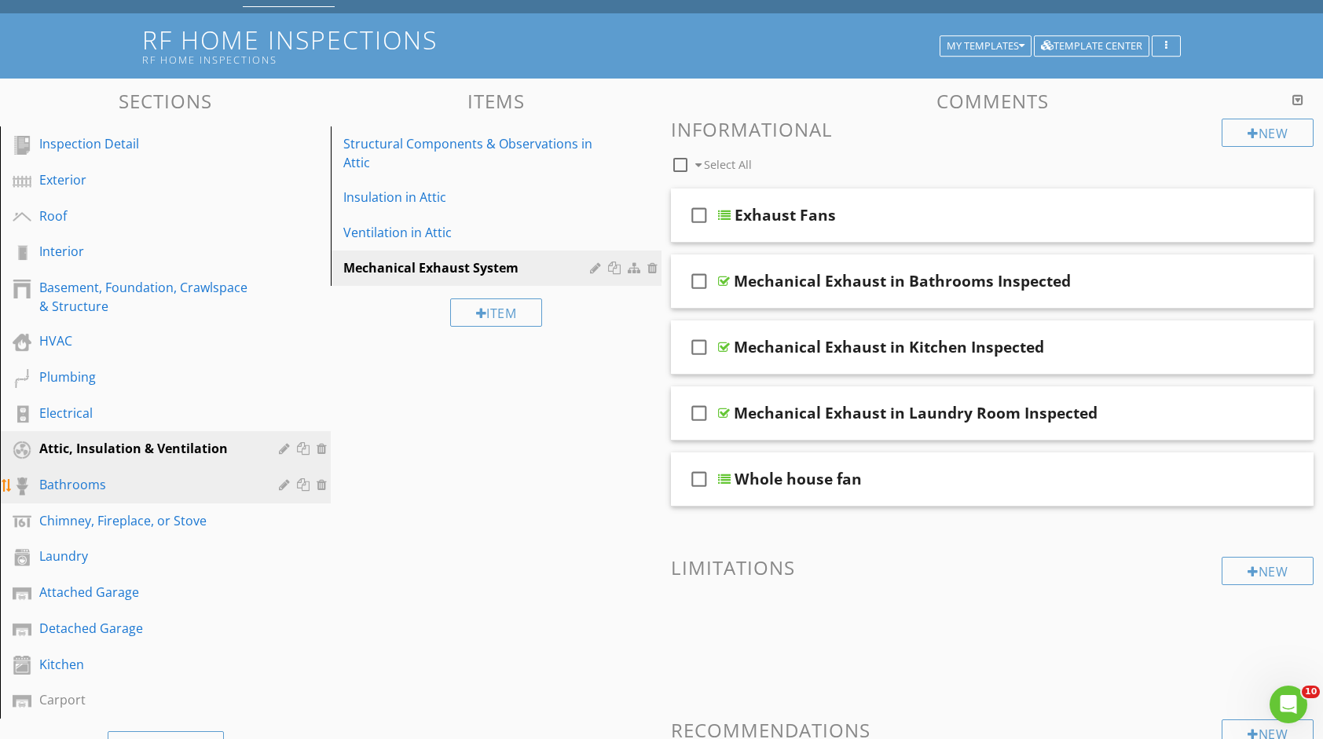
click at [170, 490] on div "Bathrooms" at bounding box center [147, 484] width 217 height 19
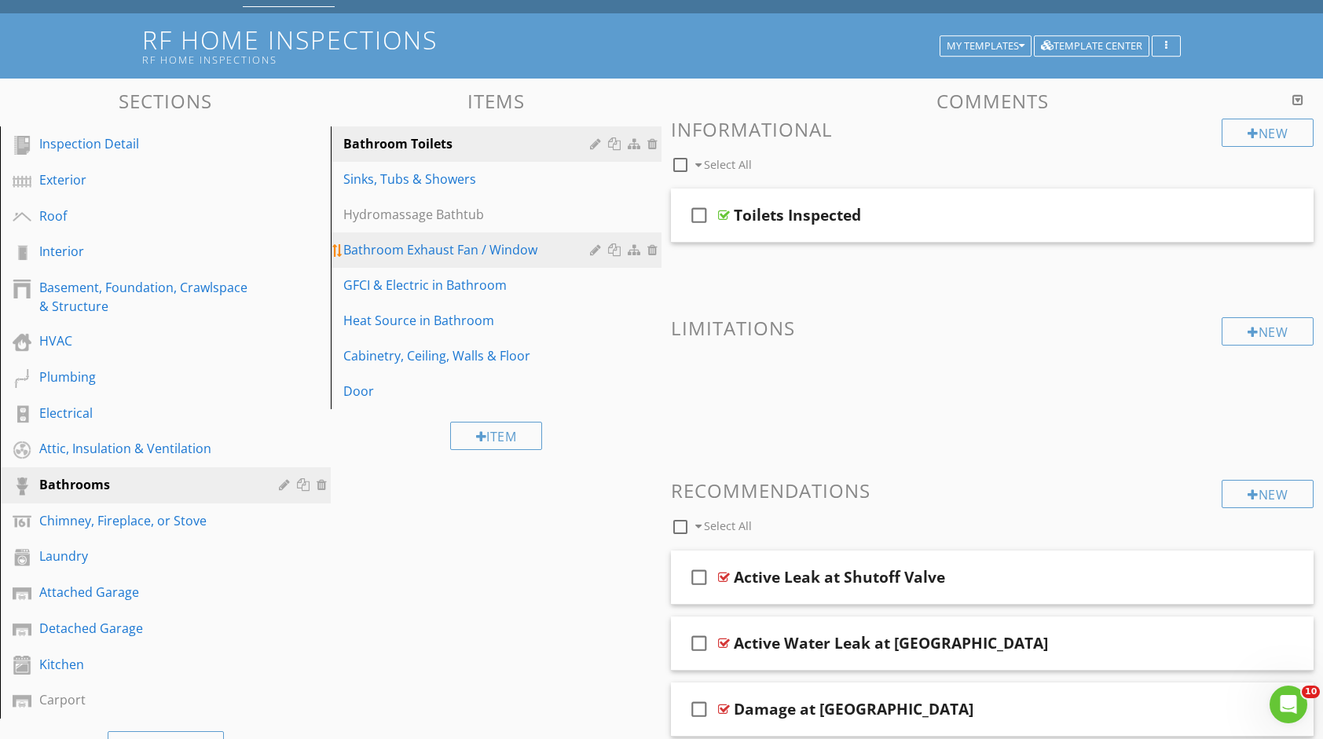
click at [388, 258] on div "Bathroom Exhaust Fan / Window" at bounding box center [468, 249] width 251 height 19
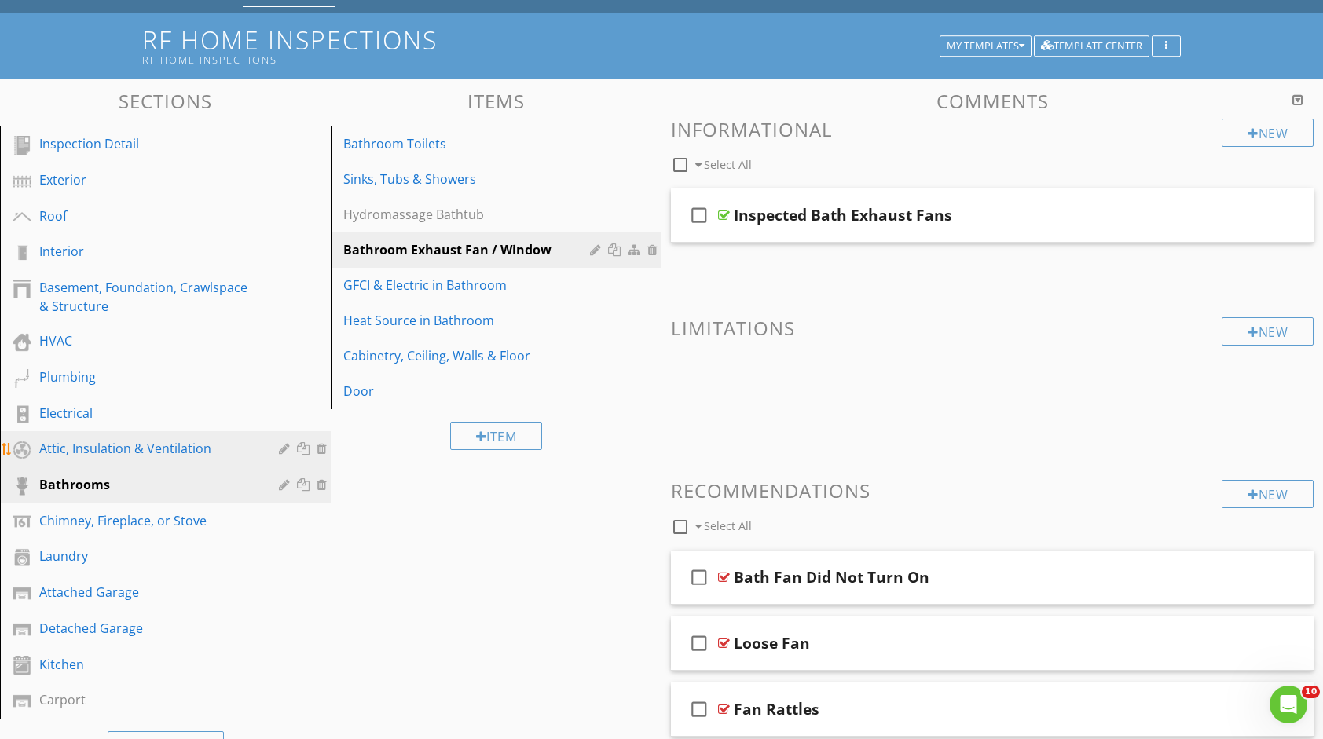
click at [180, 458] on div "Attic, Insulation & Ventilation" at bounding box center [177, 449] width 276 height 20
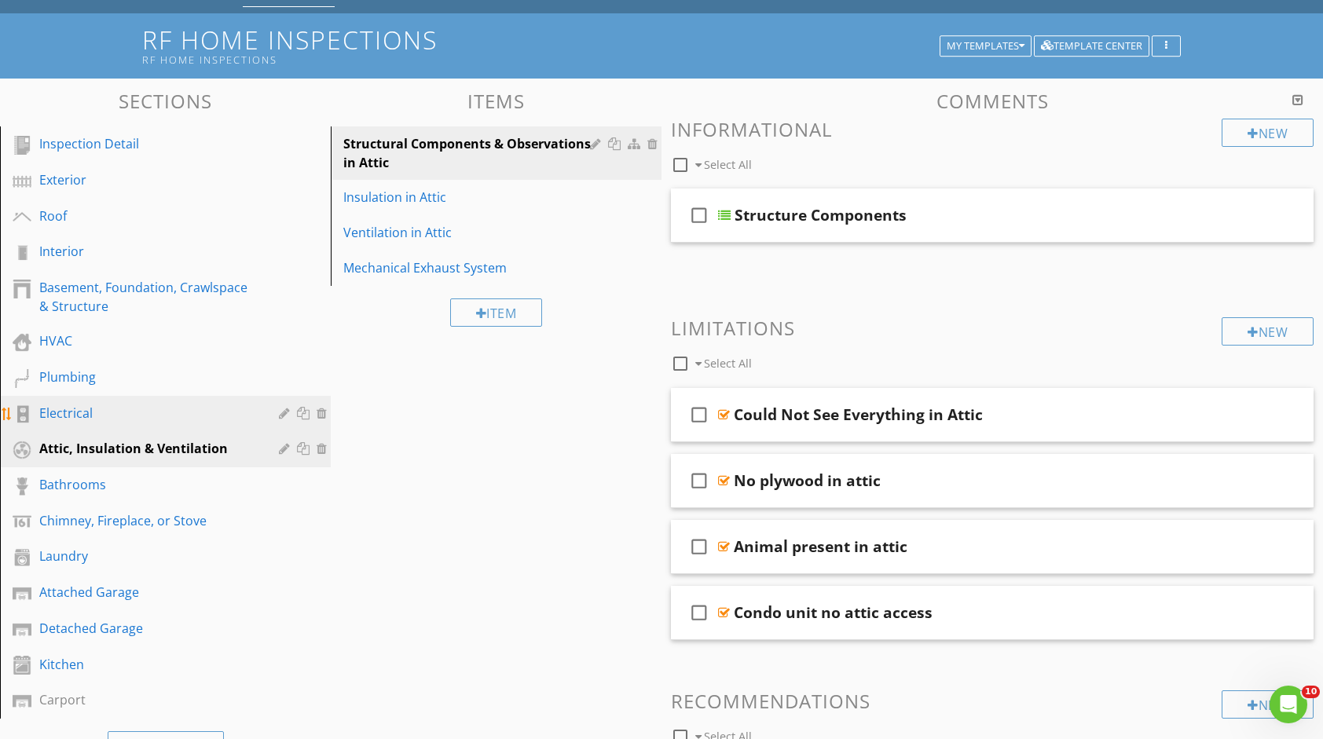
click at [107, 416] on div "Electrical" at bounding box center [147, 413] width 217 height 19
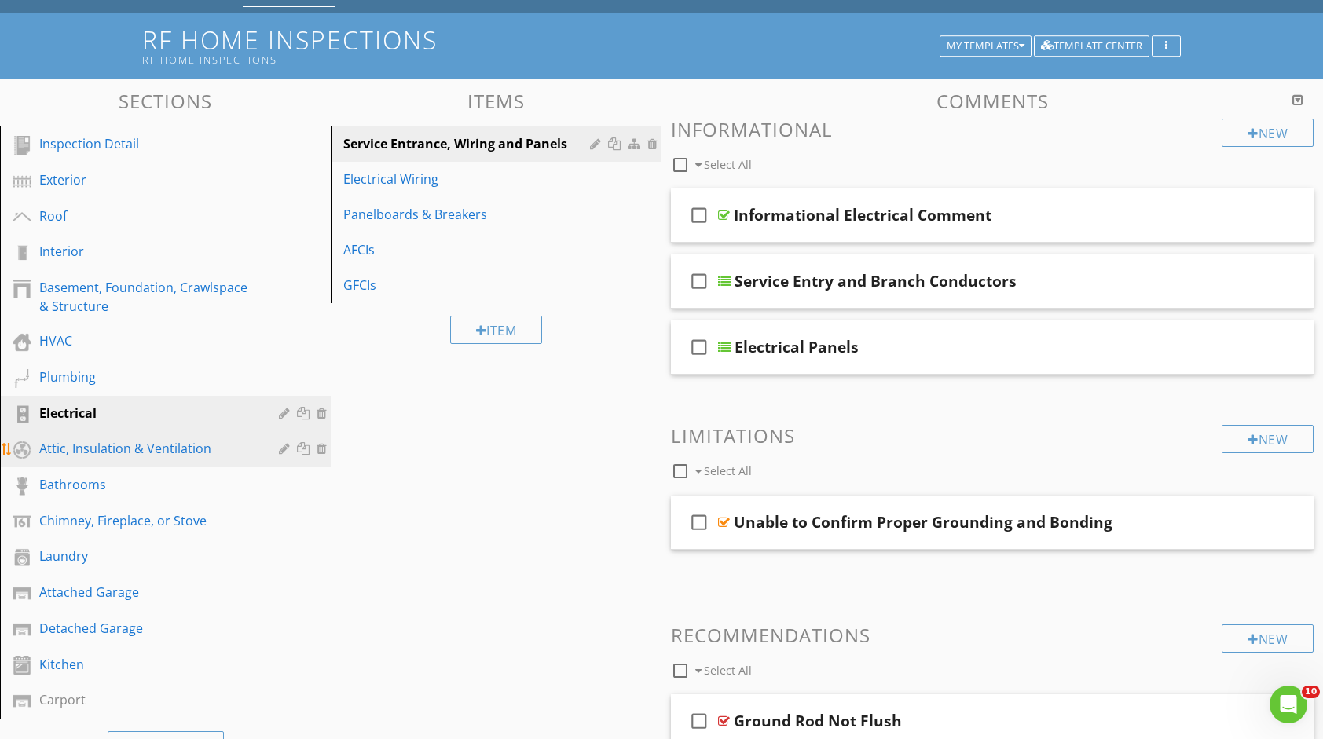
click at [172, 453] on div "Attic, Insulation & Ventilation" at bounding box center [147, 448] width 217 height 19
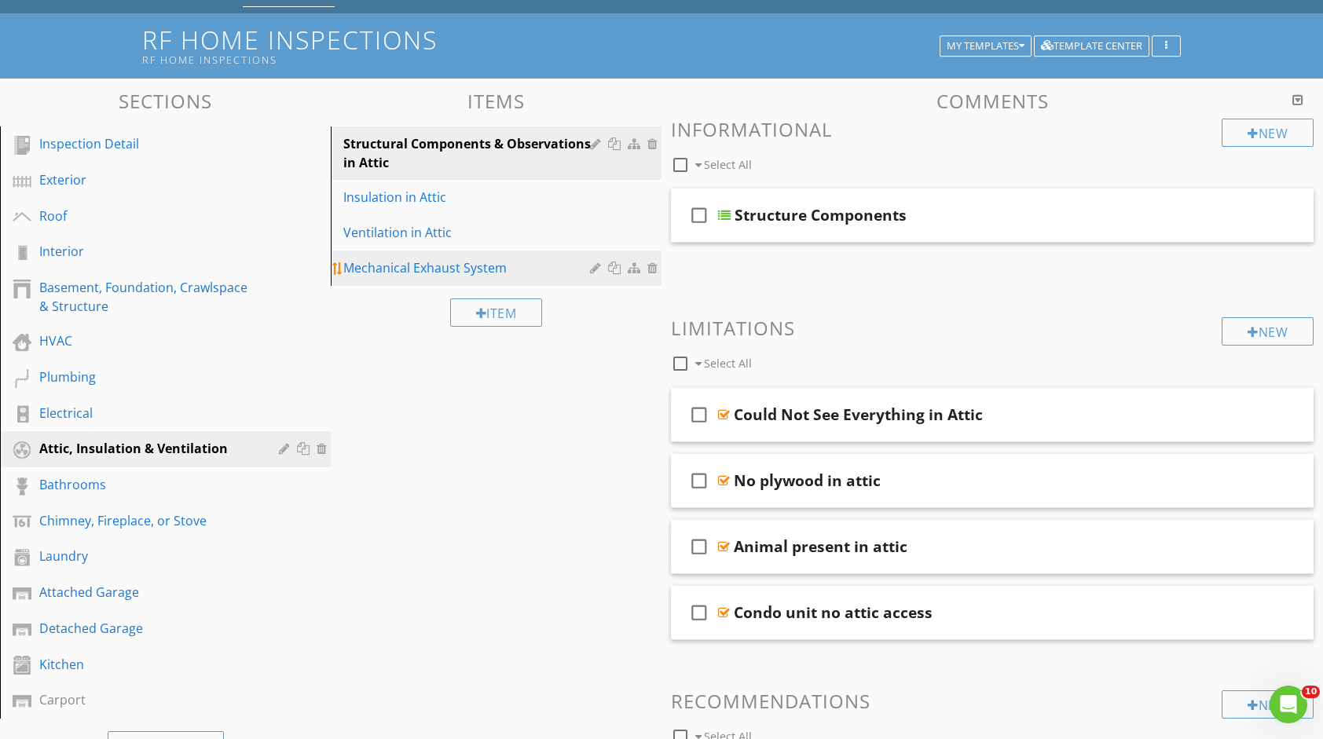
click at [398, 276] on div "Mechanical Exhaust System" at bounding box center [468, 268] width 251 height 19
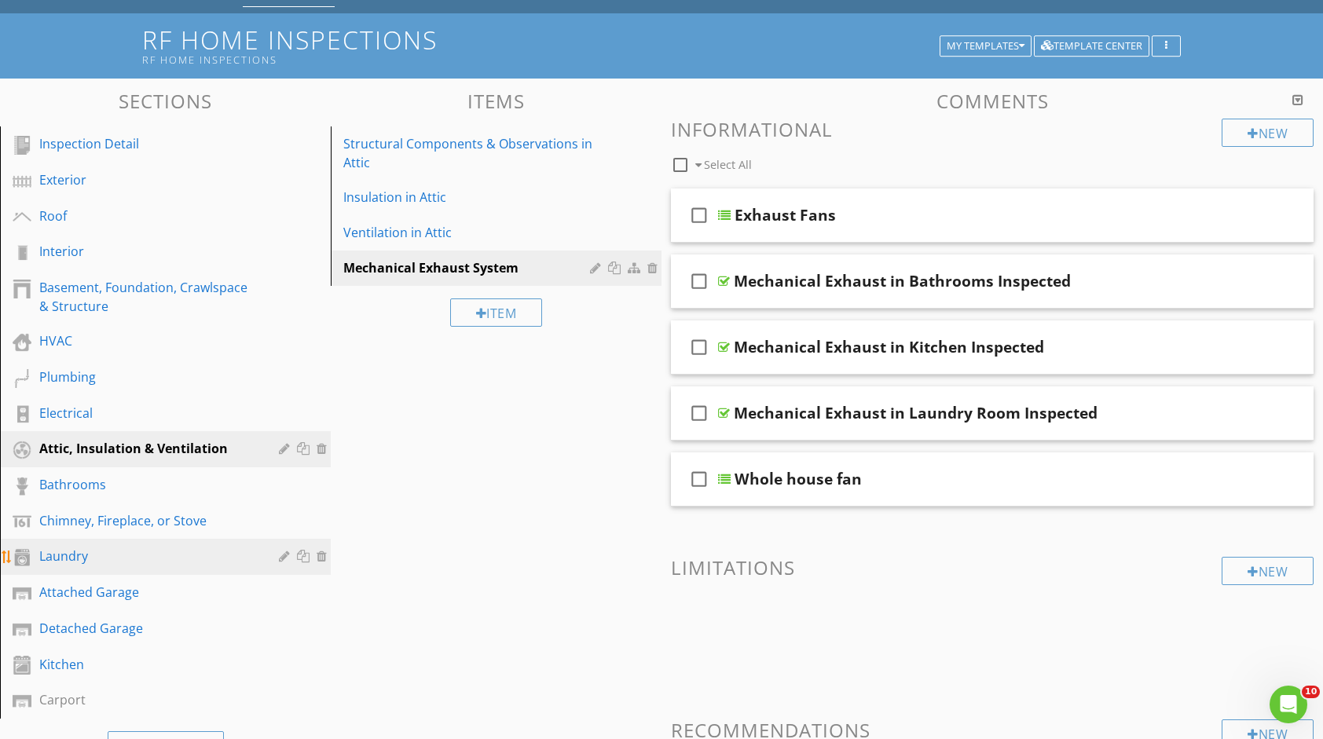
click at [144, 560] on div "Laundry" at bounding box center [147, 556] width 217 height 19
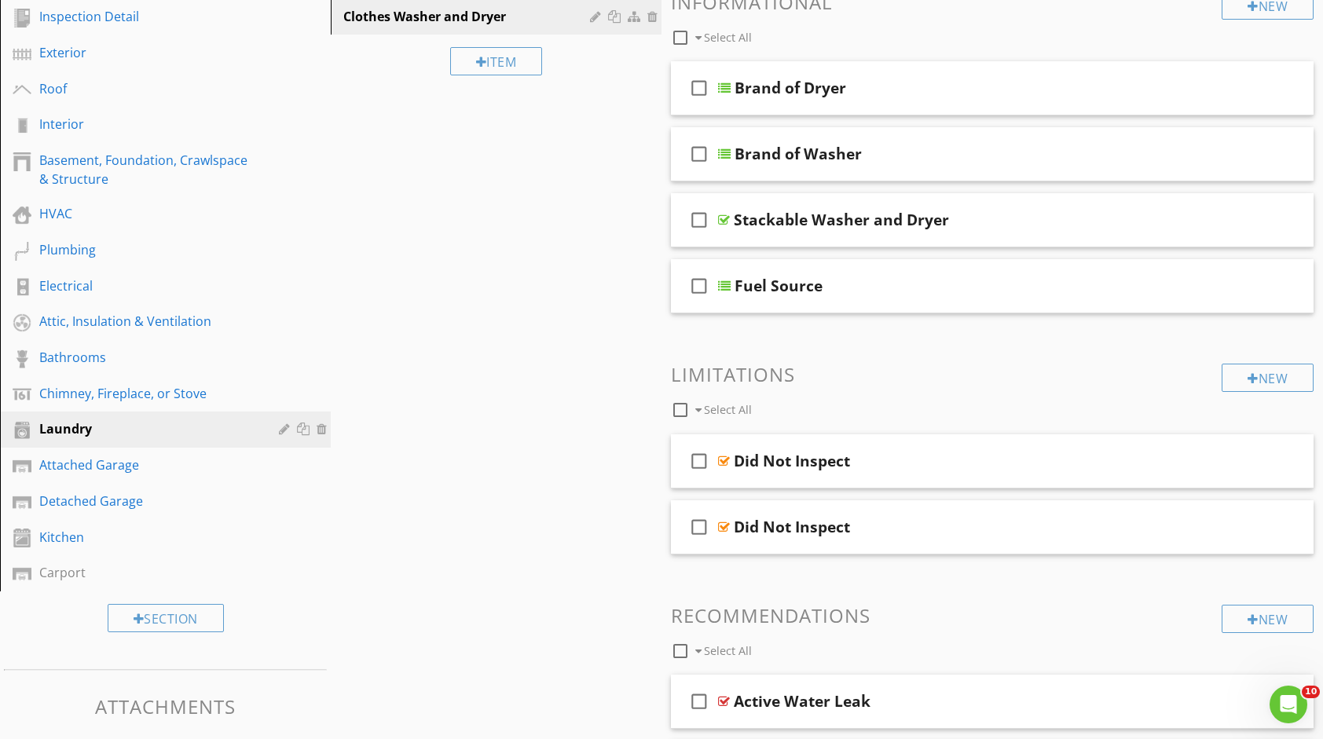
scroll to position [236, 0]
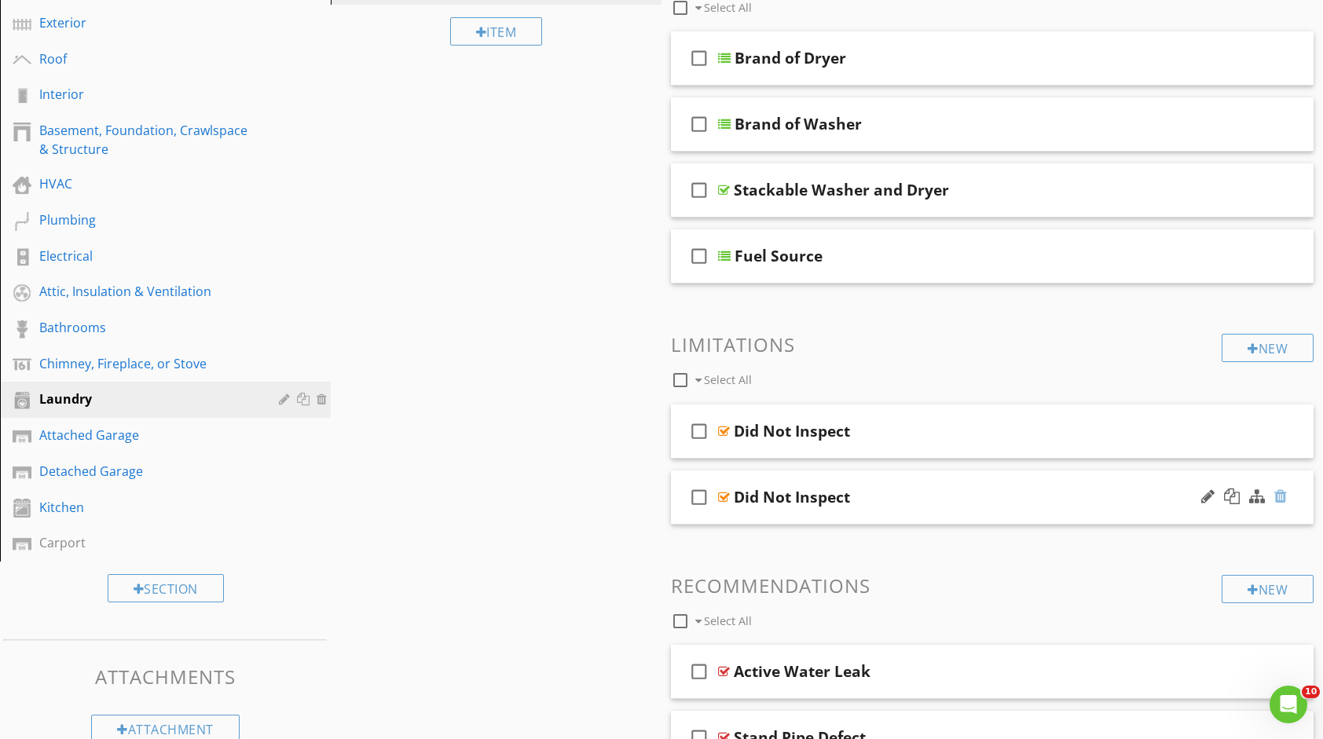
click at [1283, 501] on div at bounding box center [1281, 497] width 13 height 16
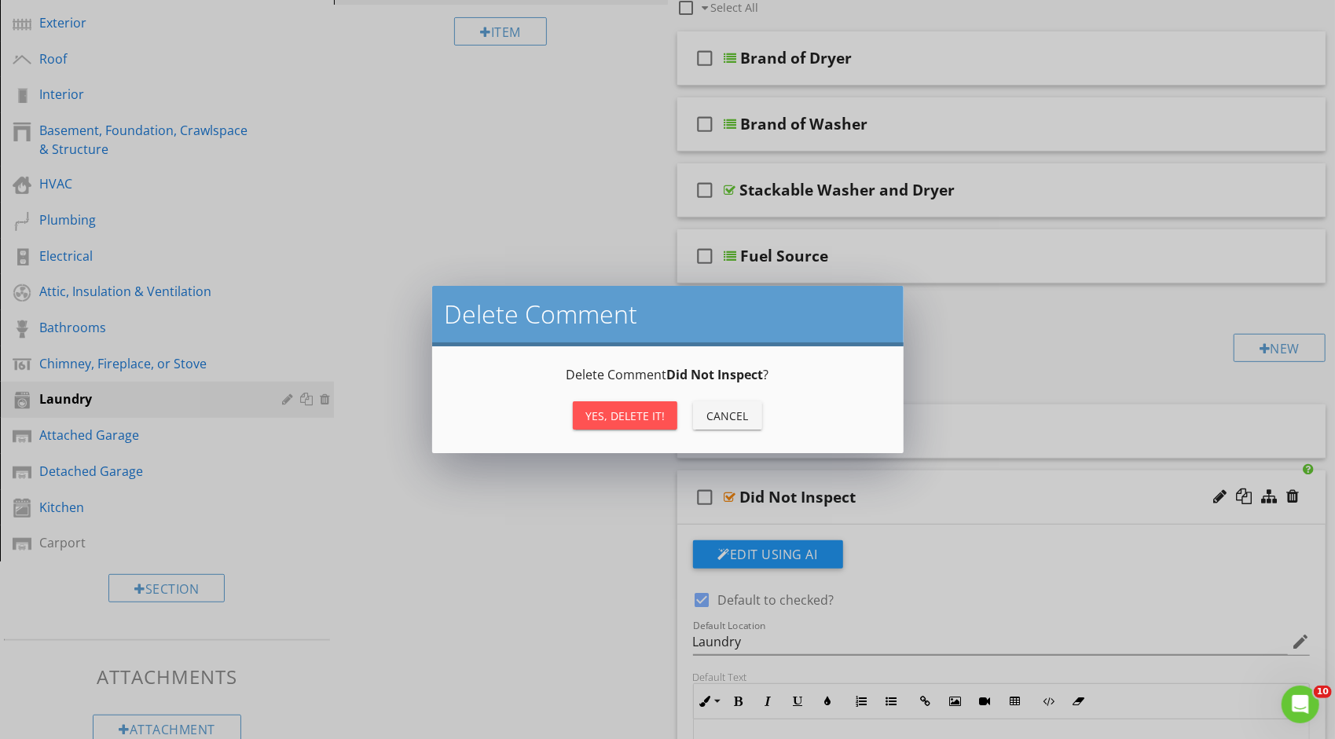
click at [640, 413] on div "Yes, Delete it!" at bounding box center [624, 416] width 79 height 17
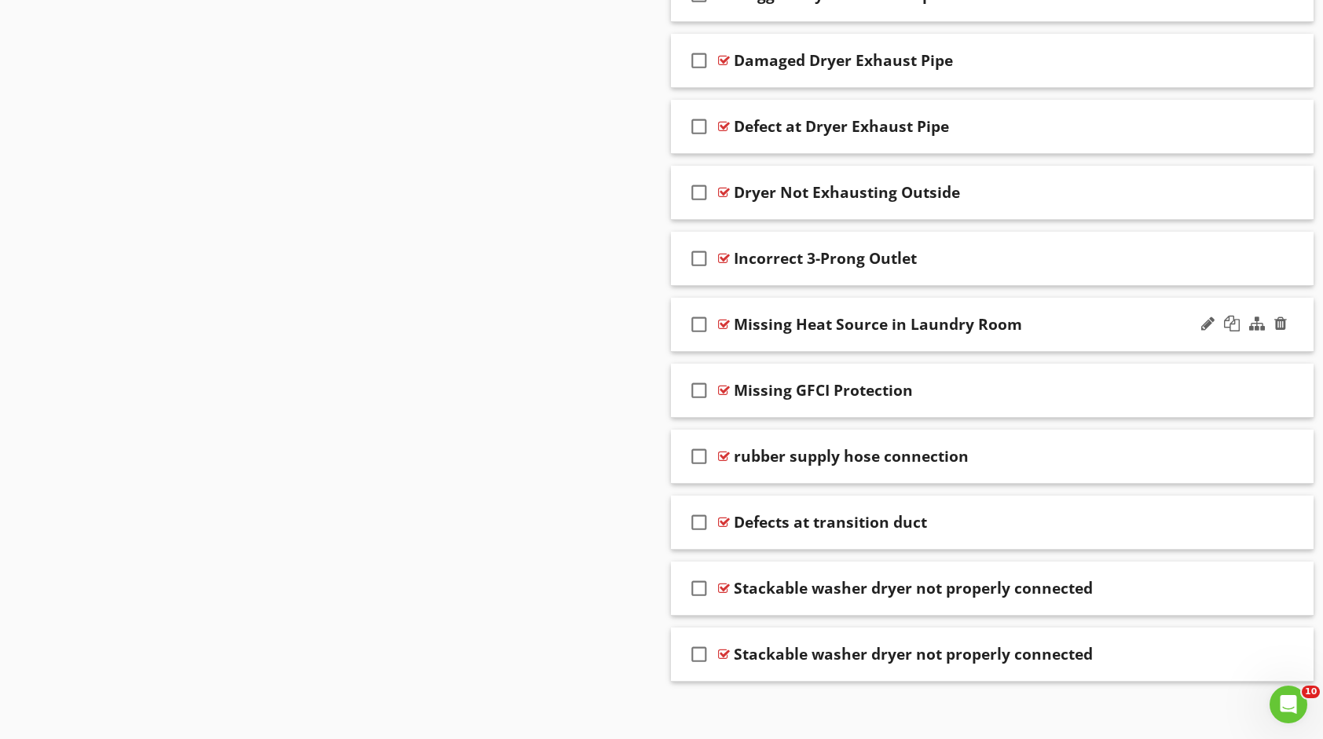
scroll to position [1336, 0]
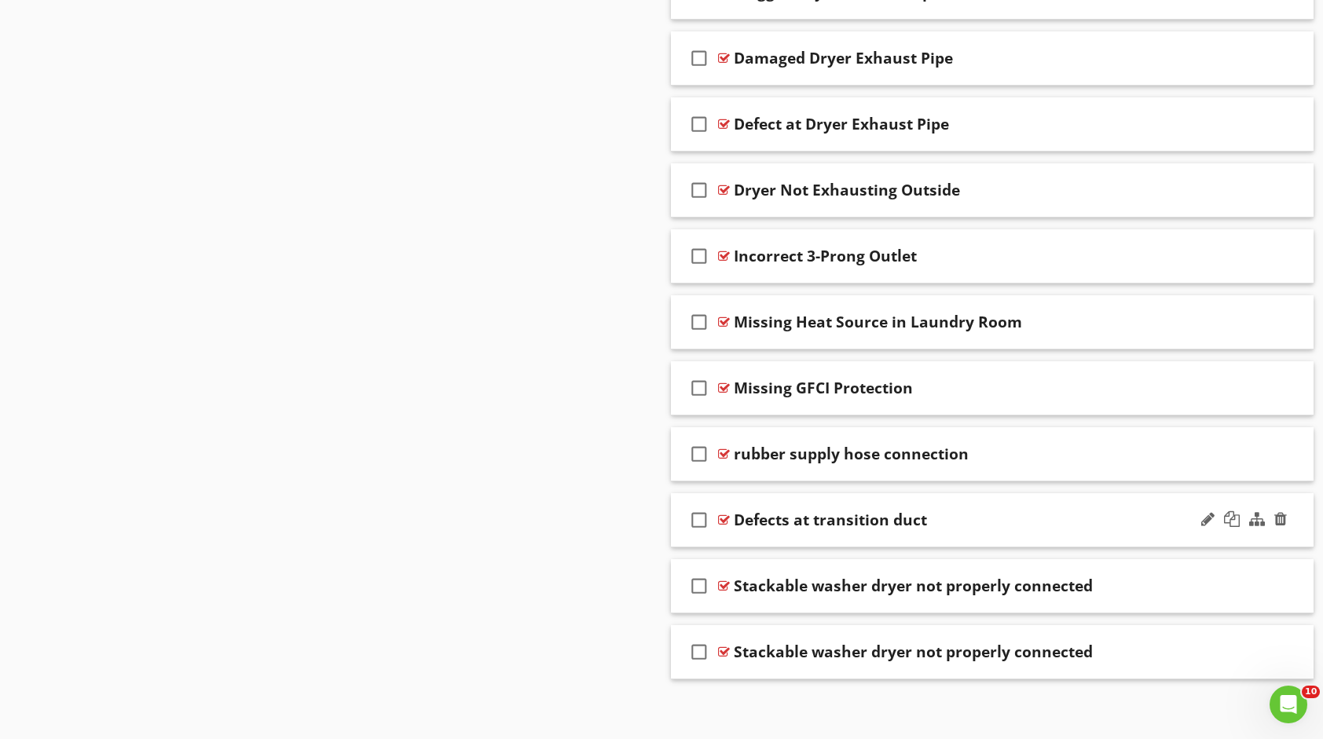
click at [1020, 511] on div "Defects at transition duct" at bounding box center [963, 520] width 459 height 19
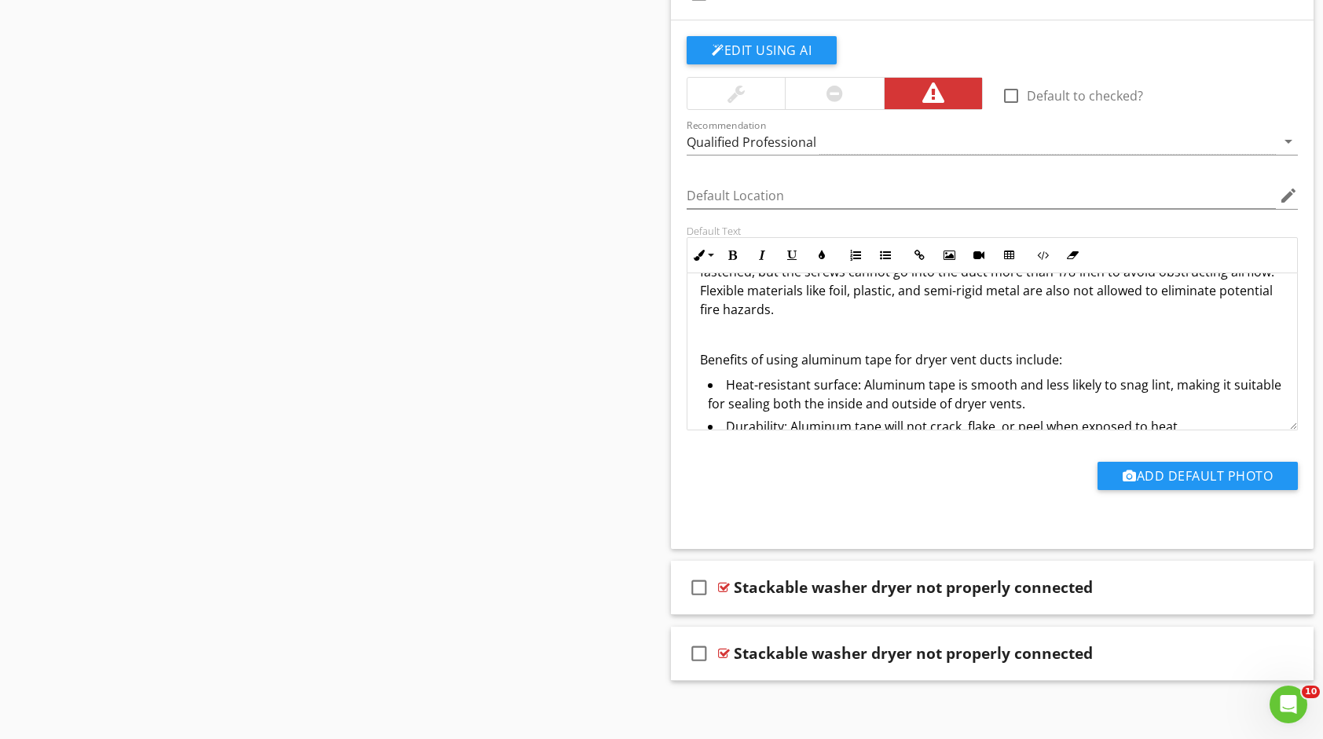
scroll to position [0, 0]
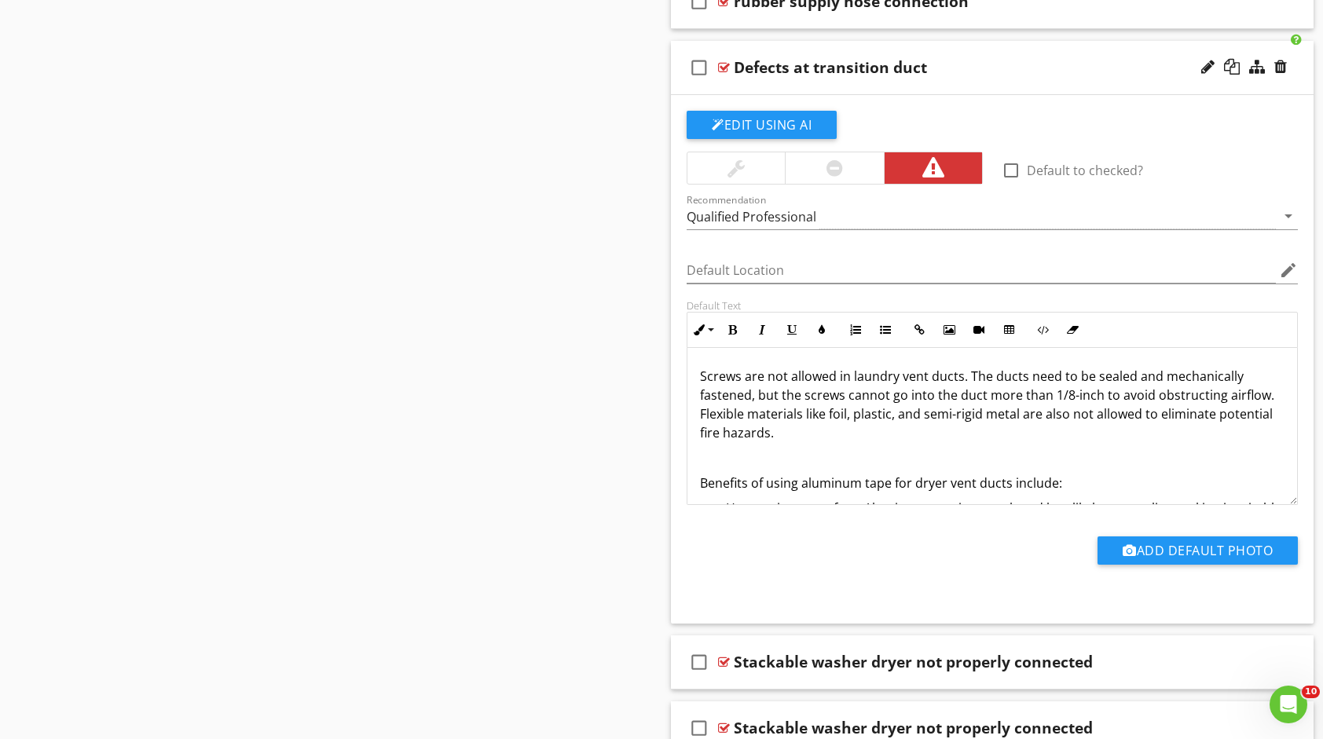
scroll to position [1785, 0]
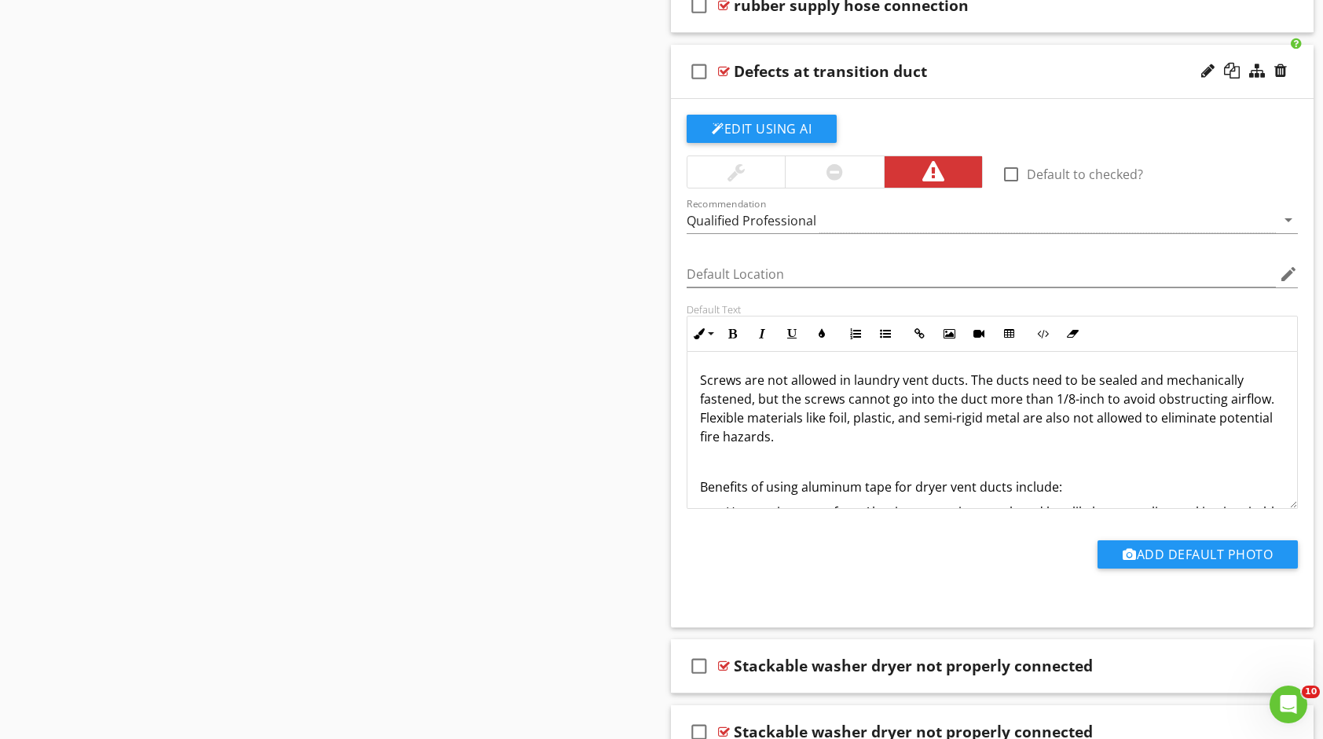
click at [1025, 67] on div "Defects at transition duct" at bounding box center [963, 71] width 459 height 19
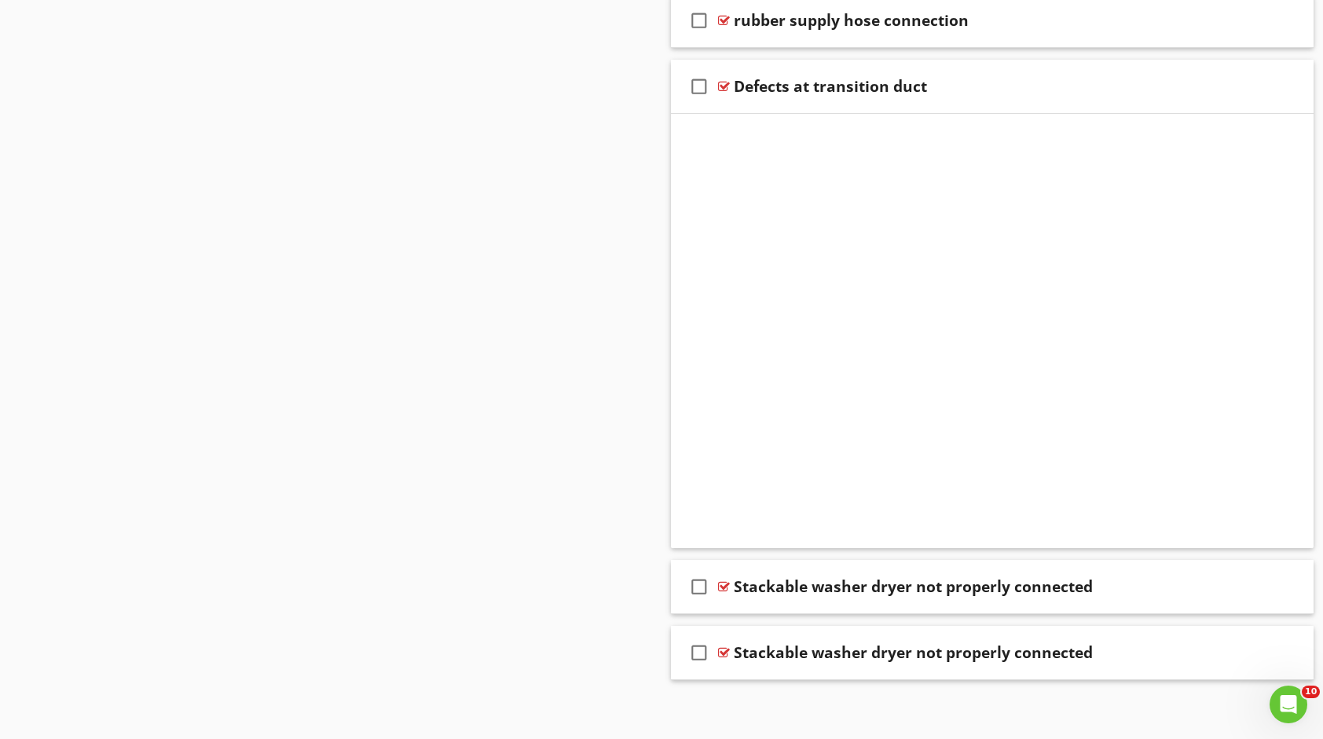
scroll to position [1336, 0]
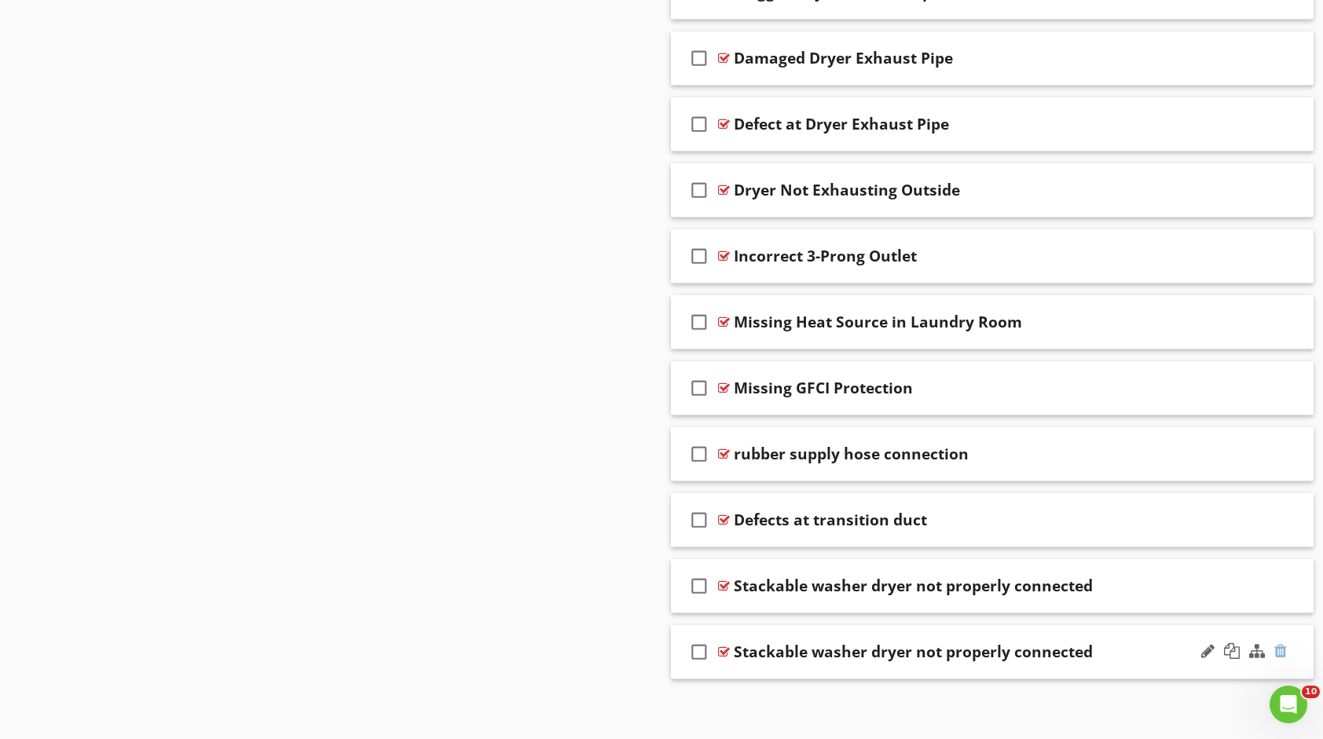
click at [1279, 644] on div at bounding box center [1281, 652] width 13 height 16
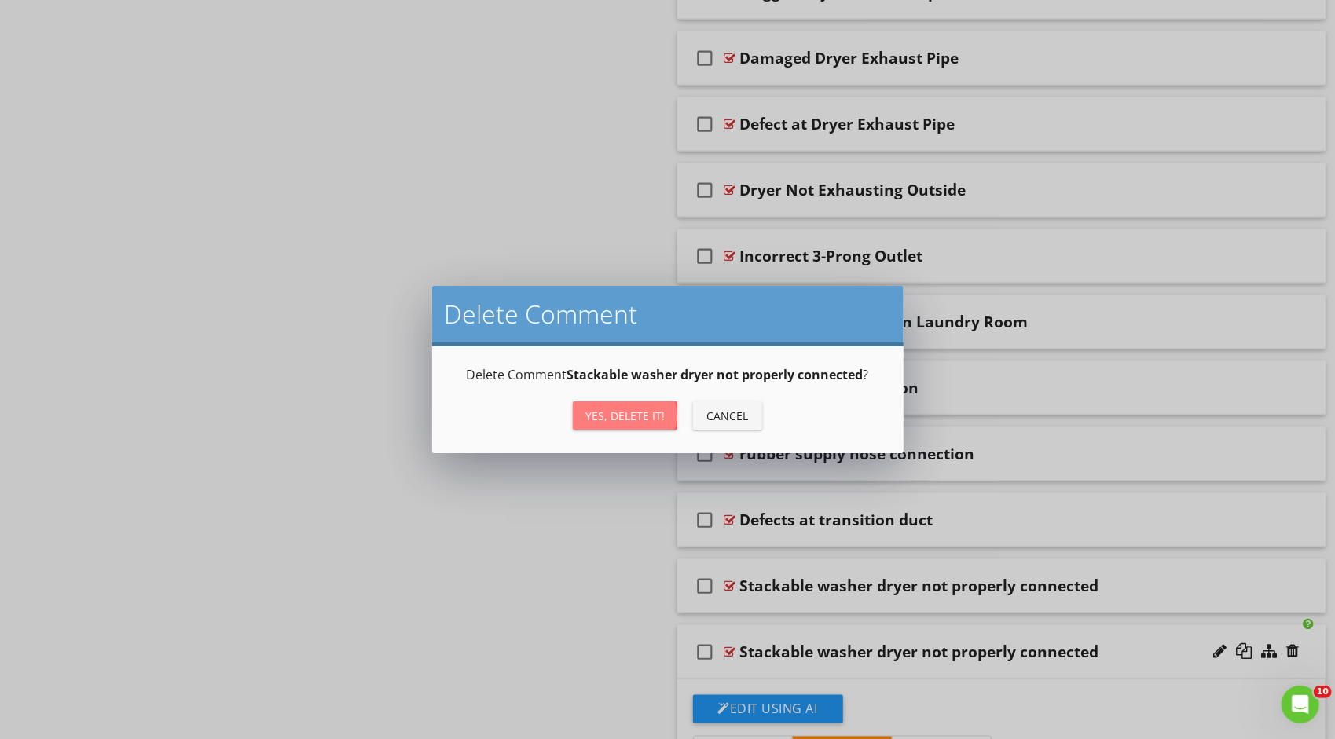
click at [607, 404] on button "Yes, Delete it!" at bounding box center [625, 416] width 105 height 28
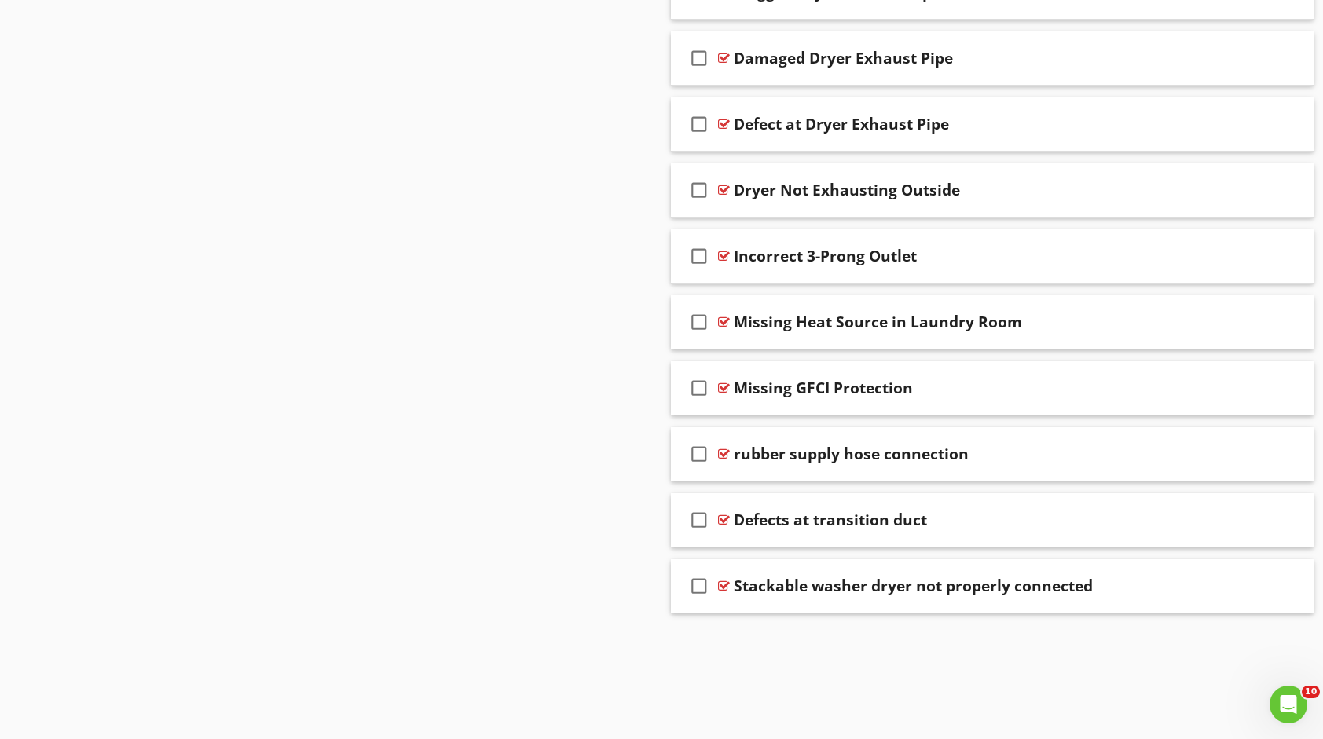
scroll to position [1270, 0]
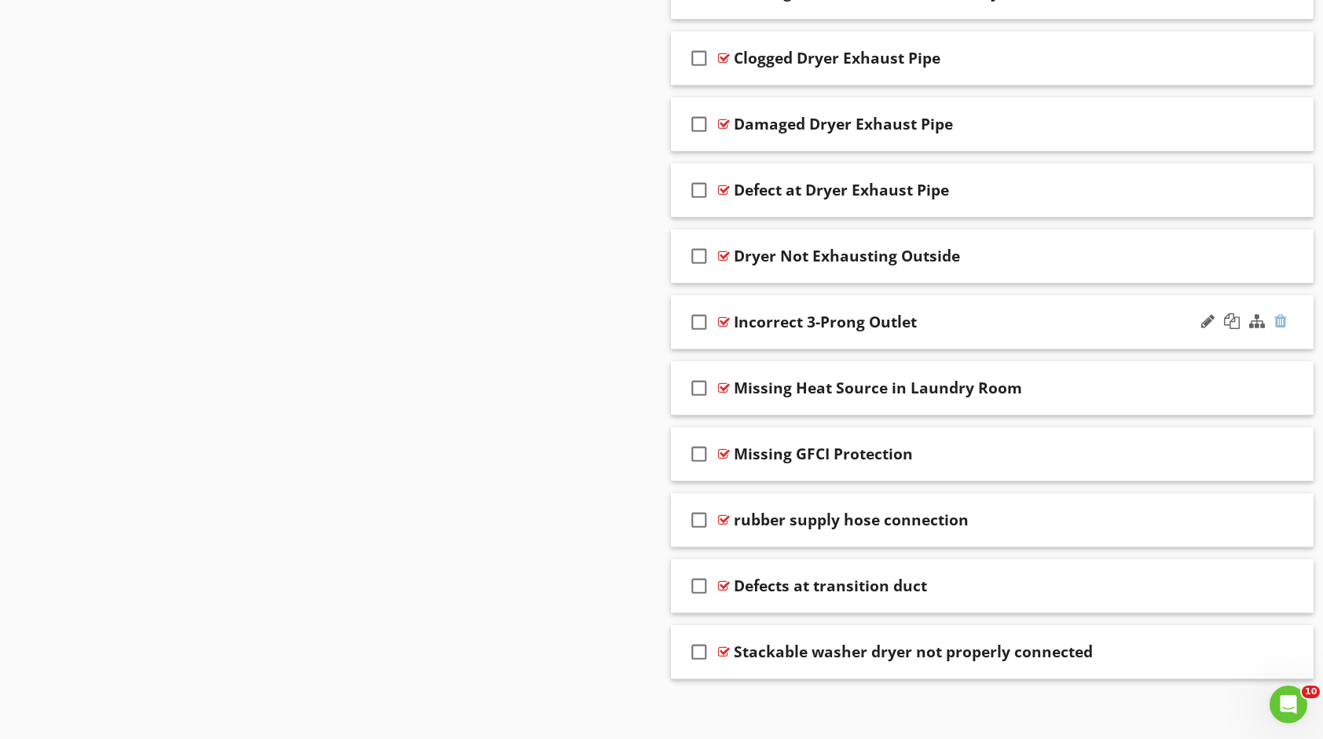
click at [1281, 314] on div at bounding box center [1281, 322] width 13 height 16
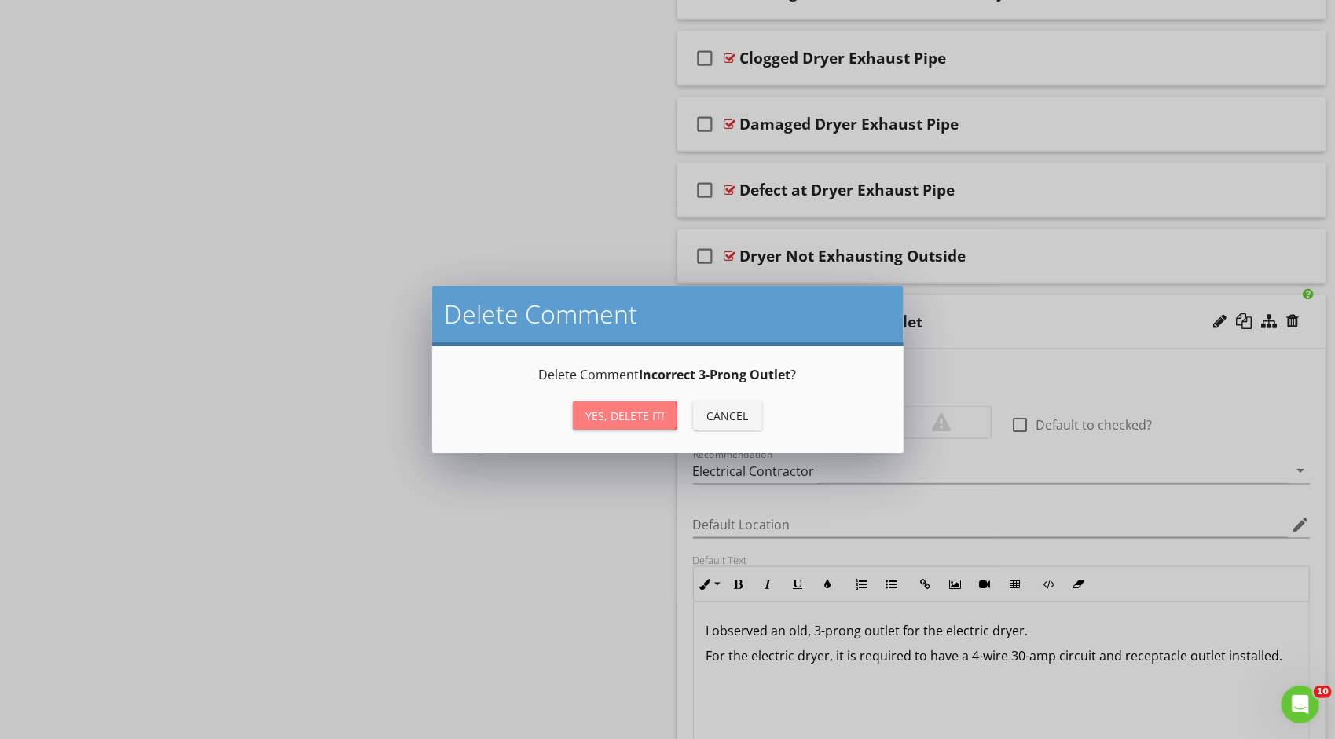
click at [629, 418] on div "Yes, Delete it!" at bounding box center [624, 416] width 79 height 17
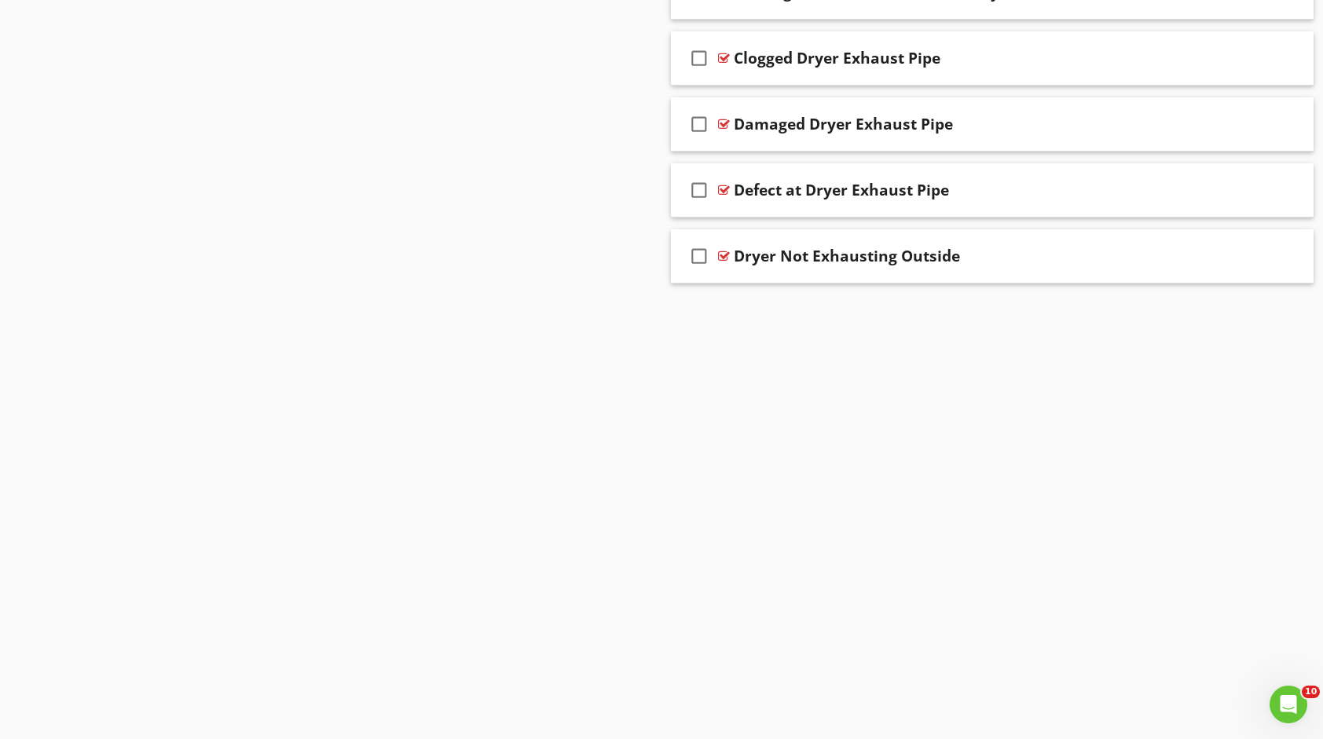
scroll to position [1204, 0]
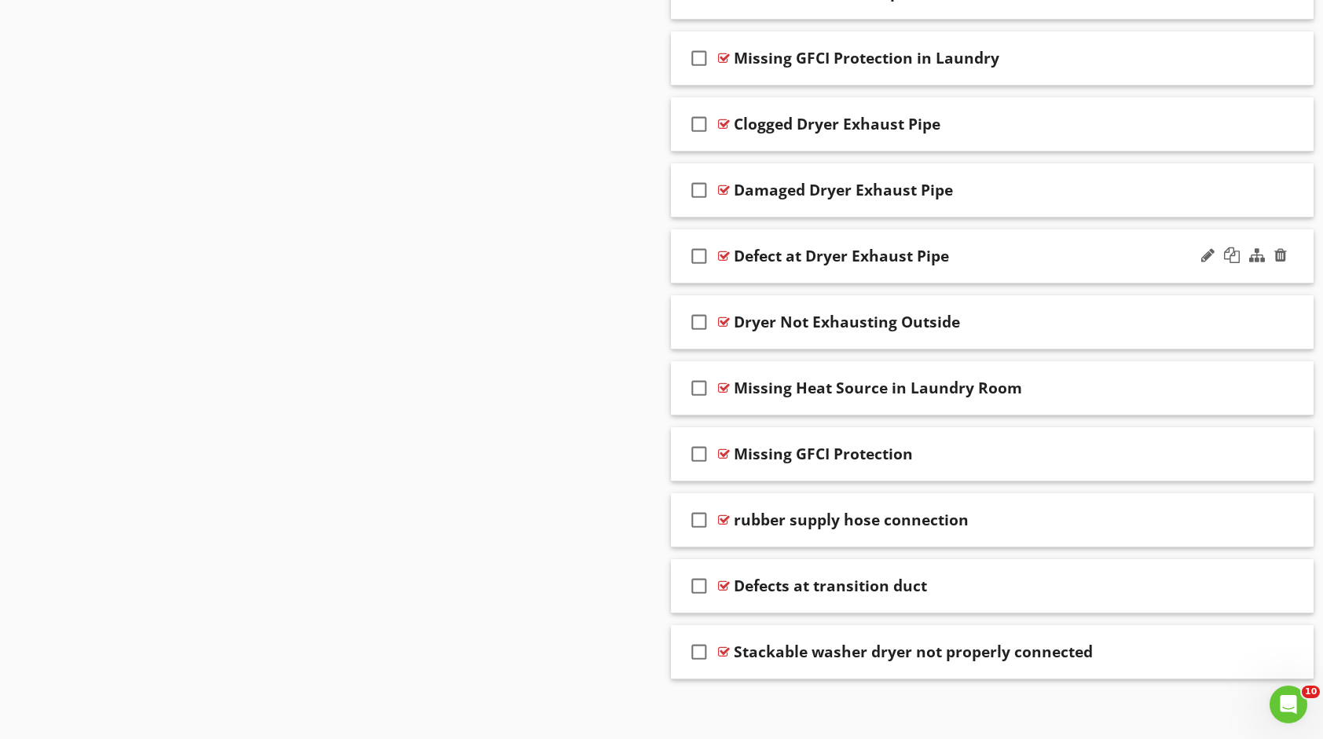
click at [976, 255] on div "Defect at Dryer Exhaust Pipe" at bounding box center [963, 256] width 459 height 19
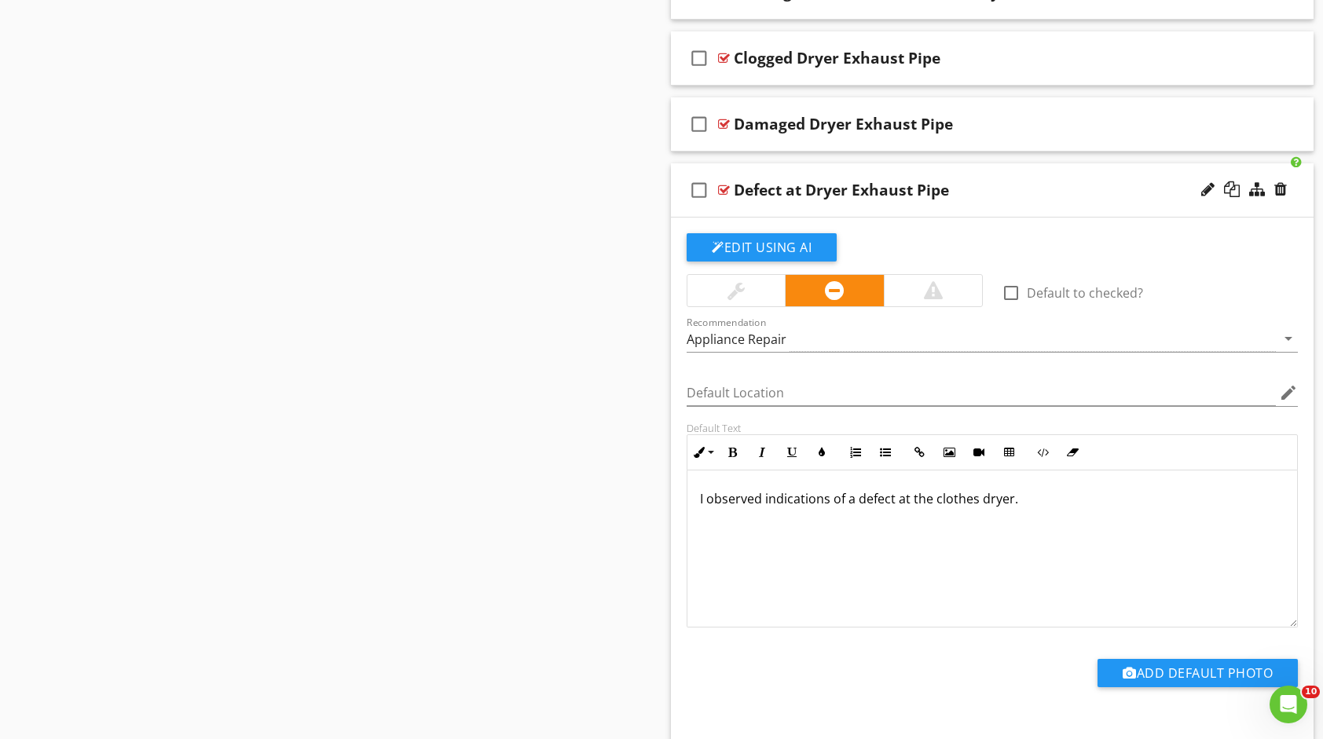
click at [992, 189] on div "Defect at Dryer Exhaust Pipe" at bounding box center [963, 190] width 459 height 19
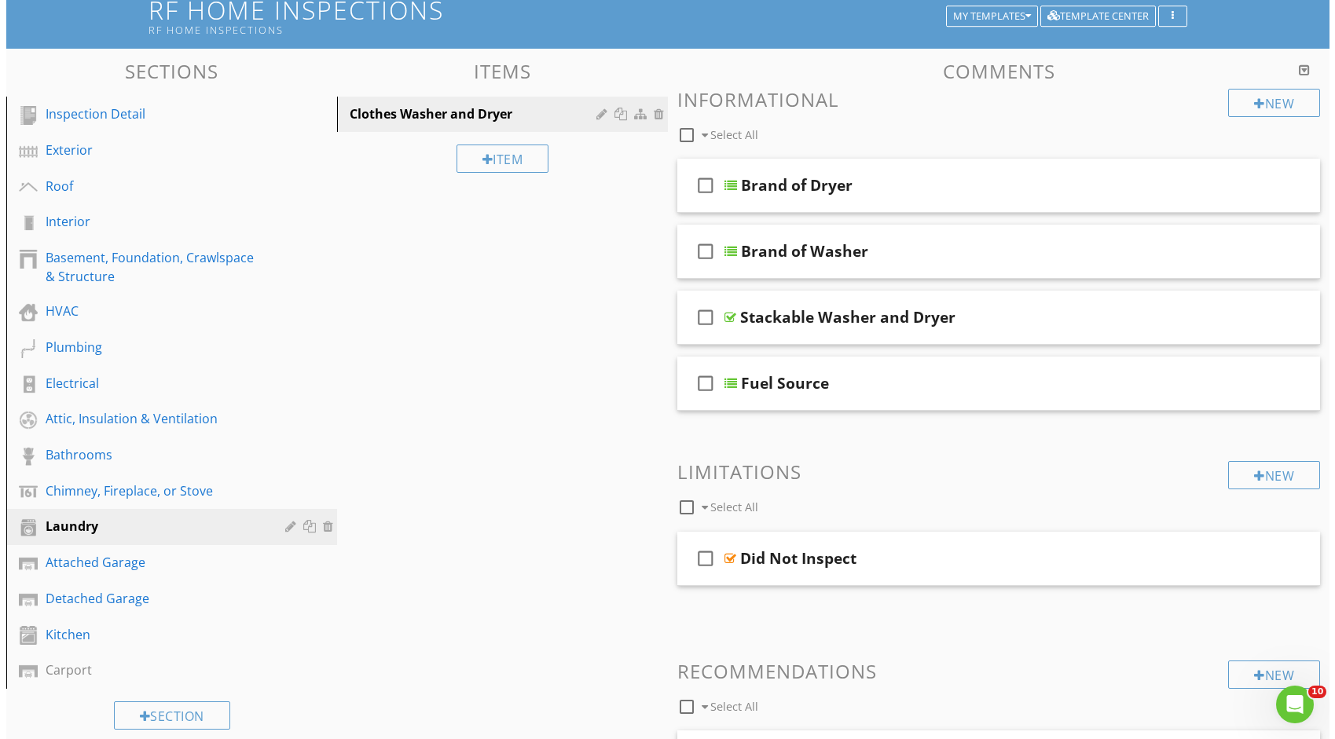
scroll to position [104, 0]
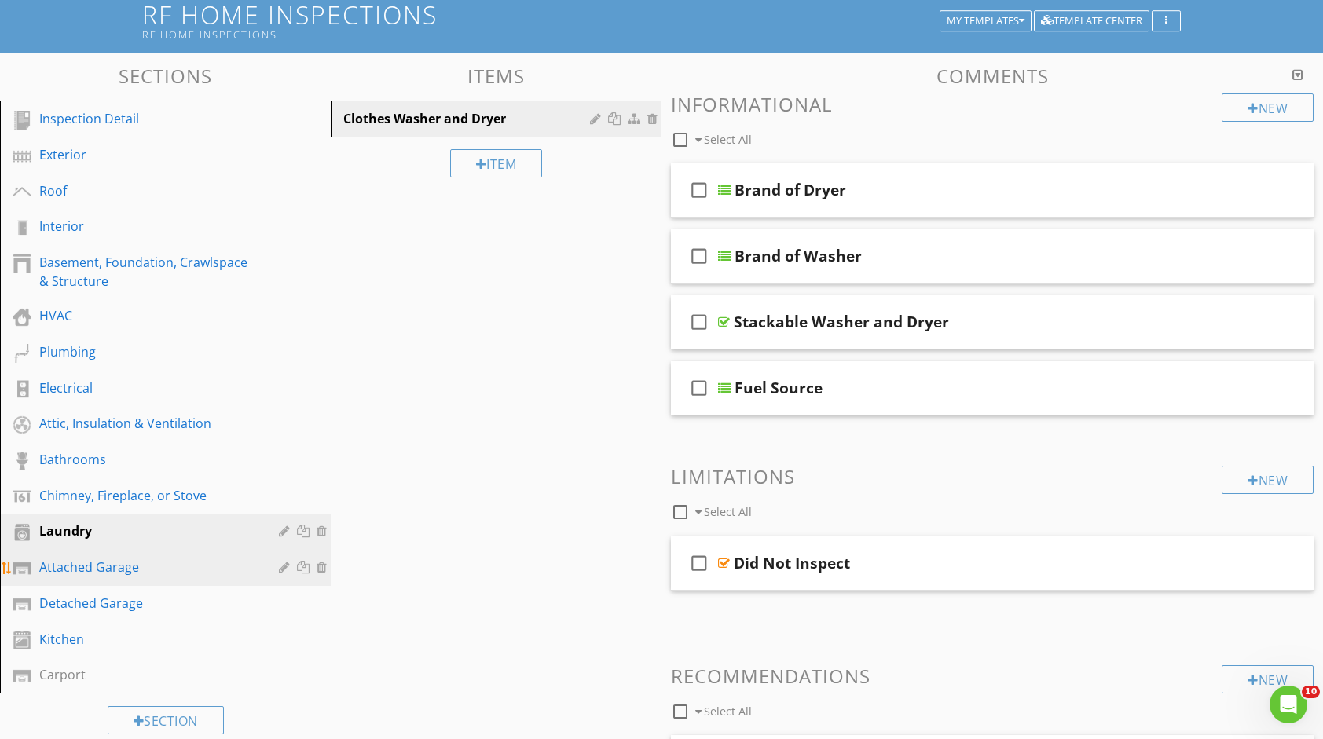
click at [115, 563] on div "Attached Garage" at bounding box center [147, 567] width 217 height 19
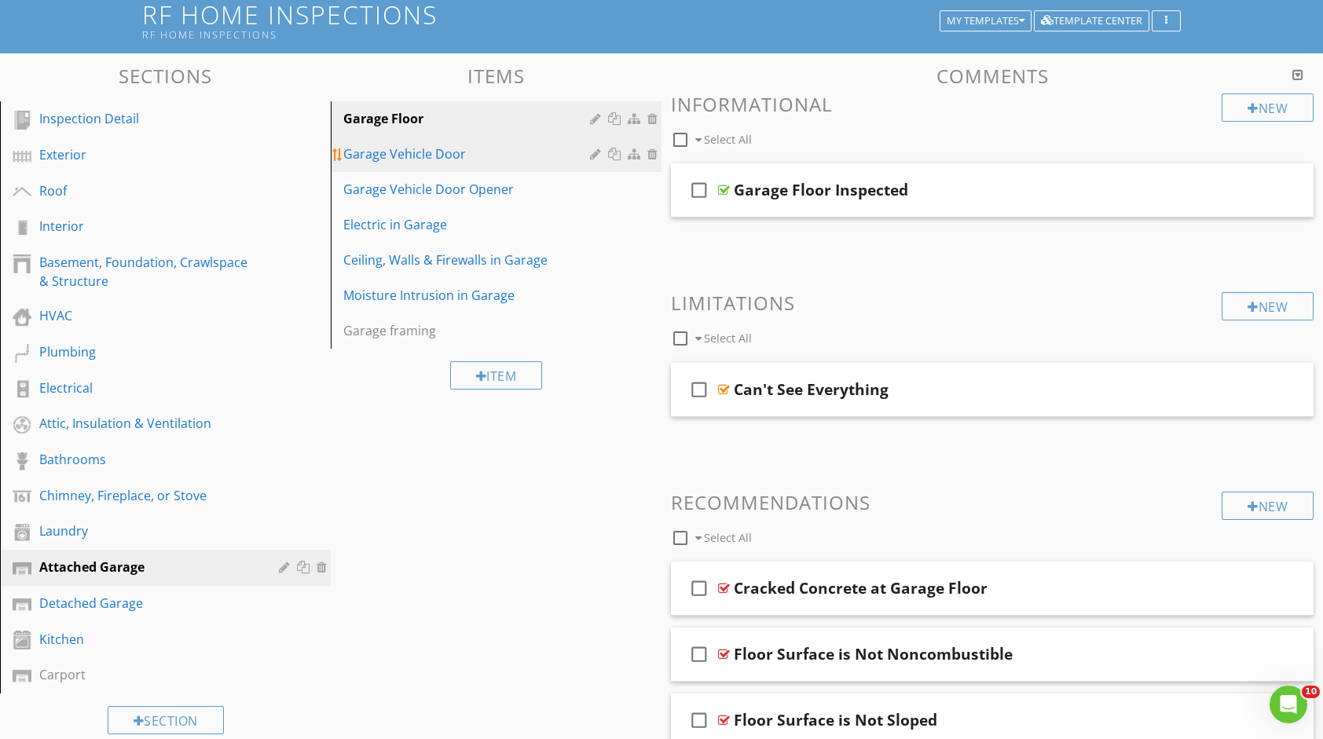
click at [475, 160] on div "Garage Vehicle Door" at bounding box center [468, 154] width 251 height 19
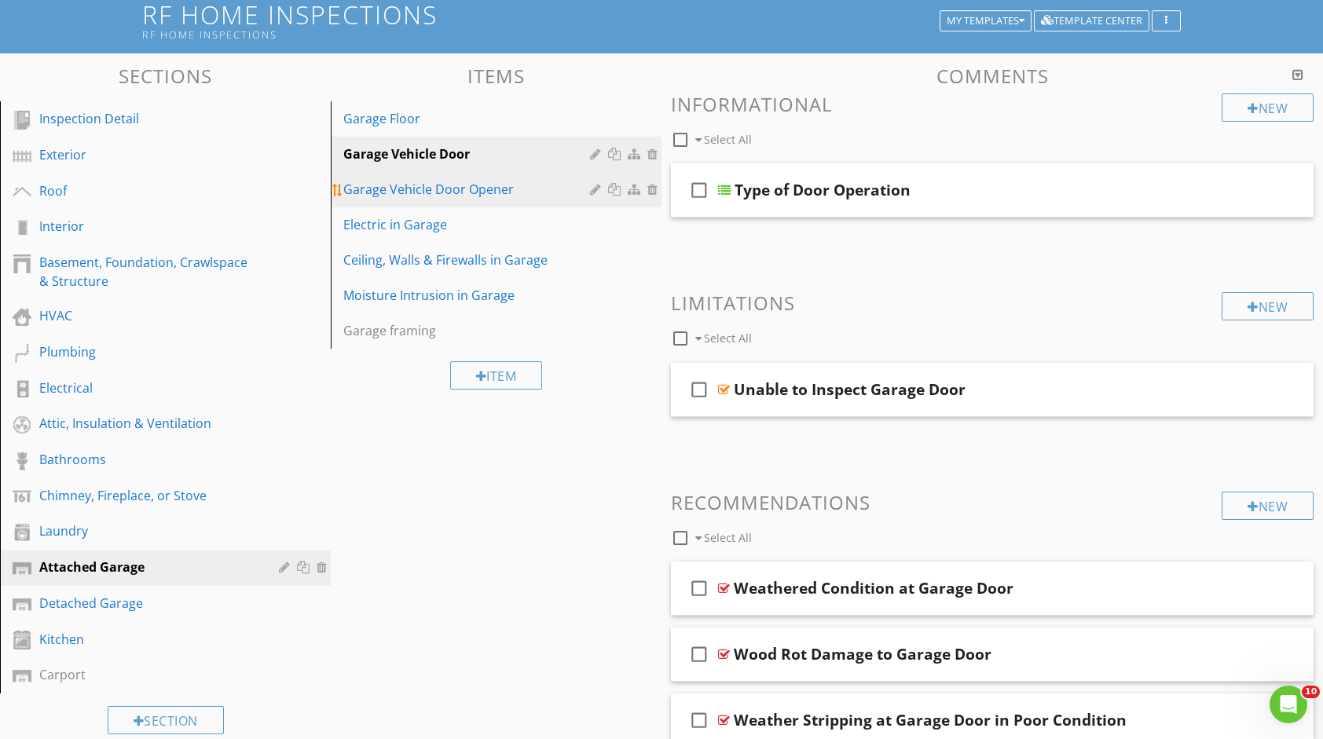
click at [475, 182] on div "Garage Vehicle Door Opener" at bounding box center [468, 189] width 251 height 19
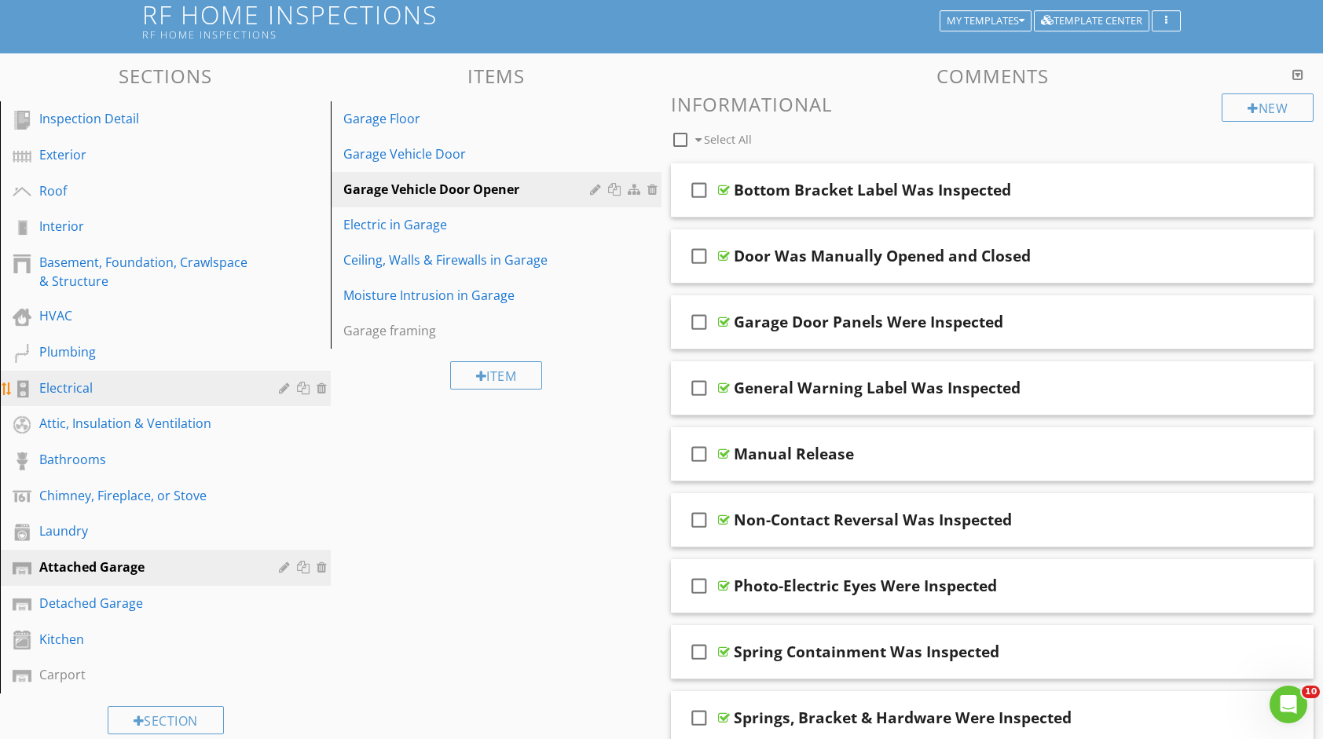
click at [102, 402] on link "Electrical" at bounding box center [168, 389] width 326 height 36
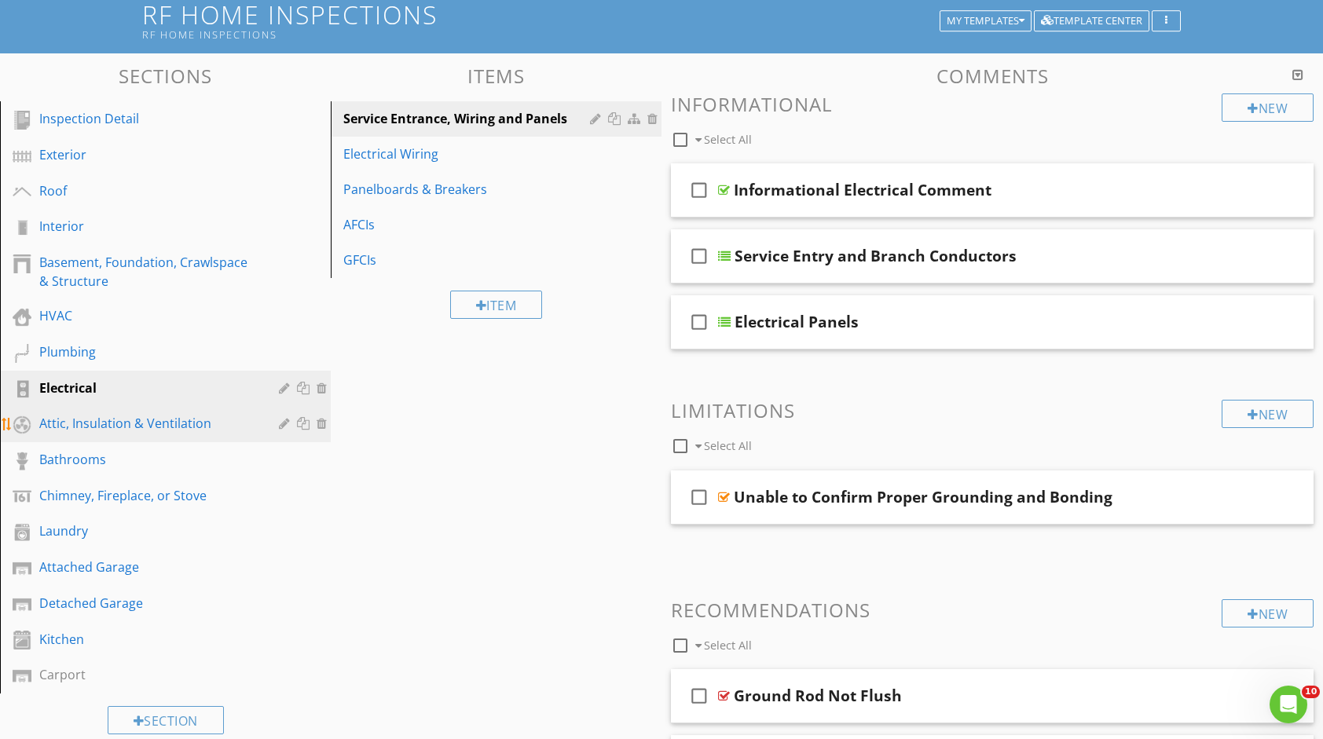
click at [185, 421] on div "Attic, Insulation & Ventilation" at bounding box center [147, 423] width 217 height 19
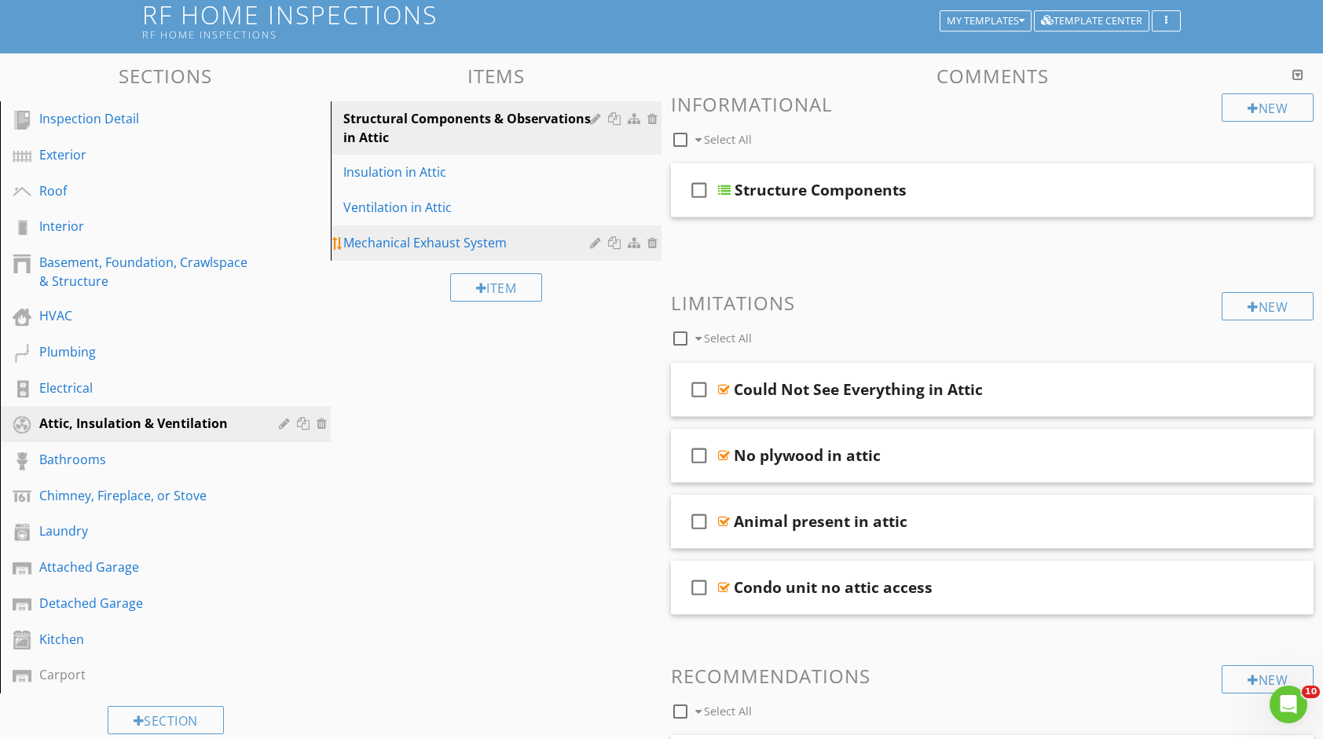
click at [445, 245] on div "Mechanical Exhaust System" at bounding box center [468, 242] width 251 height 19
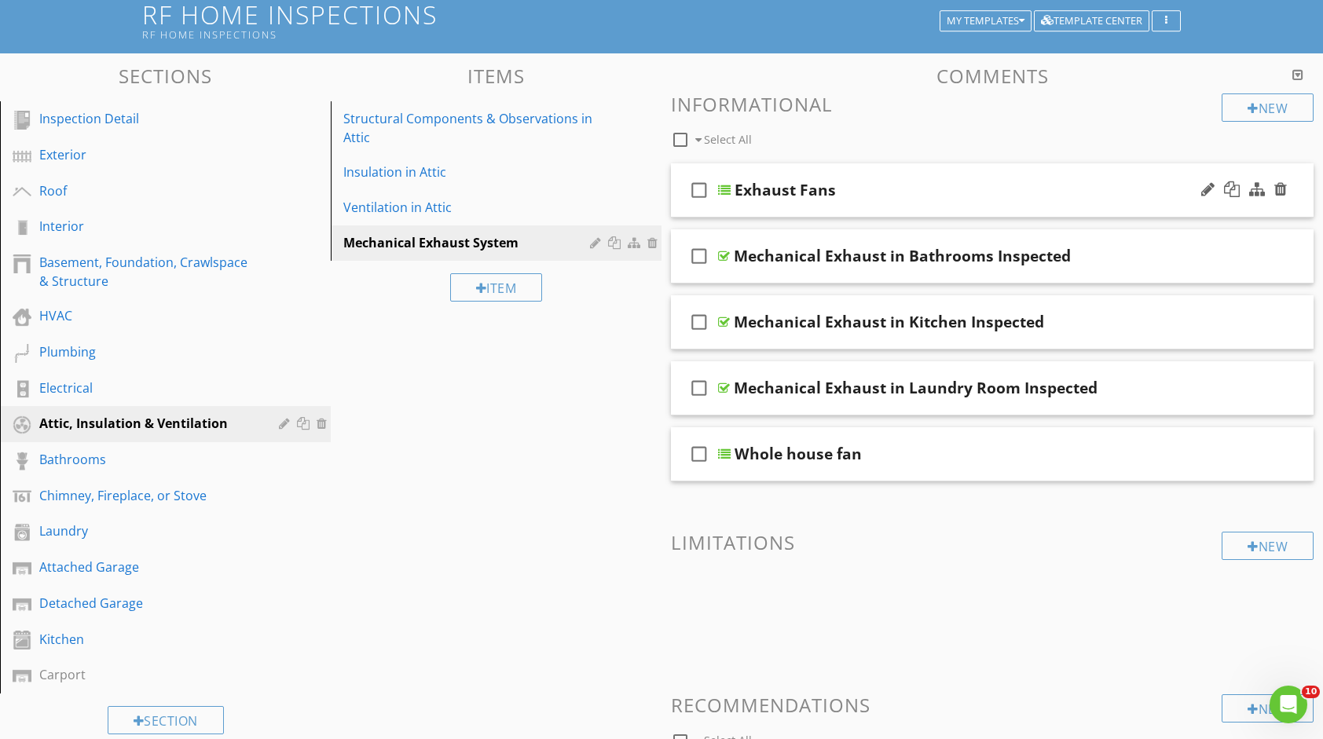
click at [919, 185] on div "Exhaust Fans" at bounding box center [964, 190] width 459 height 19
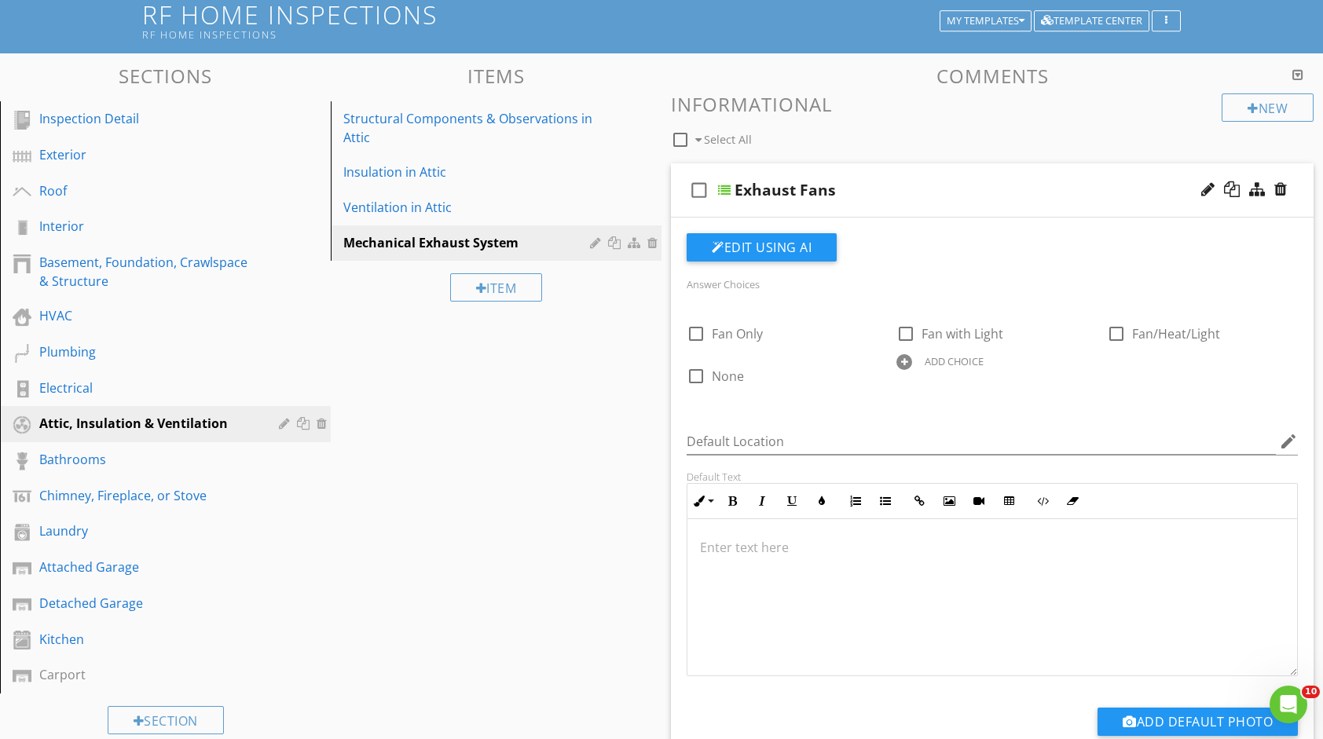
click at [878, 176] on div "check_box_outline_blank Exhaust Fans" at bounding box center [992, 190] width 643 height 54
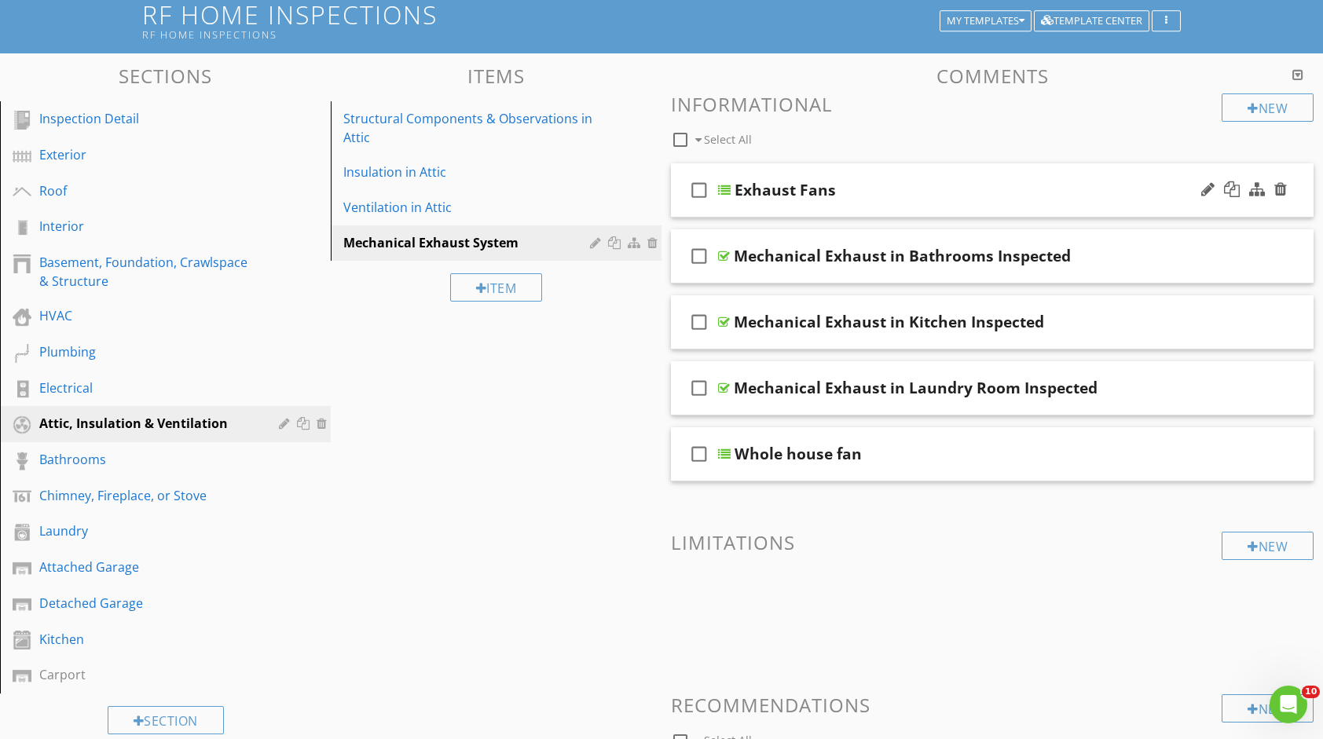
click at [875, 182] on div "Exhaust Fans" at bounding box center [964, 190] width 459 height 19
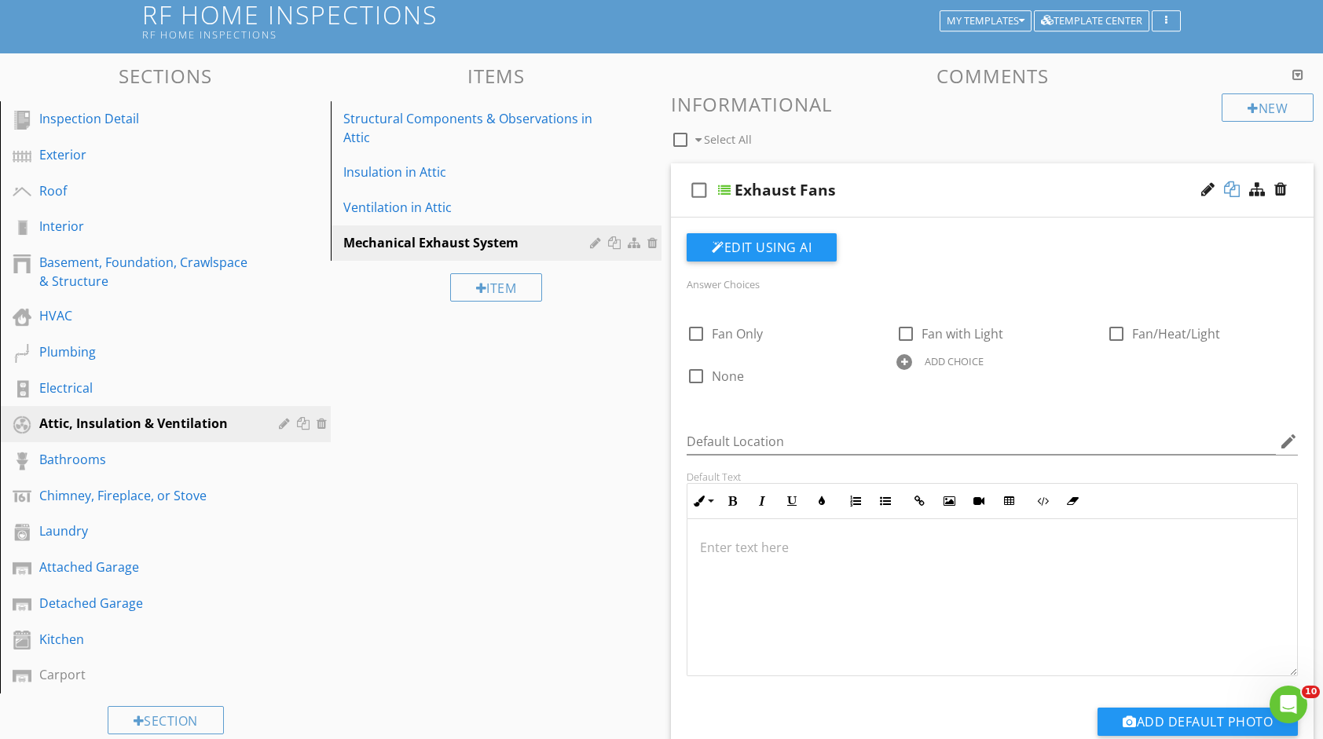
click at [1235, 192] on div at bounding box center [1232, 190] width 16 height 16
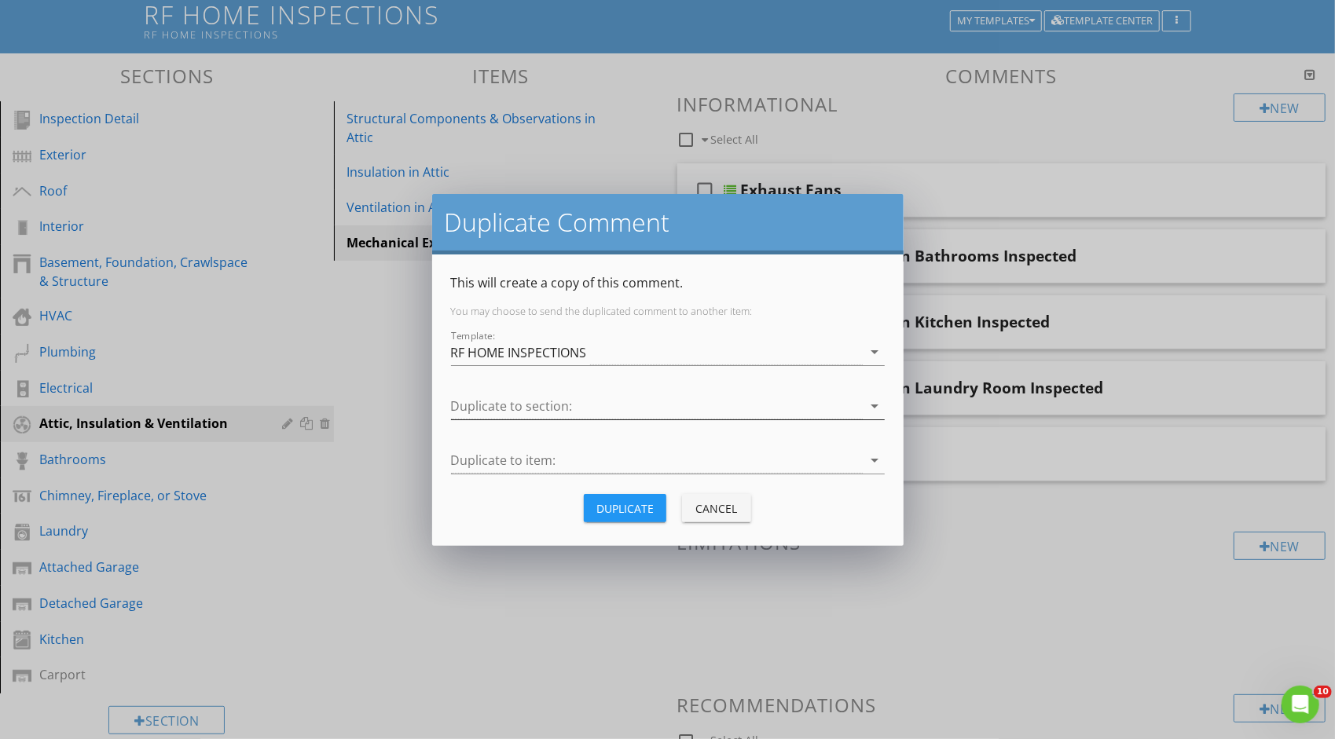
click at [861, 409] on div at bounding box center [657, 407] width 412 height 26
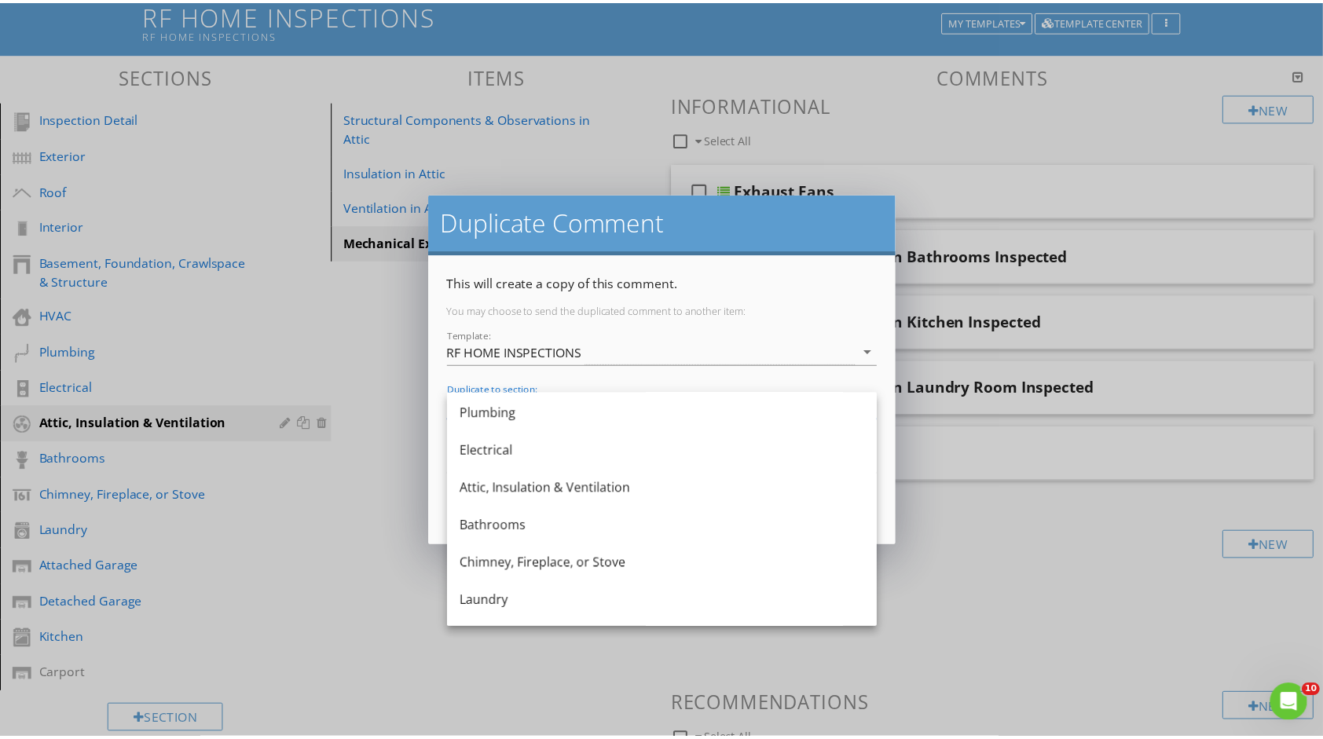
scroll to position [236, 0]
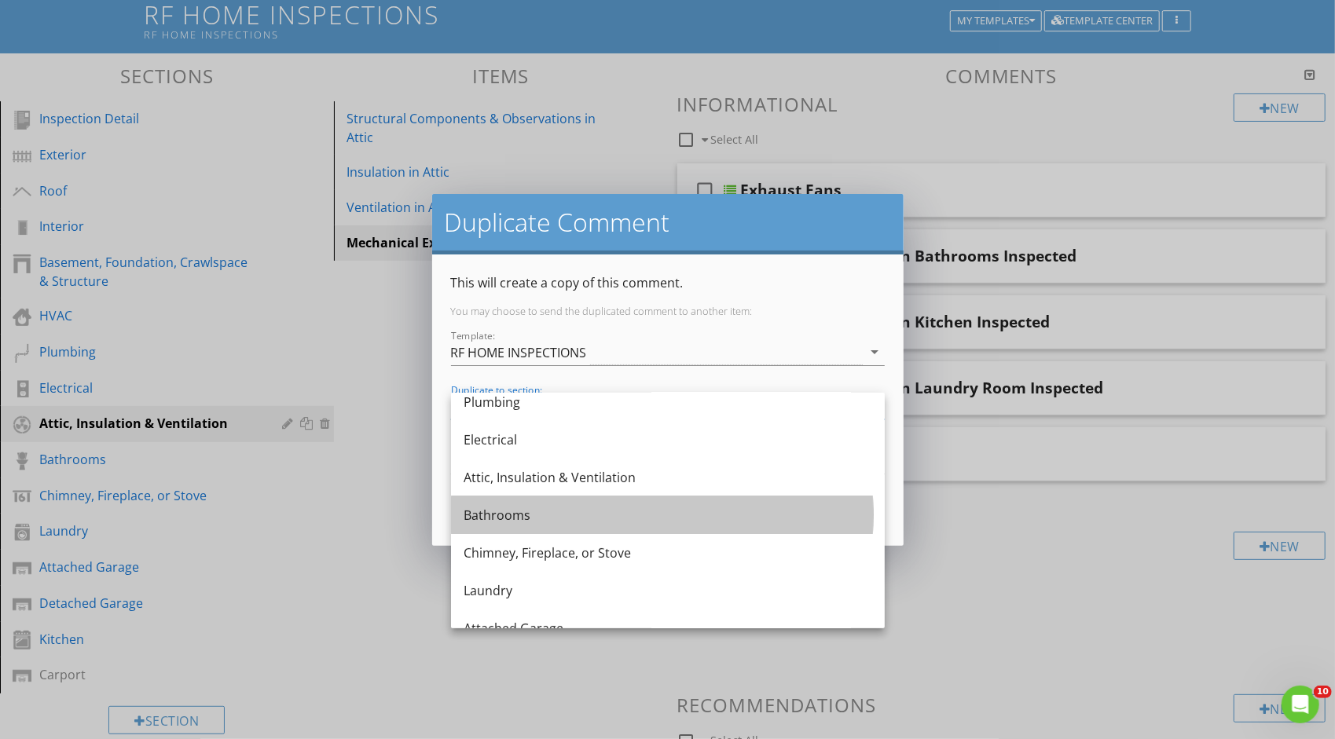
click at [744, 508] on div "Bathrooms" at bounding box center [668, 515] width 409 height 19
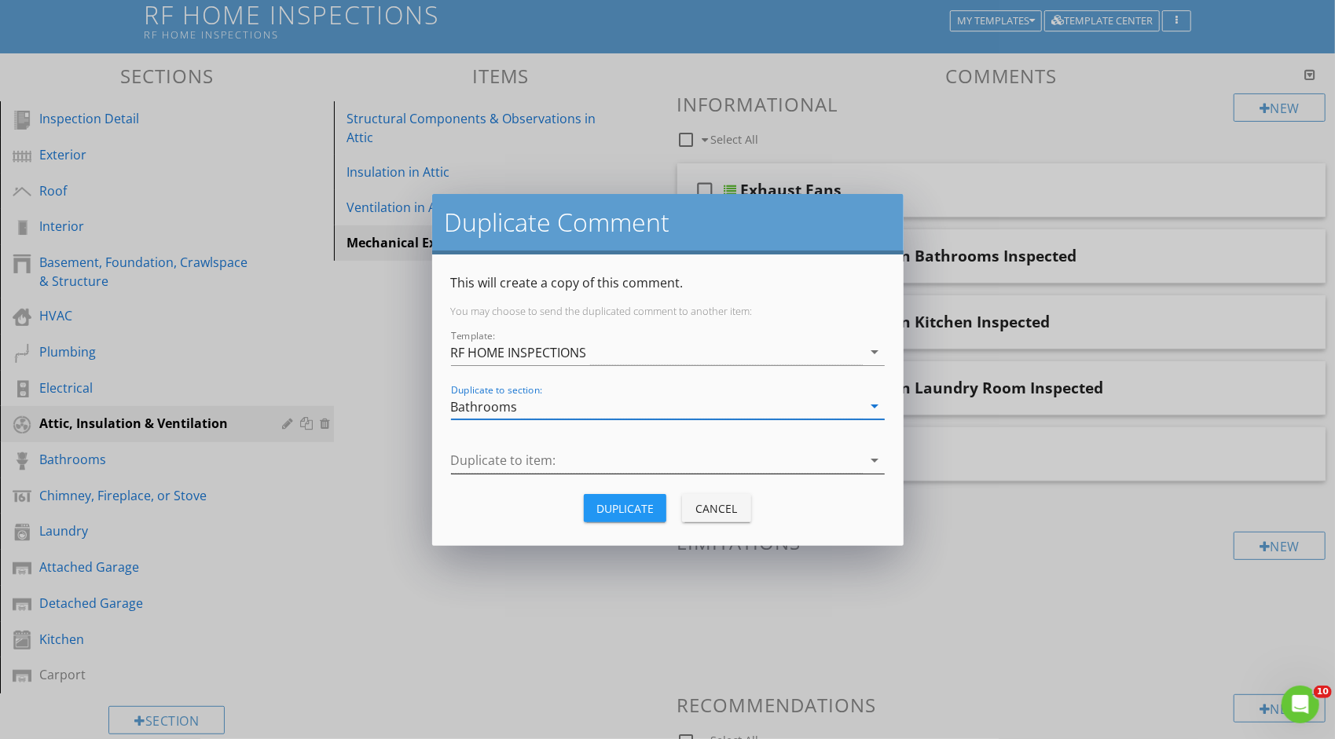
click at [783, 464] on div at bounding box center [657, 461] width 412 height 26
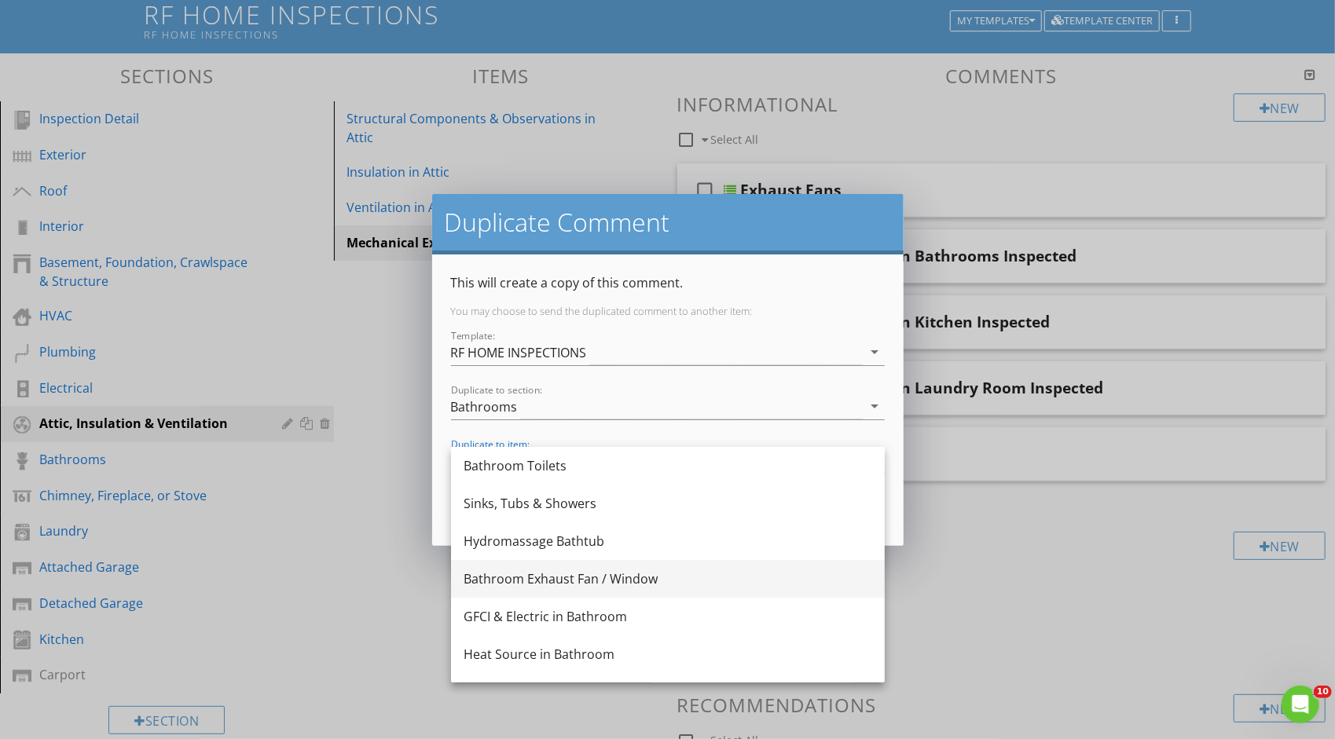
click at [729, 572] on div "Bathroom Exhaust Fan / Window" at bounding box center [668, 579] width 409 height 19
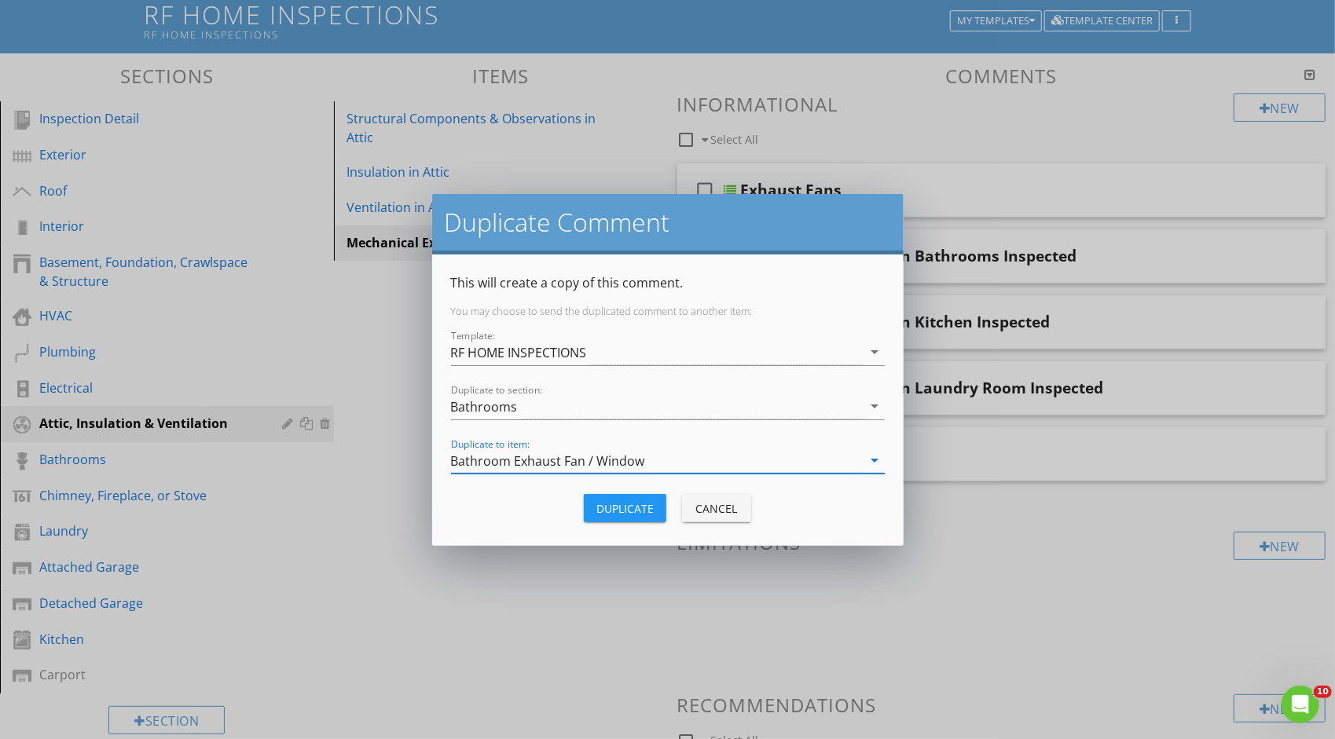
click at [624, 510] on div "Duplicate" at bounding box center [624, 509] width 57 height 17
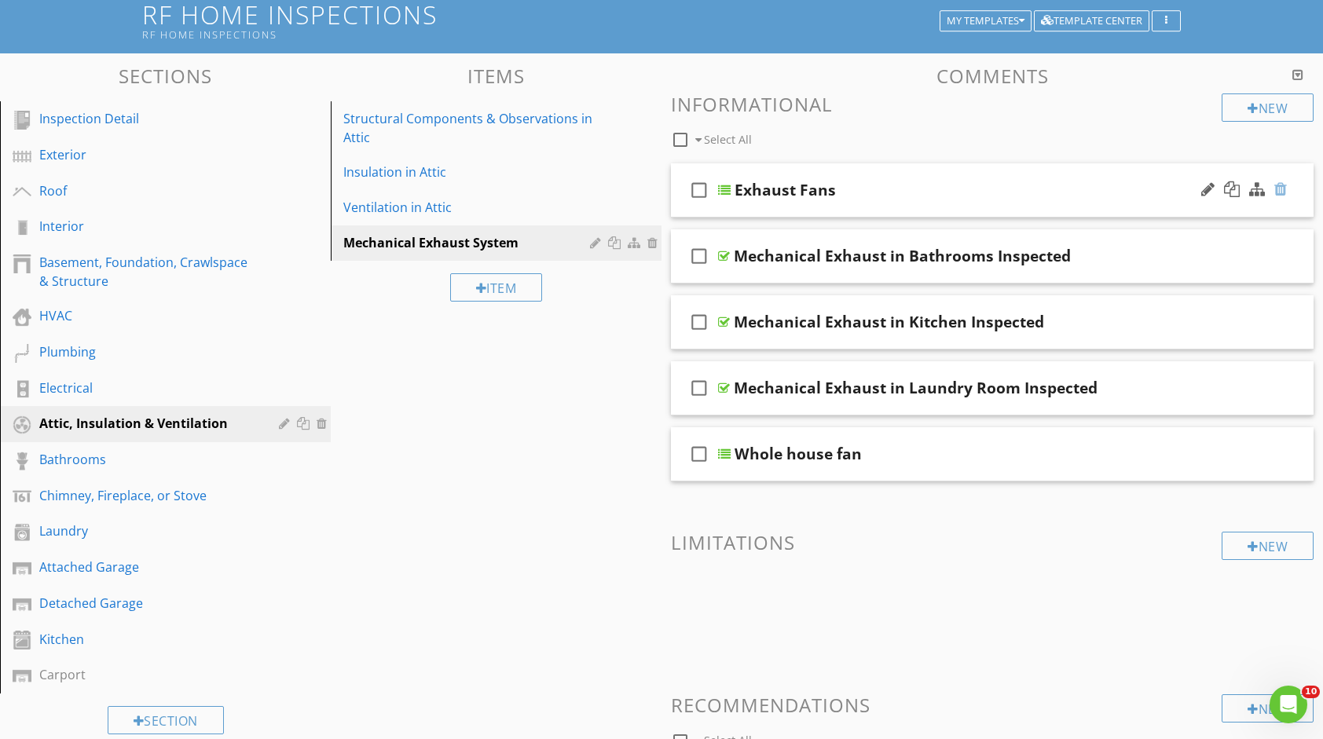
click at [1282, 190] on div at bounding box center [1281, 190] width 13 height 16
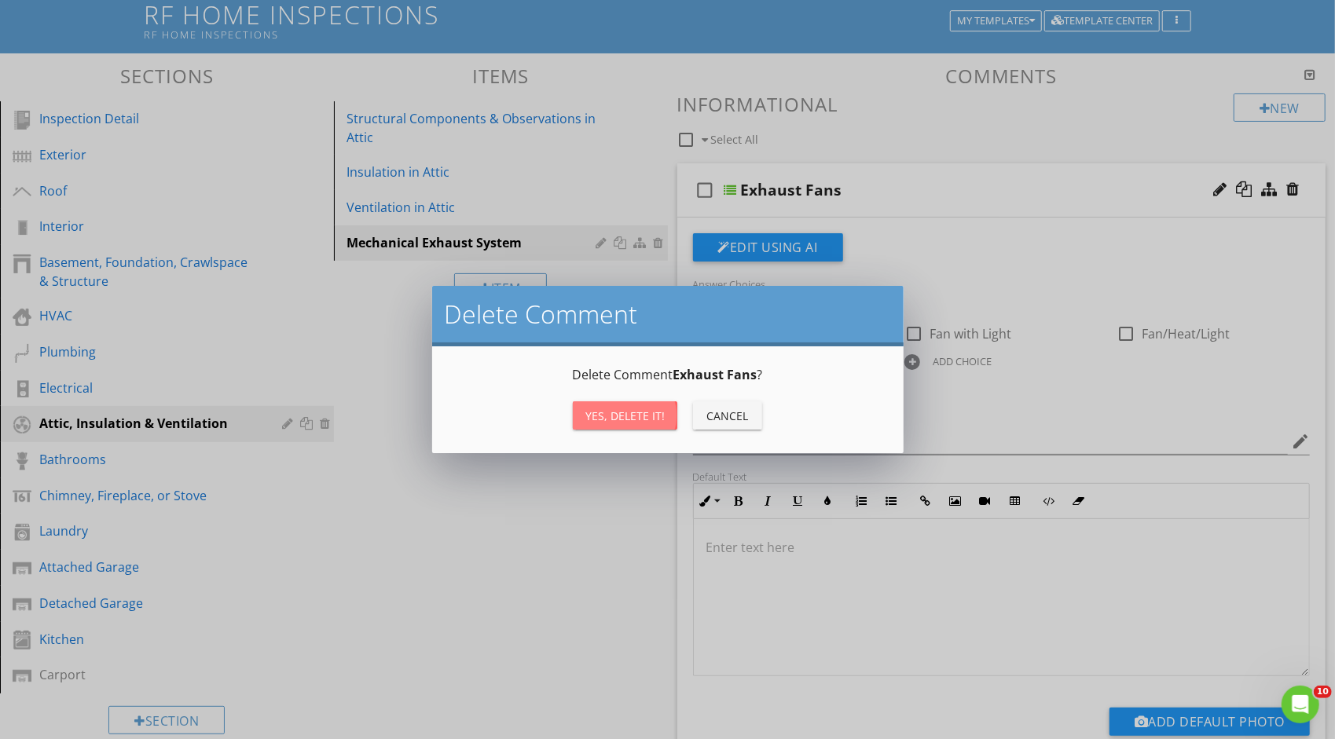
click at [637, 409] on div "Yes, Delete it!" at bounding box center [624, 416] width 79 height 17
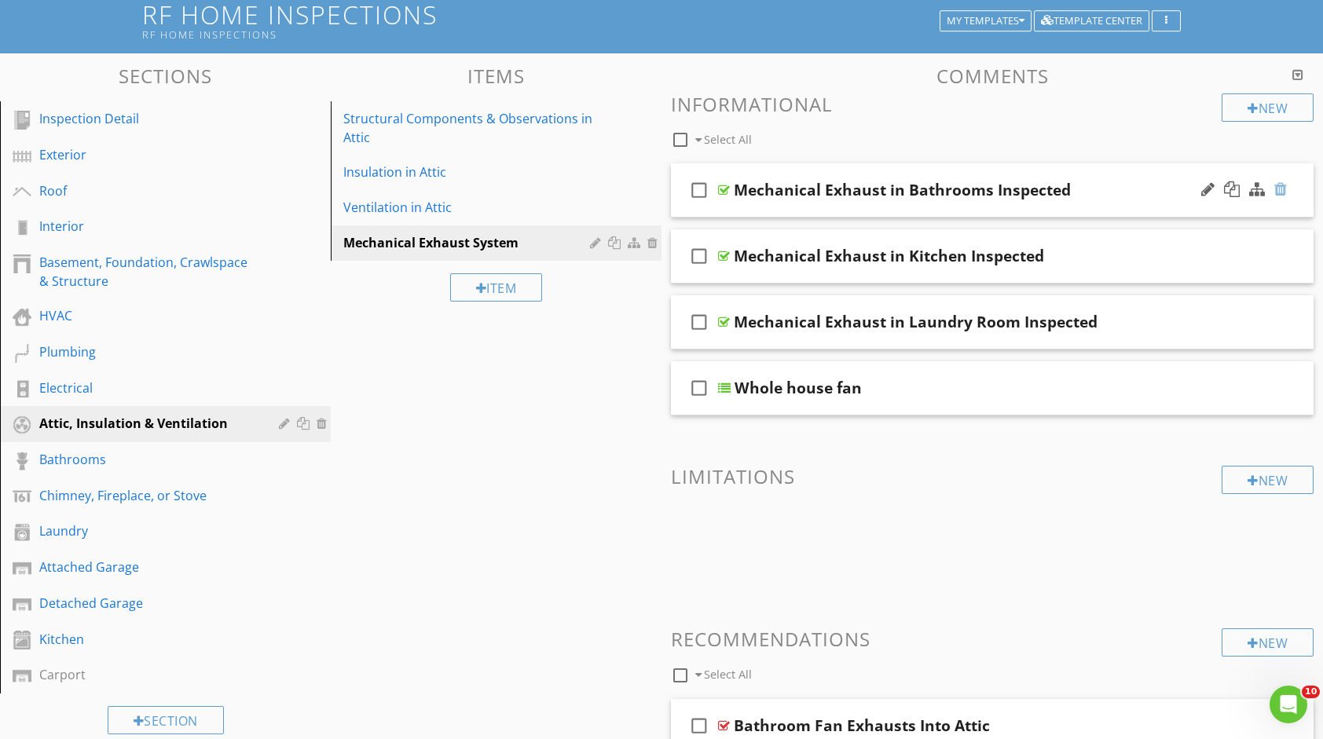
click at [1280, 186] on div at bounding box center [1281, 190] width 13 height 16
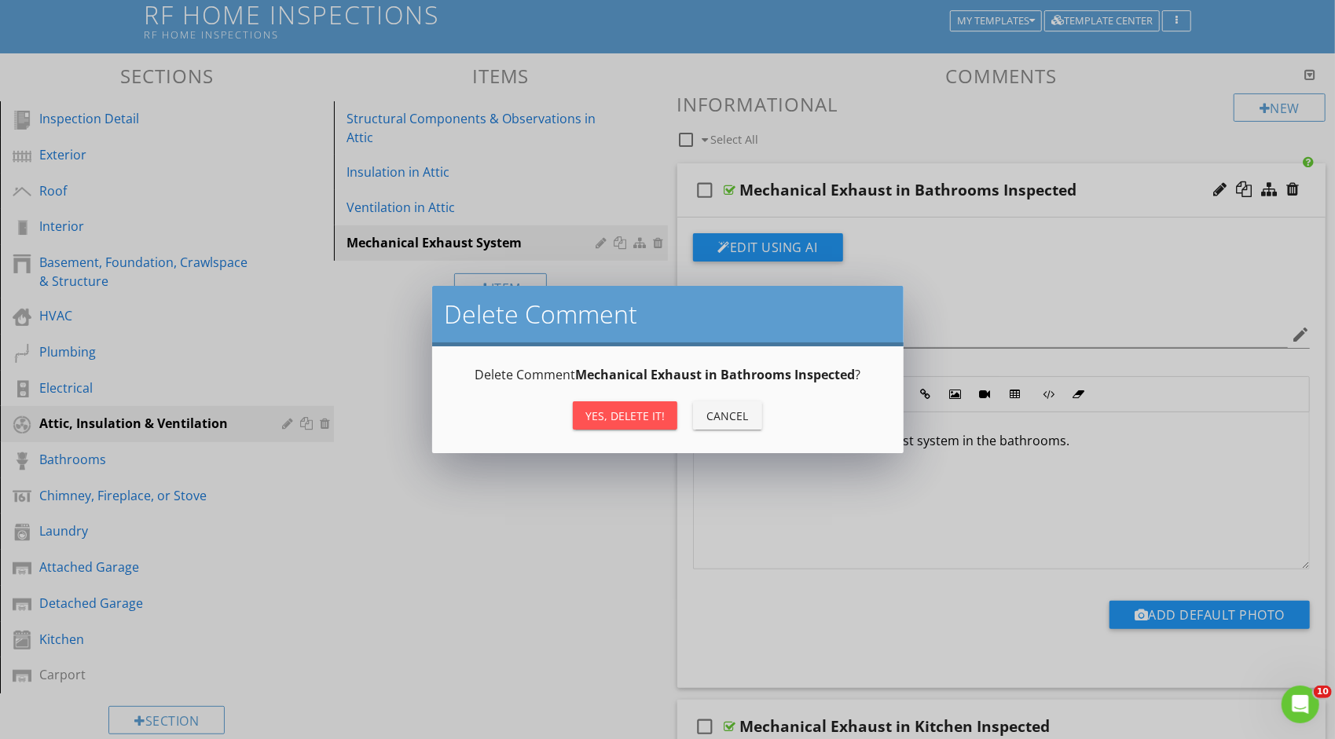
click at [662, 417] on div "Yes, Delete it!" at bounding box center [624, 416] width 79 height 17
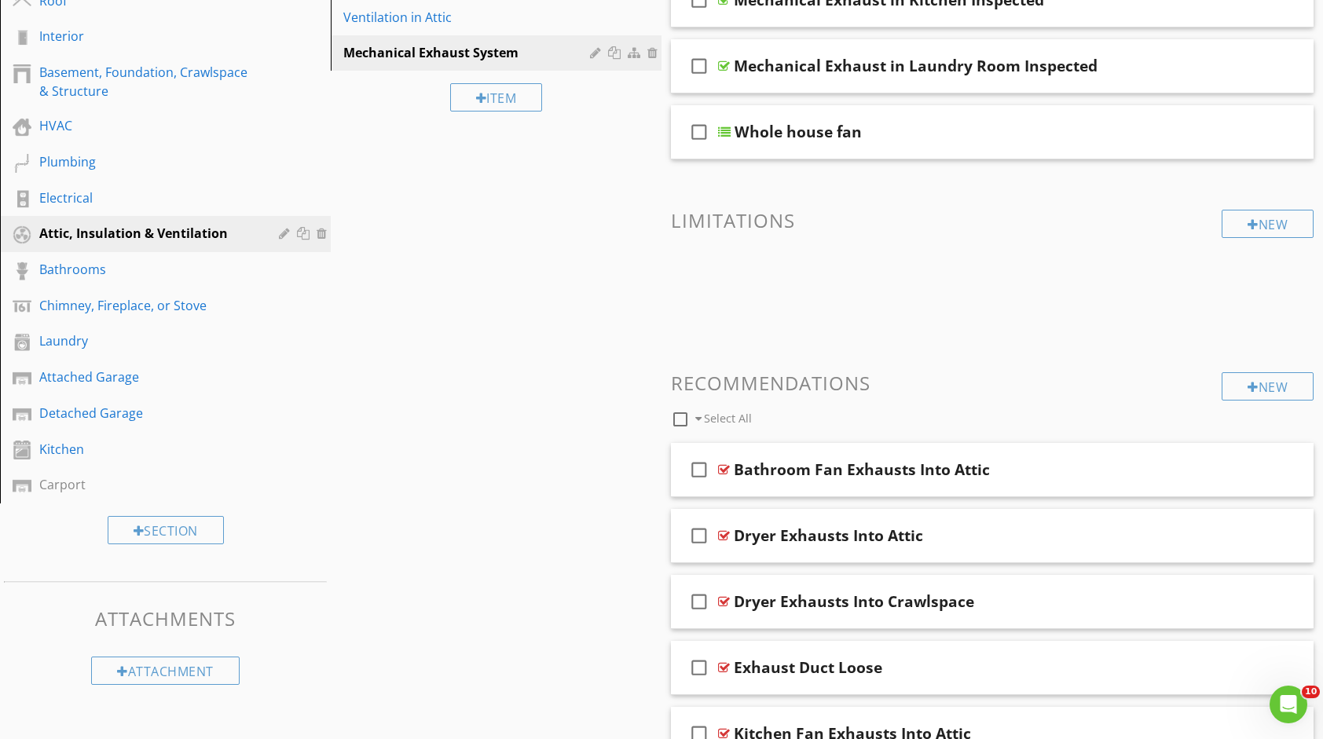
scroll to position [379, 0]
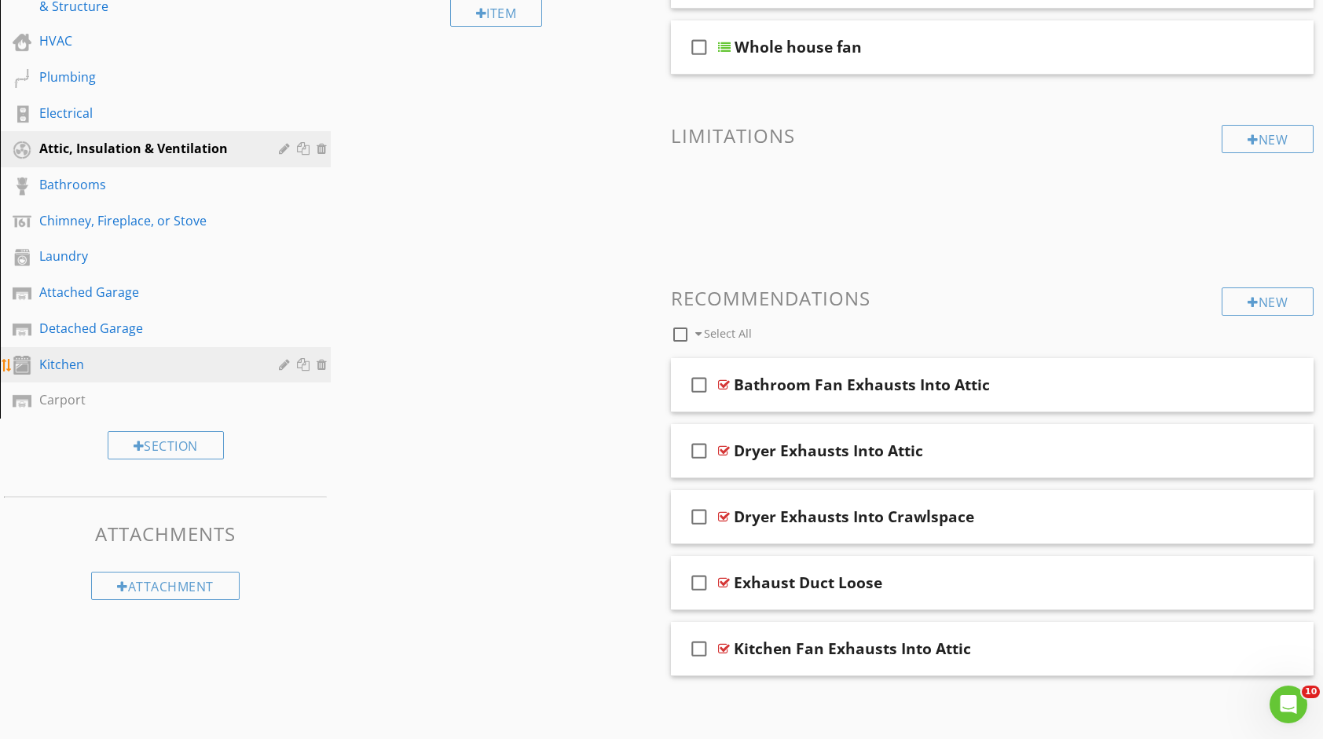
click at [121, 357] on div "Kitchen" at bounding box center [147, 364] width 217 height 19
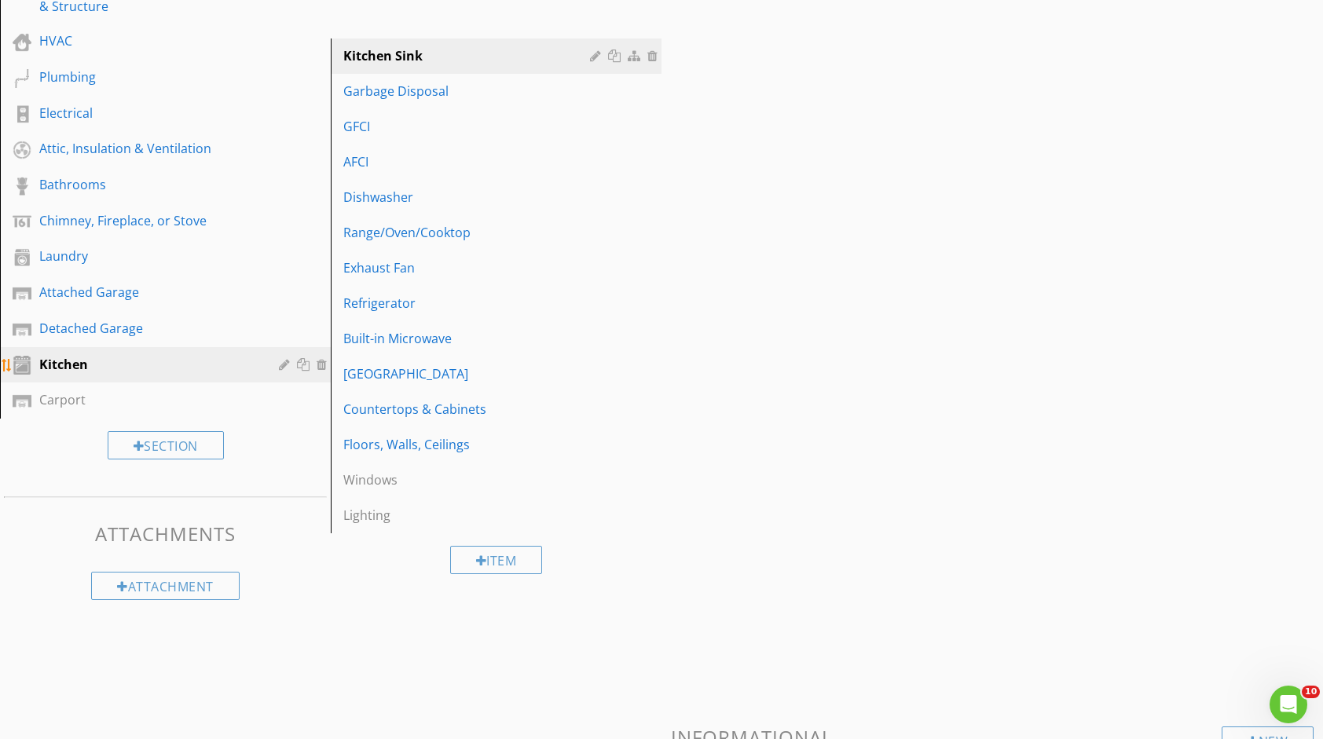
scroll to position [338, 0]
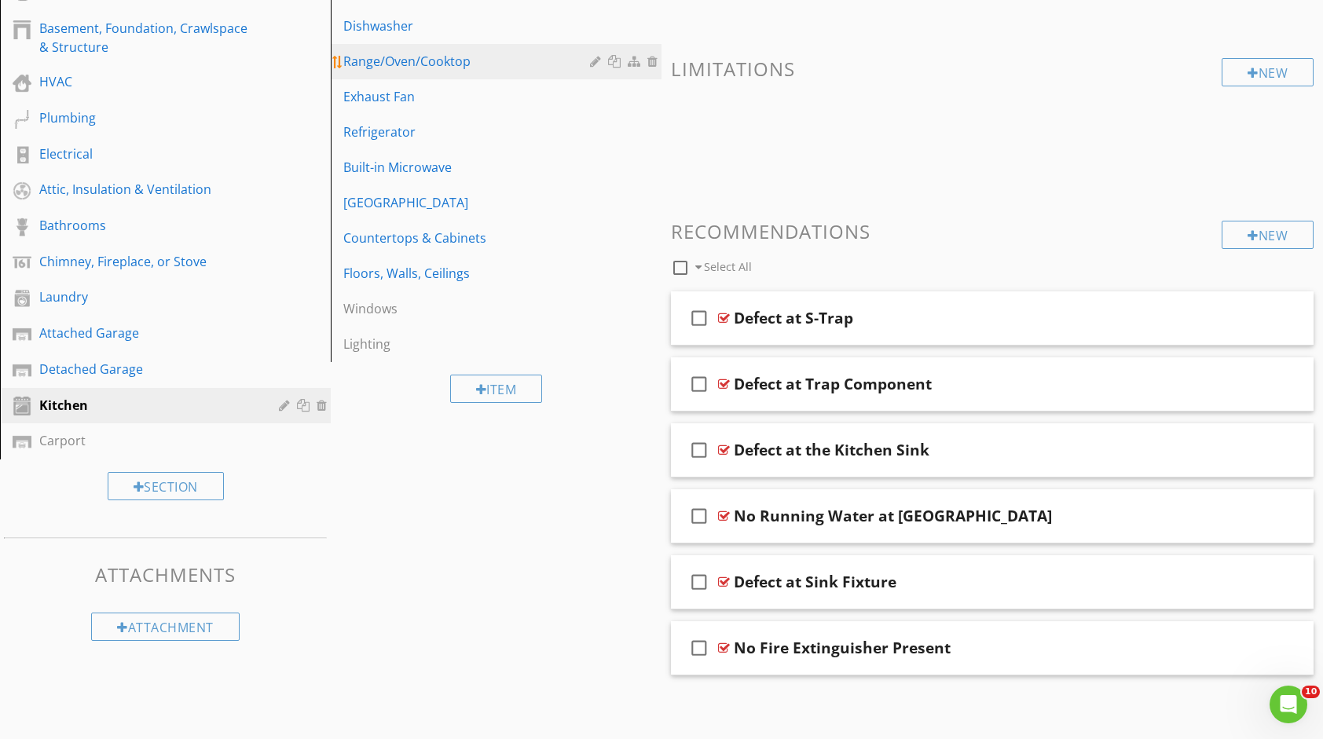
click at [437, 71] on link "Range/Oven/Cooktop" at bounding box center [499, 61] width 326 height 35
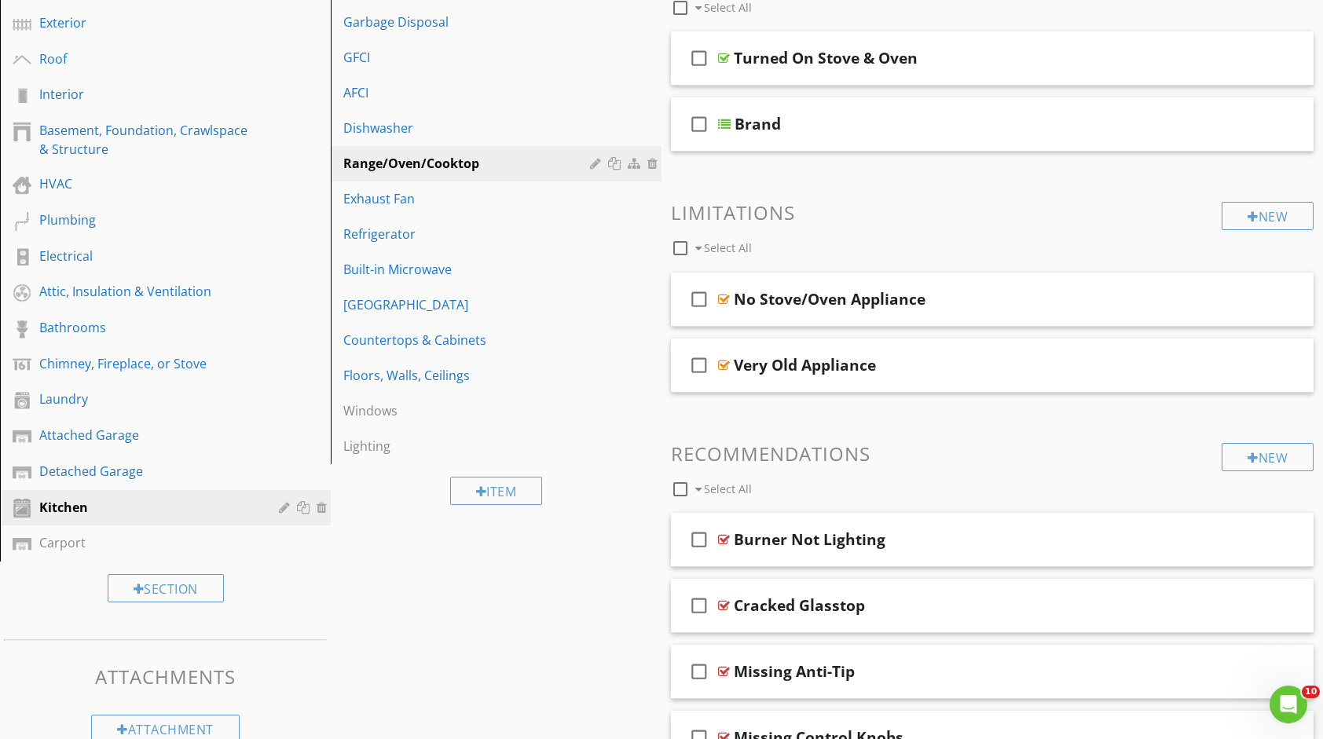
scroll to position [222, 0]
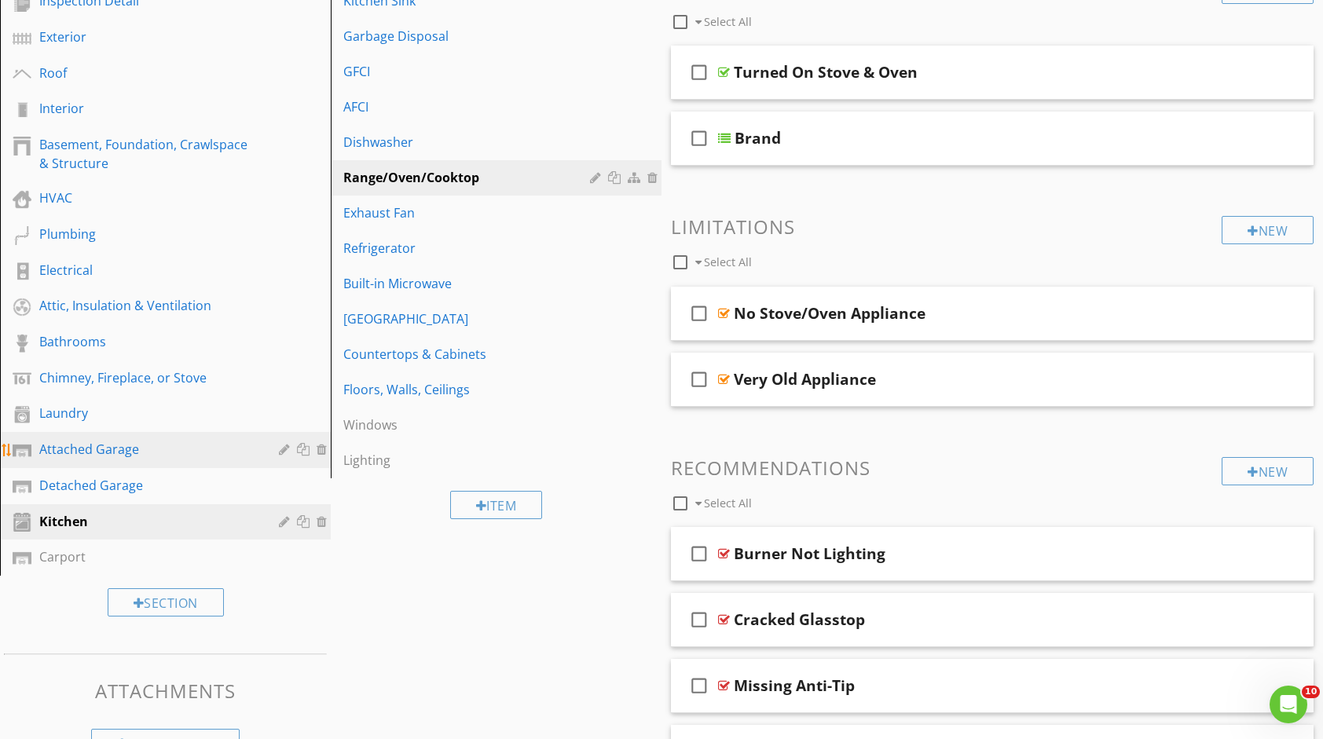
click at [171, 457] on div "Attached Garage" at bounding box center [147, 449] width 217 height 19
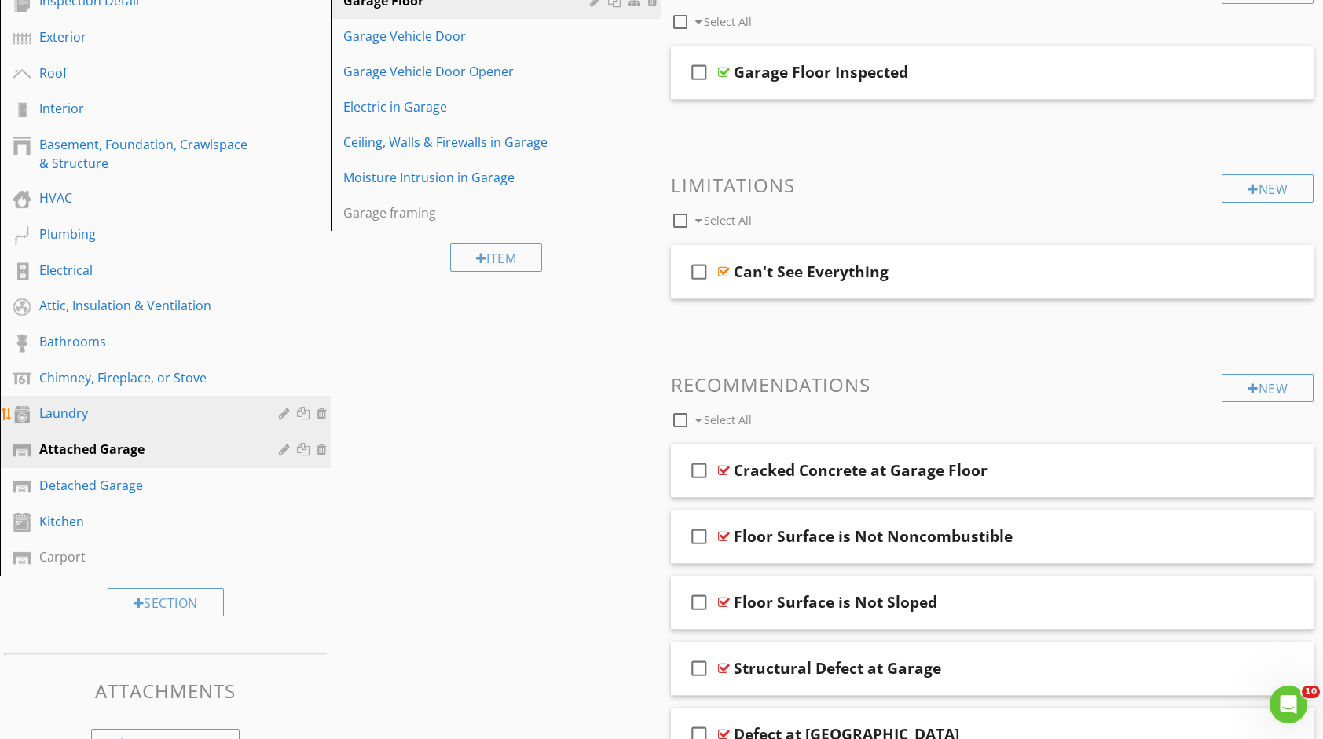
click at [179, 412] on div "Laundry" at bounding box center [147, 413] width 217 height 19
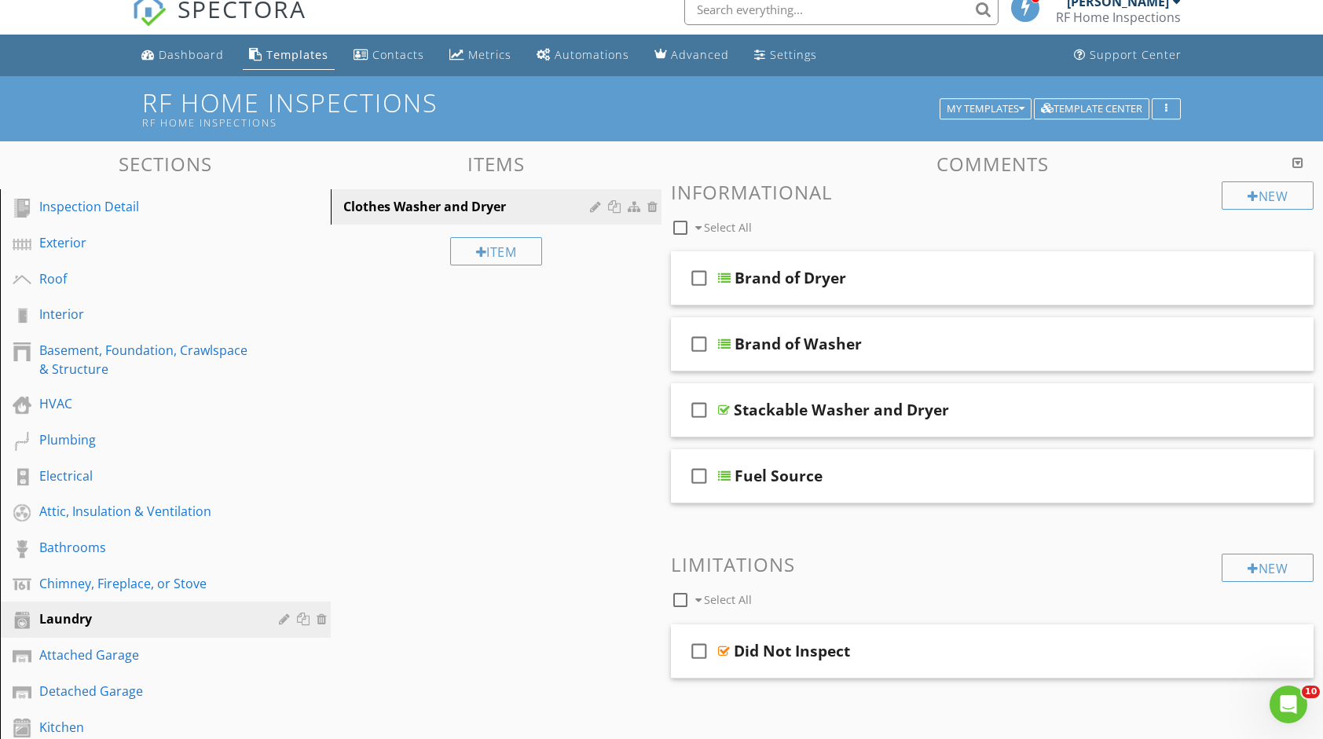
scroll to position [0, 0]
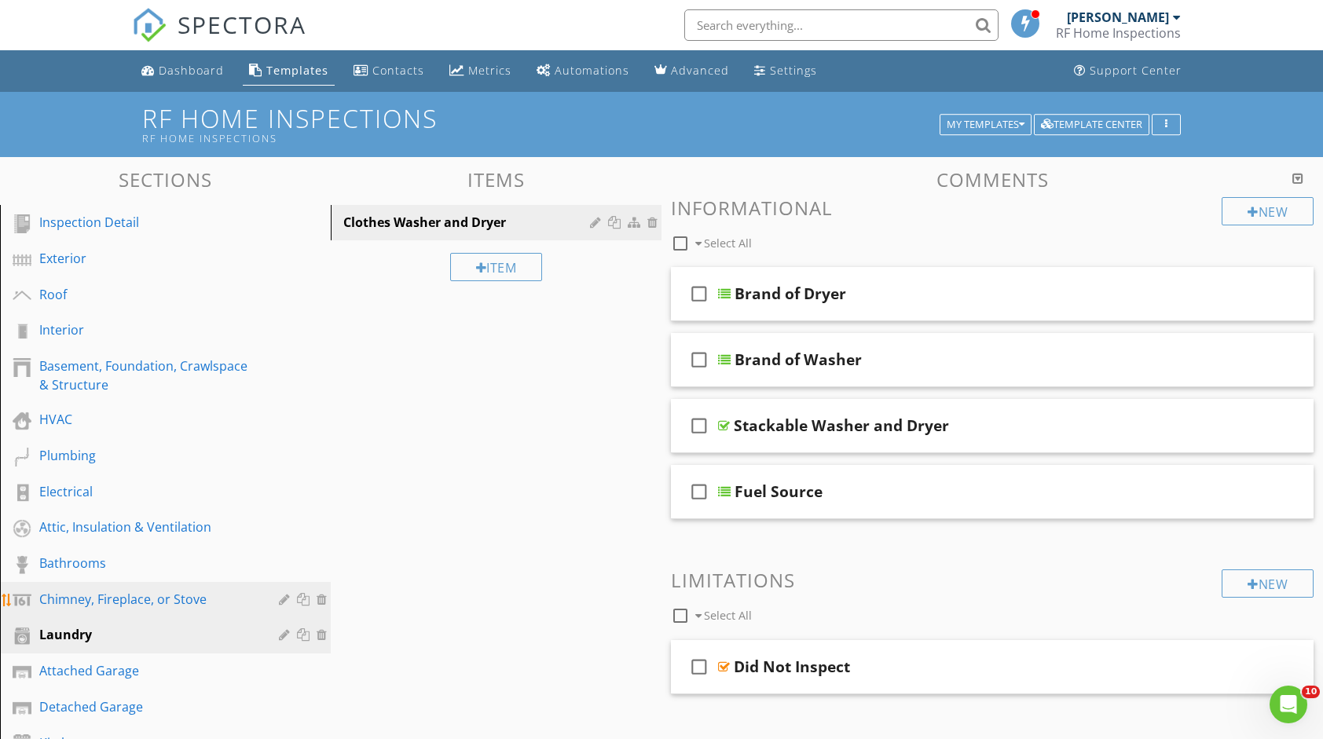
click at [233, 595] on div "Chimney, Fireplace, or Stove" at bounding box center [147, 599] width 217 height 19
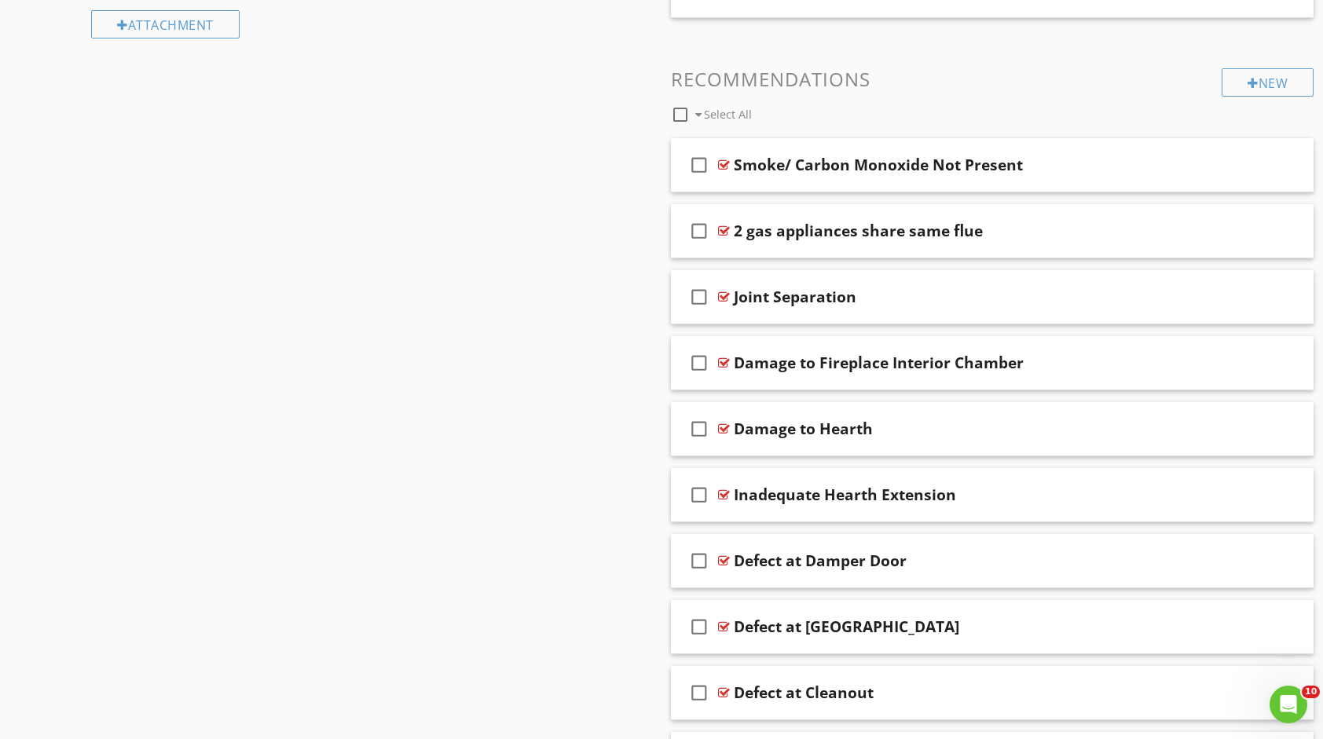
scroll to position [943, 0]
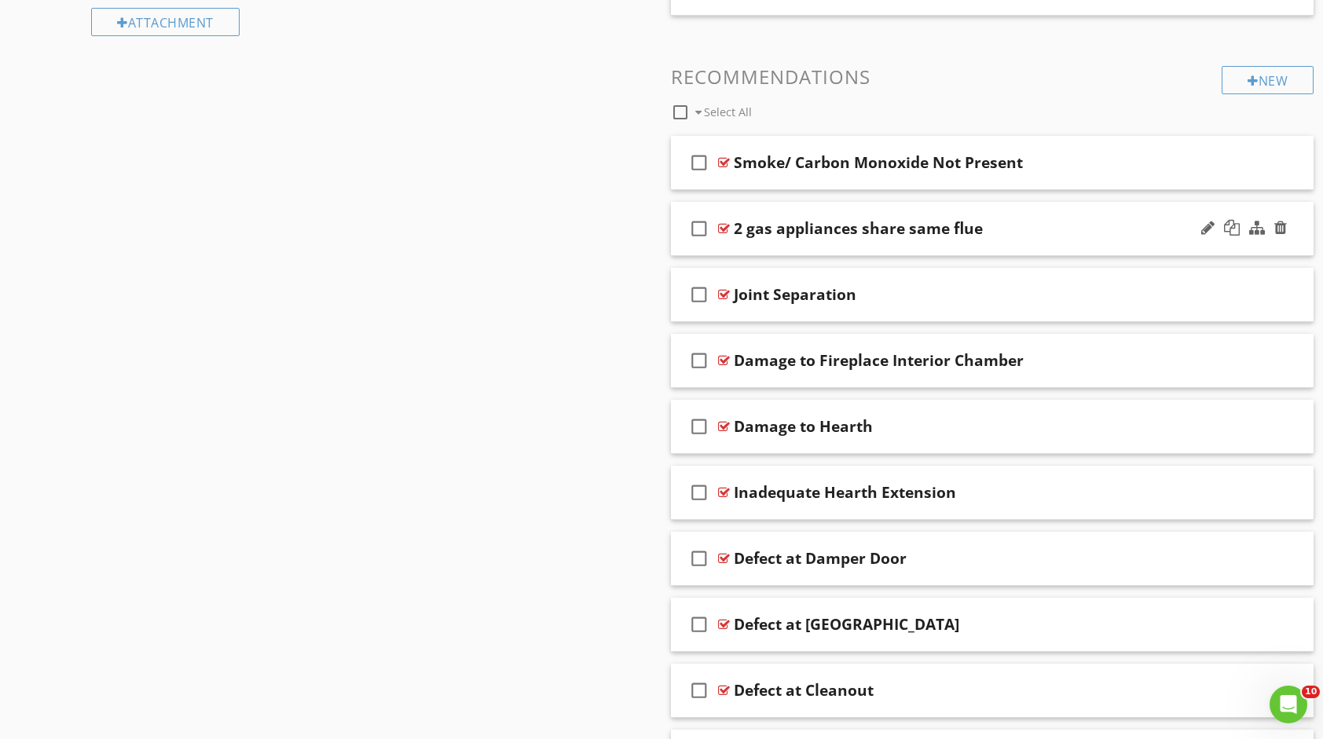
click at [997, 222] on div "2 gas appliances share same flue" at bounding box center [963, 228] width 459 height 19
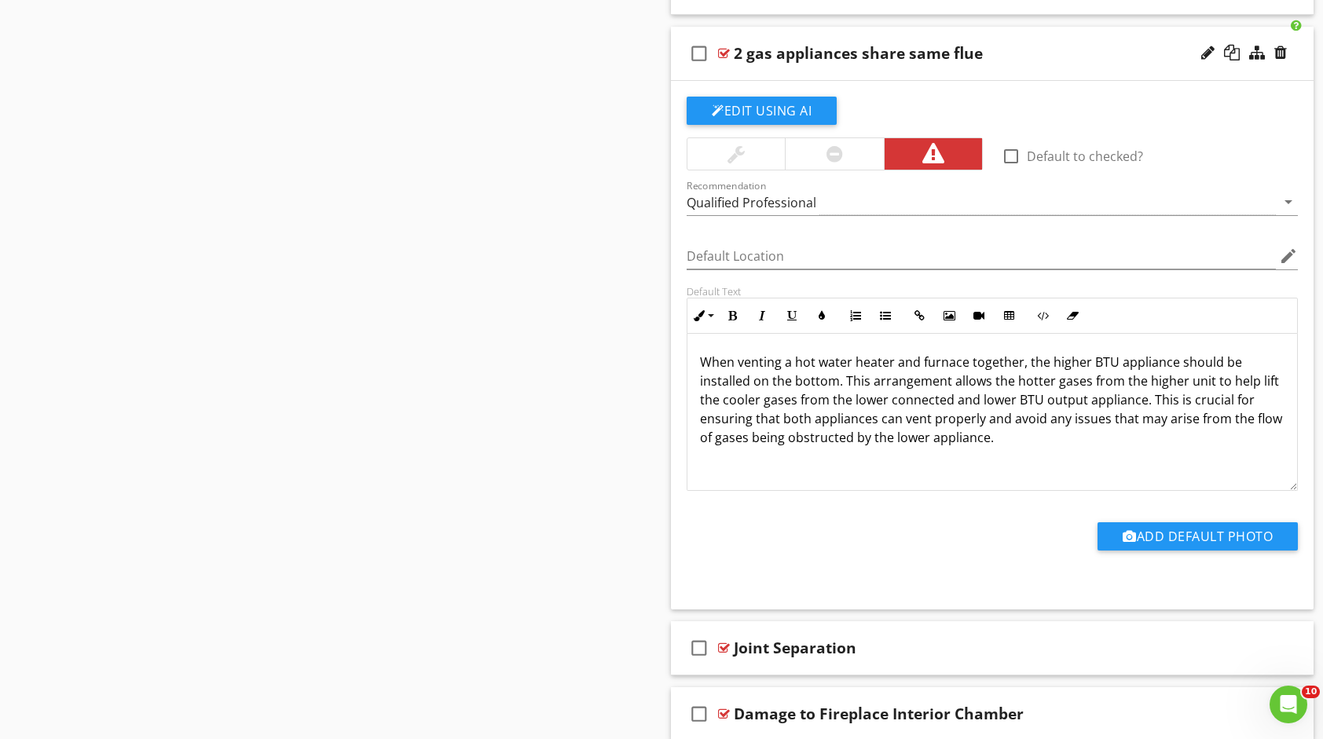
scroll to position [883, 0]
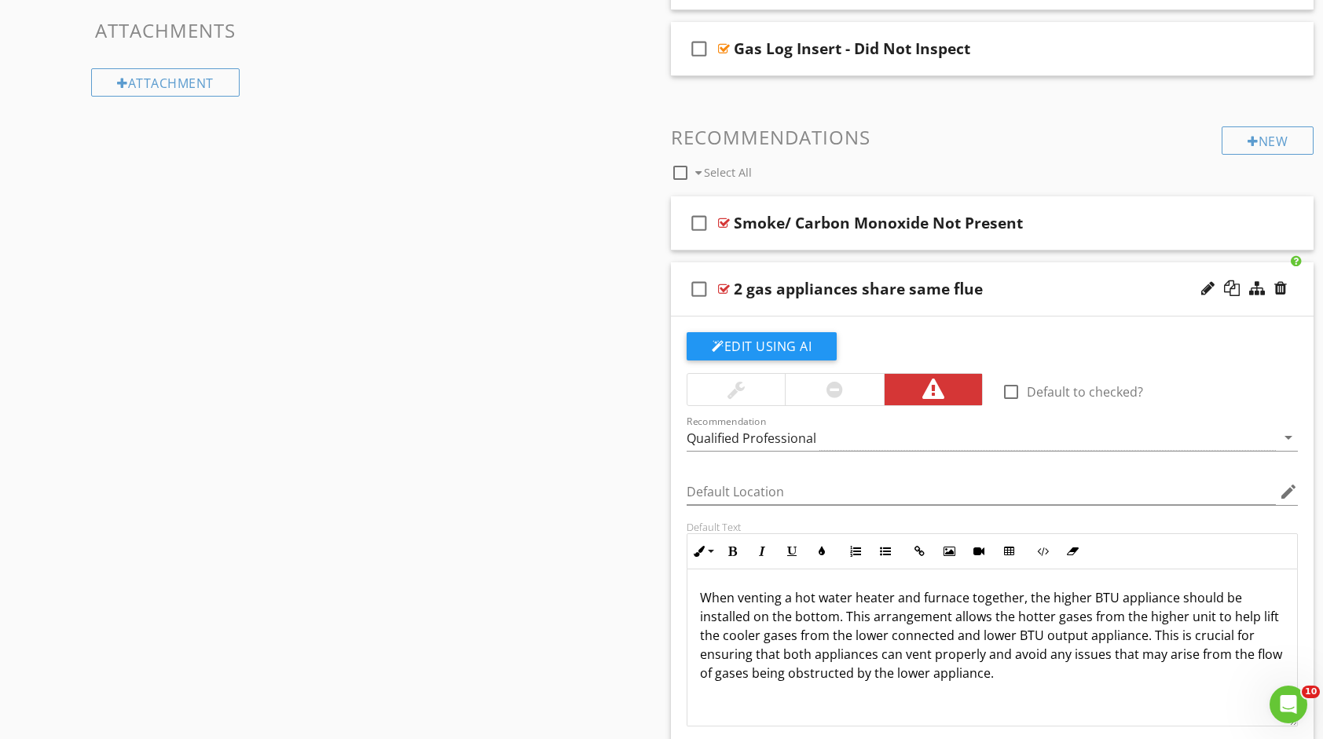
click at [1091, 272] on div "check_box_outline_blank 2 gas appliances share same flue" at bounding box center [992, 289] width 643 height 54
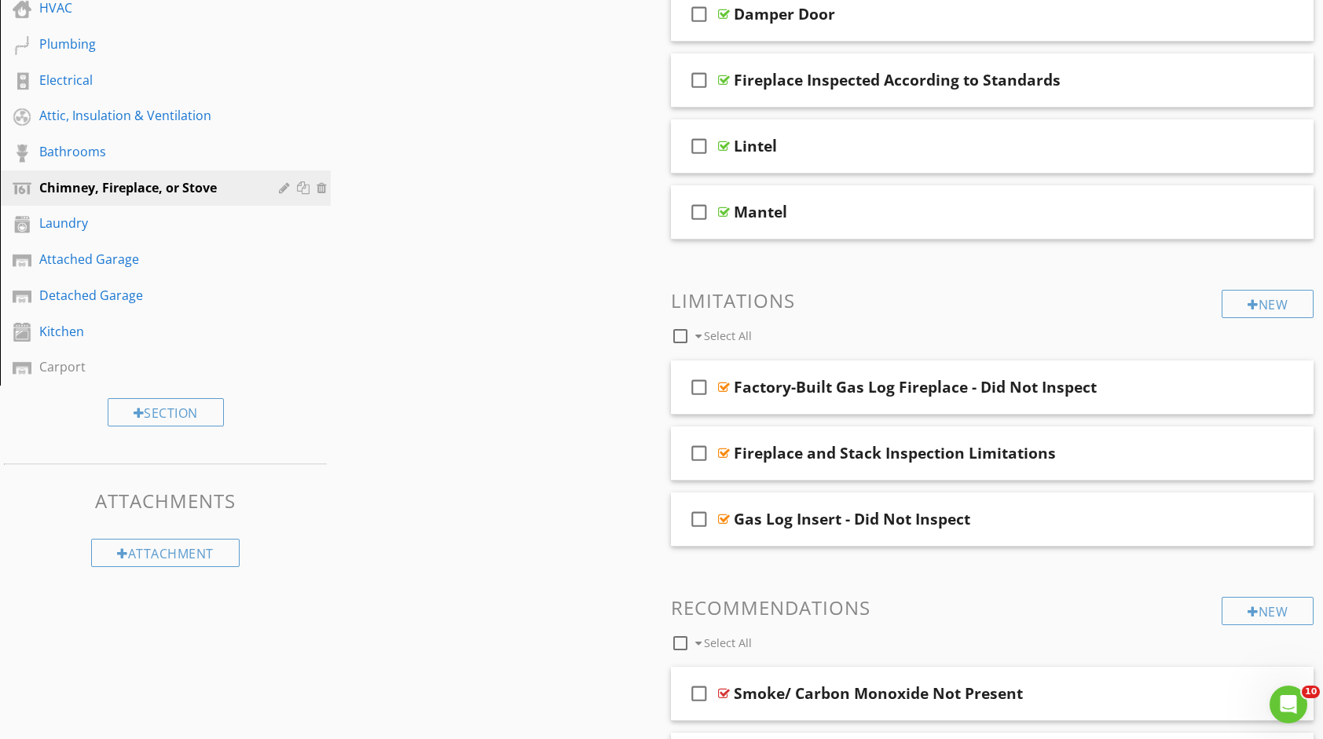
scroll to position [411, 0]
click at [189, 287] on div "Detached Garage" at bounding box center [147, 296] width 217 height 19
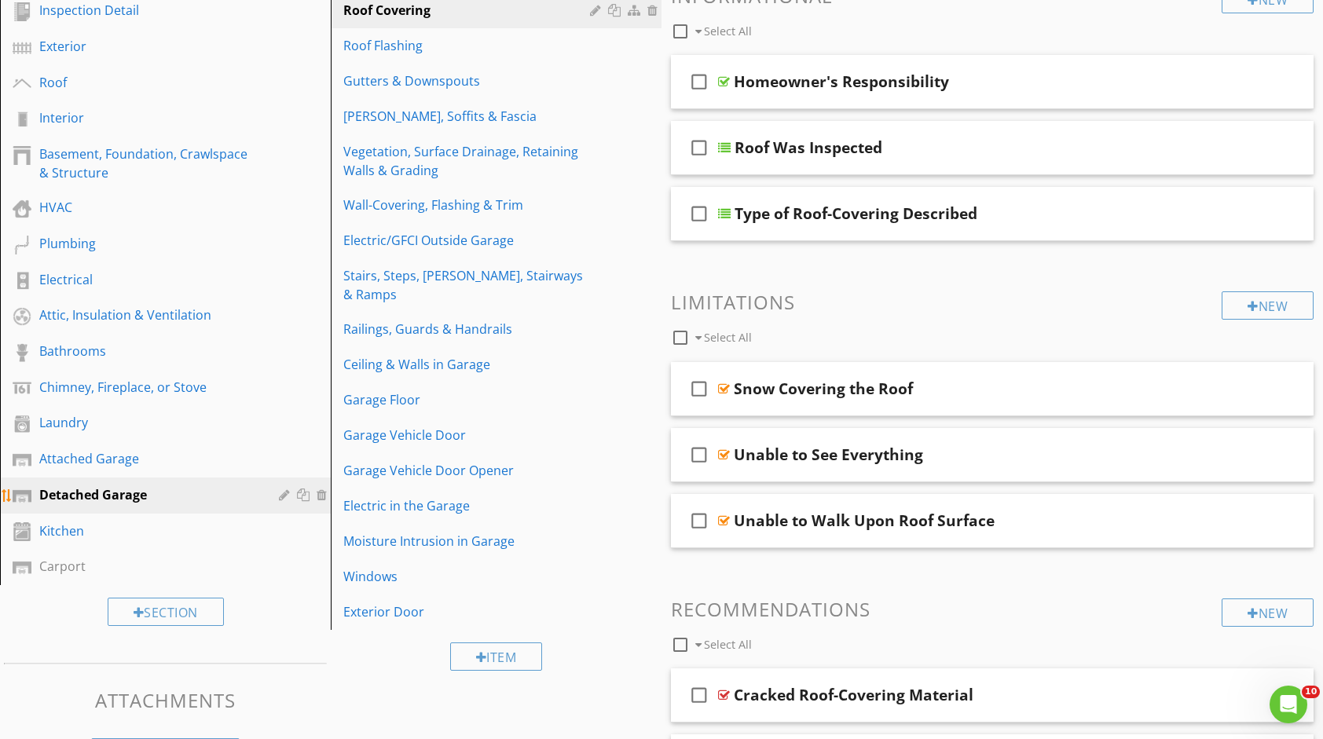
scroll to position [175, 0]
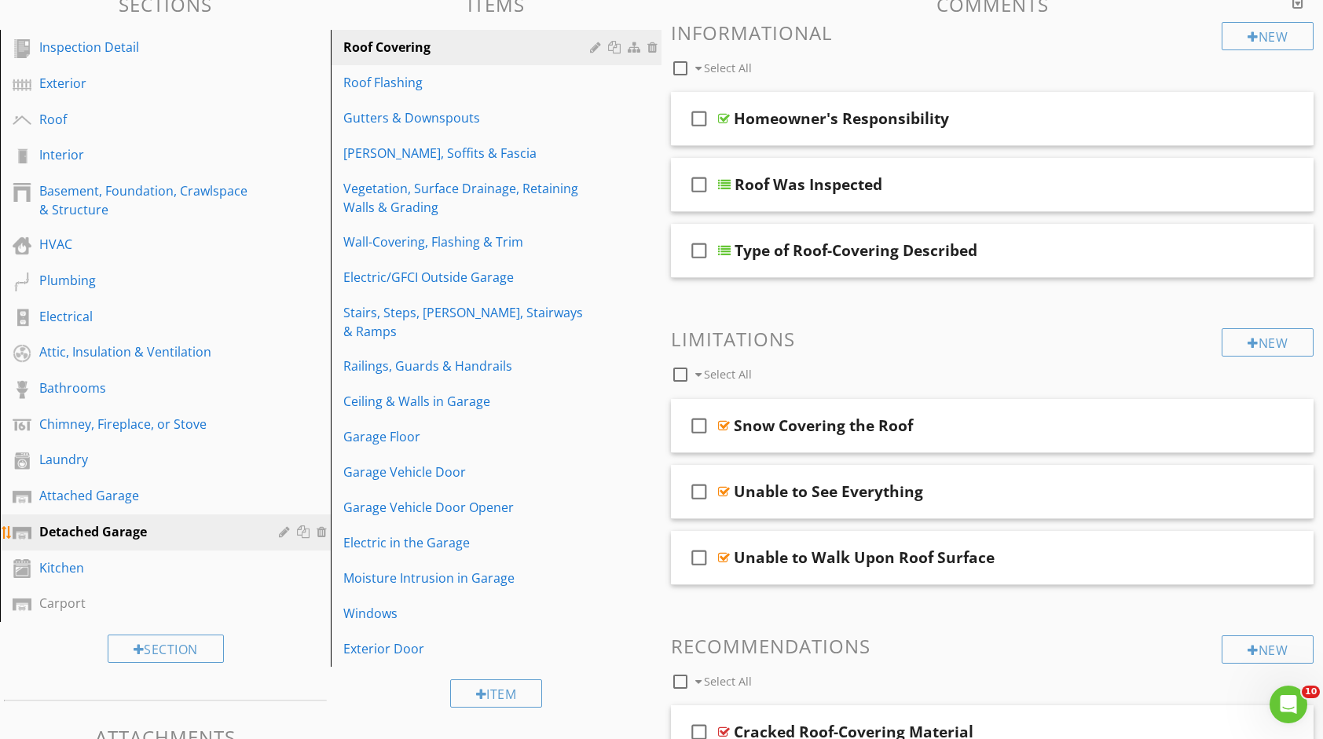
click at [209, 525] on div "Detached Garage" at bounding box center [147, 532] width 217 height 19
click at [212, 527] on div "Detached Garage" at bounding box center [147, 532] width 217 height 19
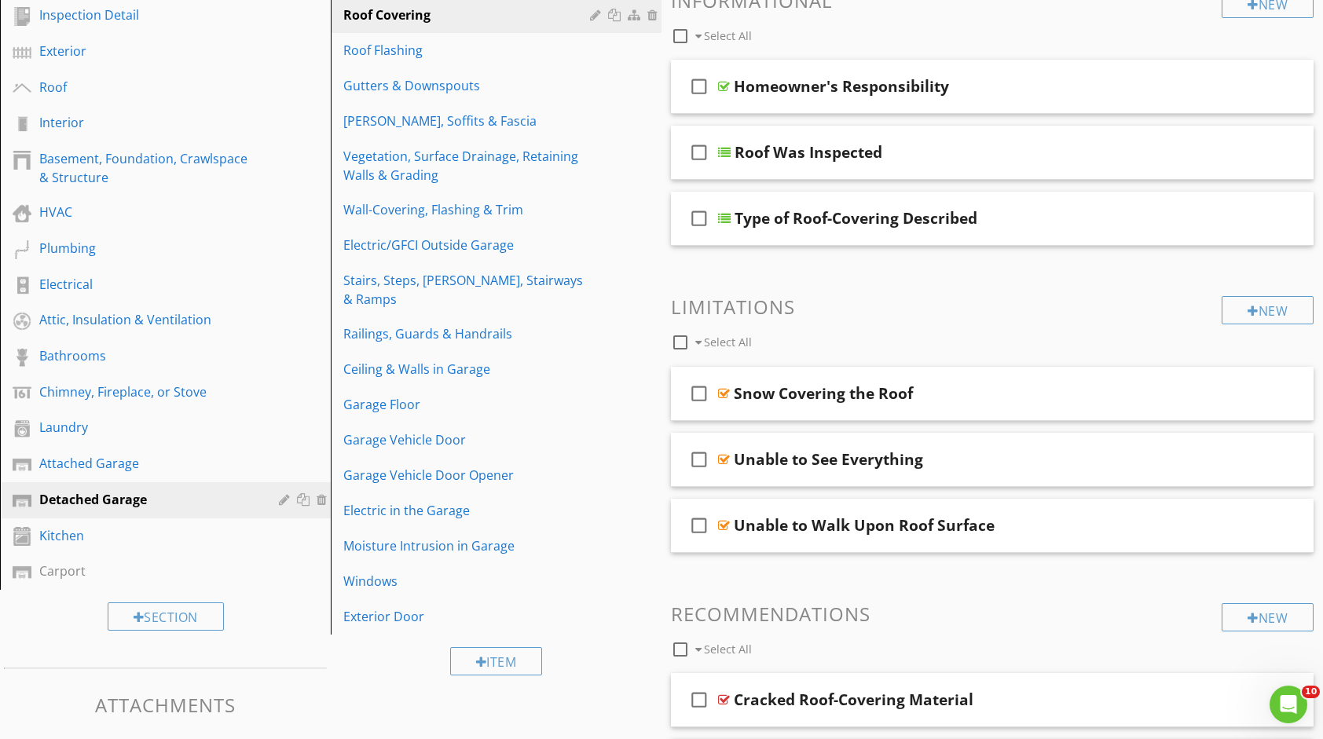
scroll to position [79, 0]
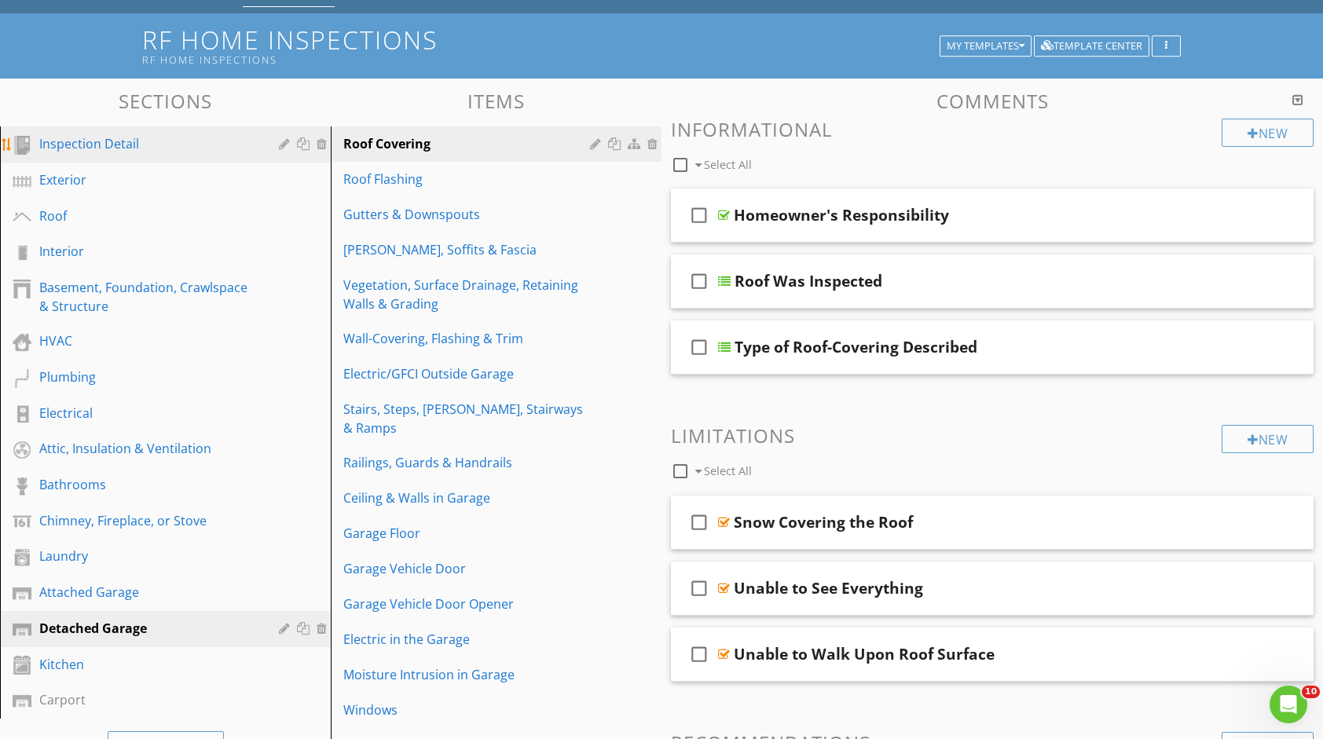
click at [106, 149] on div "Inspection Detail" at bounding box center [147, 143] width 217 height 19
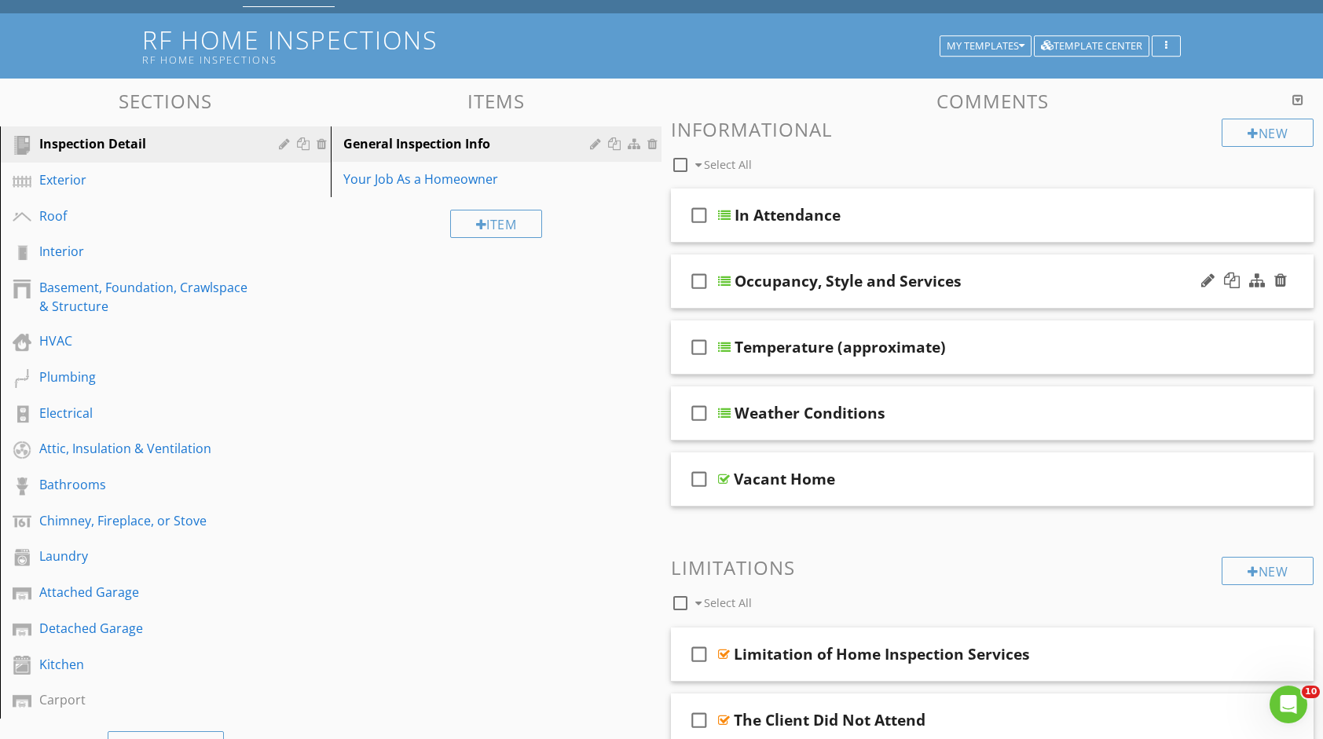
click at [1035, 267] on div "check_box_outline_blank Occupancy, Style and Services" at bounding box center [992, 282] width 643 height 54
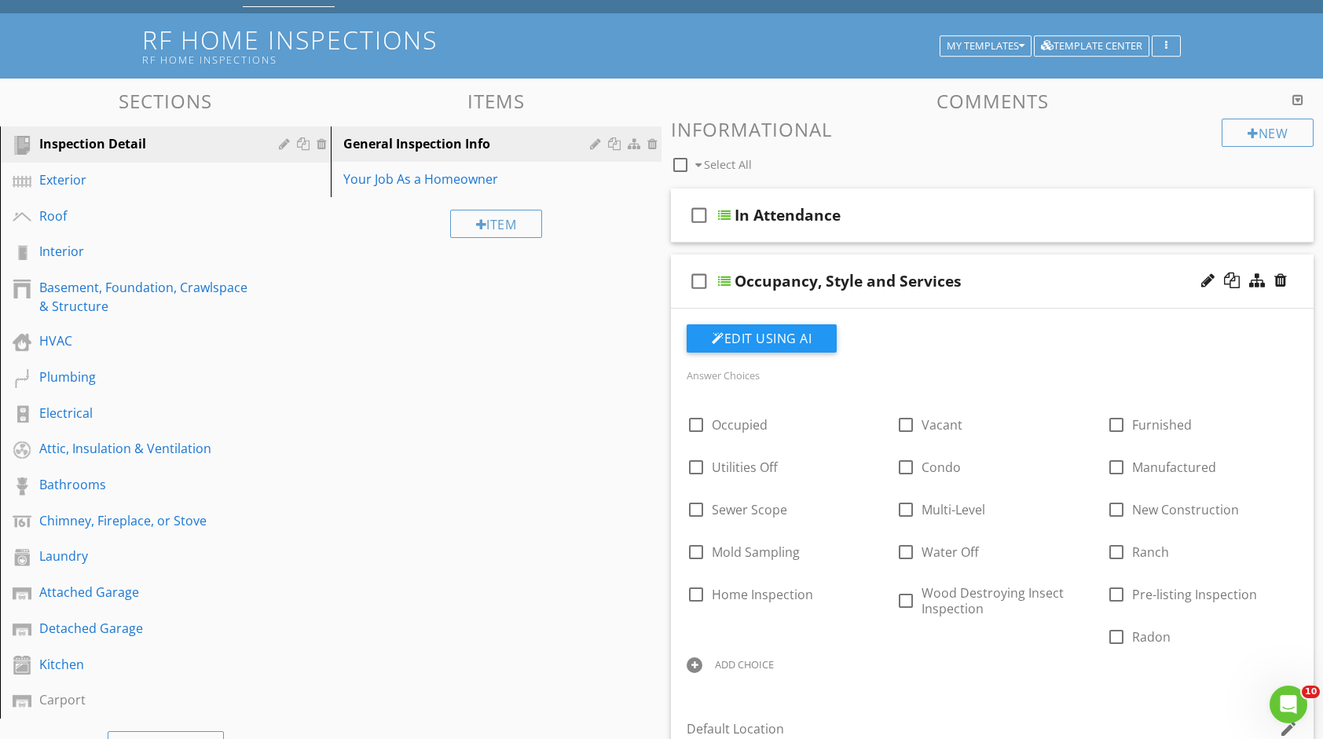
click at [1035, 267] on div "check_box_outline_blank Occupancy, Style and Services" at bounding box center [992, 282] width 643 height 54
